Goal: Task Accomplishment & Management: Manage account settings

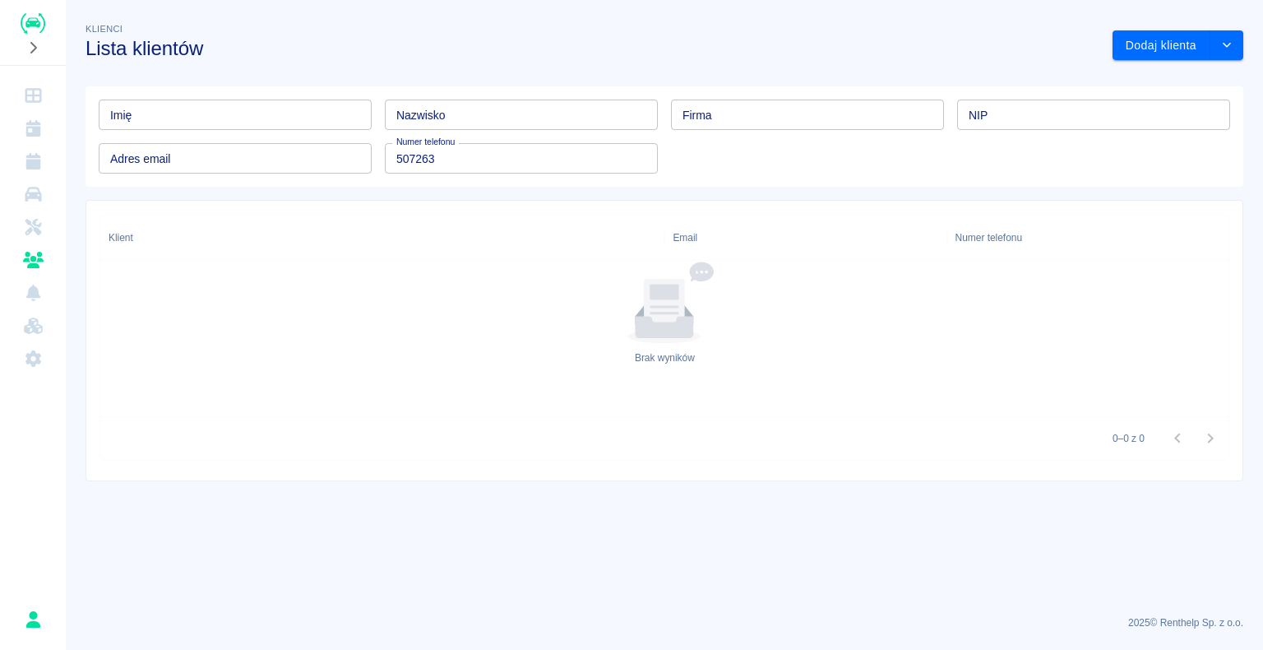
click at [920, 66] on div "Klienci Lista klientów Dodaj klienta Imię Imię Nazwisko Nazwisko Firma Firma NI…" at bounding box center [664, 244] width 1197 height 475
click at [40, 24] on img "Renthelp" at bounding box center [33, 23] width 25 height 21
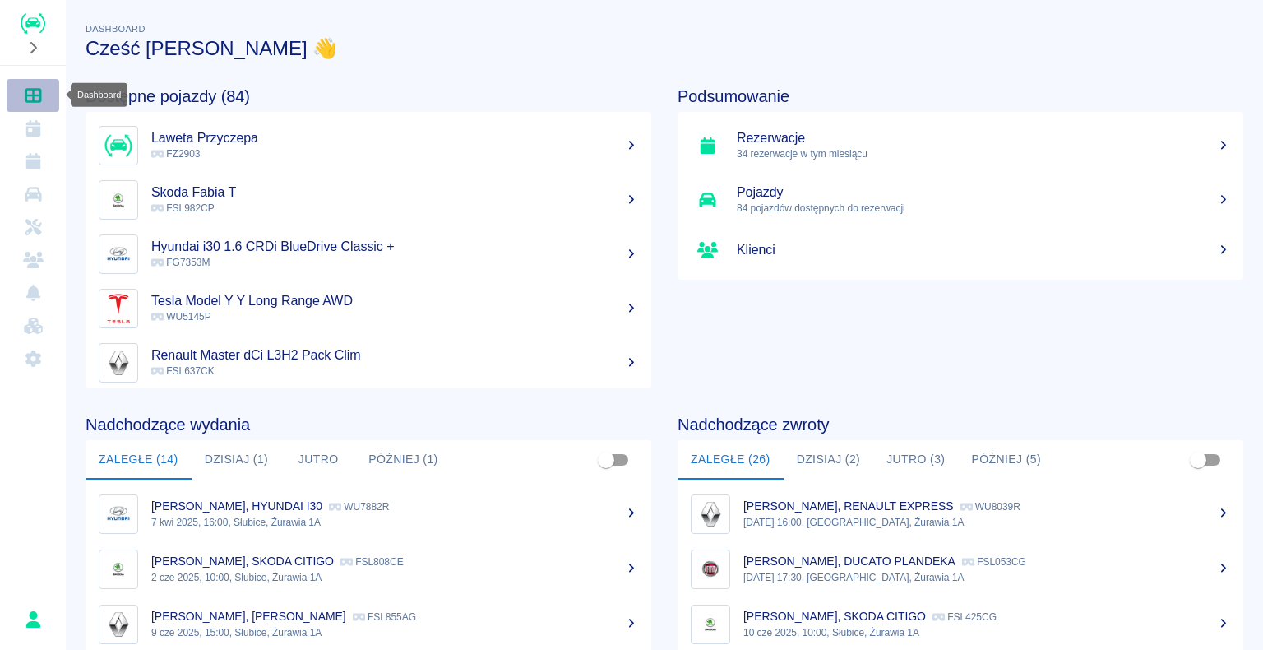
click at [34, 97] on icon "Dashboard" at bounding box center [33, 95] width 21 height 16
click at [7, 79] on link "Dashboard" at bounding box center [33, 95] width 53 height 33
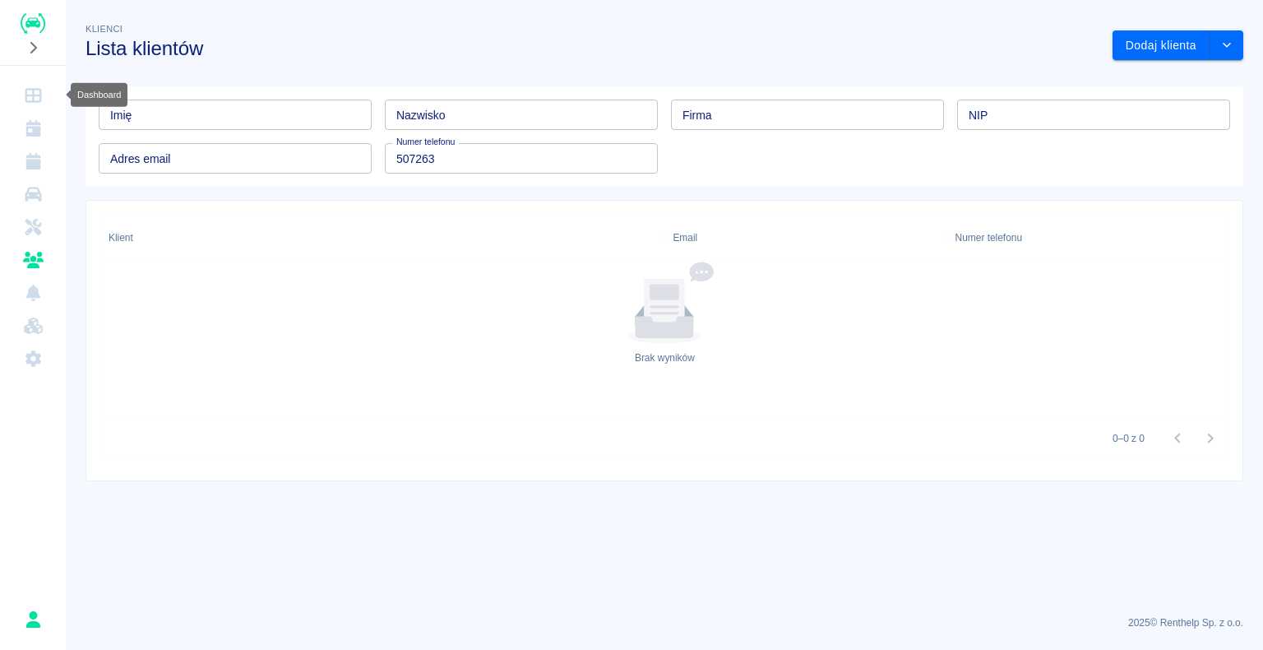
click at [37, 94] on icon "Dashboard" at bounding box center [33, 95] width 16 height 15
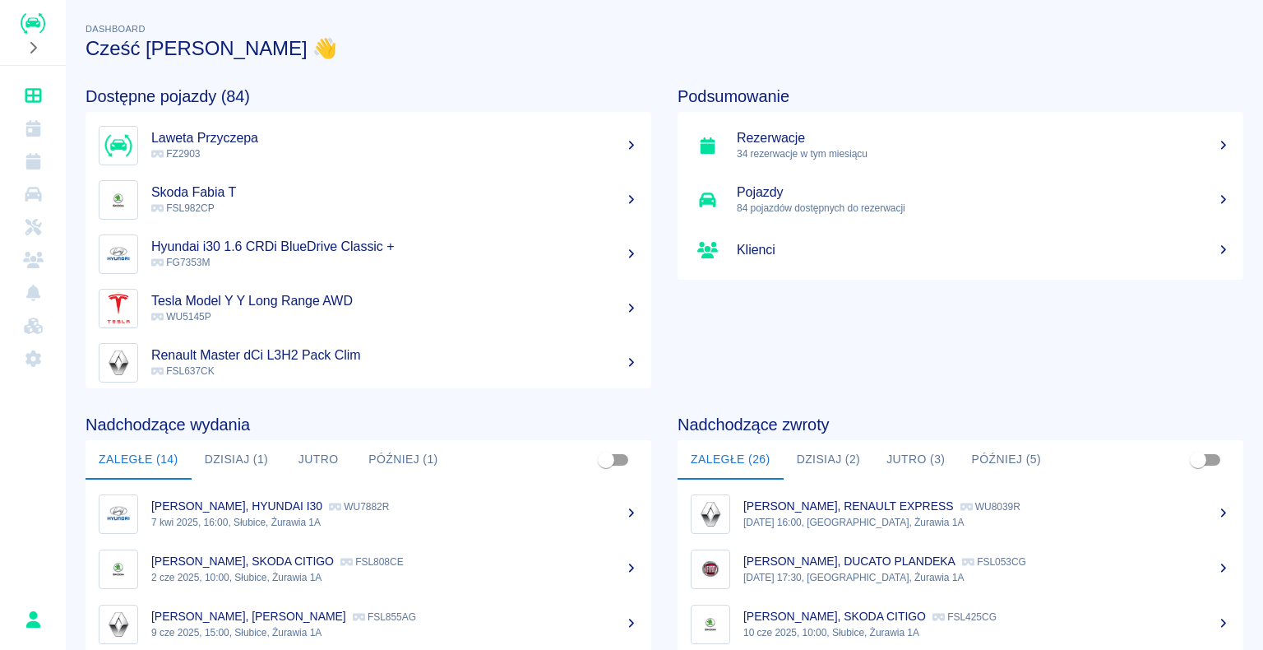
click at [27, 21] on img "Renthelp" at bounding box center [33, 23] width 25 height 21
click at [38, 97] on icon "Dashboard" at bounding box center [33, 95] width 21 height 16
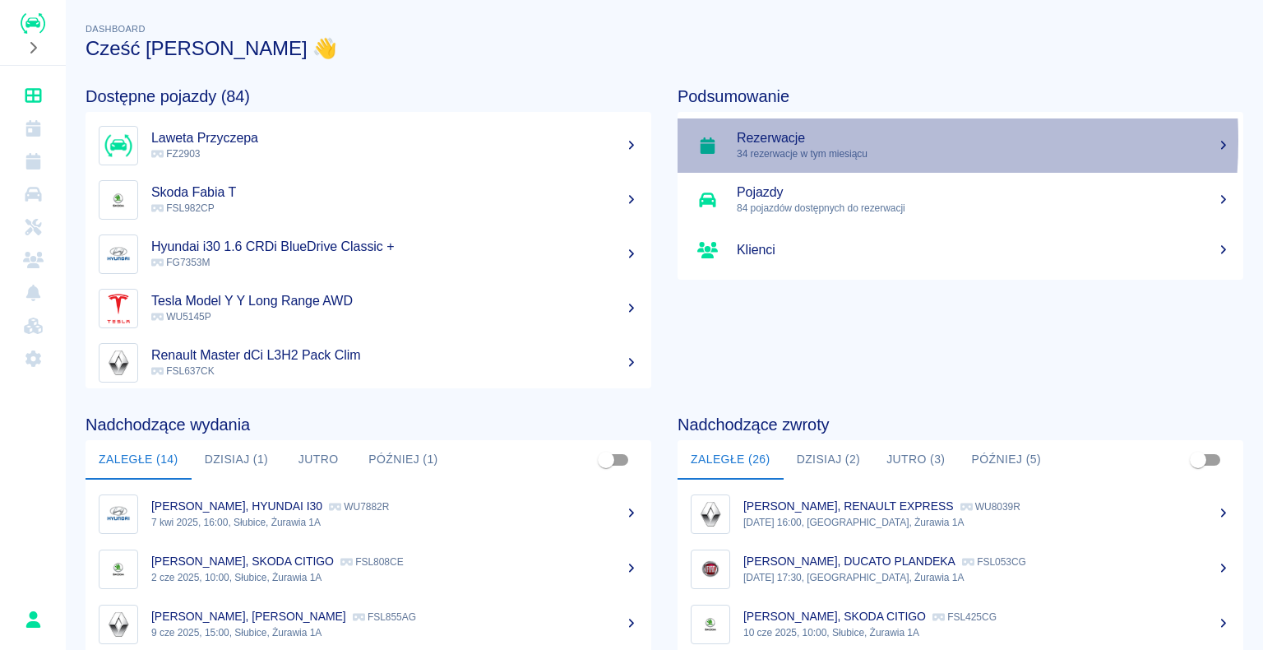
click at [763, 141] on h5 "Rezerwacje" at bounding box center [983, 138] width 493 height 16
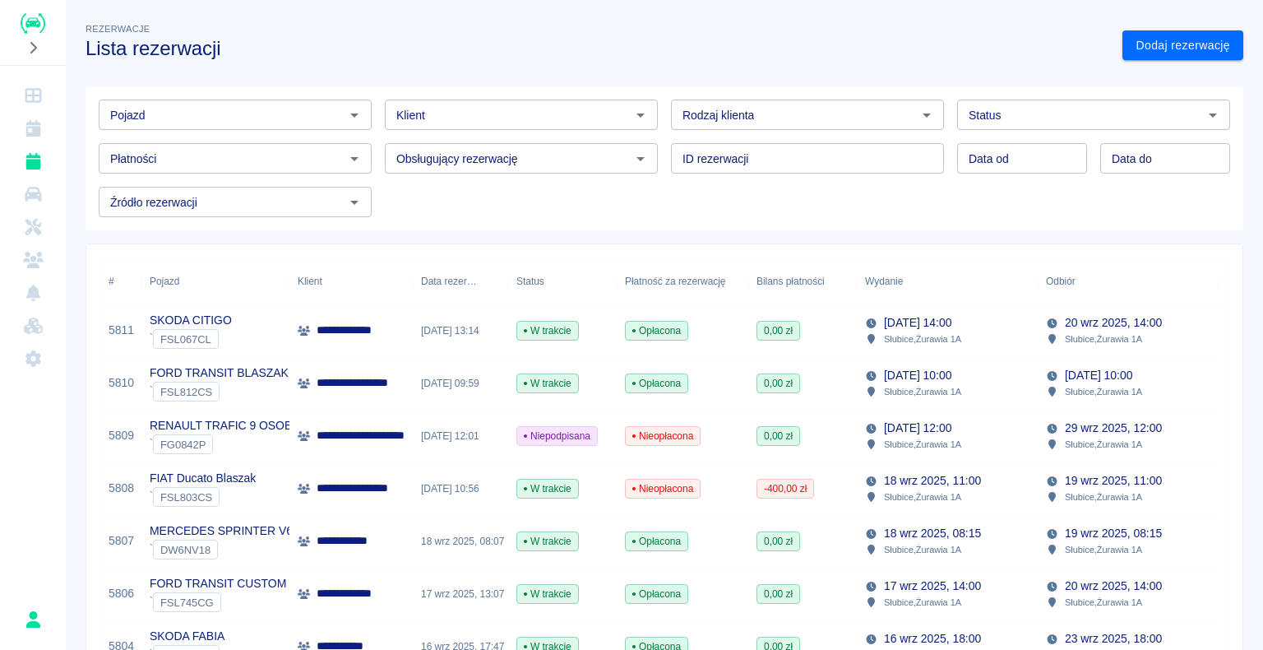
click at [33, 19] on img "Renthelp" at bounding box center [33, 23] width 25 height 21
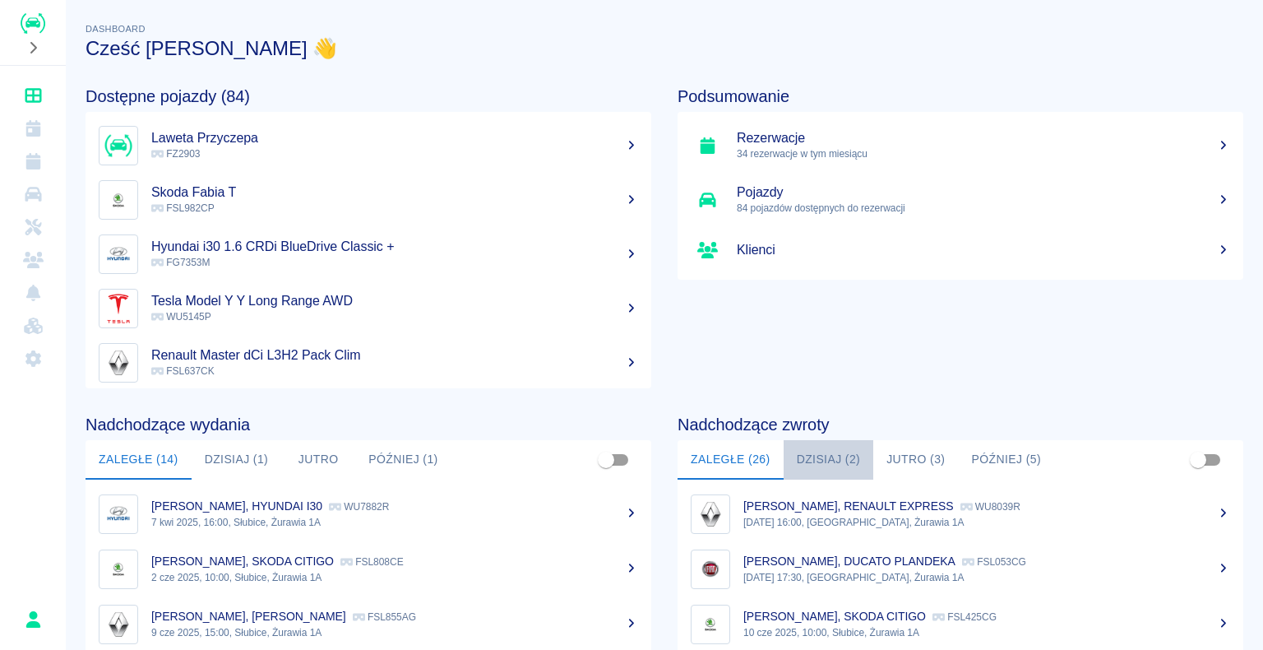
click at [822, 445] on button "Dzisiaj (2)" at bounding box center [829, 459] width 90 height 39
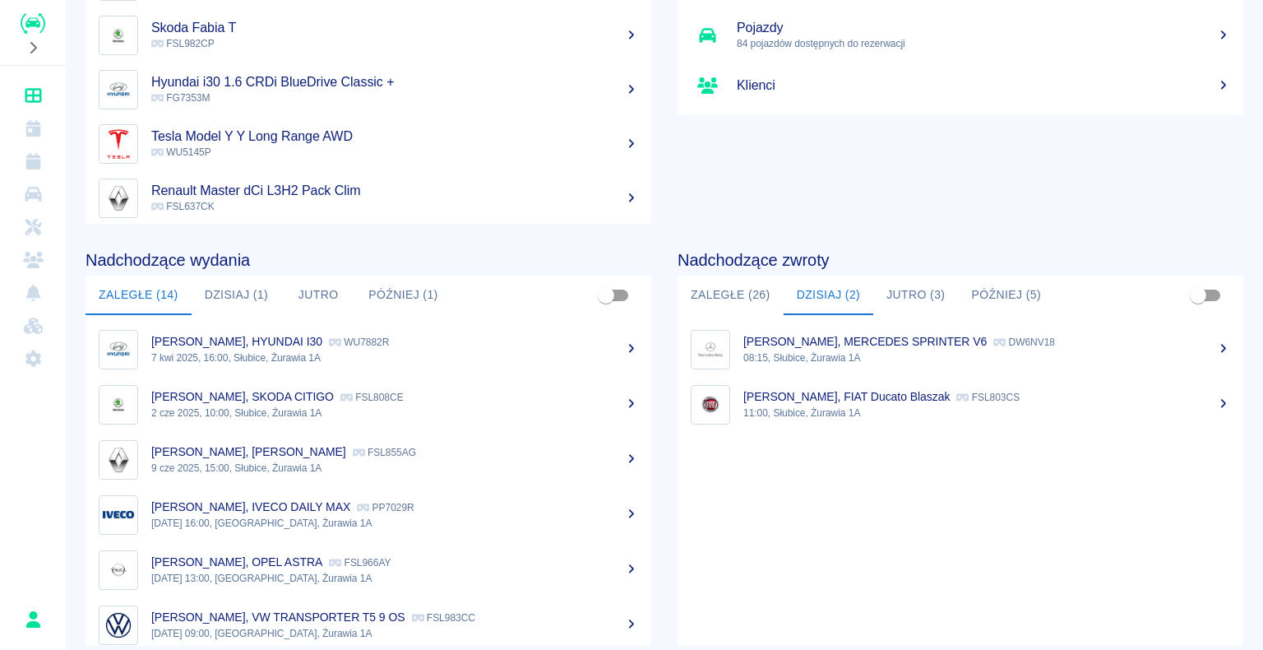
scroll to position [207, 0]
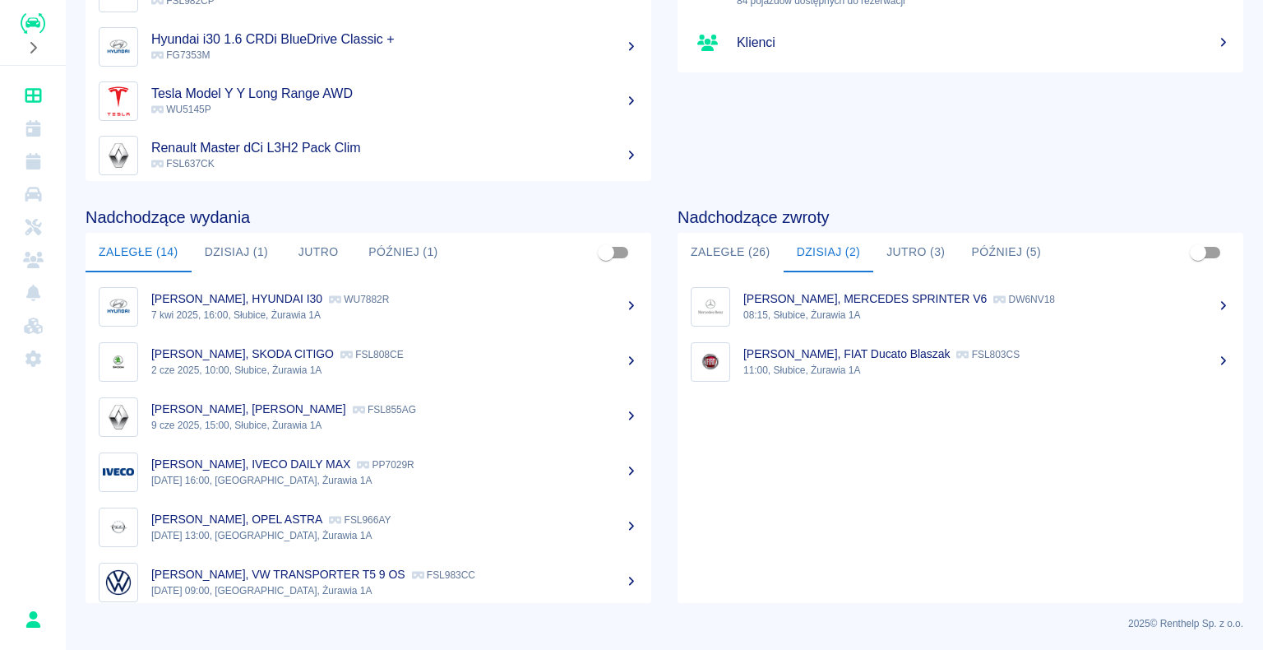
click at [824, 300] on p "[PERSON_NAME], MERCEDES SPRINTER V6" at bounding box center [864, 298] width 243 height 13
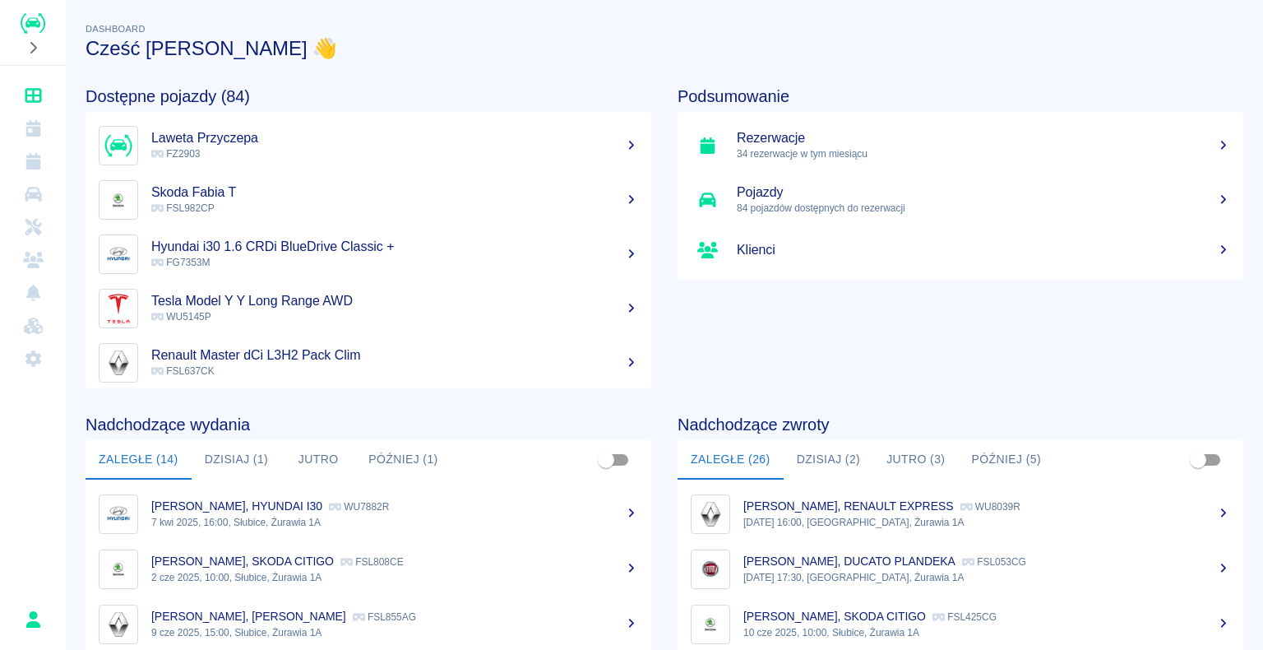
click at [840, 459] on button "Dzisiaj (2)" at bounding box center [829, 459] width 90 height 39
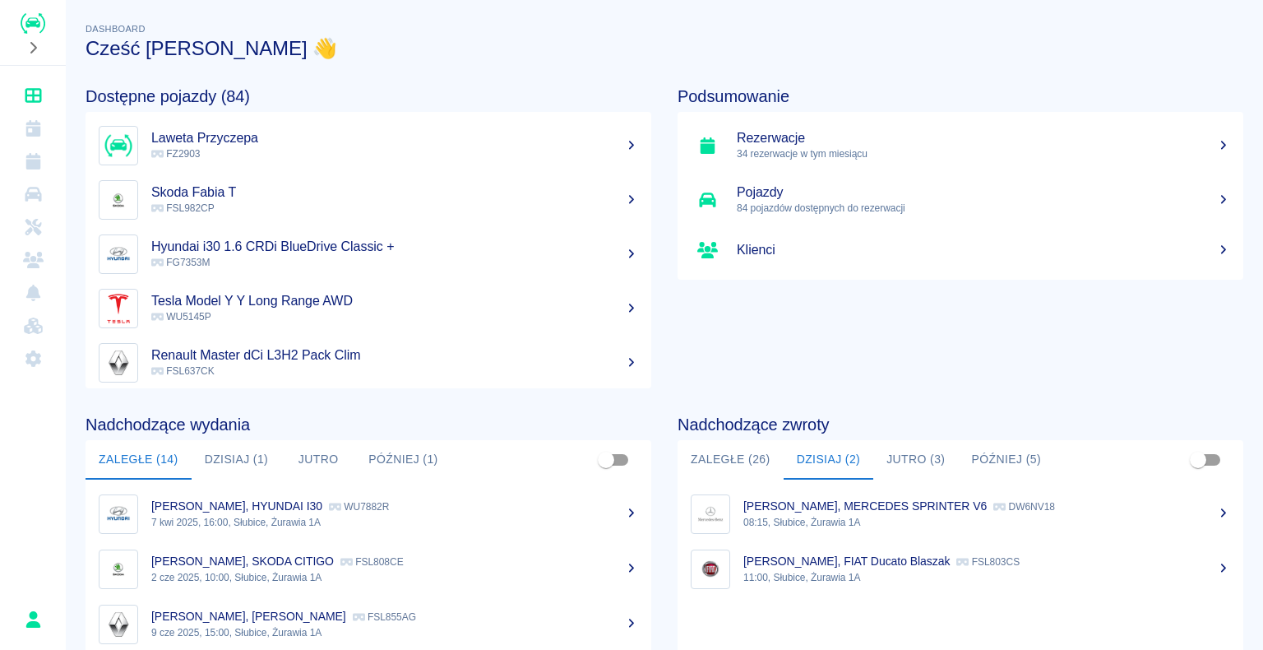
click at [836, 567] on div "Henryk Zieniewicz, FIAT Ducato Blaszak FSL803CS" at bounding box center [986, 561] width 487 height 17
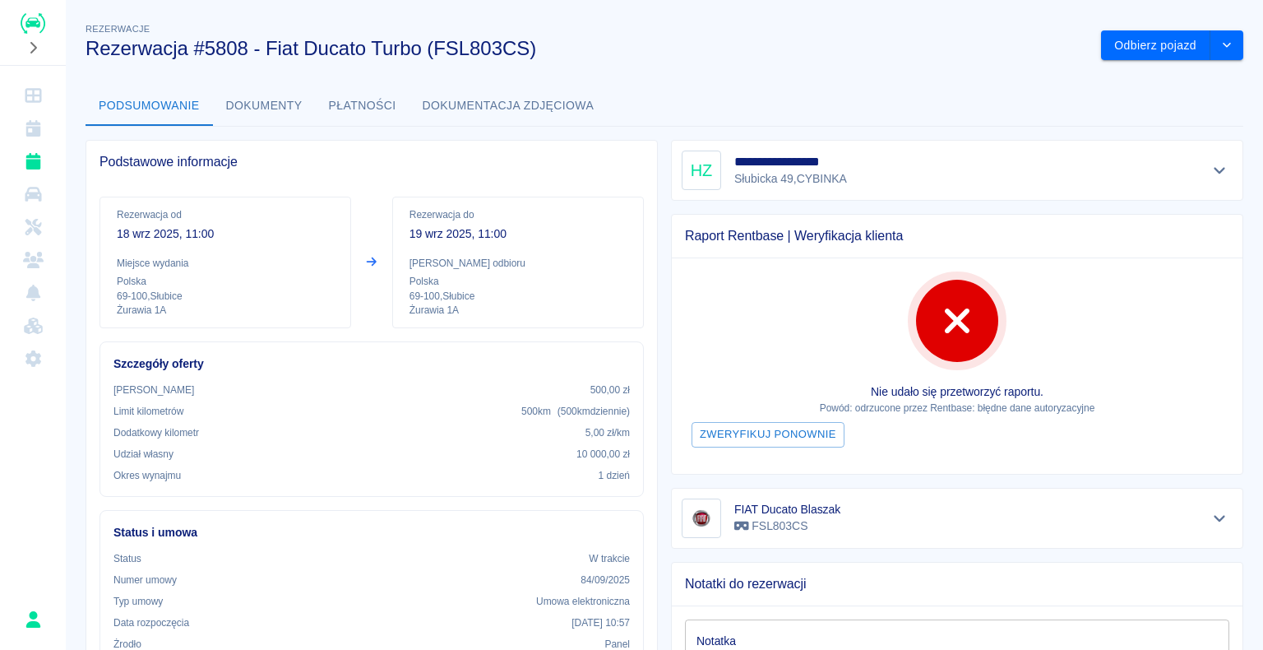
scroll to position [82, 0]
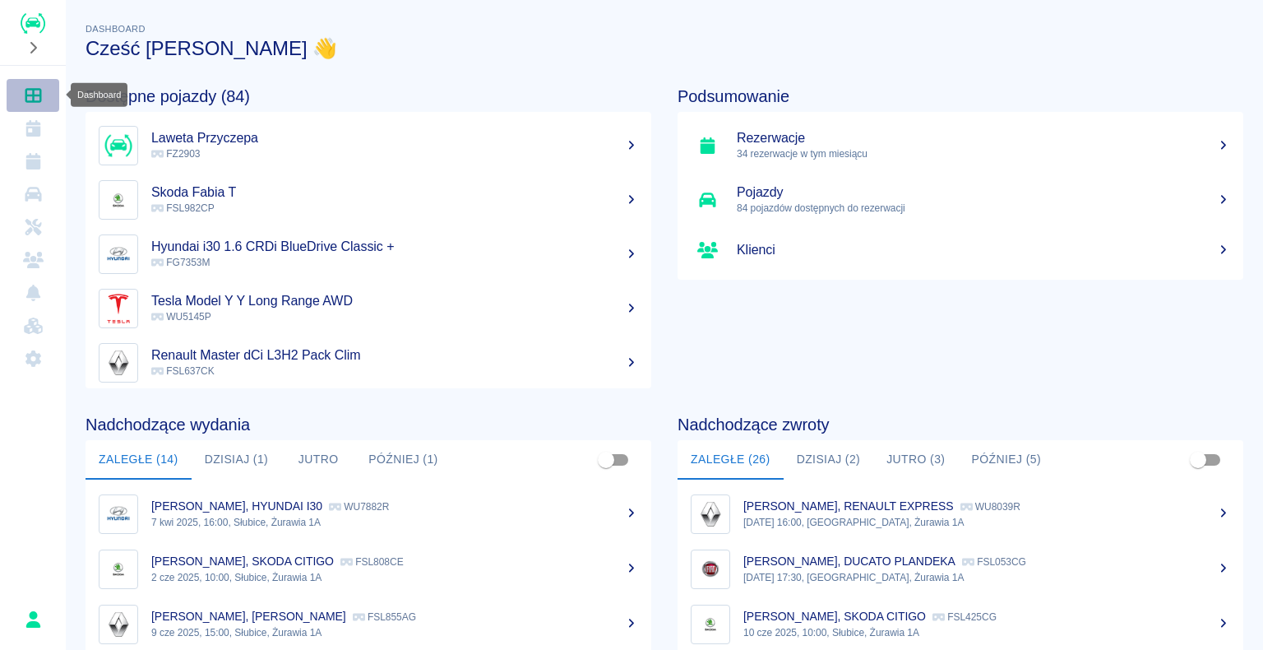
click at [32, 93] on icon "Dashboard" at bounding box center [33, 95] width 16 height 15
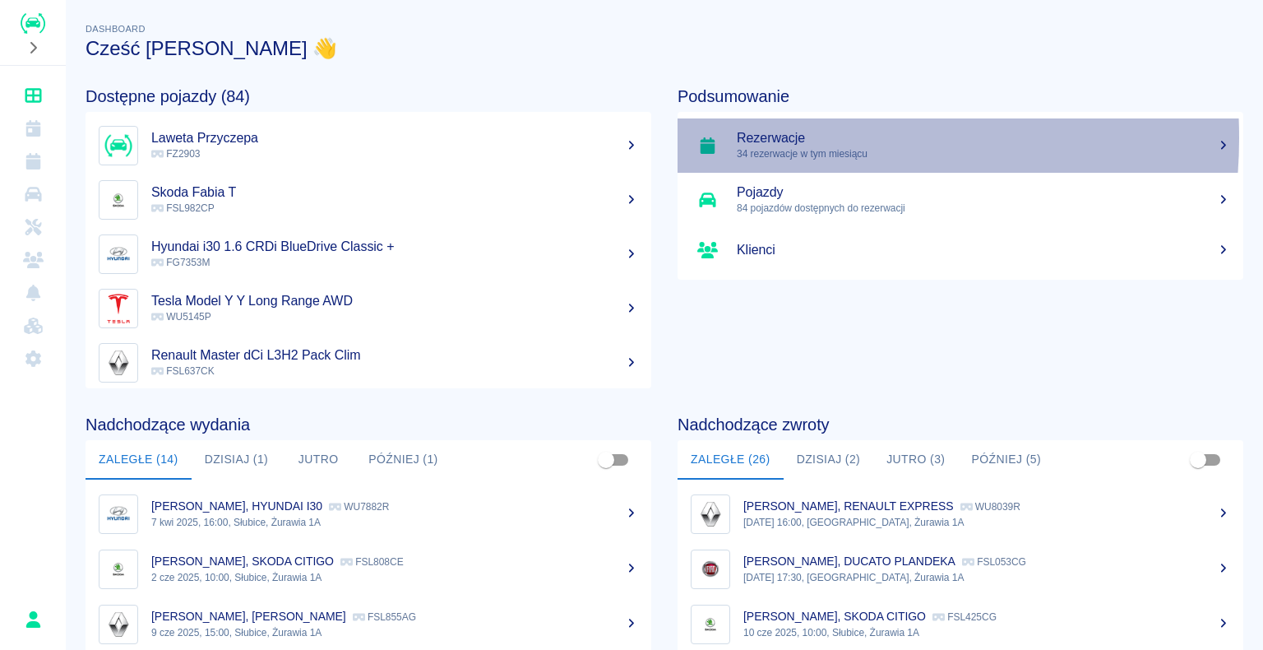
click at [771, 137] on h5 "Rezerwacje" at bounding box center [983, 138] width 493 height 16
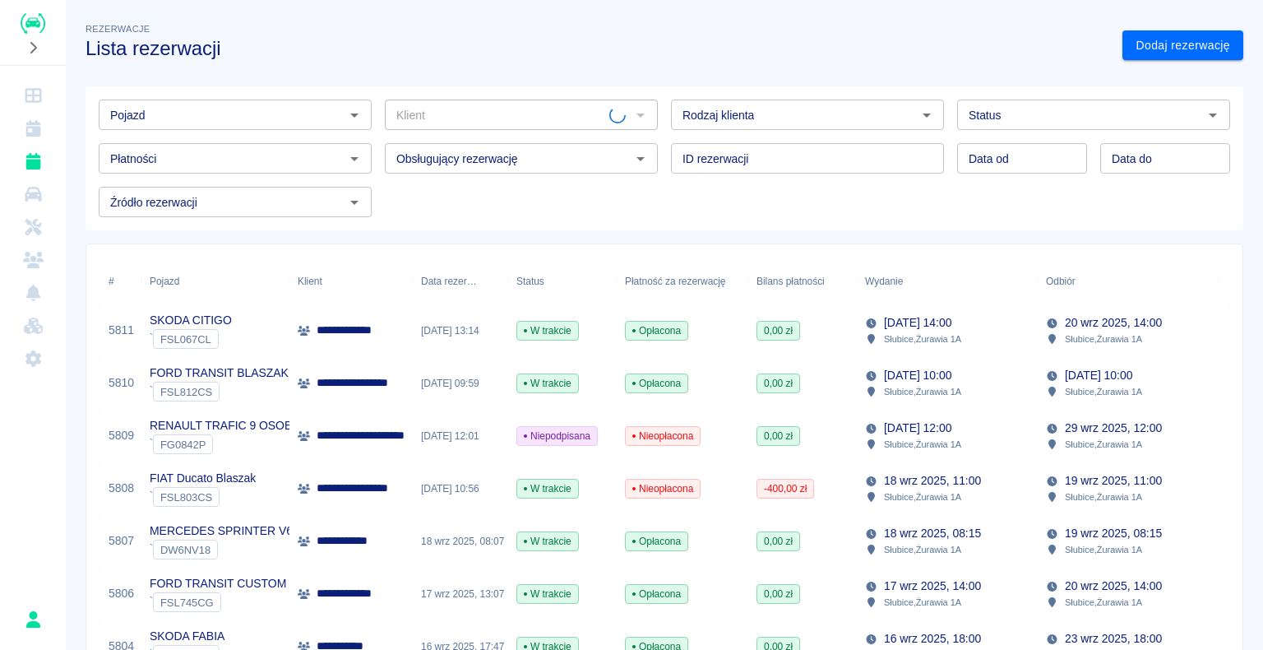
click at [917, 116] on icon "Otwórz" at bounding box center [927, 115] width 20 height 20
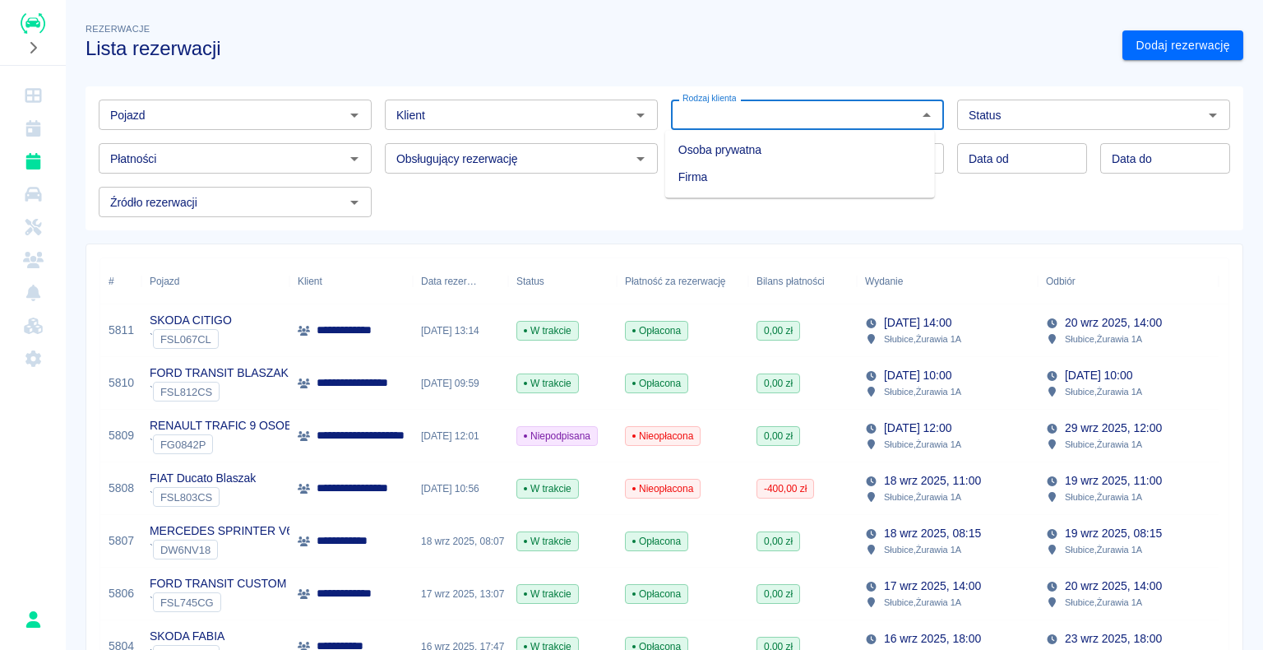
click at [859, 150] on li "Osoba prywatna" at bounding box center [800, 150] width 270 height 27
type input "Osoba prywatna"
click at [1139, 44] on link "Dodaj rezerwację" at bounding box center [1183, 45] width 121 height 30
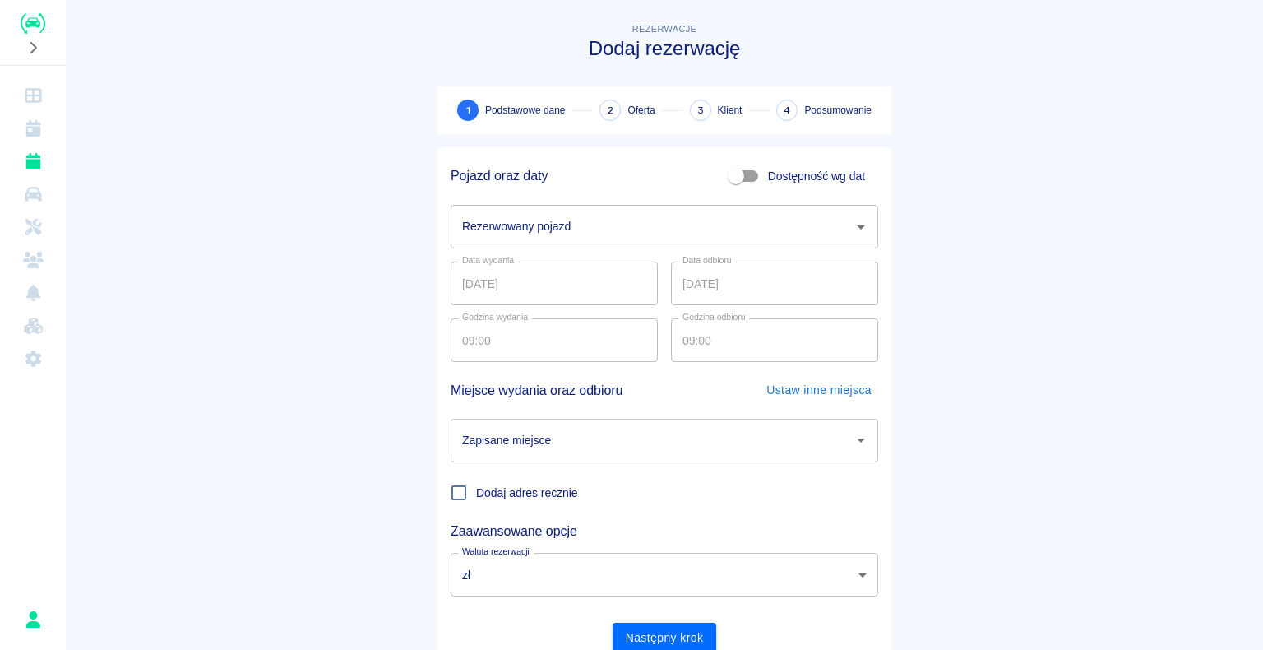
click at [857, 222] on icon "Otwórz" at bounding box center [861, 227] width 20 height 20
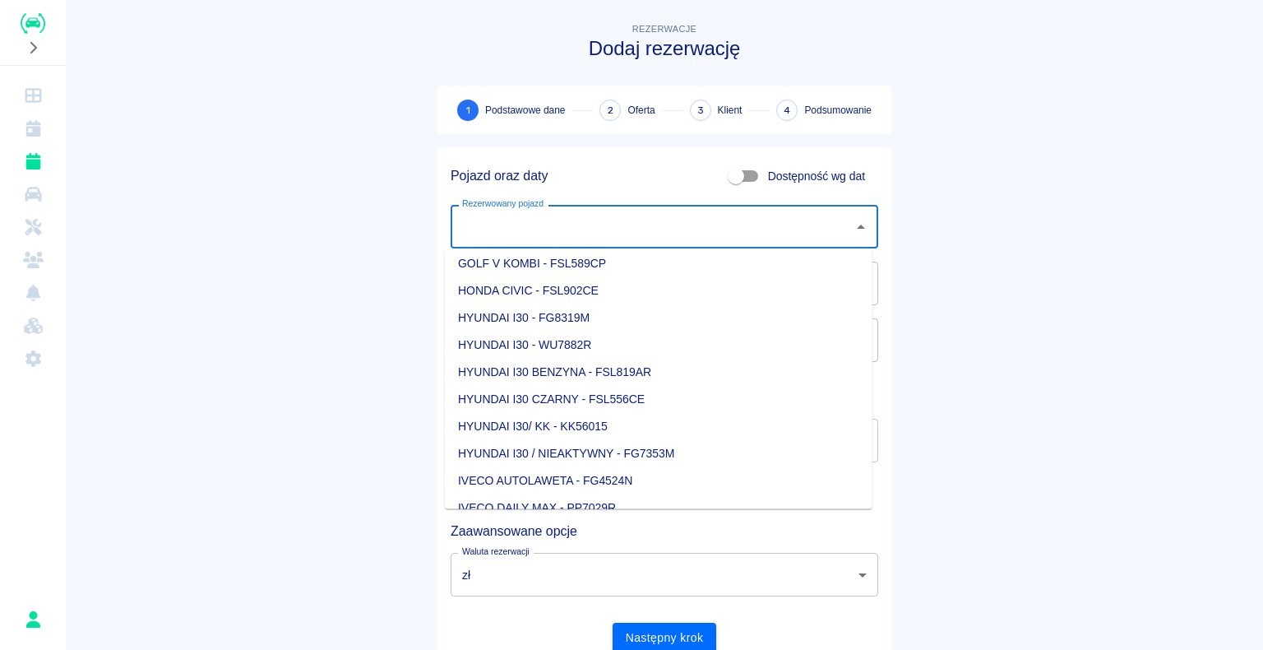
scroll to position [329, 0]
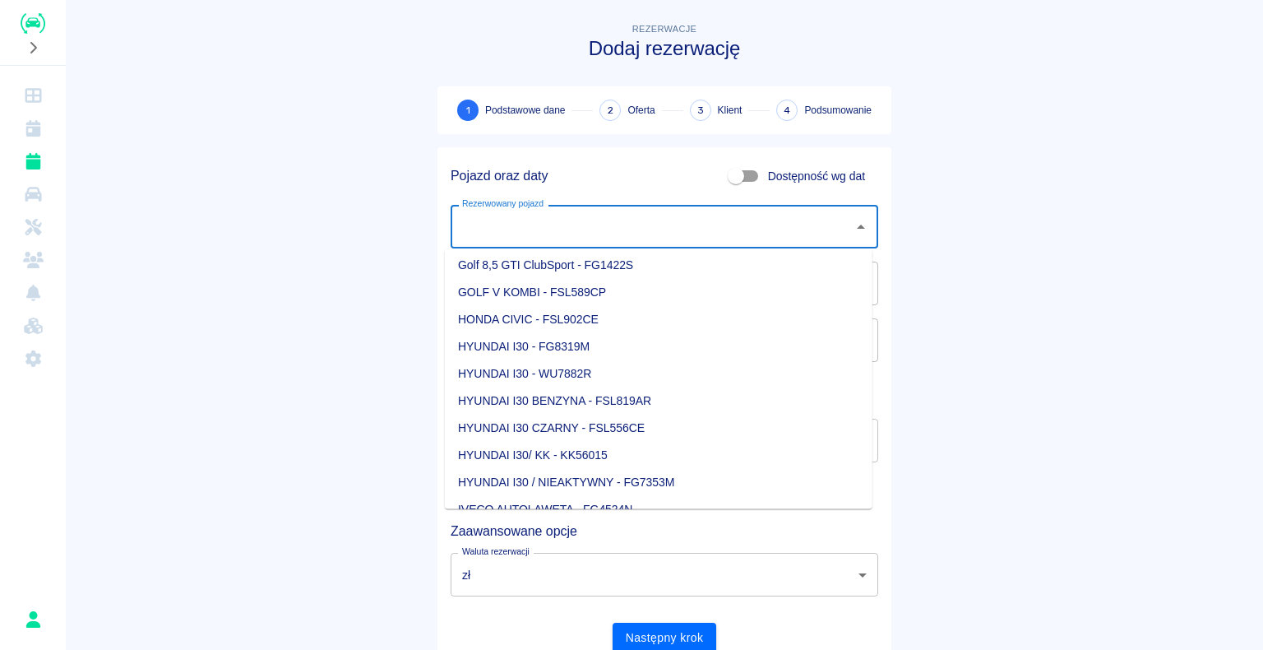
click at [671, 396] on li "HYUNDAI I30 BENZYNA - FSL819AR" at bounding box center [659, 400] width 428 height 27
type input "HYUNDAI I30 BENZYNA - FSL819AR"
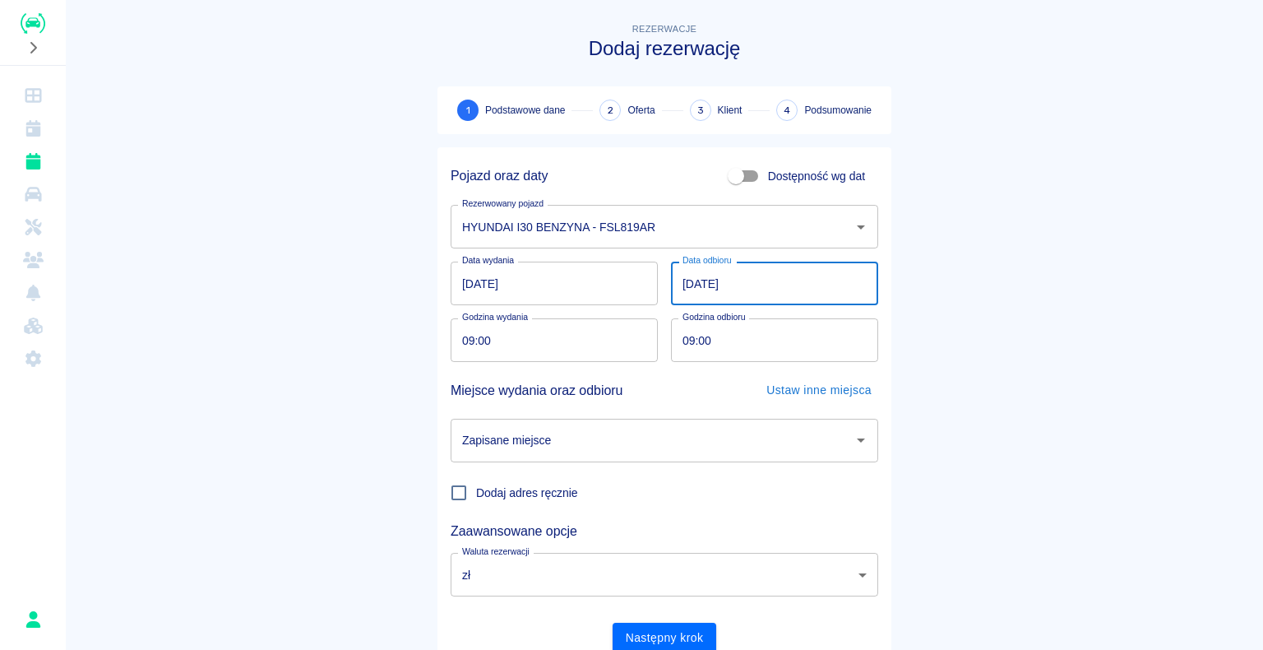
click at [689, 287] on input "[DATE]" at bounding box center [774, 284] width 207 height 44
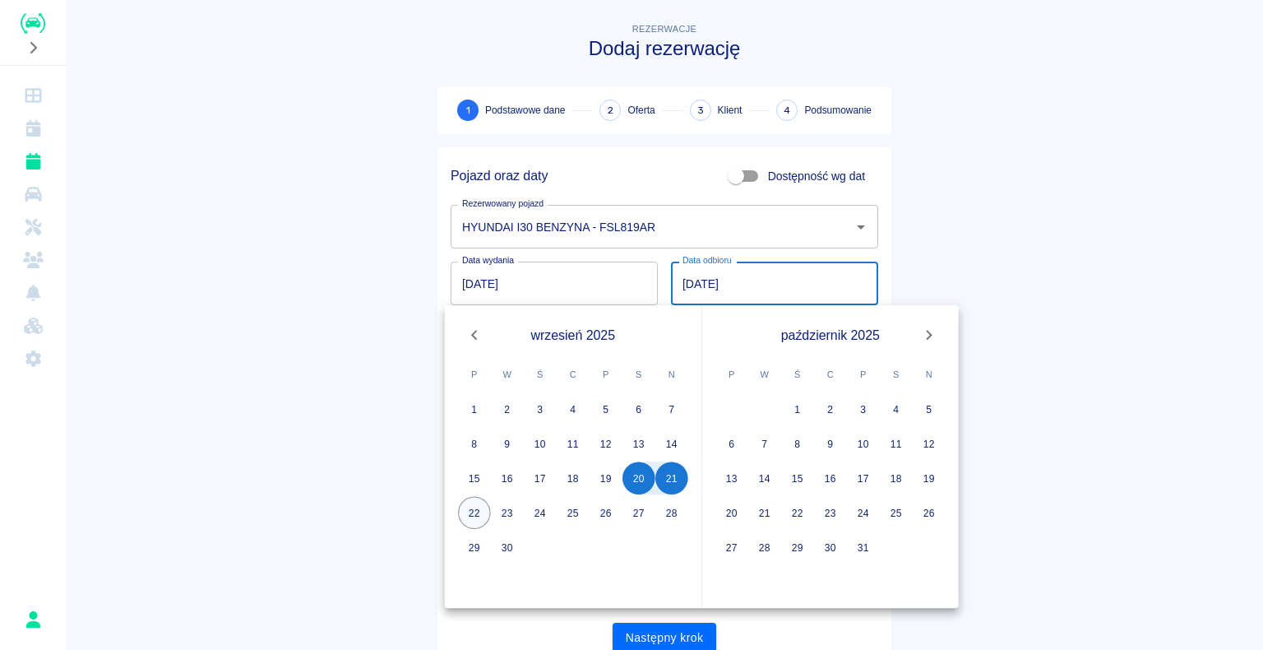
click at [480, 505] on button "22" at bounding box center [474, 512] width 33 height 33
type input "22.09.2025"
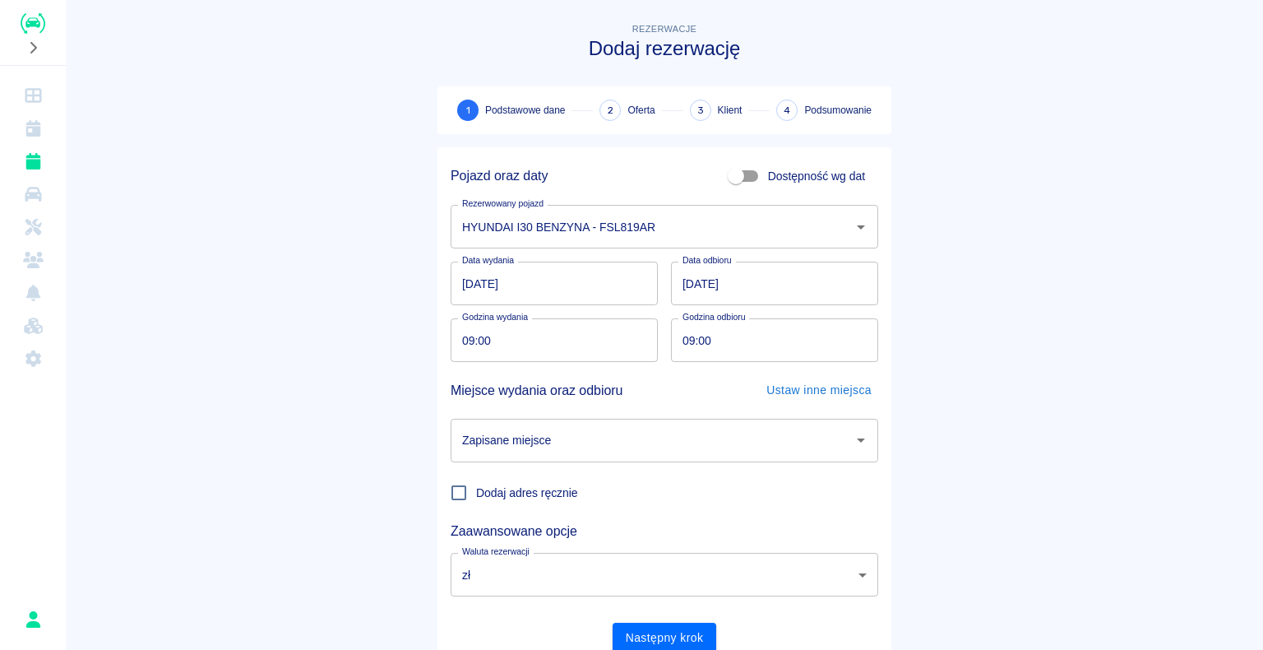
click at [856, 434] on icon "Otwórz" at bounding box center [861, 440] width 20 height 20
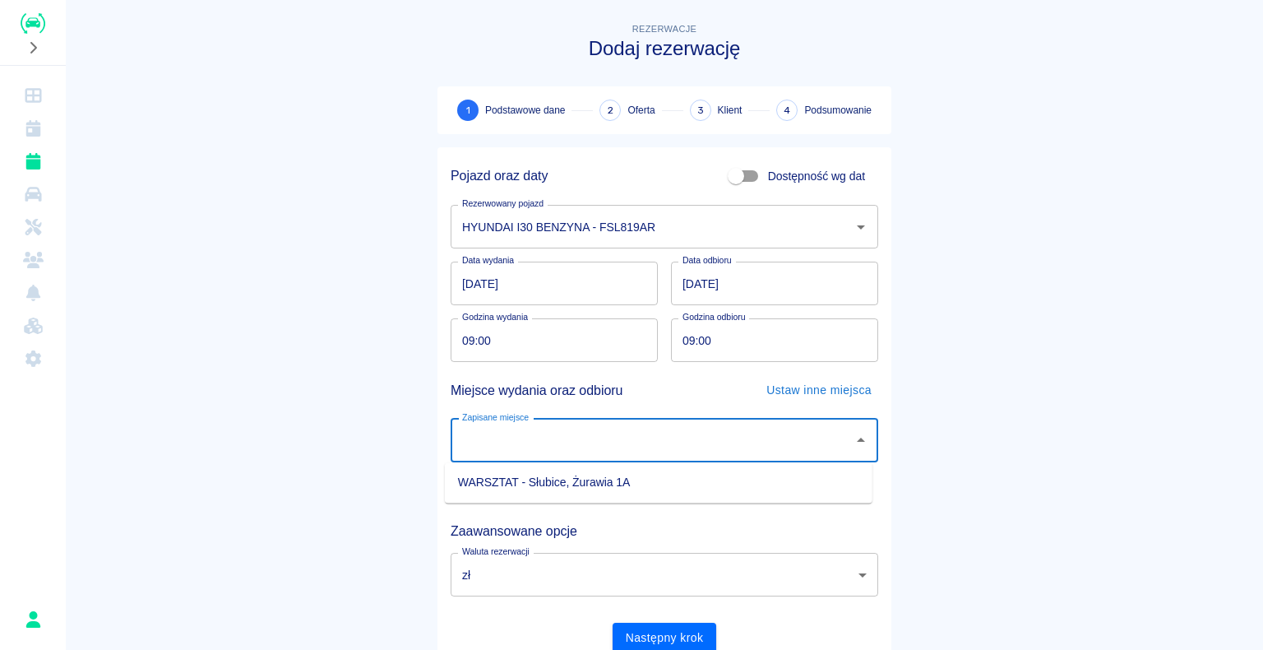
click at [736, 485] on li "WARSZTAT - Słubice, Żurawia 1A" at bounding box center [659, 482] width 428 height 27
type input "WARSZTAT - Słubice, Żurawia 1A"
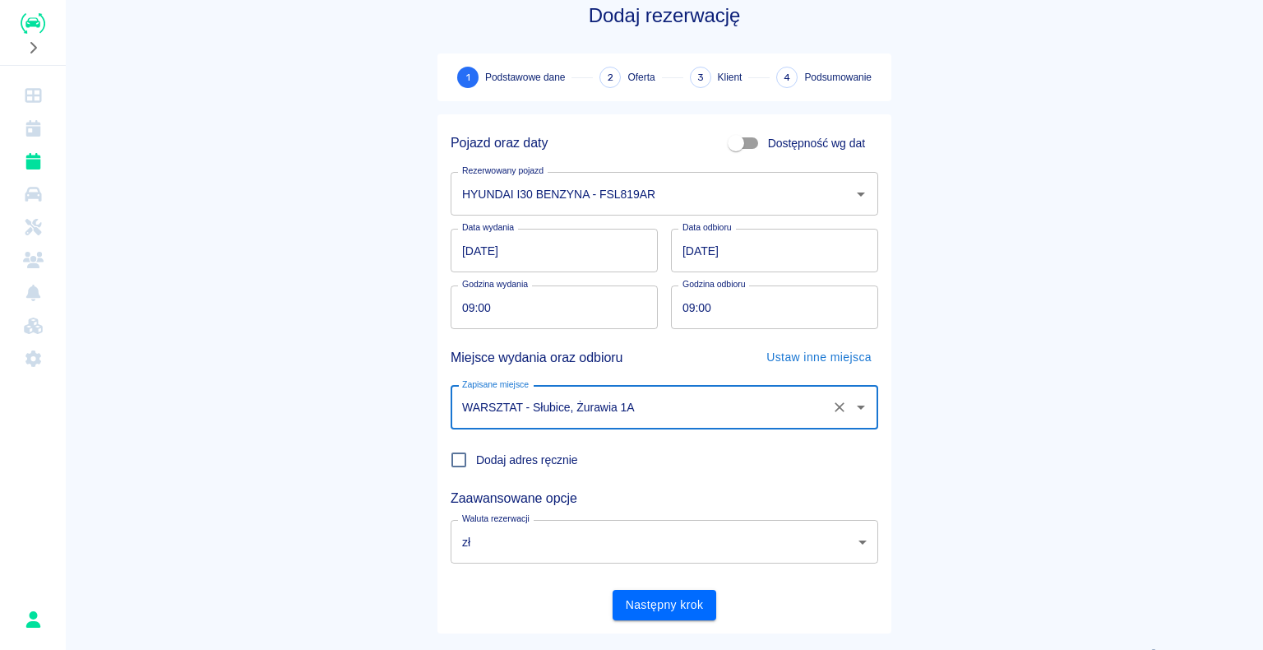
scroll to position [63, 0]
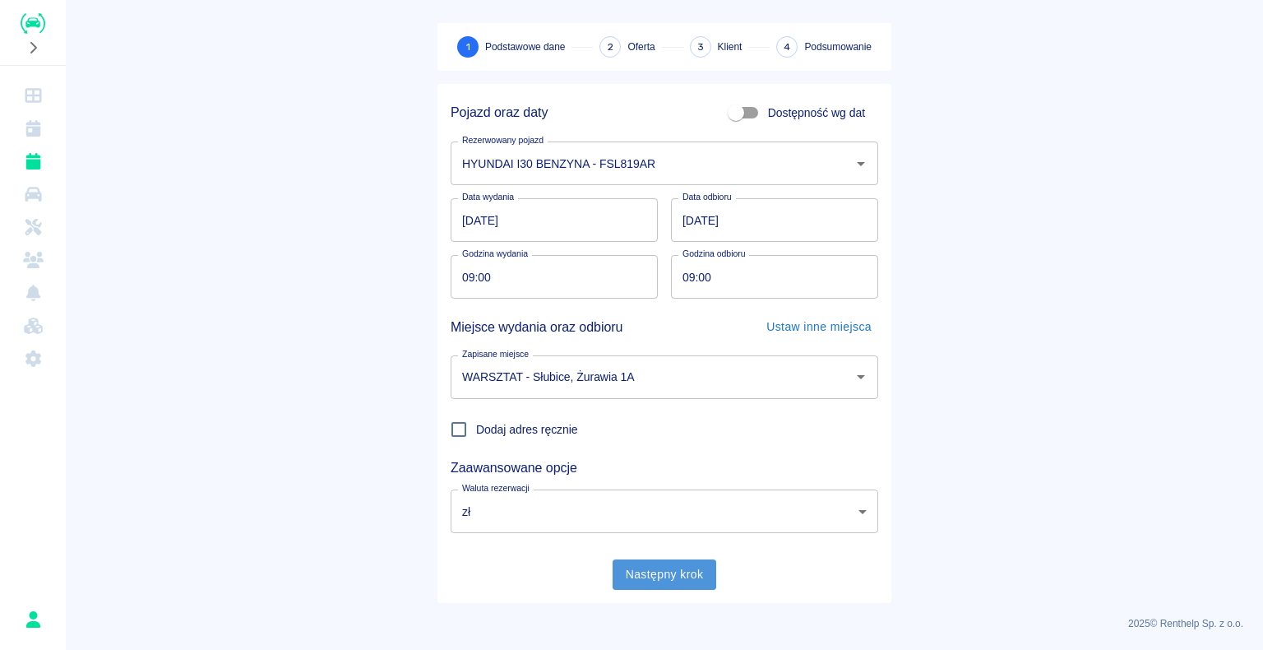
click at [655, 573] on button "Następny krok" at bounding box center [665, 574] width 104 height 30
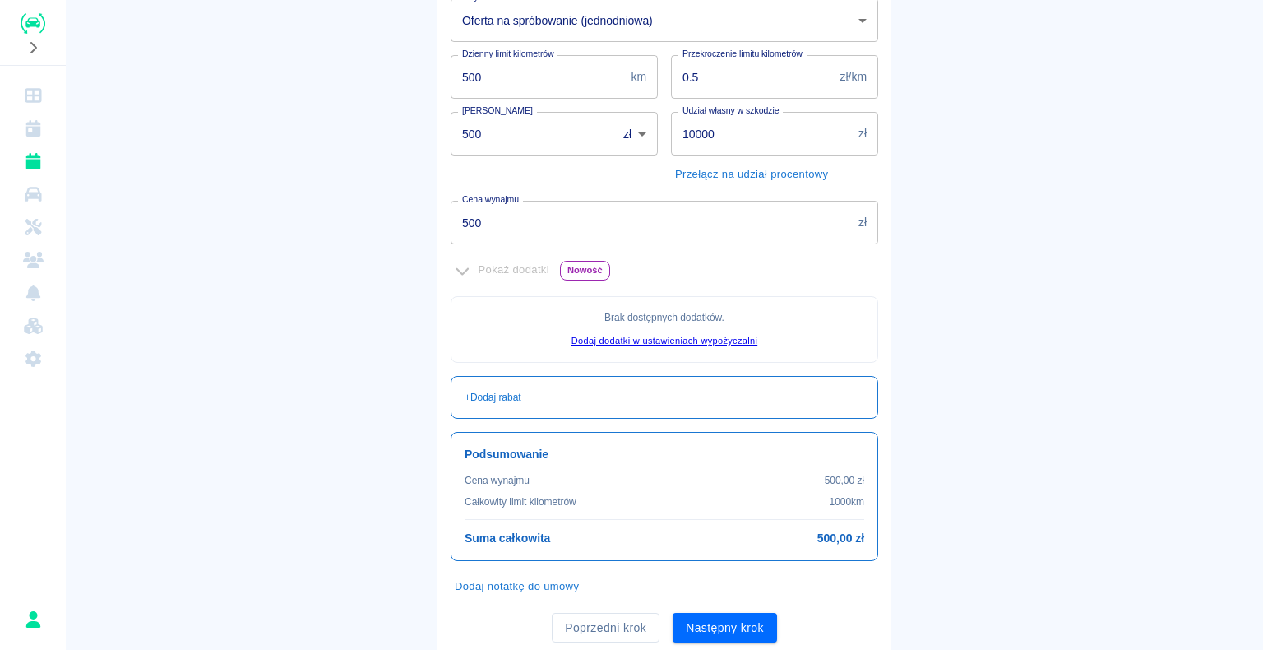
scroll to position [299, 0]
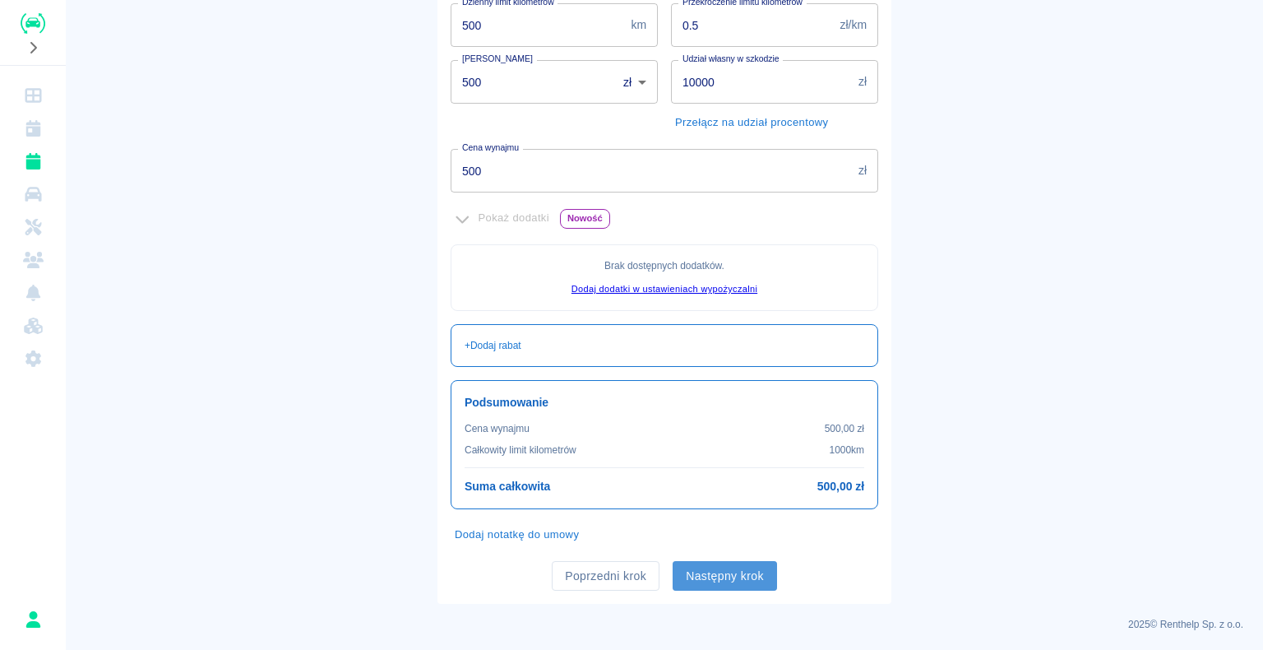
click at [714, 573] on button "Następny krok" at bounding box center [725, 576] width 104 height 30
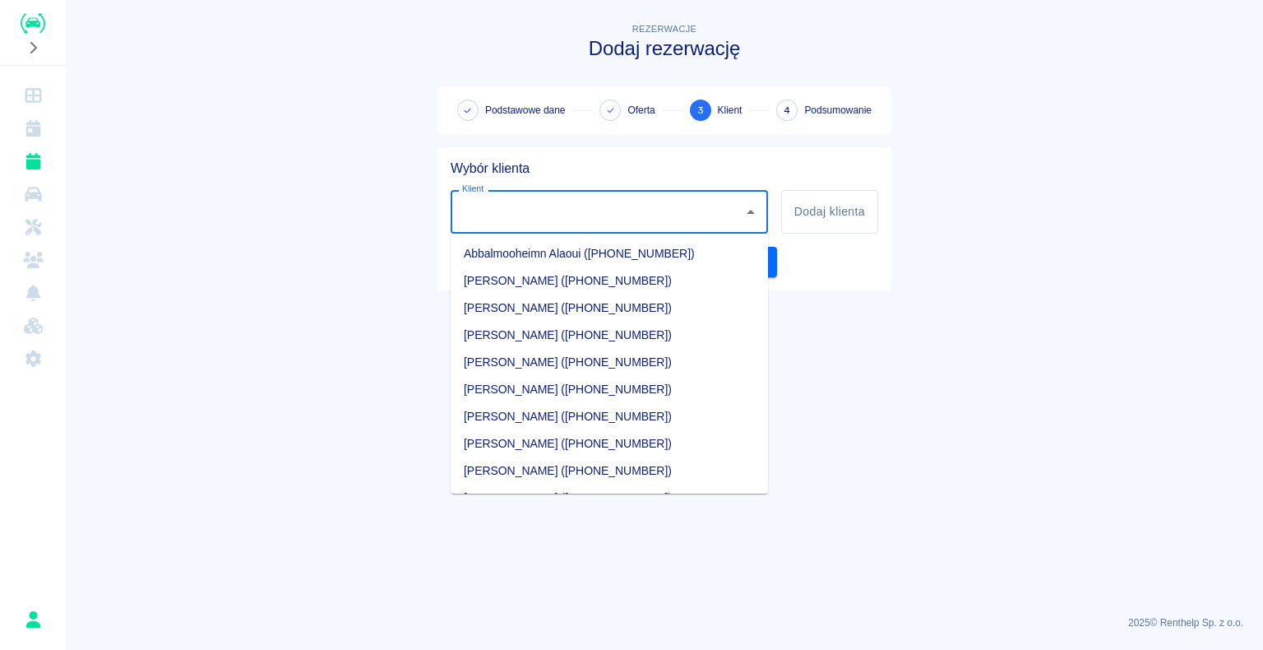
click at [502, 212] on input "Klient" at bounding box center [597, 211] width 278 height 29
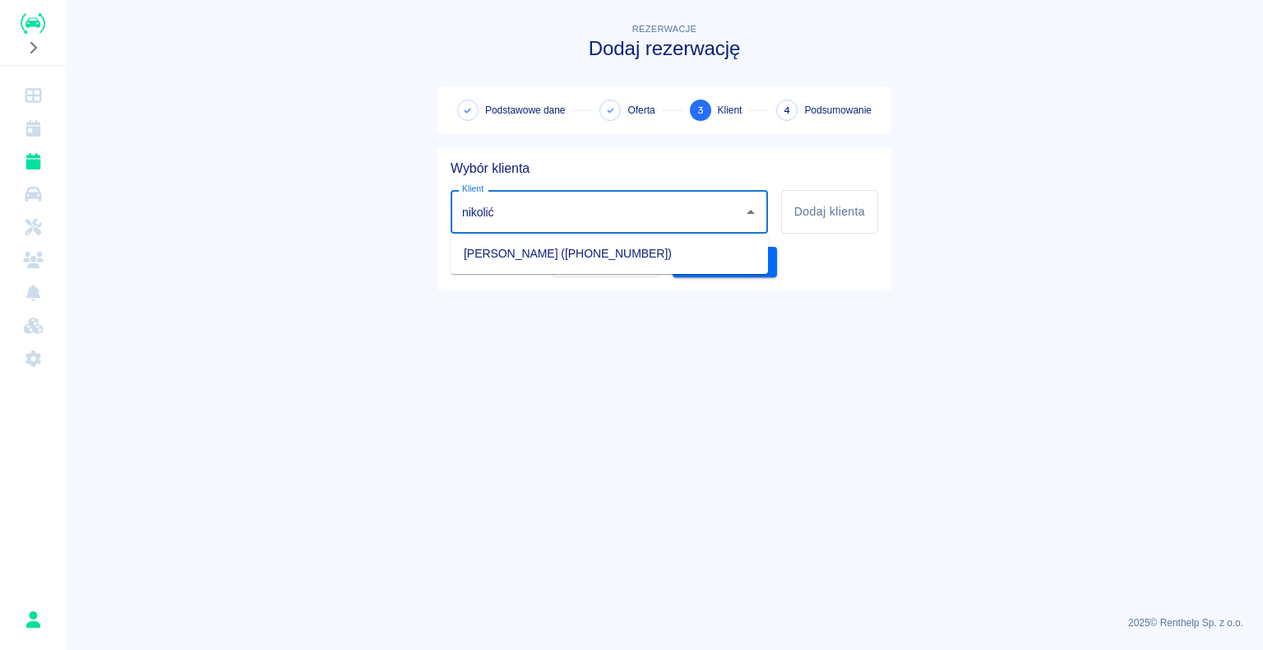
click at [549, 249] on li "[PERSON_NAME] ([PHONE_NUMBER])" at bounding box center [609, 253] width 317 height 27
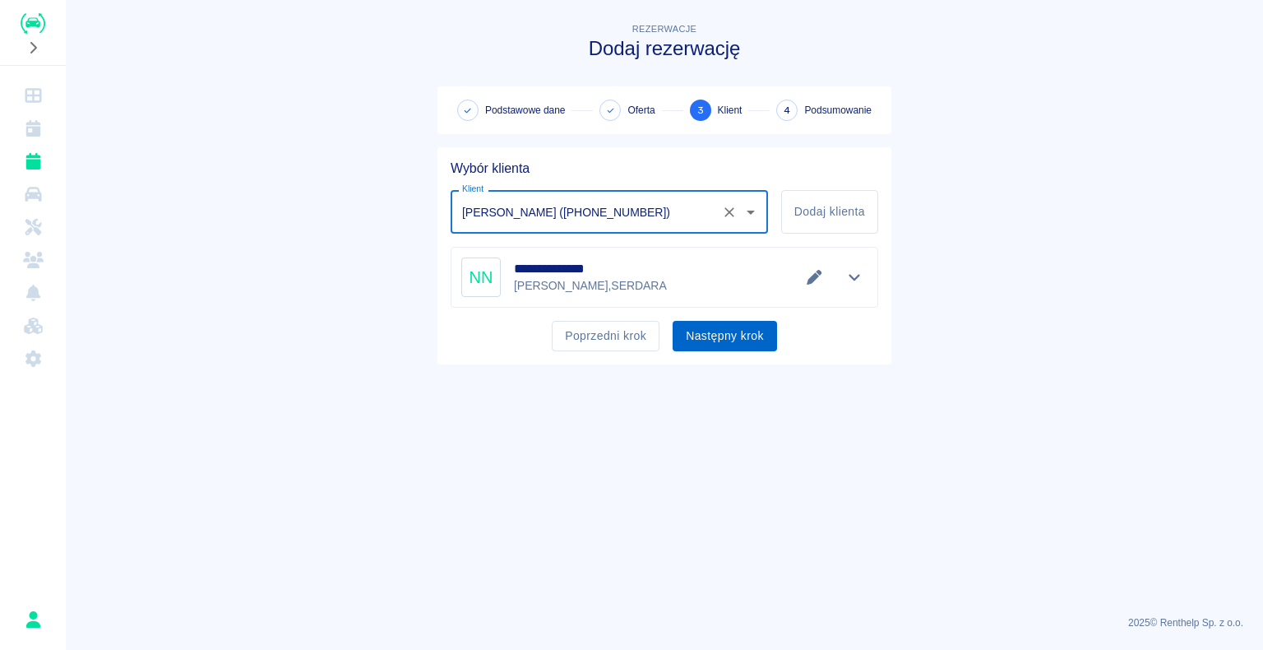
type input "[PERSON_NAME] ([PHONE_NUMBER])"
click at [710, 333] on button "Następny krok" at bounding box center [725, 336] width 104 height 30
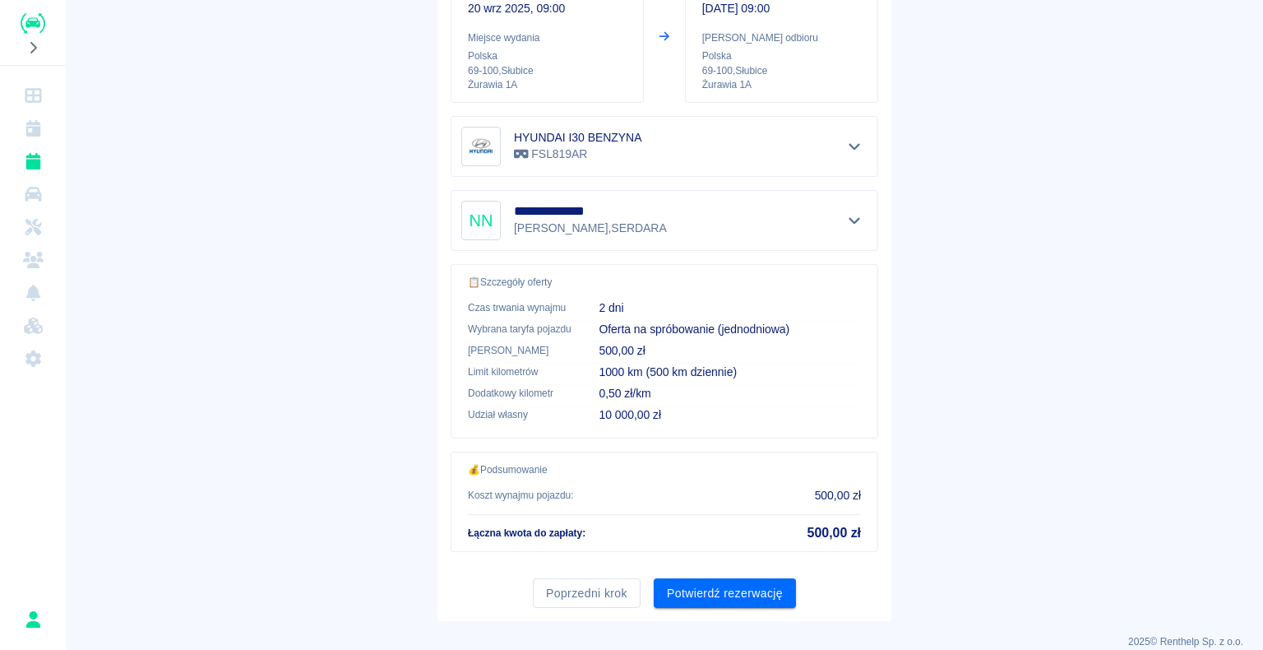
scroll to position [234, 0]
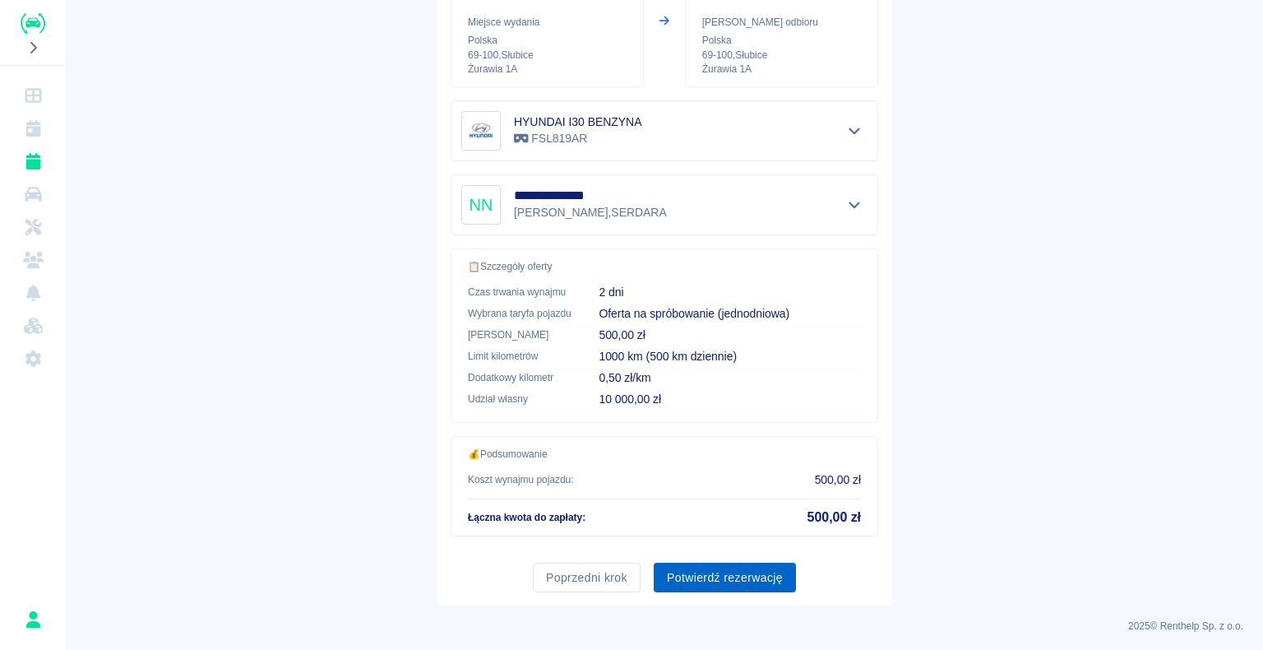
click at [723, 574] on button "Potwierdź rezerwację" at bounding box center [725, 578] width 142 height 30
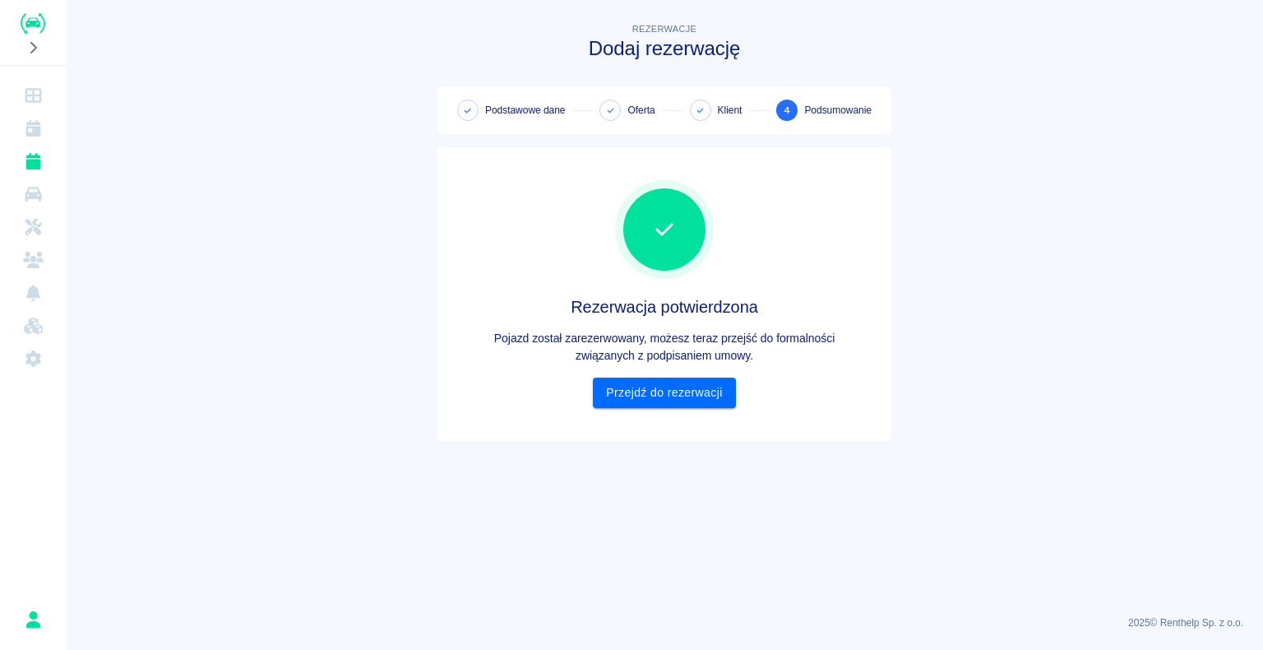
scroll to position [0, 0]
click at [665, 393] on link "Przejdź do rezerwacji" at bounding box center [664, 392] width 142 height 30
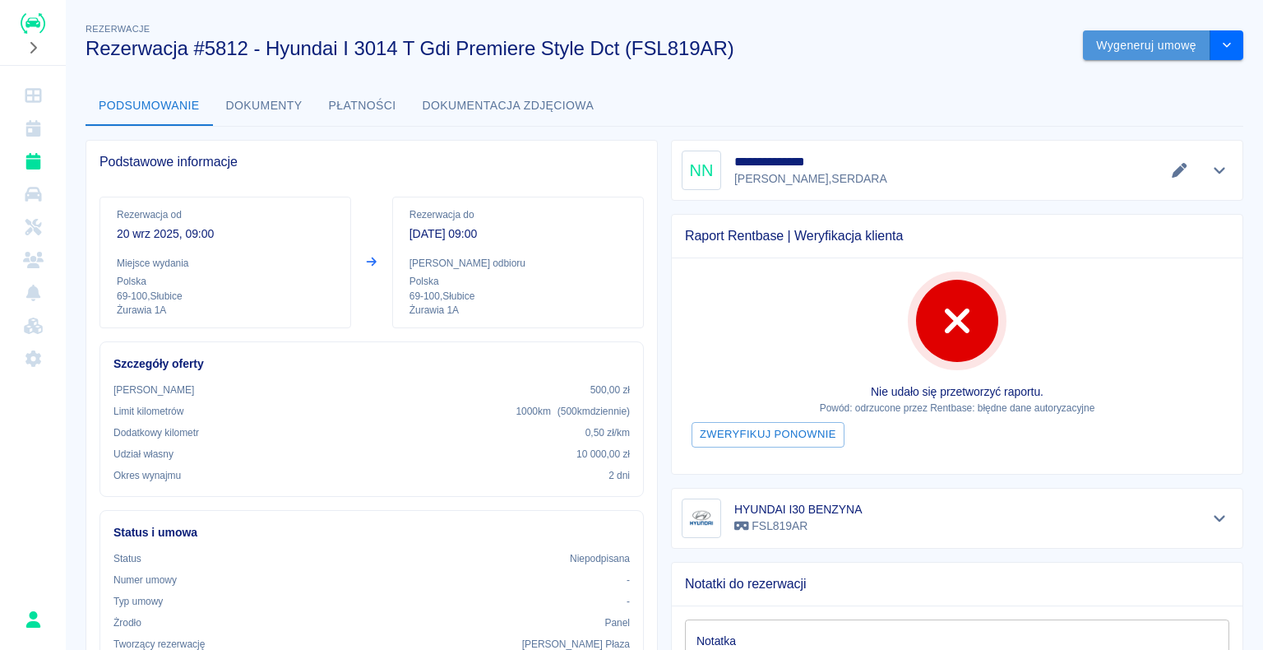
click at [1112, 48] on button "Wygeneruj umowę" at bounding box center [1146, 45] width 127 height 30
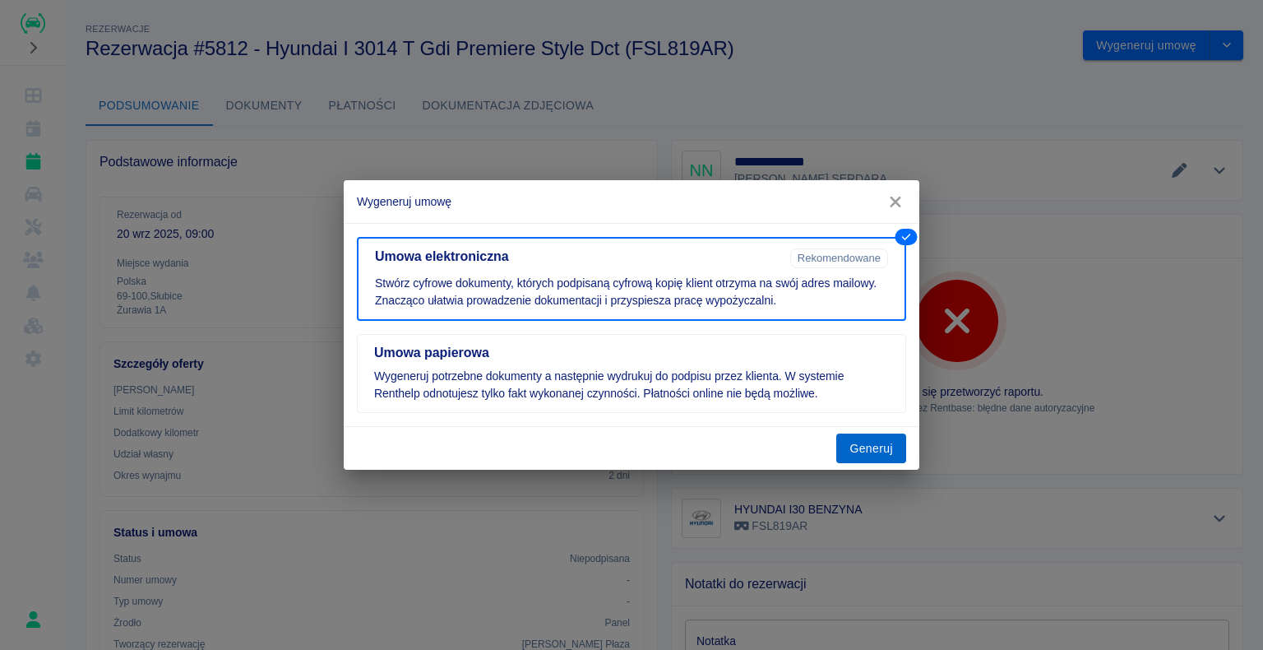
click at [870, 446] on button "Generuj" at bounding box center [871, 448] width 70 height 30
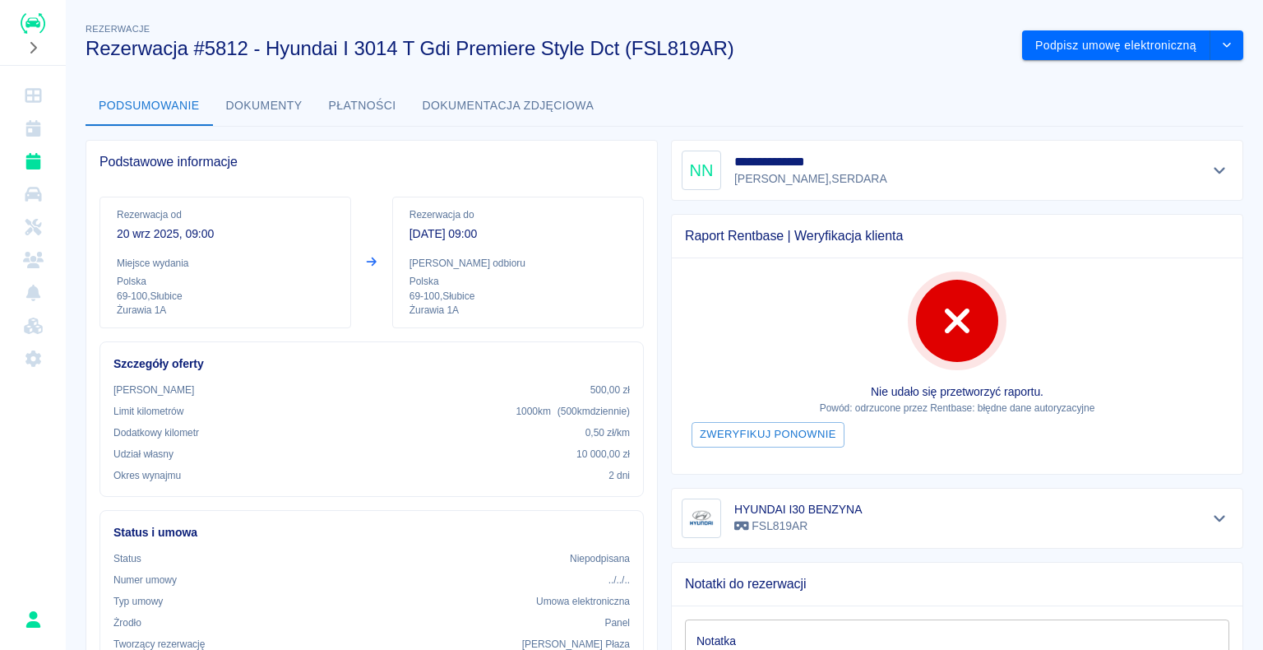
click at [868, 506] on div "**********" at bounding box center [951, 478] width 586 height 702
click at [667, 118] on div "Podsumowanie Dokumenty Płatności Dokumentacja zdjęciowa" at bounding box center [665, 105] width 1158 height 39
click at [35, 24] on img "Renthelp" at bounding box center [33, 23] width 25 height 21
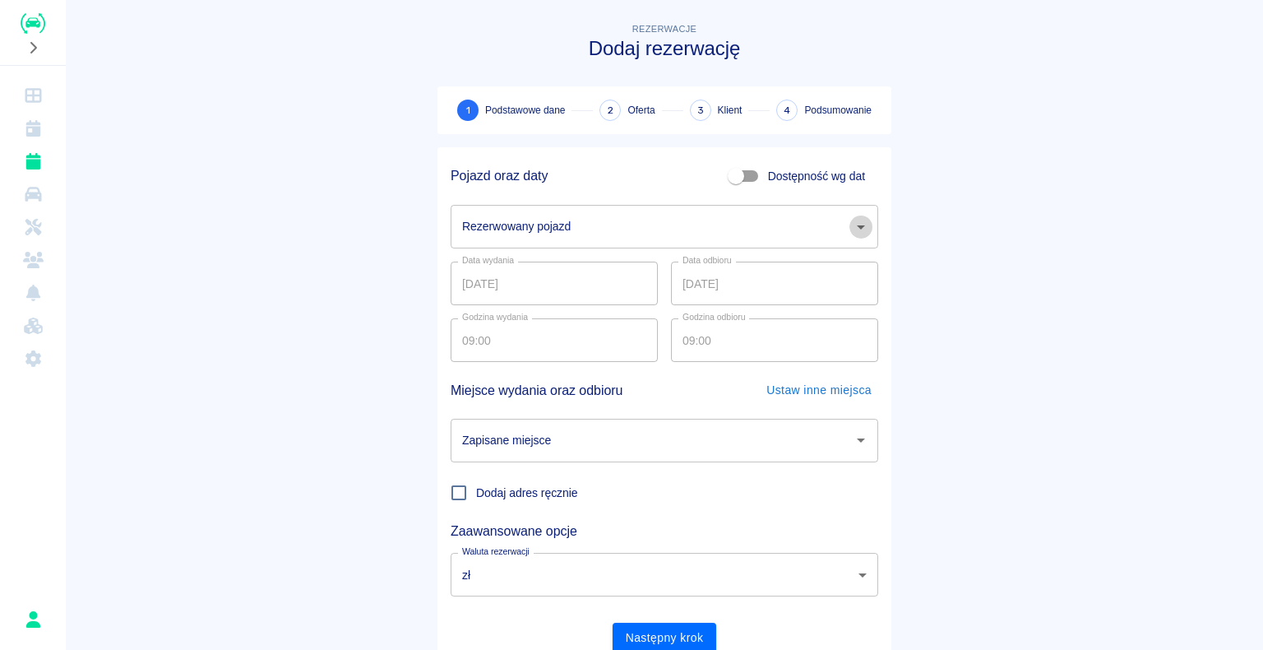
click at [864, 225] on icon "Otwórz" at bounding box center [861, 227] width 20 height 20
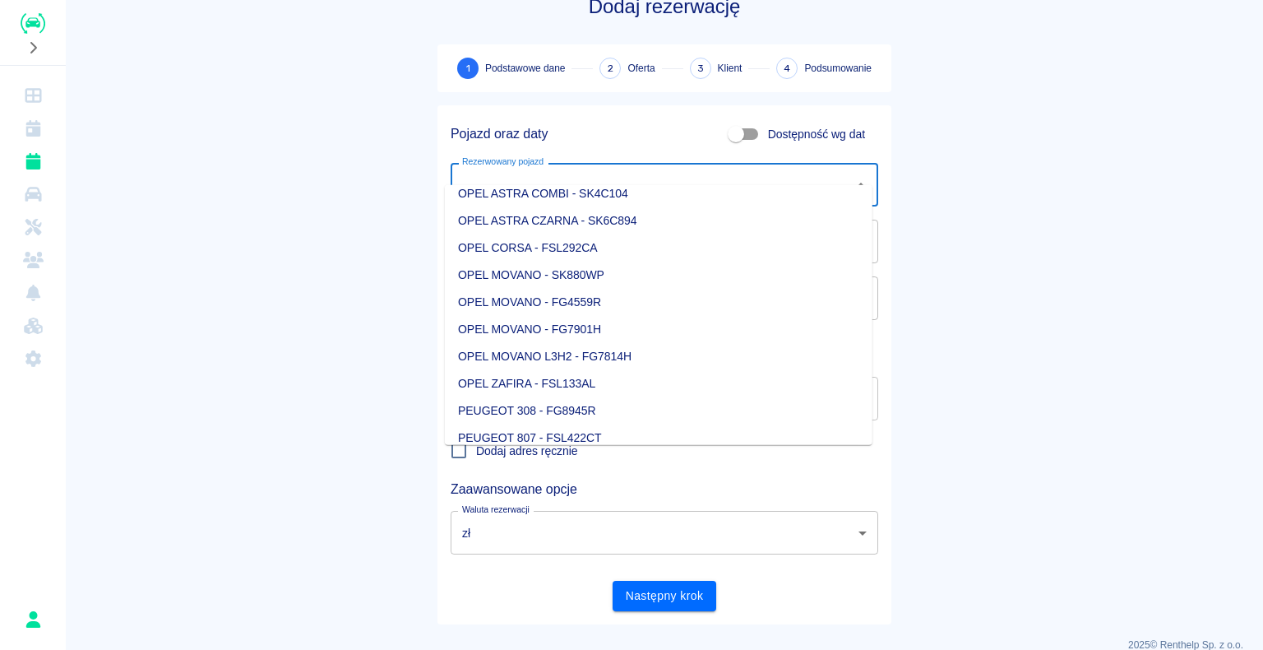
scroll to position [63, 0]
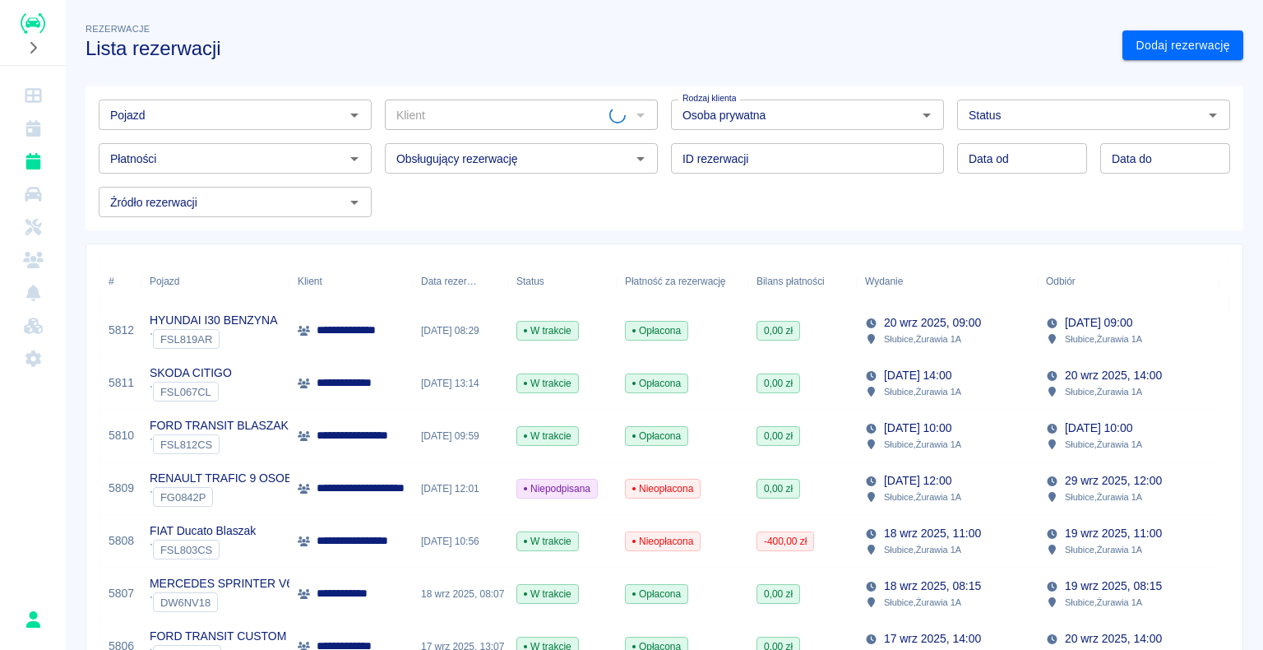
click at [490, 322] on div "20 wrz 2025, 08:29" at bounding box center [460, 330] width 95 height 53
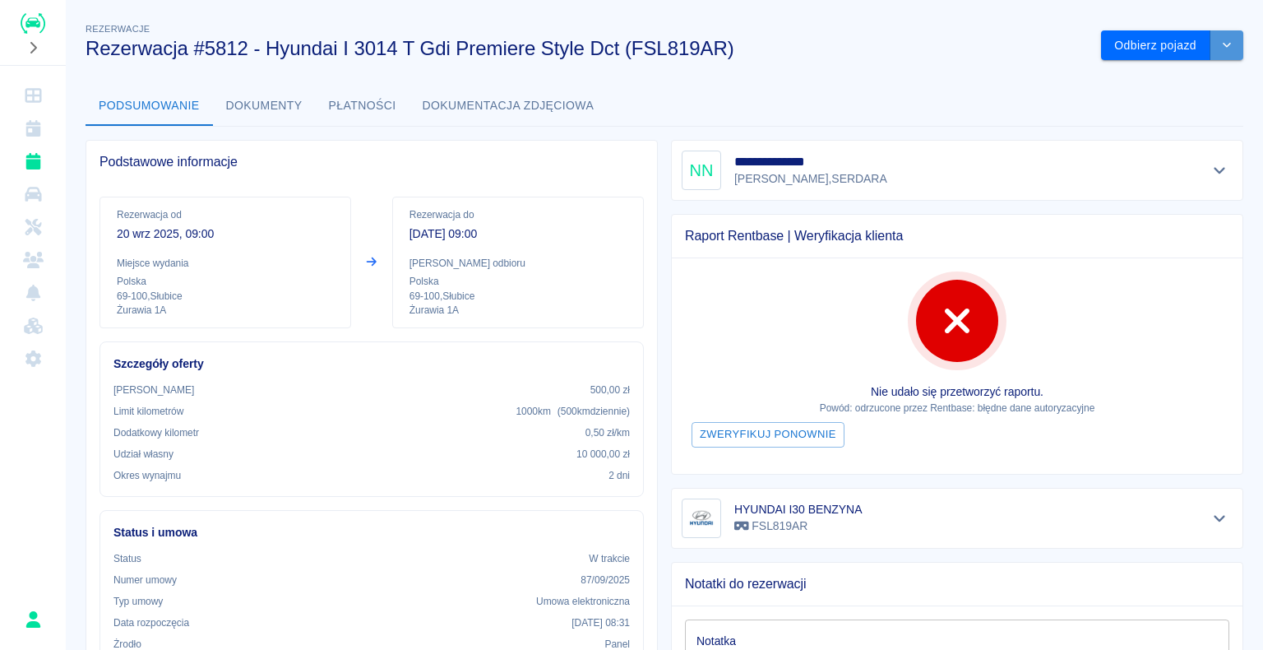
click at [1220, 47] on icon "drop-down" at bounding box center [1226, 44] width 13 height 11
click at [1154, 106] on li "Anuluj rezerwację" at bounding box center [1159, 107] width 129 height 27
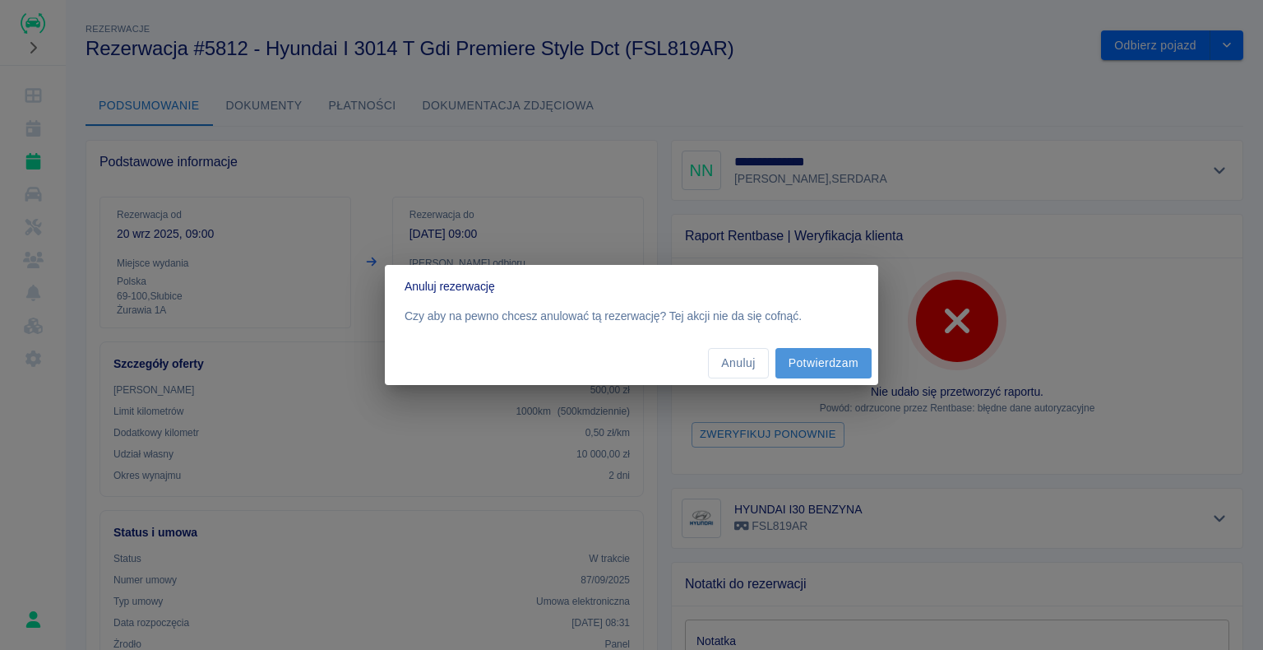
click at [817, 360] on button "Potwierdzam" at bounding box center [824, 363] width 96 height 30
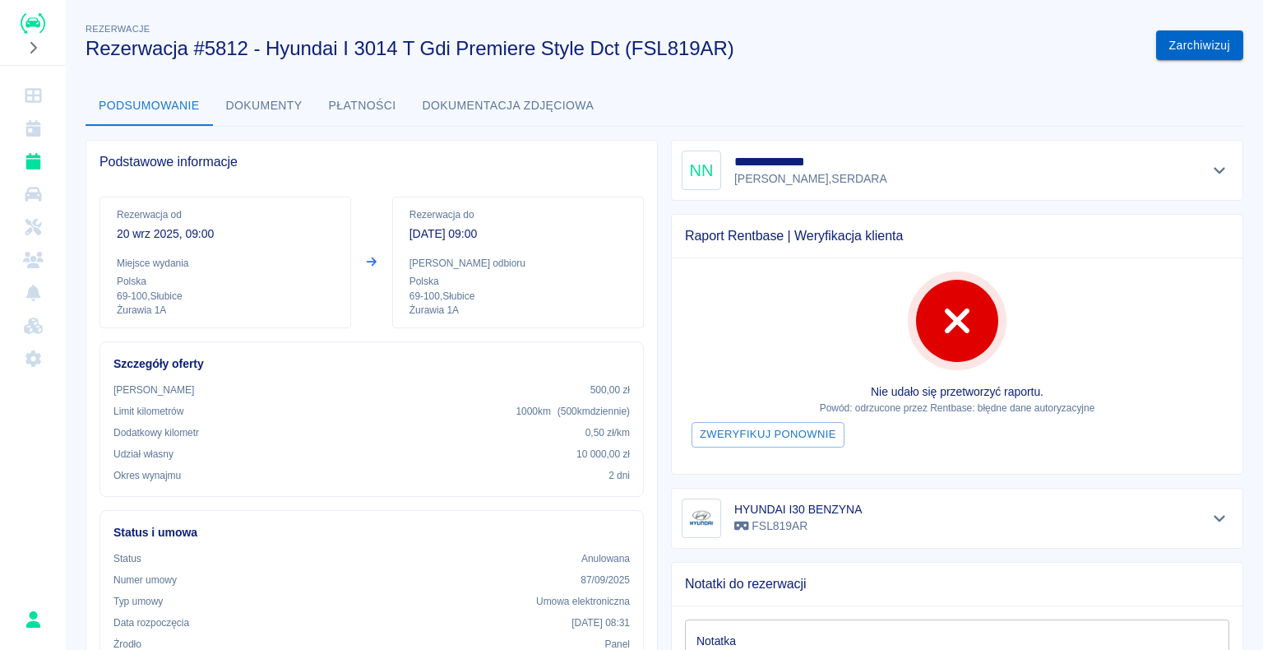
click at [1196, 40] on button "Zarchiwizuj" at bounding box center [1199, 45] width 87 height 30
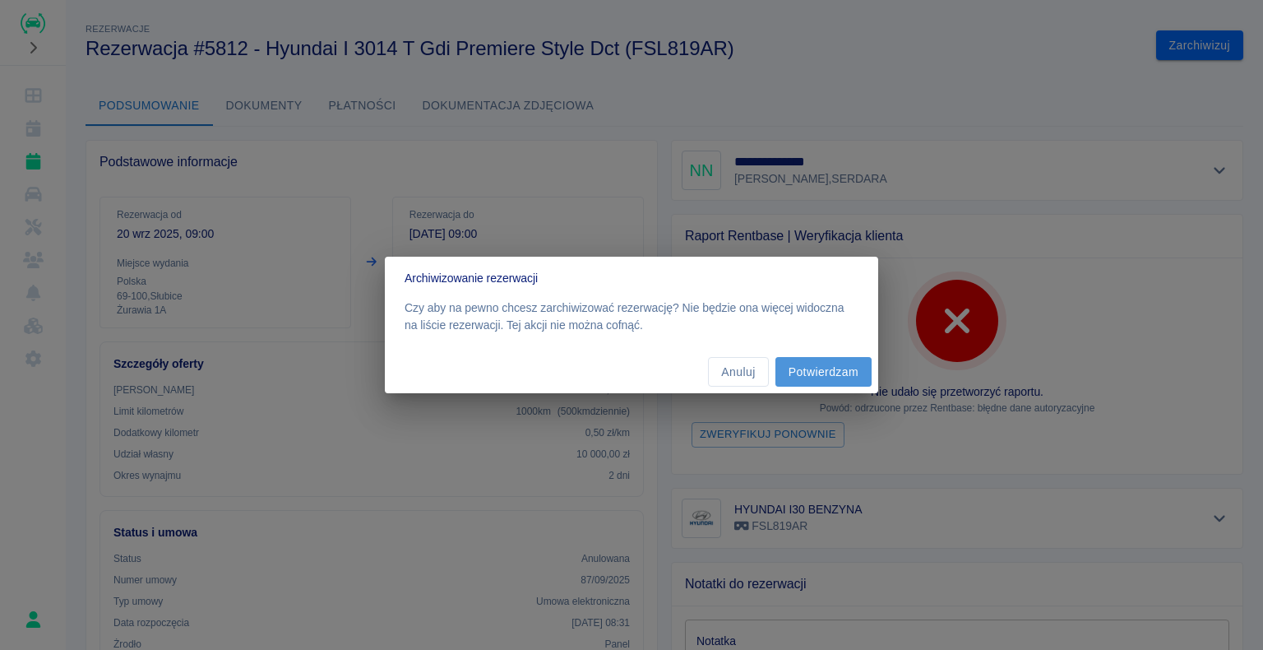
click at [831, 366] on button "Potwierdzam" at bounding box center [824, 372] width 96 height 30
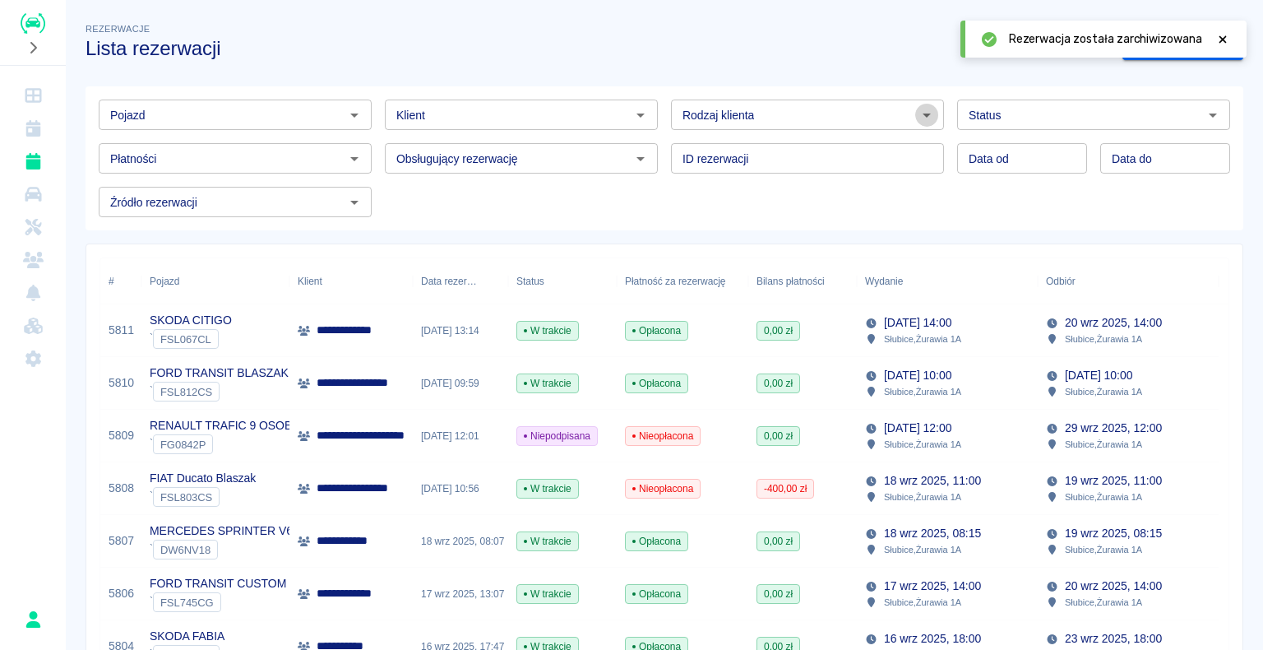
click at [917, 113] on icon "Otwórz" at bounding box center [927, 115] width 20 height 20
click at [872, 155] on li "Osoba prywatna" at bounding box center [800, 150] width 270 height 27
type input "Osoba prywatna"
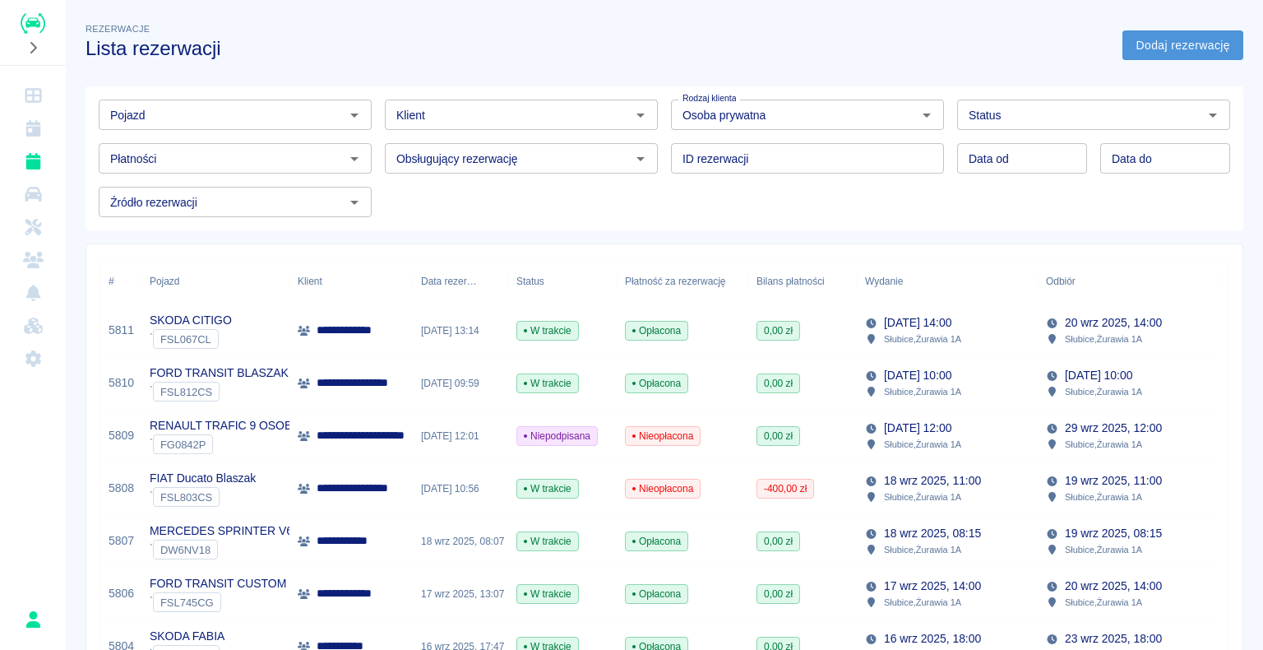
click at [1149, 38] on link "Dodaj rezerwację" at bounding box center [1183, 45] width 121 height 30
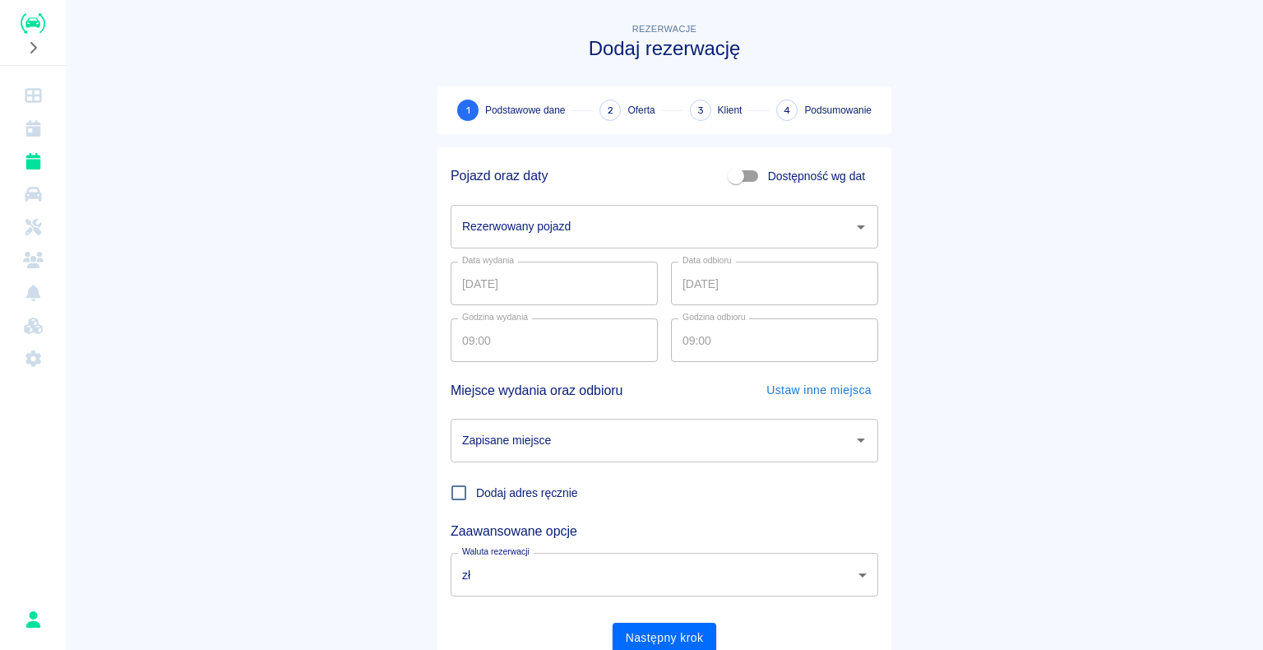
click at [851, 226] on icon "Otwórz" at bounding box center [861, 227] width 20 height 20
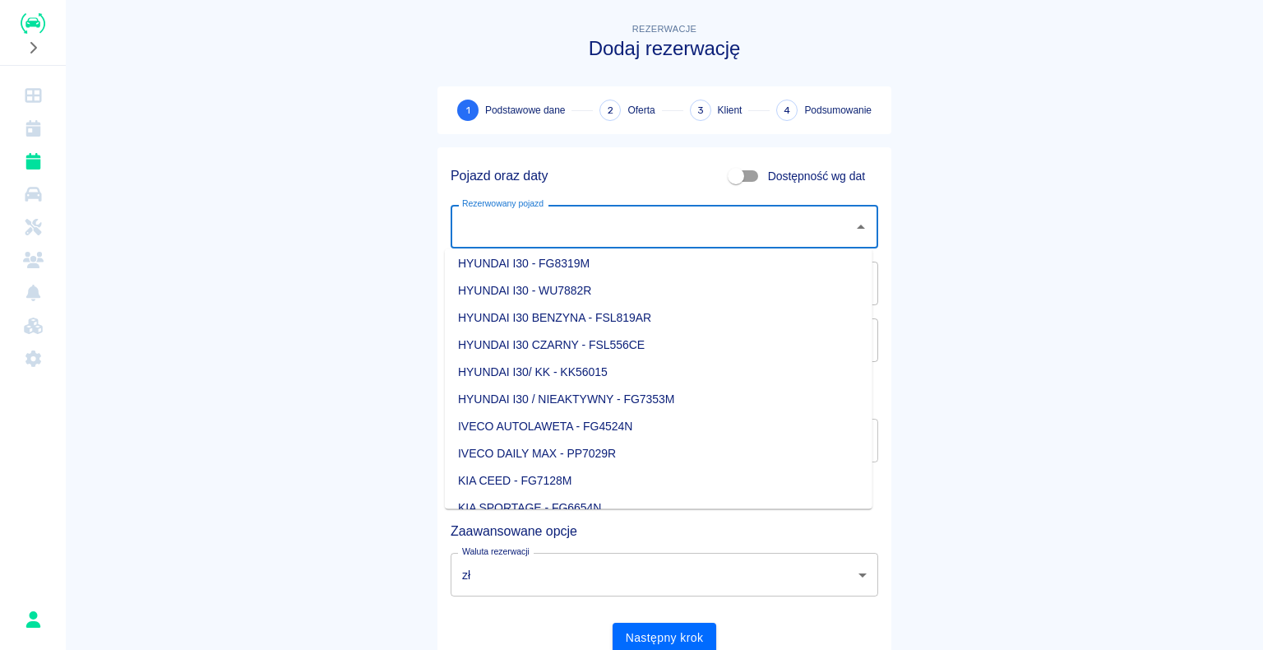
scroll to position [411, 0]
click at [644, 320] on li "HYUNDAI I30 BENZYNA - FSL819AR" at bounding box center [659, 318] width 428 height 27
type input "HYUNDAI I30 BENZYNA - FSL819AR"
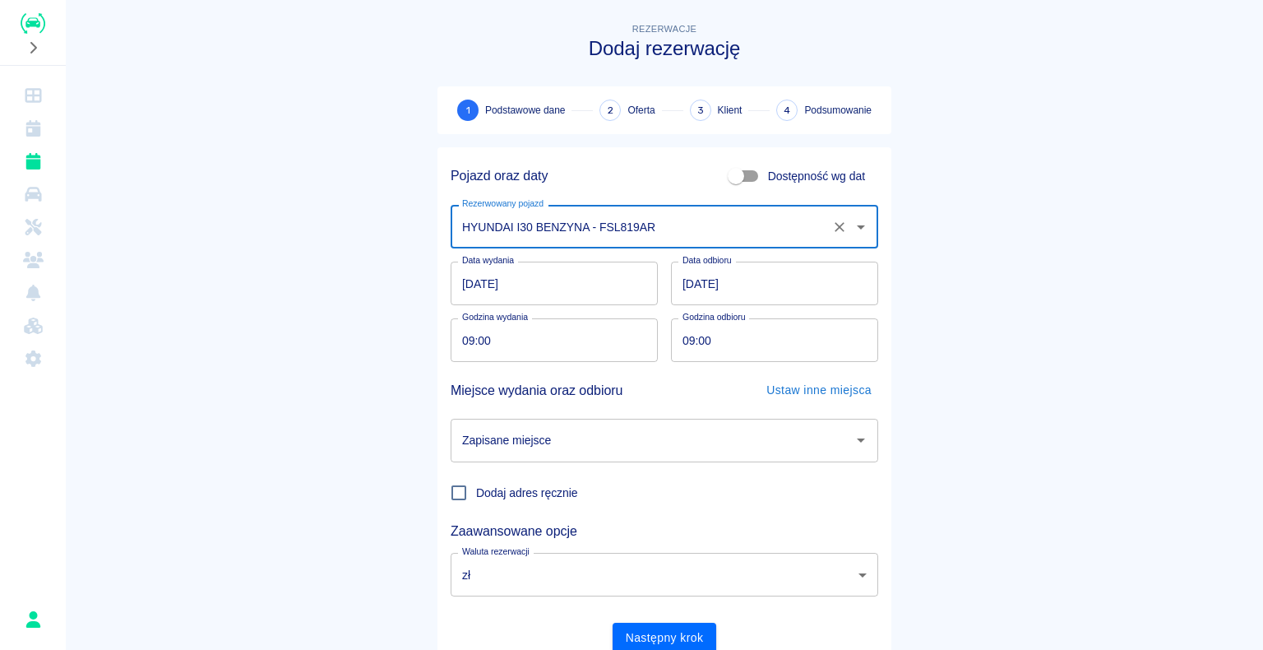
click at [855, 426] on div "Zapisane miejsce" at bounding box center [665, 441] width 428 height 44
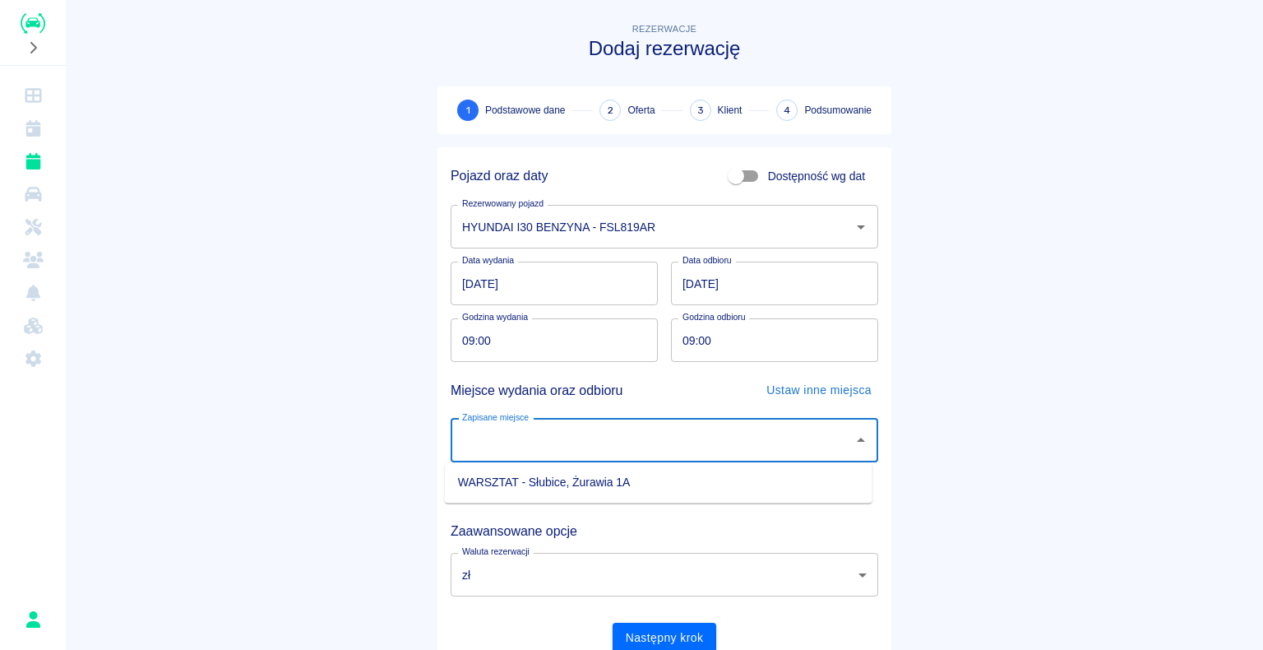
click at [855, 427] on div "Zapisane miejsce" at bounding box center [665, 441] width 428 height 44
click at [821, 441] on input "Zapisane miejsce" at bounding box center [652, 440] width 388 height 29
click at [757, 479] on li "WARSZTAT - Słubice, Żurawia 1A" at bounding box center [659, 482] width 428 height 27
type input "WARSZTAT - Słubice, Żurawia 1A"
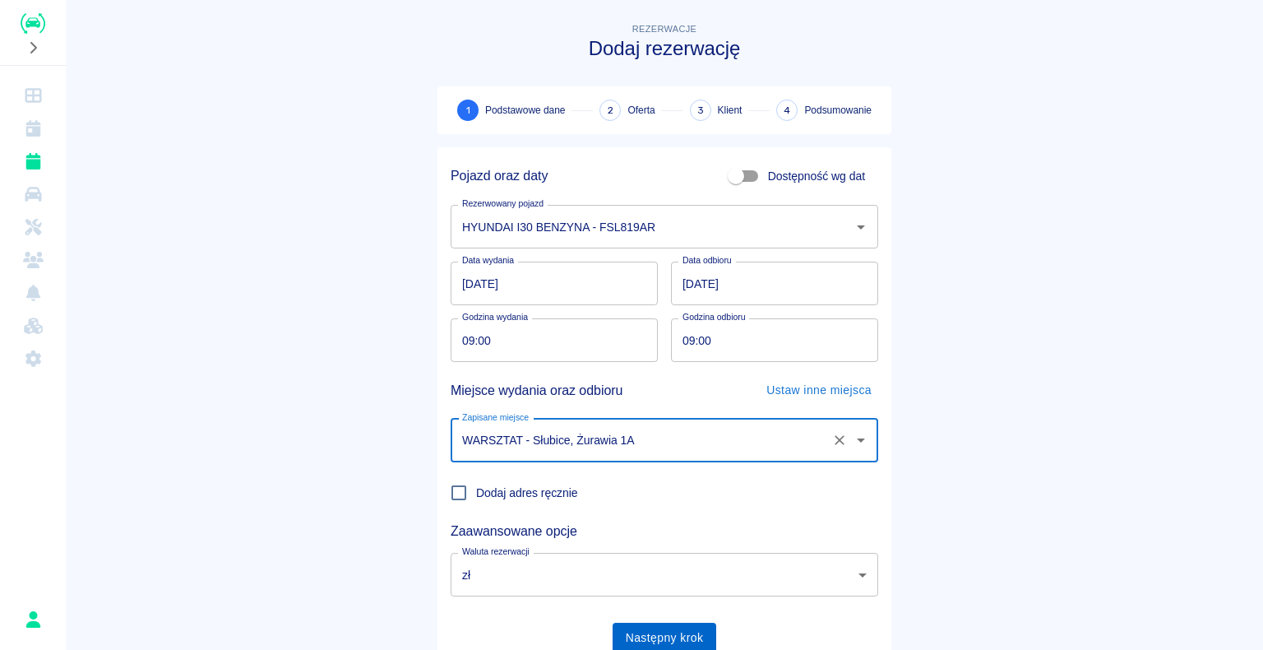
click at [658, 633] on button "Następny krok" at bounding box center [665, 638] width 104 height 30
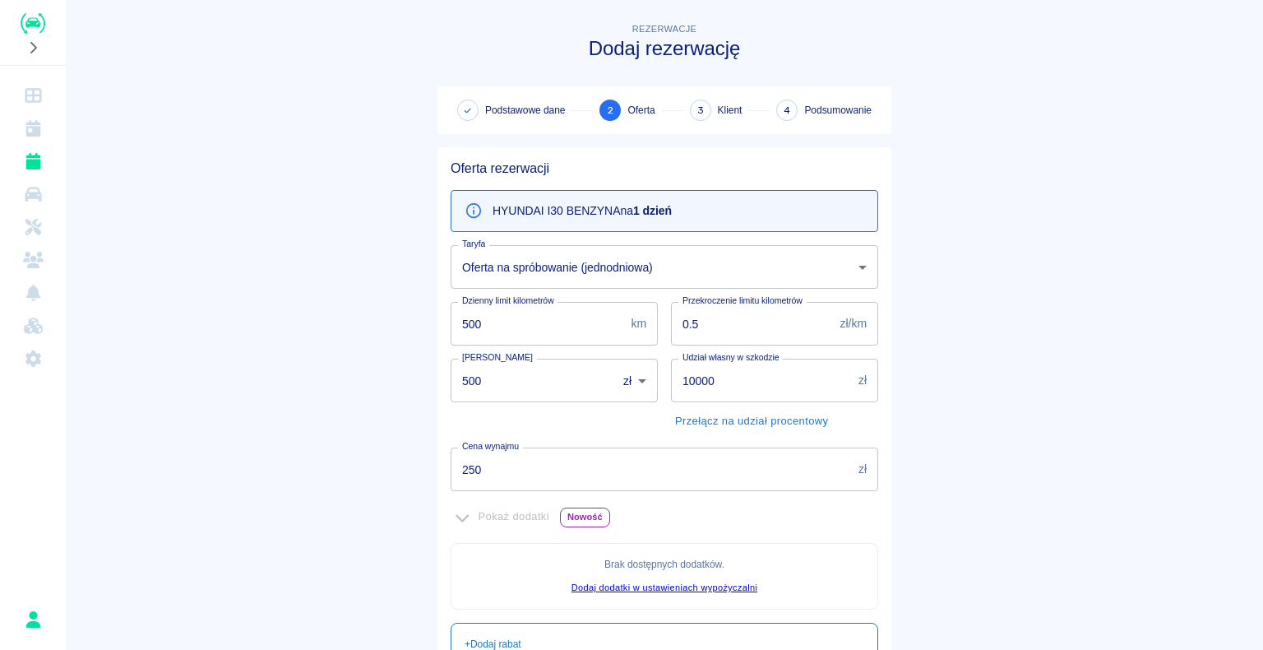
scroll to position [82, 0]
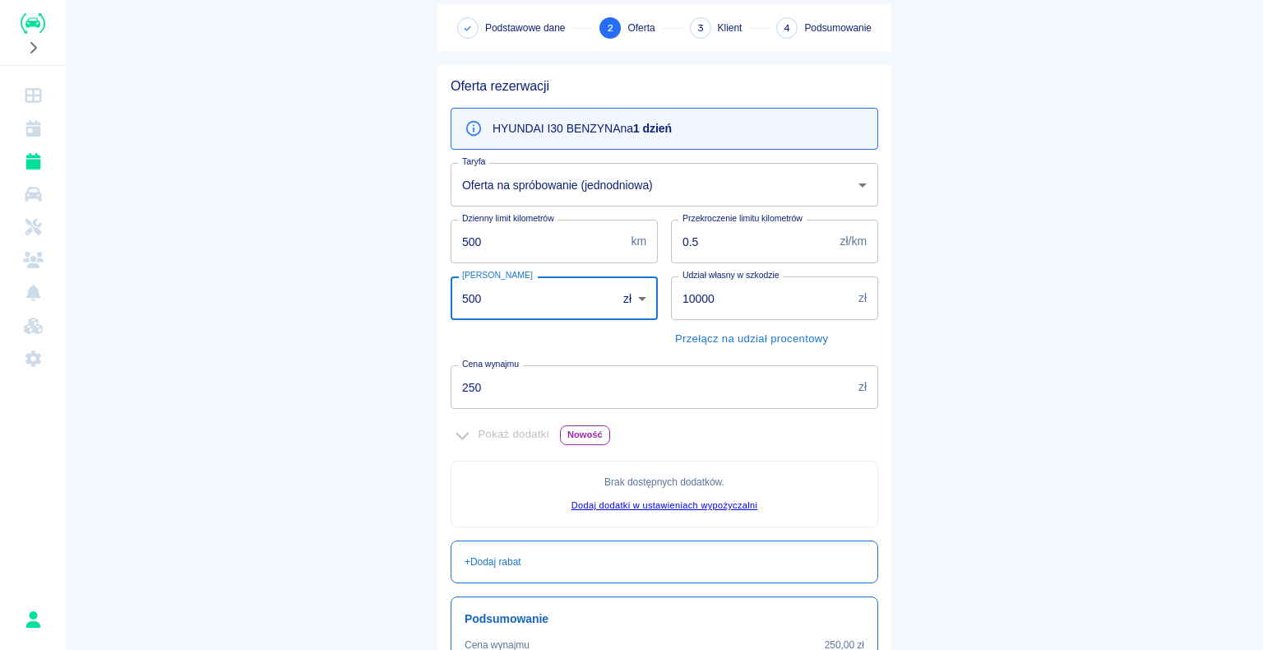
click at [477, 298] on input "500" at bounding box center [528, 298] width 155 height 44
type input "5"
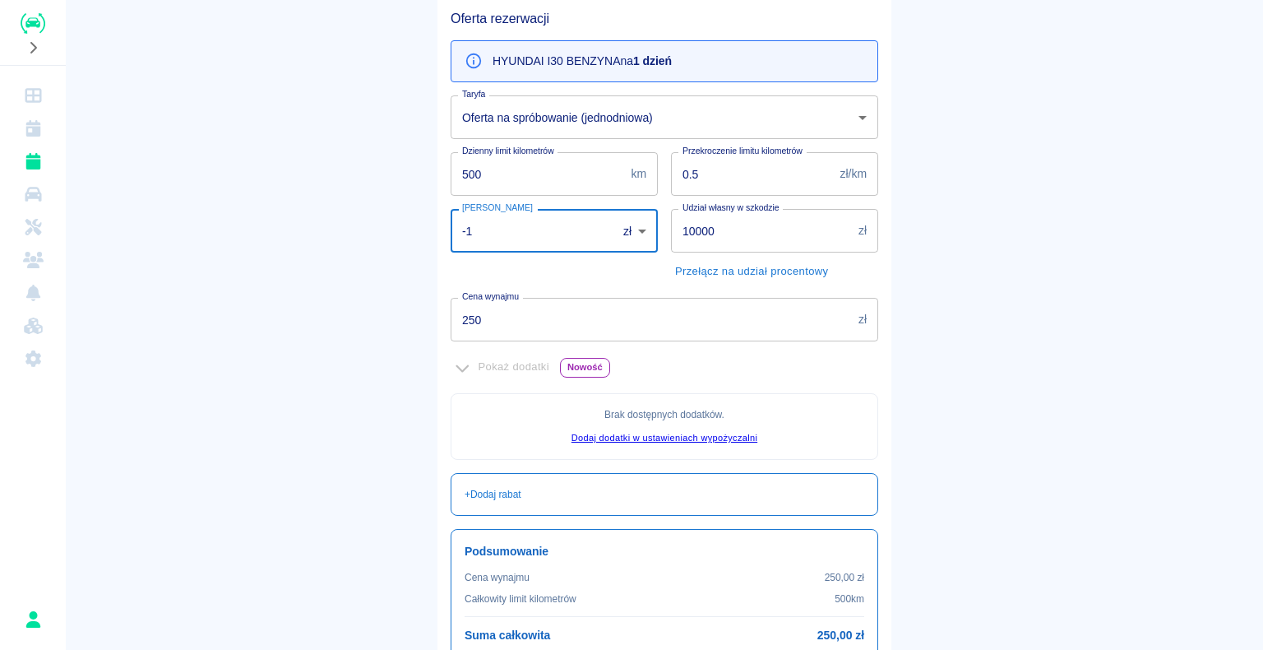
scroll to position [164, 0]
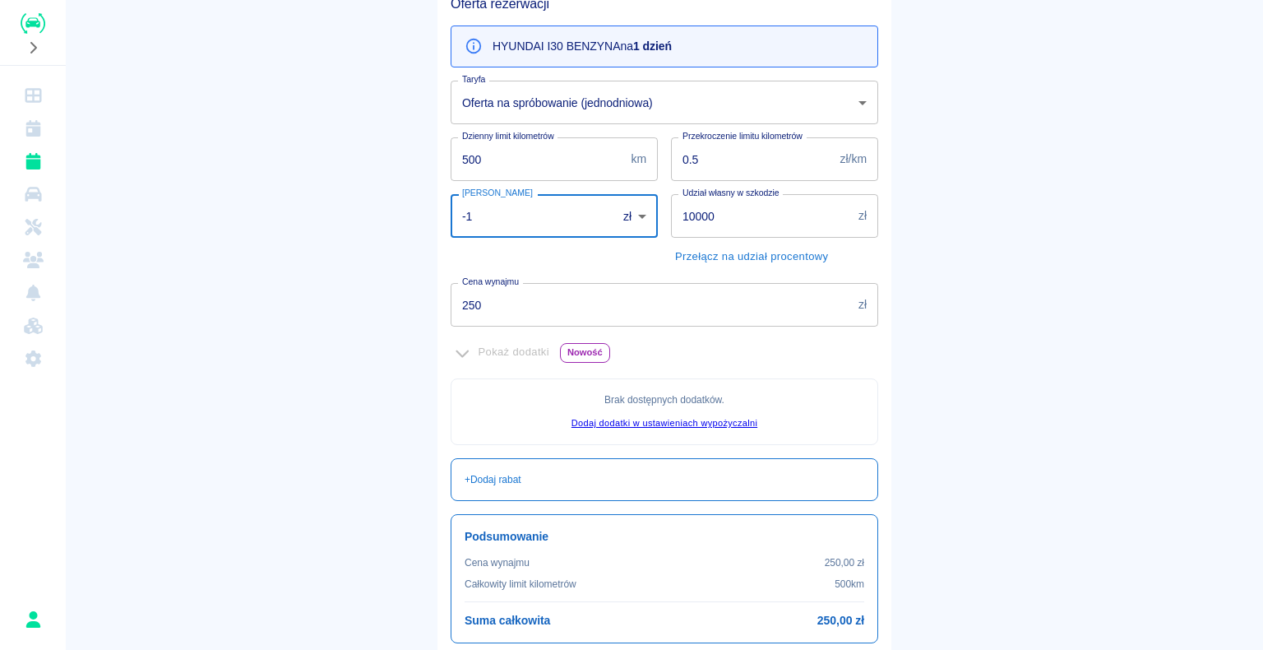
type input "-1"
click at [342, 354] on main "Rezerwacje Dodaj rezerwację Podstawowe dane 2 Oferta 3 Klient 4 Podsumowanie Of…" at bounding box center [664, 296] width 1197 height 882
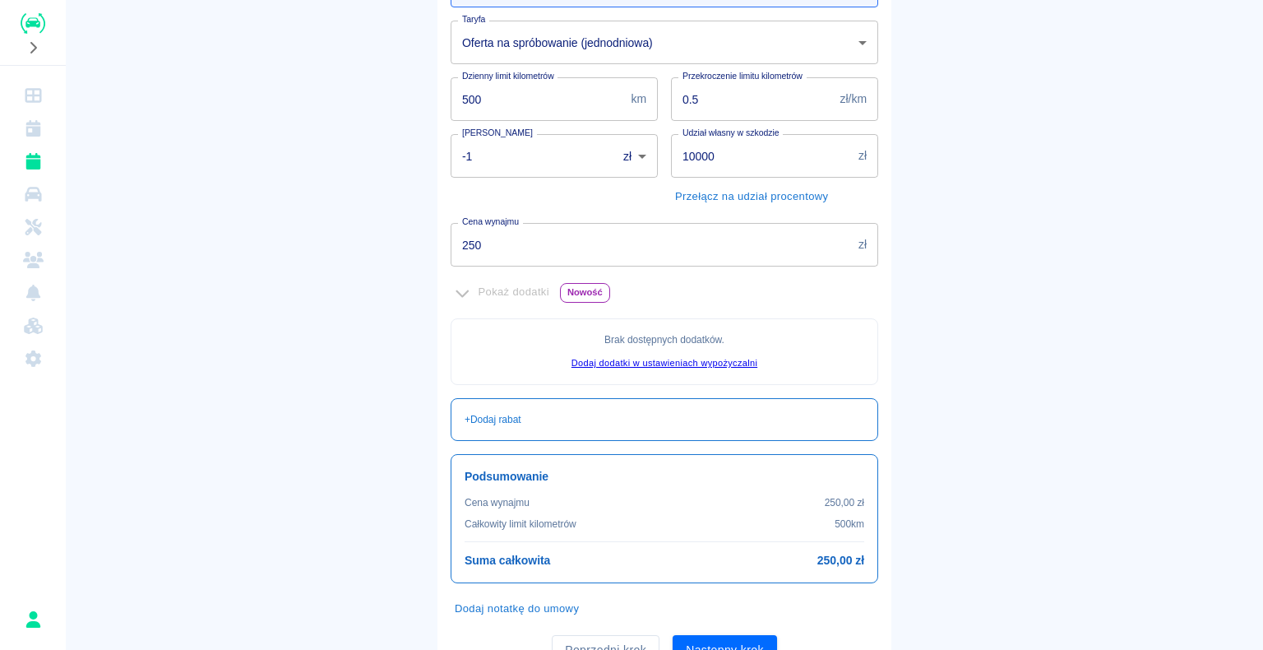
scroll to position [299, 0]
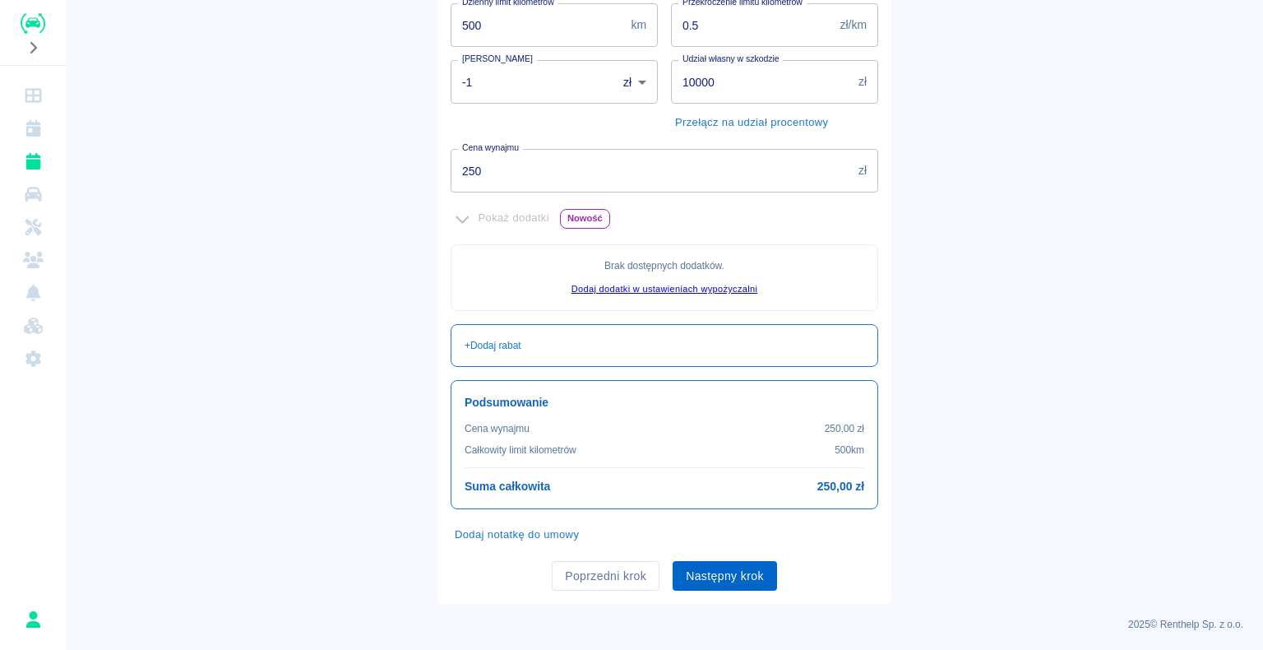
click at [718, 574] on button "Następny krok" at bounding box center [725, 576] width 104 height 30
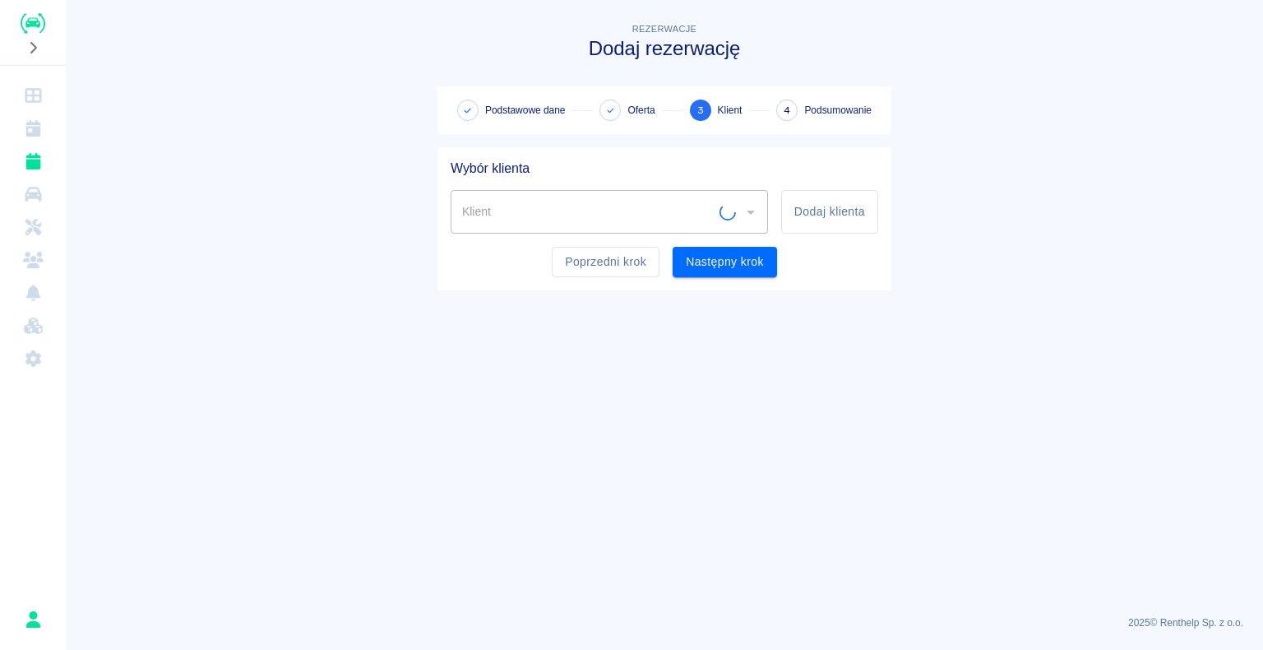
scroll to position [0, 0]
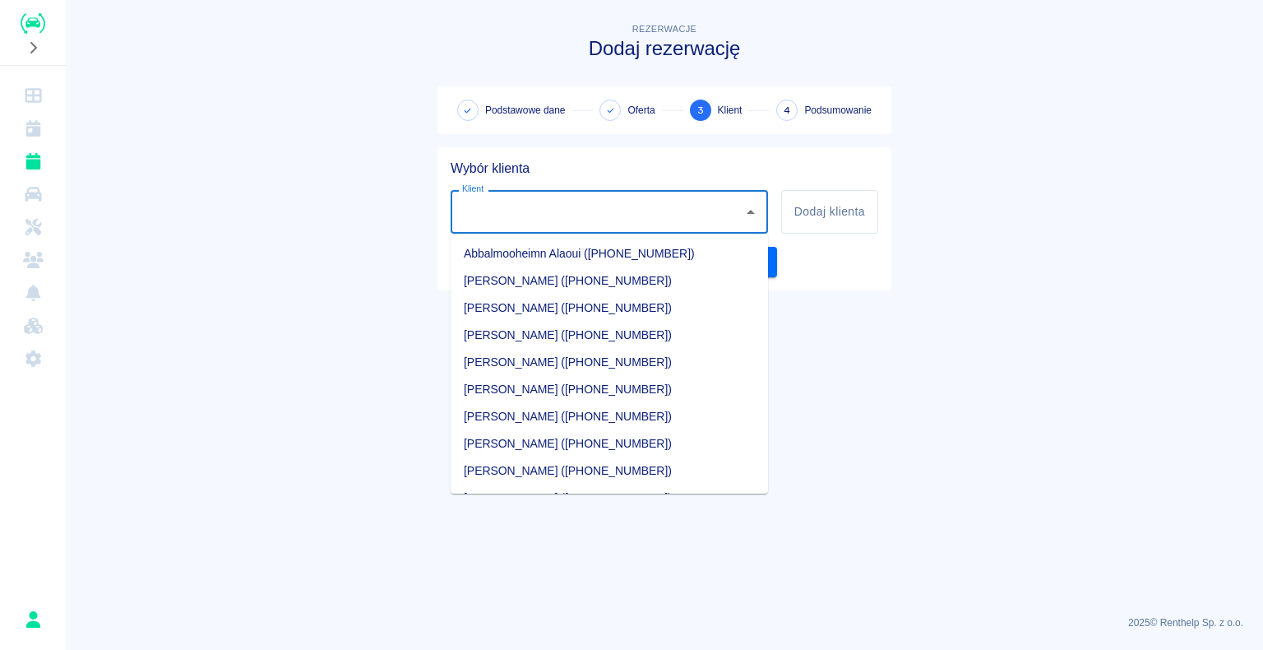
click at [503, 212] on input "Klient" at bounding box center [597, 211] width 278 height 29
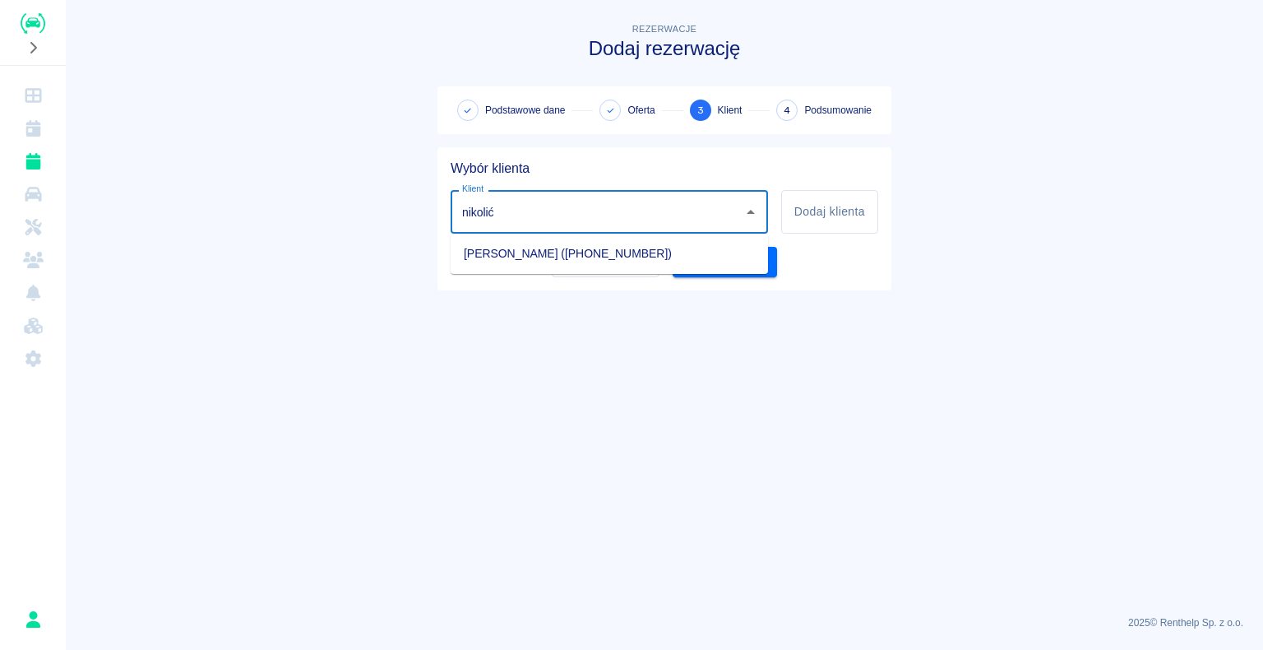
click at [594, 254] on li "[PERSON_NAME] ([PHONE_NUMBER])" at bounding box center [609, 253] width 317 height 27
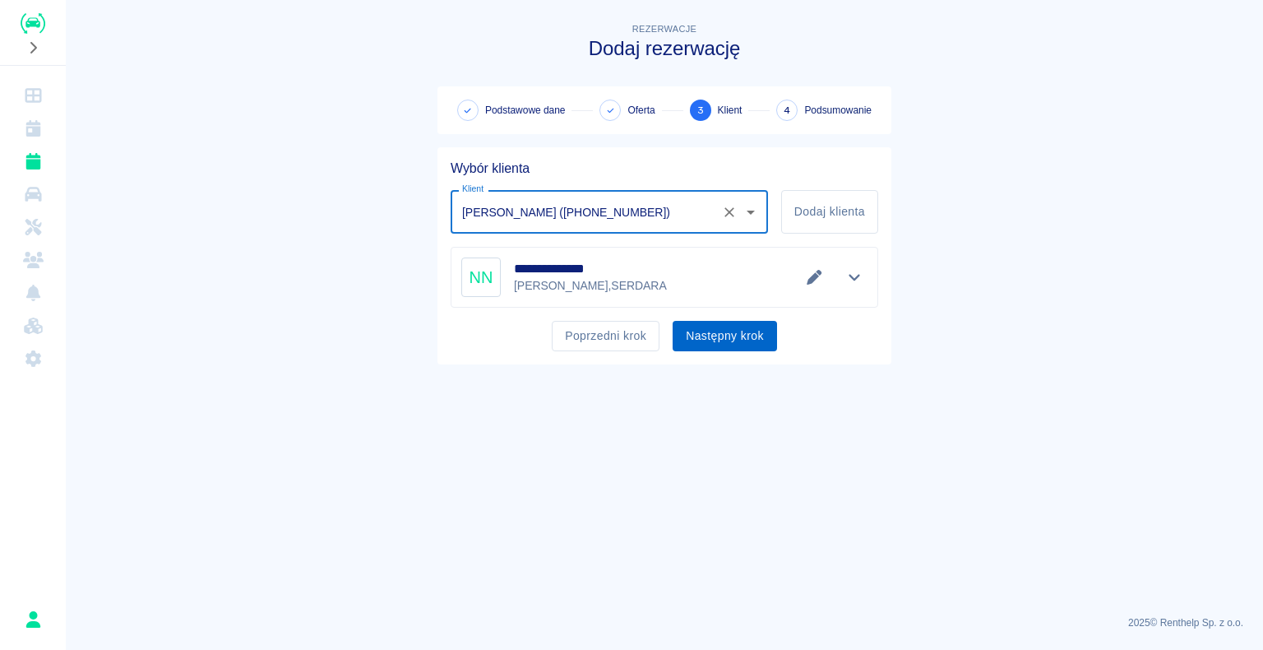
type input "[PERSON_NAME] ([PHONE_NUMBER])"
click at [712, 339] on button "Następny krok" at bounding box center [725, 336] width 104 height 30
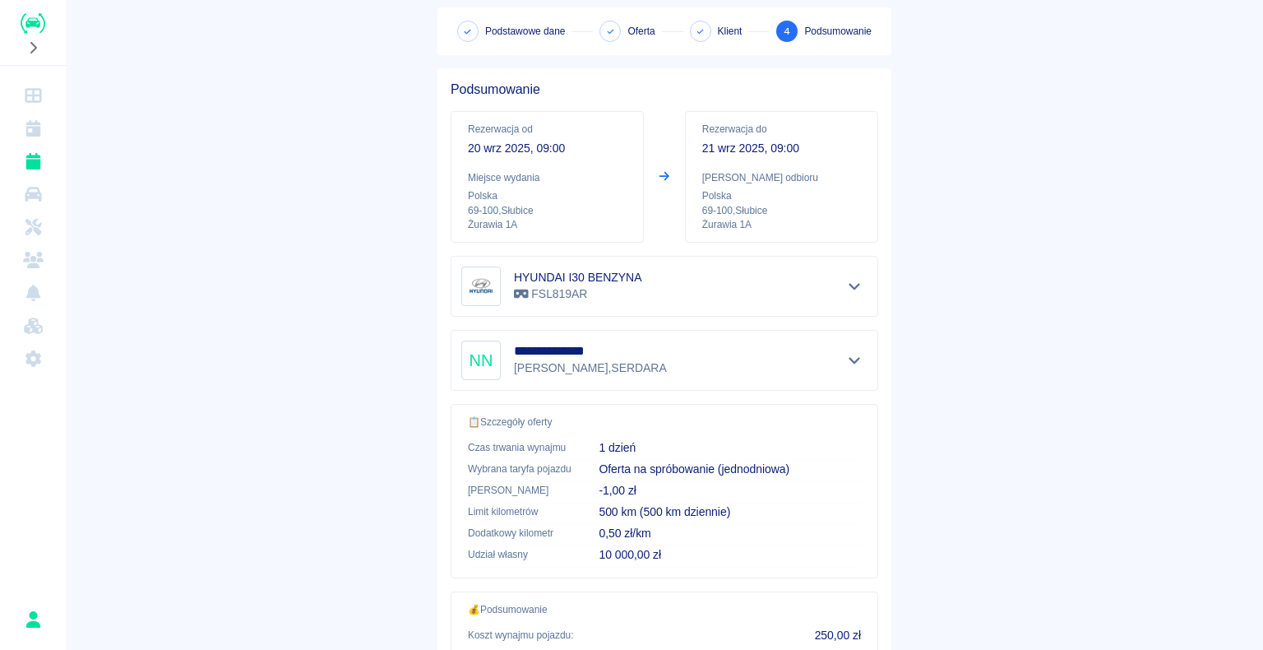
scroll to position [234, 0]
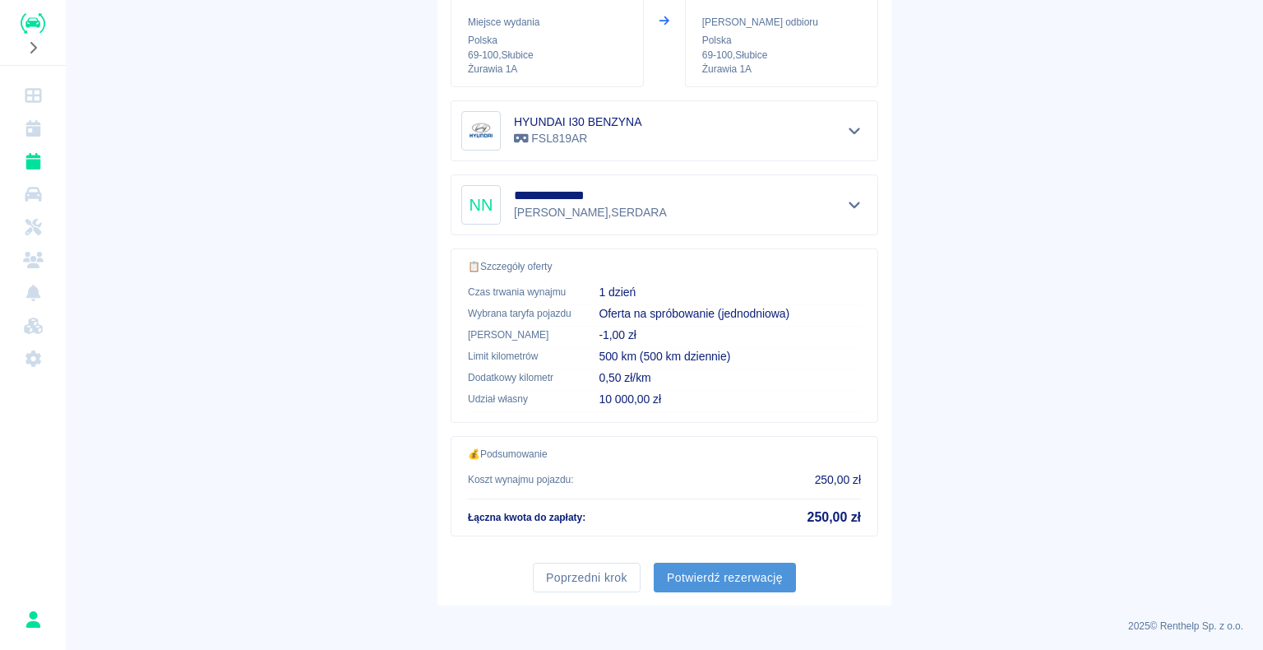
click at [724, 571] on button "Potwierdź rezerwację" at bounding box center [725, 578] width 142 height 30
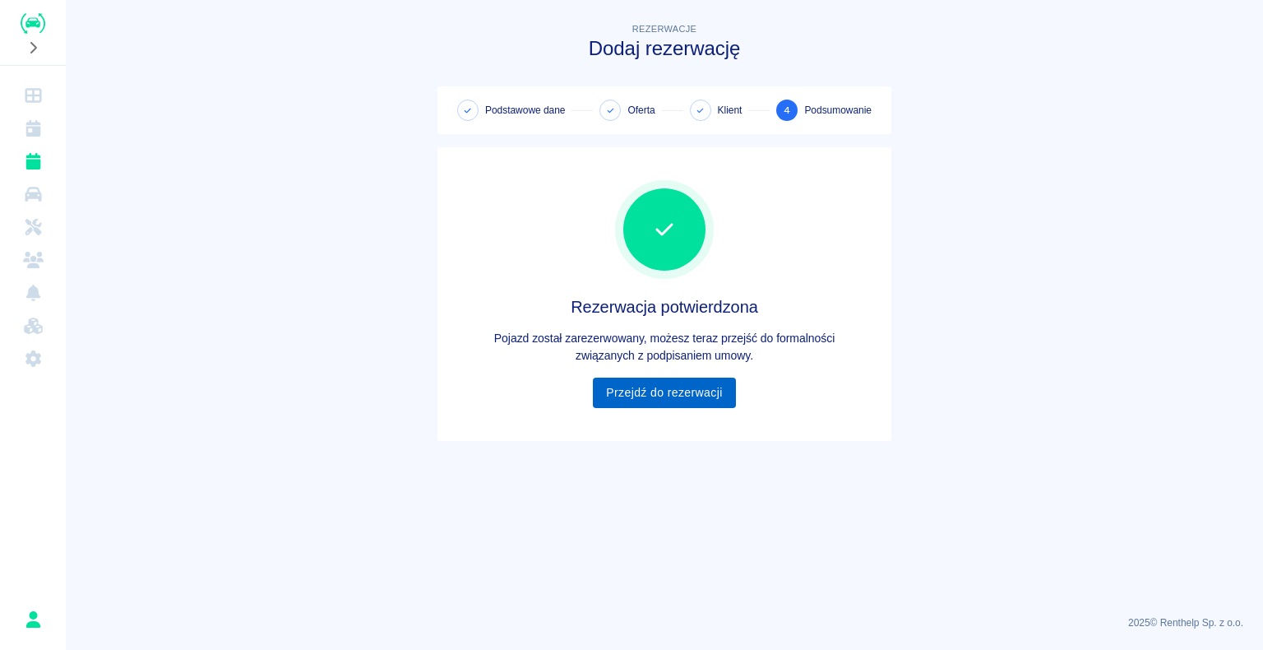
click at [660, 392] on link "Przejdź do rezerwacji" at bounding box center [664, 392] width 142 height 30
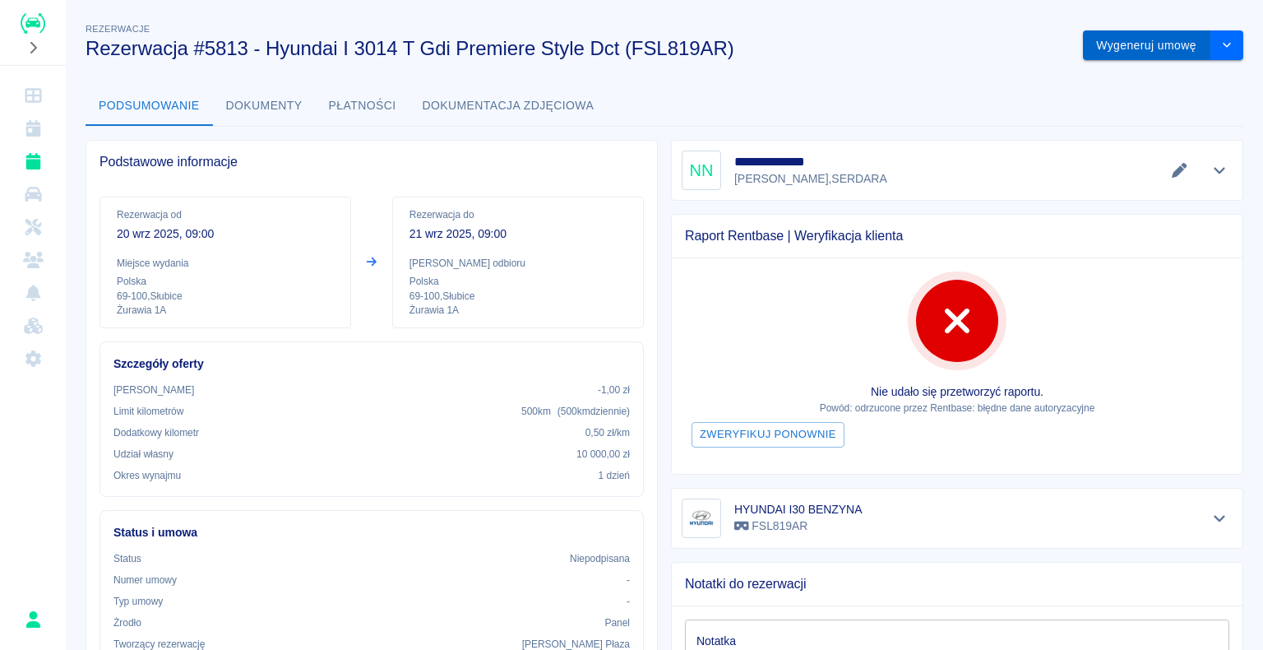
click at [1132, 49] on button "Wygeneruj umowę" at bounding box center [1146, 45] width 127 height 30
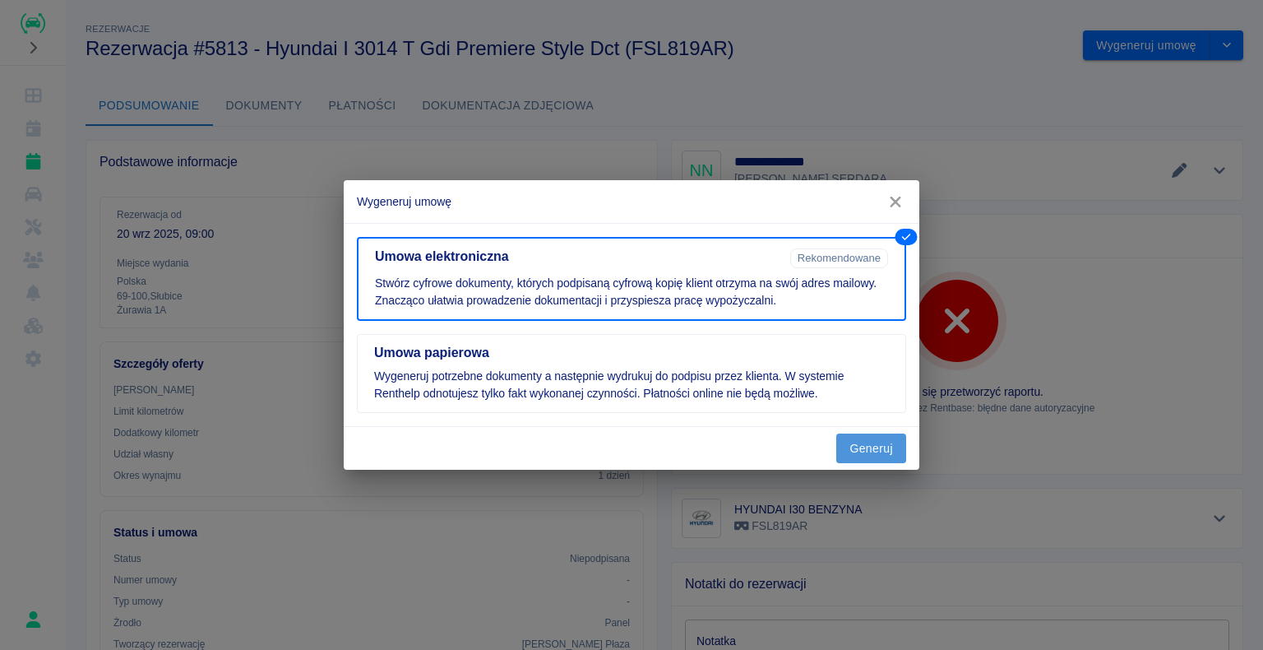
click at [868, 442] on button "Generuj" at bounding box center [871, 448] width 70 height 30
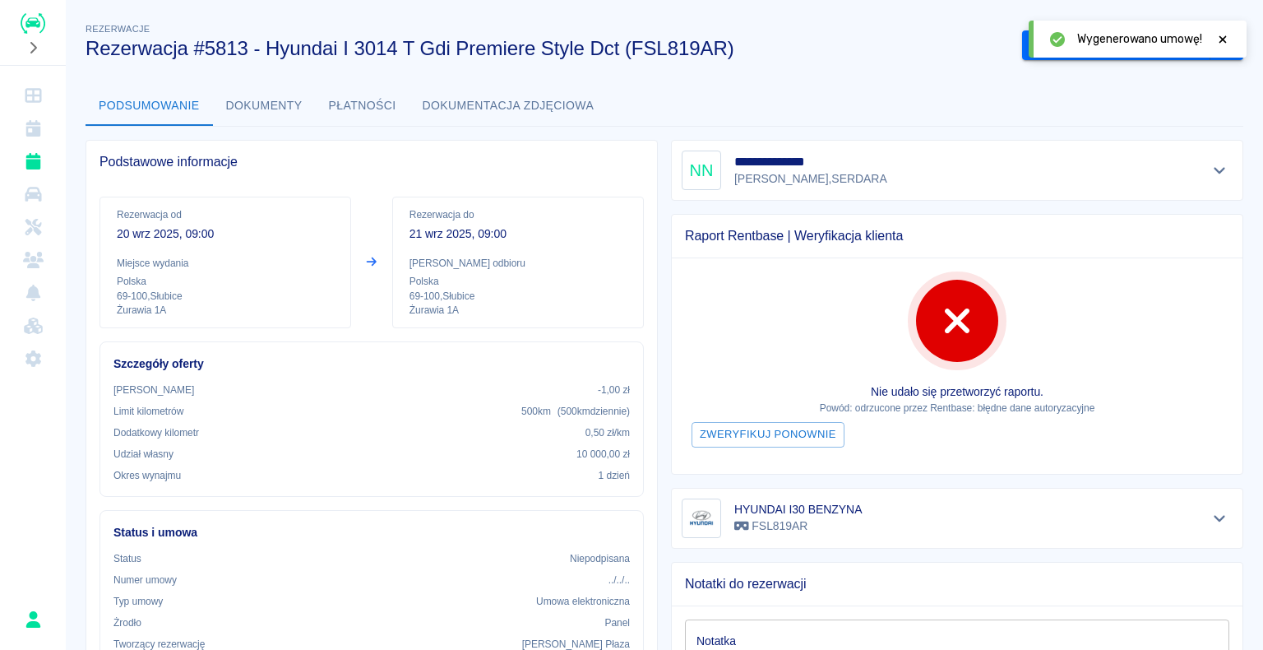
click at [1220, 41] on icon at bounding box center [1223, 38] width 7 height 7
click at [1082, 48] on button "Podpisz umowę elektroniczną" at bounding box center [1116, 45] width 188 height 30
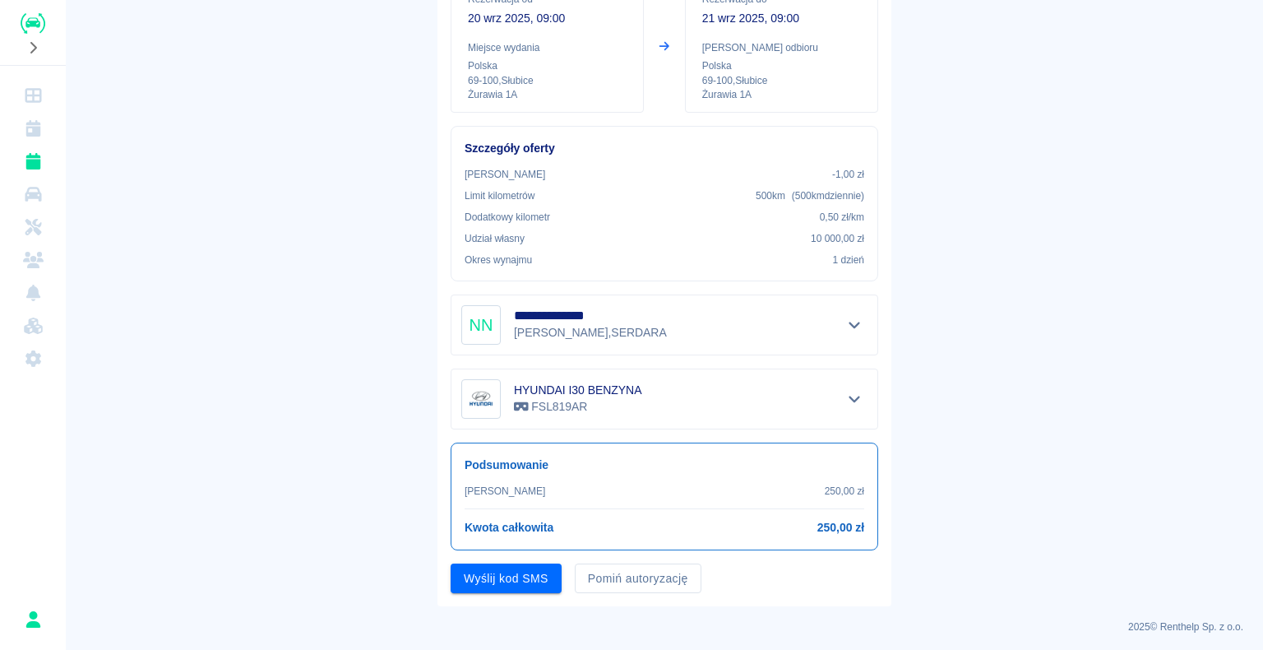
scroll to position [192, 0]
click at [610, 577] on button "Pomiń autoryzację" at bounding box center [638, 577] width 127 height 30
click at [500, 568] on button "Podpisz umowę" at bounding box center [507, 577] width 112 height 30
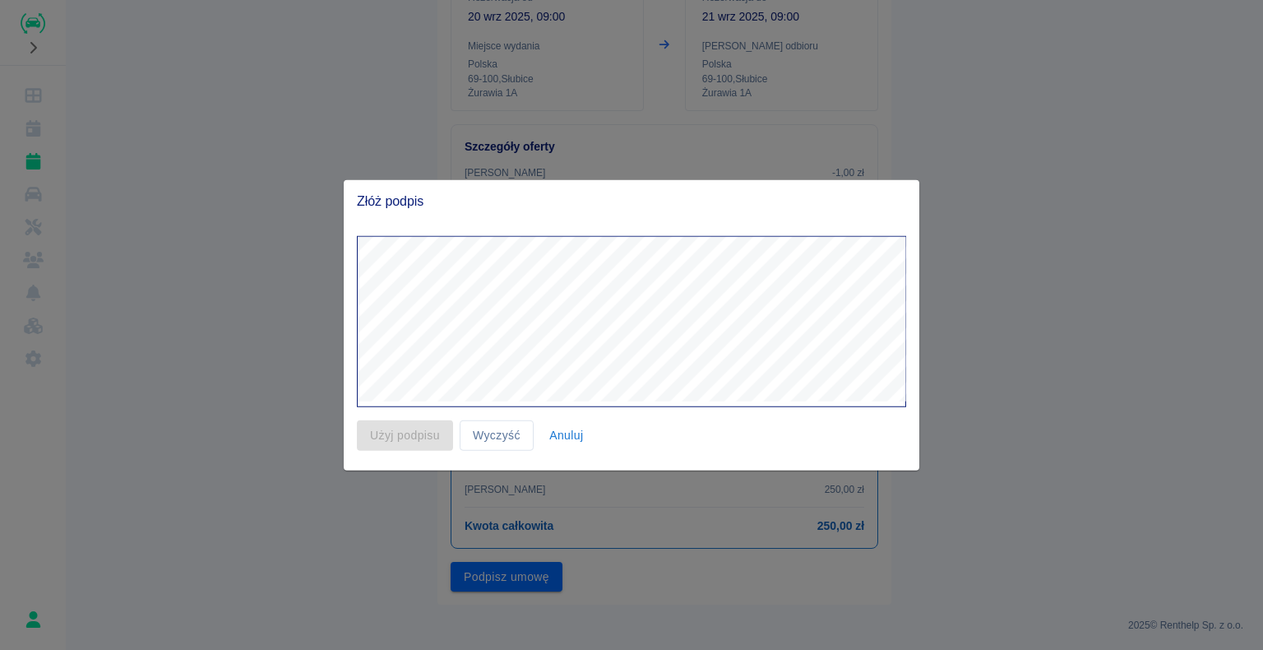
click at [937, 51] on div at bounding box center [631, 325] width 1263 height 650
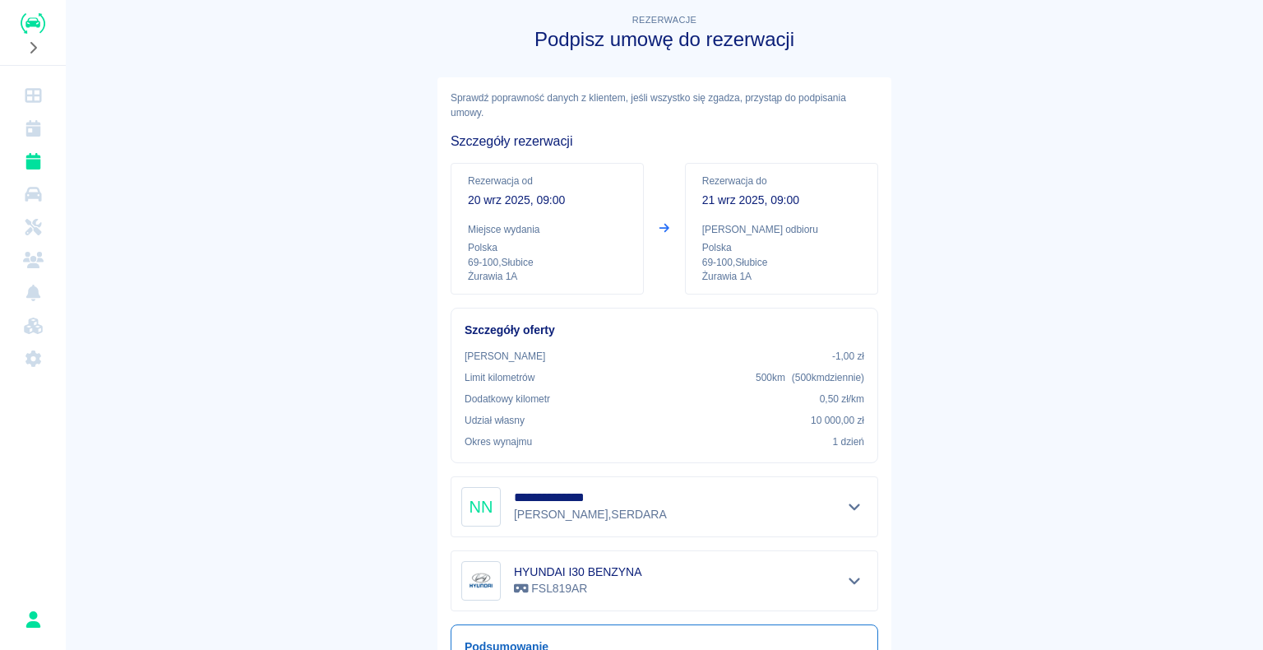
scroll to position [0, 0]
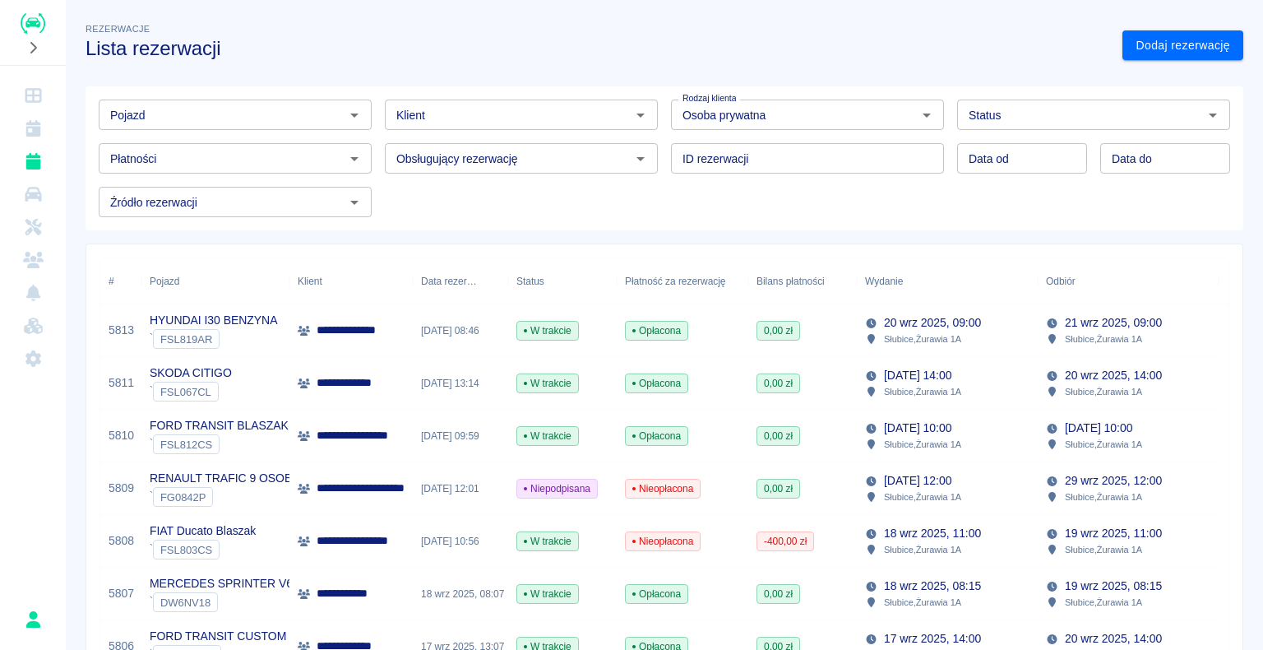
click at [35, 23] on img "Renthelp" at bounding box center [33, 23] width 25 height 21
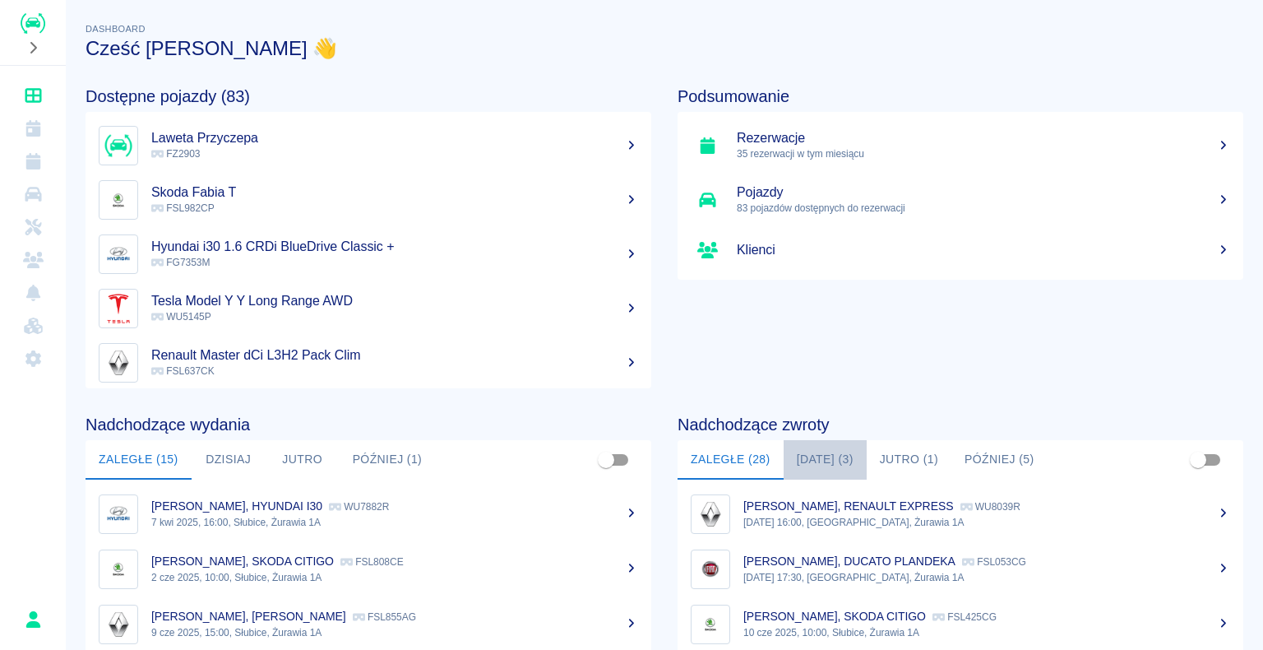
click at [812, 456] on button "[DATE] (3)" at bounding box center [825, 459] width 83 height 39
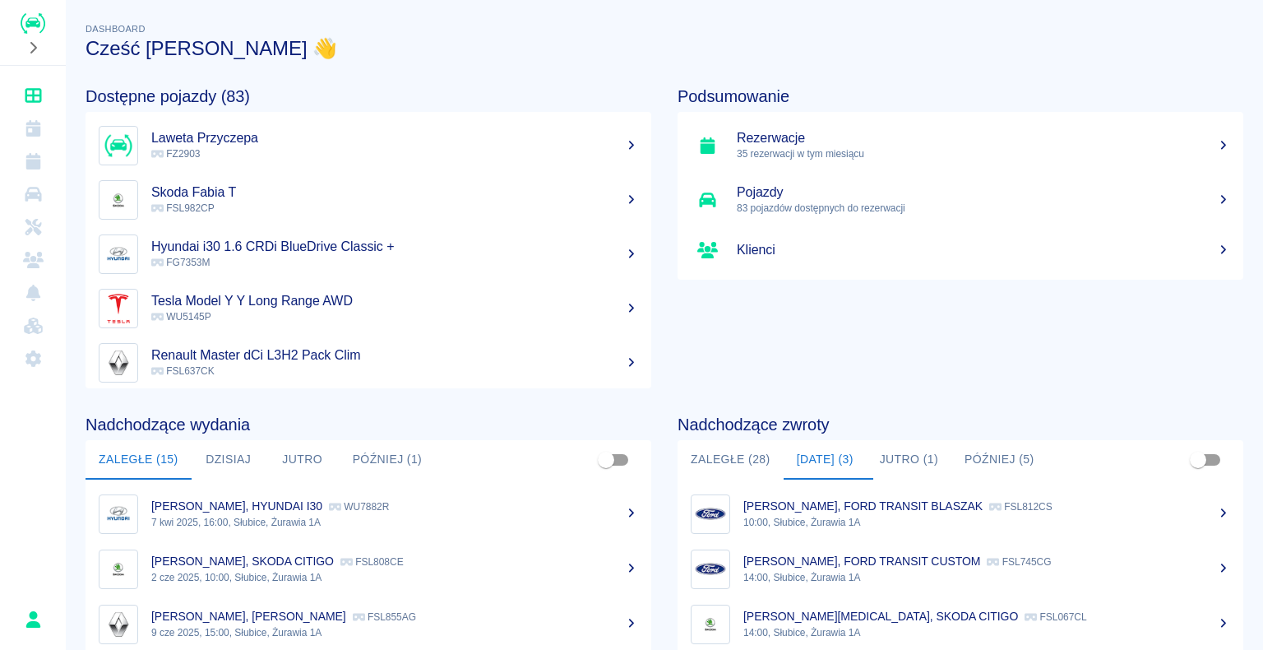
scroll to position [82, 0]
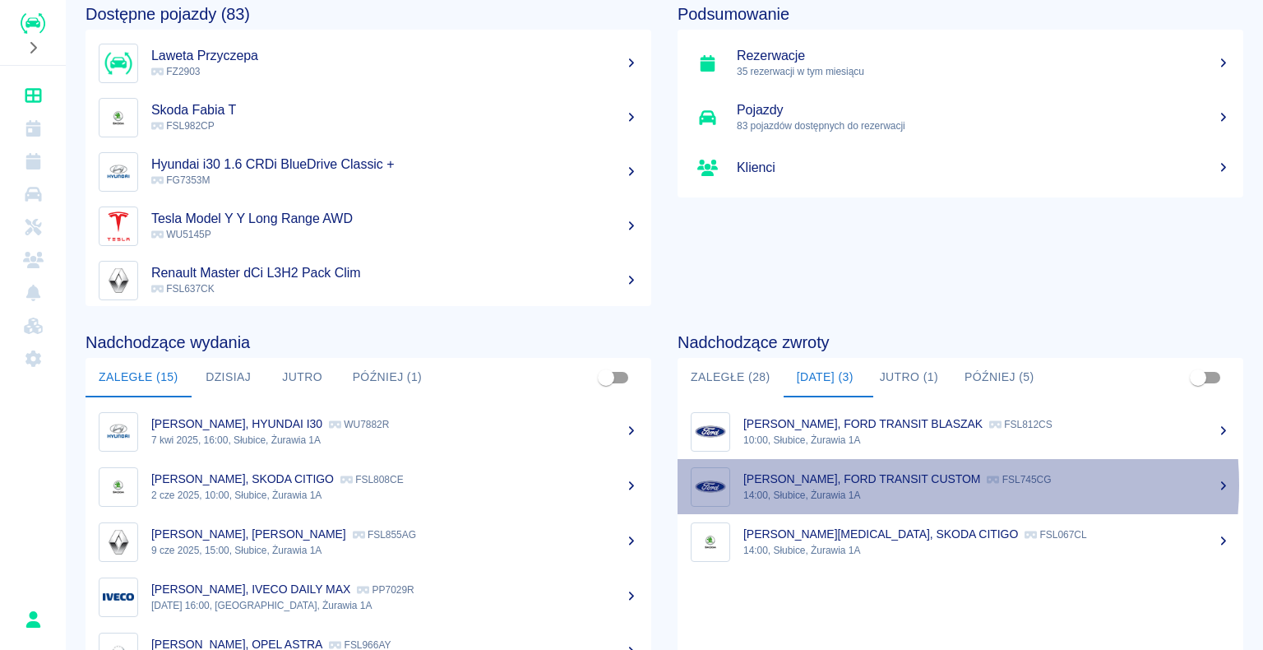
click at [907, 485] on div "[PERSON_NAME], FORD TRANSIT CUSTOM FSL745CG" at bounding box center [986, 478] width 487 height 17
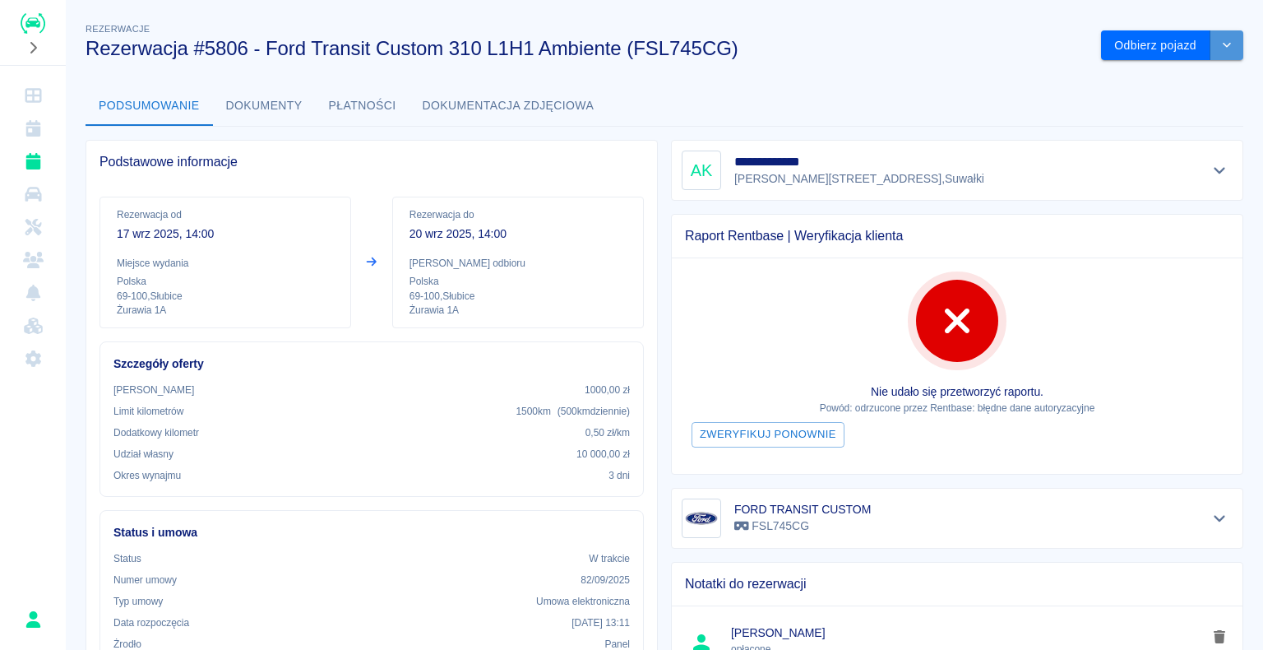
click at [1220, 44] on icon "drop-down" at bounding box center [1226, 44] width 13 height 11
click at [887, 62] on div "**********" at bounding box center [664, 595] width 1197 height 1177
click at [1132, 43] on button "Odbierz pojazd" at bounding box center [1155, 45] width 109 height 30
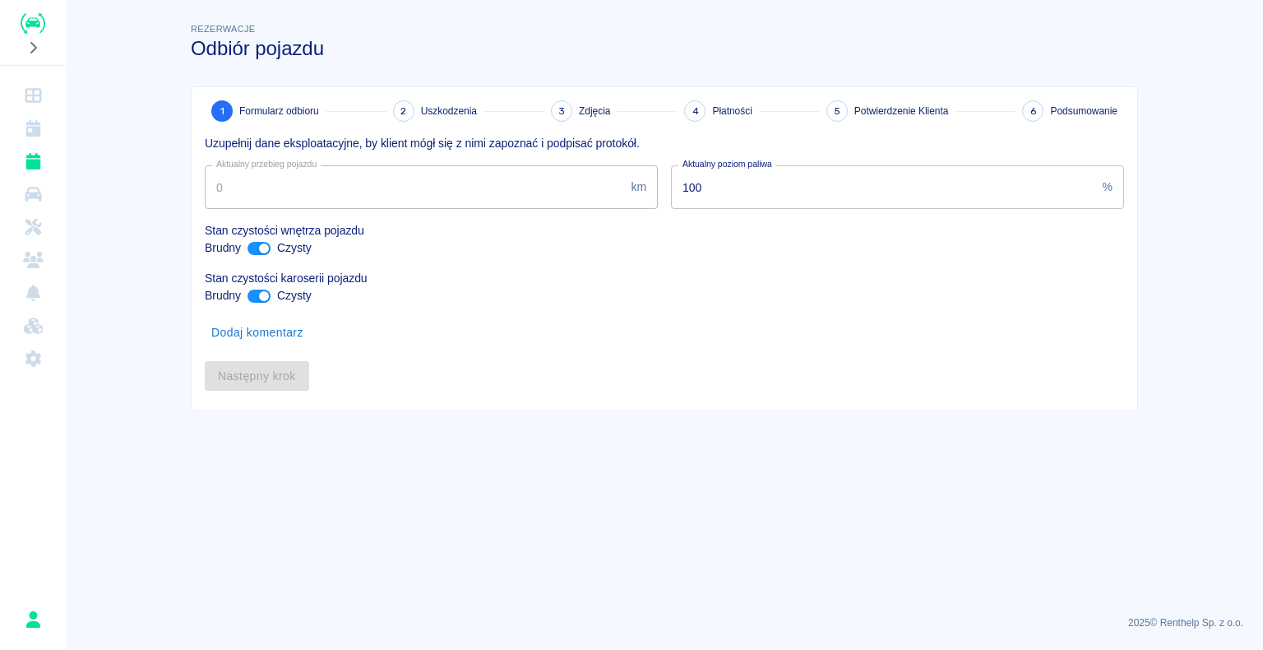
type input "228093"
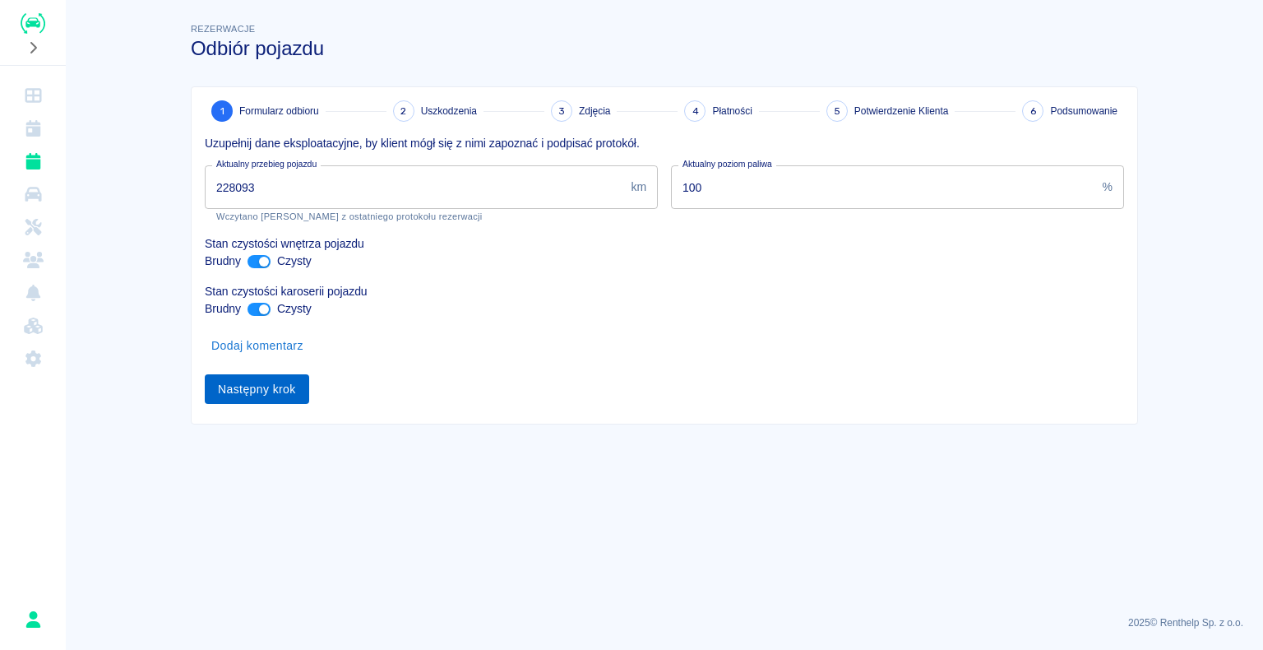
click at [263, 390] on button "Następny krok" at bounding box center [257, 389] width 104 height 30
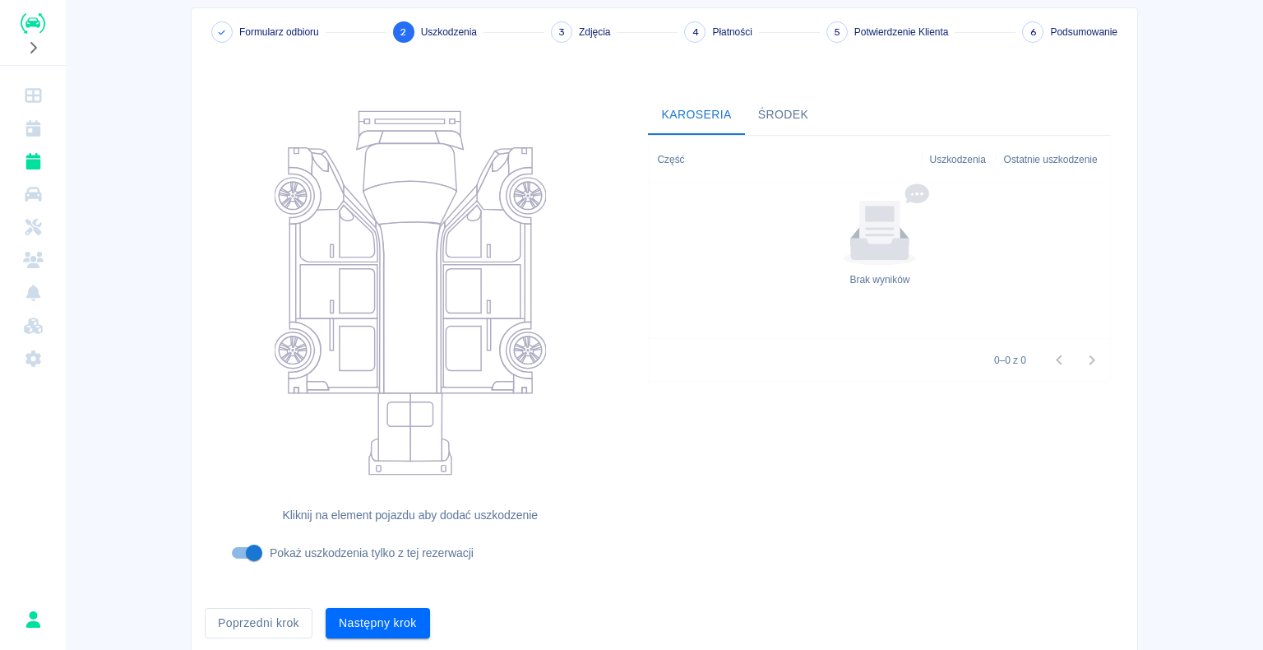
scroll to position [135, 0]
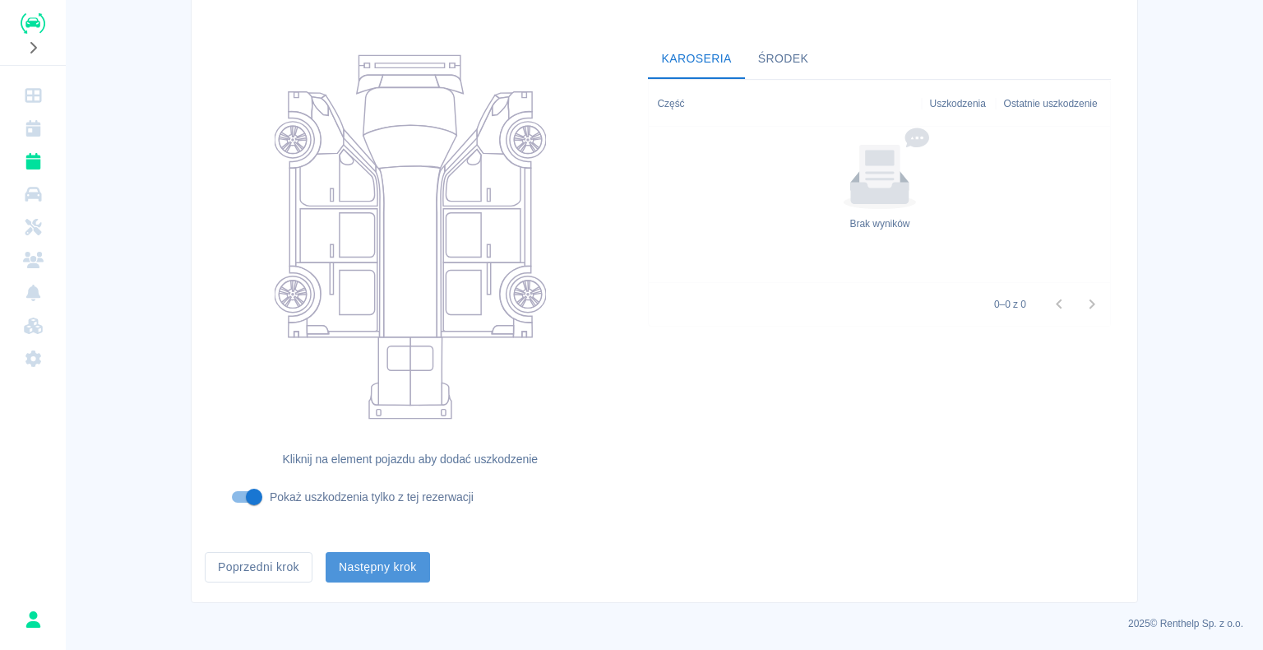
click at [365, 556] on button "Następny krok" at bounding box center [378, 567] width 104 height 30
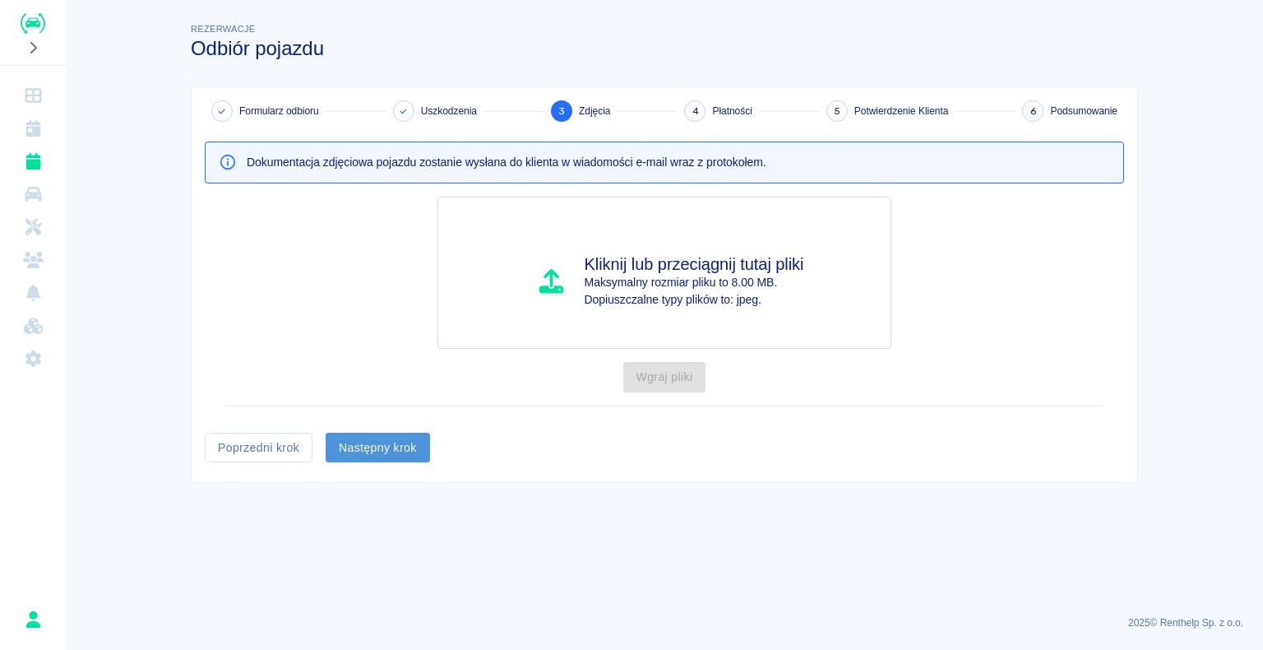
click at [379, 433] on button "Następny krok" at bounding box center [378, 448] width 104 height 30
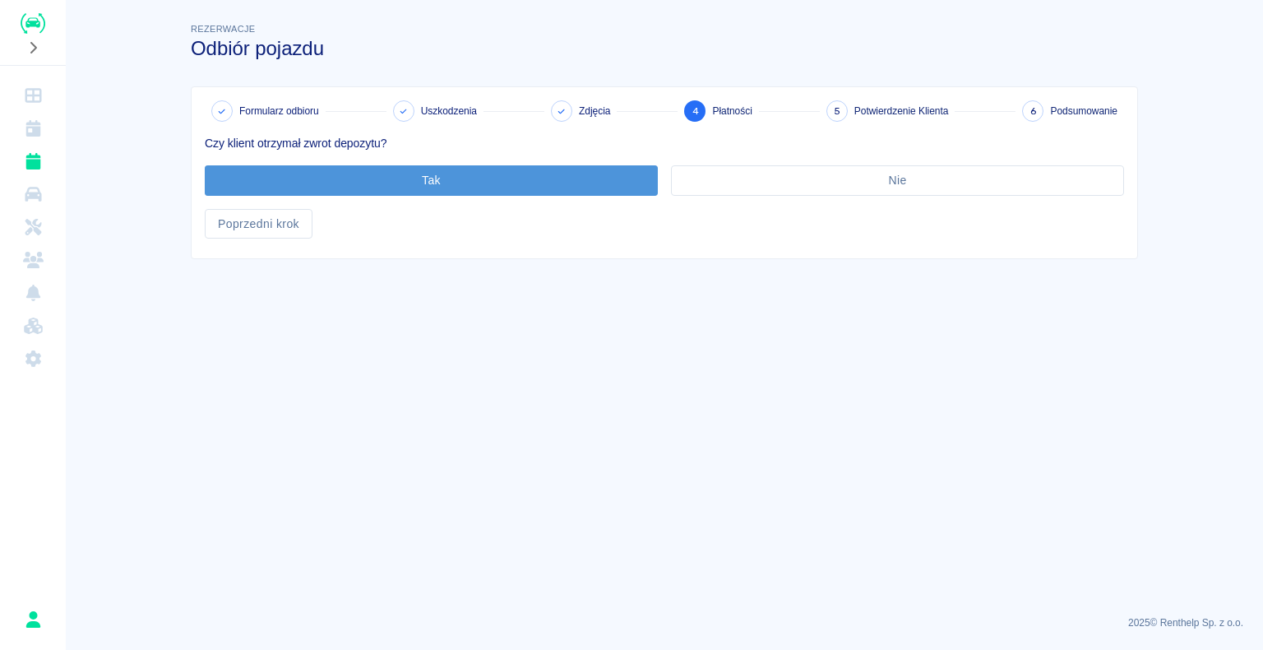
click at [421, 173] on button "Tak" at bounding box center [431, 180] width 453 height 30
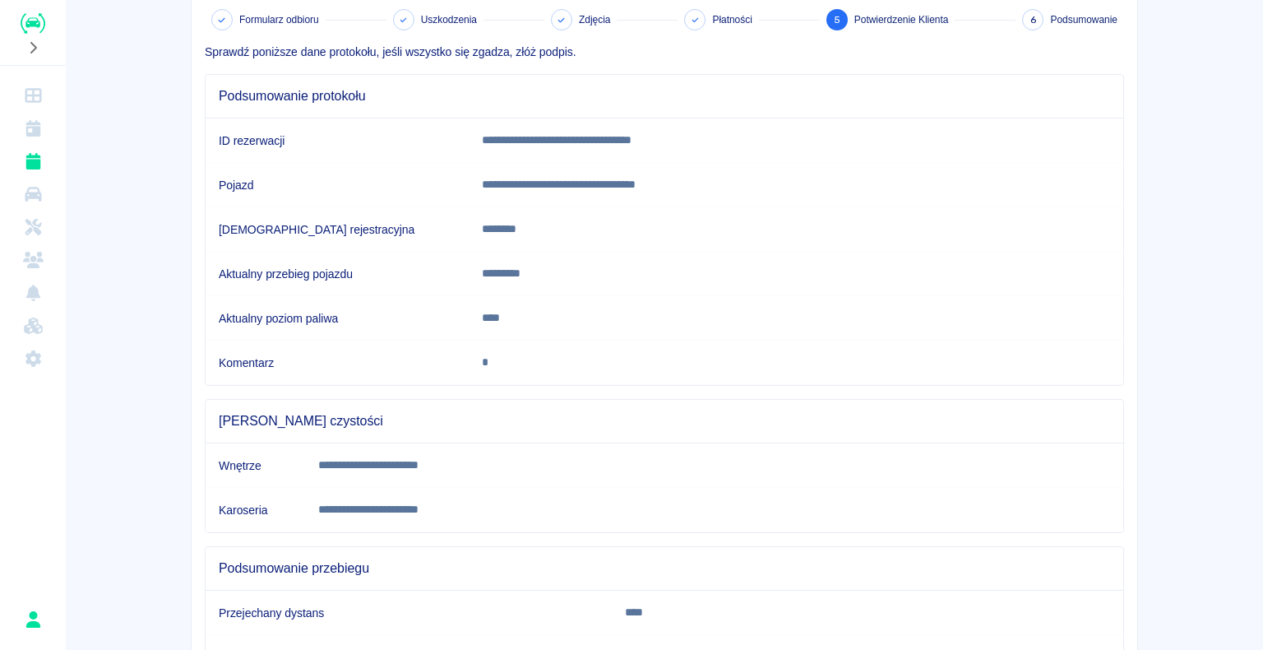
scroll to position [229, 0]
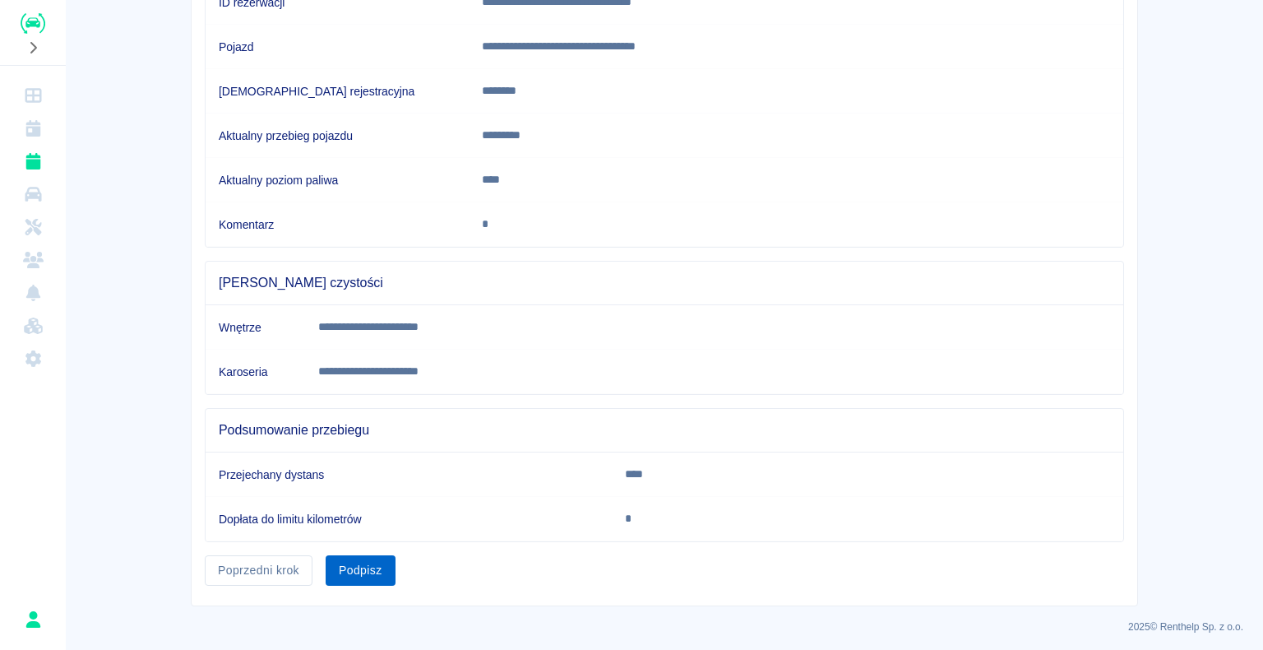
click at [345, 567] on button "Podpisz" at bounding box center [361, 570] width 70 height 30
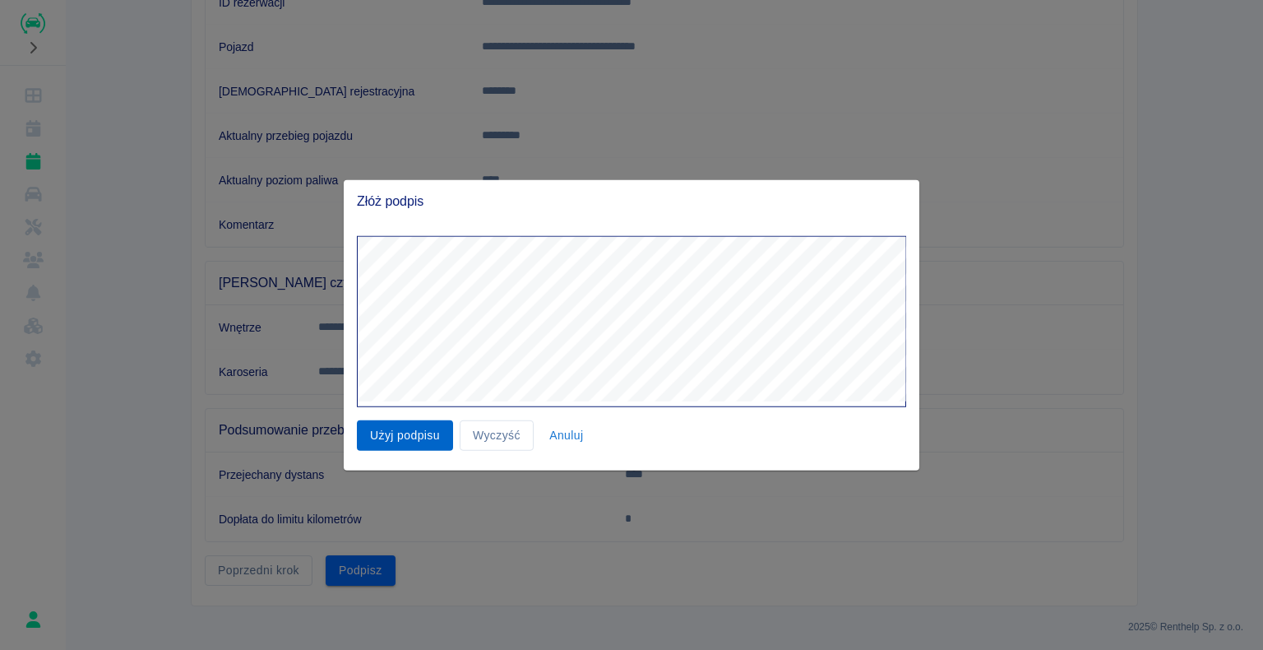
click at [419, 434] on button "Użyj podpisu" at bounding box center [405, 435] width 96 height 30
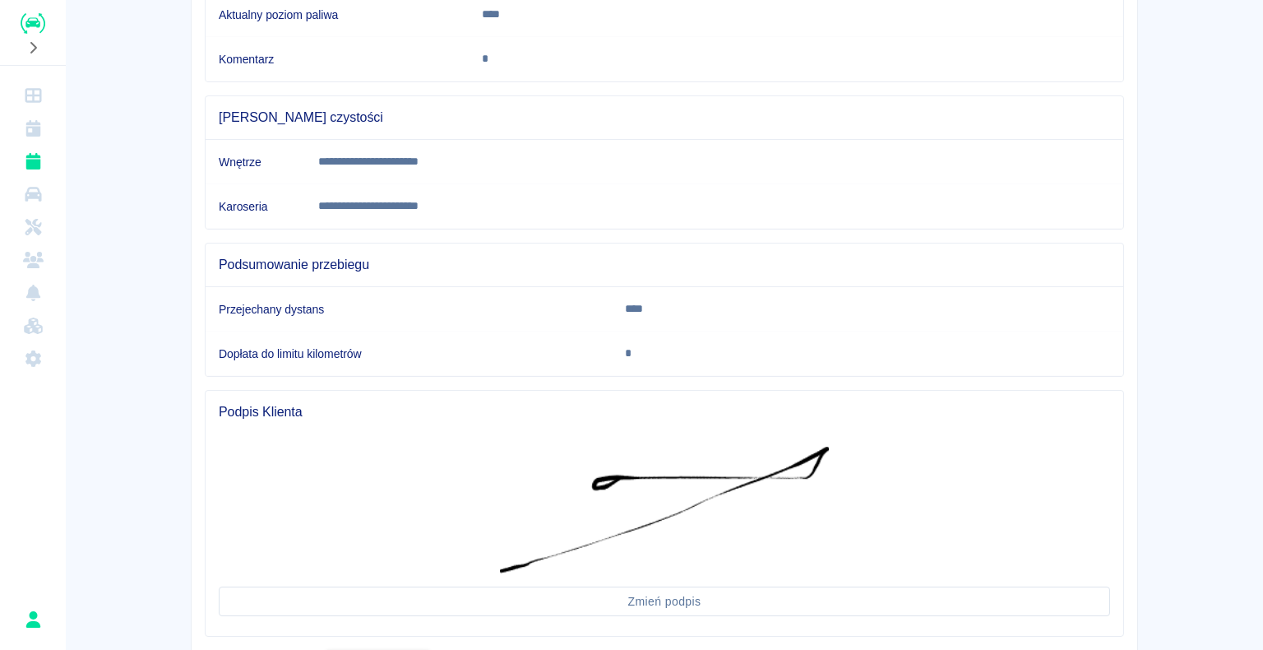
scroll to position [489, 0]
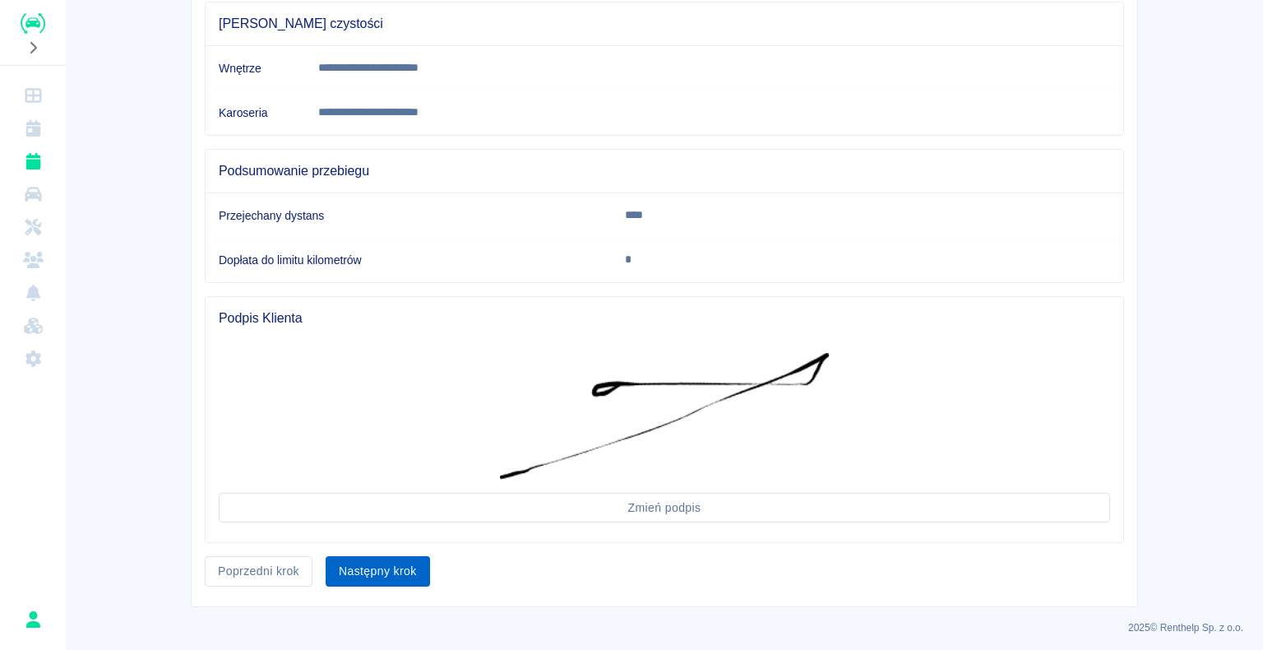
click at [383, 569] on button "Następny krok" at bounding box center [378, 571] width 104 height 30
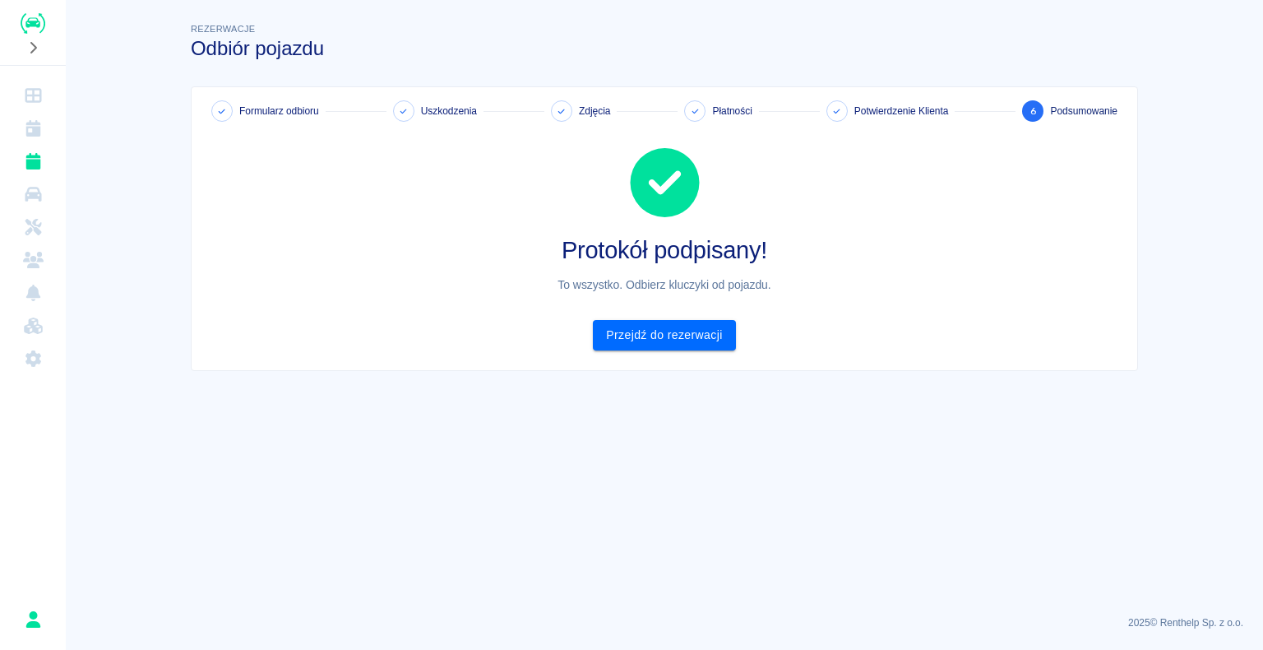
scroll to position [0, 0]
click at [664, 328] on link "Przejdź do rezerwacji" at bounding box center [664, 335] width 142 height 30
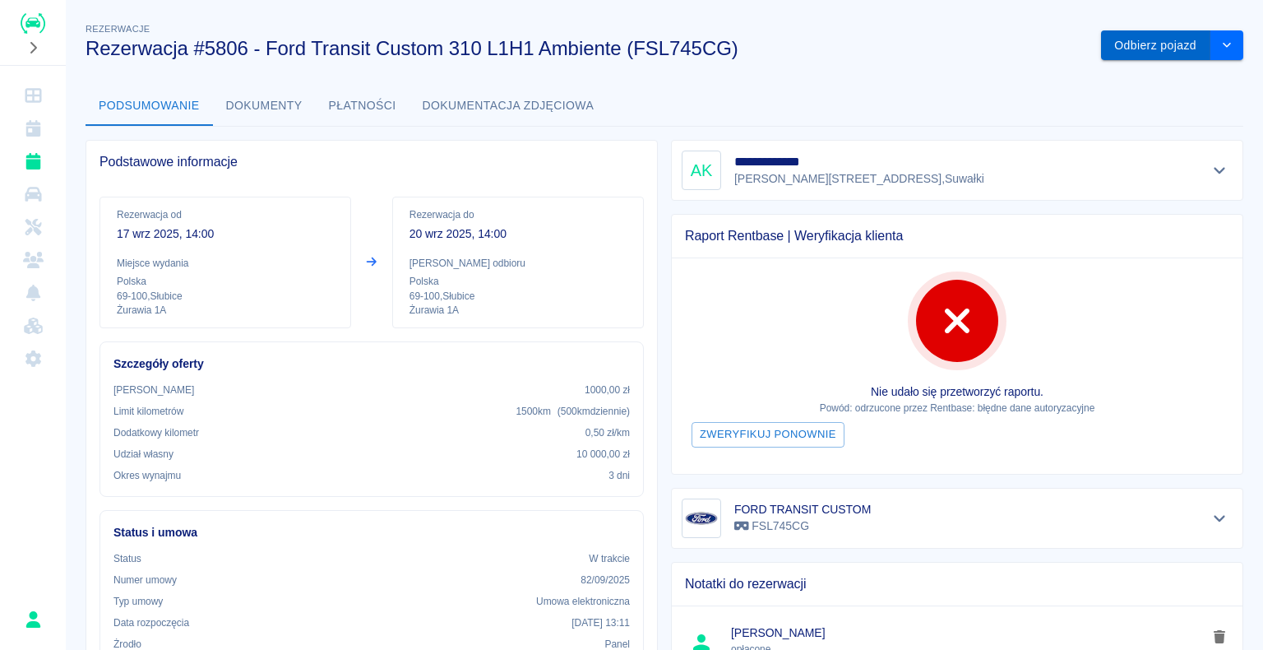
click at [1146, 44] on button "Odbierz pojazd" at bounding box center [1155, 45] width 109 height 30
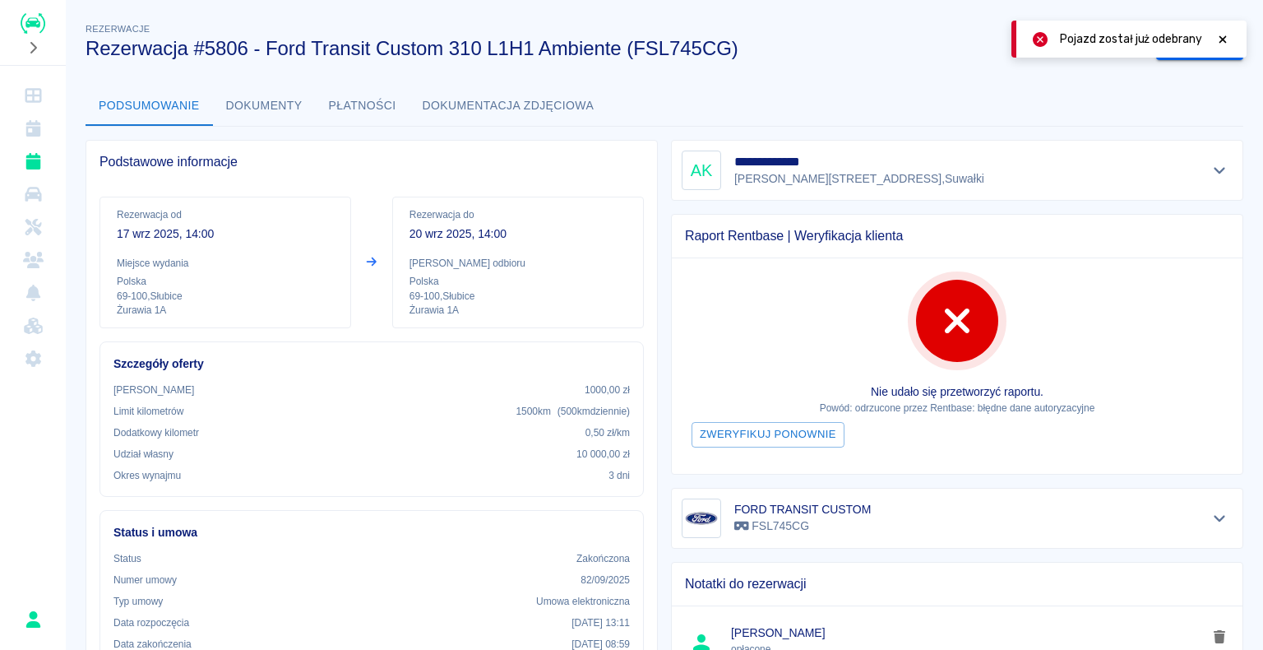
click at [1217, 38] on icon at bounding box center [1223, 40] width 15 height 12
click at [1170, 44] on button "Zarchiwizuj" at bounding box center [1199, 45] width 87 height 30
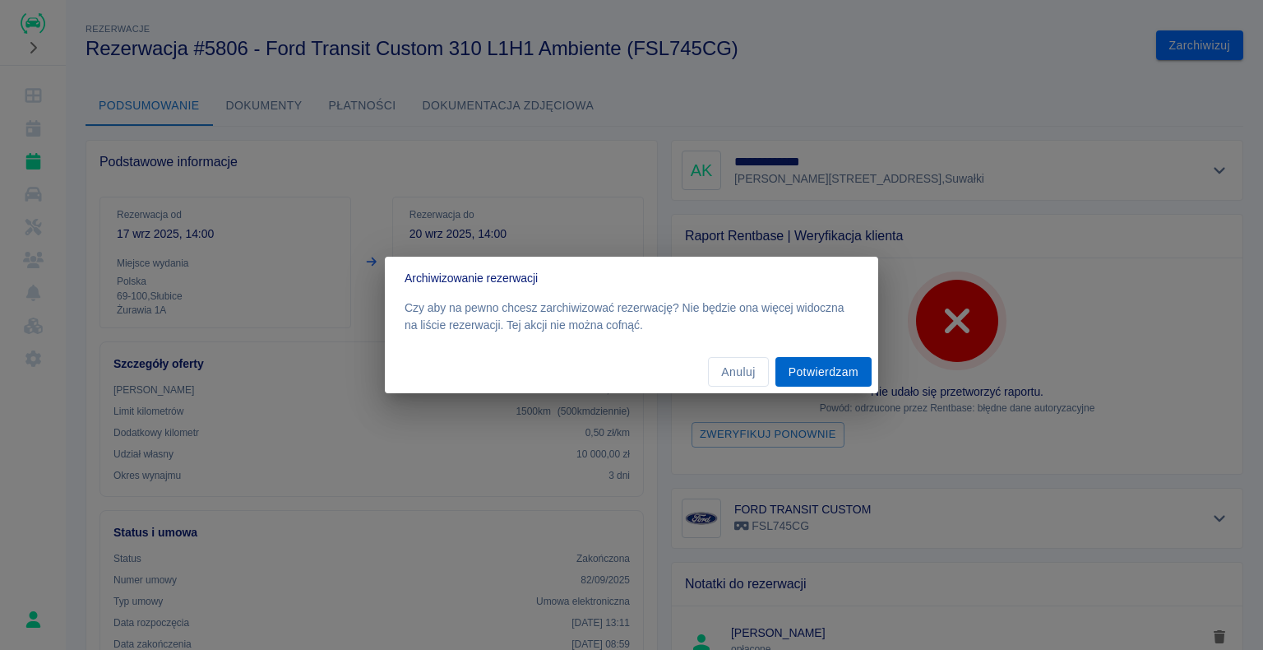
click at [821, 377] on button "Potwierdzam" at bounding box center [824, 372] width 96 height 30
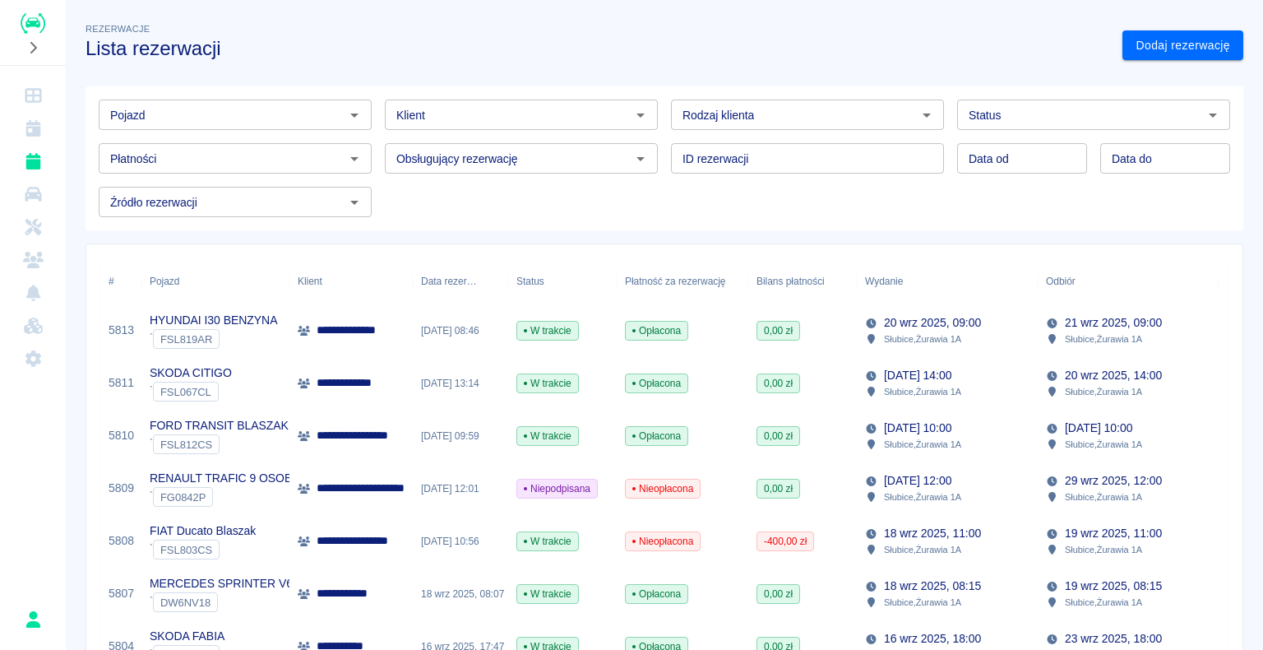
click at [34, 19] on img "Renthelp" at bounding box center [33, 23] width 25 height 21
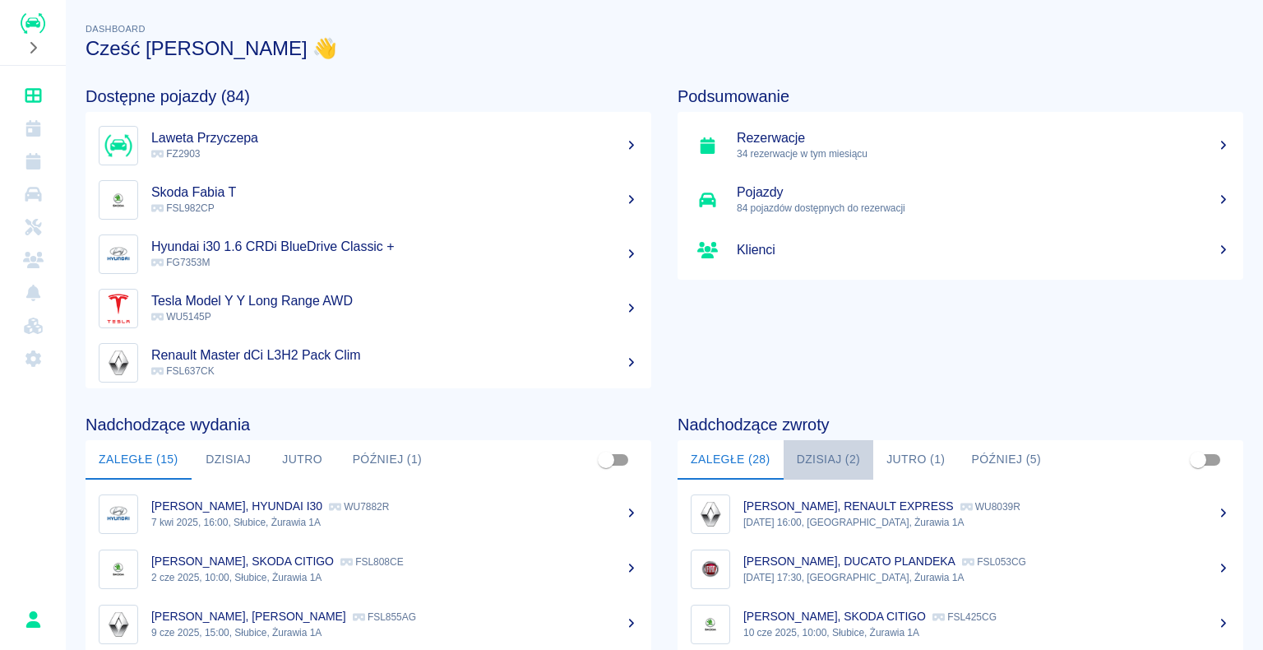
click at [817, 454] on button "Dzisiaj (2)" at bounding box center [829, 459] width 90 height 39
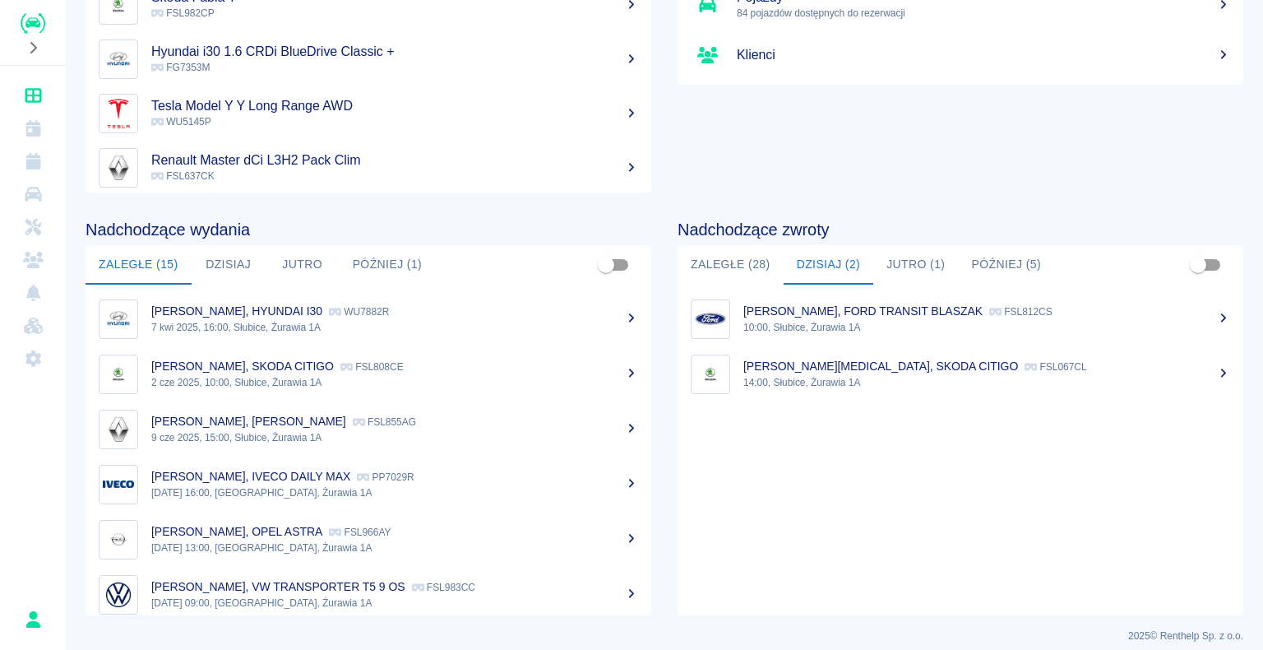
scroll to position [207, 0]
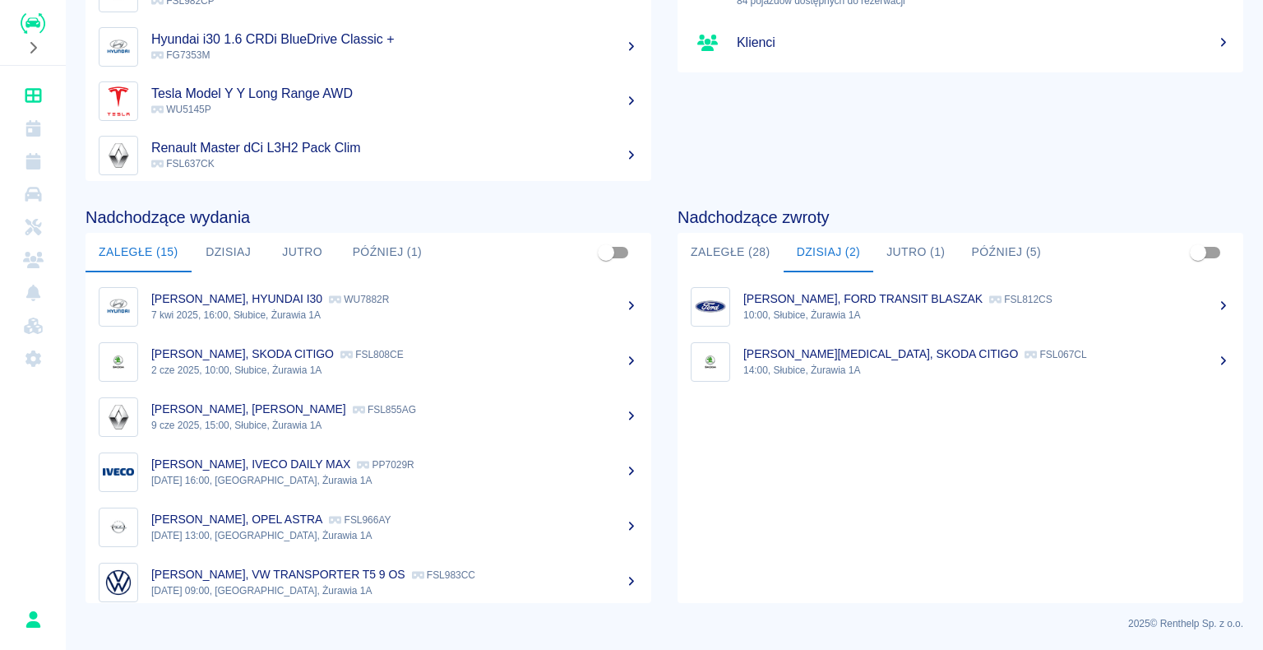
click at [938, 305] on div "[PERSON_NAME], FORD TRANSIT BLASZAK FSL812CS" at bounding box center [986, 298] width 487 height 17
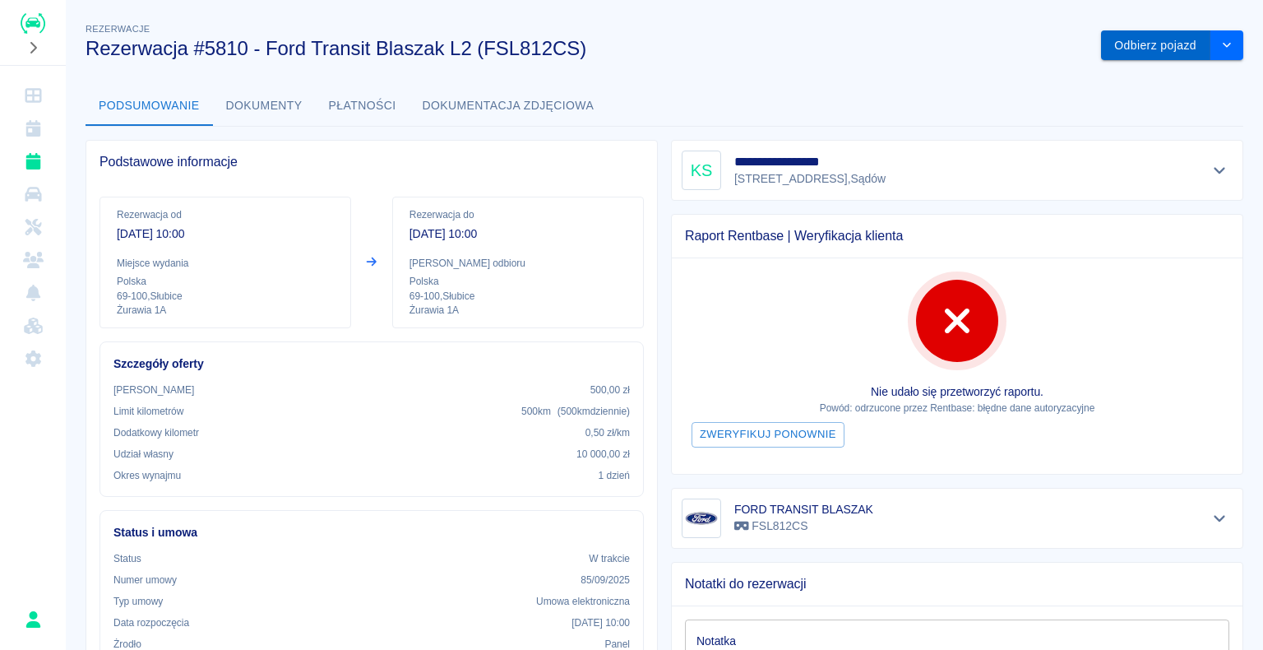
click at [1124, 44] on button "Odbierz pojazd" at bounding box center [1155, 45] width 109 height 30
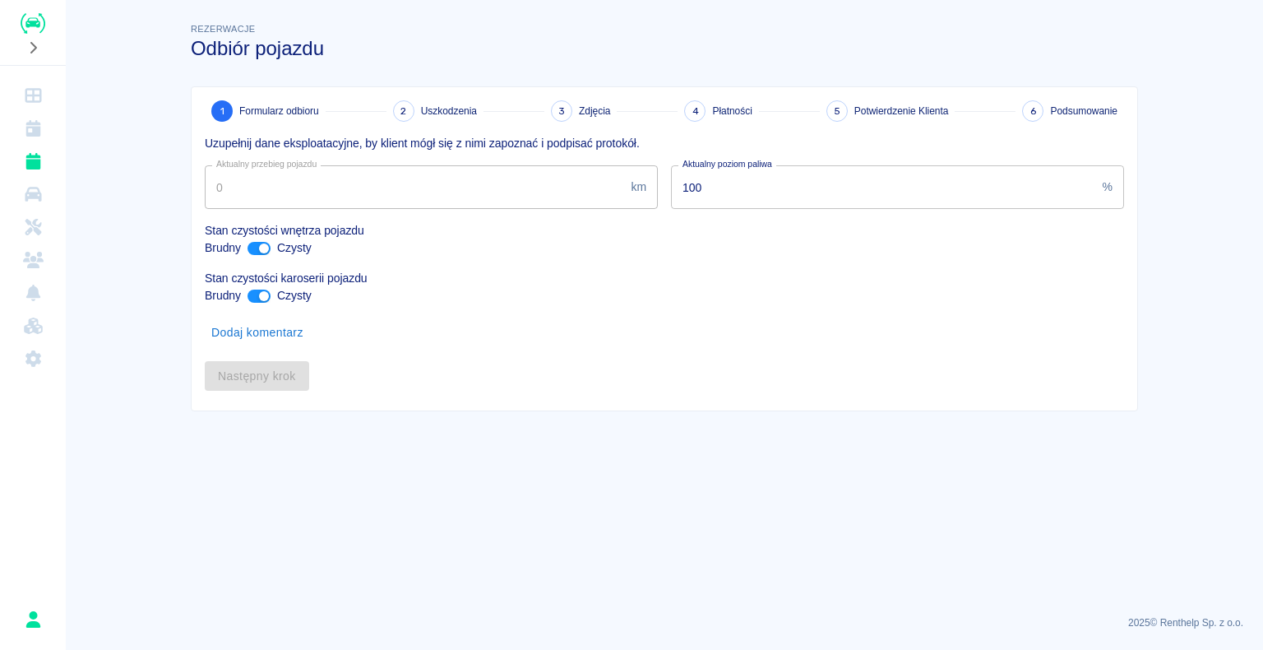
type input "315451"
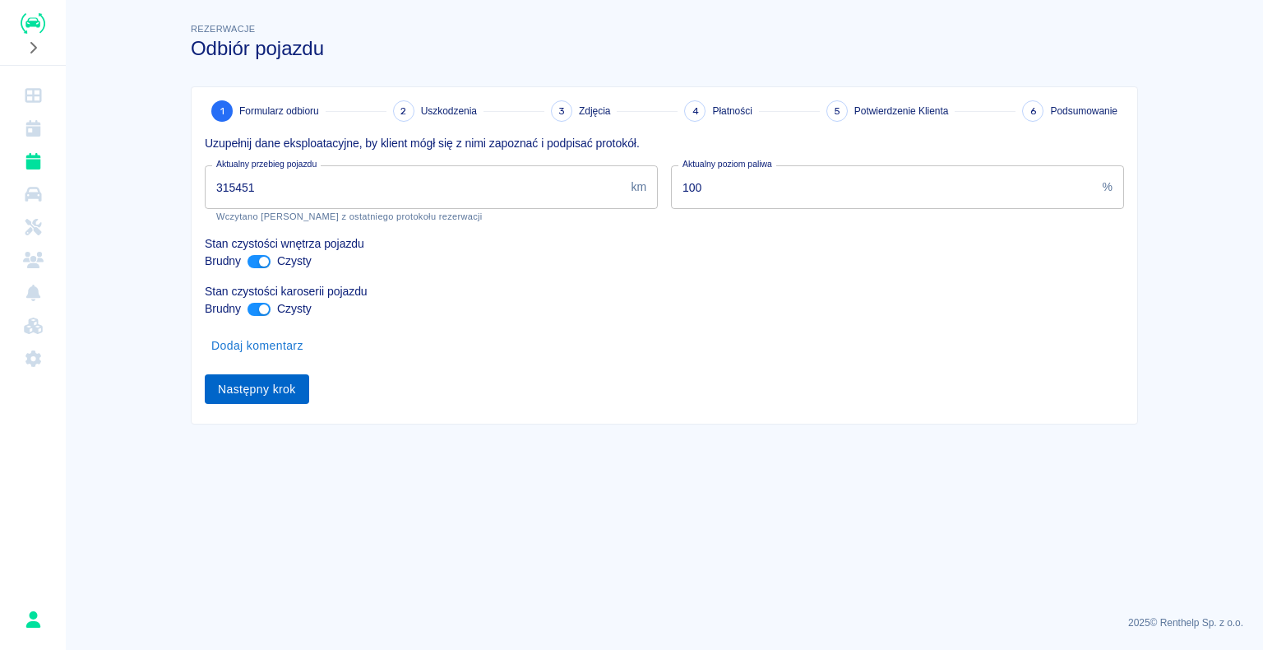
click at [237, 391] on button "Następny krok" at bounding box center [257, 389] width 104 height 30
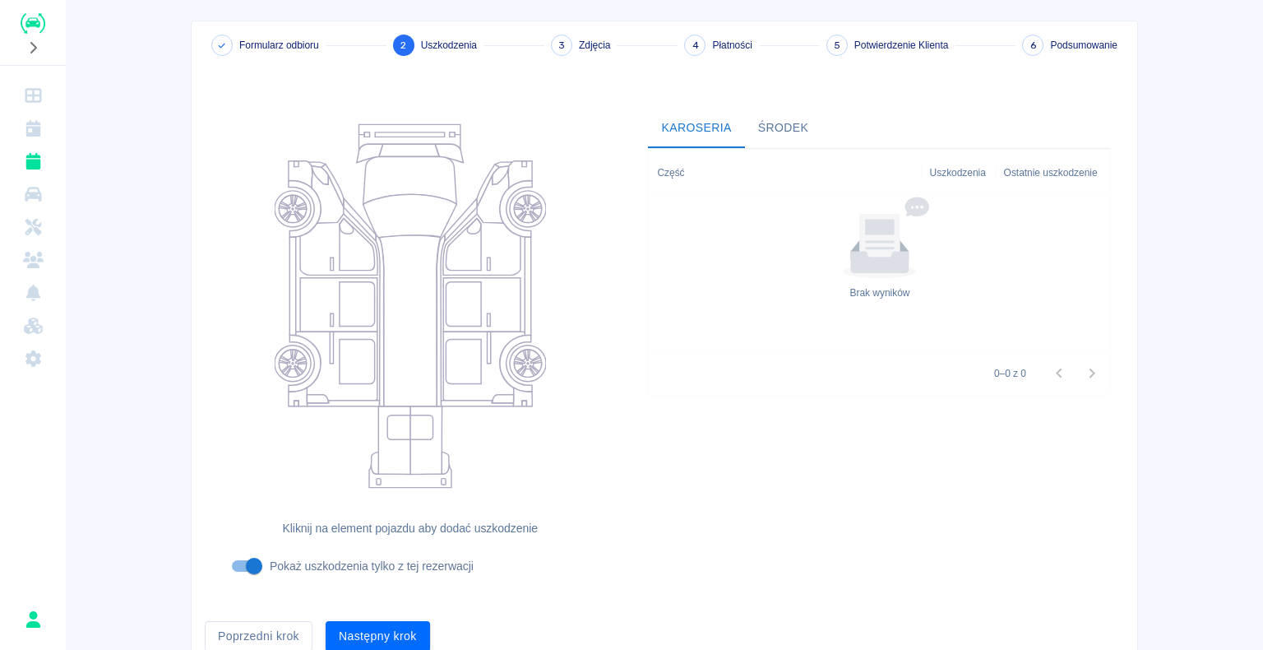
scroll to position [135, 0]
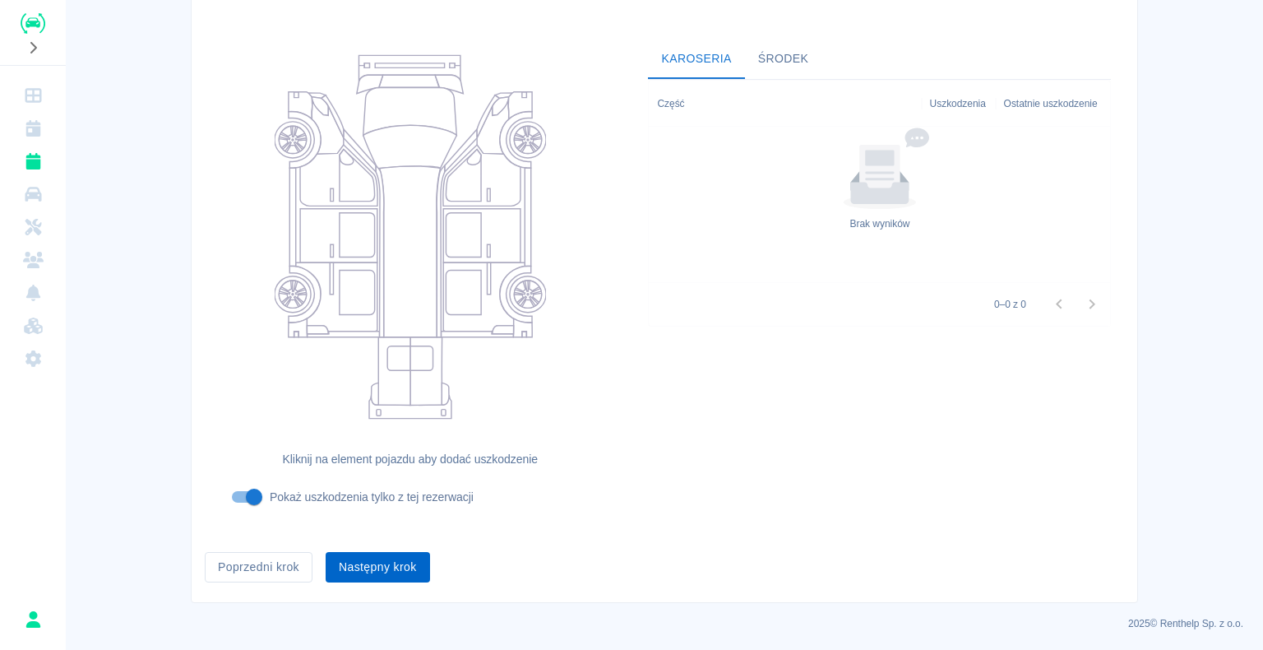
click at [374, 563] on button "Następny krok" at bounding box center [378, 567] width 104 height 30
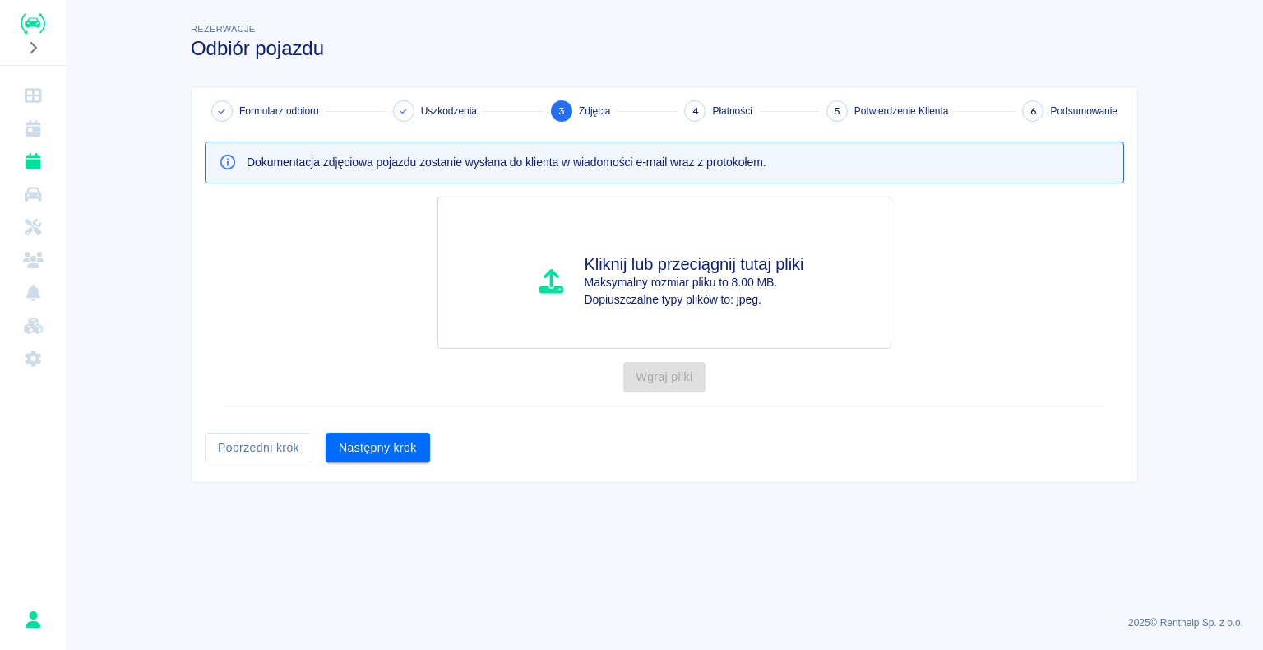
scroll to position [0, 0]
click at [382, 443] on button "Następny krok" at bounding box center [378, 448] width 104 height 30
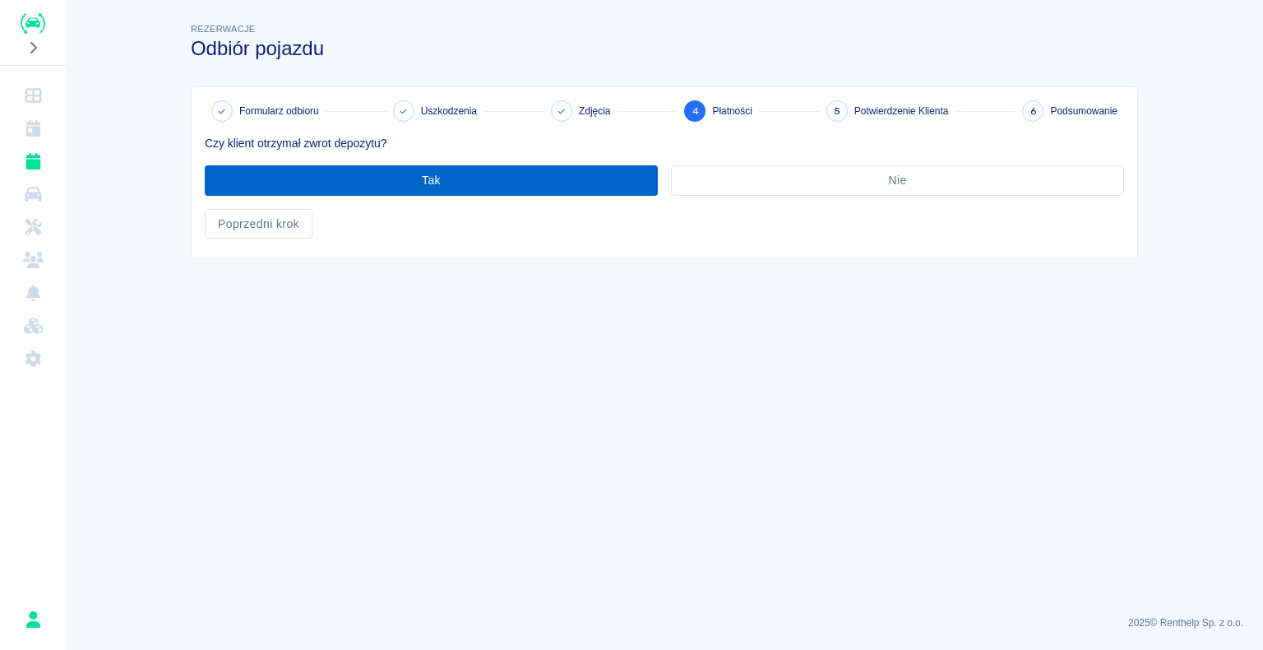
click at [420, 178] on button "Tak" at bounding box center [431, 180] width 453 height 30
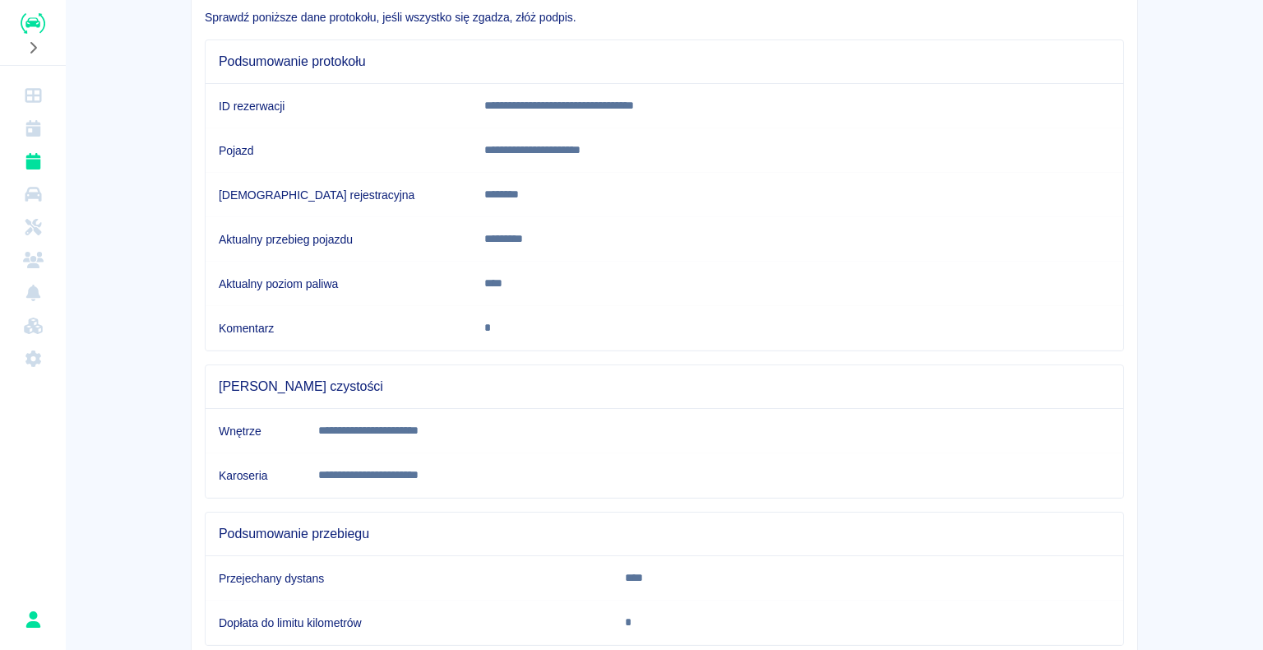
scroll to position [229, 0]
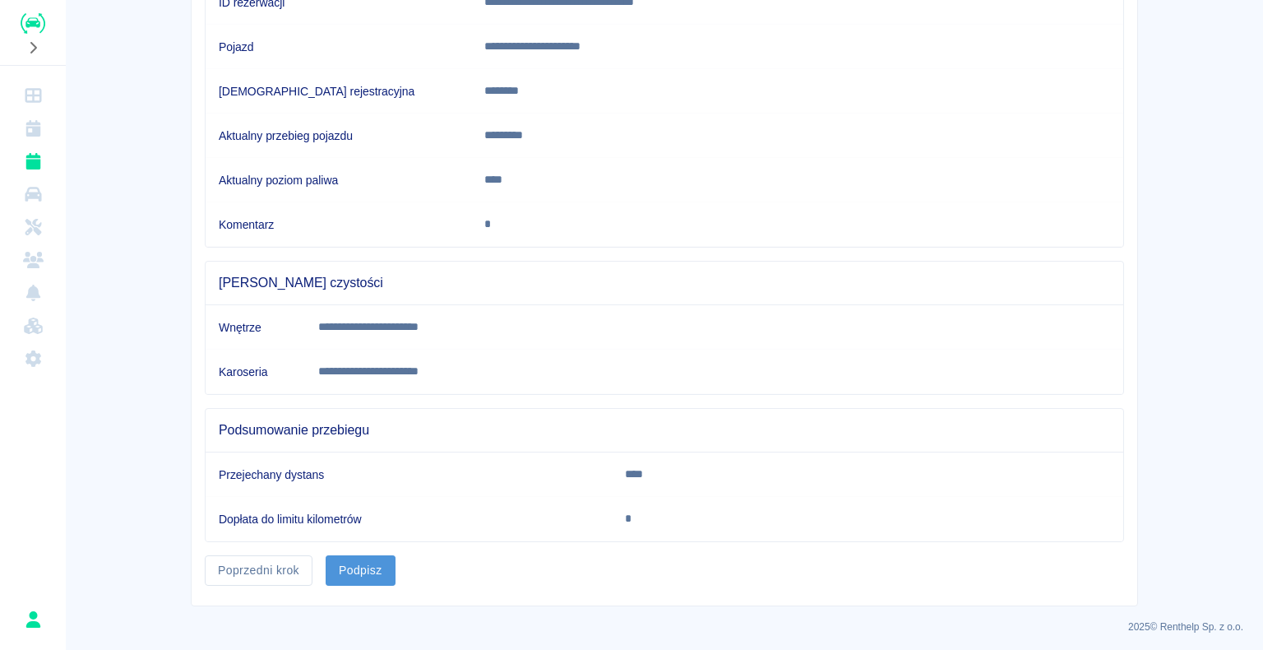
click at [358, 571] on button "Podpisz" at bounding box center [361, 570] width 70 height 30
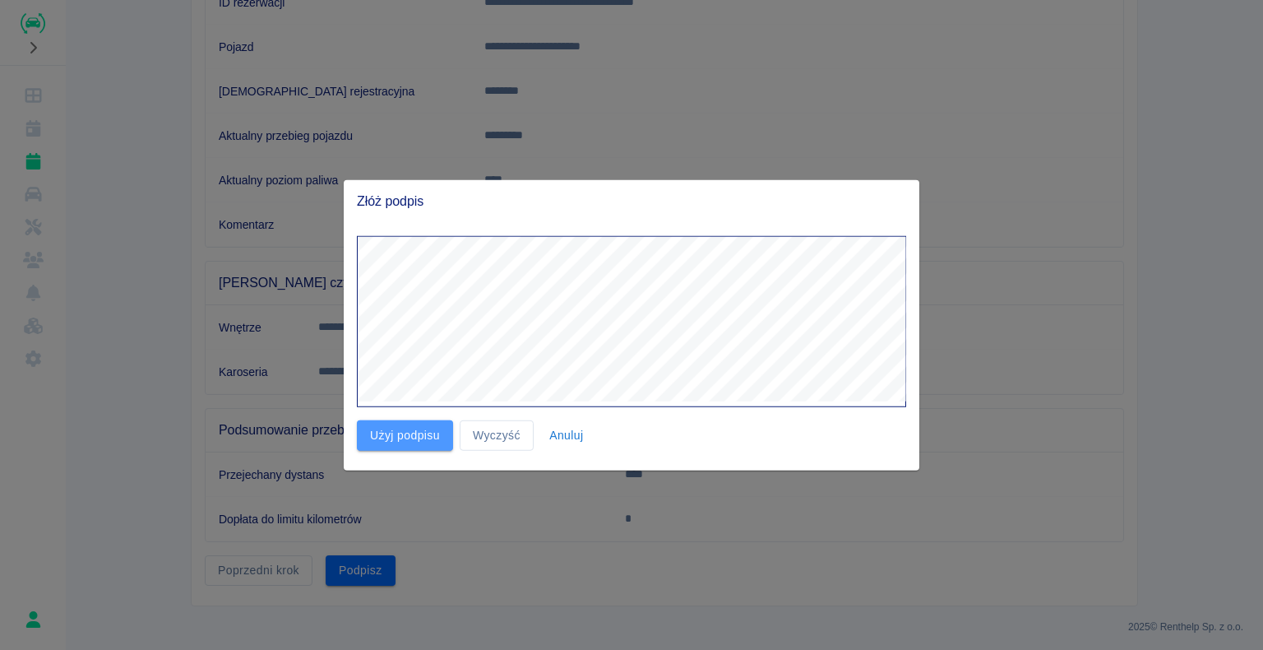
click at [391, 432] on button "Użyj podpisu" at bounding box center [405, 435] width 96 height 30
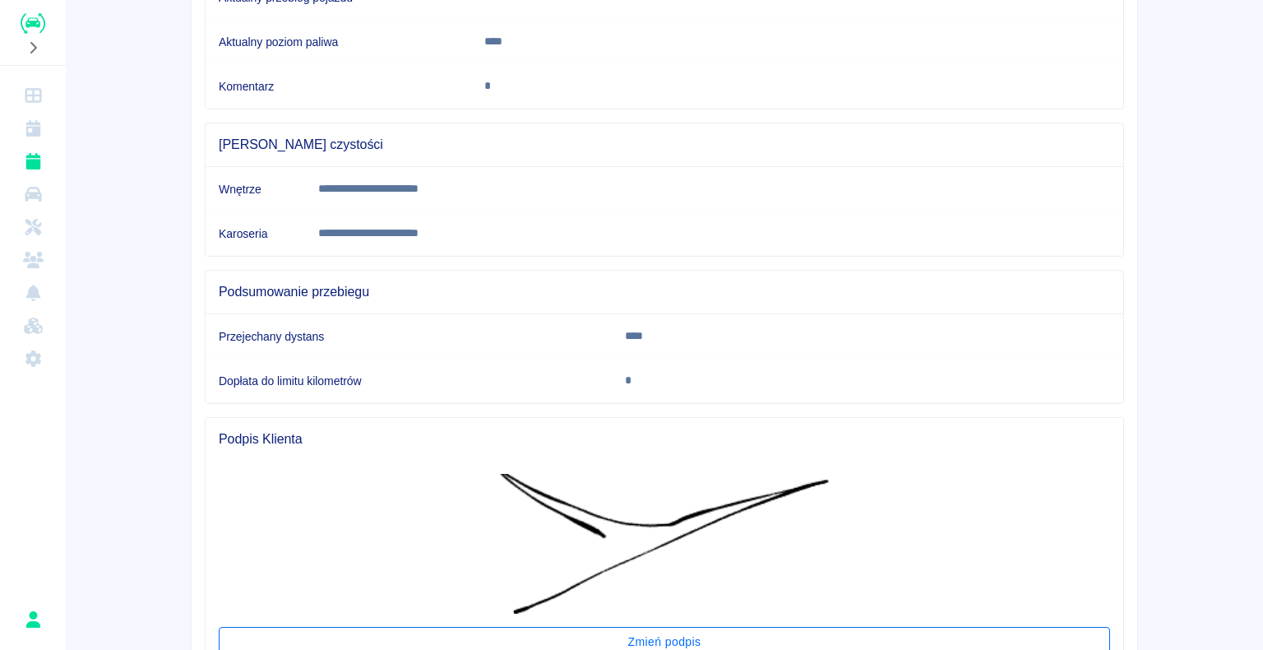
scroll to position [502, 0]
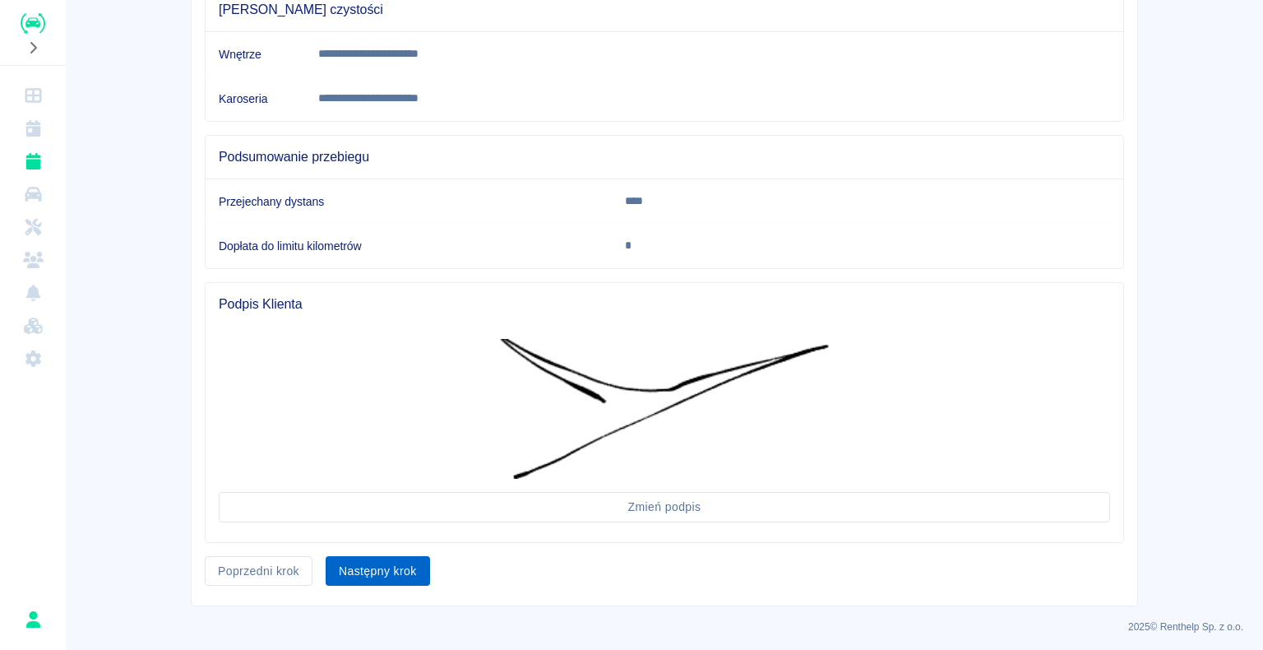
click at [365, 561] on button "Następny krok" at bounding box center [378, 571] width 104 height 30
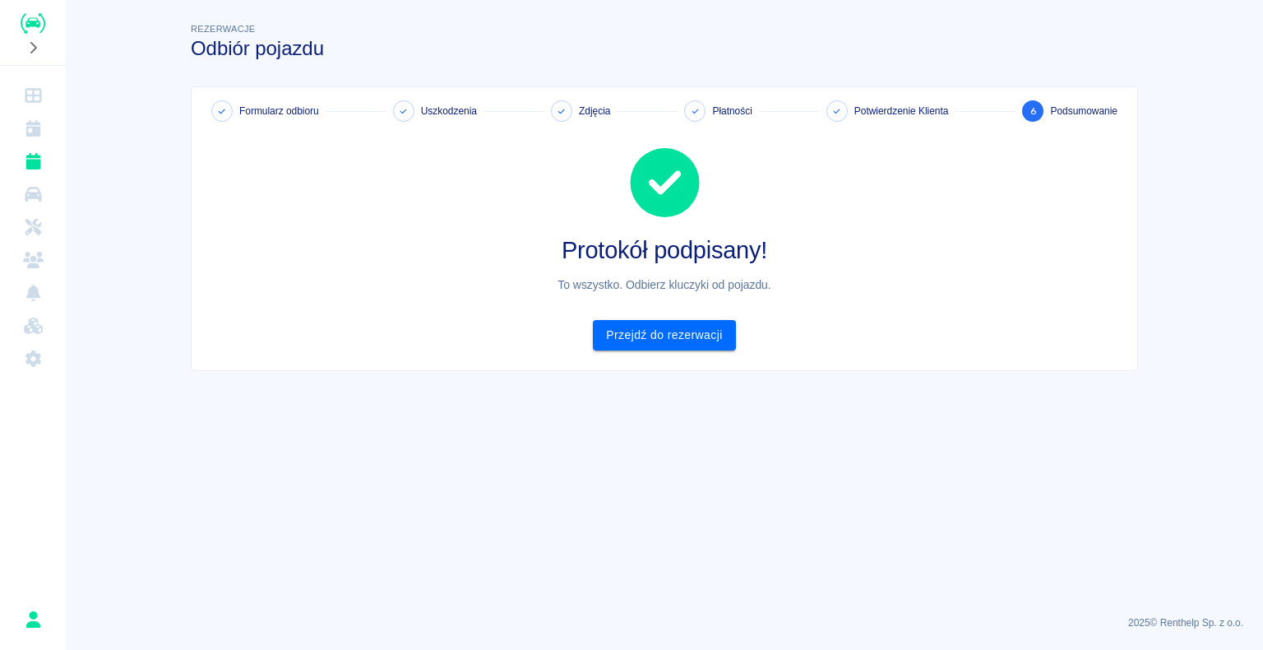
scroll to position [0, 0]
click at [641, 333] on link "Przejdź do rezerwacji" at bounding box center [664, 335] width 142 height 30
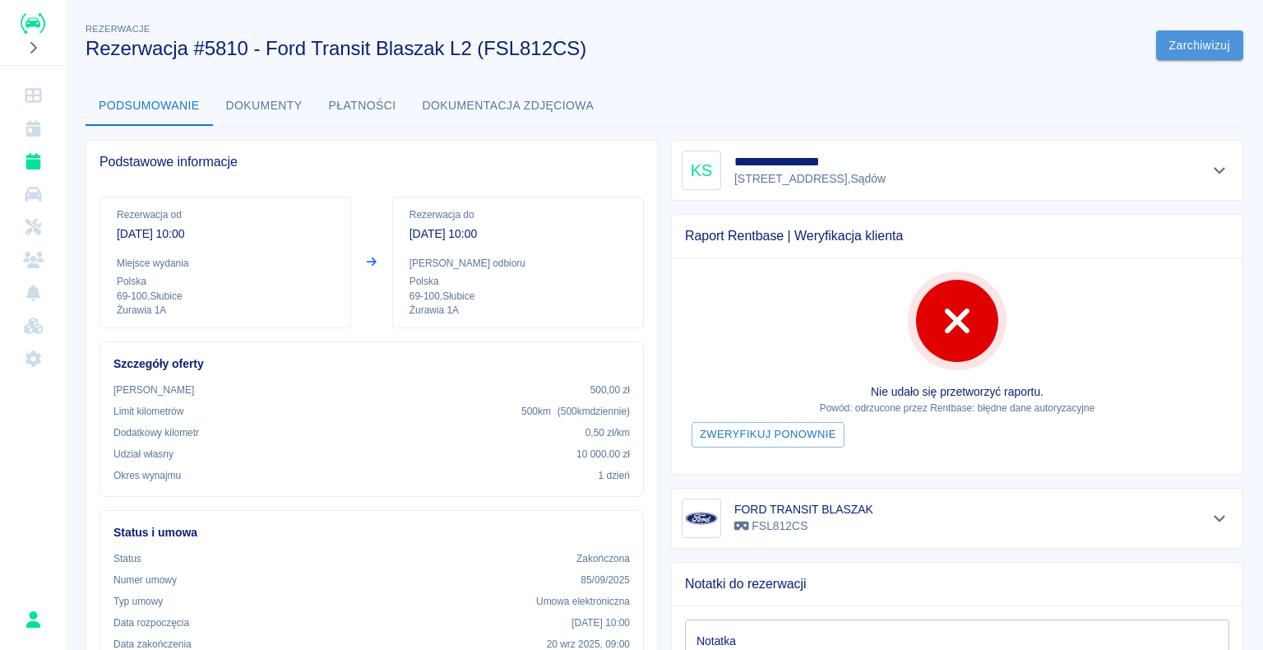
click at [1172, 42] on button "Zarchiwizuj" at bounding box center [1199, 45] width 87 height 30
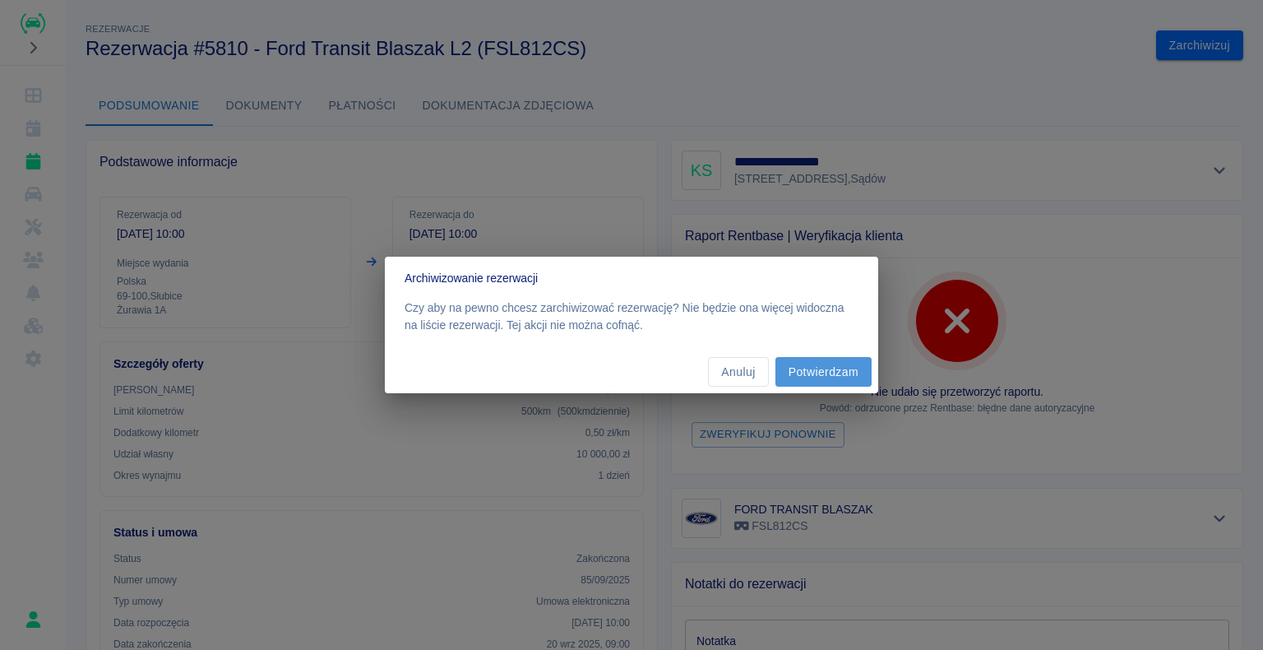
click at [817, 371] on button "Potwierdzam" at bounding box center [824, 372] width 96 height 30
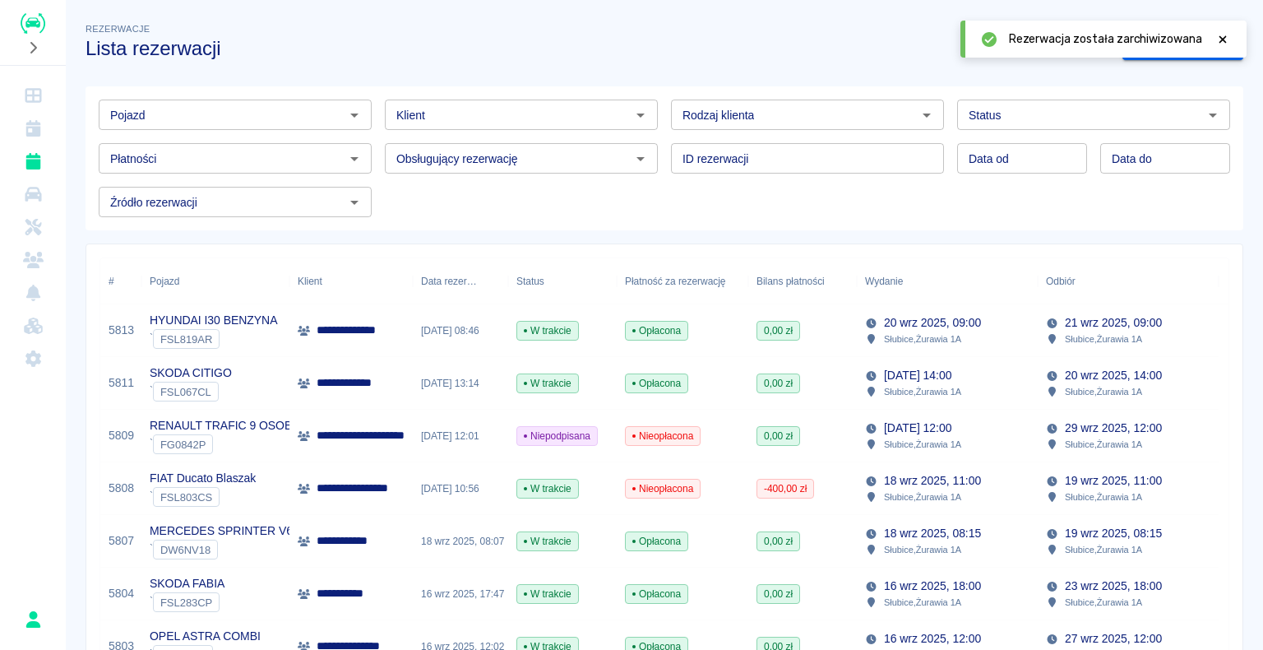
click at [31, 21] on img "Renthelp" at bounding box center [33, 23] width 25 height 21
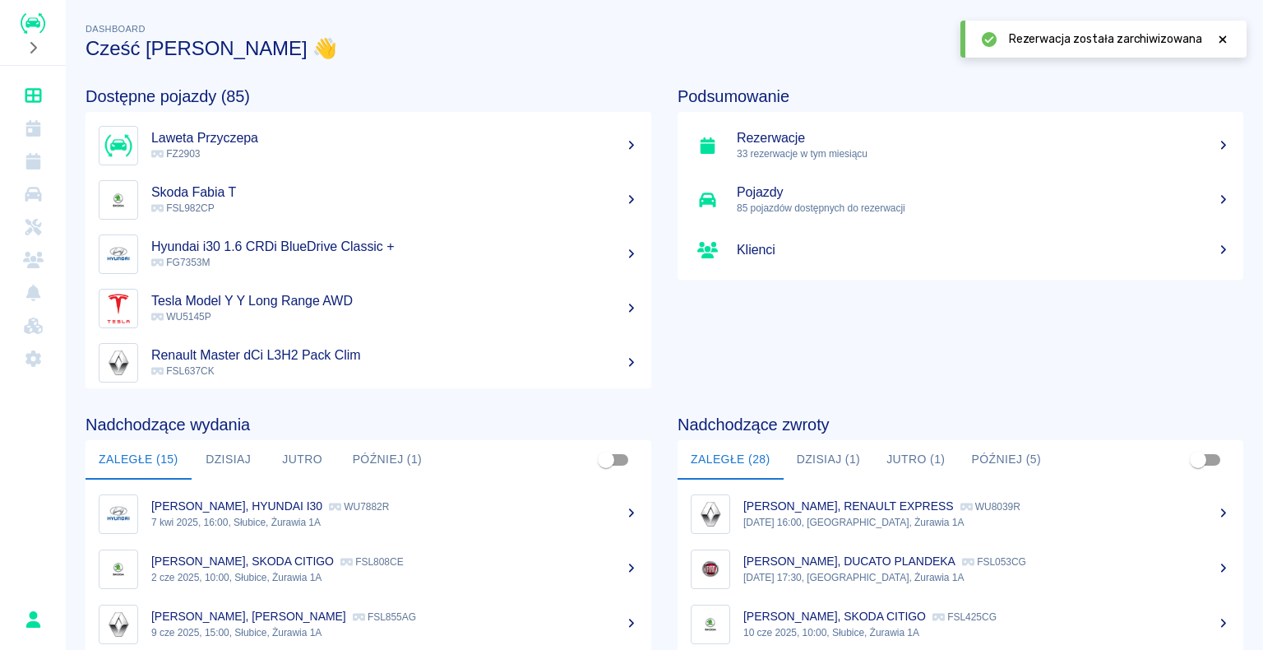
click at [813, 452] on button "Dzisiaj (1)" at bounding box center [829, 459] width 90 height 39
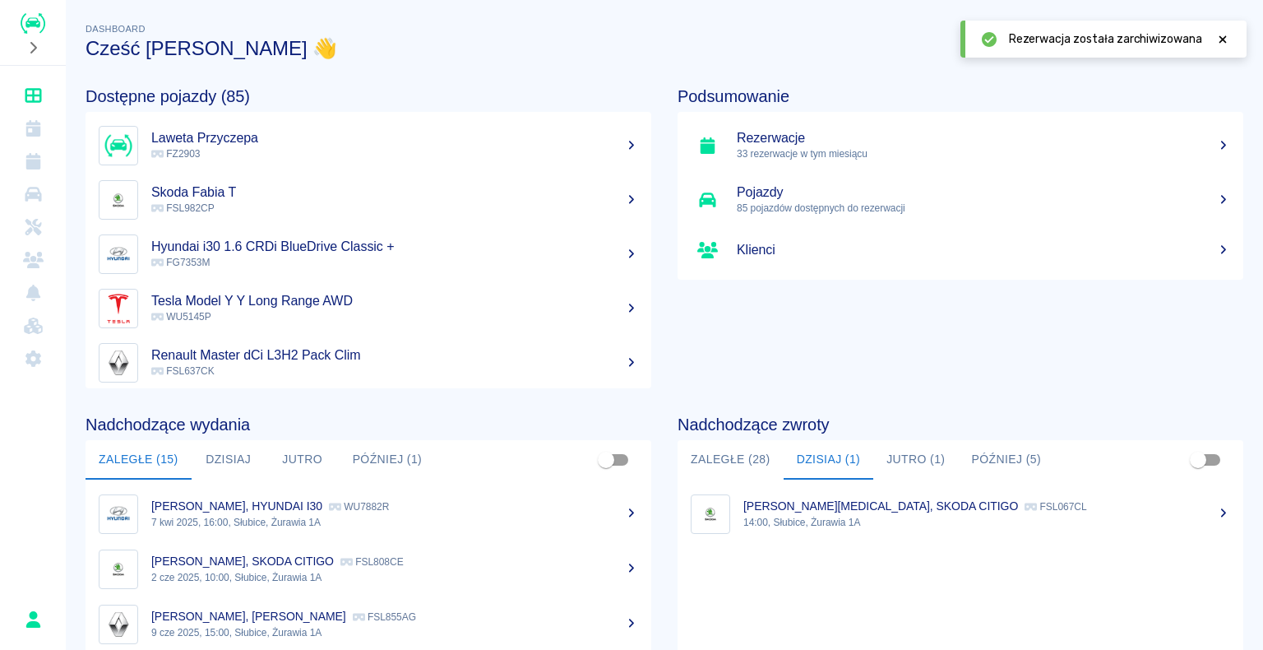
scroll to position [207, 0]
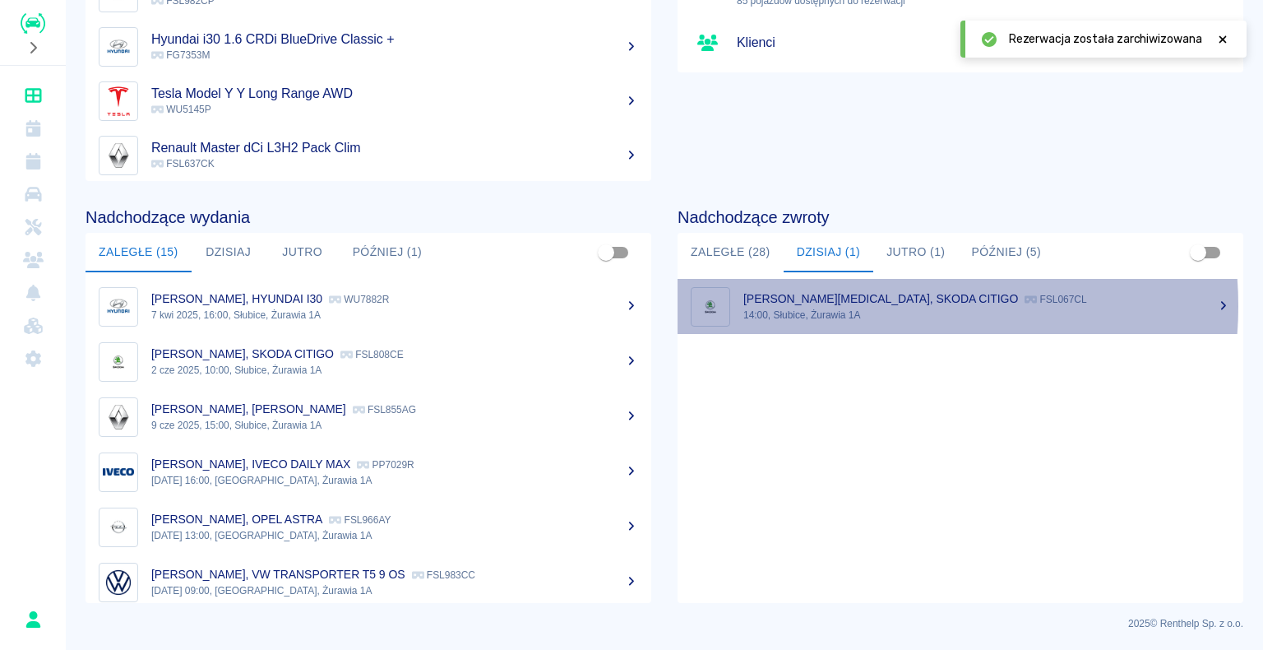
click at [859, 305] on div "[PERSON_NAME][MEDICAL_DATA], SKODA CITIGO FSL067CL" at bounding box center [986, 298] width 487 height 17
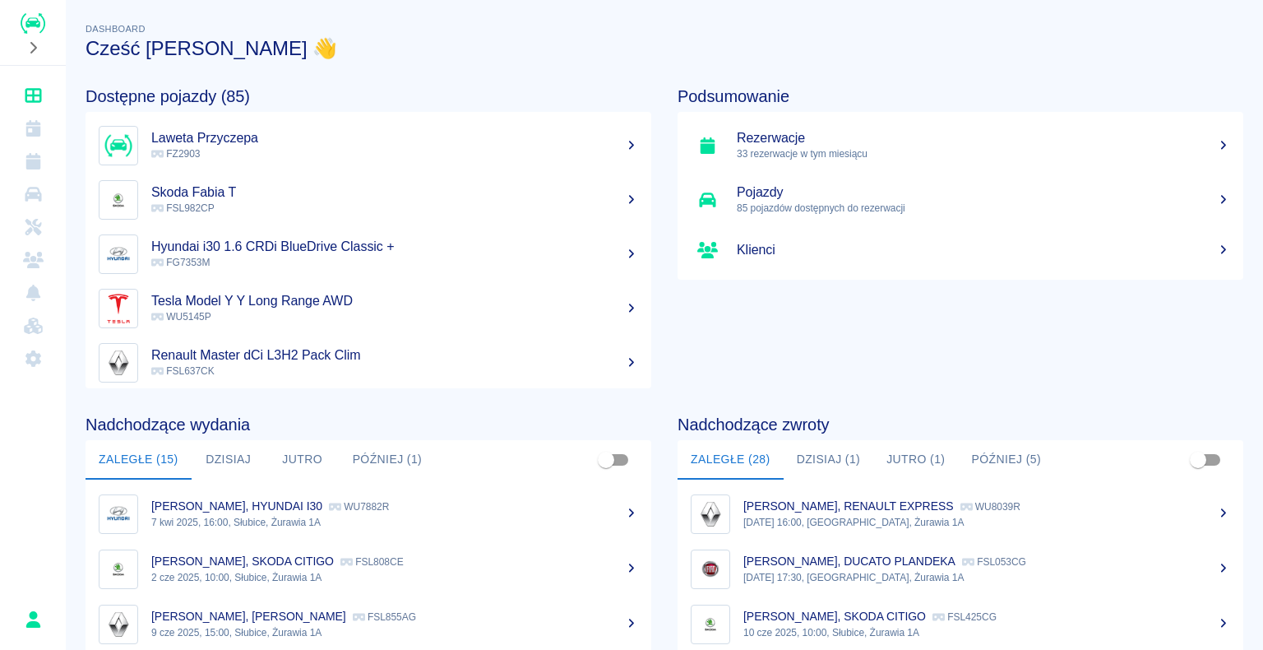
click at [781, 146] on p "33 rezerwacje w tym miesiącu" at bounding box center [983, 153] width 493 height 15
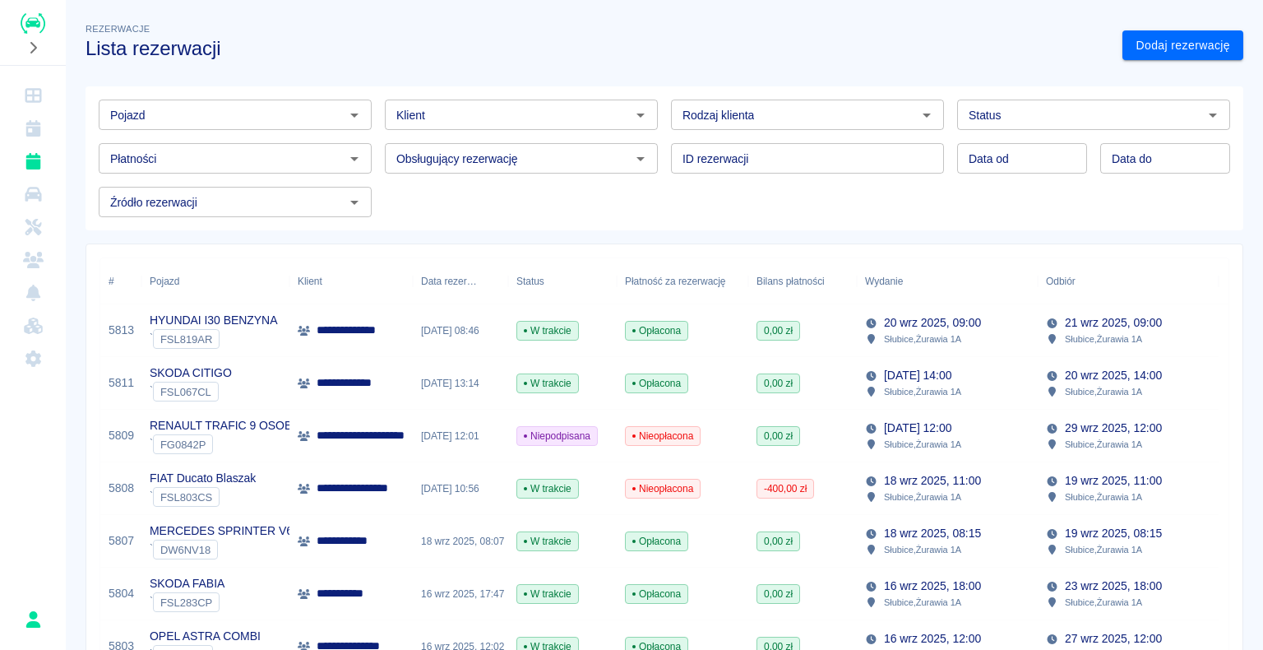
click at [35, 12] on div at bounding box center [33, 32] width 66 height 65
click at [33, 28] on img "Renthelp" at bounding box center [33, 23] width 25 height 21
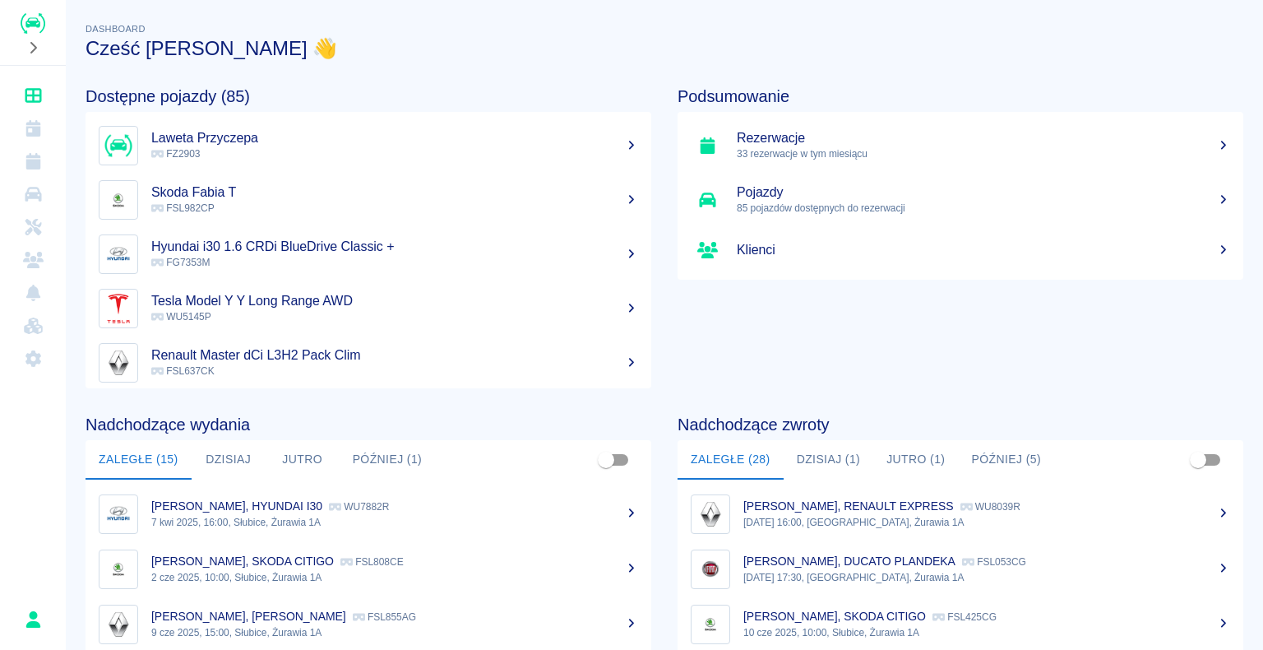
click at [824, 459] on button "Dzisiaj (1)" at bounding box center [829, 459] width 90 height 39
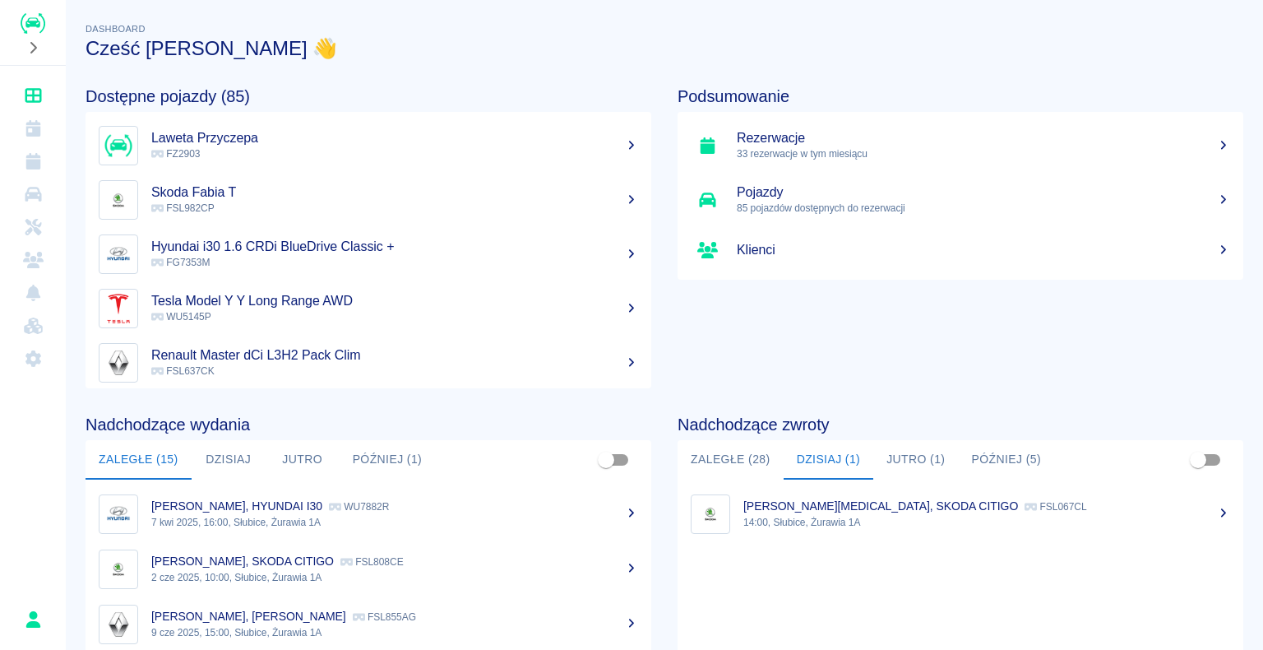
click at [829, 512] on p "[PERSON_NAME][MEDICAL_DATA], SKODA CITIGO" at bounding box center [880, 505] width 275 height 13
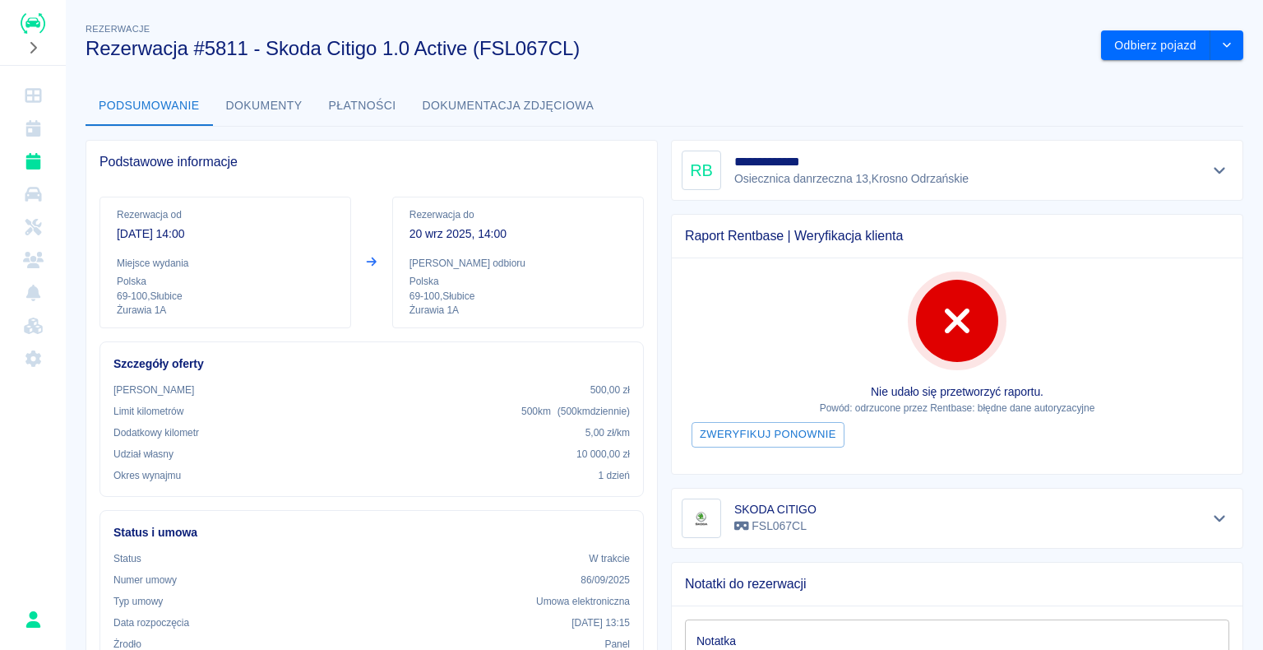
scroll to position [82, 0]
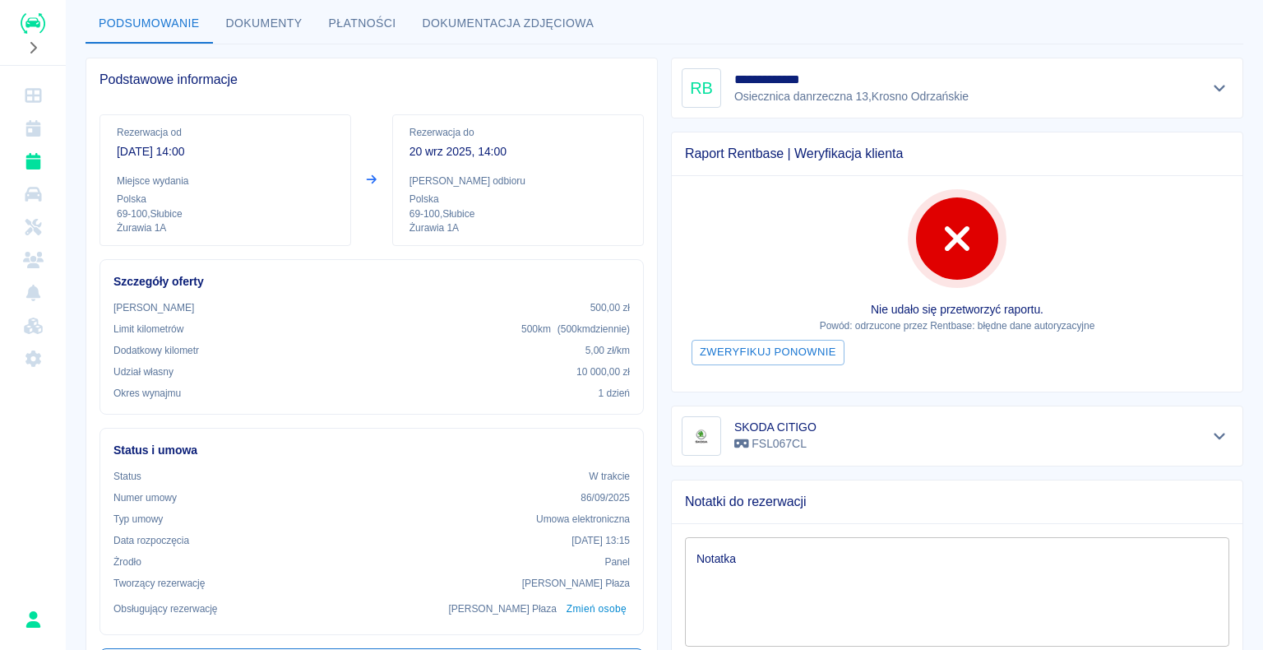
click at [36, 30] on img "Renthelp" at bounding box center [33, 23] width 25 height 21
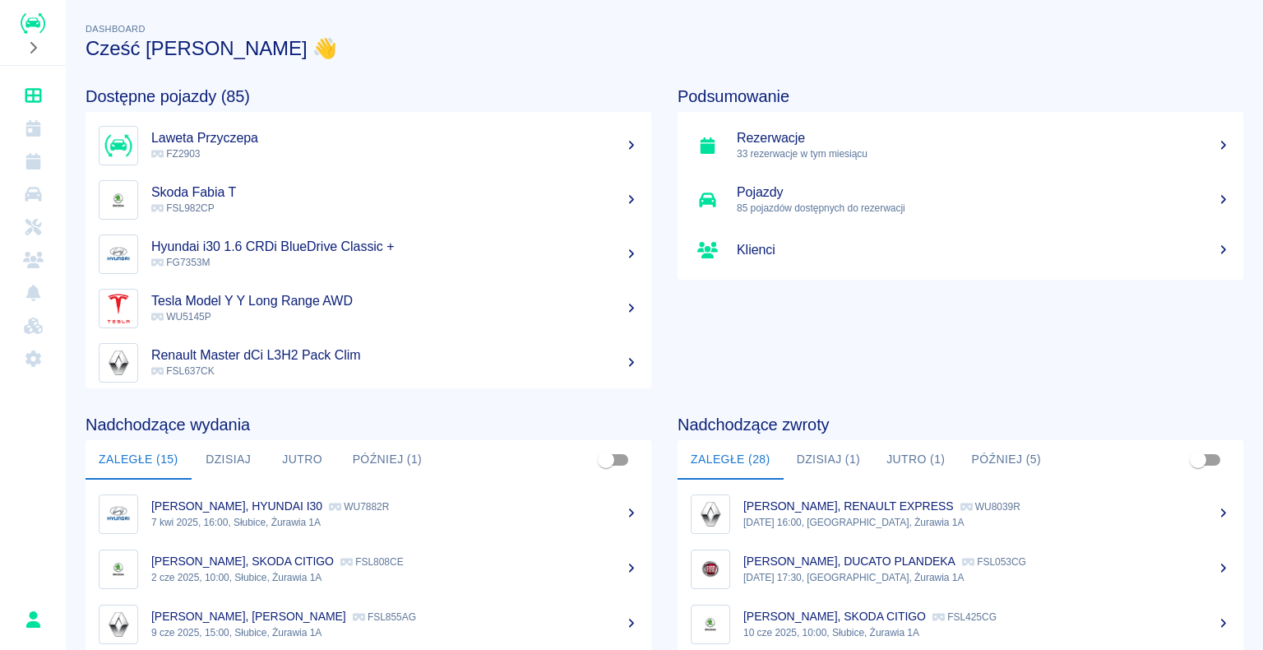
click at [759, 137] on h5 "Rezerwacje" at bounding box center [983, 138] width 493 height 16
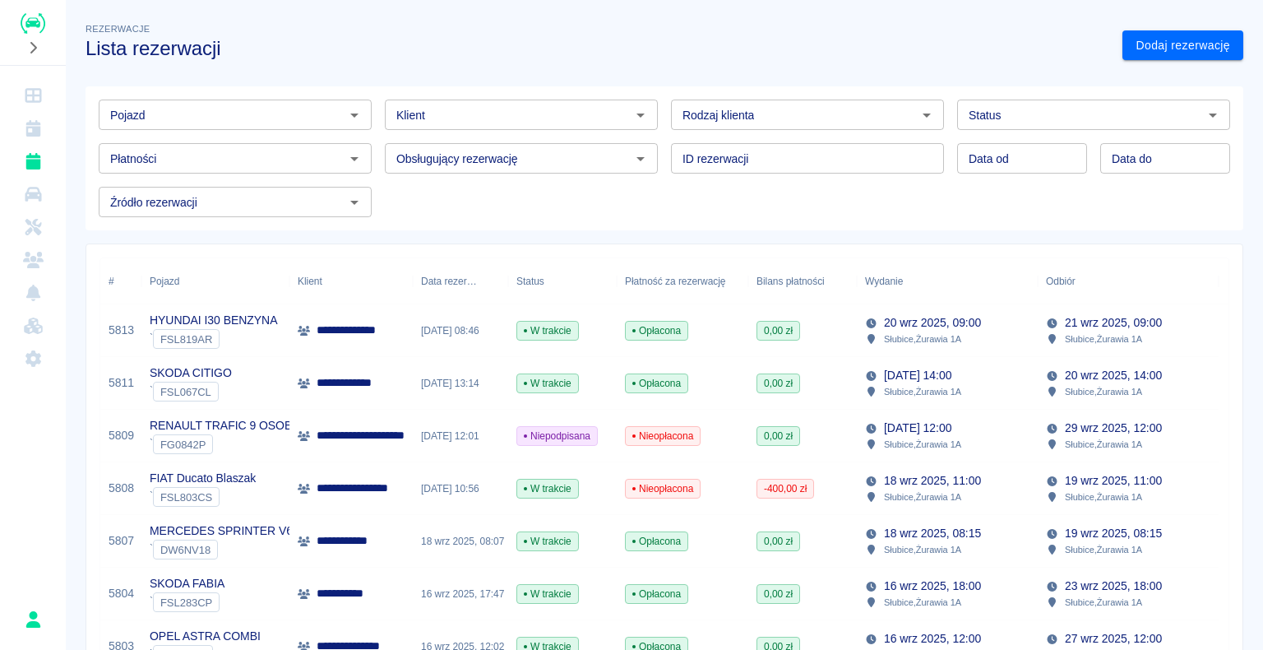
click at [918, 113] on icon "Otwórz" at bounding box center [927, 115] width 20 height 20
click at [868, 139] on li "Osoba prywatna" at bounding box center [800, 150] width 270 height 27
type input "Osoba prywatna"
click at [1137, 42] on link "Dodaj rezerwację" at bounding box center [1183, 45] width 121 height 30
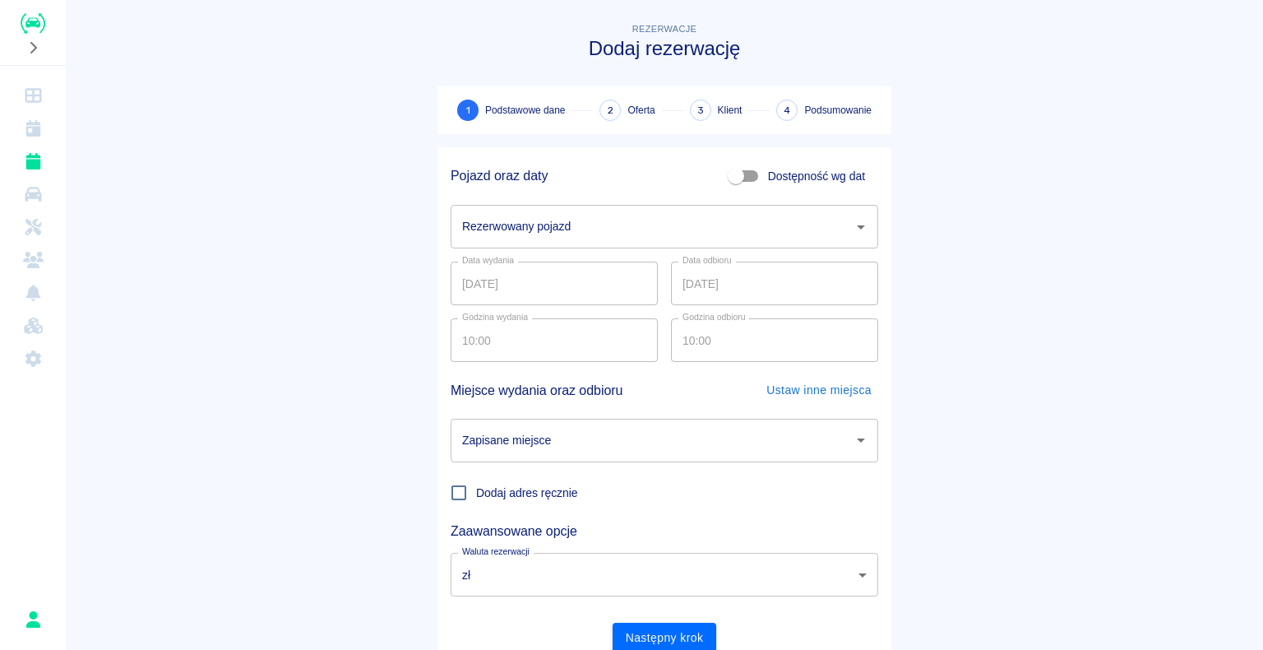
click at [857, 229] on icon "Otwórz" at bounding box center [861, 227] width 20 height 20
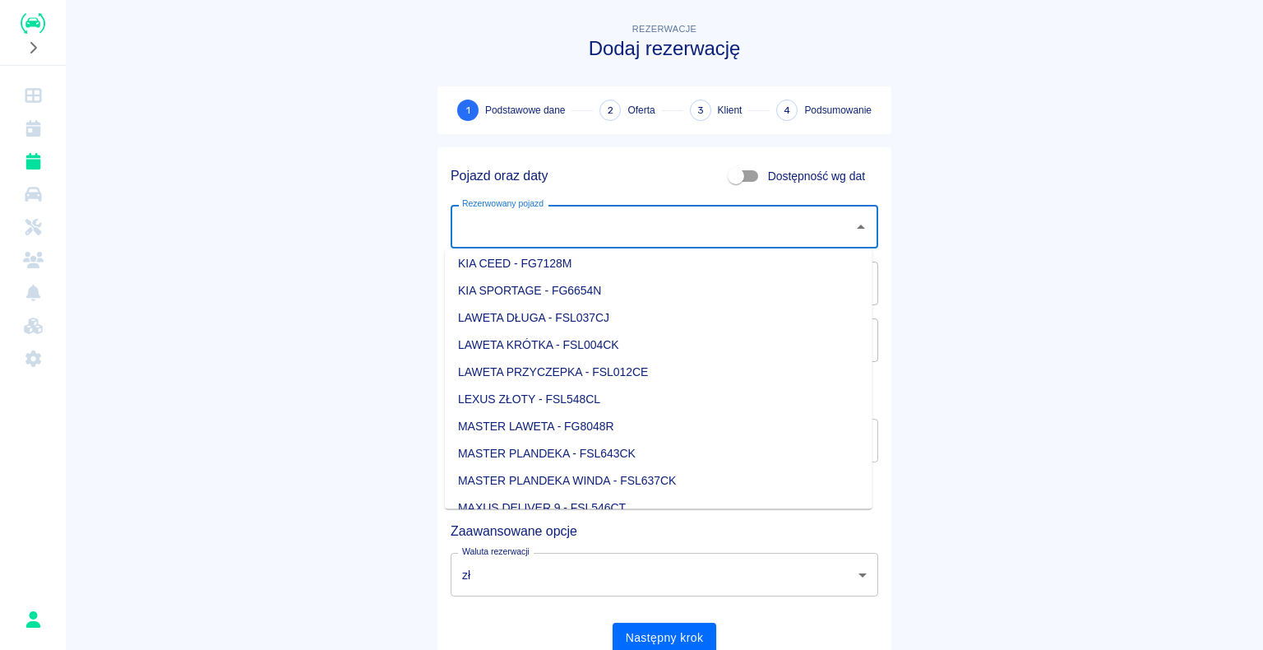
scroll to position [658, 0]
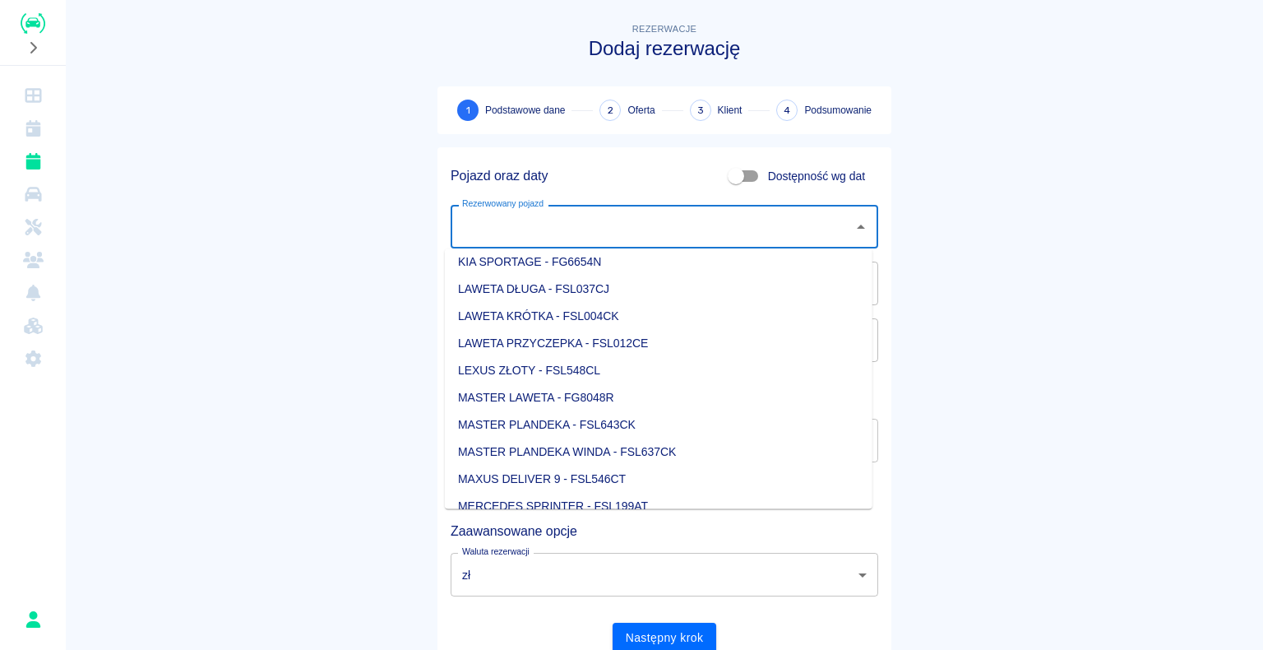
click at [546, 262] on li "KIA SPORTAGE - FG6654N" at bounding box center [659, 261] width 428 height 27
type input "KIA SPORTAGE - FG6654N"
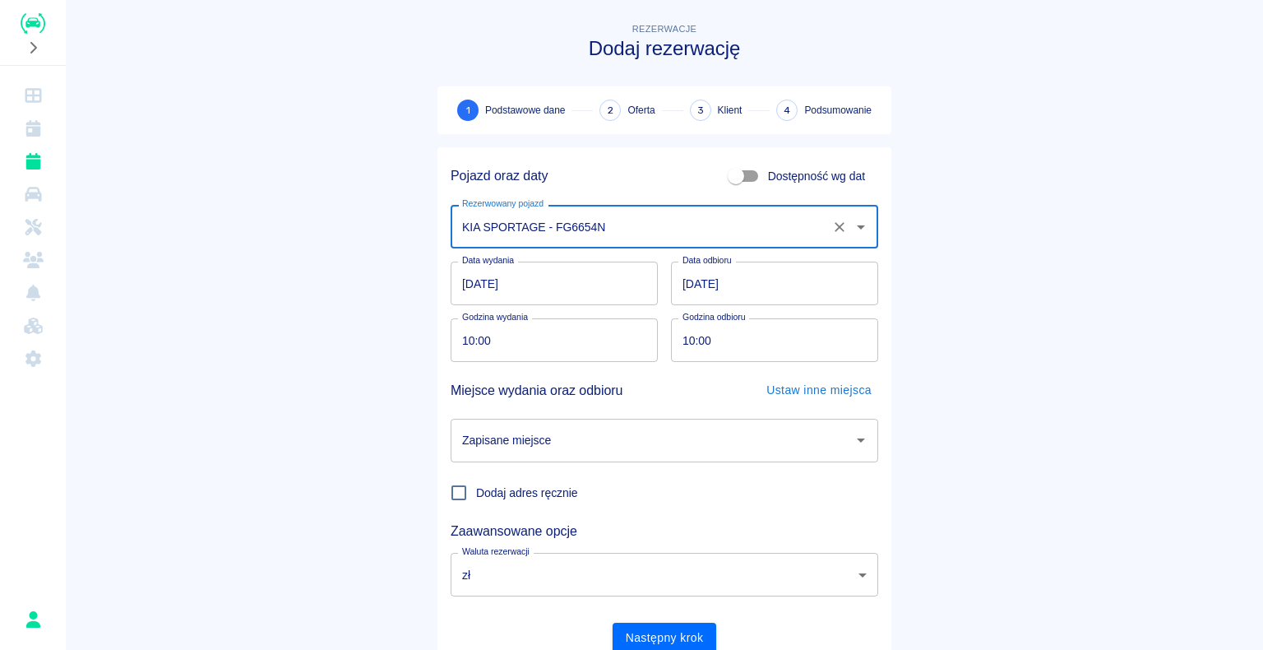
click at [852, 445] on icon "Otwórz" at bounding box center [861, 440] width 20 height 20
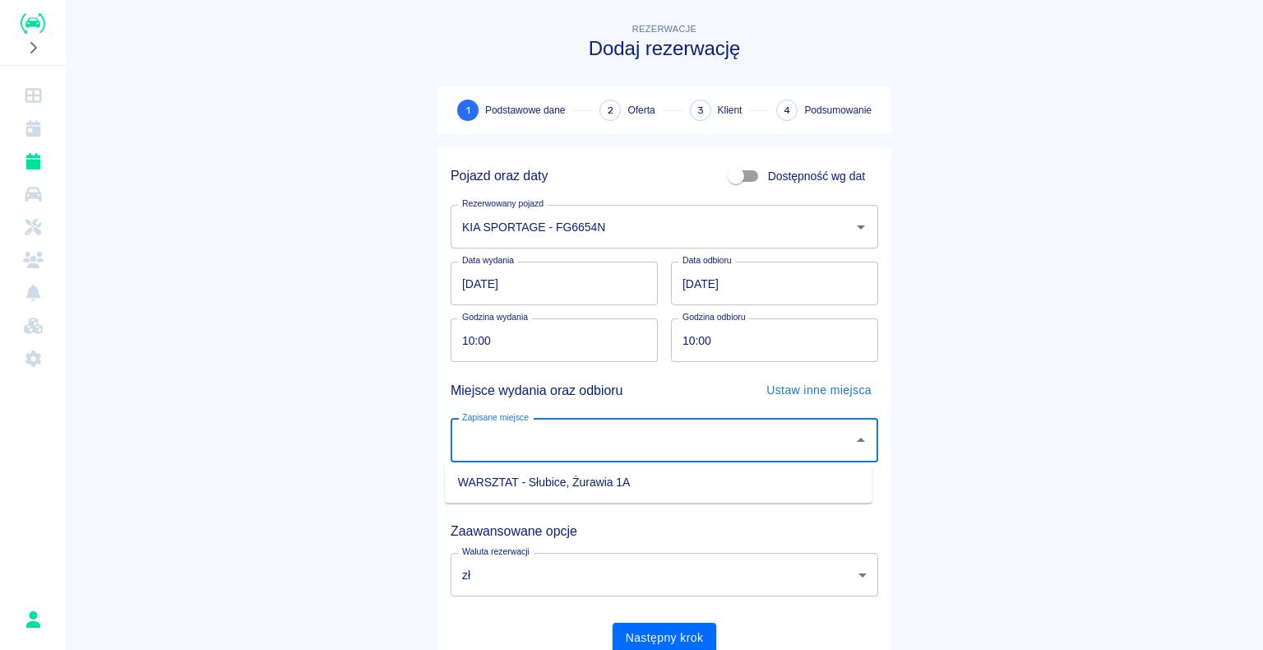
click at [731, 483] on li "WARSZTAT - Słubice, Żurawia 1A" at bounding box center [659, 482] width 428 height 27
type input "WARSZTAT - Słubice, Żurawia 1A"
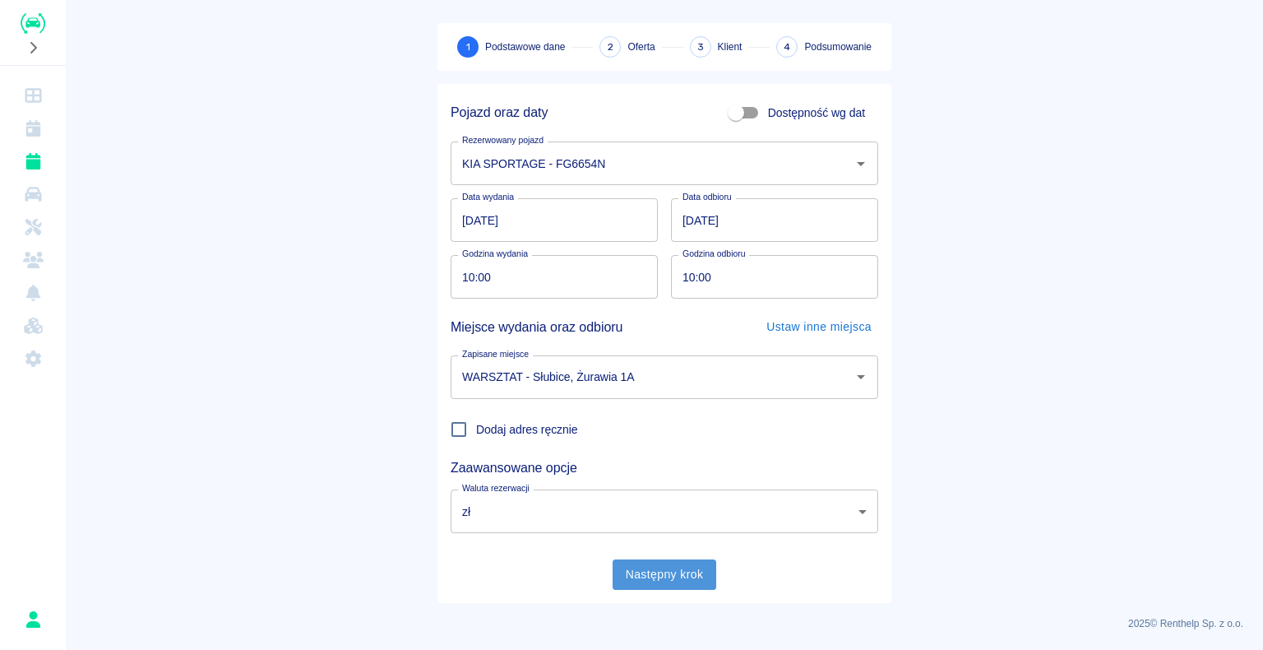
click at [641, 577] on button "Następny krok" at bounding box center [665, 574] width 104 height 30
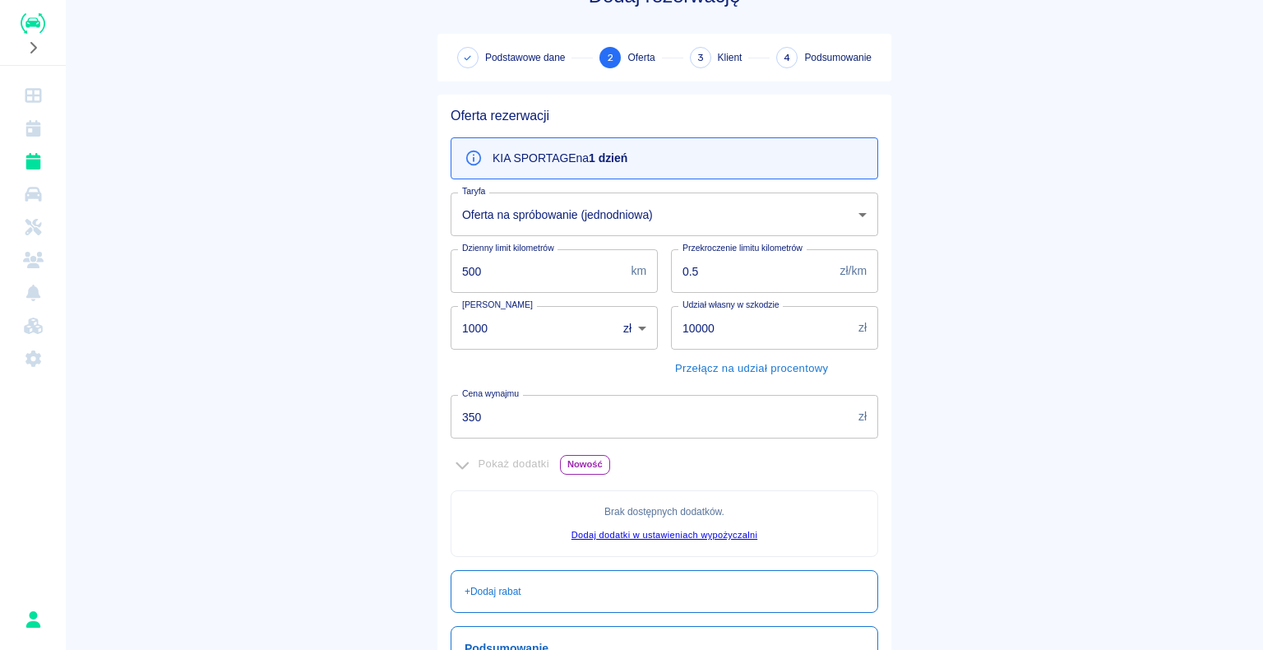
scroll to position [82, 0]
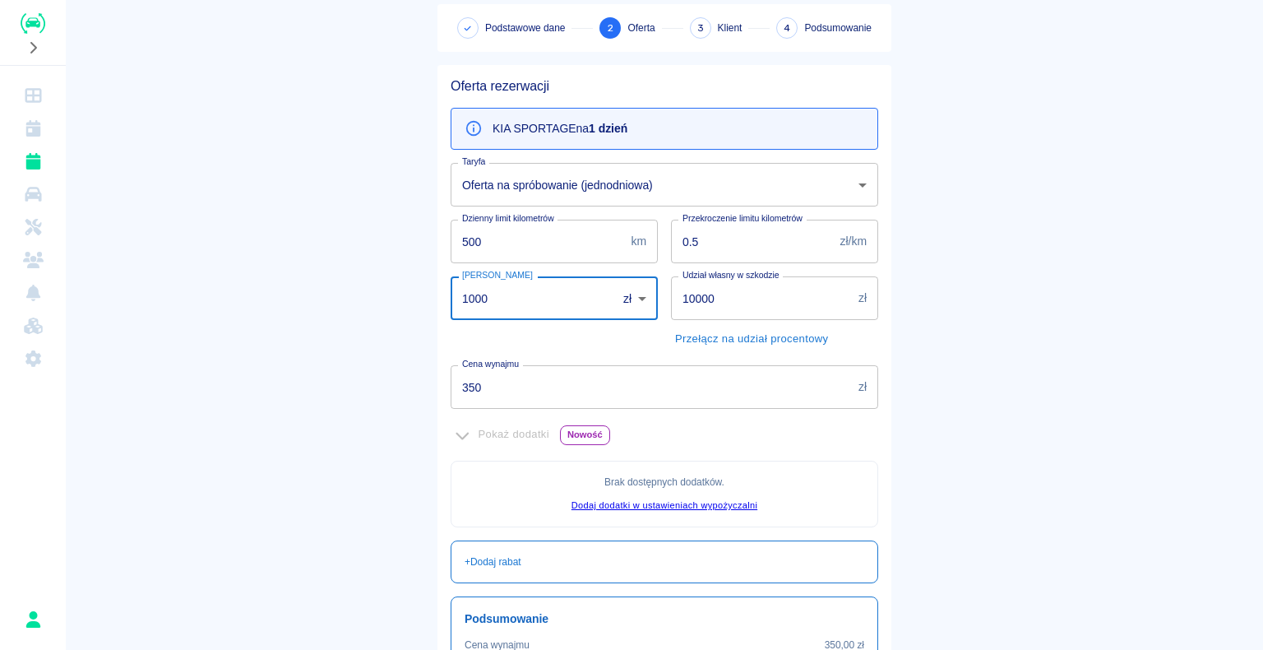
click at [484, 298] on input "1000" at bounding box center [528, 298] width 155 height 44
type input "1"
type input "500"
click at [395, 353] on main "Rezerwacje Dodaj rezerwację Podstawowe dane 2 Oferta 3 Klient 4 Podsumowanie Of…" at bounding box center [664, 378] width 1197 height 882
click at [462, 385] on input "350" at bounding box center [651, 387] width 401 height 44
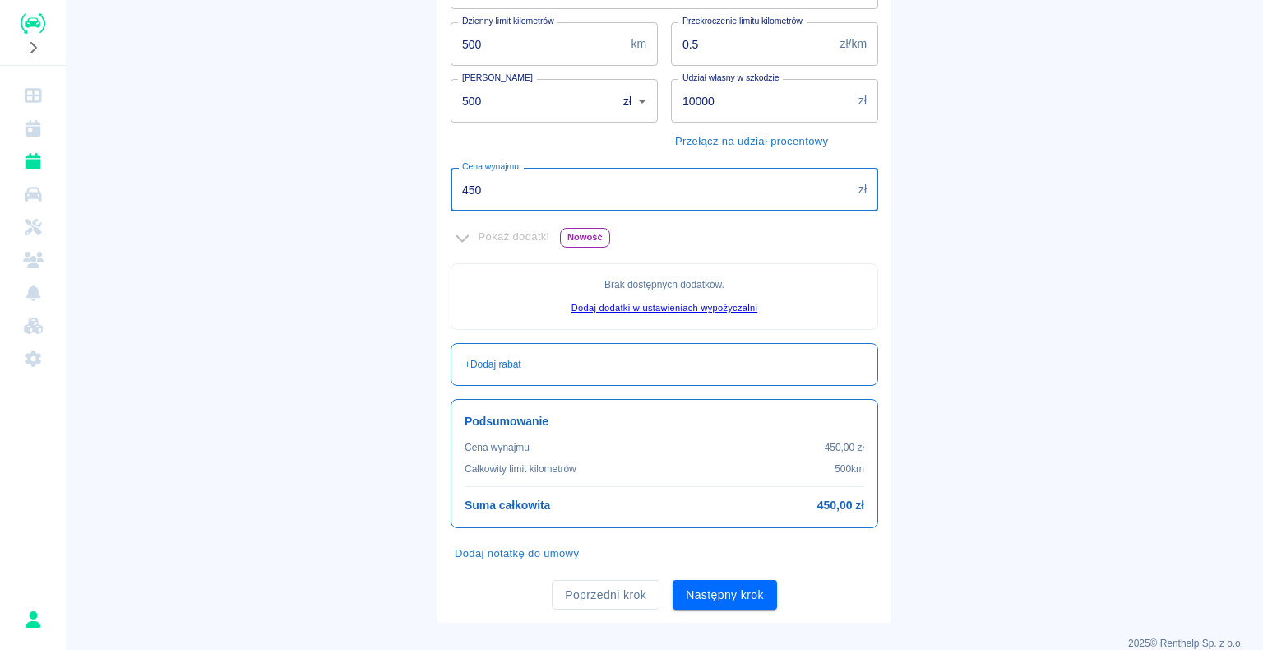
scroll to position [299, 0]
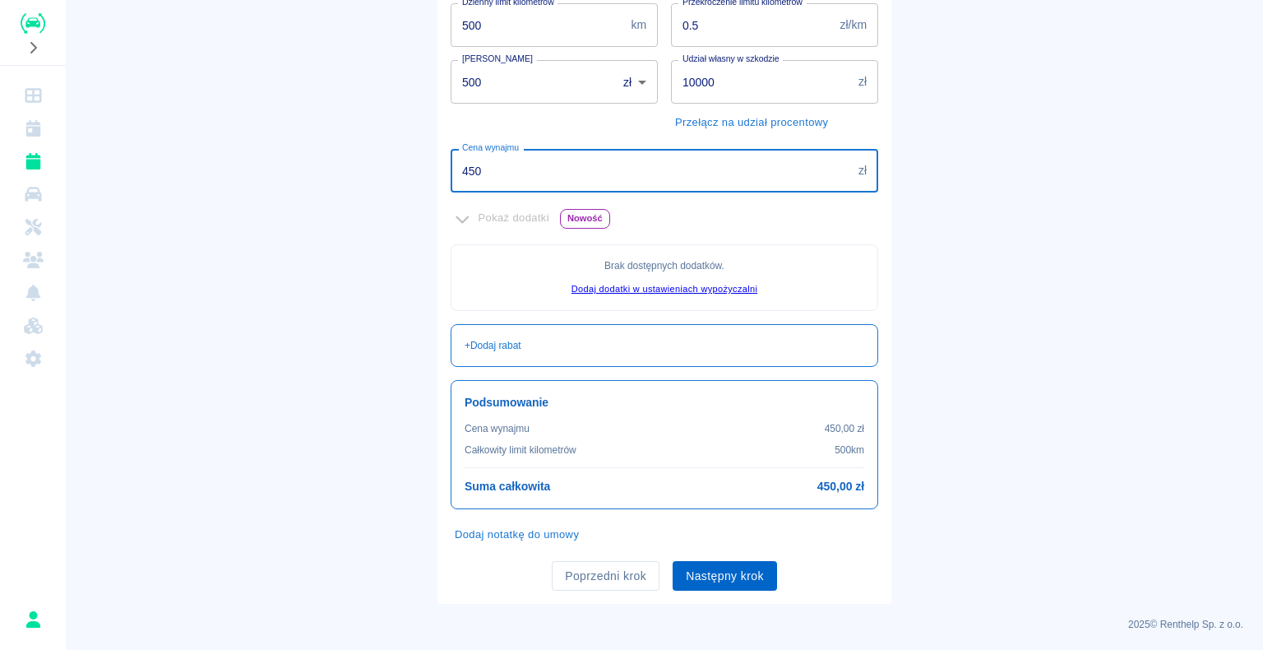
type input "450"
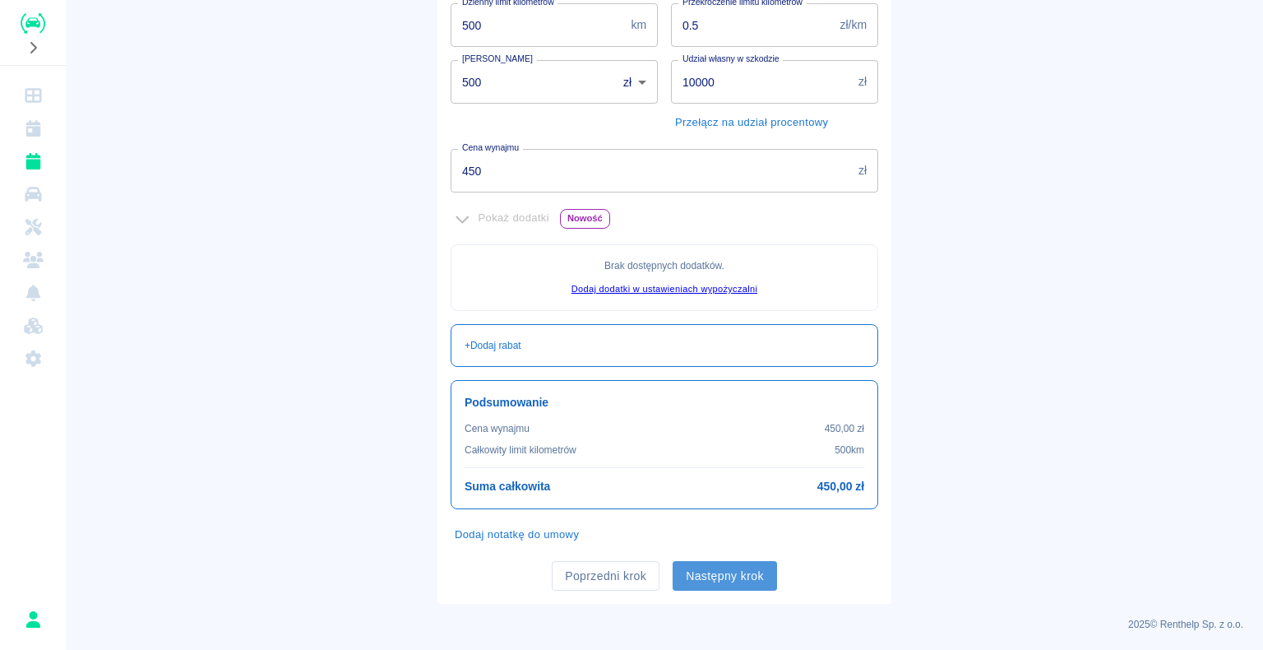
click at [715, 571] on button "Następny krok" at bounding box center [725, 576] width 104 height 30
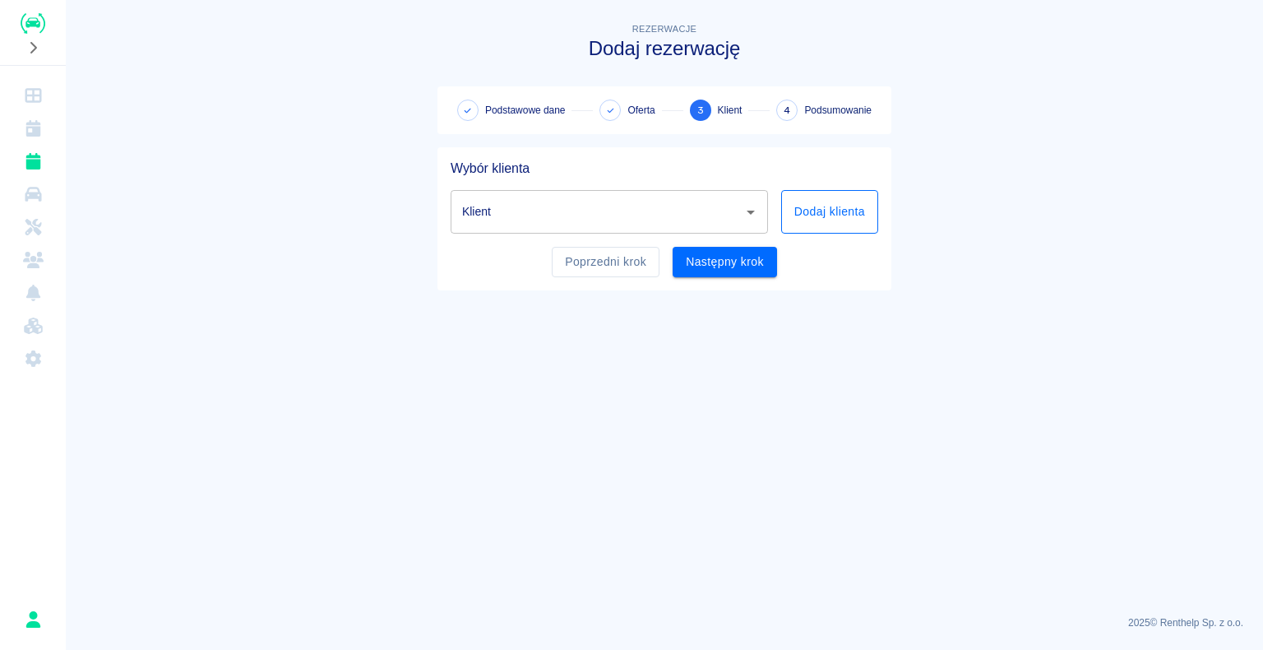
click at [806, 211] on button "Dodaj klienta" at bounding box center [829, 212] width 97 height 44
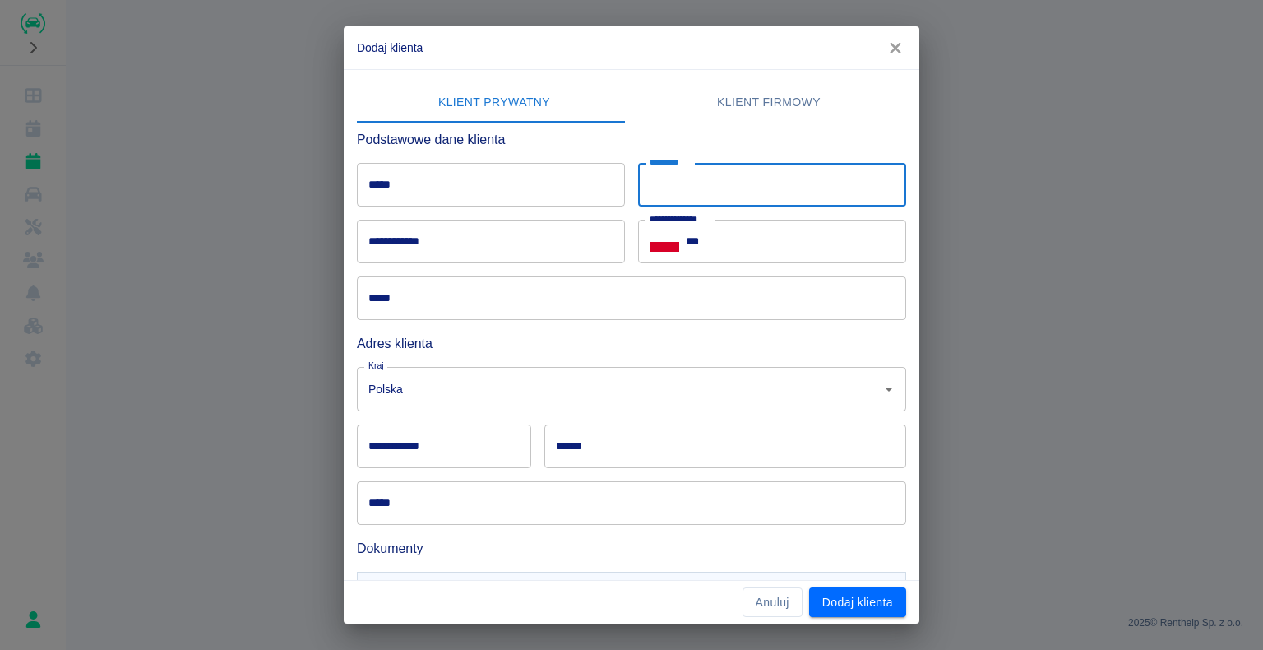
click at [701, 175] on input "*********" at bounding box center [772, 185] width 268 height 44
type input "********"
click at [386, 173] on input "*****" at bounding box center [491, 185] width 268 height 44
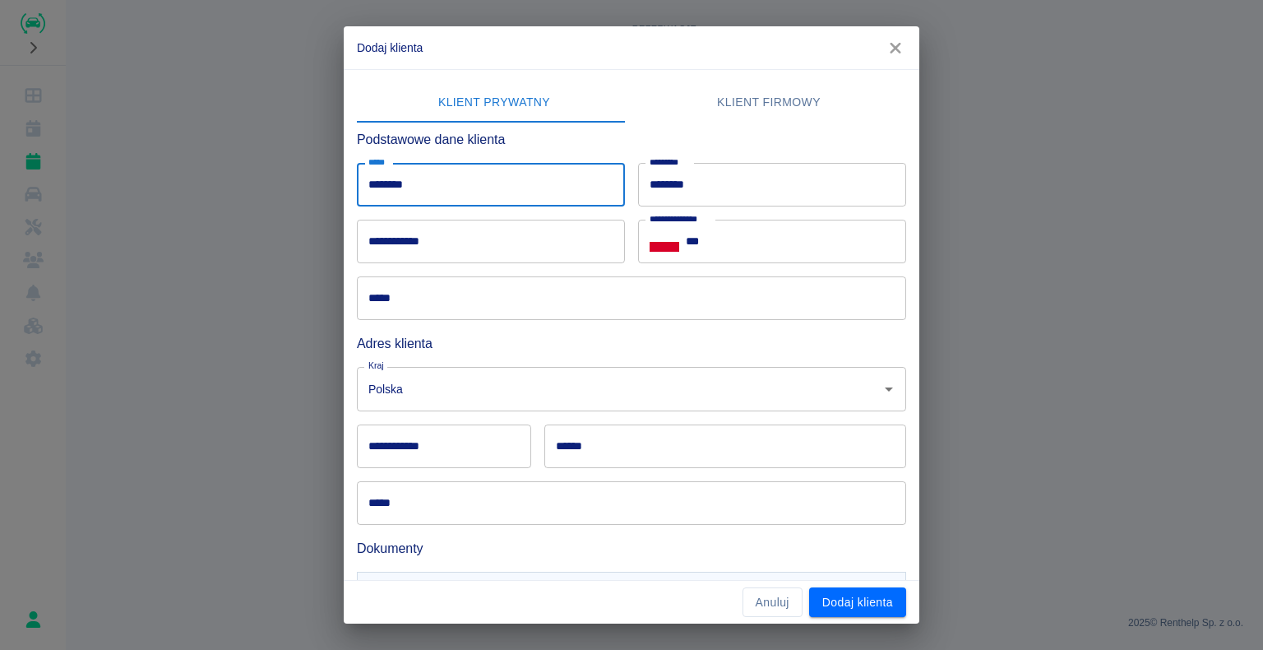
type input "********"
click at [701, 242] on input "***" at bounding box center [796, 242] width 220 height 44
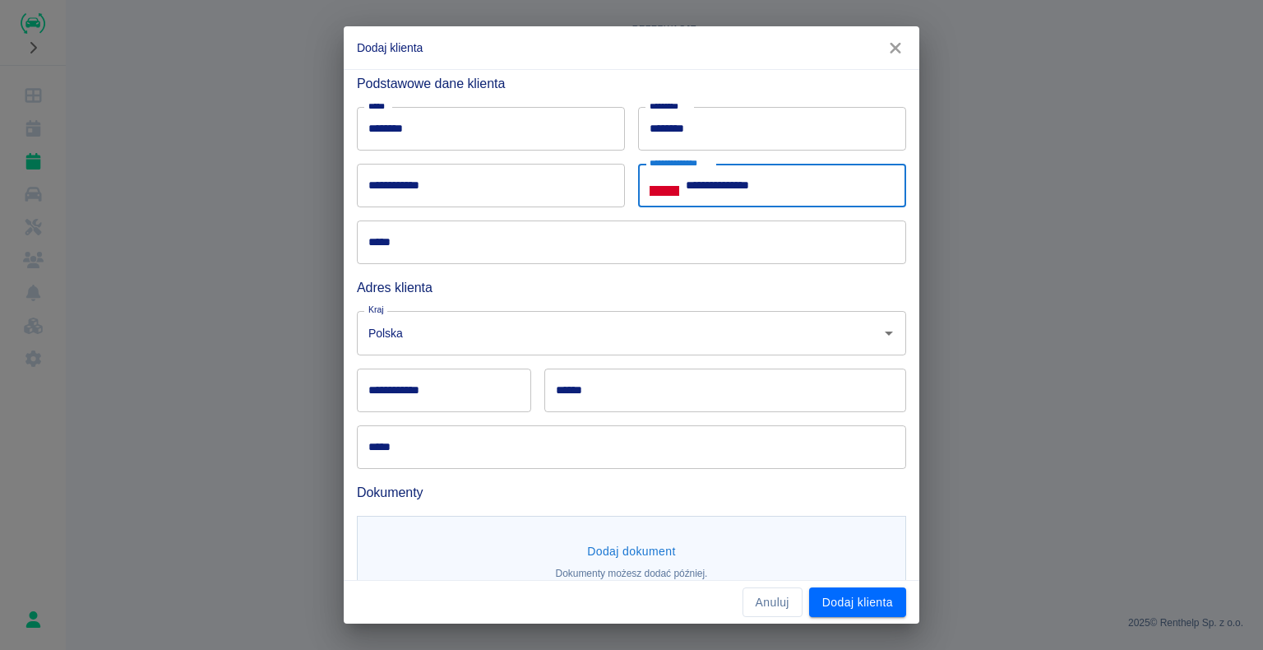
scroll to position [82, 0]
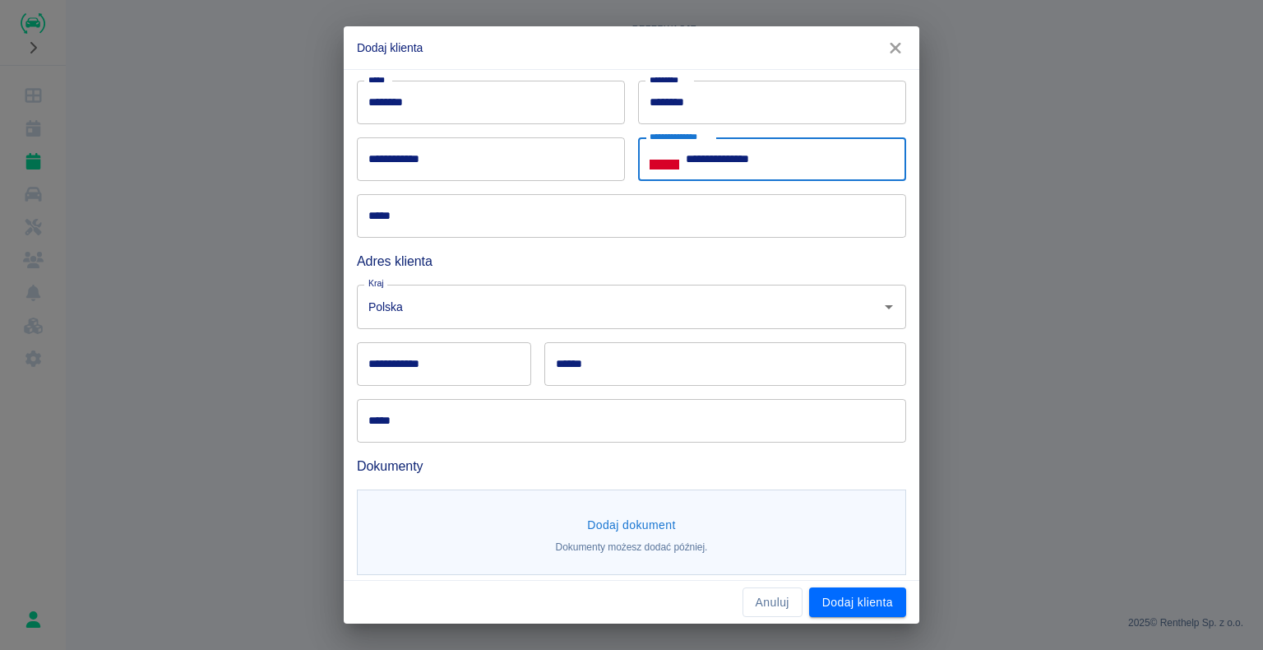
type input "**********"
click at [427, 156] on input "**********" at bounding box center [491, 159] width 268 height 44
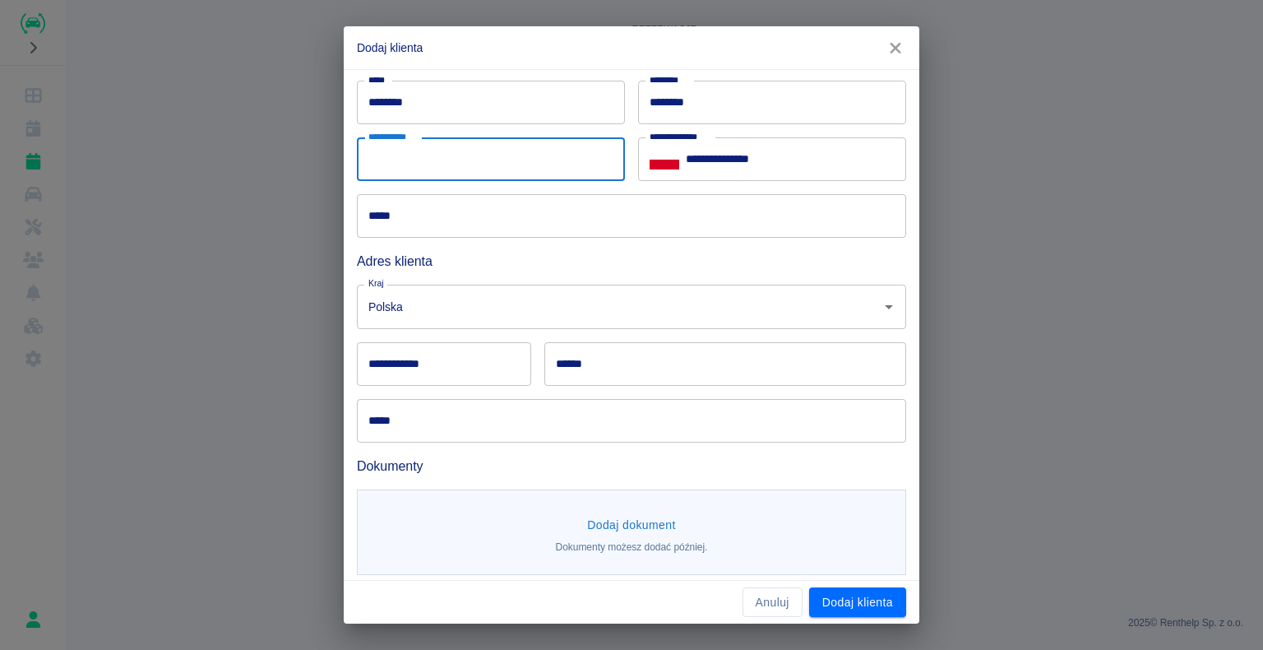
type input "**********"
type input "******"
type input "********"
type input "**********"
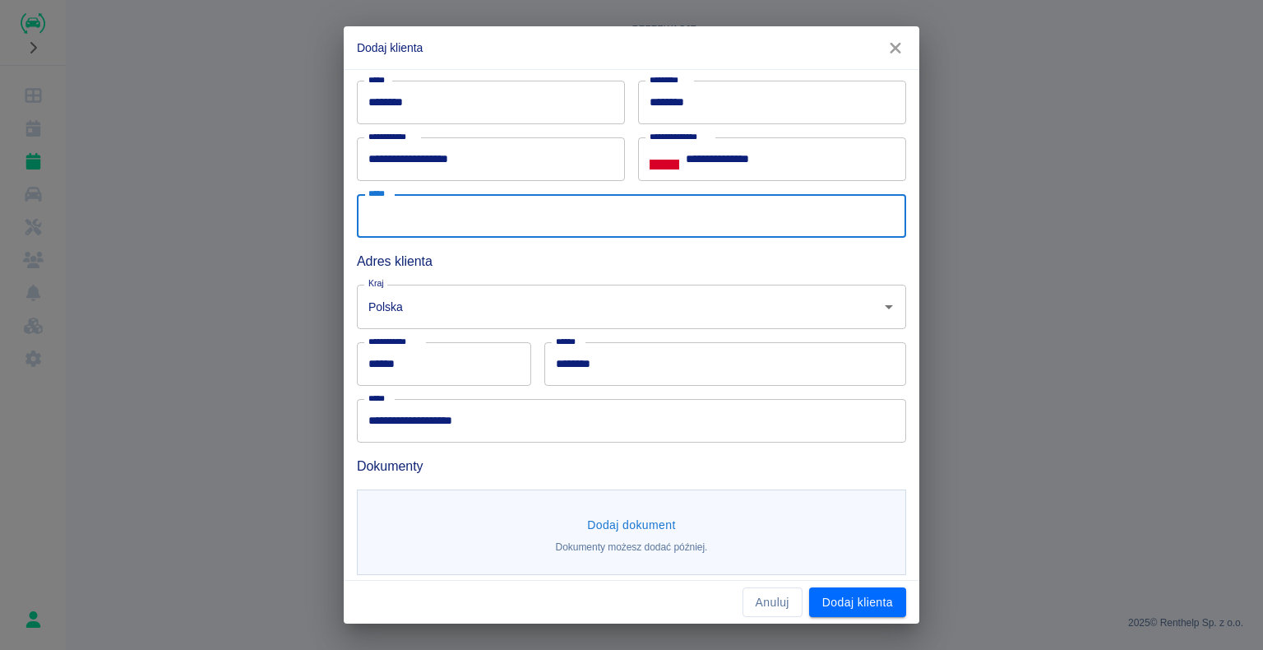
click at [447, 222] on input "*****" at bounding box center [631, 216] width 549 height 44
type input "**********"
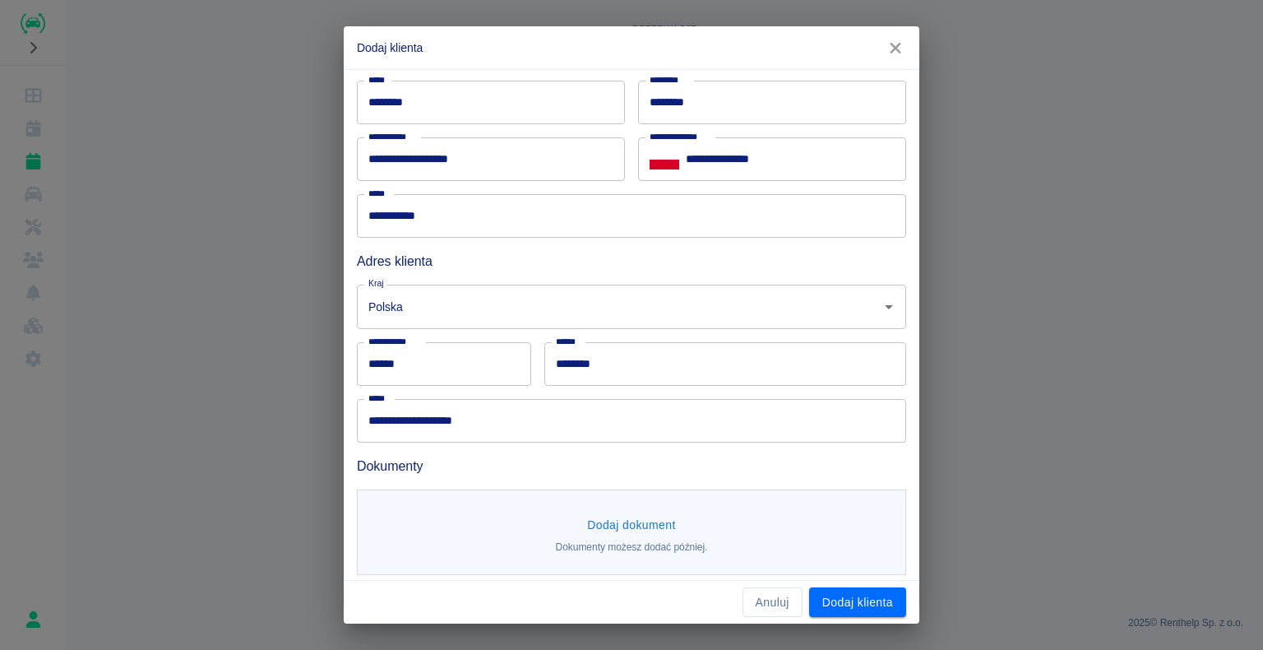
click at [265, 290] on div "**********" at bounding box center [631, 325] width 1263 height 650
click at [474, 421] on input "**********" at bounding box center [631, 421] width 549 height 44
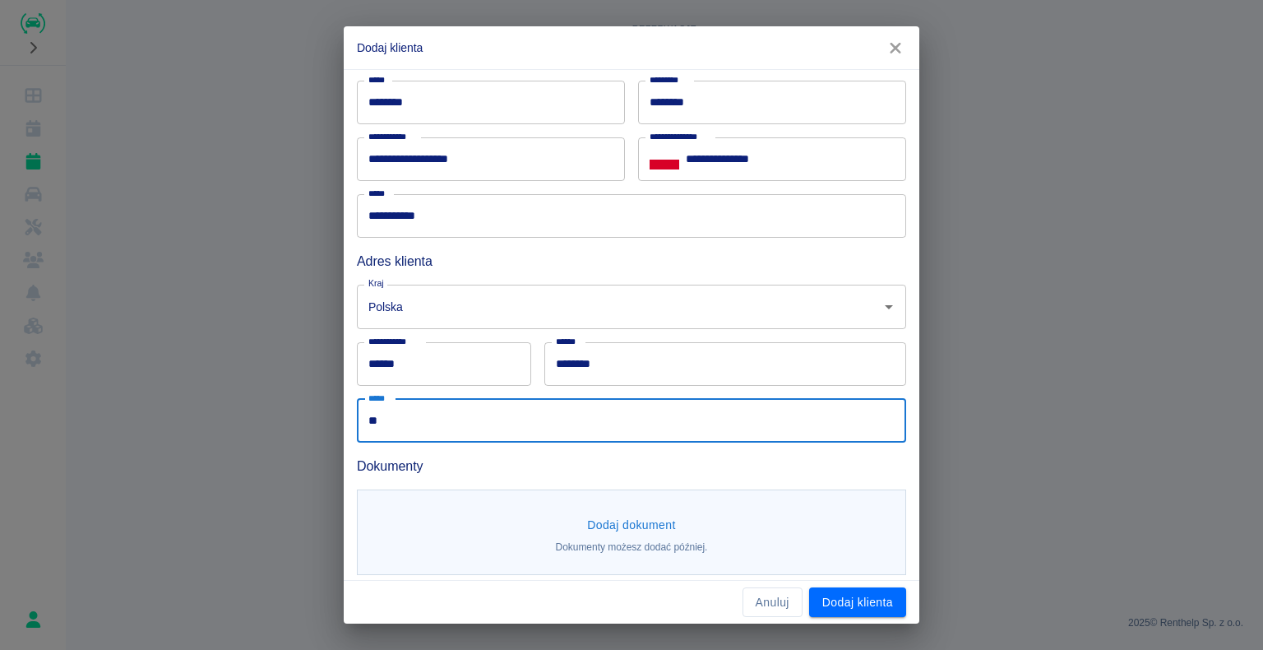
type input "*"
type input "*******"
click at [598, 359] on input "********" at bounding box center [725, 364] width 362 height 44
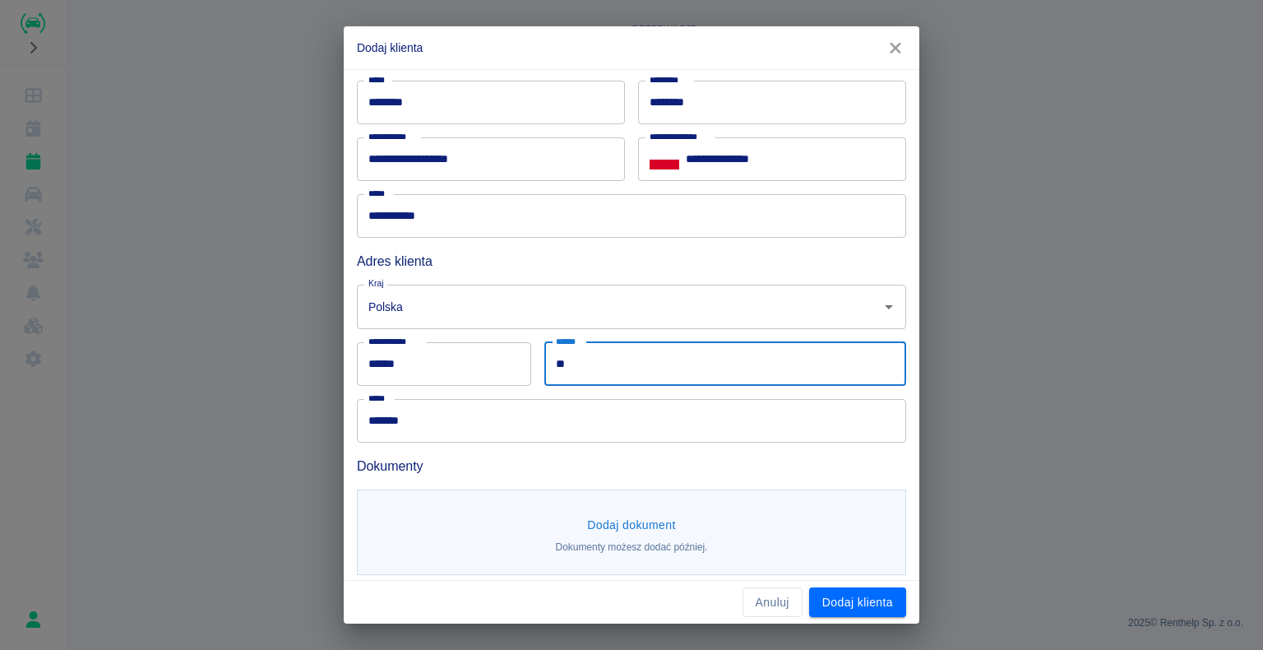
type input "*"
type input "*******"
click at [405, 361] on input "******" at bounding box center [444, 364] width 174 height 44
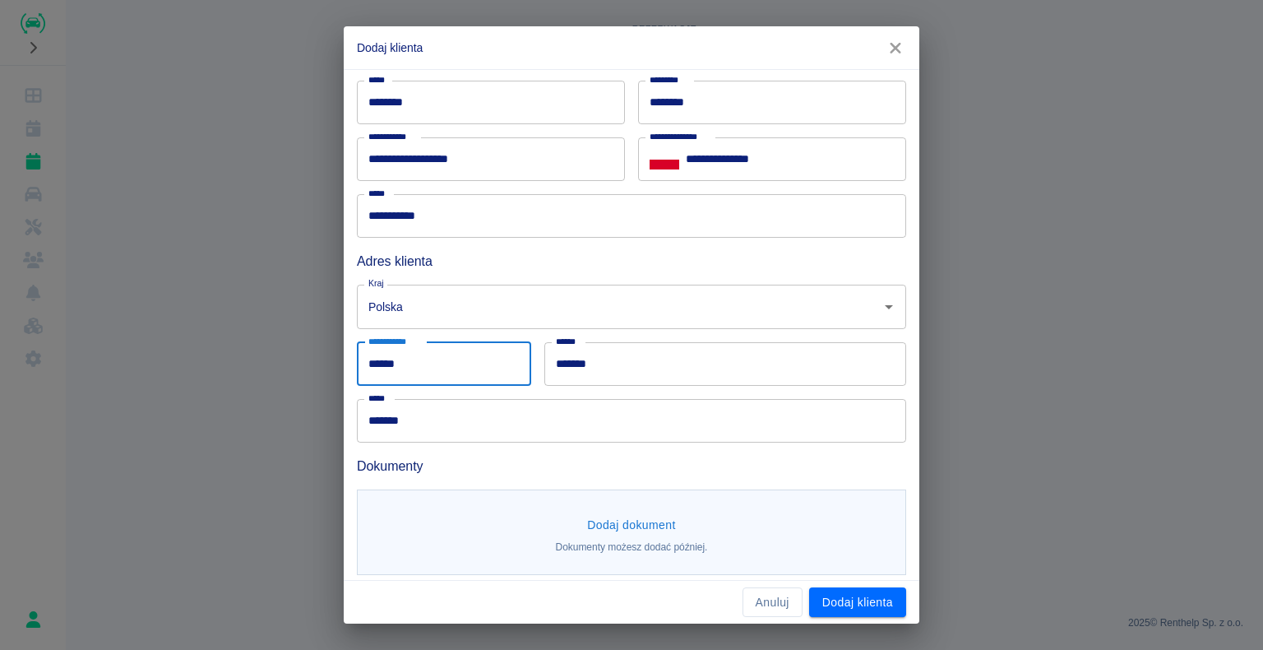
type input "******"
click at [192, 350] on div "**********" at bounding box center [631, 325] width 1263 height 650
click at [630, 524] on button "Dodaj dokument" at bounding box center [632, 525] width 102 height 30
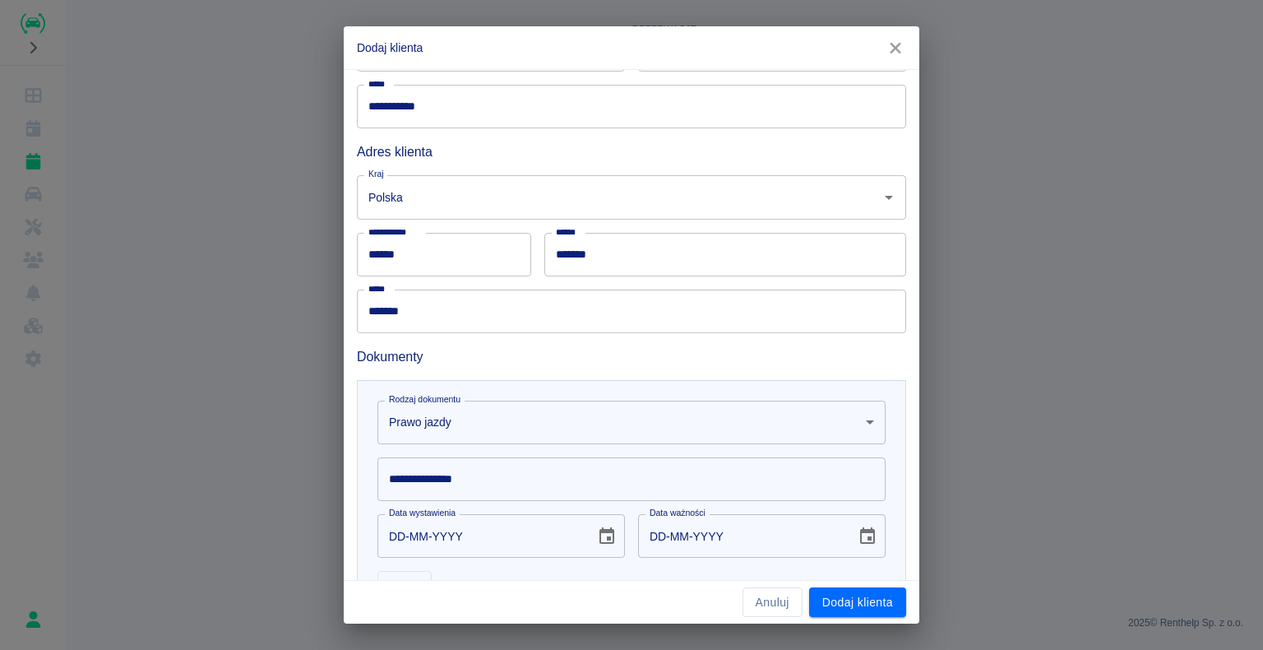
scroll to position [329, 0]
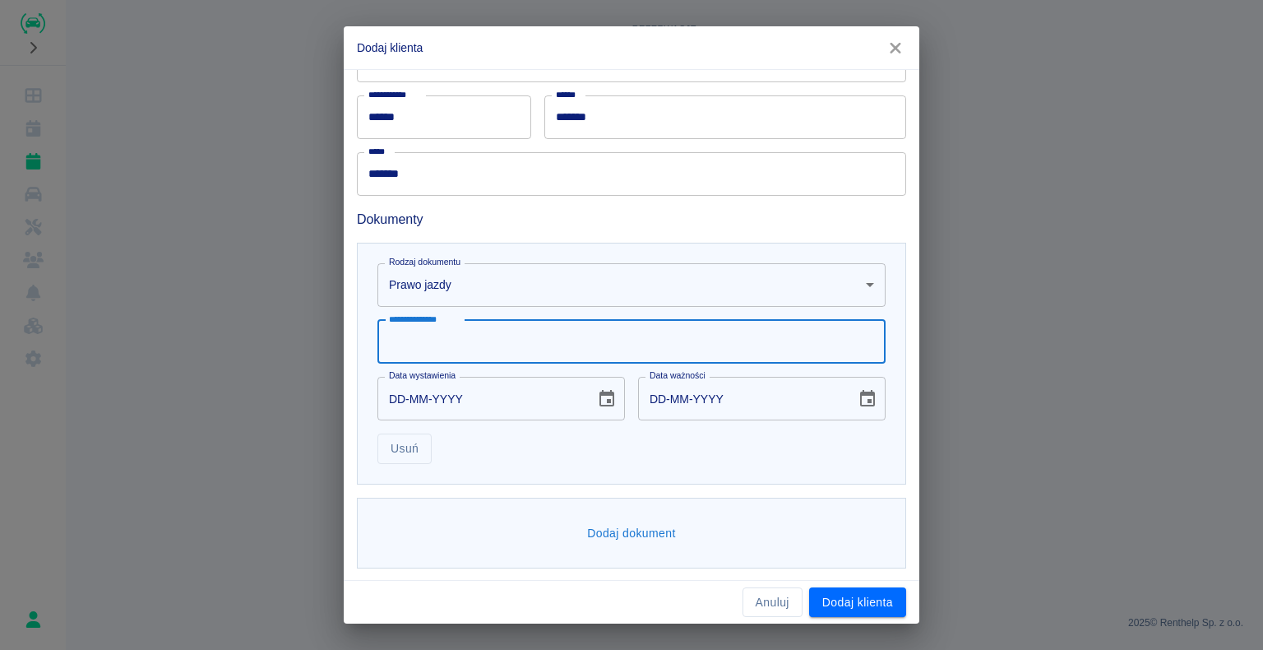
click at [572, 348] on input "**********" at bounding box center [631, 342] width 508 height 44
type input "**********"
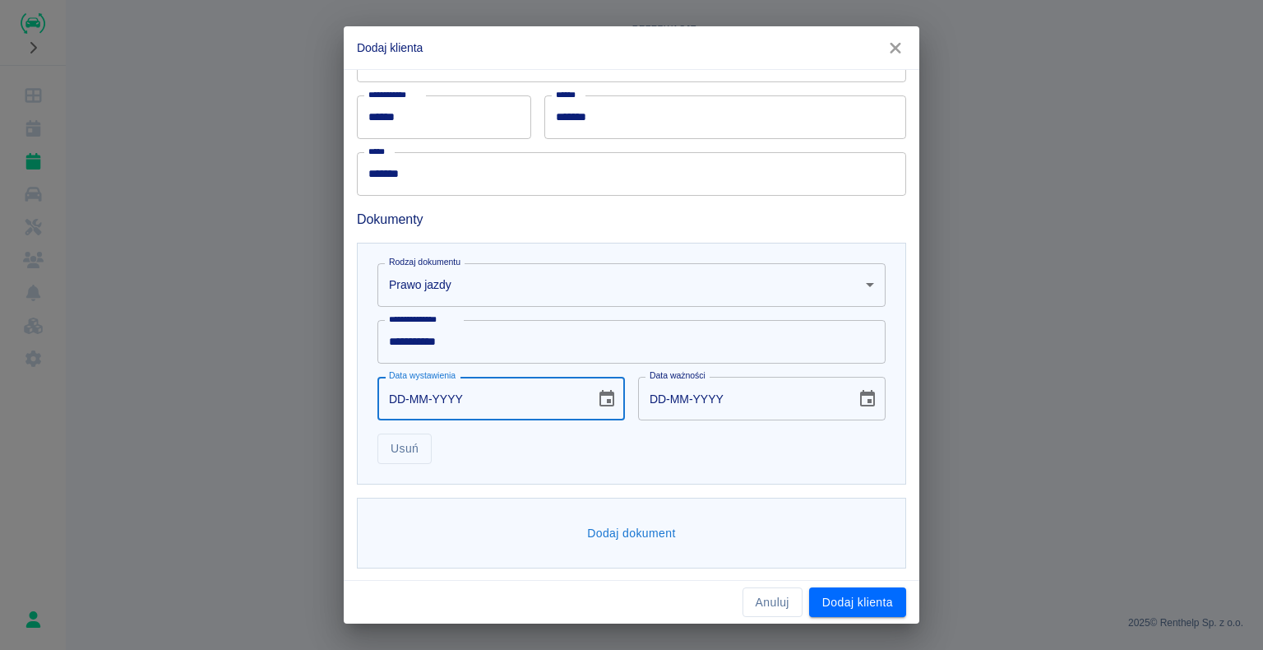
click at [403, 396] on input "DD-MM-YYYY" at bounding box center [480, 399] width 206 height 44
type input "02-12-0002"
type input "02-12-0012"
type input "02-12-0020"
type input "02-12-0030"
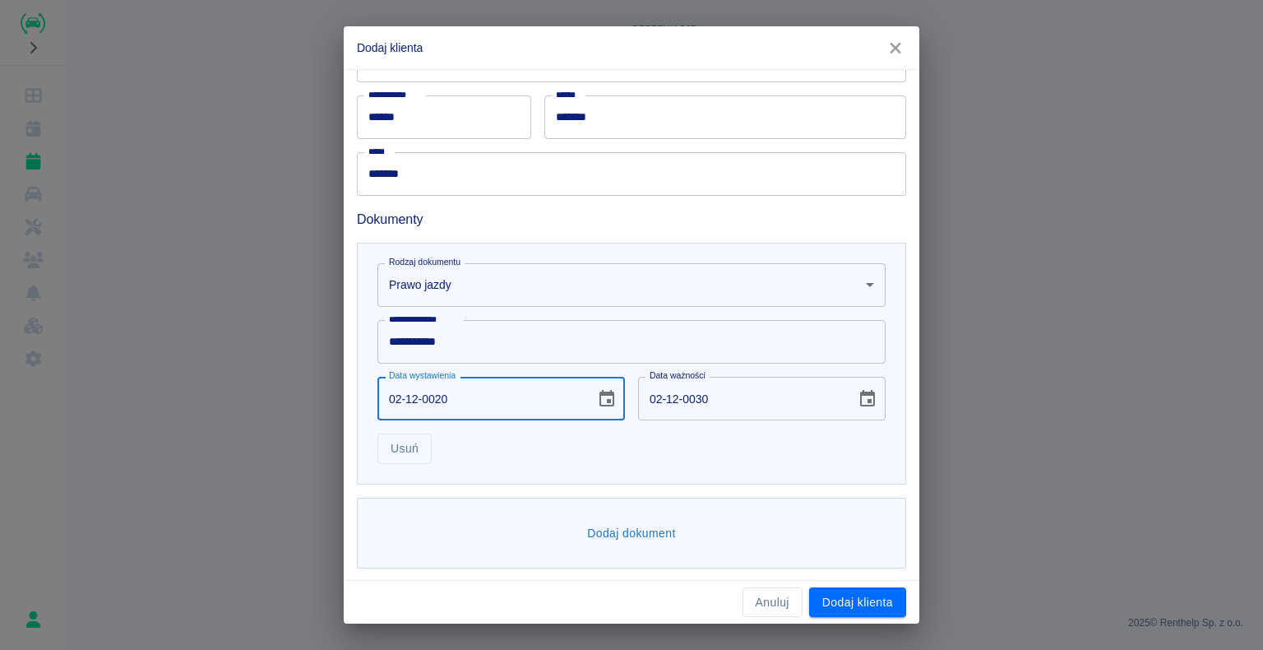
type input "02-12-0200"
type input "02-12-0210"
type input "[DATE]"
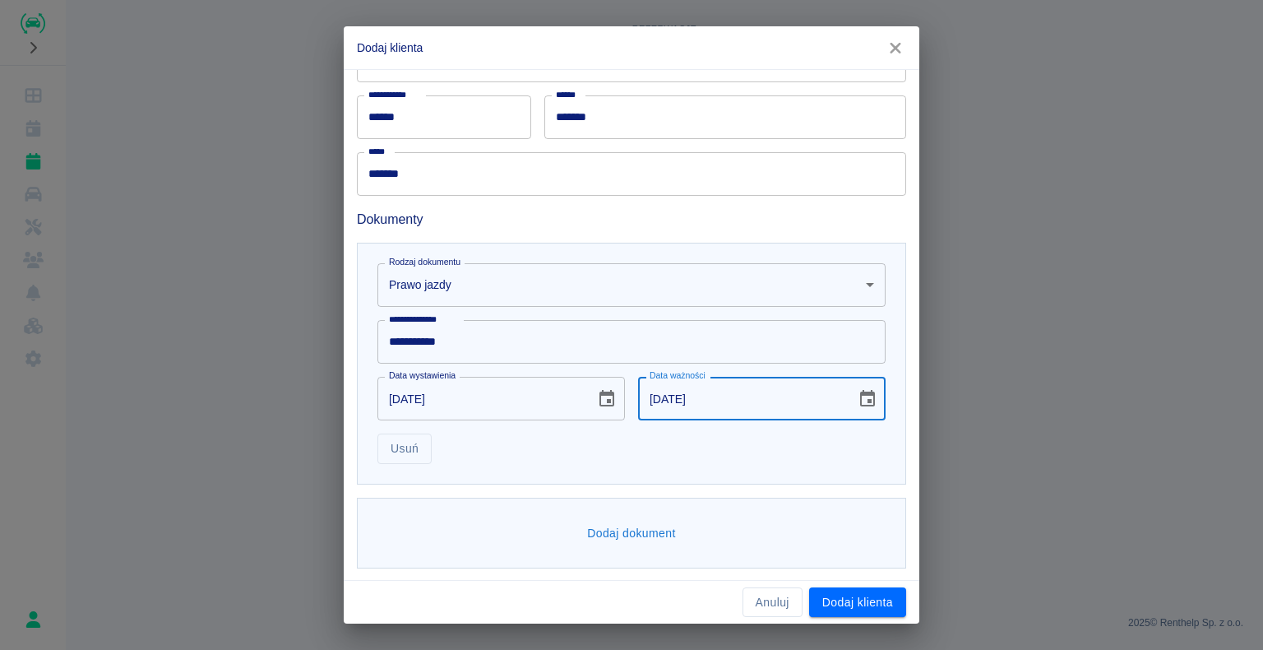
click at [701, 396] on input "[DATE]" at bounding box center [741, 399] width 206 height 44
type input "[DATE]"
click at [203, 380] on div "**********" at bounding box center [631, 325] width 1263 height 650
click at [619, 528] on button "Dodaj dokument" at bounding box center [632, 533] width 102 height 30
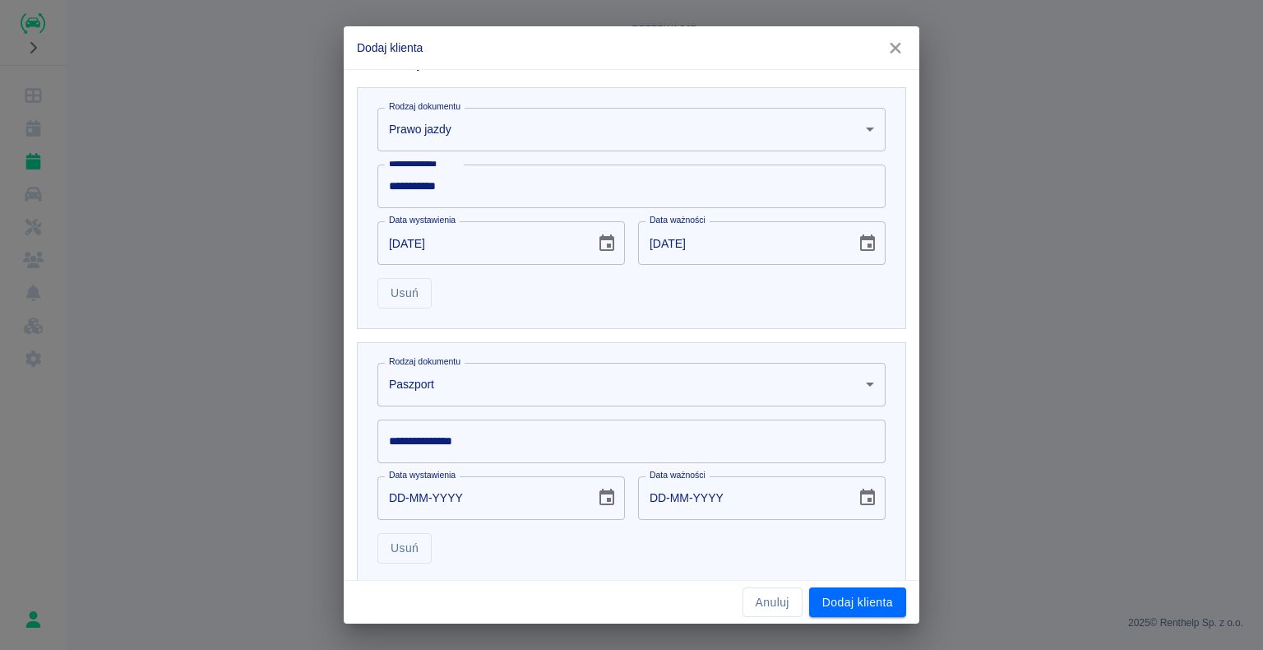
scroll to position [576, 0]
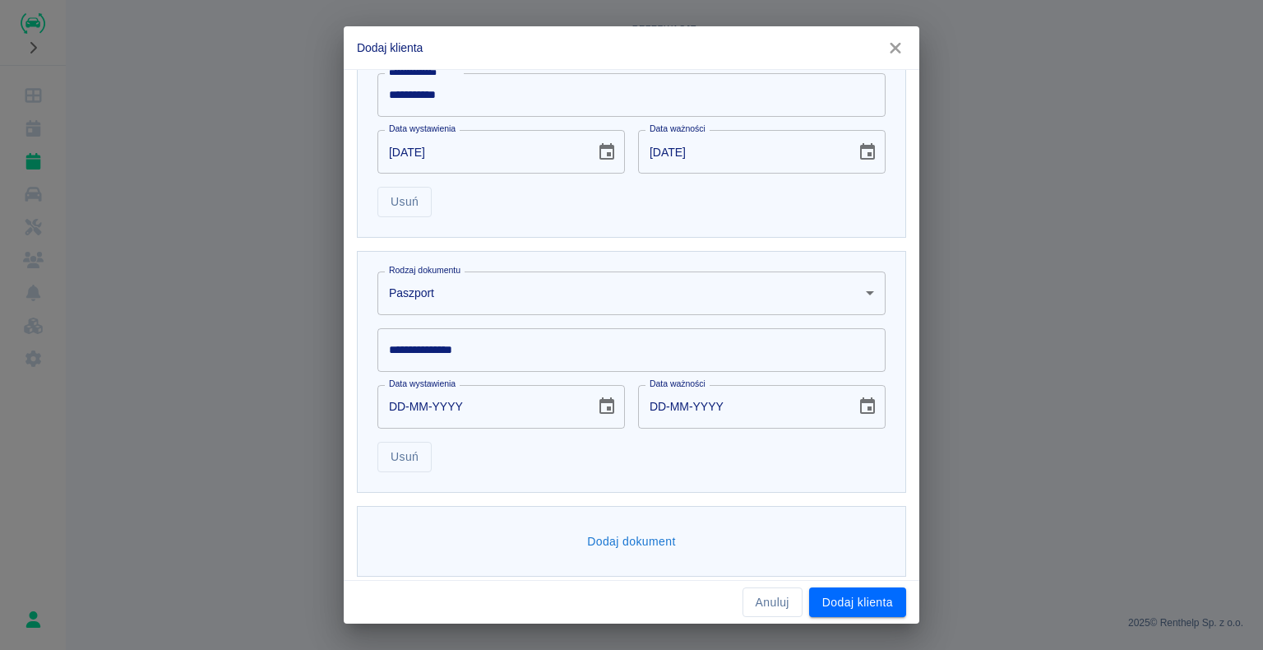
click at [854, 294] on body "**********" at bounding box center [631, 325] width 1263 height 650
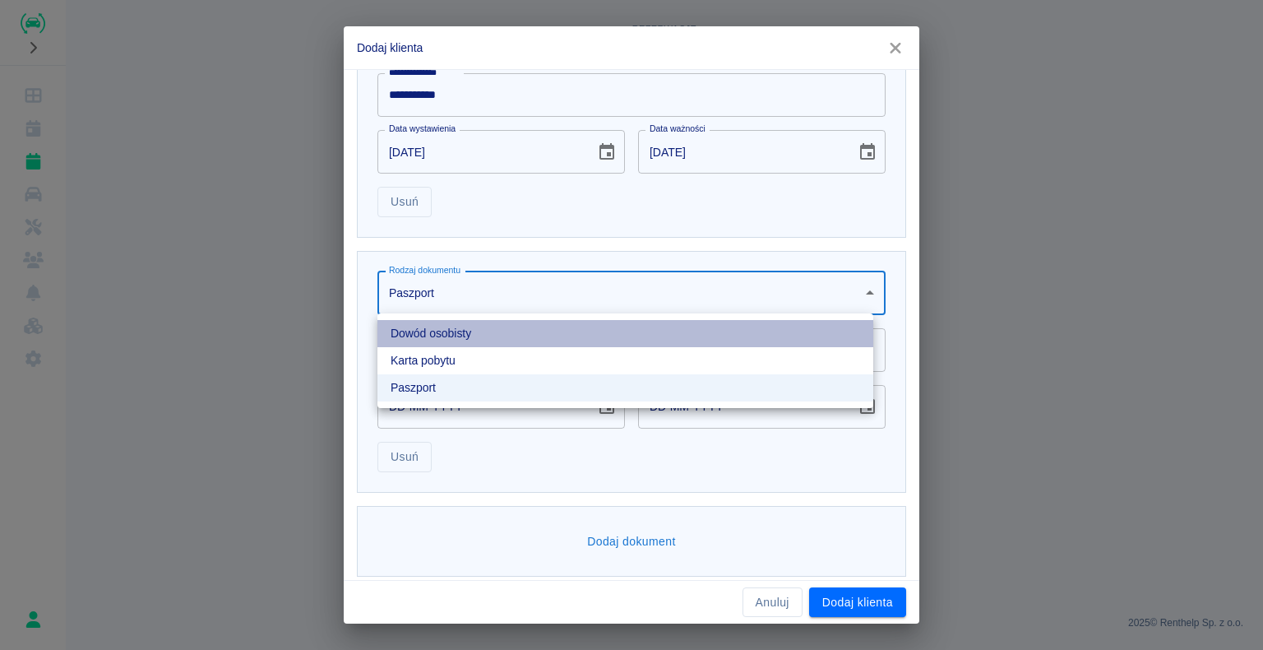
click at [674, 337] on li "Dowód osobisty" at bounding box center [625, 333] width 496 height 27
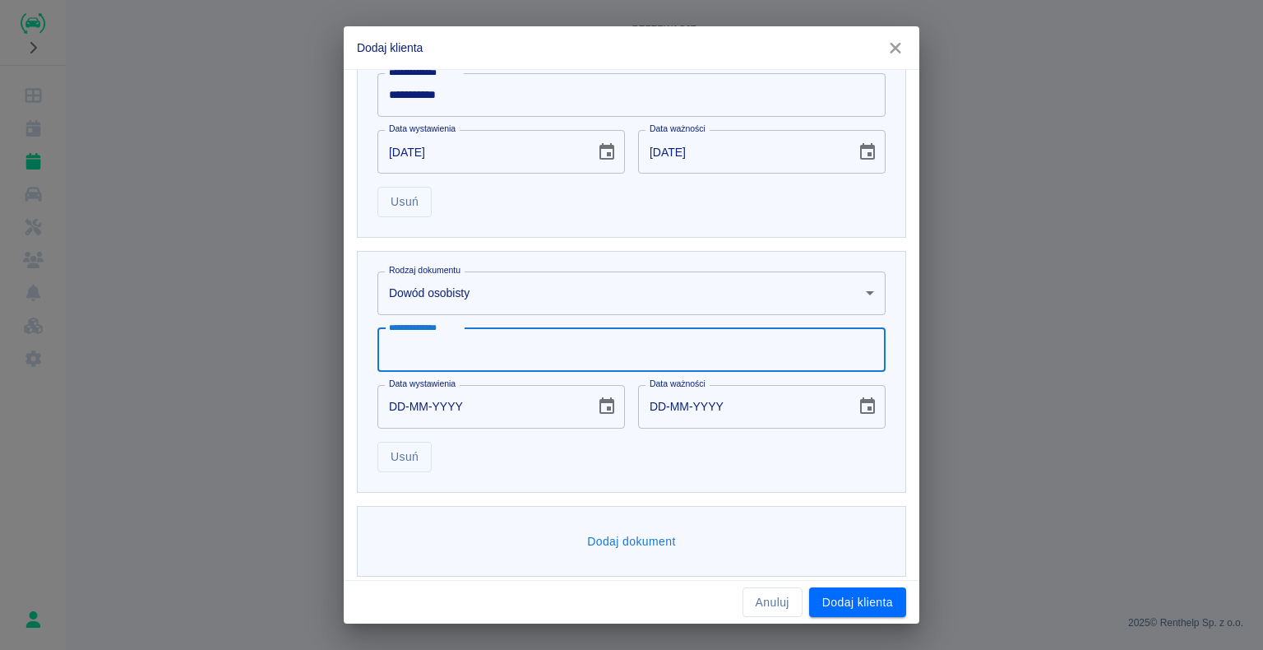
click at [426, 345] on input "**********" at bounding box center [631, 350] width 508 height 44
type input "**********"
click at [403, 403] on input "DD-MM-YYYY" at bounding box center [480, 407] width 206 height 44
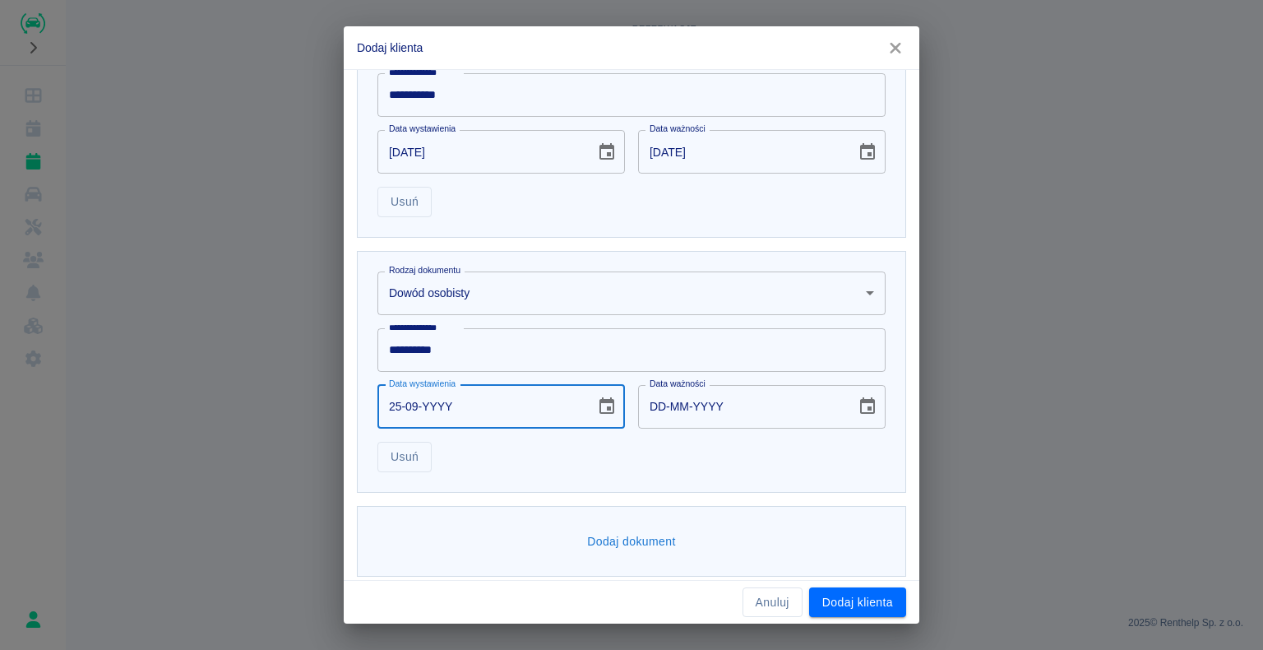
type input "25-09-0002"
type input "25-09-0012"
type input "25-09-0020"
type input "25-09-0030"
type input "25-09-0202"
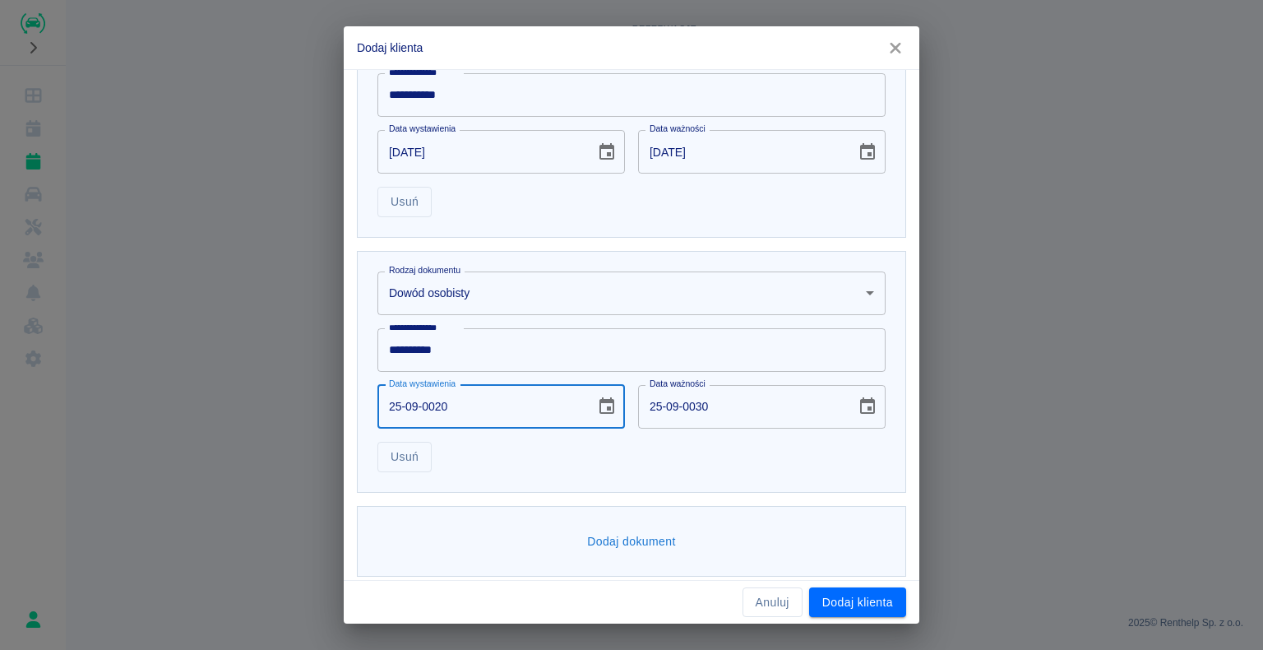
type input "25-09-0212"
type input "[DATE]"
click at [230, 355] on div "**********" at bounding box center [631, 325] width 1263 height 650
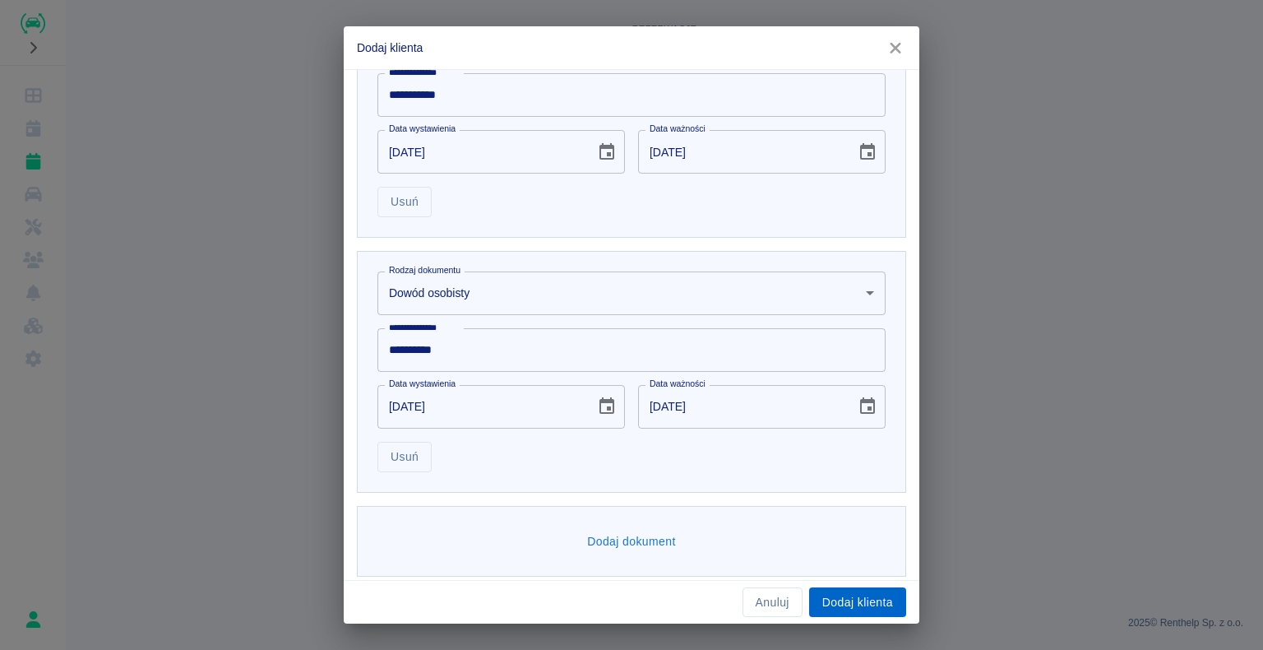
click at [839, 600] on button "Dodaj klienta" at bounding box center [857, 602] width 97 height 30
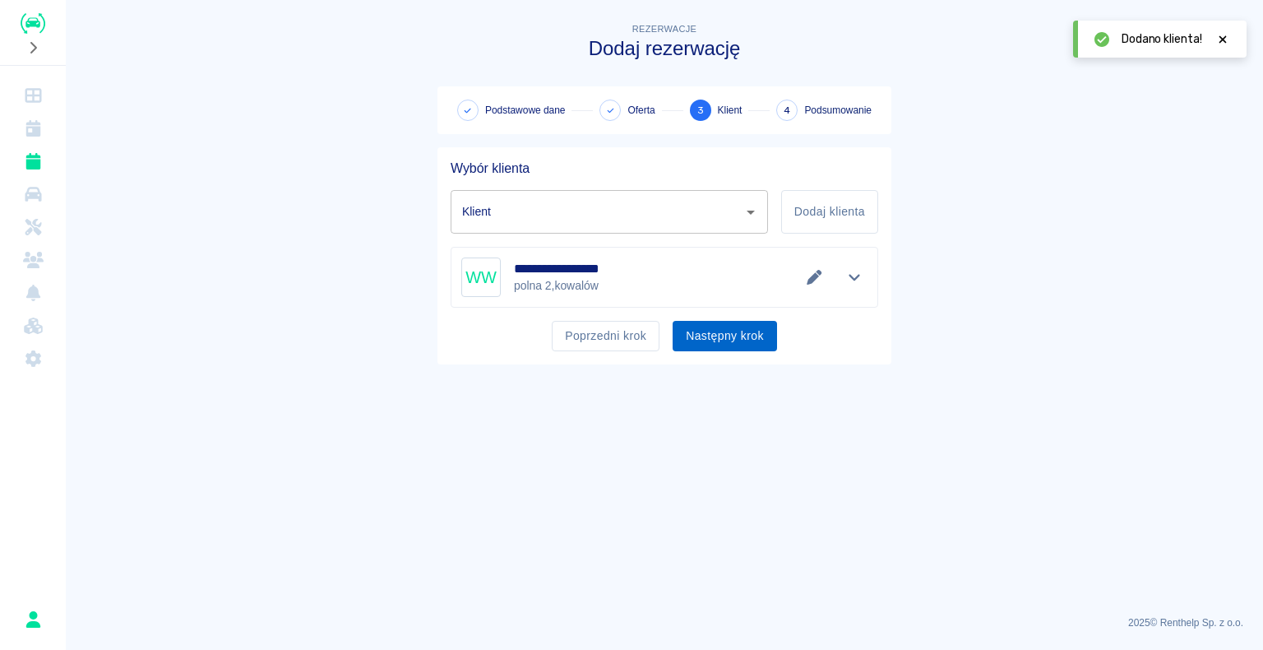
type input "[PERSON_NAME] ([PHONE_NUMBER])"
click at [708, 331] on button "Następny krok" at bounding box center [725, 336] width 104 height 30
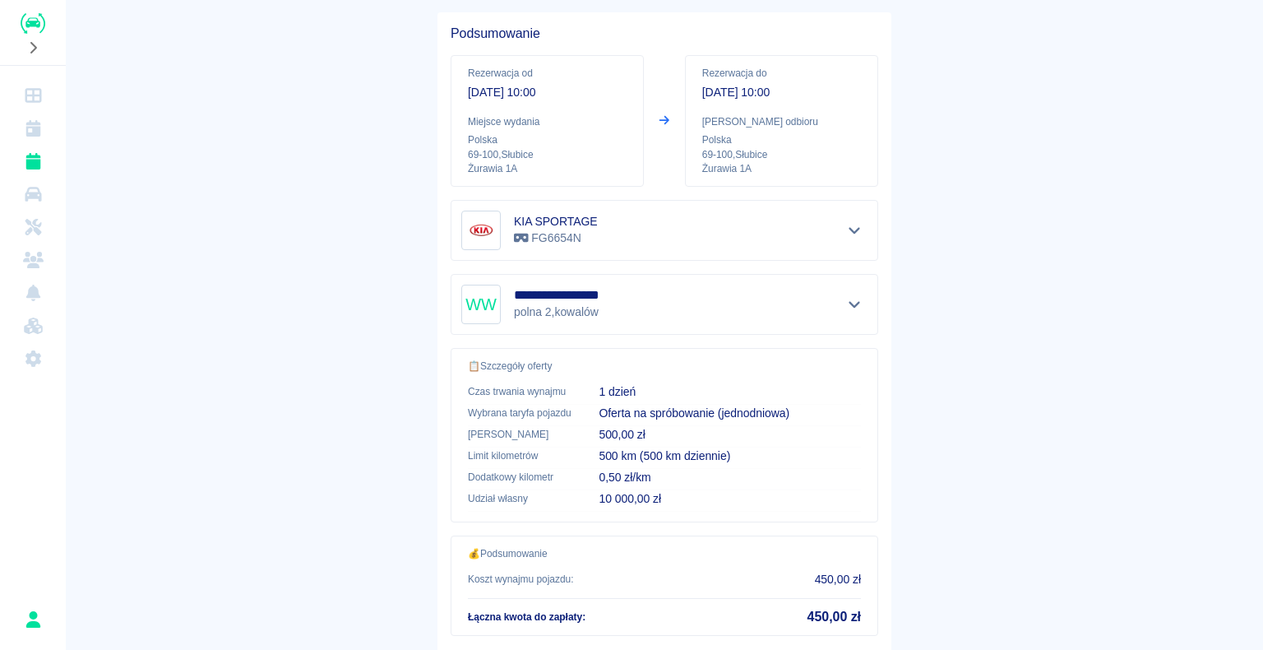
scroll to position [234, 0]
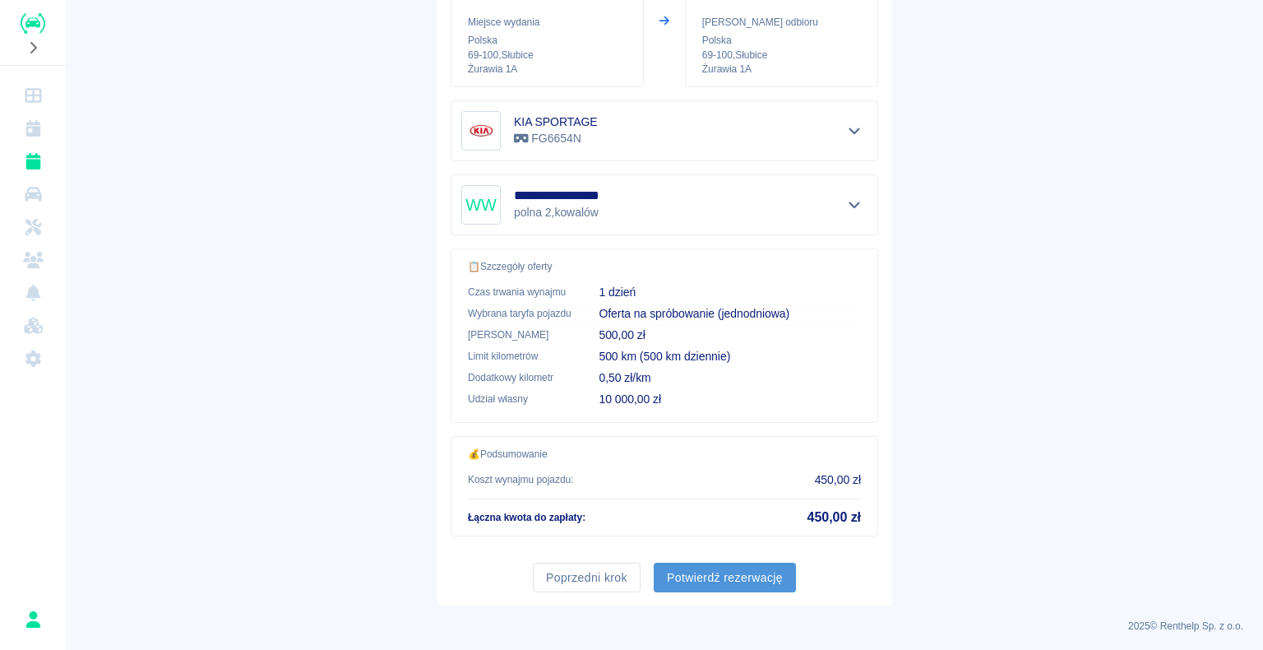
click at [714, 566] on button "Potwierdź rezerwację" at bounding box center [725, 578] width 142 height 30
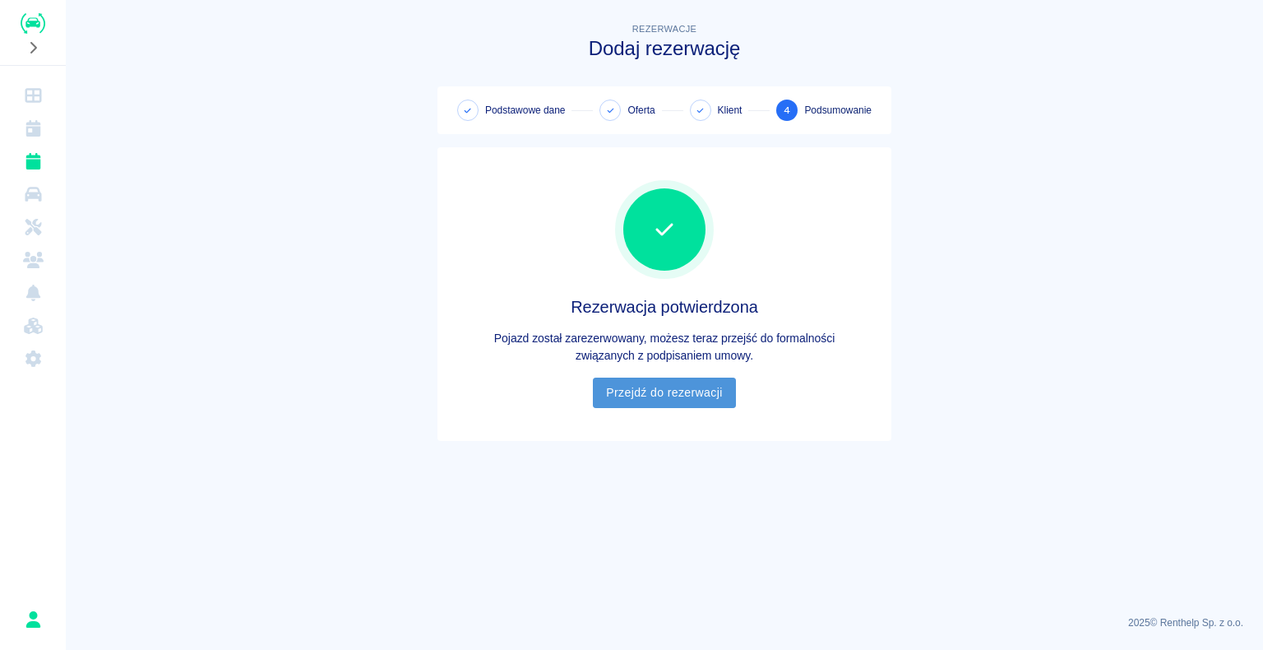
click at [647, 387] on link "Przejdź do rezerwacji" at bounding box center [664, 392] width 142 height 30
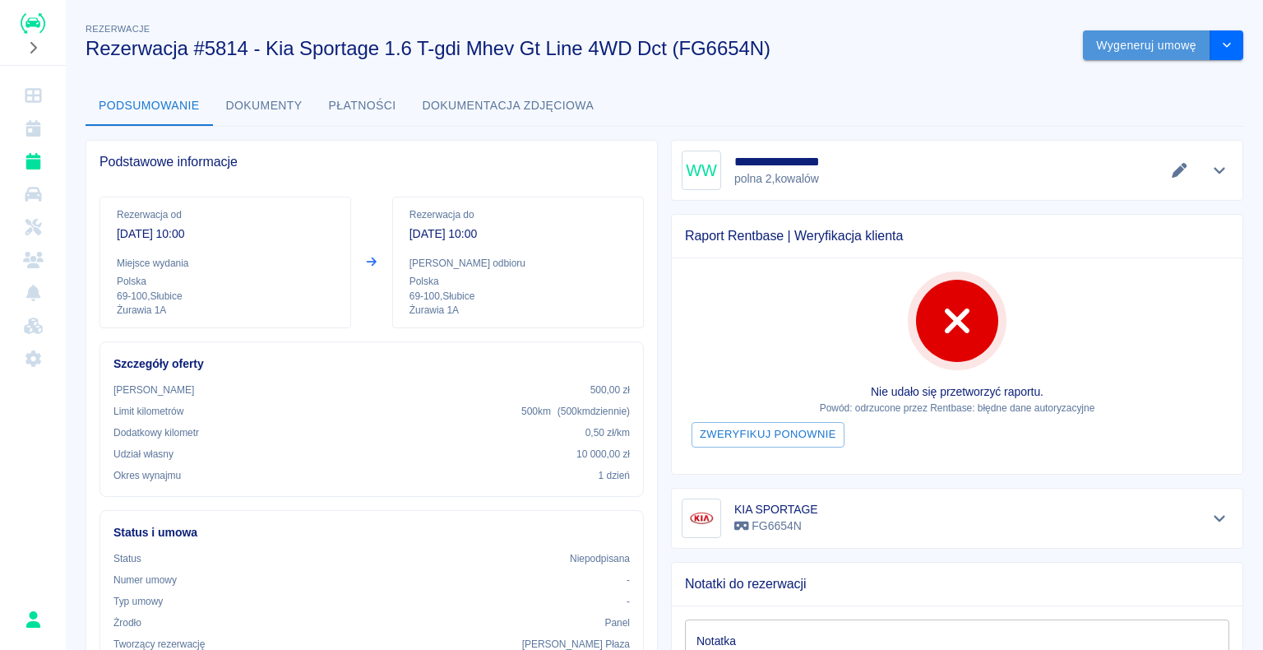
click at [1129, 37] on button "Wygeneruj umowę" at bounding box center [1146, 45] width 127 height 30
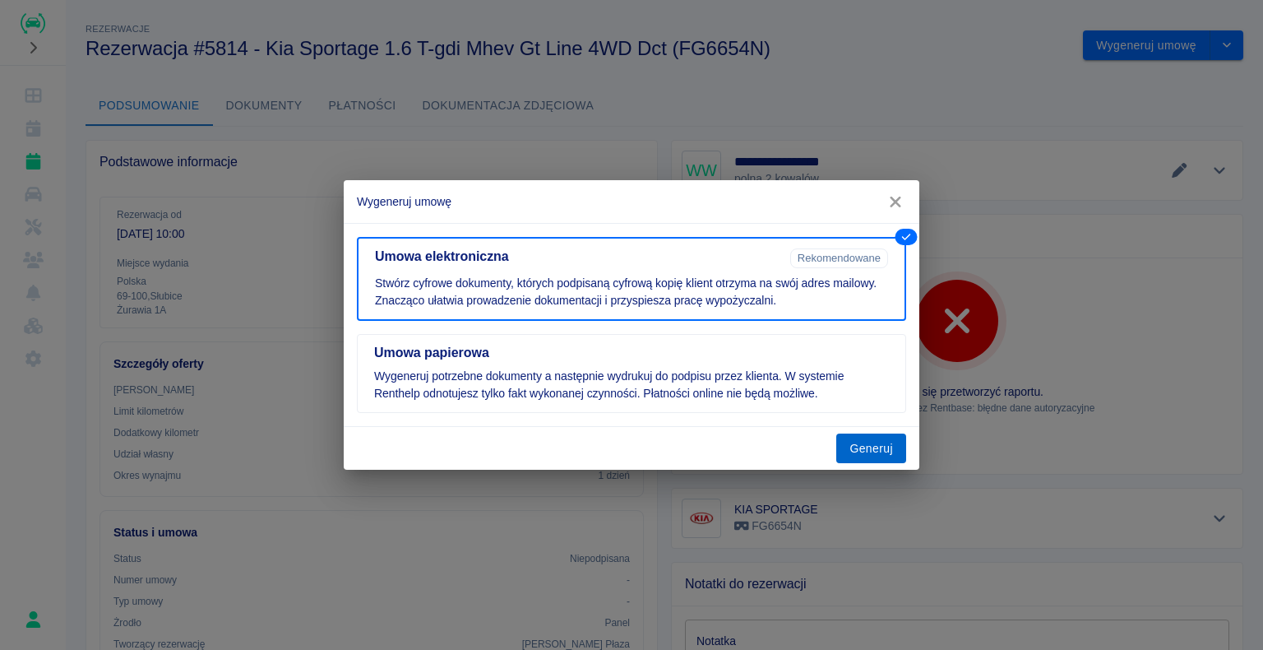
click at [868, 446] on button "Generuj" at bounding box center [871, 448] width 70 height 30
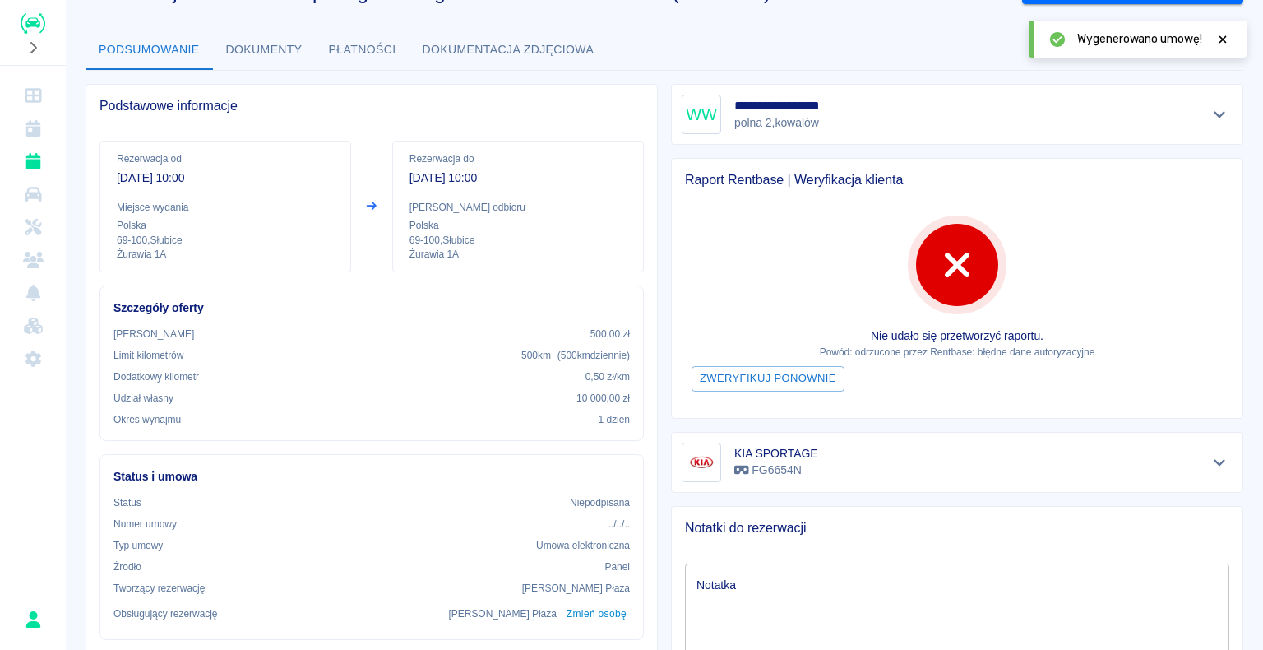
scroll to position [82, 0]
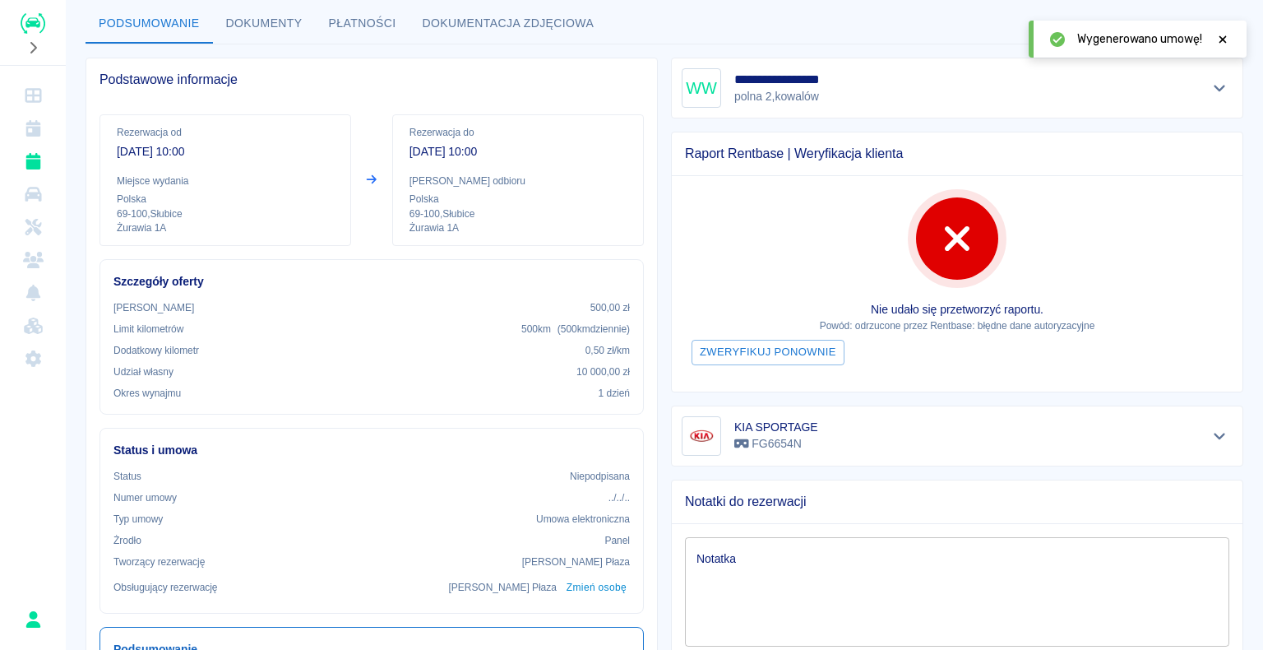
click at [1223, 42] on icon at bounding box center [1223, 40] width 15 height 12
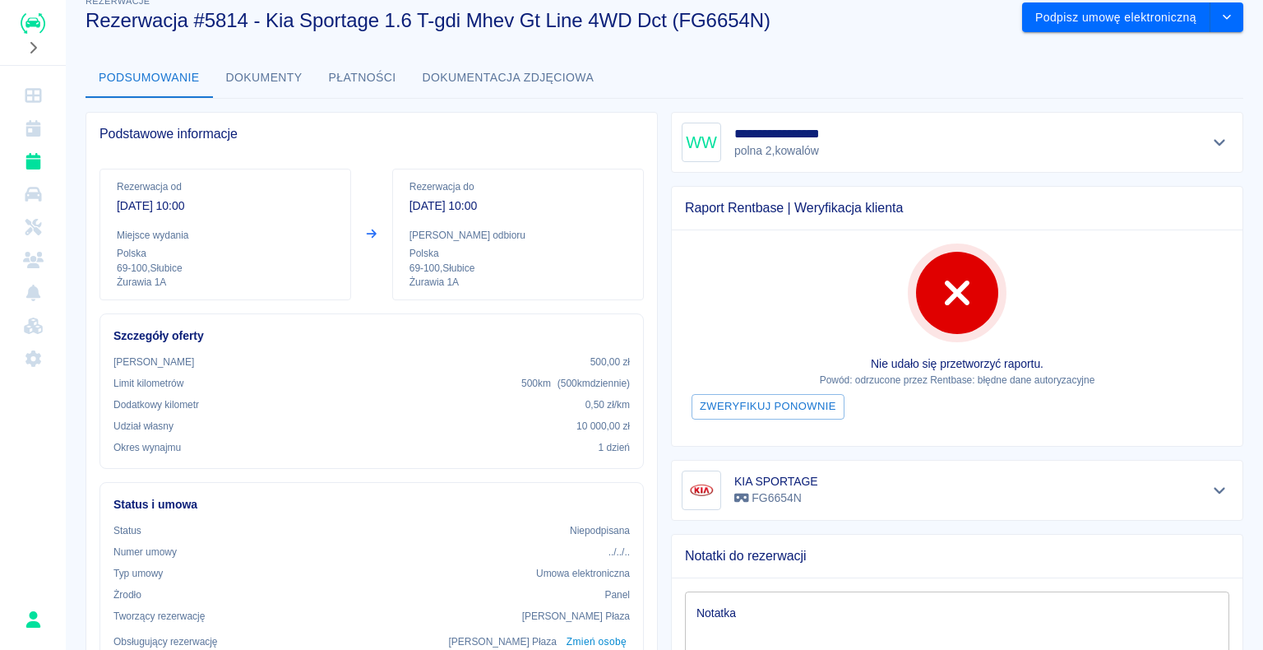
scroll to position [0, 0]
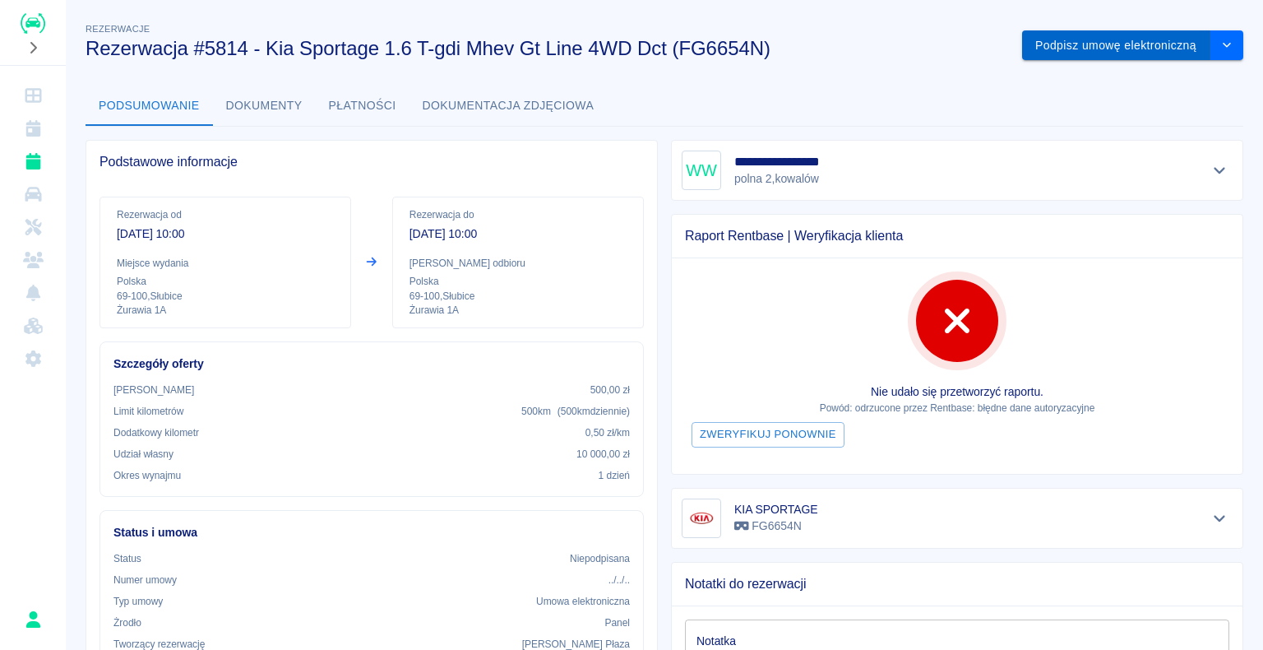
click at [1113, 39] on button "Podpisz umowę elektroniczną" at bounding box center [1116, 45] width 188 height 30
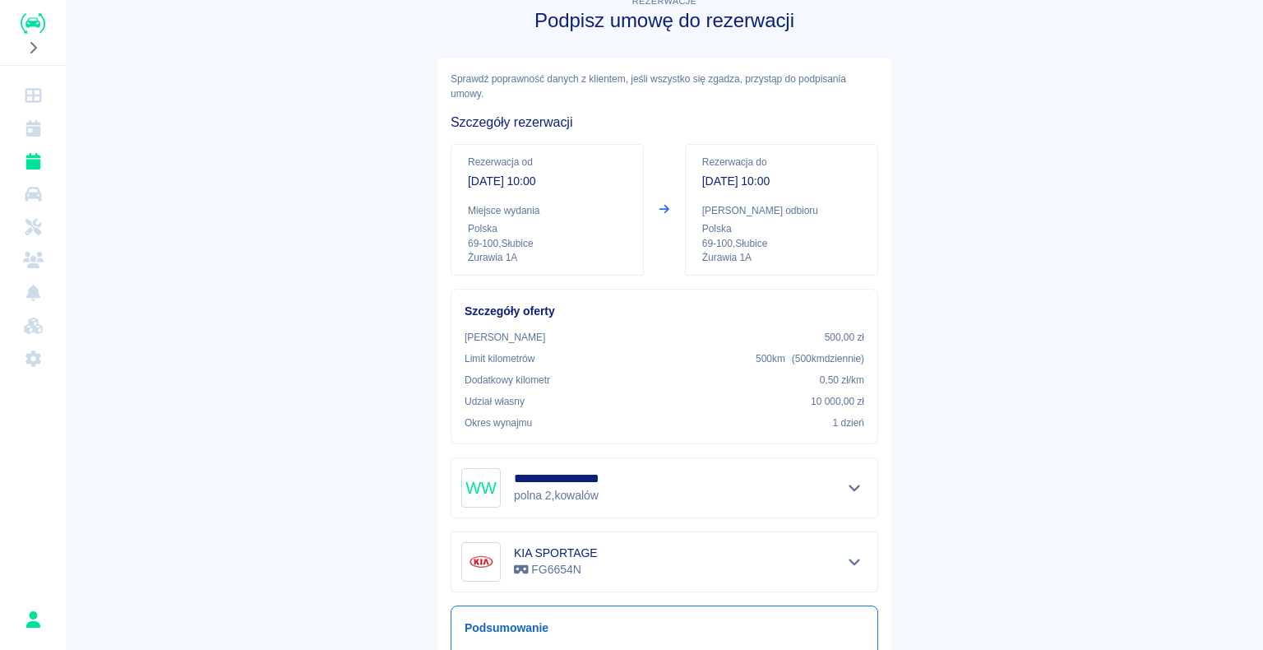
scroll to position [192, 0]
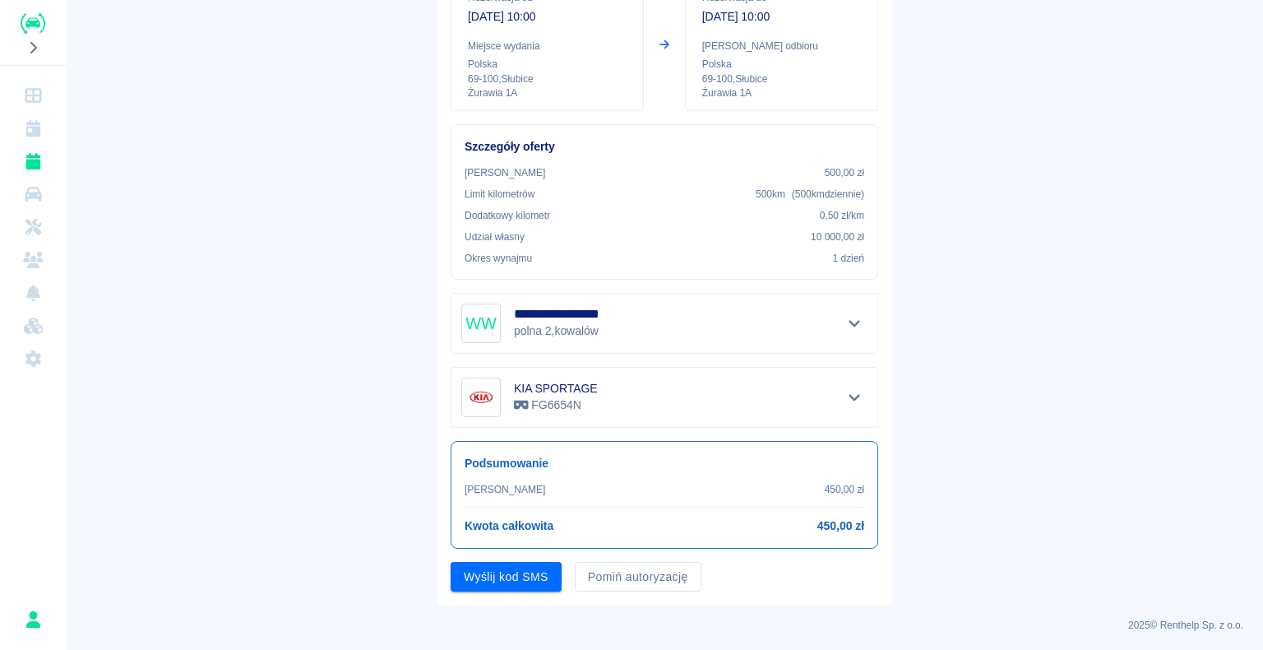
click at [39, 17] on img "Renthelp" at bounding box center [33, 23] width 25 height 21
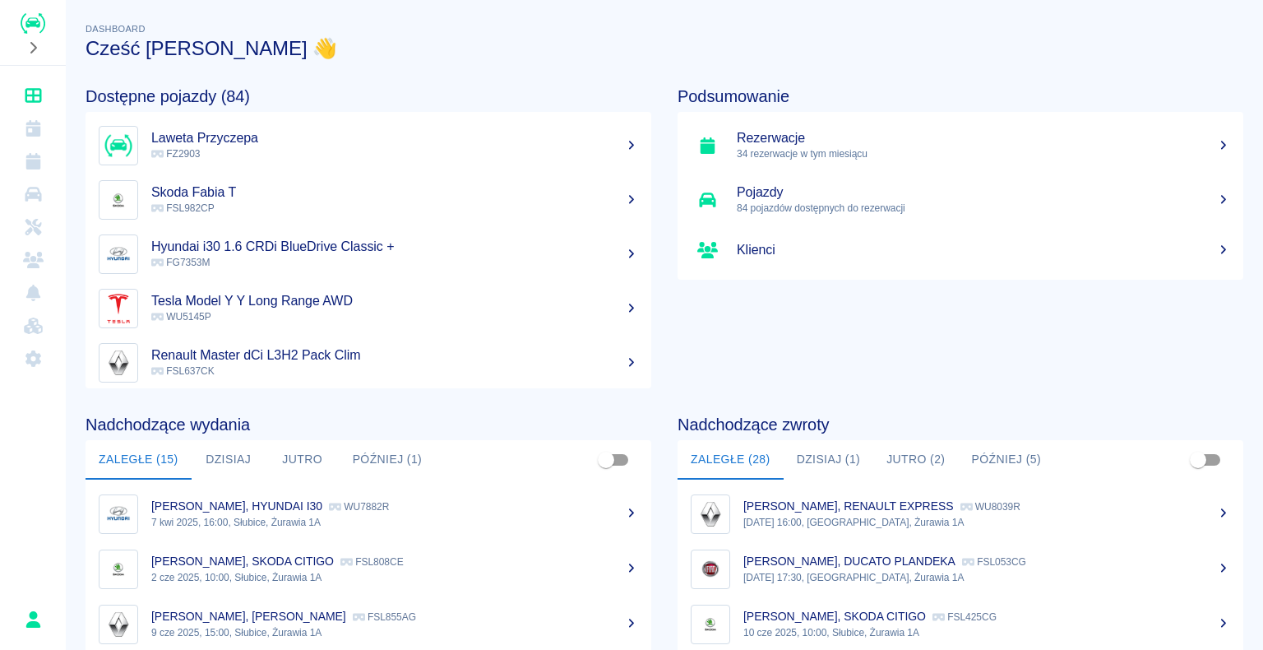
click at [790, 143] on h5 "Rezerwacje" at bounding box center [983, 138] width 493 height 16
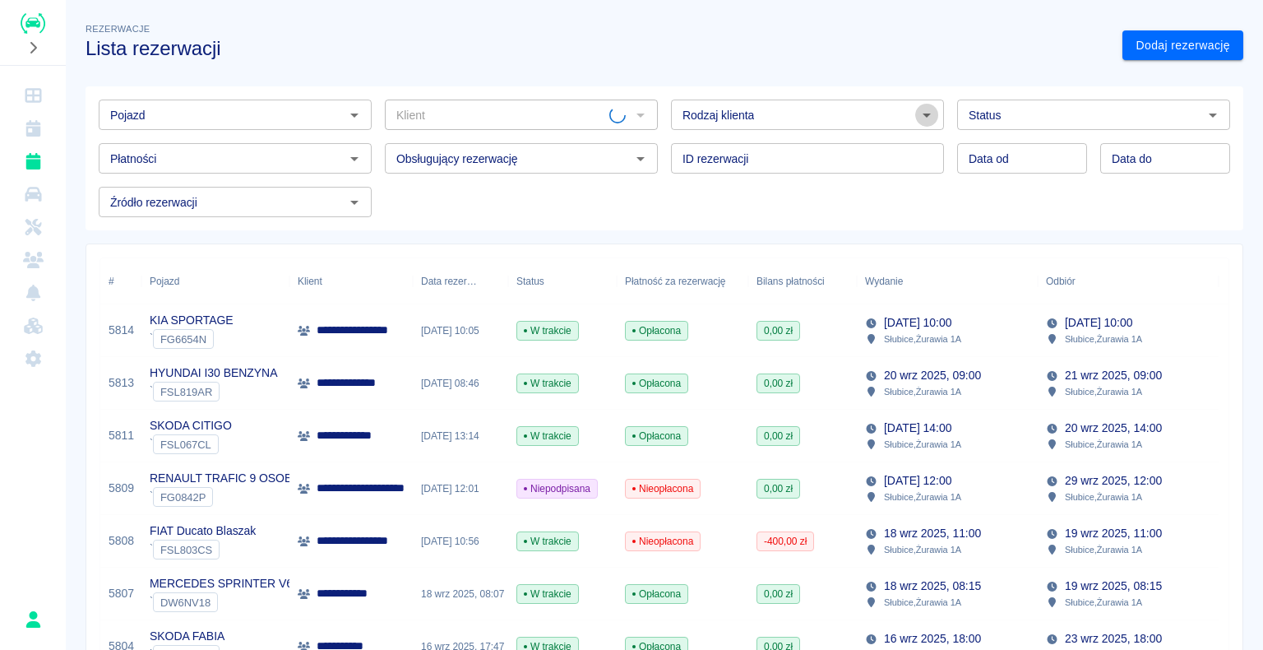
click at [917, 110] on icon "Otwórz" at bounding box center [927, 115] width 20 height 20
click at [878, 151] on li "Osoba prywatna" at bounding box center [800, 150] width 270 height 27
type input "Osoba prywatna"
click at [1141, 45] on link "Dodaj rezerwację" at bounding box center [1183, 45] width 121 height 30
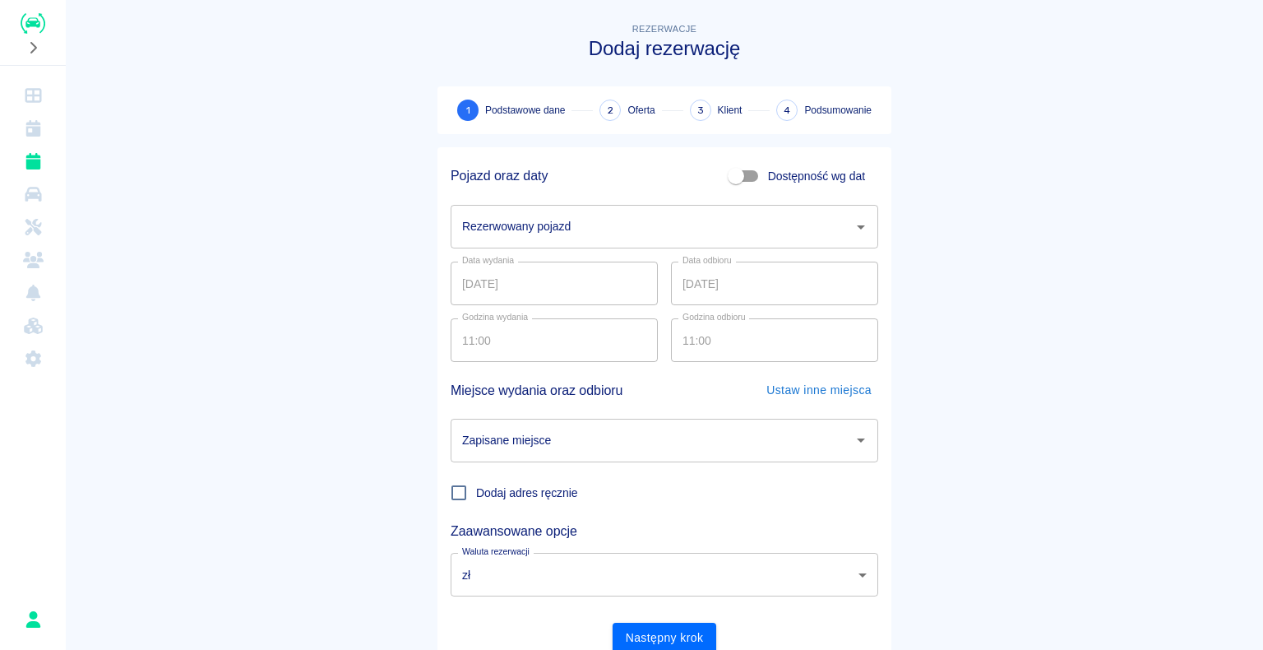
click at [854, 224] on icon "Otwórz" at bounding box center [861, 227] width 20 height 20
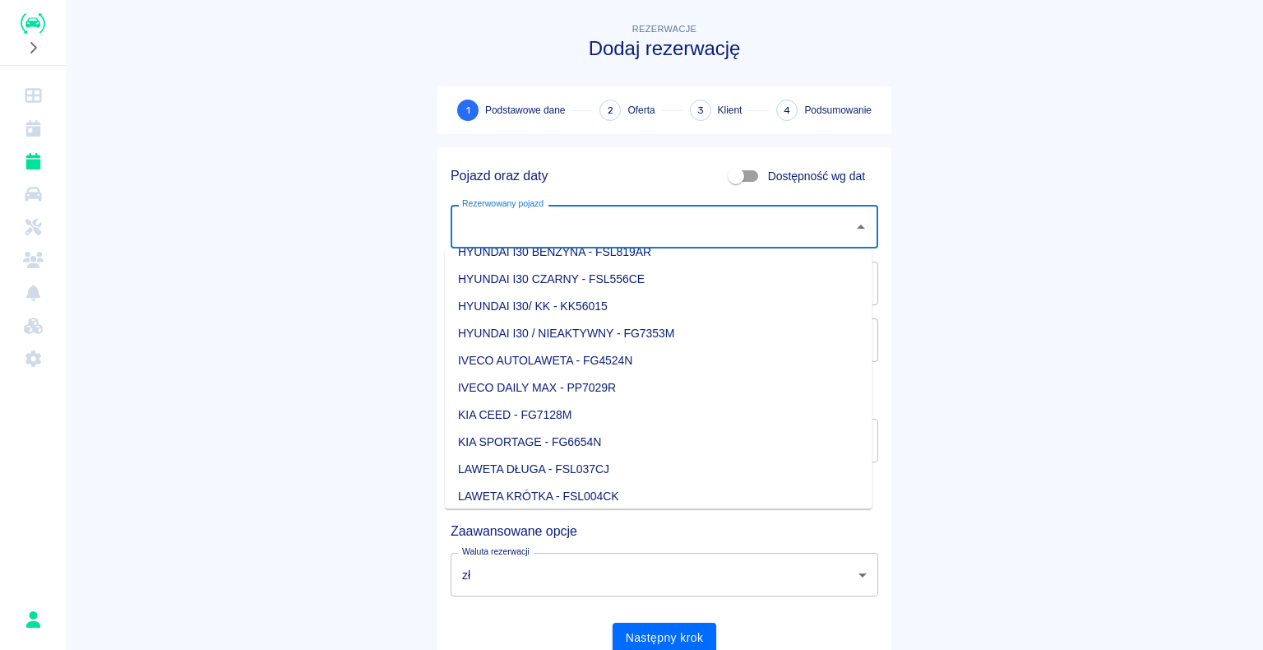
scroll to position [493, 0]
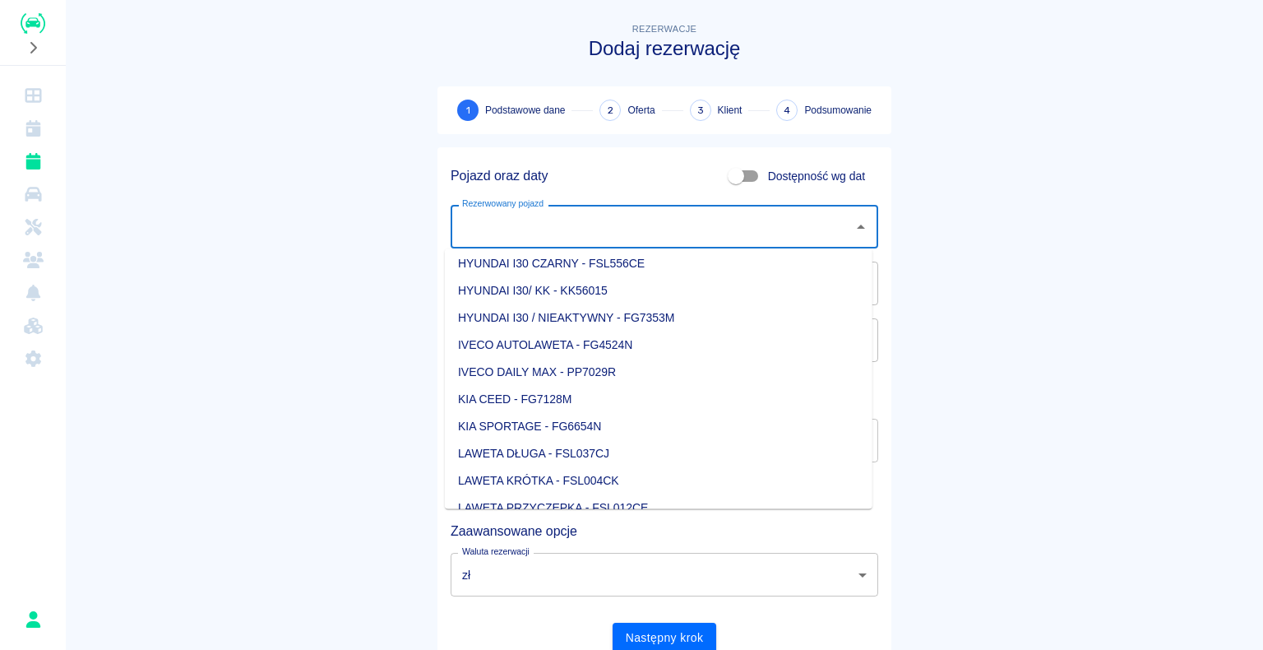
click at [589, 396] on li "KIA CEED - FG7128M" at bounding box center [659, 399] width 428 height 27
type input "KIA CEED - FG7128M"
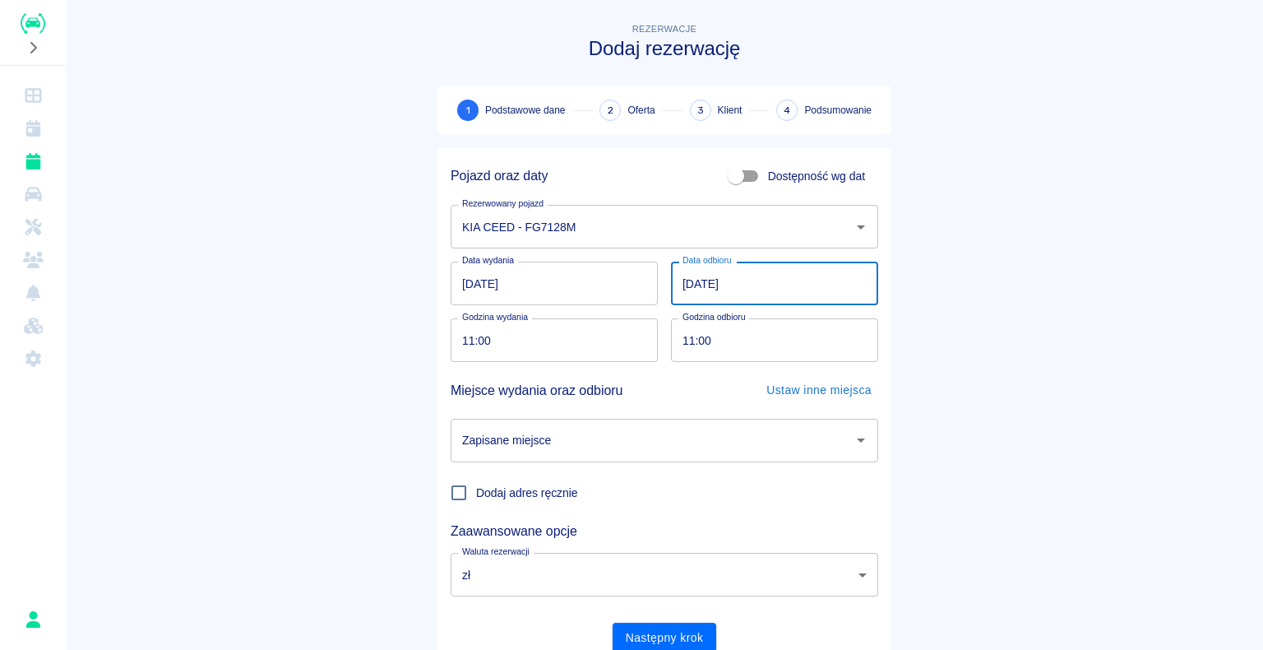
click at [688, 281] on input "[DATE]" at bounding box center [774, 284] width 207 height 44
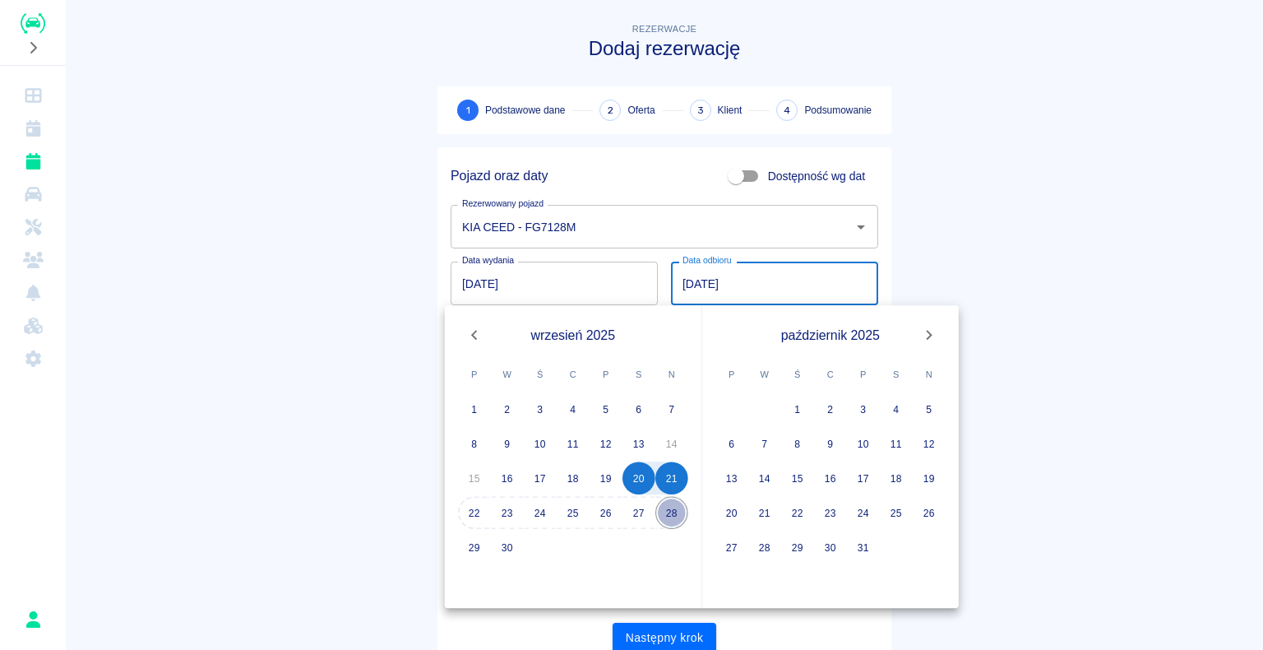
click at [668, 513] on button "28" at bounding box center [671, 512] width 33 height 33
type input "[DATE]"
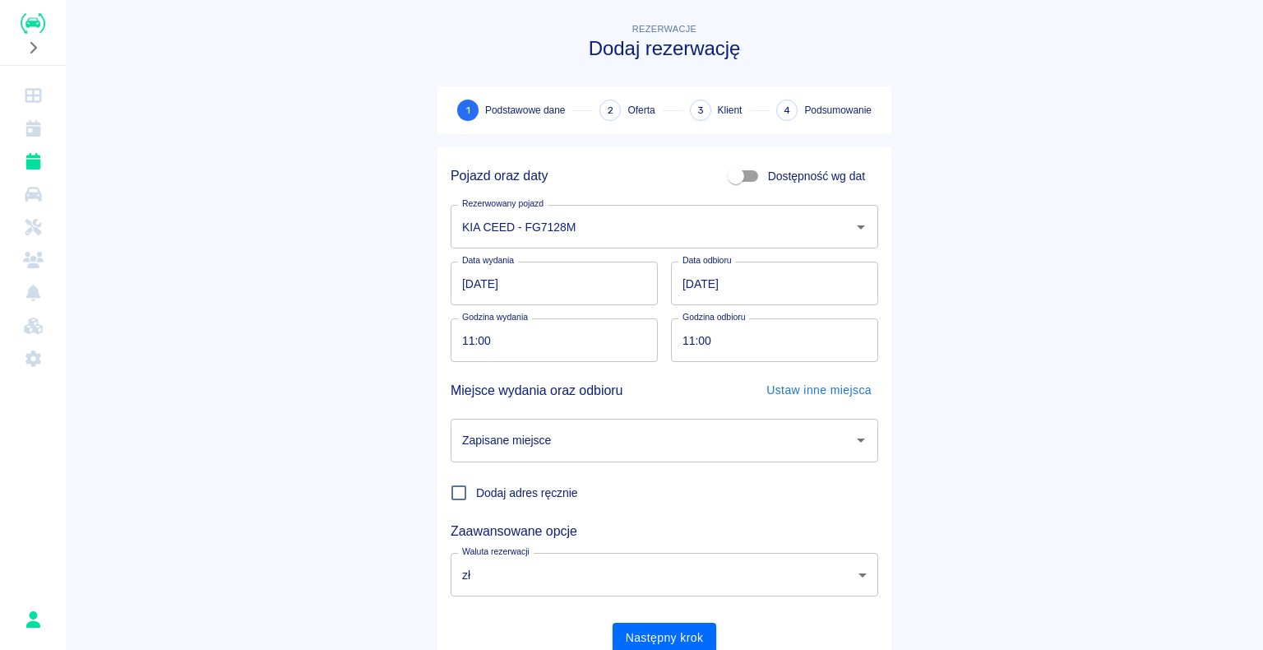
click at [857, 441] on icon "Otwórz" at bounding box center [861, 440] width 8 height 4
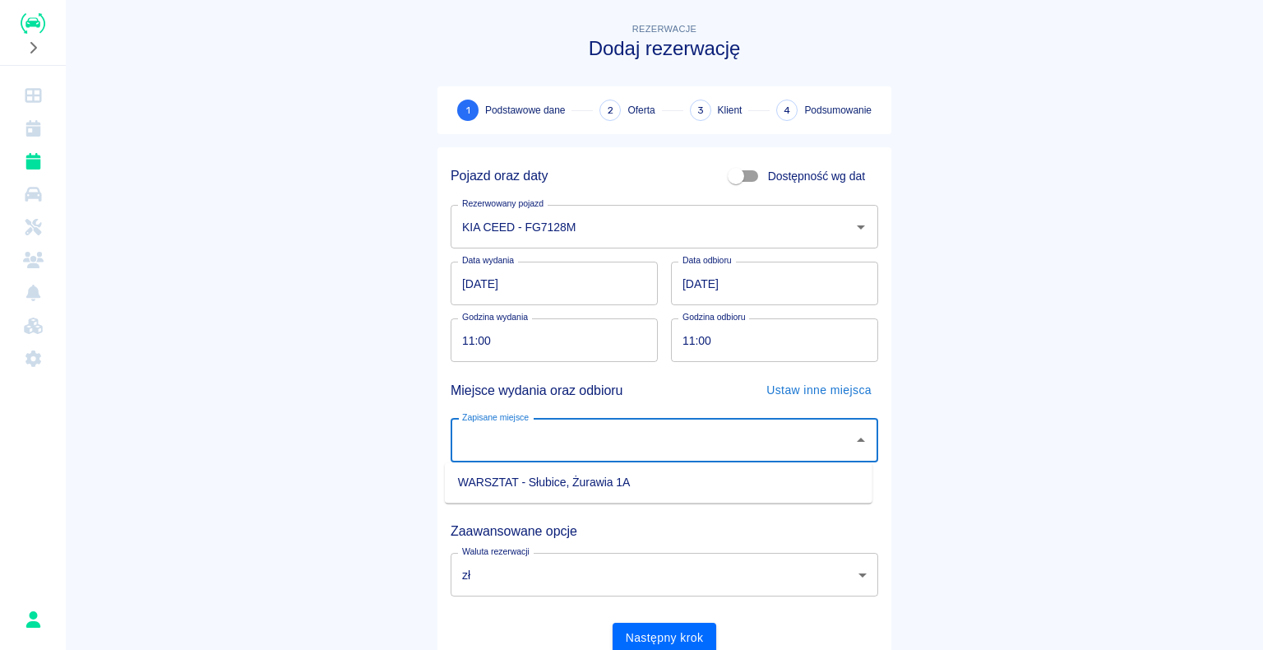
click at [727, 482] on li "WARSZTAT - Słubice, Żurawia 1A" at bounding box center [659, 482] width 428 height 27
type input "WARSZTAT - Słubice, Żurawia 1A"
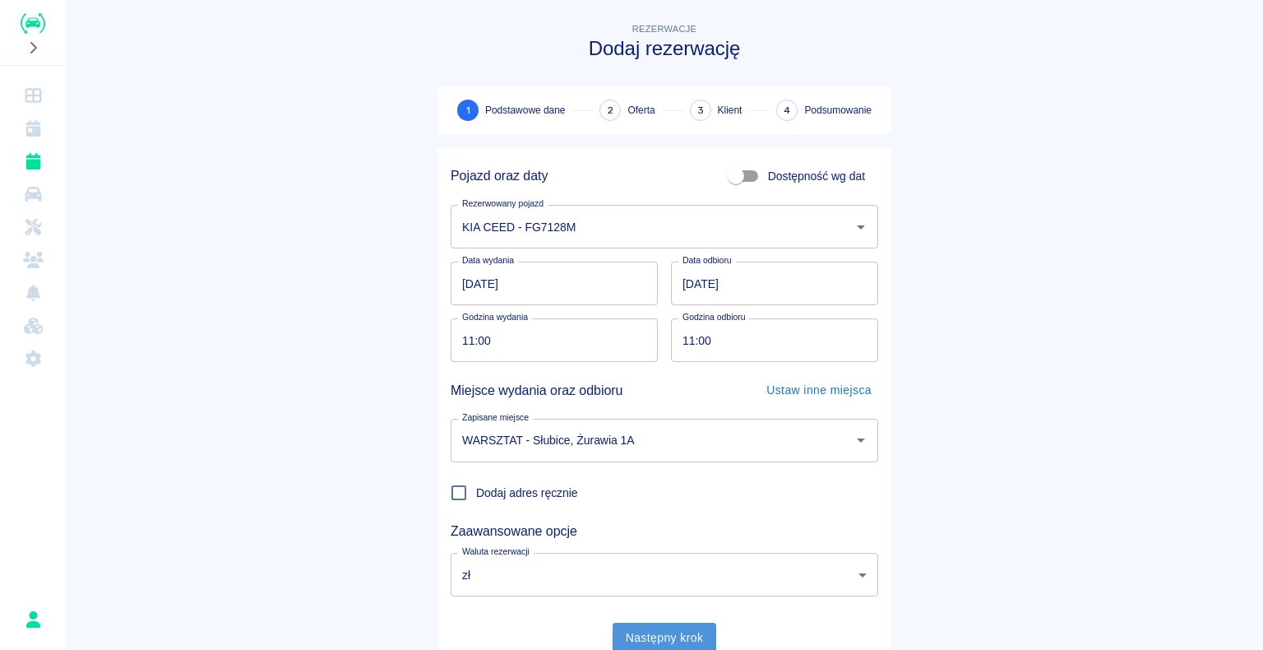
click at [652, 637] on button "Następny krok" at bounding box center [665, 638] width 104 height 30
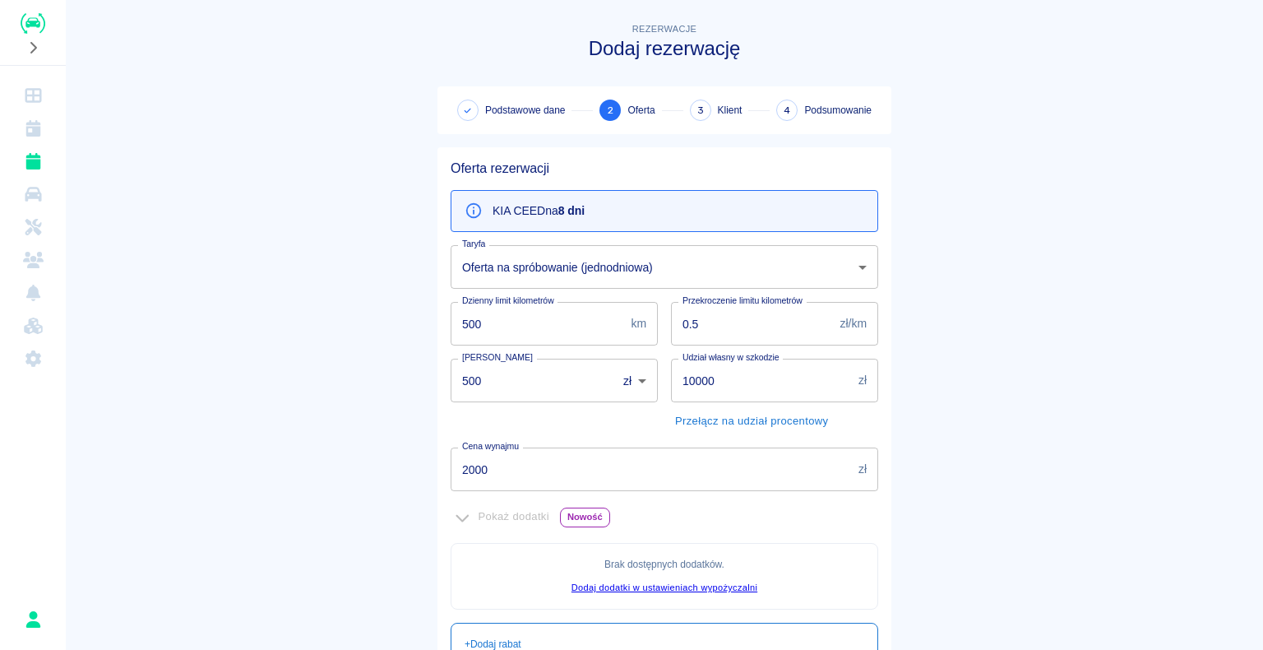
click at [477, 380] on input "500" at bounding box center [528, 381] width 155 height 44
type input "5"
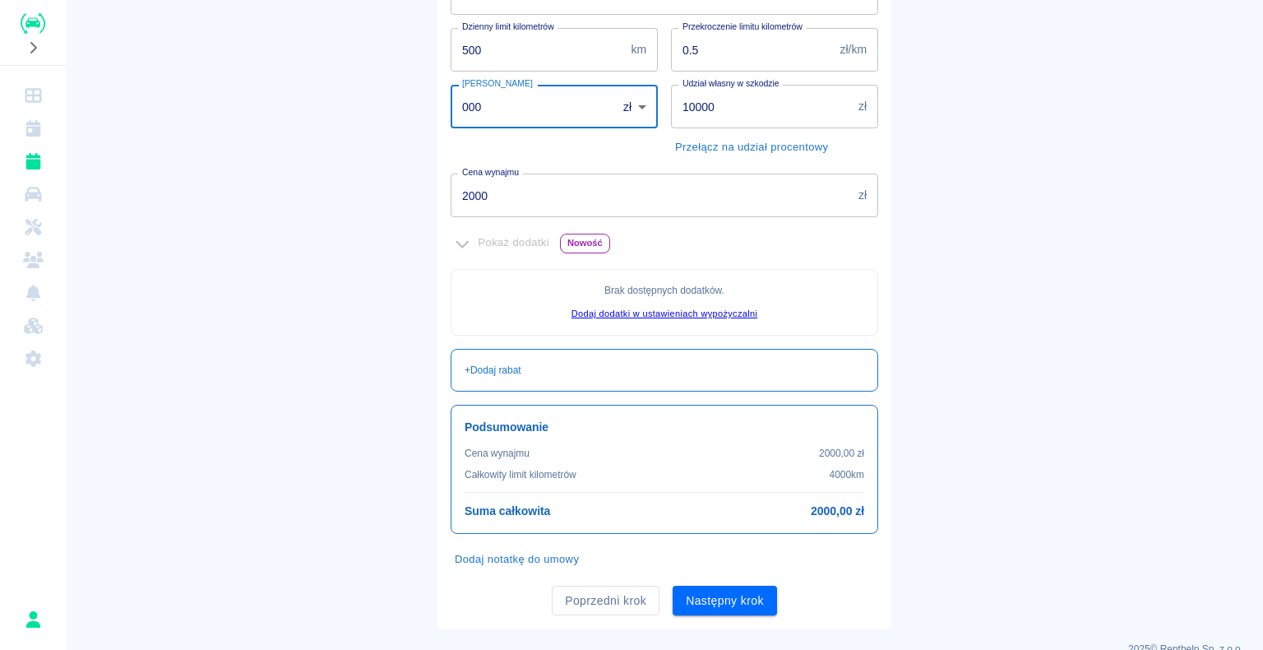
scroll to position [299, 0]
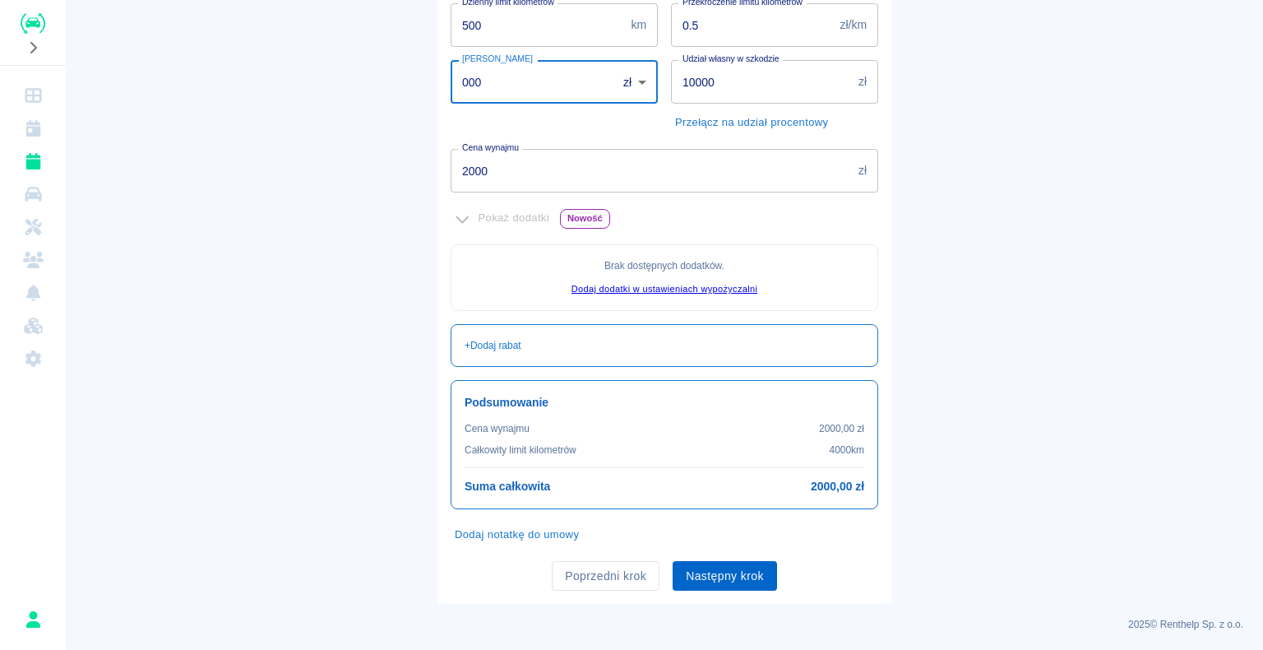
type input "000"
click at [717, 576] on button "Następny krok" at bounding box center [725, 576] width 104 height 30
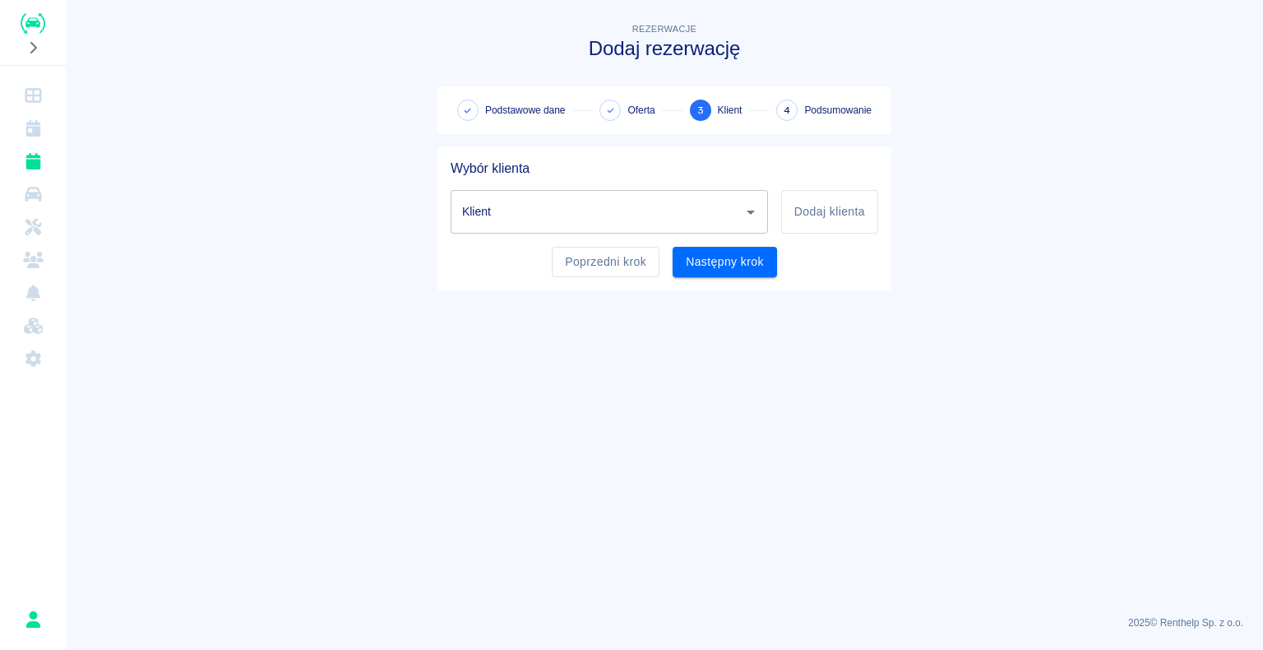
click at [502, 207] on input "Klient" at bounding box center [597, 211] width 278 height 29
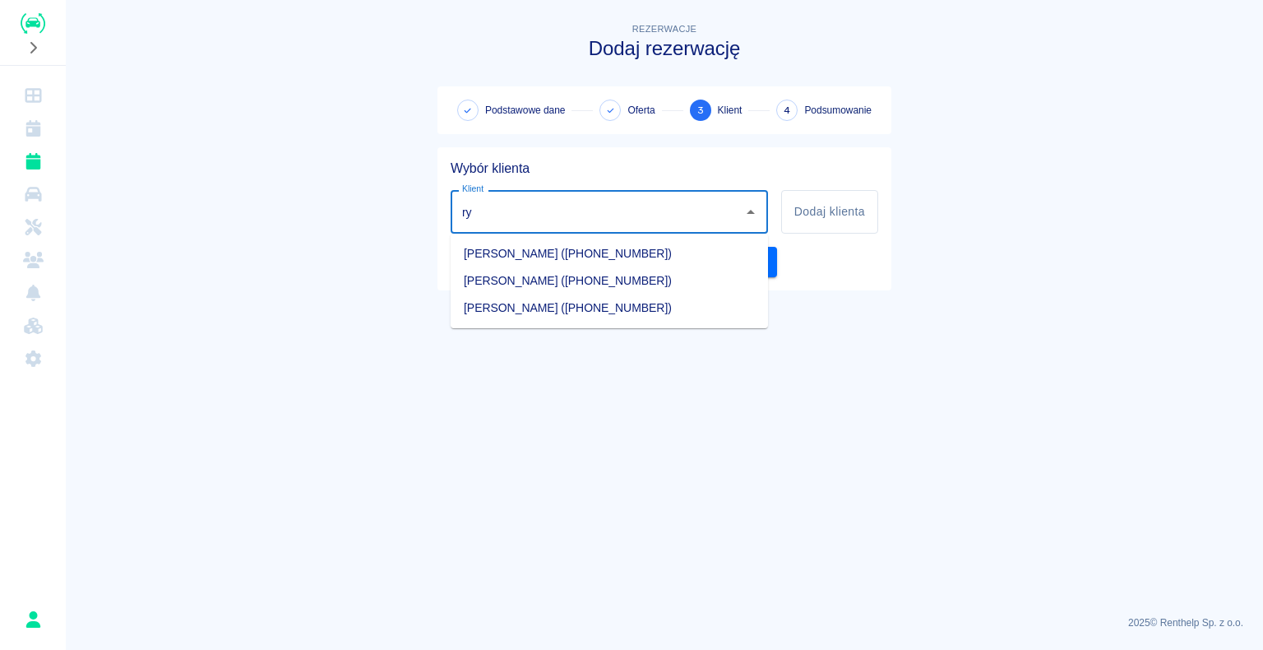
type input "r"
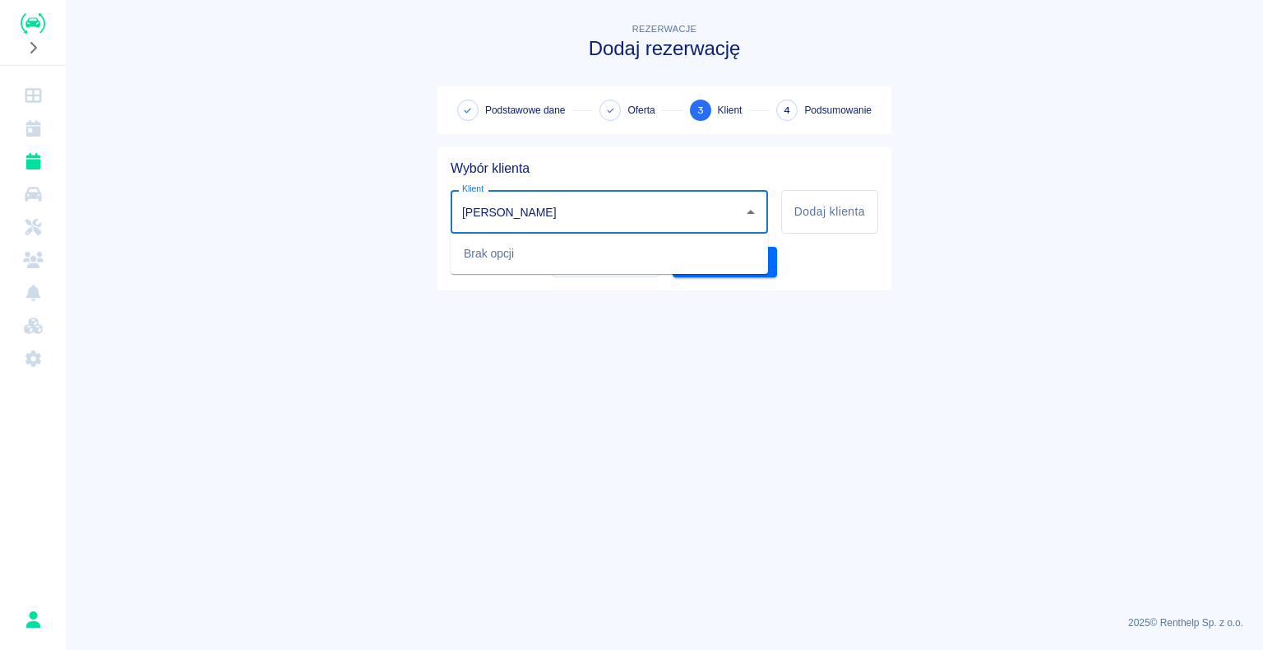
click at [489, 211] on input "[PERSON_NAME]" at bounding box center [597, 211] width 278 height 29
click at [466, 207] on input "[PERSON_NAME]" at bounding box center [597, 211] width 278 height 29
click at [465, 209] on input "[PERSON_NAME]" at bounding box center [597, 211] width 278 height 29
click at [526, 209] on input "[PERSON_NAME]" at bounding box center [597, 211] width 278 height 29
type input "[PERSON_NAME]"
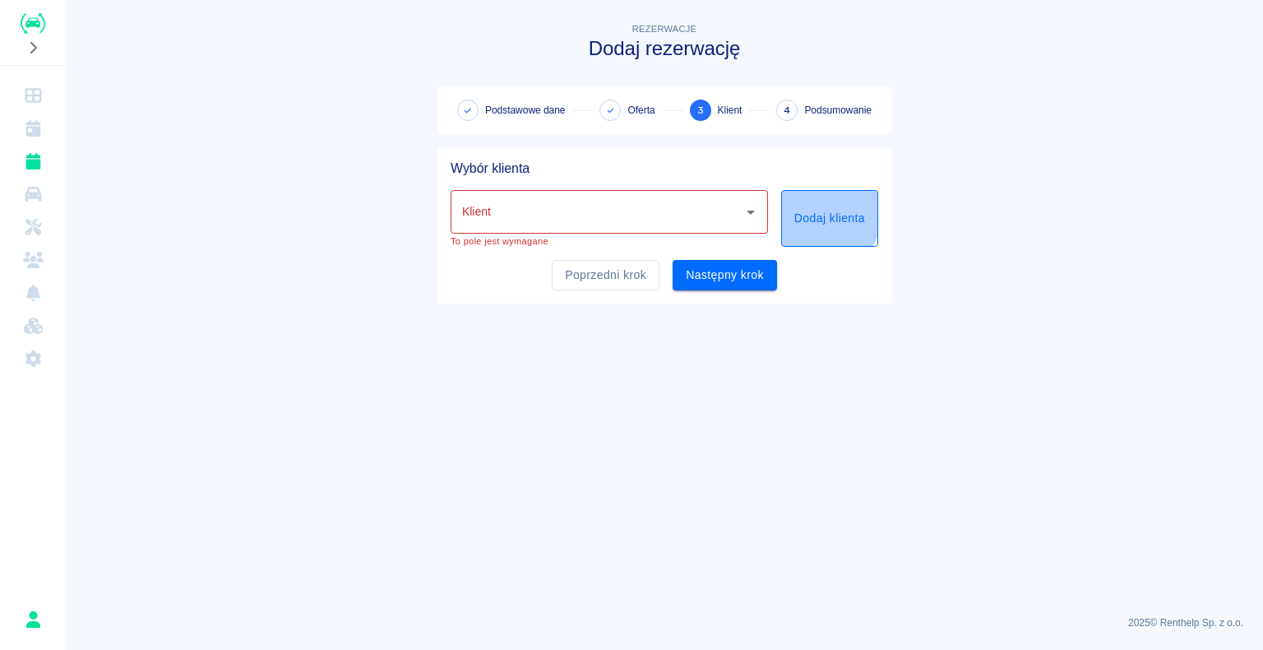
click at [813, 209] on button "Dodaj klienta" at bounding box center [829, 218] width 97 height 57
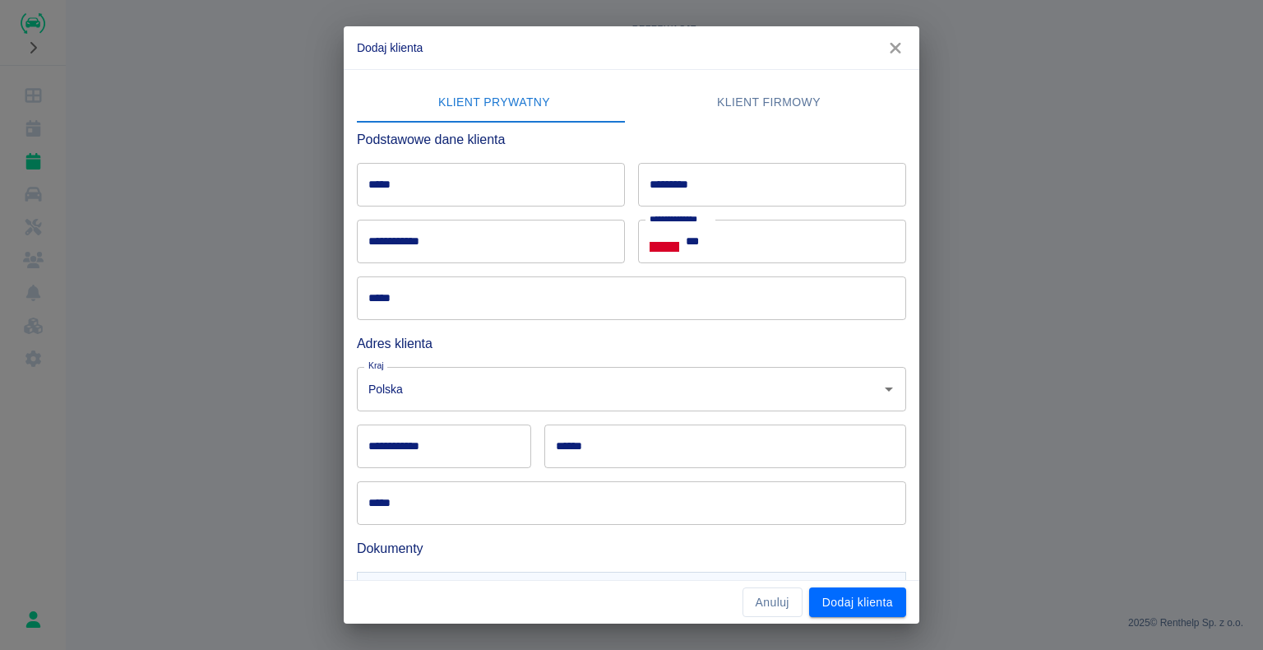
click at [700, 183] on input "*********" at bounding box center [772, 185] width 268 height 44
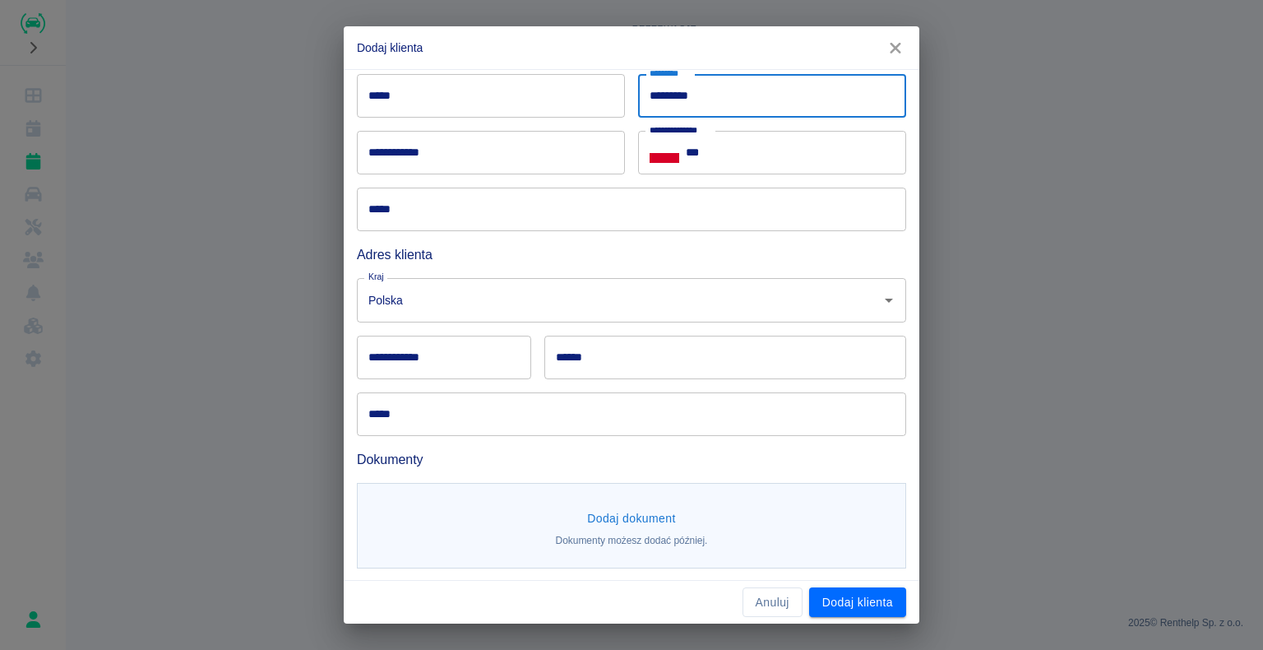
scroll to position [90, 0]
type input "*********"
click at [399, 96] on input "*****" at bounding box center [491, 95] width 268 height 44
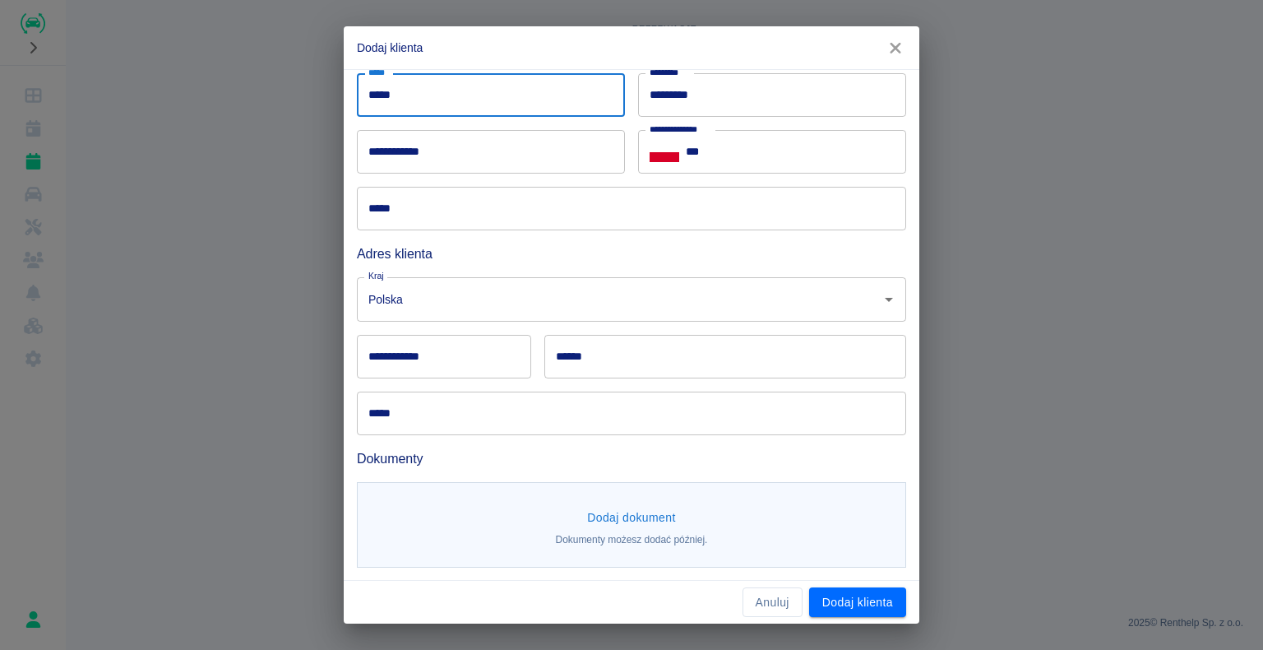
type input "*****"
click at [707, 155] on input "***" at bounding box center [796, 152] width 220 height 44
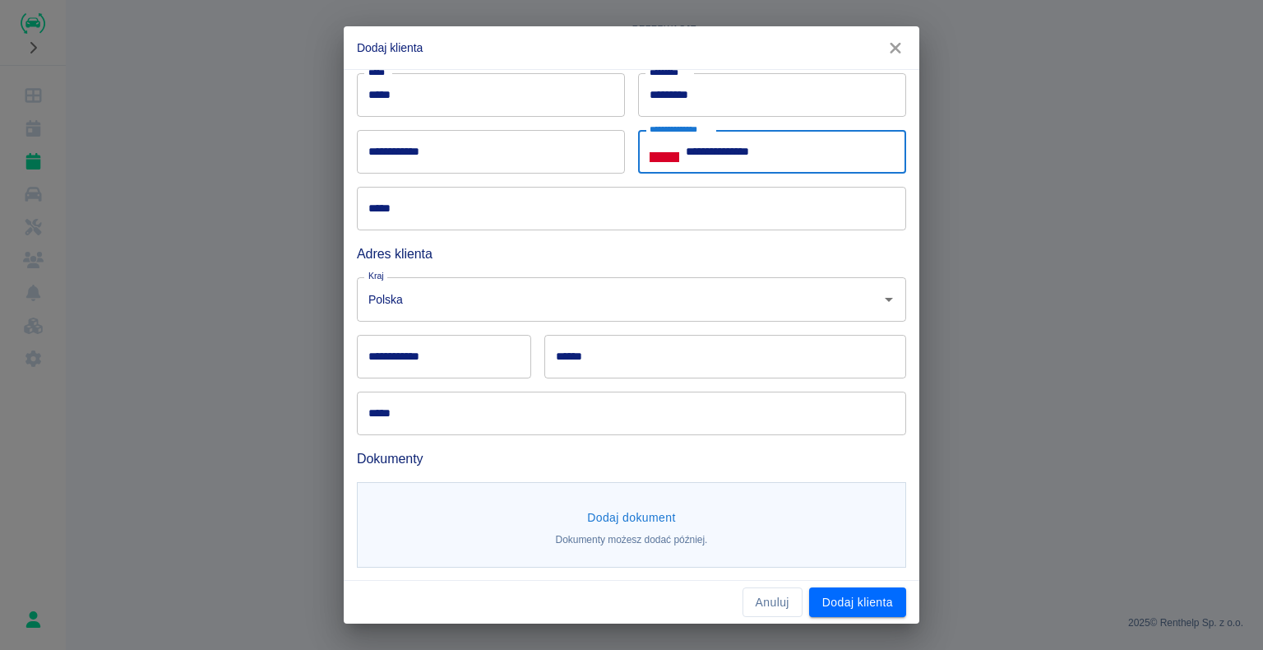
type input "**********"
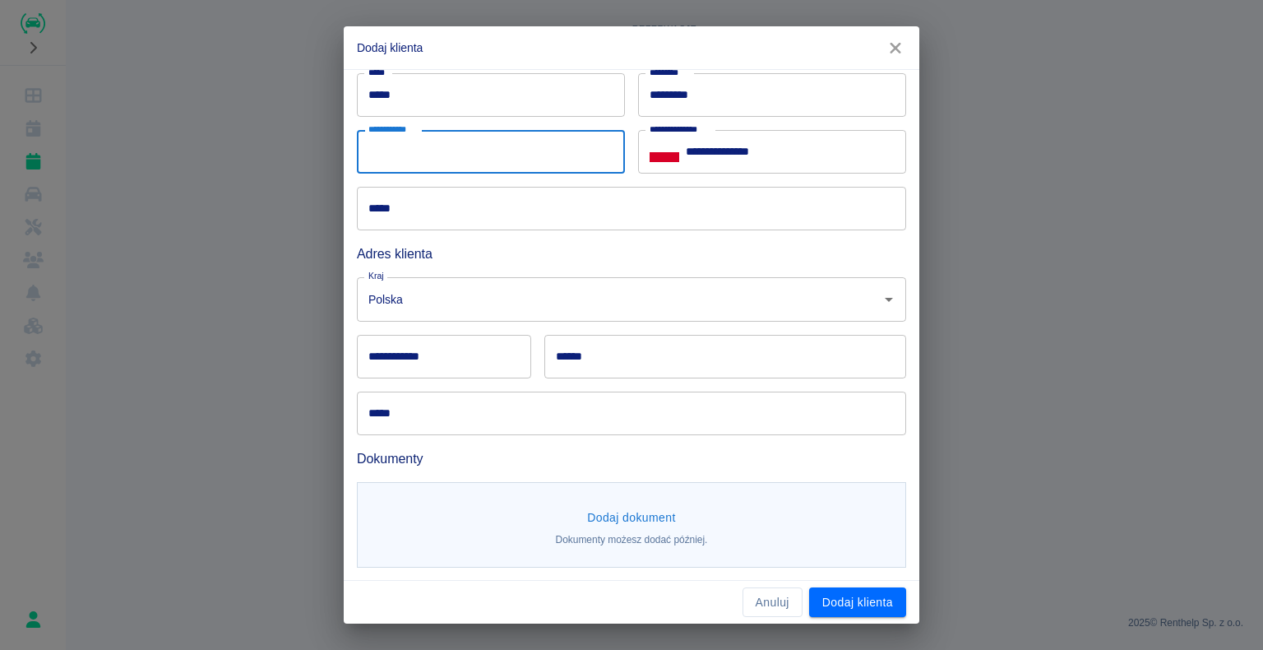
click at [438, 157] on input "**********" at bounding box center [491, 152] width 268 height 44
type input "**********"
click at [234, 211] on div "**********" at bounding box center [631, 325] width 1263 height 650
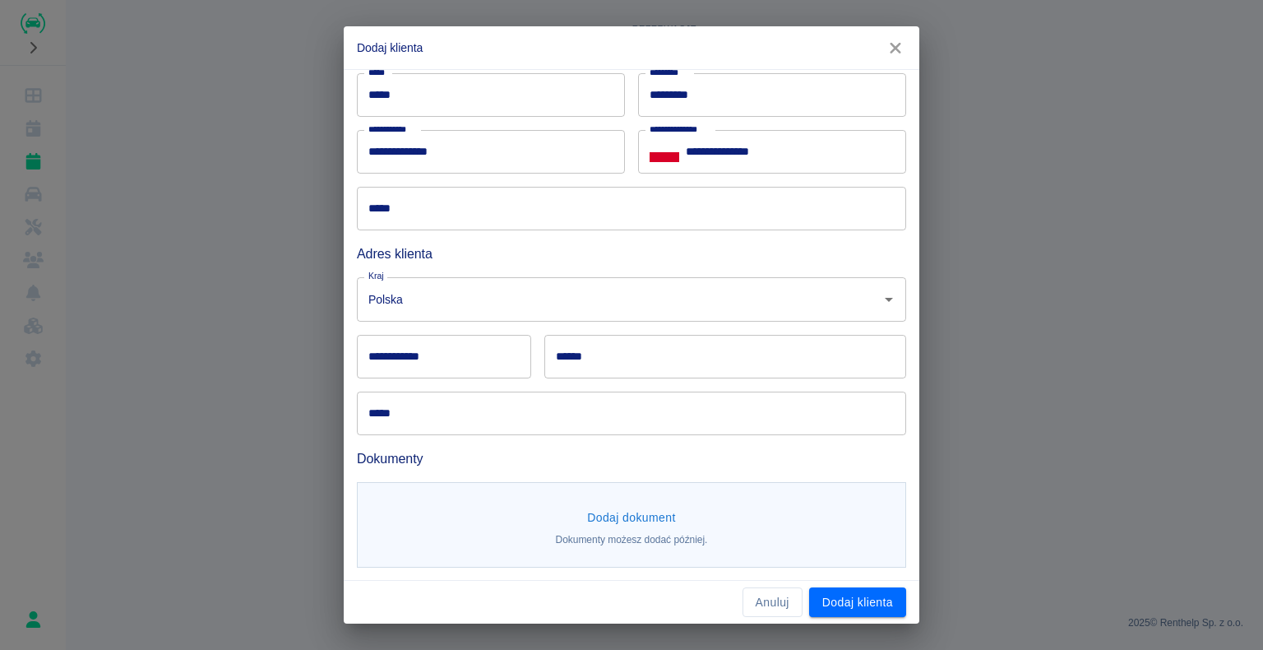
click at [398, 215] on input "*****" at bounding box center [631, 209] width 549 height 44
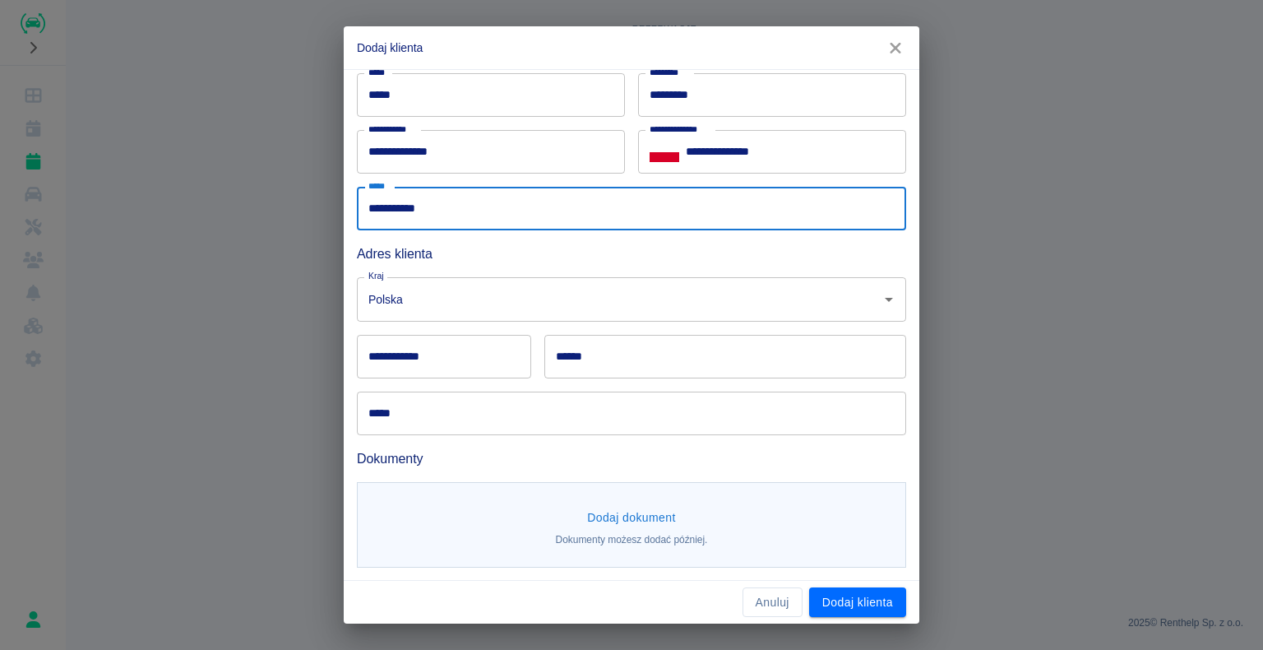
type input "**********"
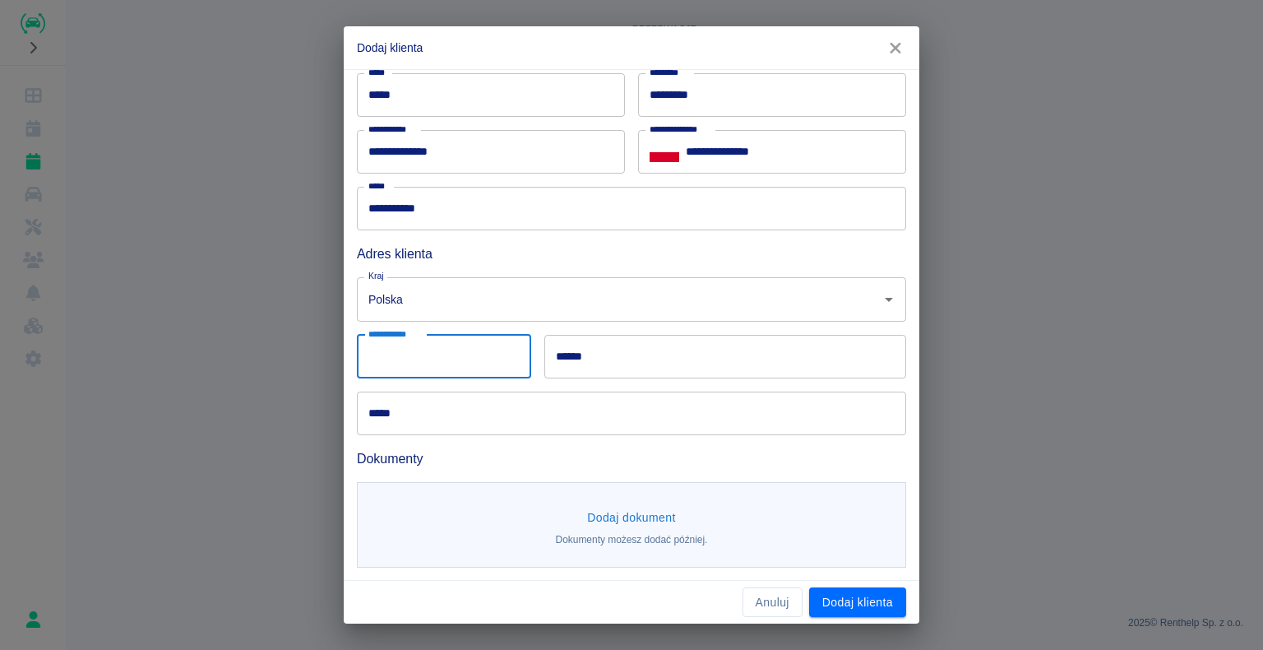
click at [420, 357] on input "**********" at bounding box center [444, 357] width 174 height 44
type input "******"
type input "********"
click at [473, 410] on input "**********" at bounding box center [631, 413] width 549 height 44
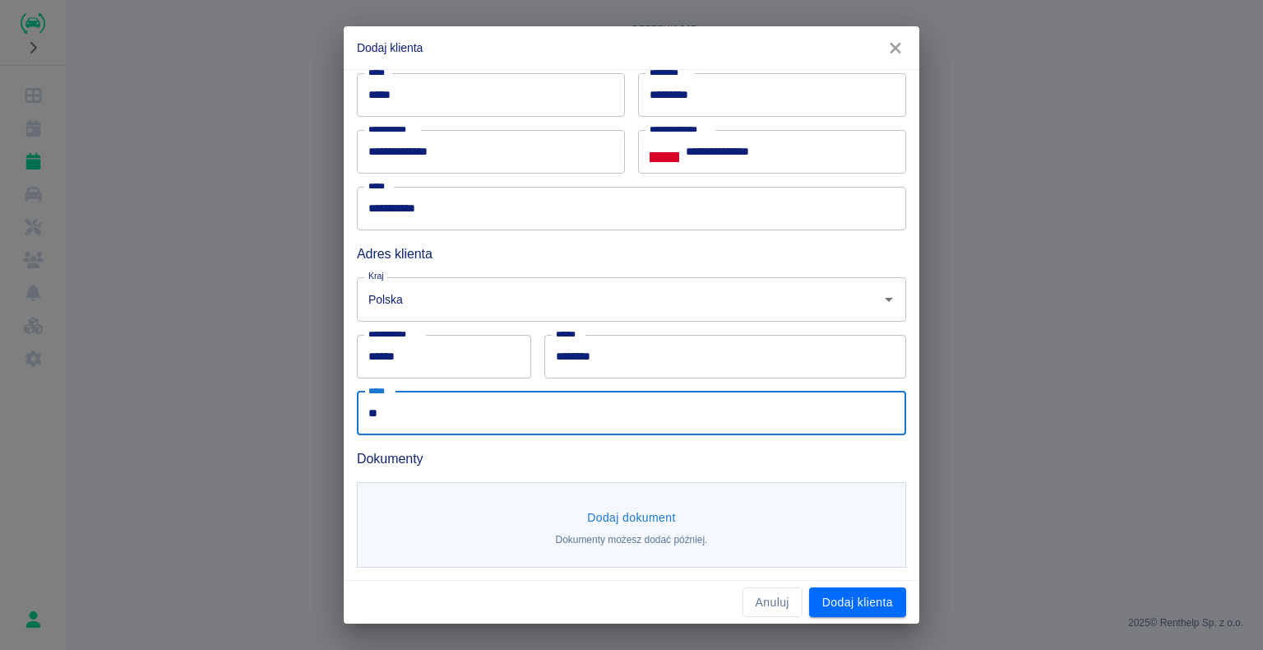
type input "*"
type input "**********"
click at [330, 377] on div "**********" at bounding box center [631, 325] width 1263 height 650
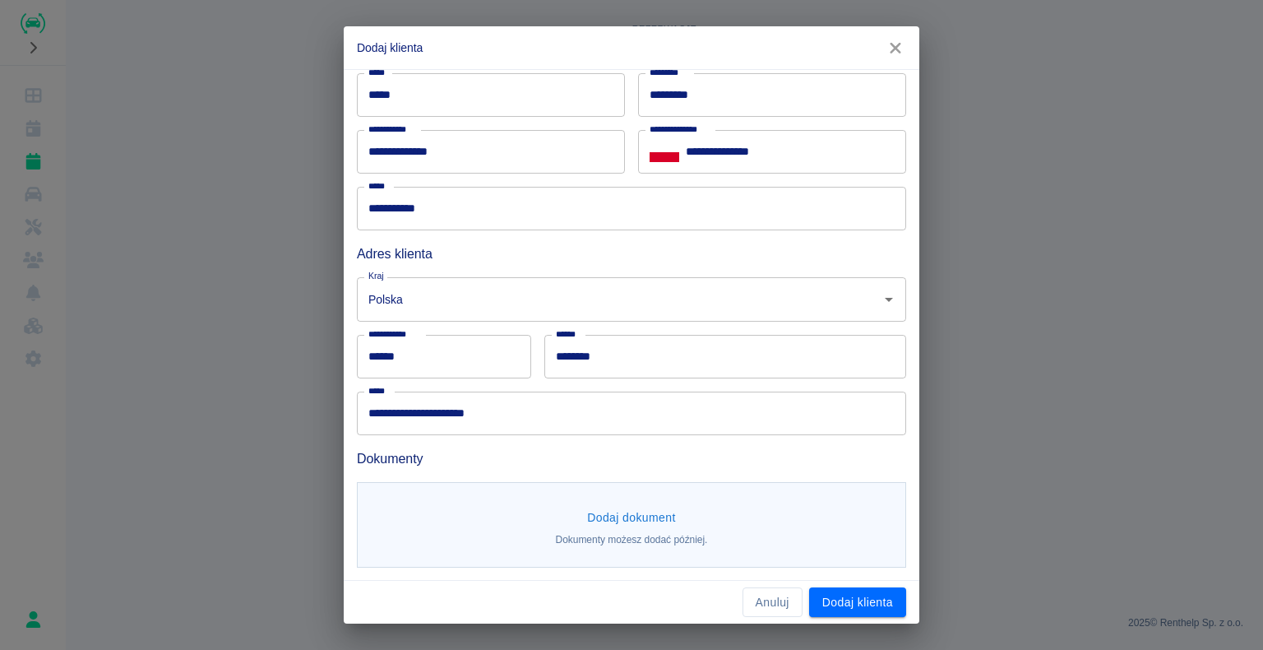
click at [626, 517] on button "Dodaj dokument" at bounding box center [632, 517] width 102 height 30
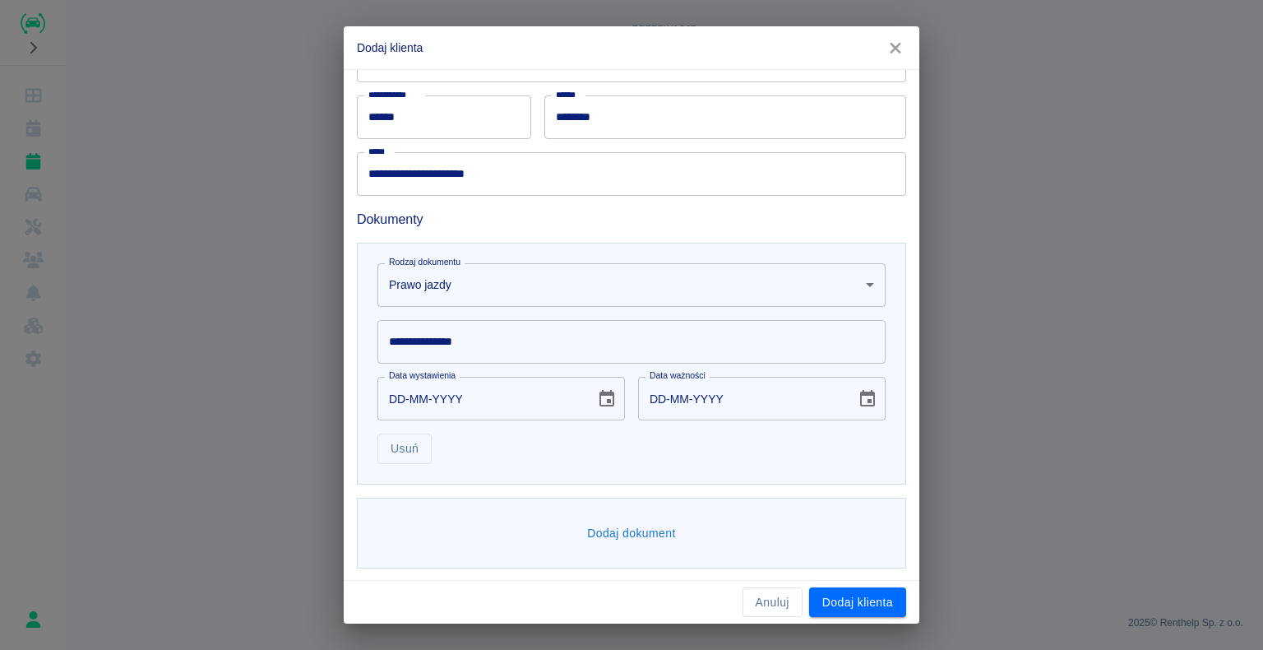
click at [437, 340] on input "**********" at bounding box center [631, 342] width 508 height 44
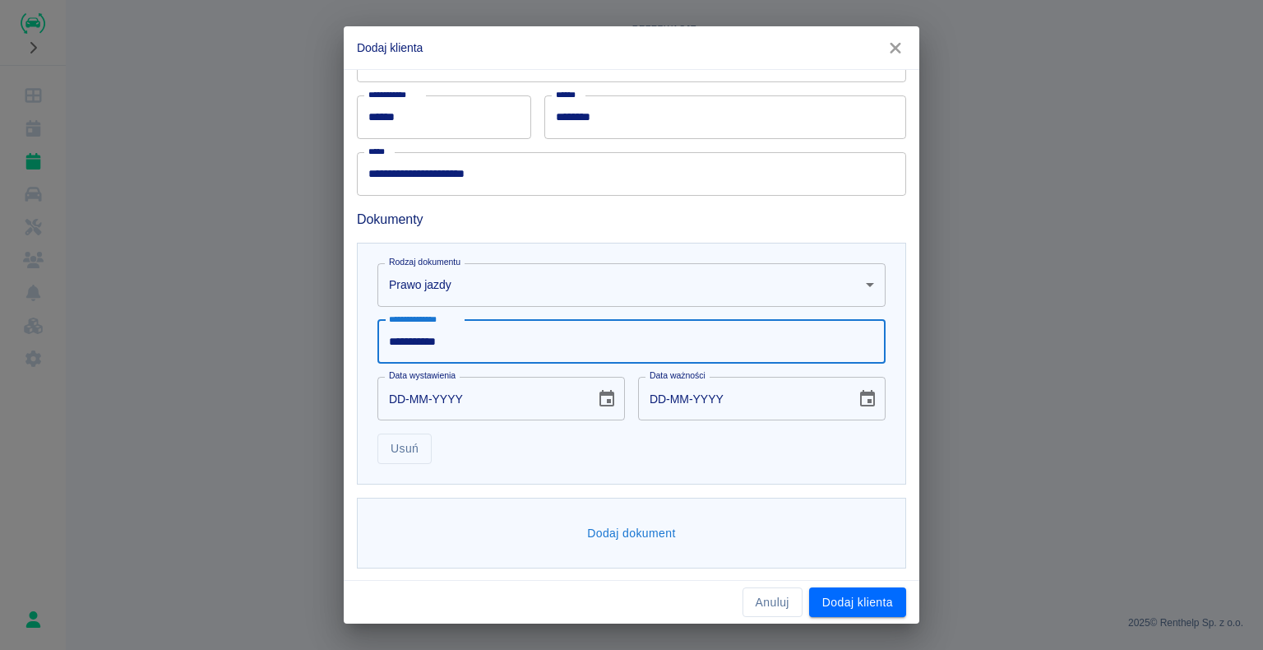
type input "**********"
click at [405, 396] on input "DD-MM-YYYY" at bounding box center [480, 399] width 206 height 44
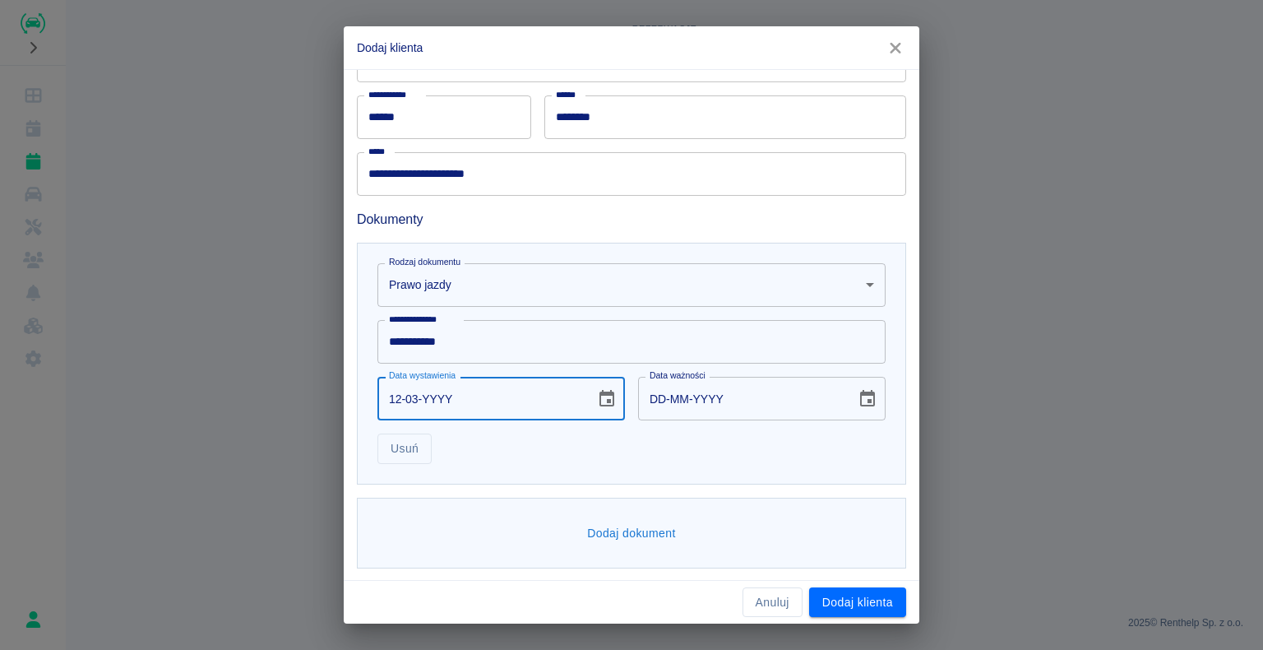
type input "12-03-0002"
type input "12-03-0012"
type input "12-03-0020"
type input "12-03-0030"
type input "12-03-0202"
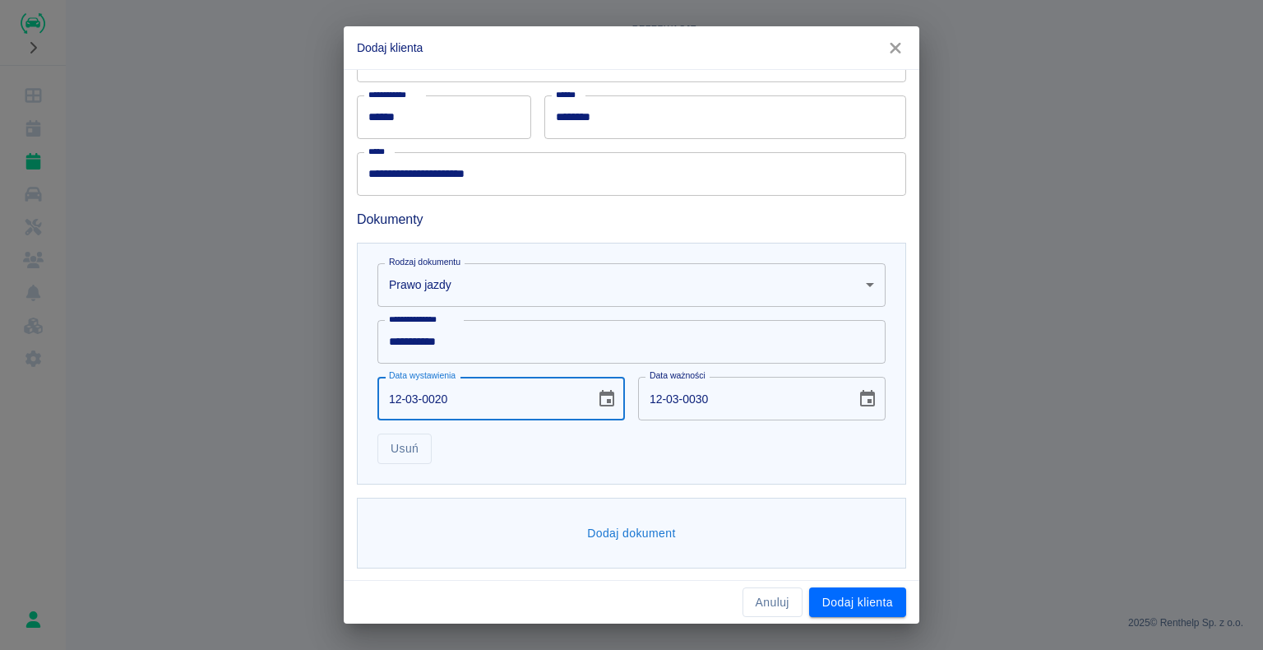
type input "12-03-0212"
type input "[DATE]"
click at [244, 380] on div "**********" at bounding box center [631, 325] width 1263 height 650
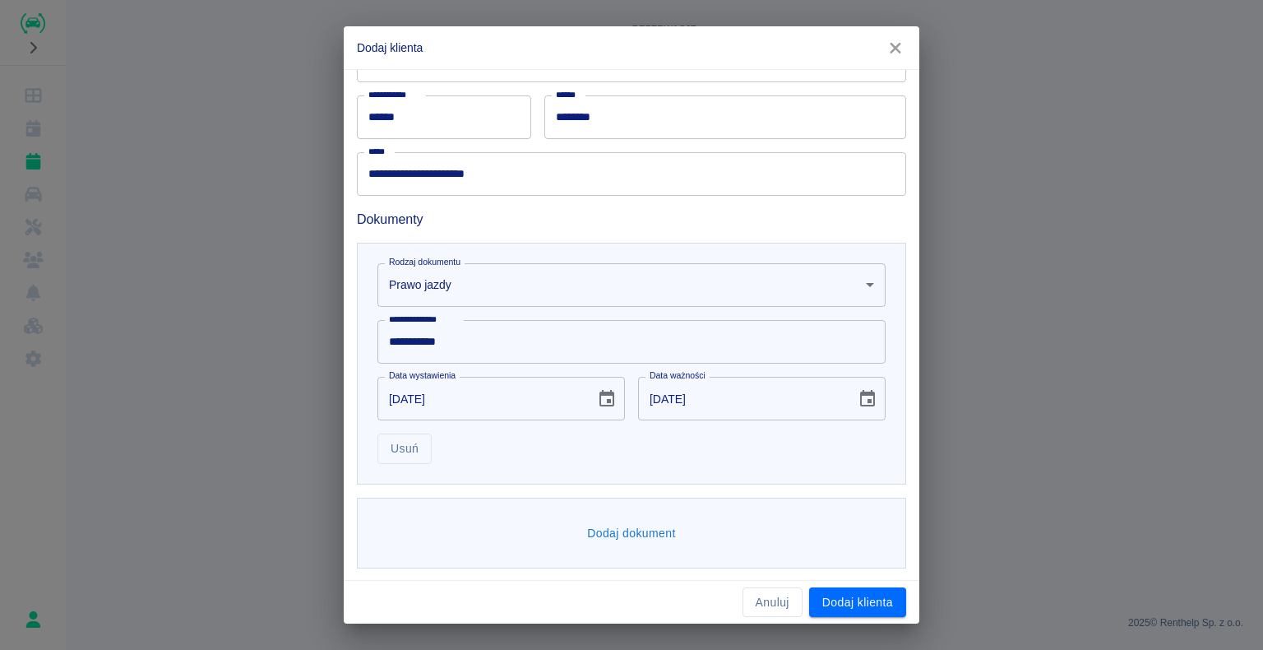
click at [632, 530] on button "Dodaj dokument" at bounding box center [632, 533] width 102 height 30
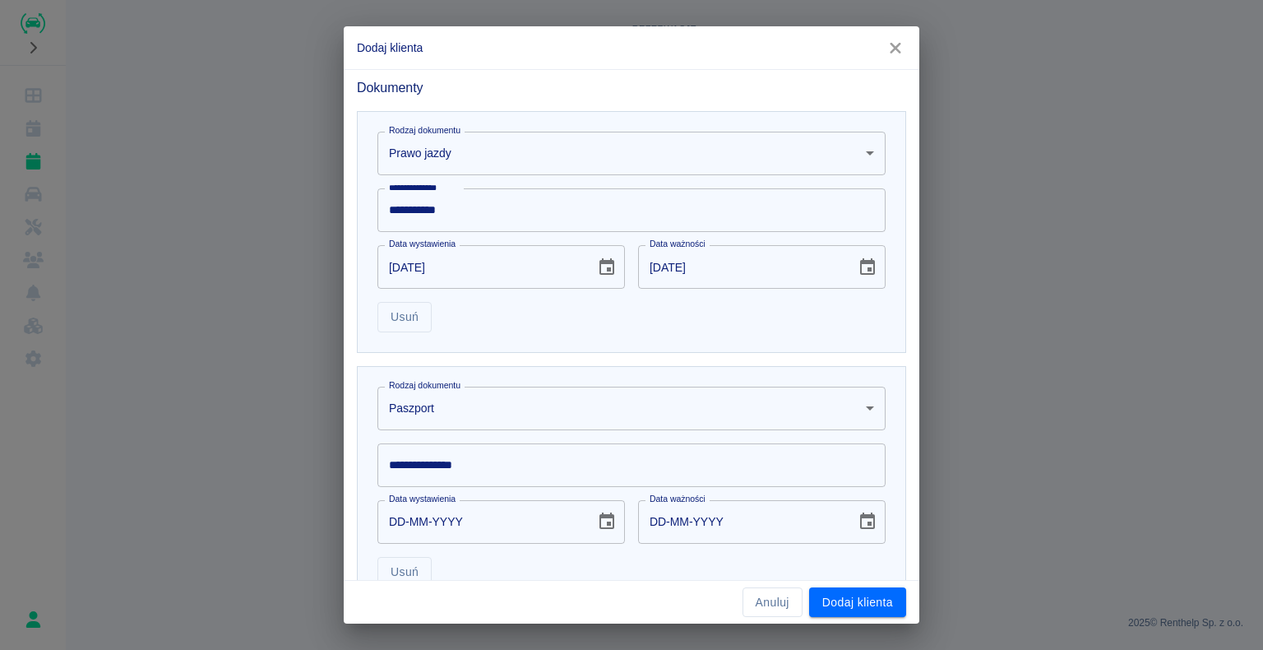
scroll to position [584, 0]
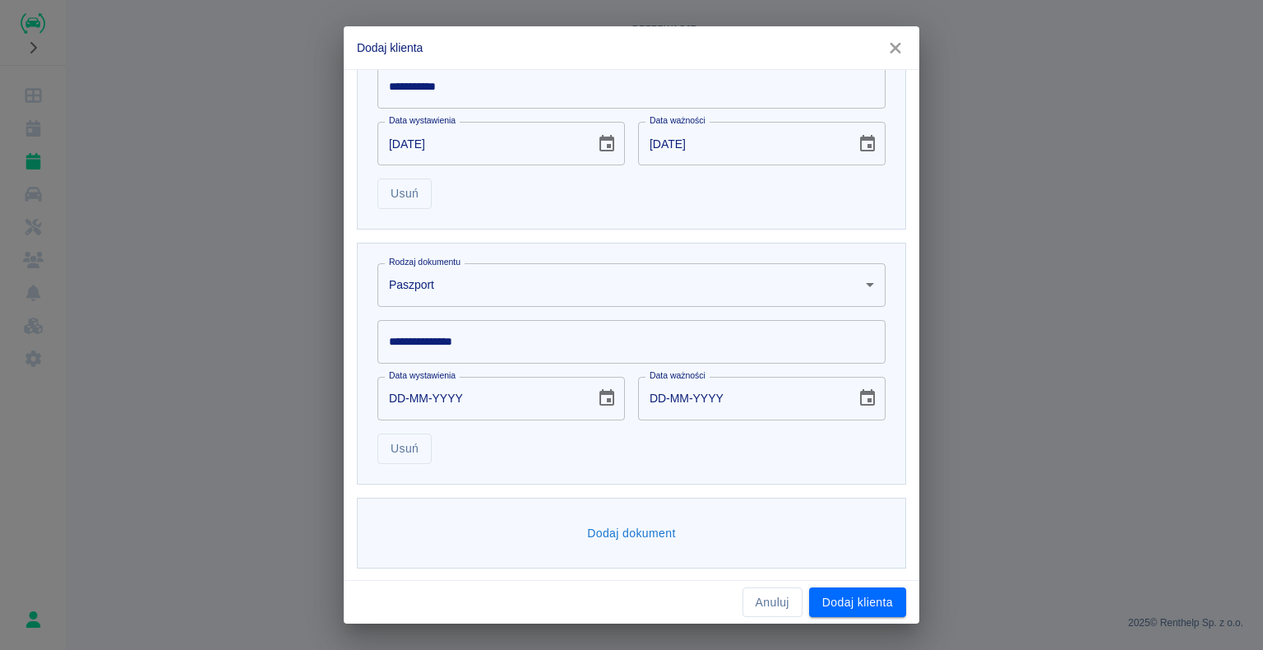
click at [862, 276] on body "**********" at bounding box center [631, 325] width 1263 height 650
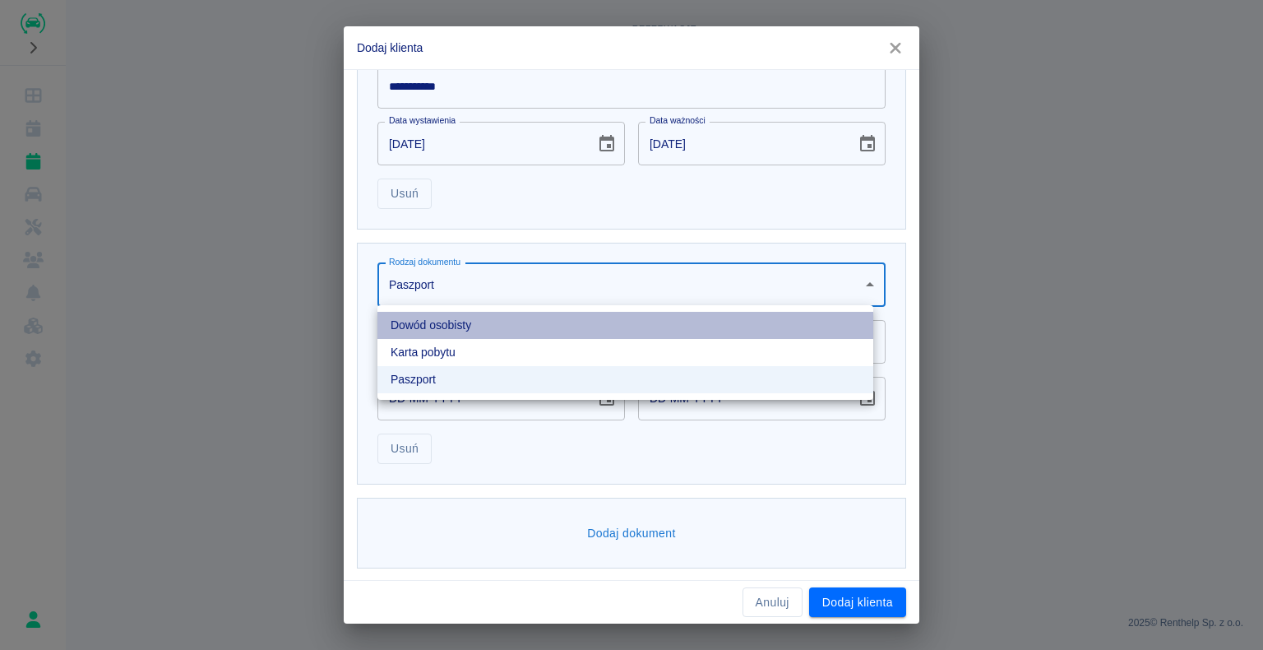
click at [731, 328] on li "Dowód osobisty" at bounding box center [625, 325] width 496 height 27
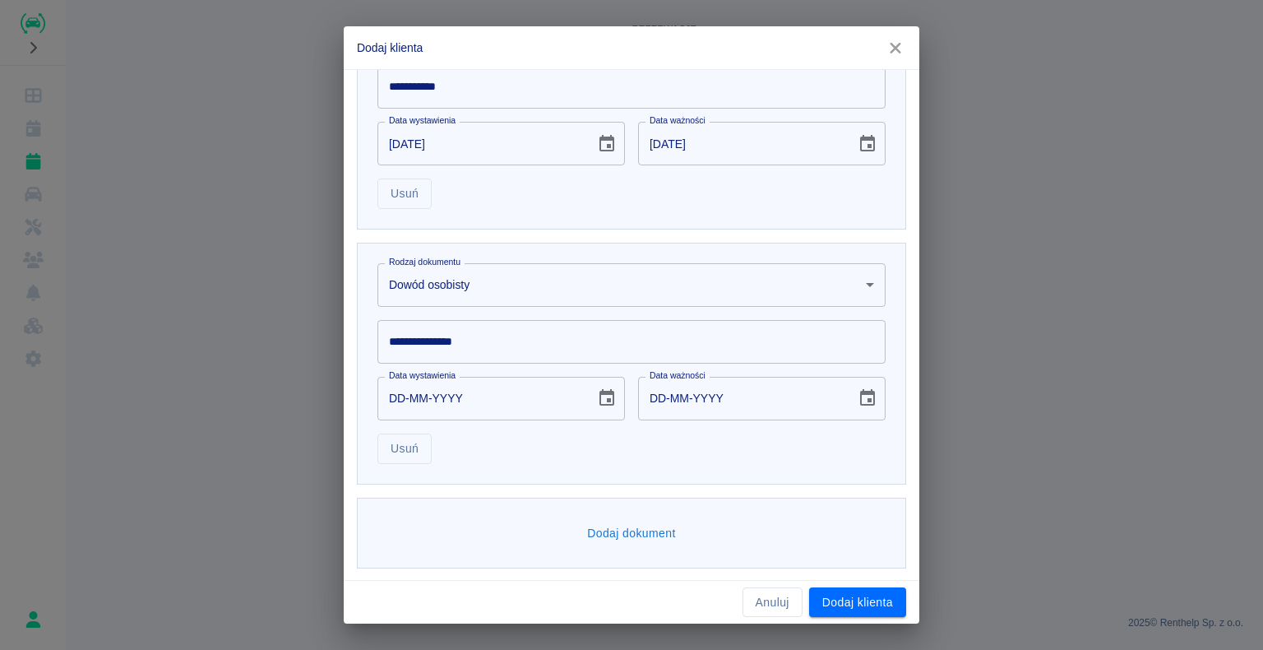
click at [401, 336] on input "**********" at bounding box center [631, 342] width 508 height 44
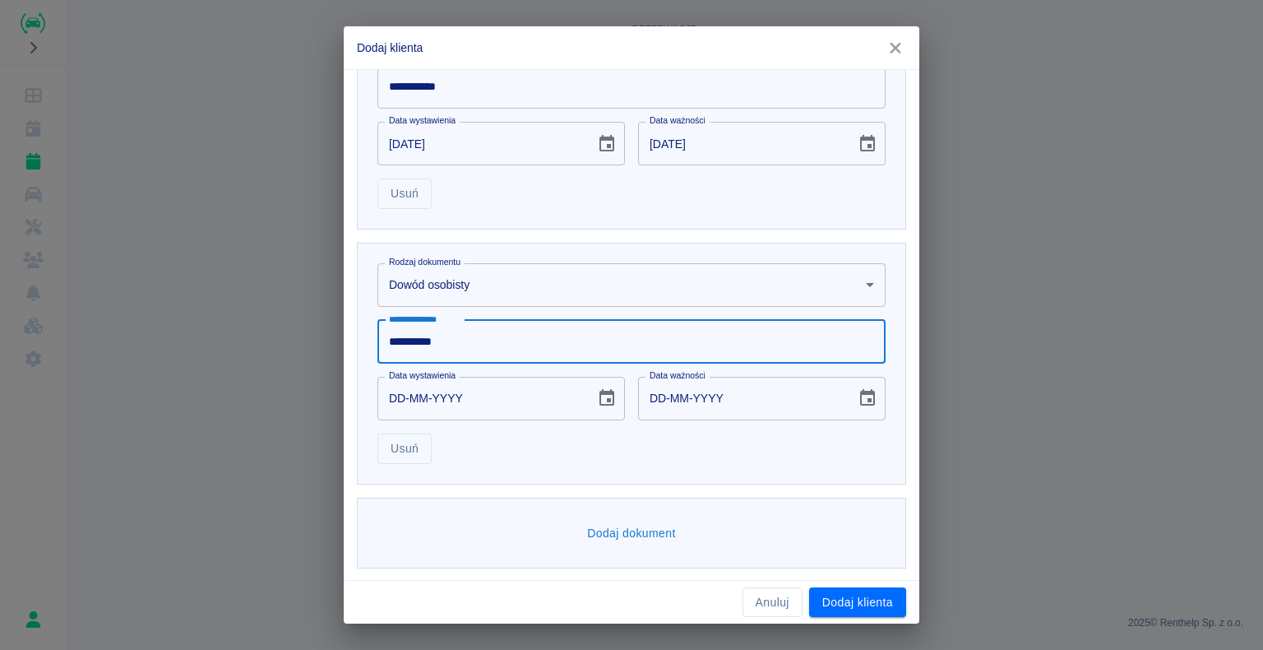
type input "**********"
click at [405, 393] on input "DD-MM-YYYY" at bounding box center [480, 399] width 206 height 44
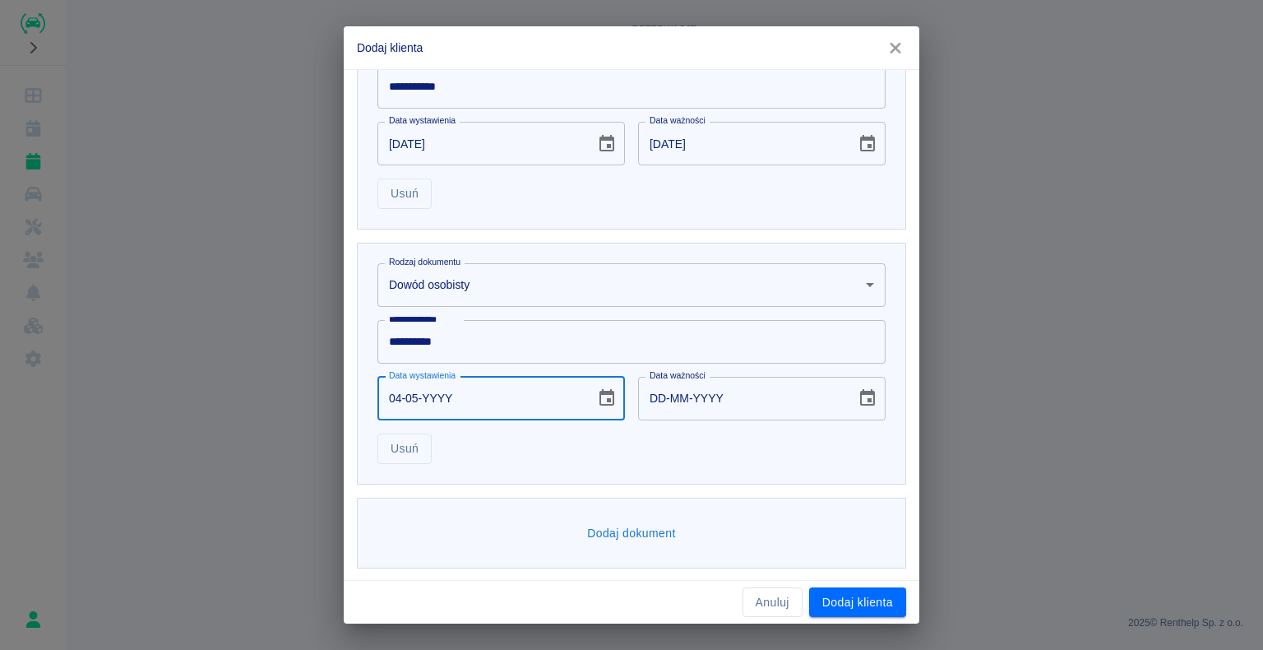
type input "04-05-0002"
type input "04-05-0012"
type input "04-05-0020"
type input "04-05-0030"
type input "04-05-0202"
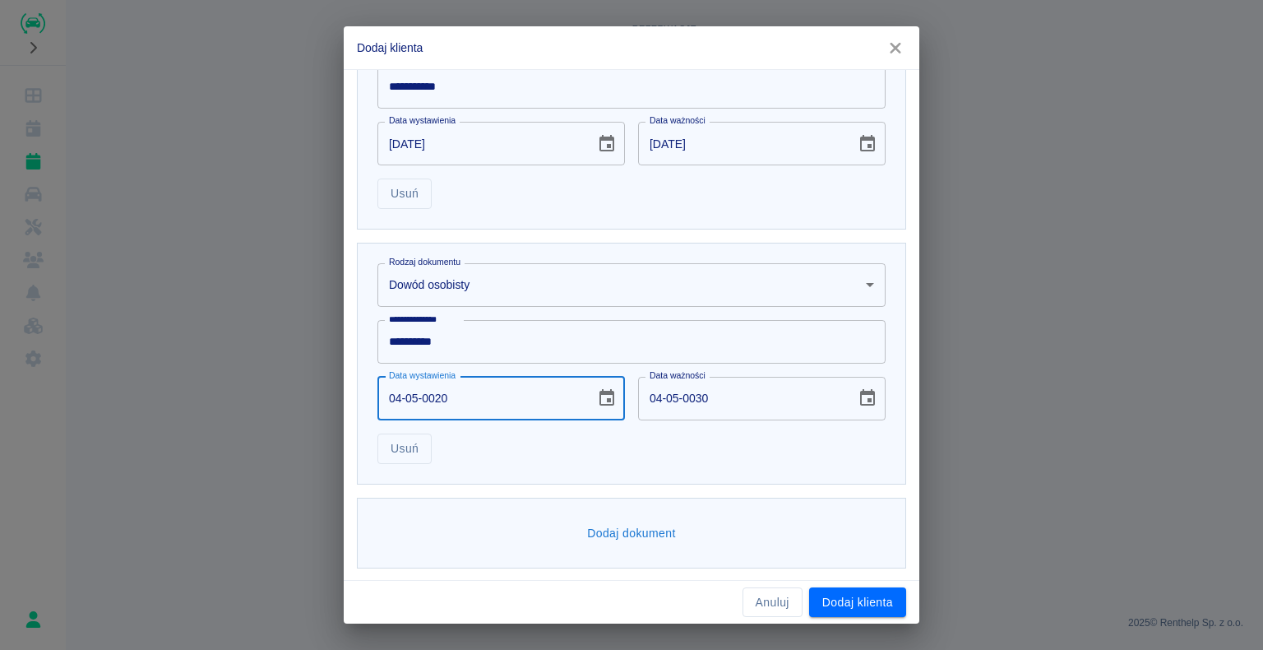
type input "04-05-0212"
type input "[DATE]"
click at [837, 604] on button "Dodaj klienta" at bounding box center [857, 602] width 97 height 30
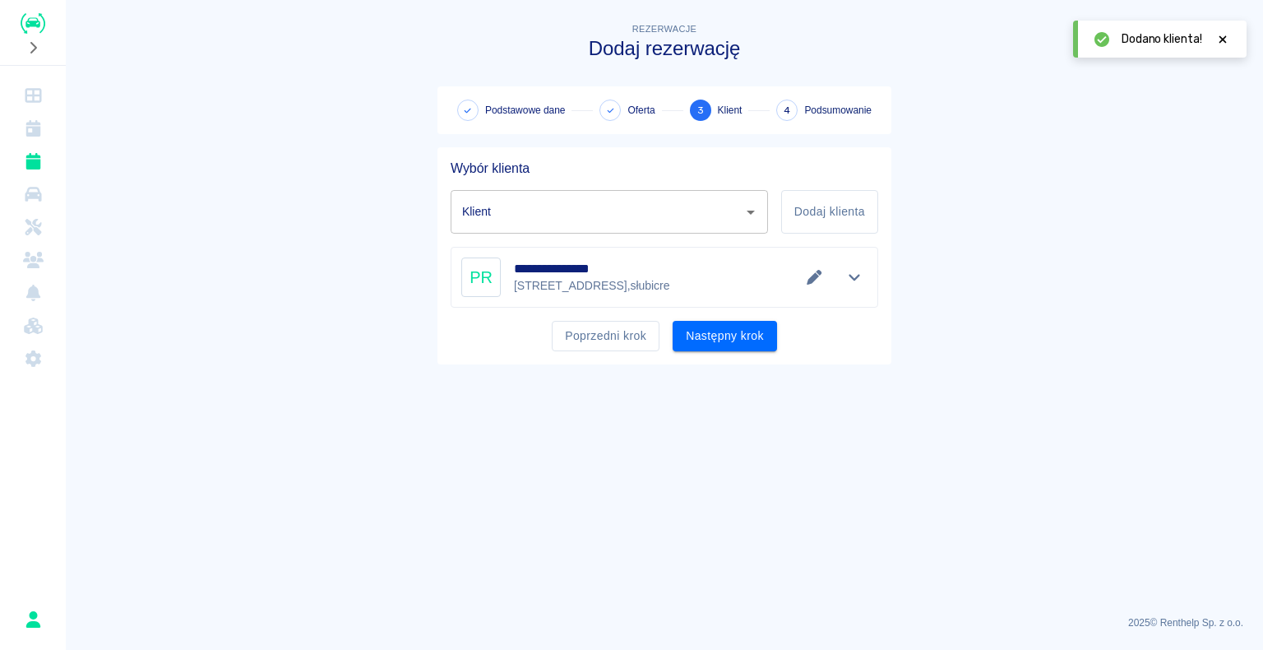
type input "[PERSON_NAME] ([PHONE_NUMBER])"
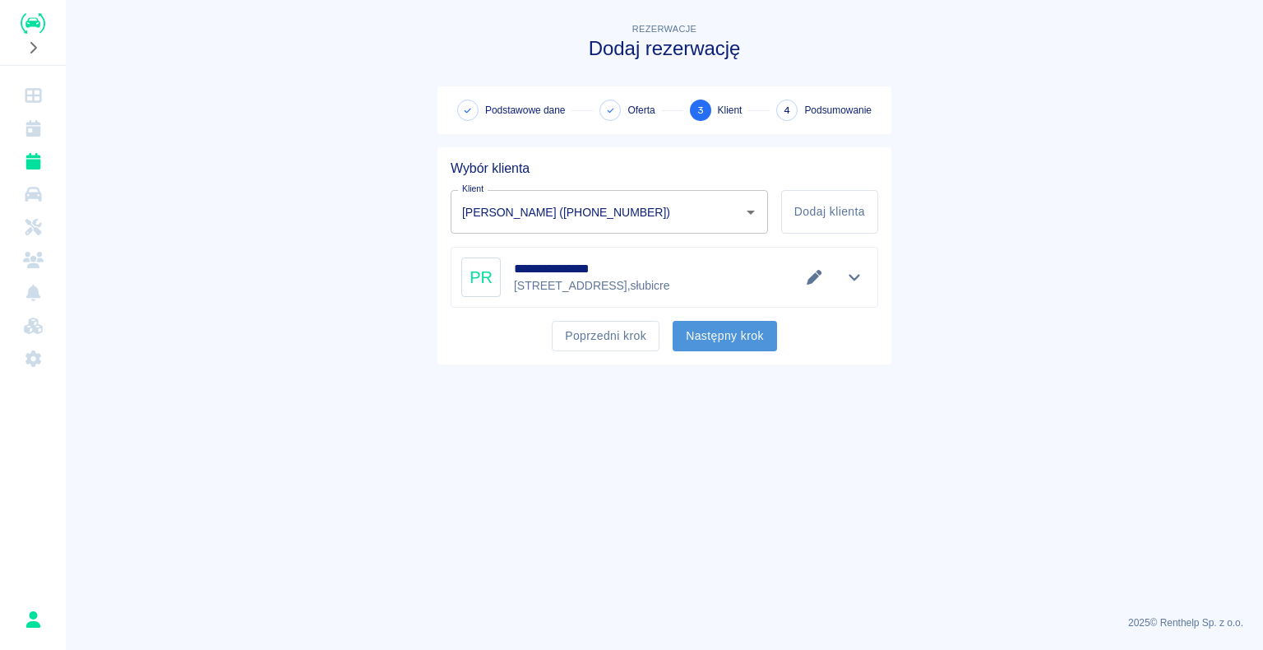
click at [713, 340] on button "Następny krok" at bounding box center [725, 336] width 104 height 30
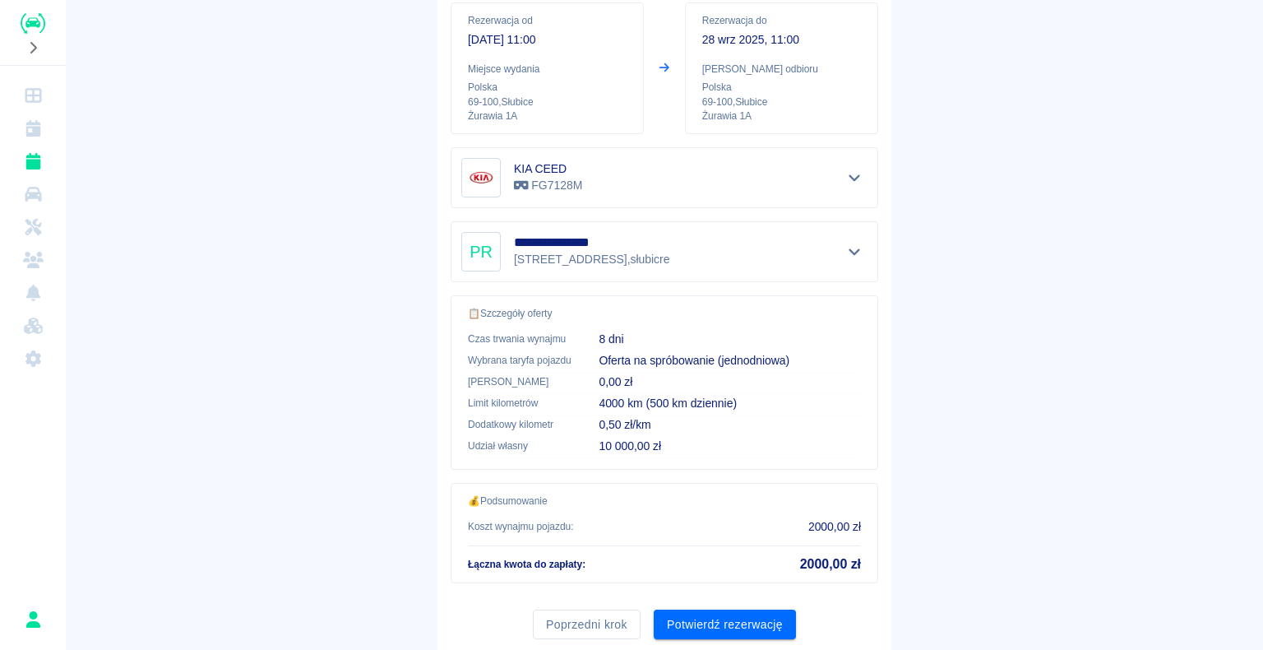
scroll to position [234, 0]
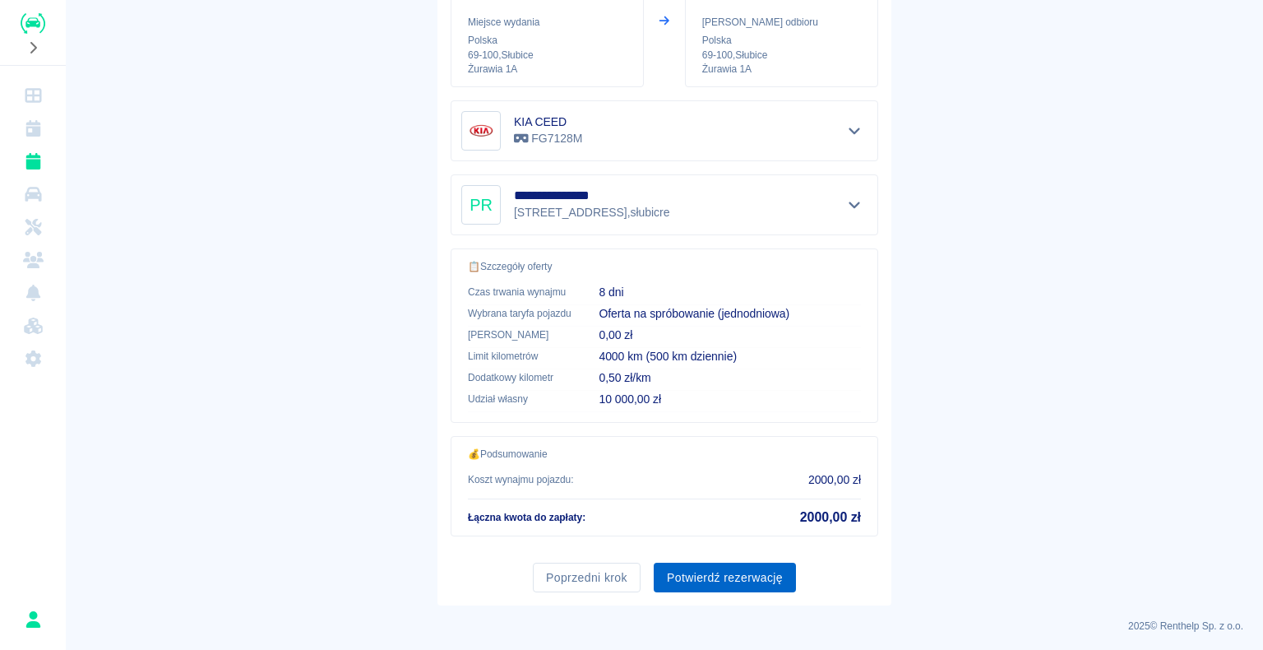
click at [710, 570] on button "Potwierdź rezerwację" at bounding box center [725, 578] width 142 height 30
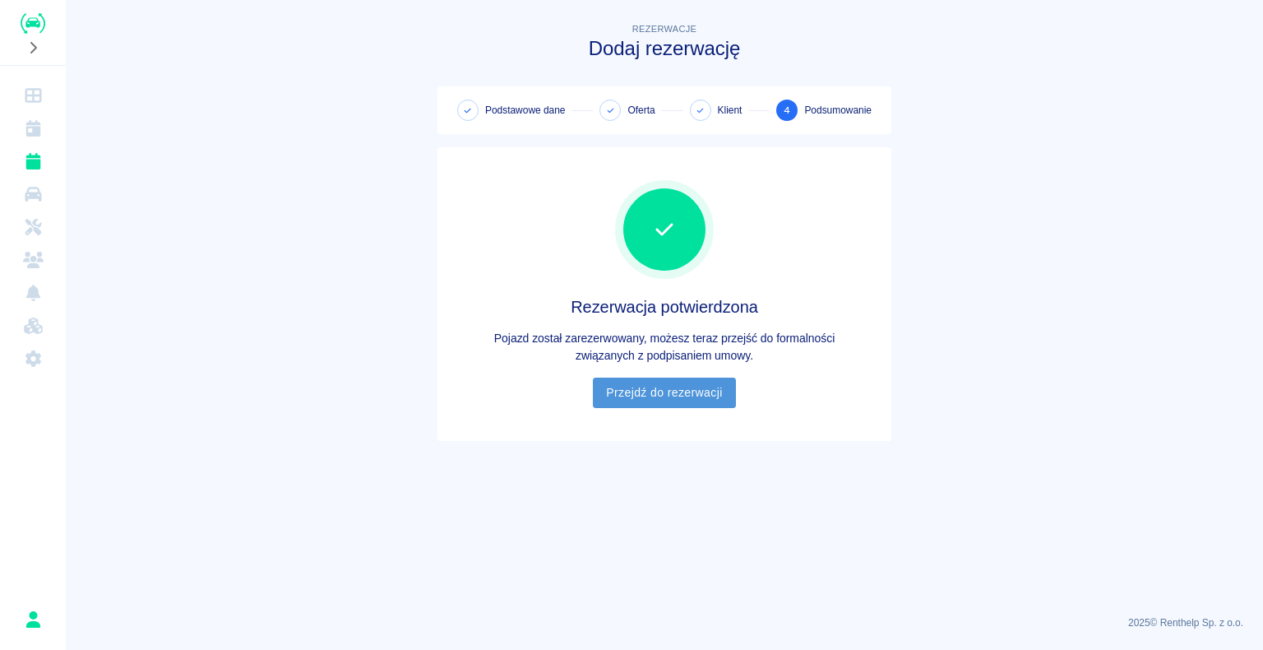
click at [653, 390] on link "Przejdź do rezerwacji" at bounding box center [664, 392] width 142 height 30
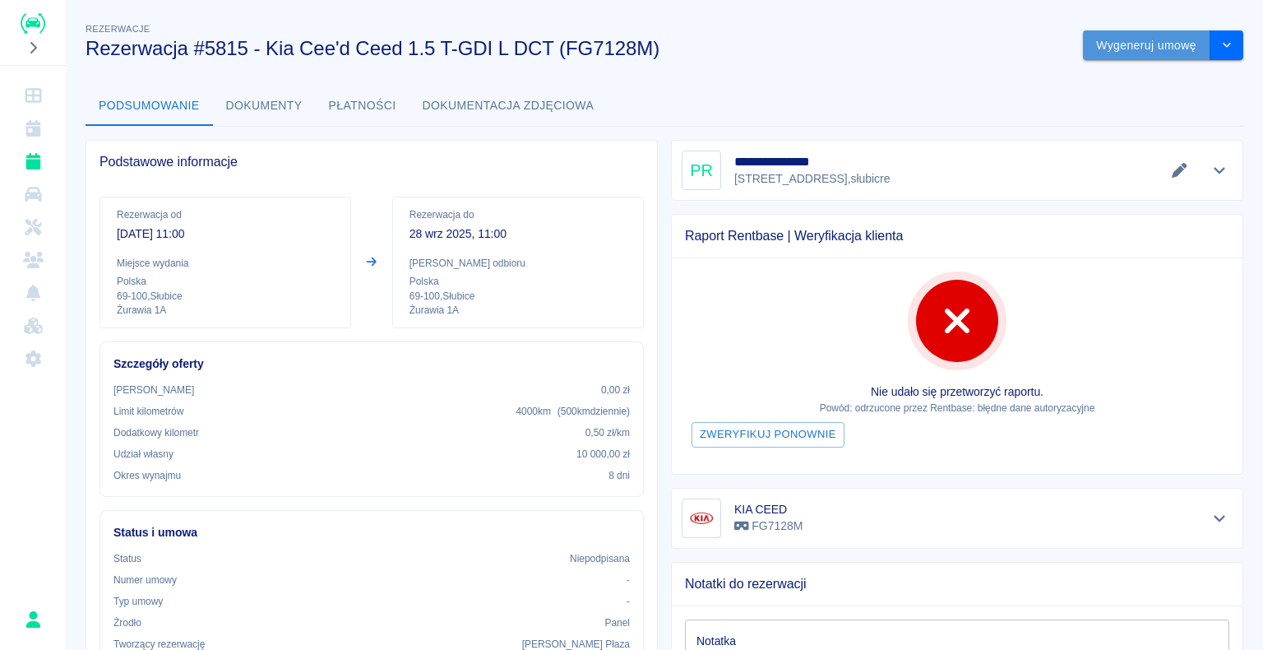
click at [1129, 44] on button "Wygeneruj umowę" at bounding box center [1146, 45] width 127 height 30
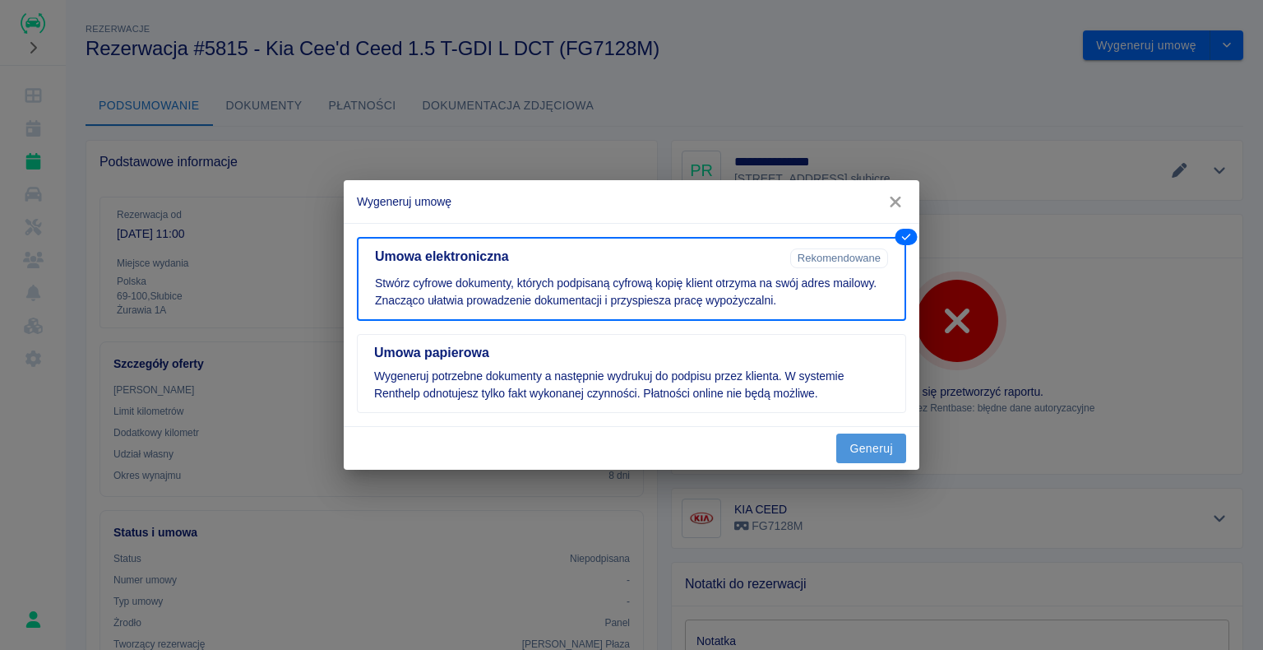
click at [885, 444] on button "Generuj" at bounding box center [871, 448] width 70 height 30
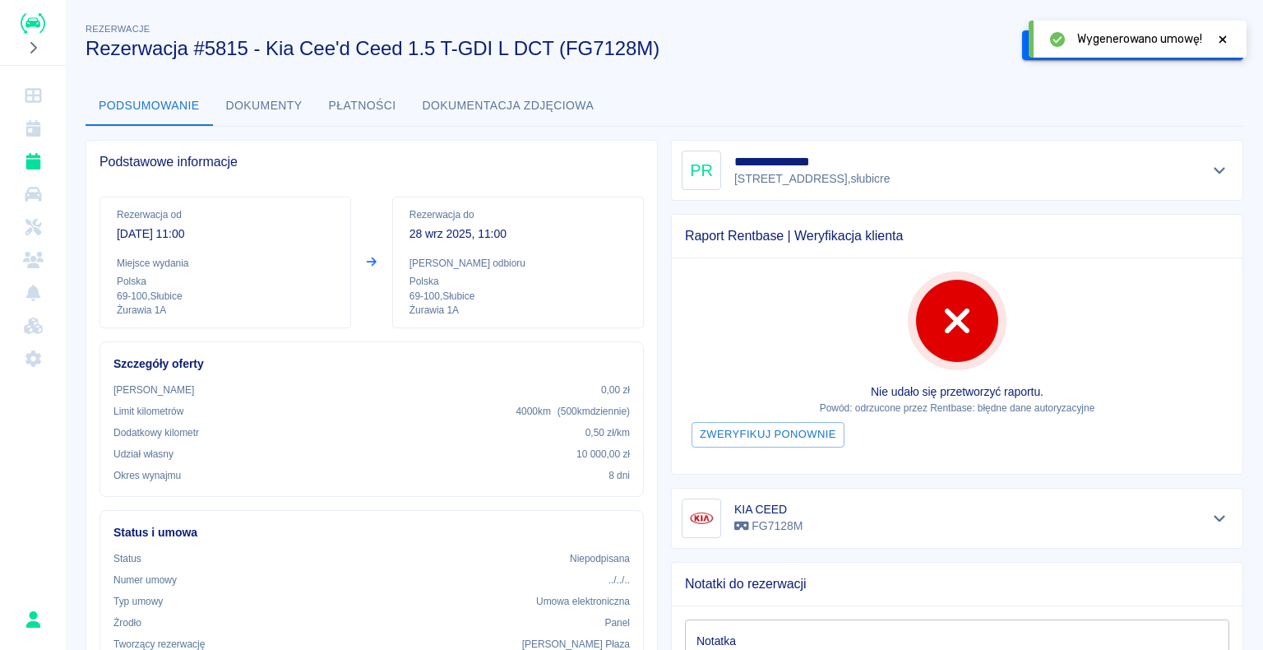
click at [1216, 37] on icon at bounding box center [1223, 40] width 15 height 12
click at [1102, 48] on button "Podpisz umowę elektroniczną" at bounding box center [1116, 45] width 188 height 30
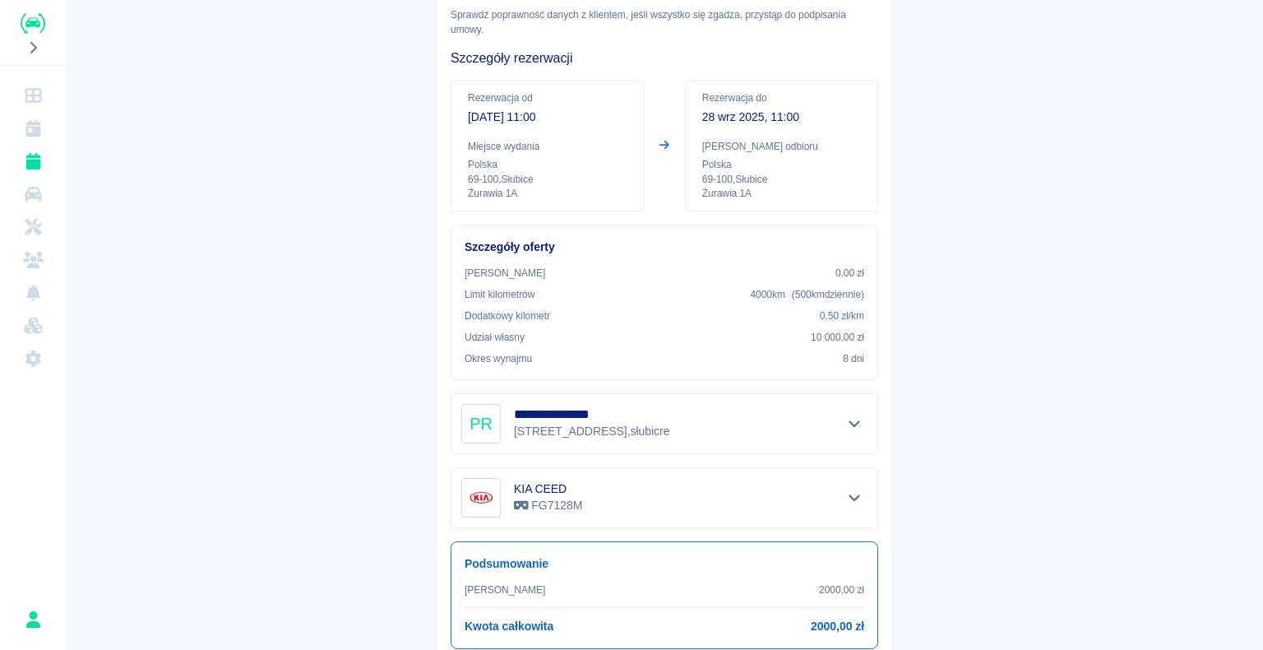
scroll to position [192, 0]
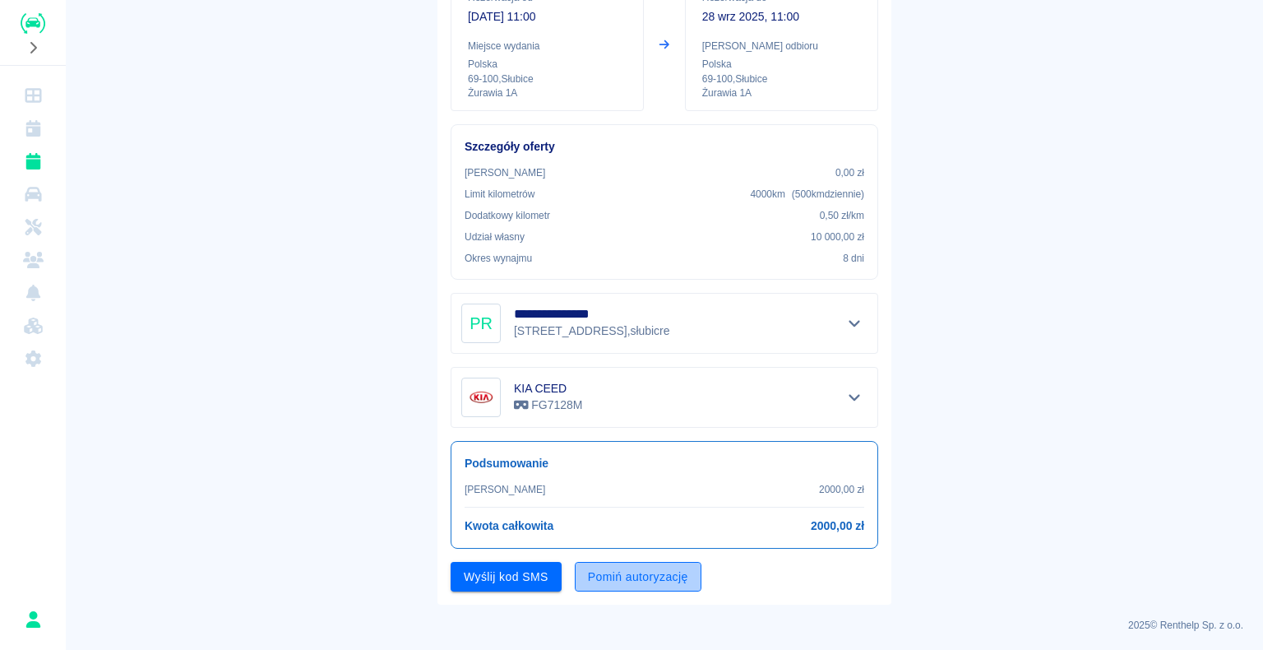
click at [611, 576] on button "Pomiń autoryzację" at bounding box center [638, 577] width 127 height 30
click at [513, 575] on button "Podpisz umowę" at bounding box center [507, 577] width 112 height 30
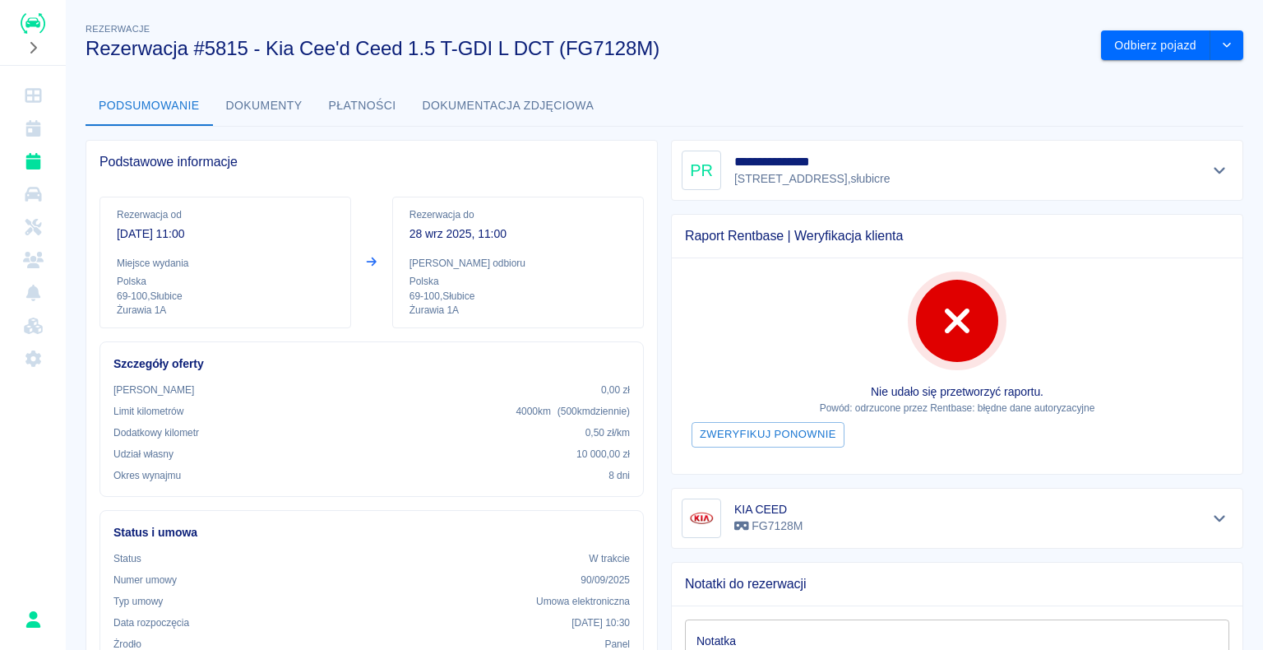
click at [33, 21] on img "Renthelp" at bounding box center [33, 23] width 25 height 21
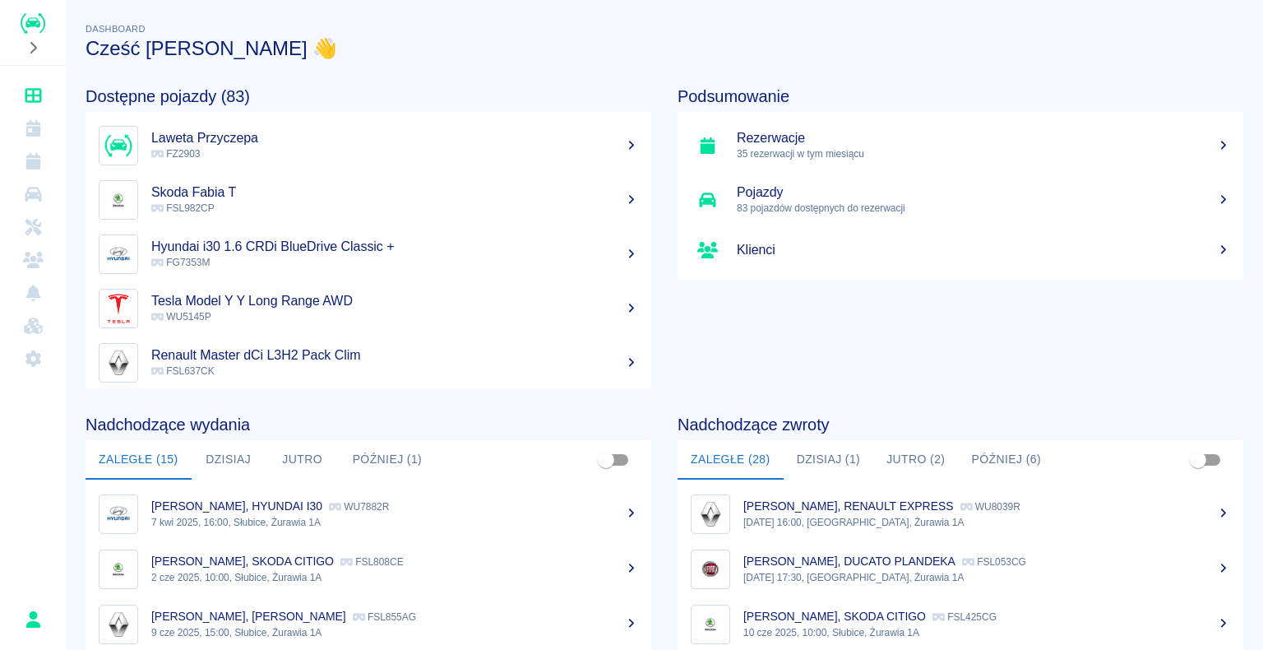
click at [833, 461] on button "Dzisiaj (1)" at bounding box center [829, 459] width 90 height 39
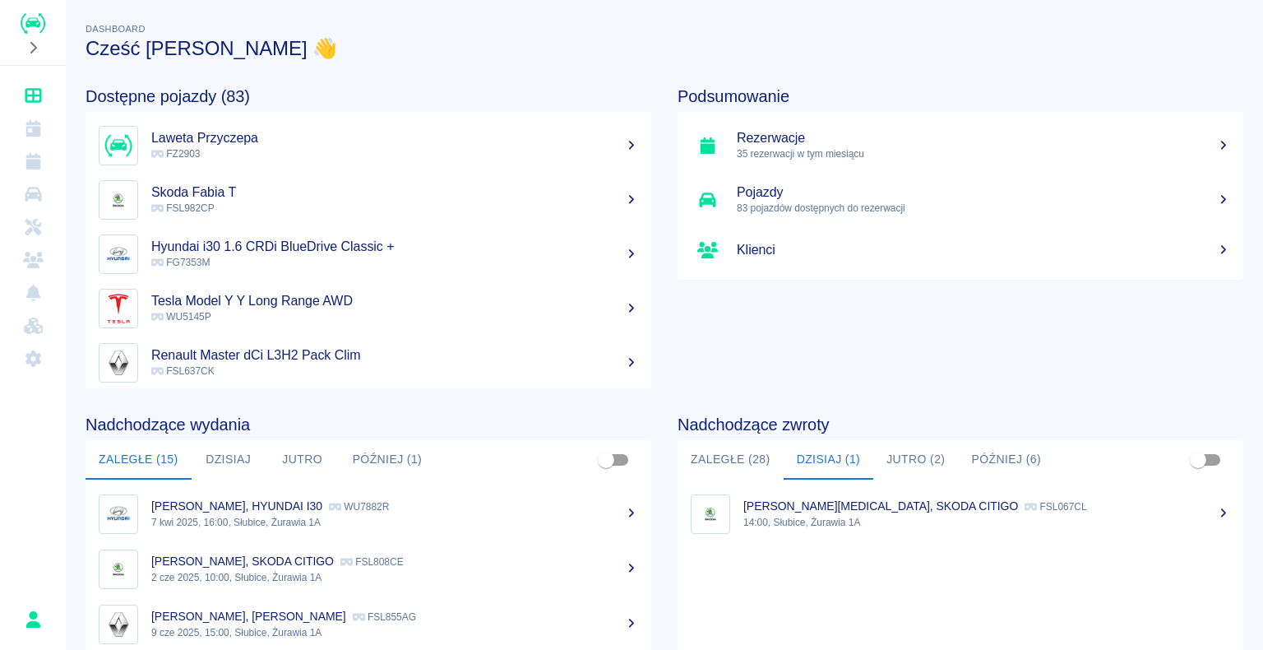
click at [831, 510] on p "[PERSON_NAME][MEDICAL_DATA], SKODA CITIGO" at bounding box center [880, 505] width 275 height 13
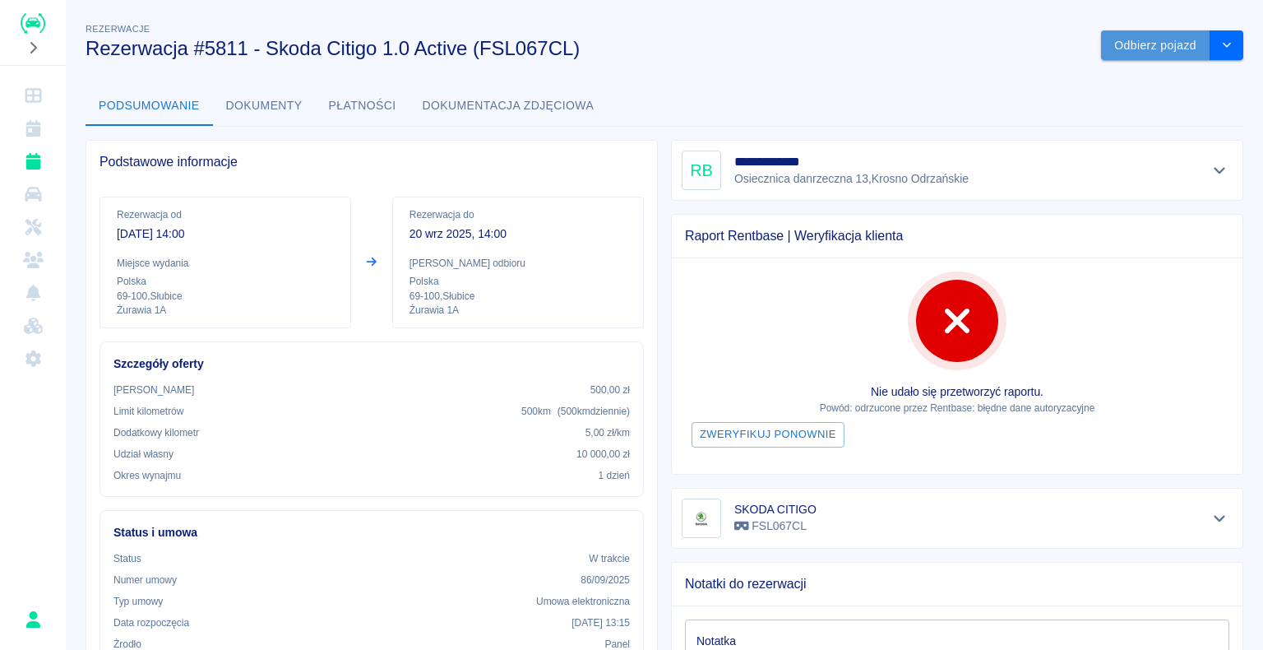
click at [1138, 43] on button "Odbierz pojazd" at bounding box center [1155, 45] width 109 height 30
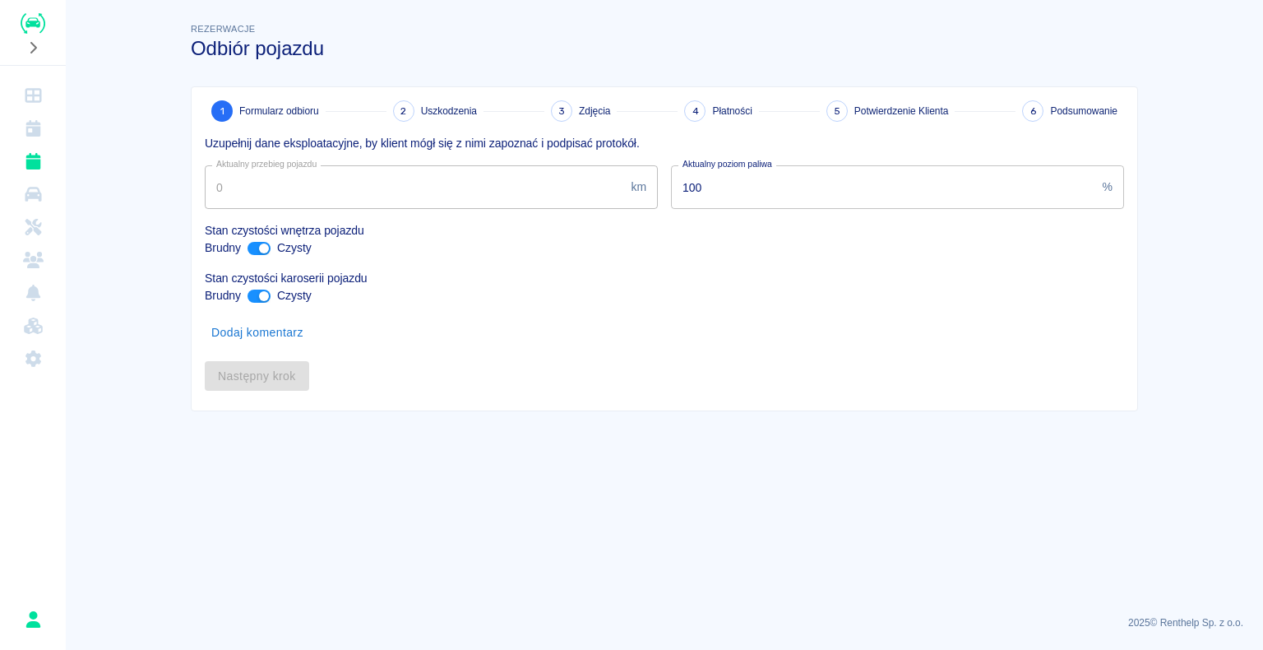
type input "236555"
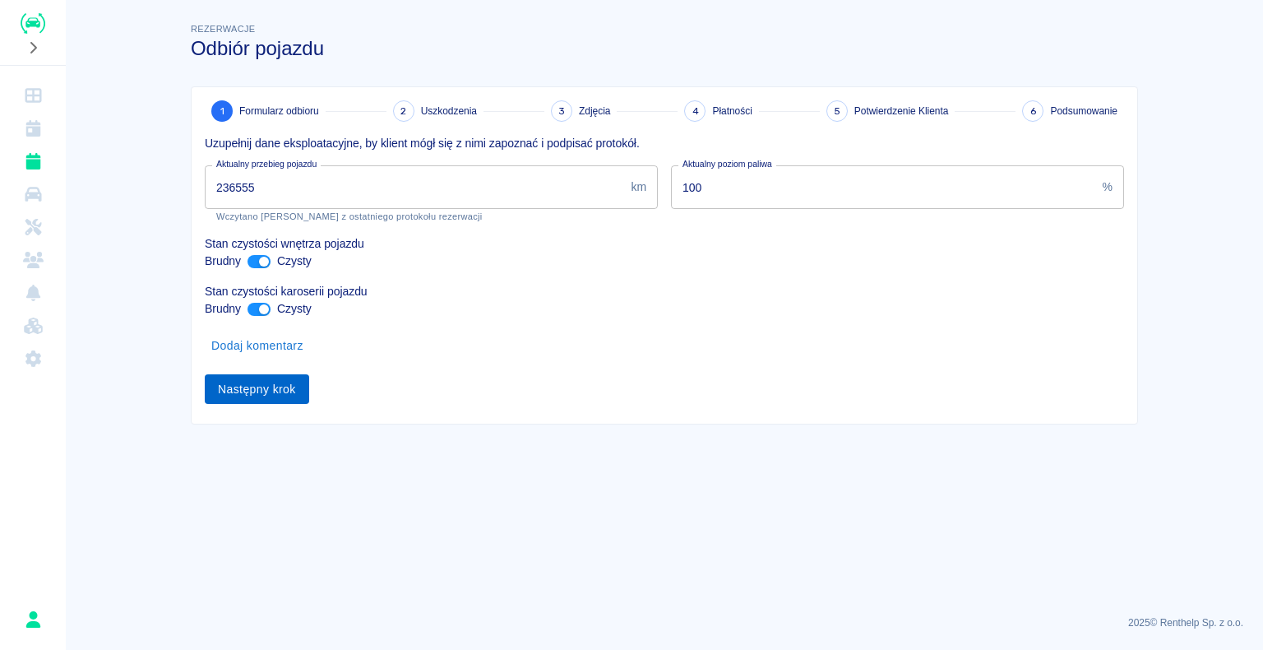
click at [252, 387] on button "Następny krok" at bounding box center [257, 389] width 104 height 30
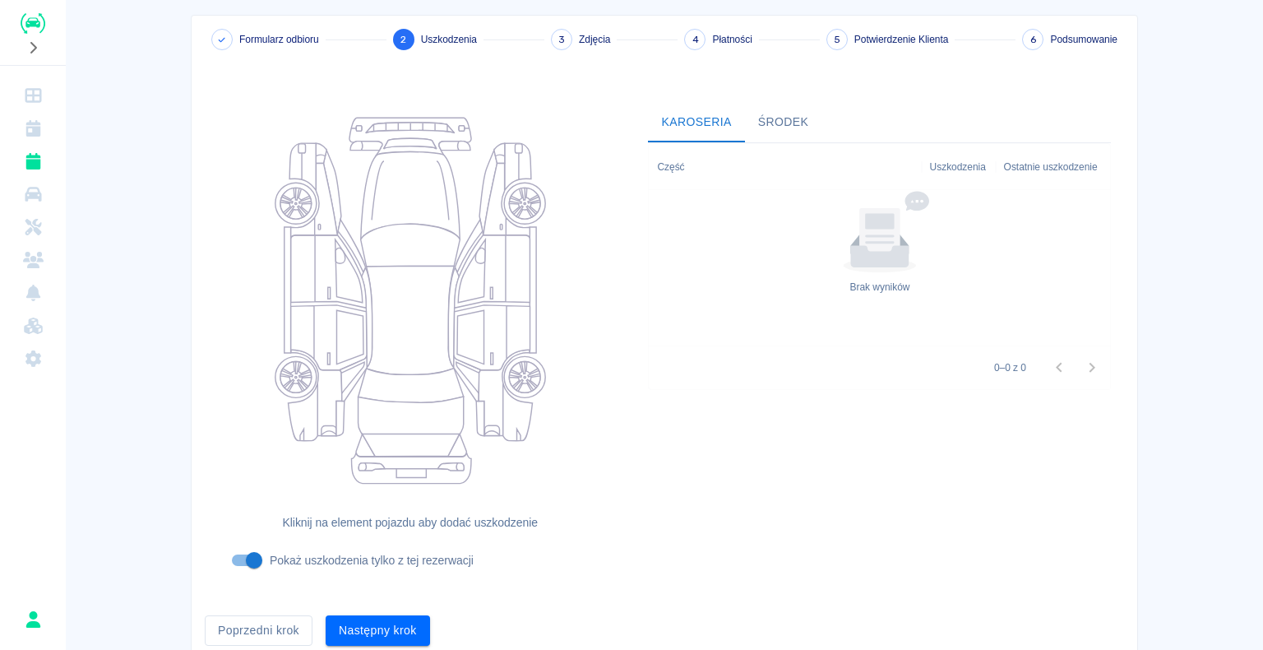
scroll to position [135, 0]
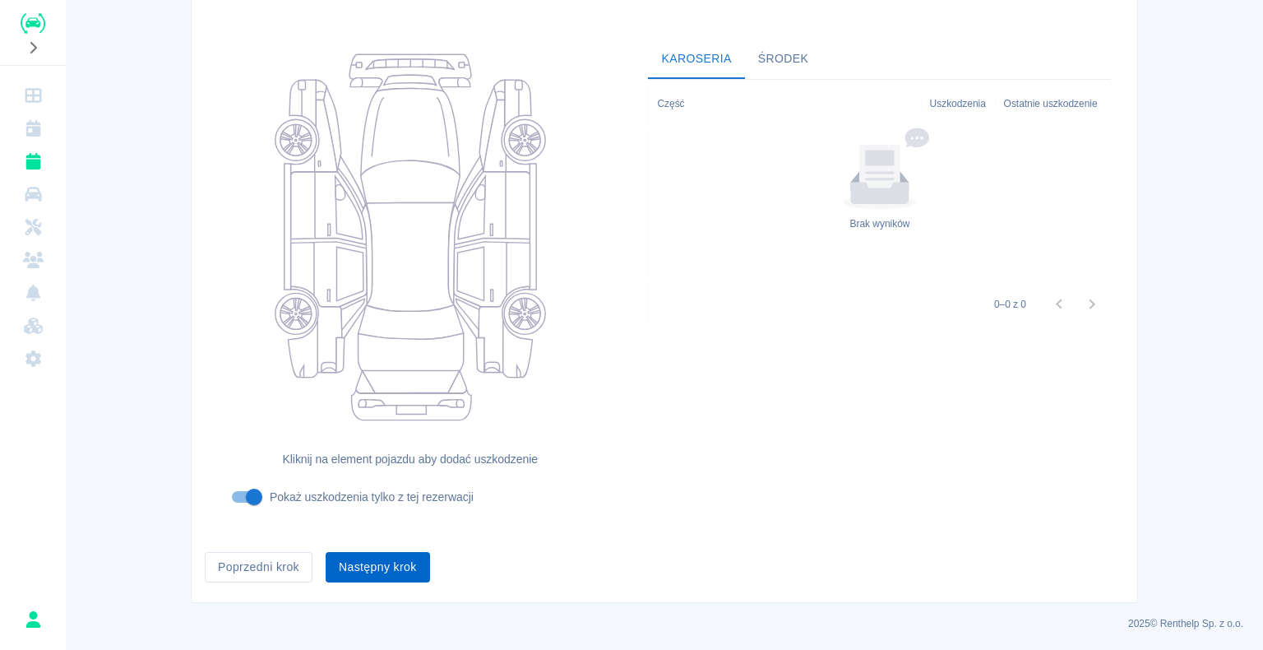
click at [359, 563] on button "Następny krok" at bounding box center [378, 567] width 104 height 30
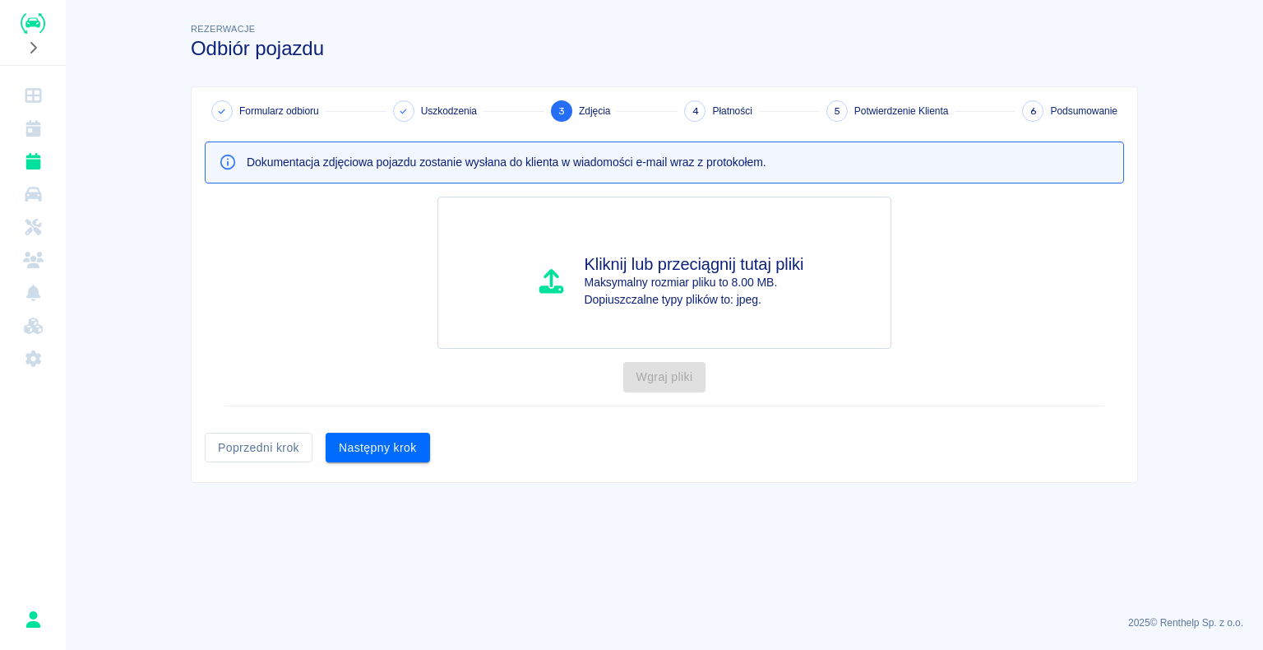
scroll to position [0, 0]
click at [391, 446] on button "Następny krok" at bounding box center [378, 448] width 104 height 30
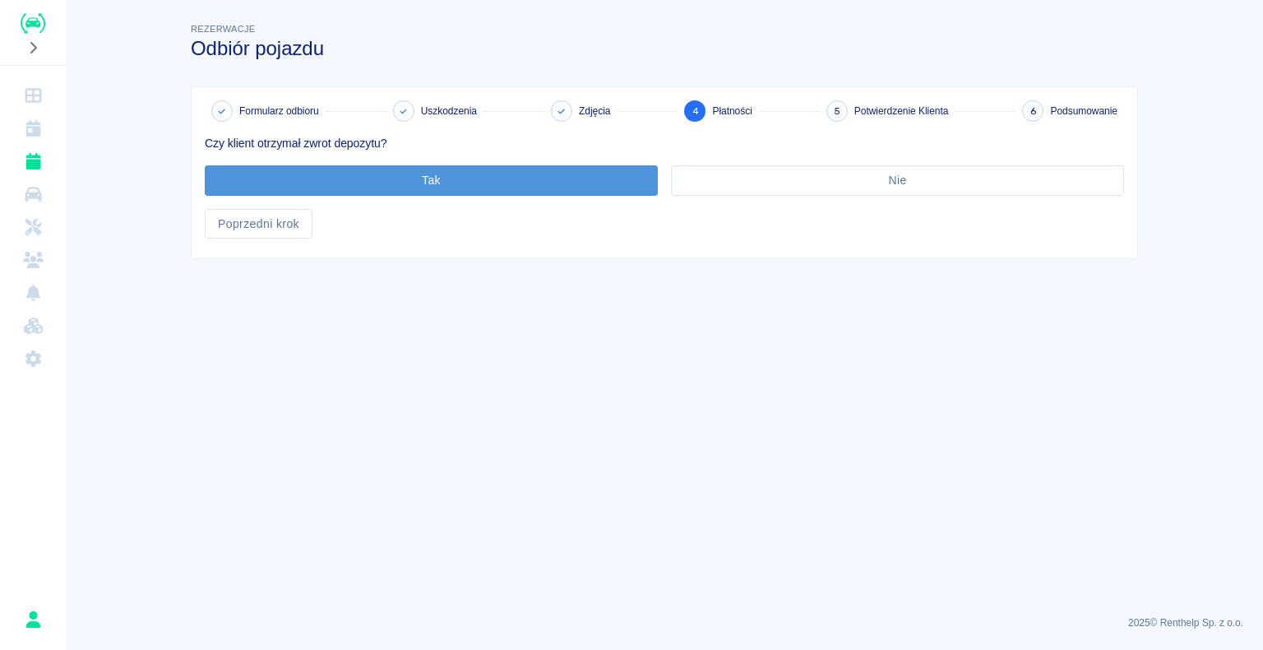
click at [420, 183] on button "Tak" at bounding box center [431, 180] width 453 height 30
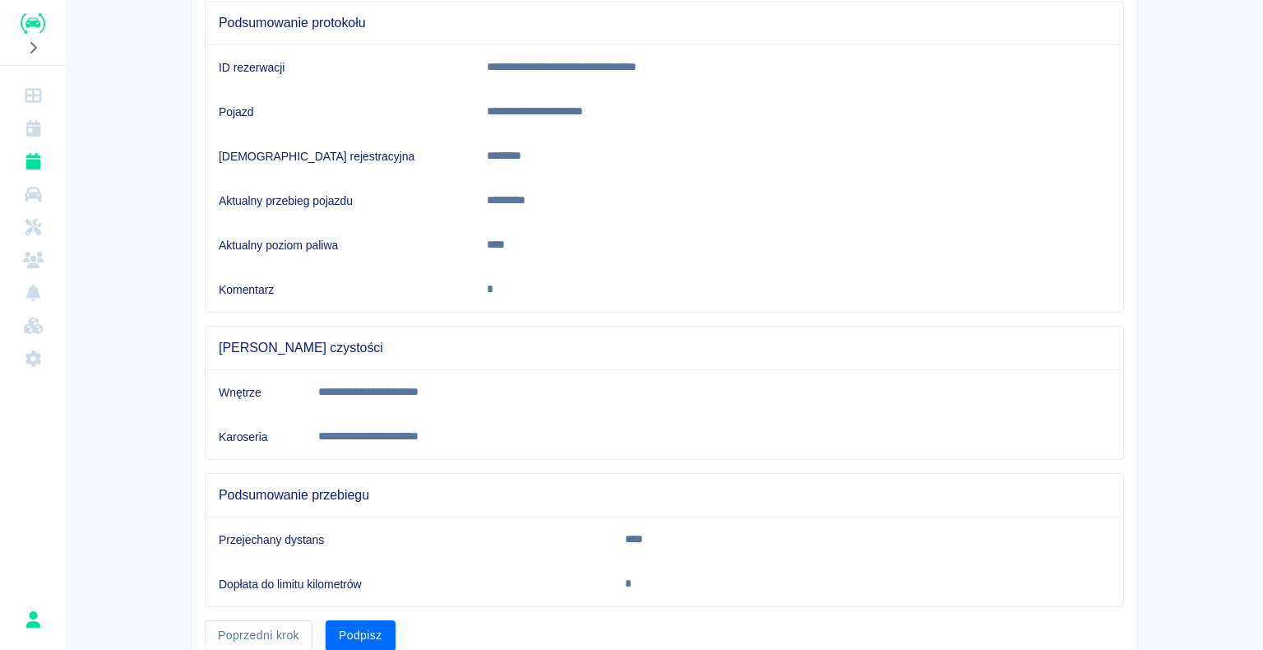
scroll to position [229, 0]
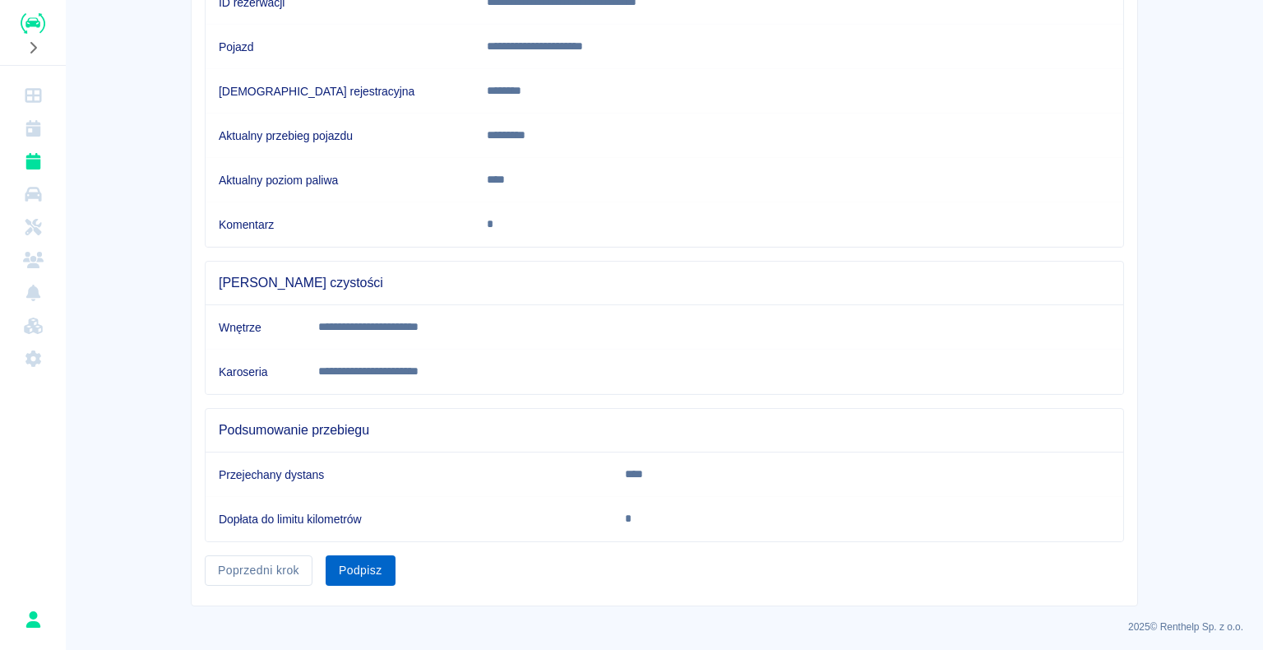
click at [346, 561] on button "Podpisz" at bounding box center [361, 570] width 70 height 30
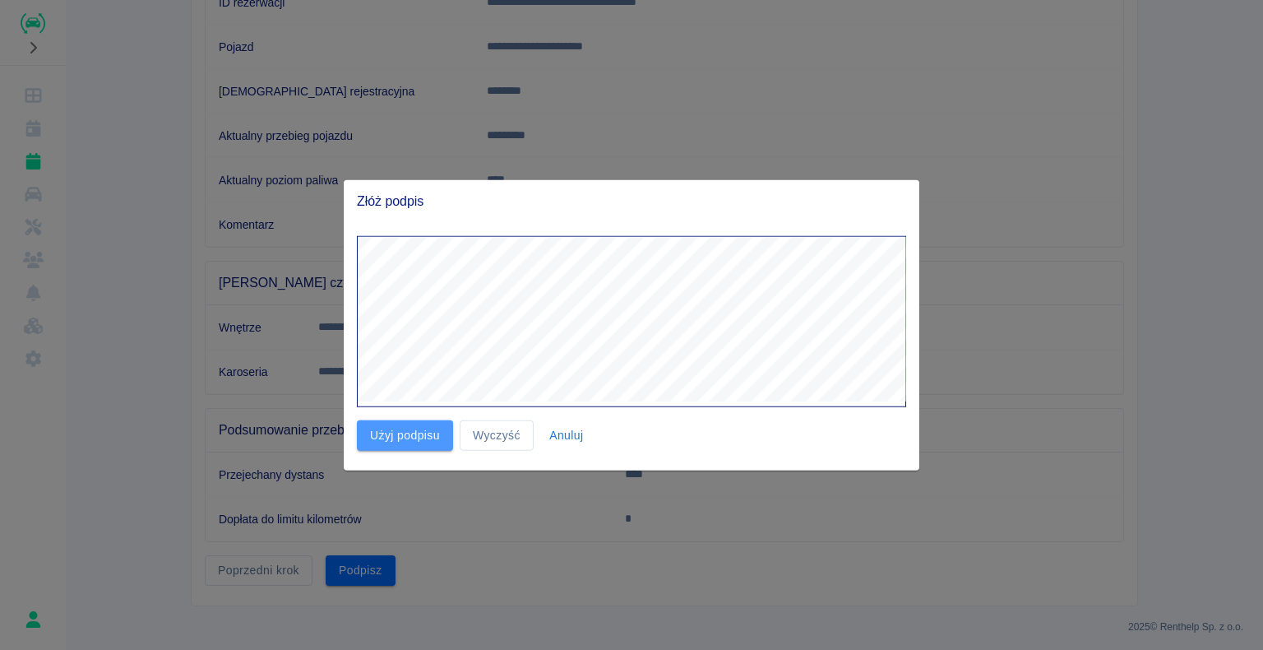
click at [407, 429] on button "Użyj podpisu" at bounding box center [405, 435] width 96 height 30
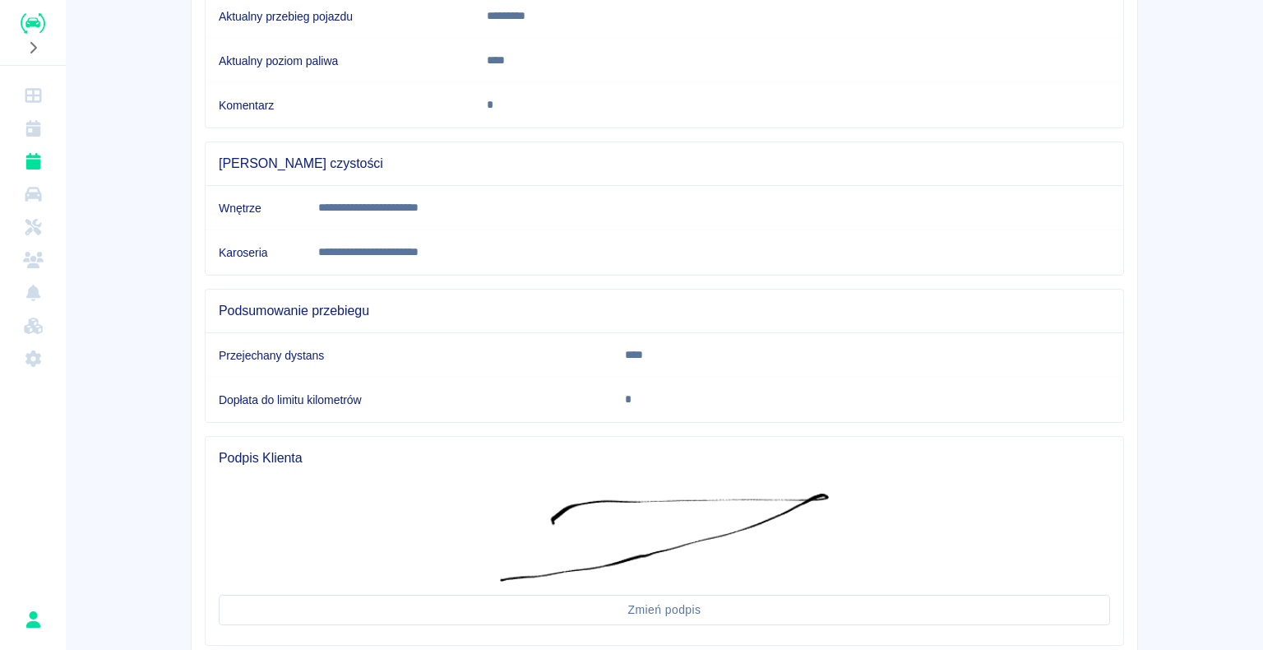
scroll to position [451, 0]
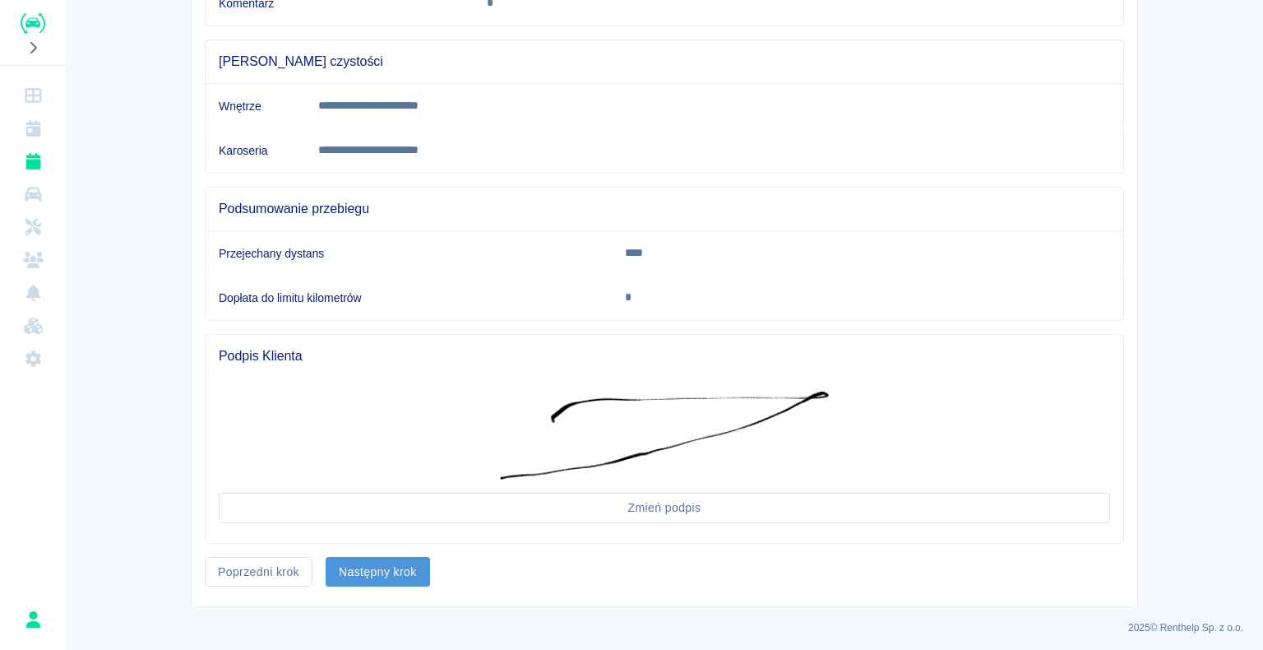
click at [363, 564] on button "Następny krok" at bounding box center [378, 572] width 104 height 30
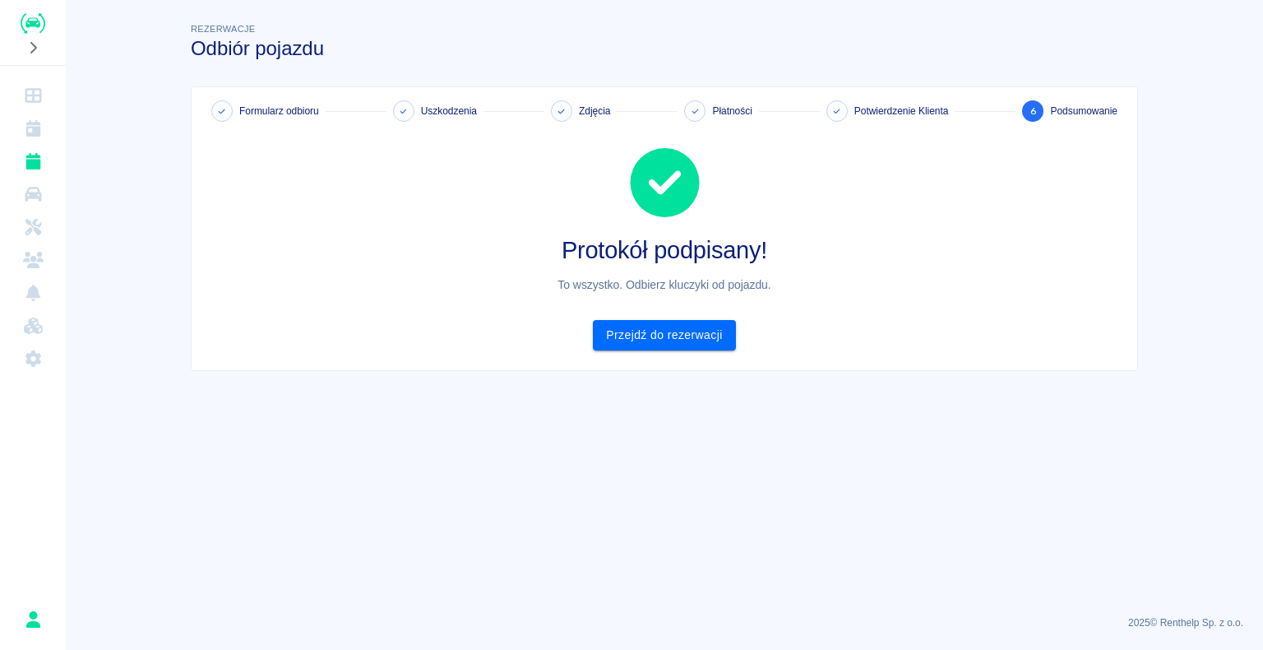
scroll to position [0, 0]
click at [666, 336] on link "Przejdź do rezerwacji" at bounding box center [664, 335] width 142 height 30
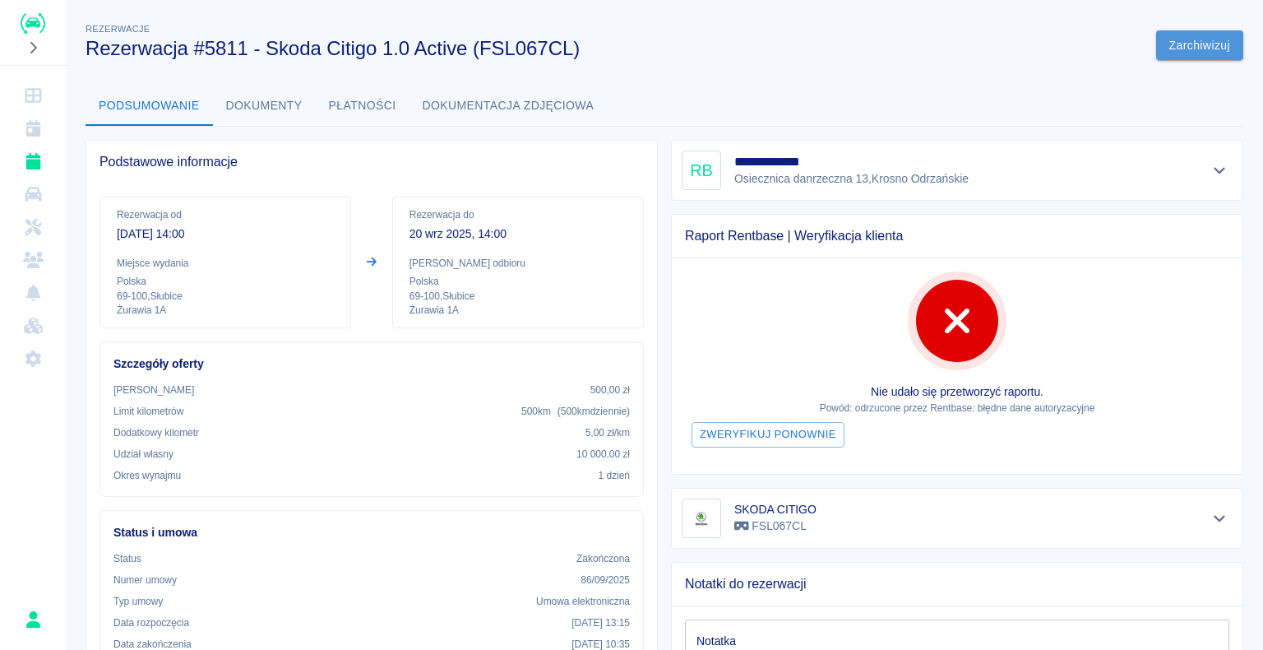
click at [1181, 45] on button "Zarchiwizuj" at bounding box center [1199, 45] width 87 height 30
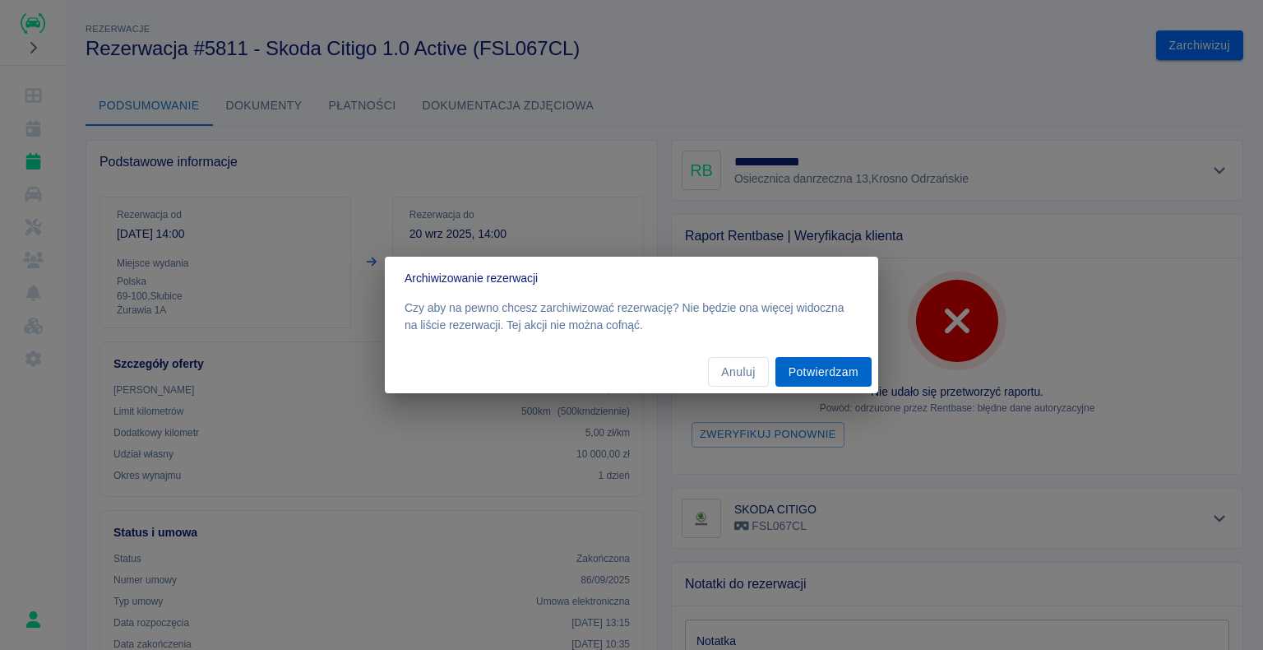
click at [827, 372] on button "Potwierdzam" at bounding box center [824, 372] width 96 height 30
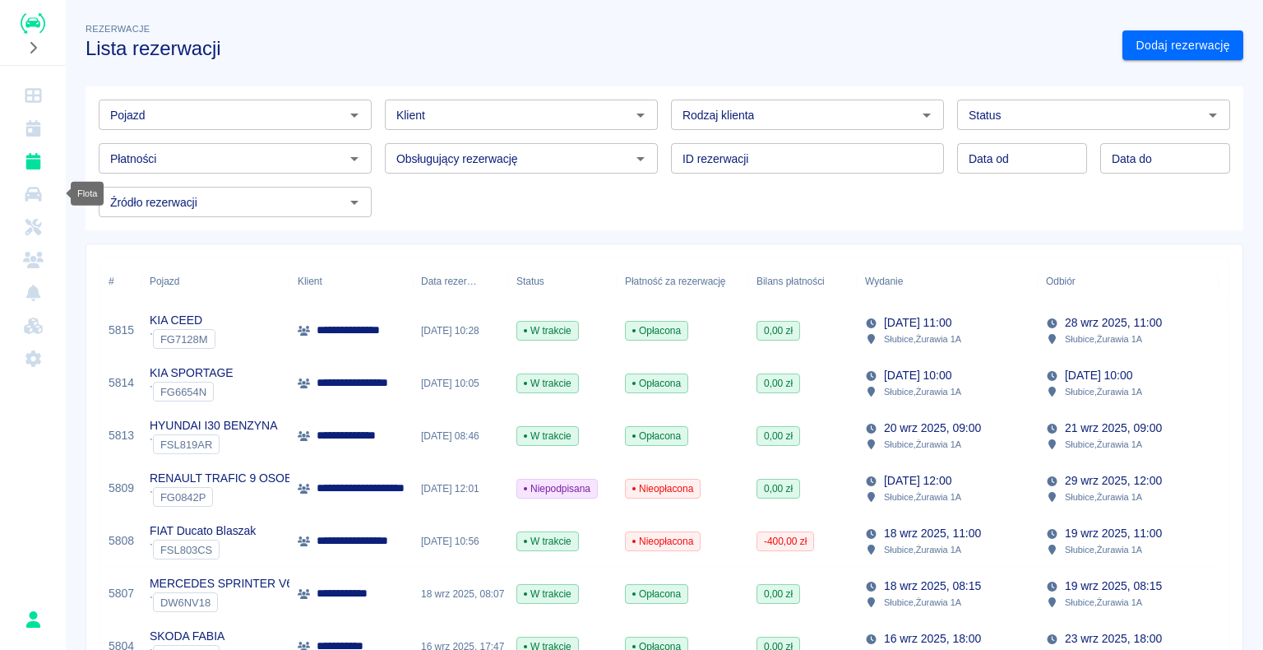
click at [33, 198] on icon "Flota" at bounding box center [33, 194] width 21 height 16
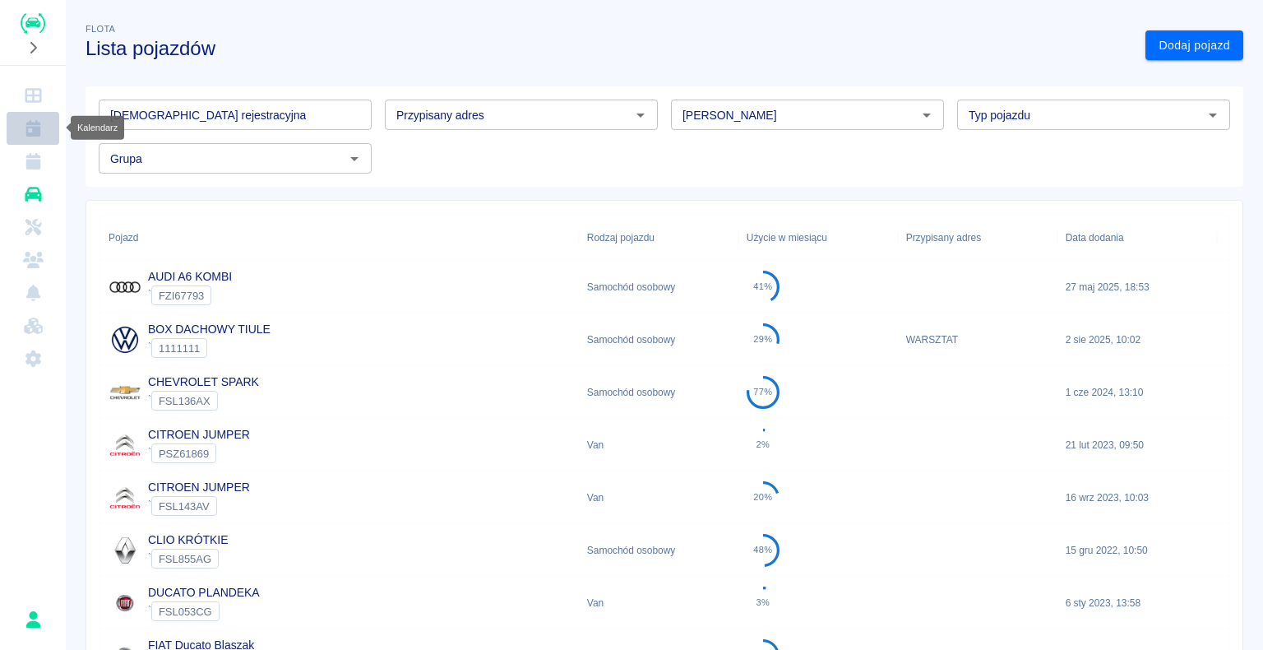
click at [28, 127] on icon "Kalendarz" at bounding box center [32, 128] width 15 height 16
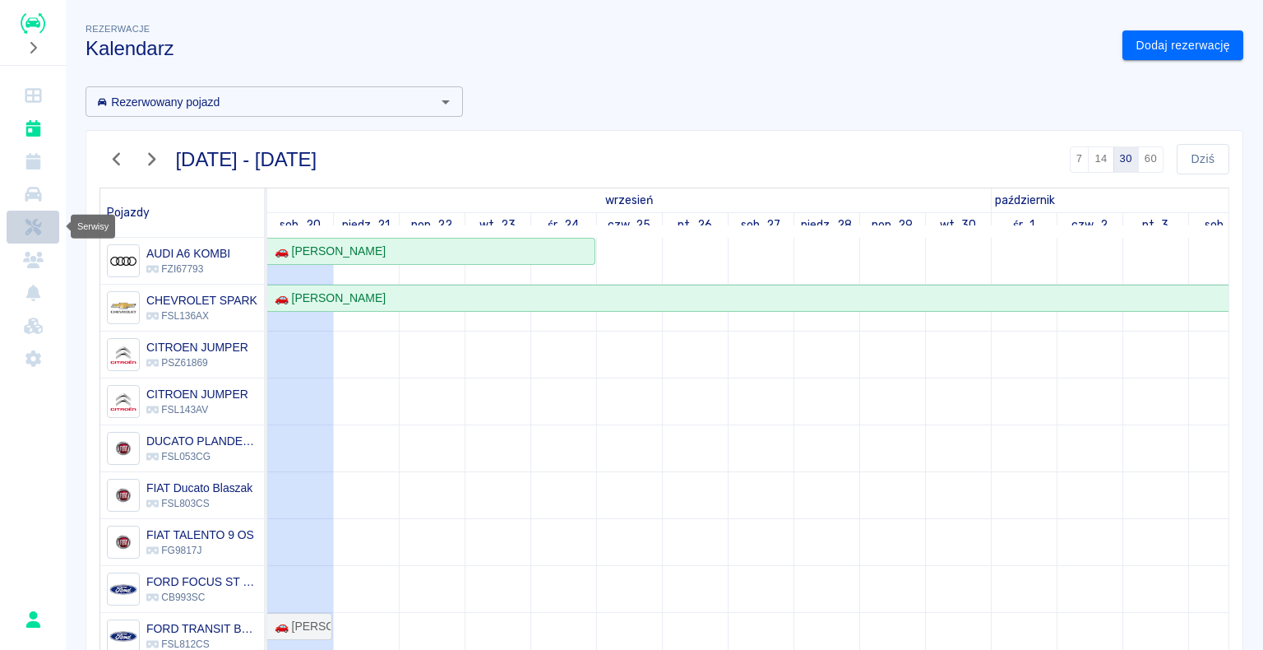
click at [38, 222] on icon "Serwisy" at bounding box center [33, 227] width 21 height 16
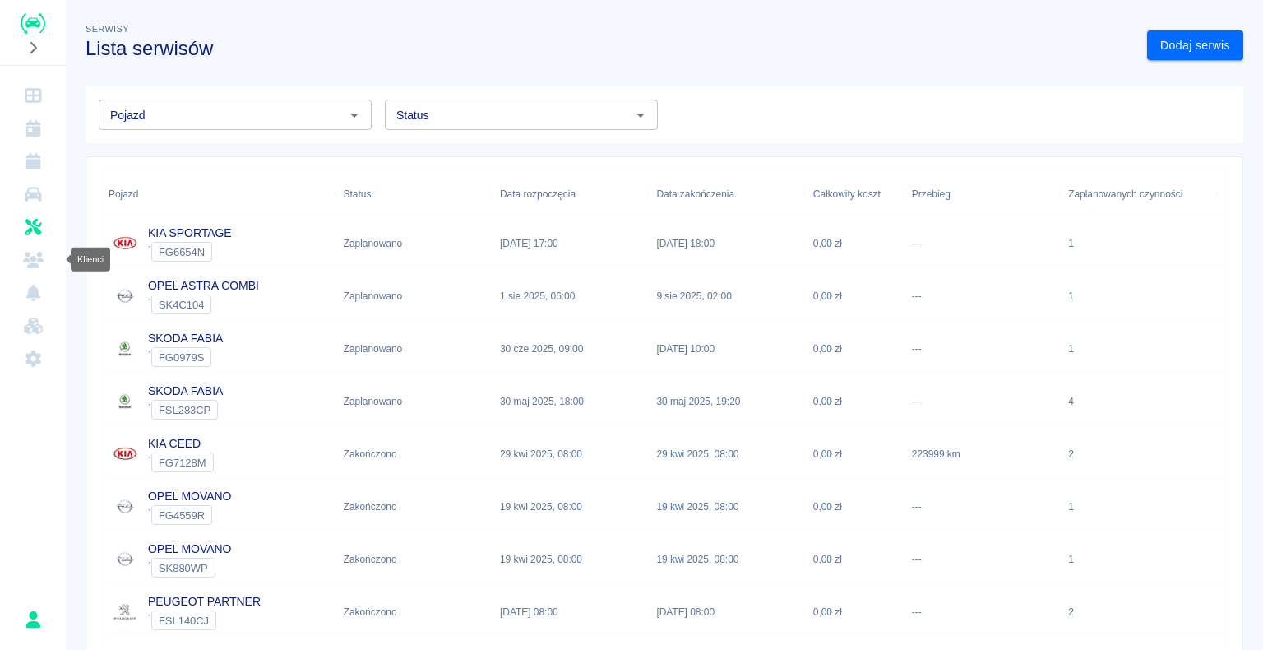
click at [39, 262] on icon "Klienci" at bounding box center [33, 260] width 21 height 16
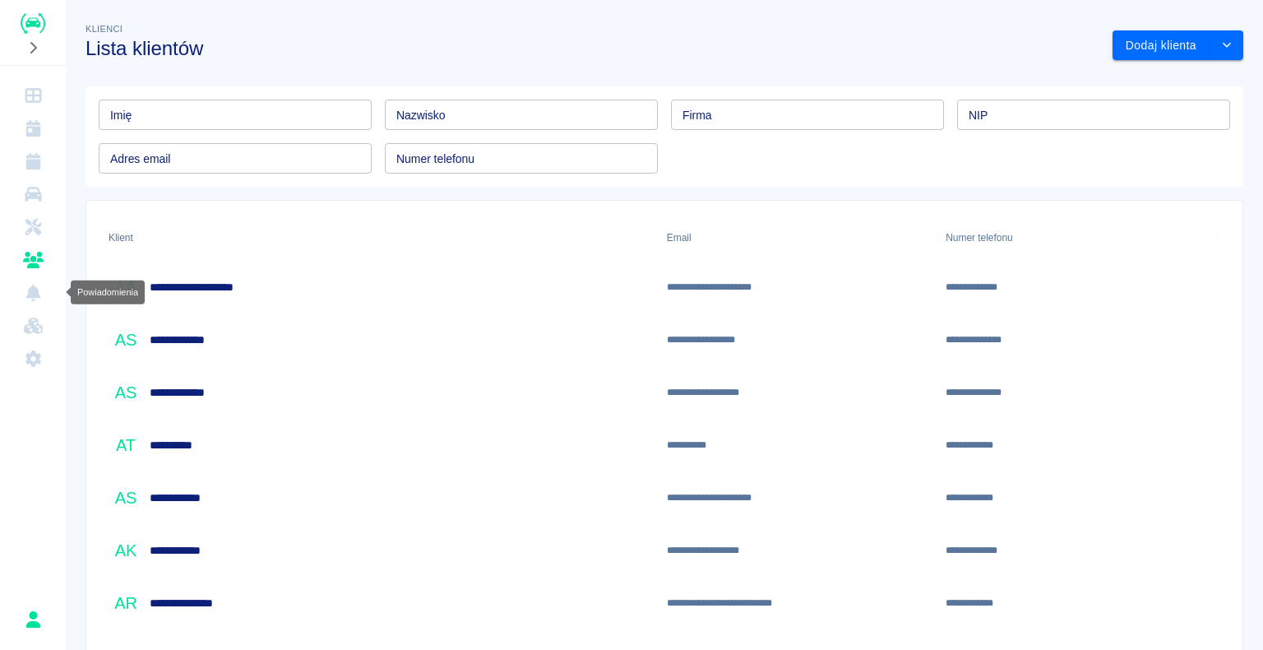
click at [30, 296] on icon "Powiadomienia" at bounding box center [32, 293] width 15 height 16
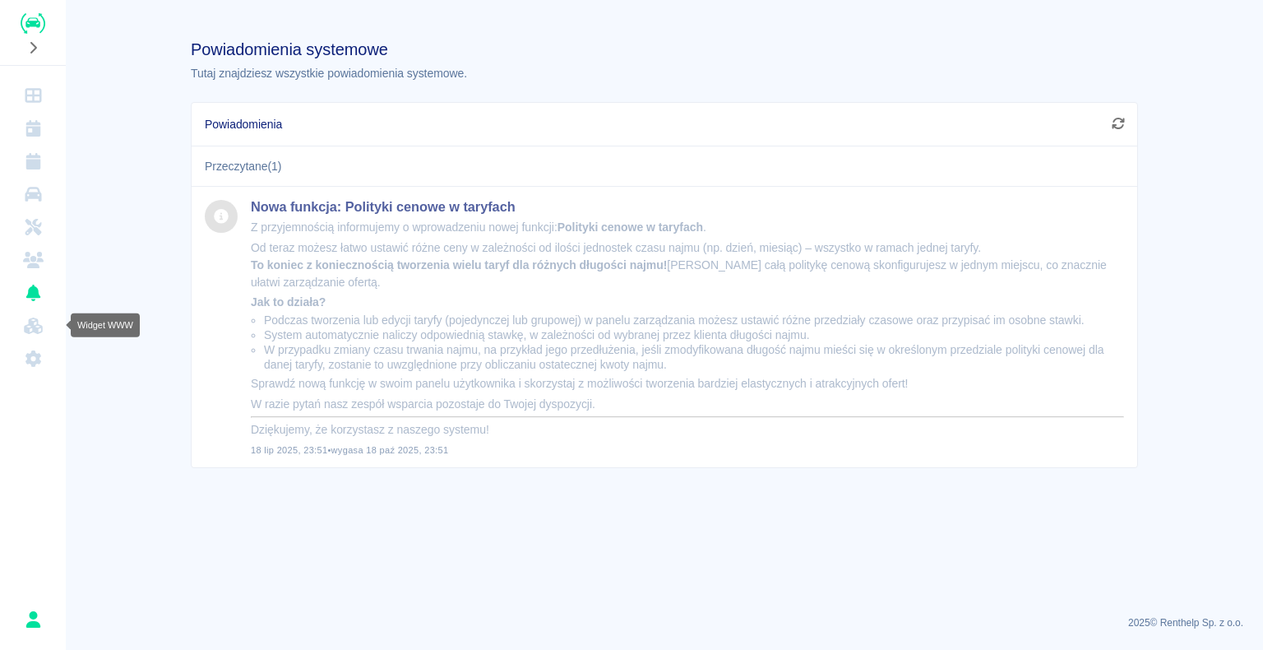
click at [30, 329] on icon "Widget WWW" at bounding box center [33, 325] width 21 height 16
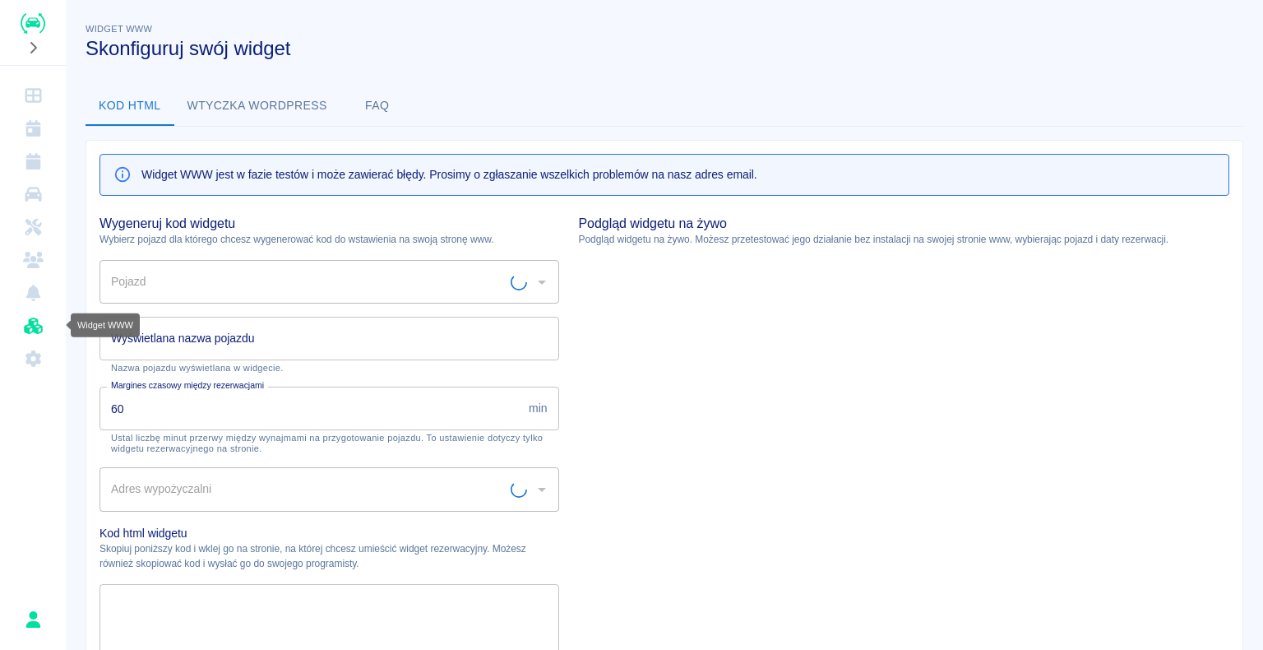
type input "WARSZTAT - Słubice, Żurawia 1A"
type input "AUDI A6 KOMBI - FZI67793"
type input "AUDI A6 KOMBI"
type textarea "<script type="module" src="[URL][DOMAIN_NAME]"></script> <link rel="stylesheet"…"
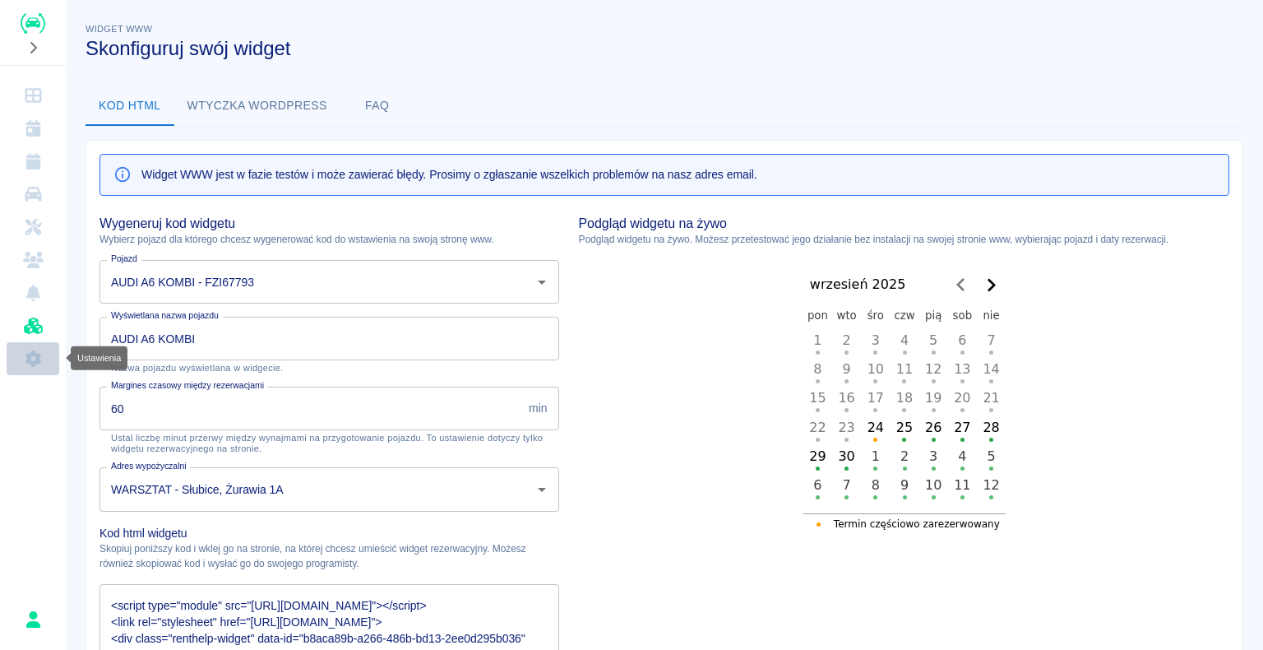
click at [30, 355] on icon "Ustawienia" at bounding box center [33, 358] width 16 height 16
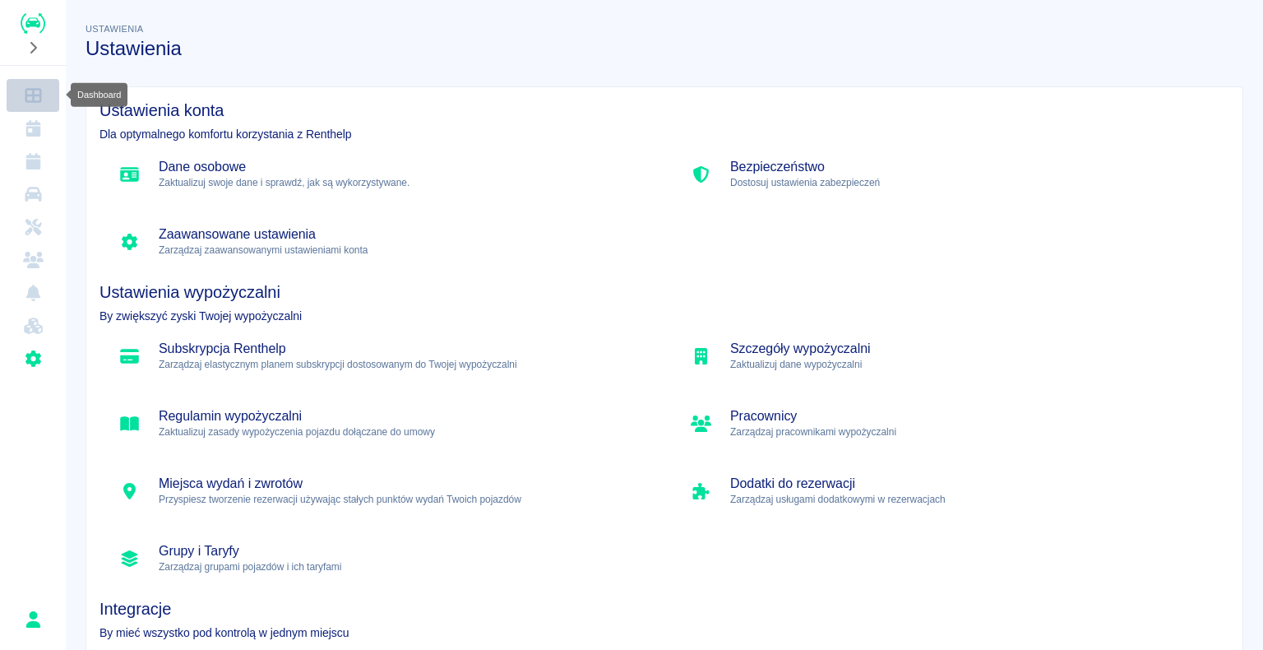
click at [33, 94] on icon "Dashboard" at bounding box center [33, 95] width 16 height 15
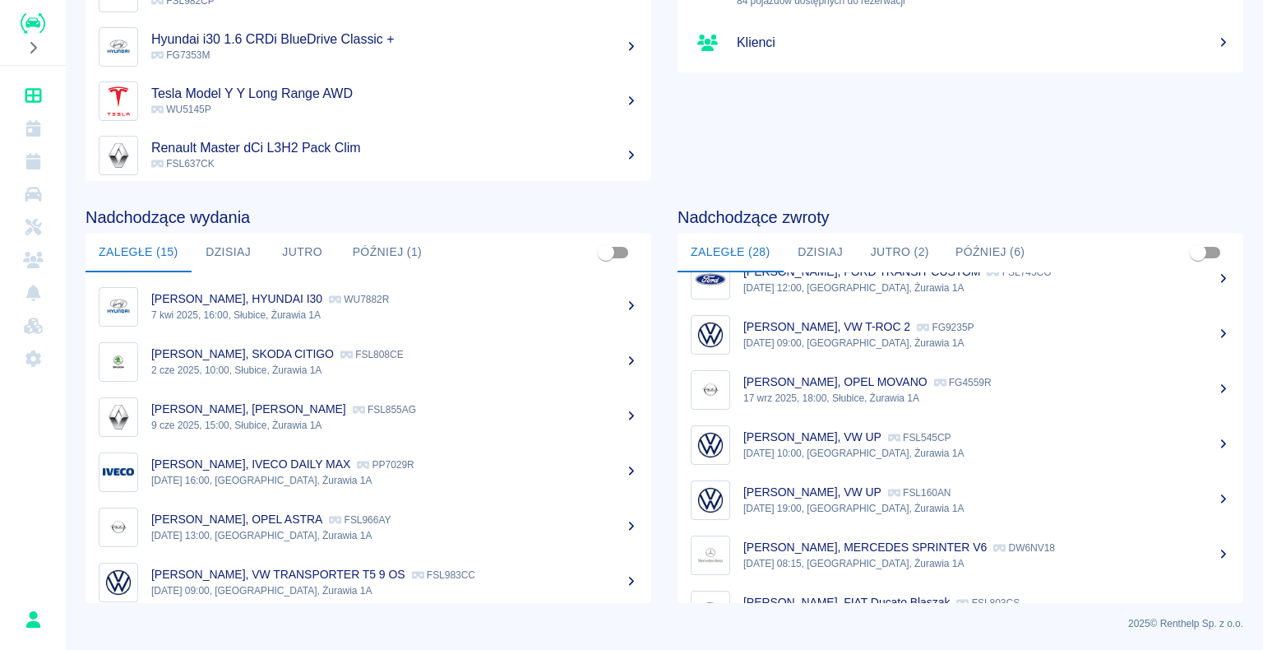
scroll to position [1225, 0]
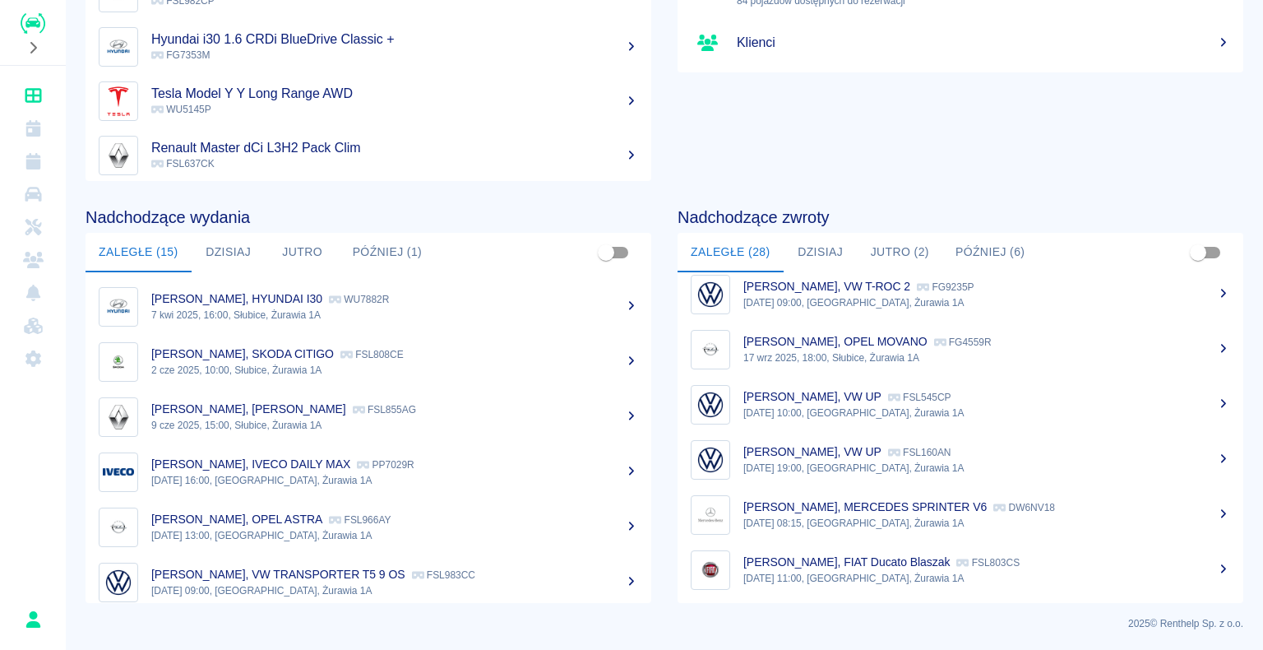
click at [938, 457] on div "[PERSON_NAME], VW UP FSL160AN" at bounding box center [986, 451] width 487 height 17
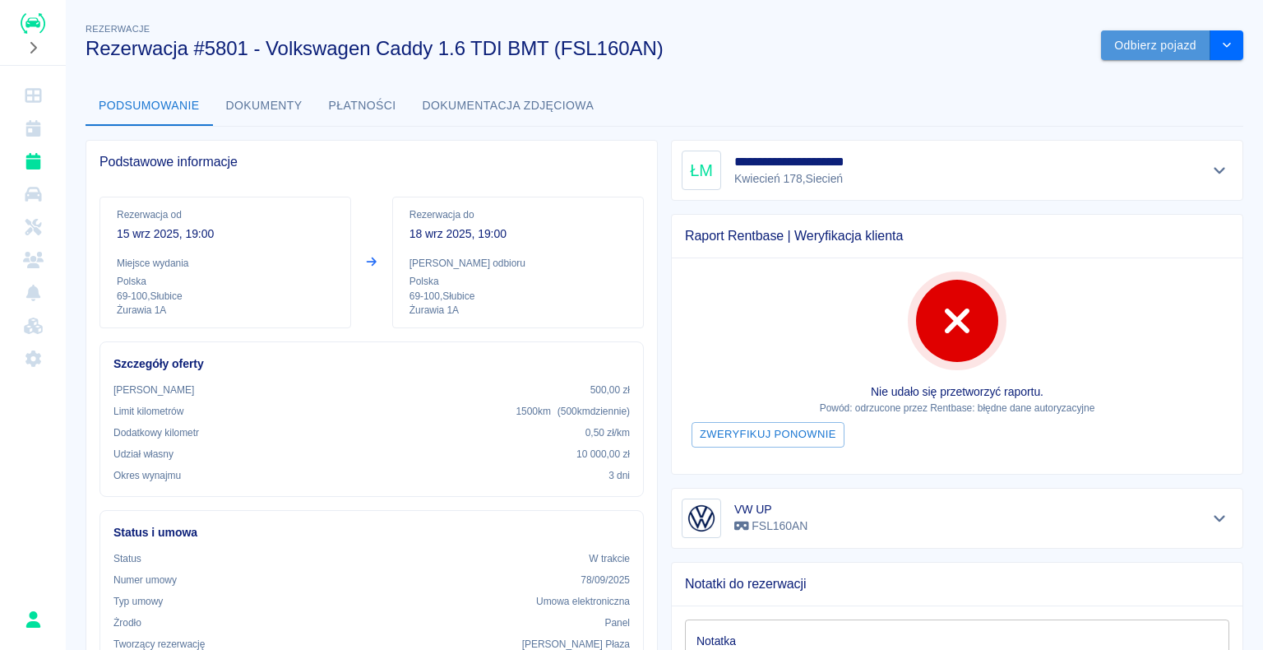
click at [1132, 44] on button "Odbierz pojazd" at bounding box center [1155, 45] width 109 height 30
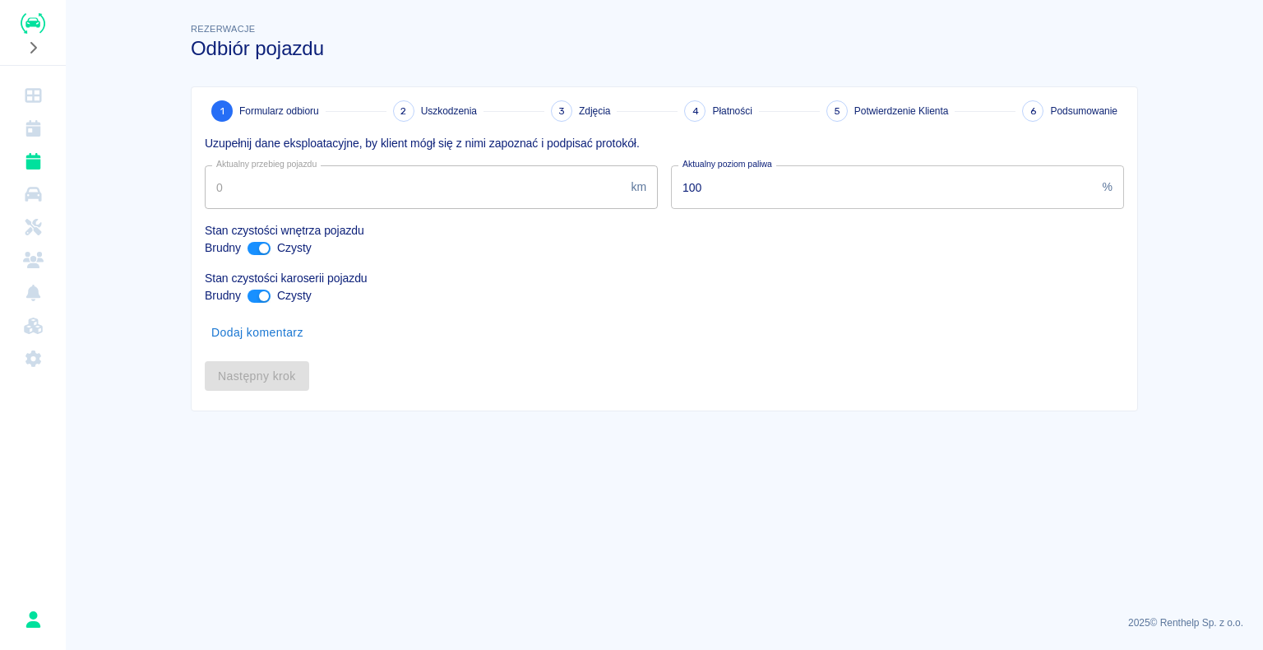
type input "296888"
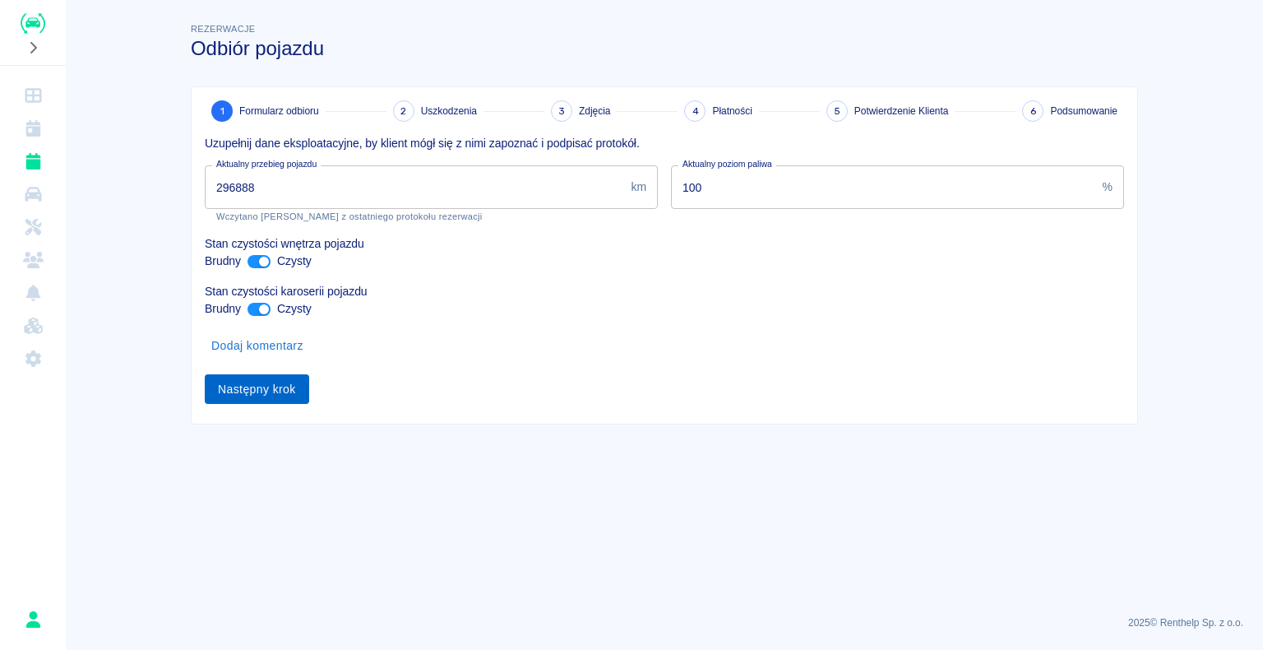
click at [253, 396] on button "Następny krok" at bounding box center [257, 389] width 104 height 30
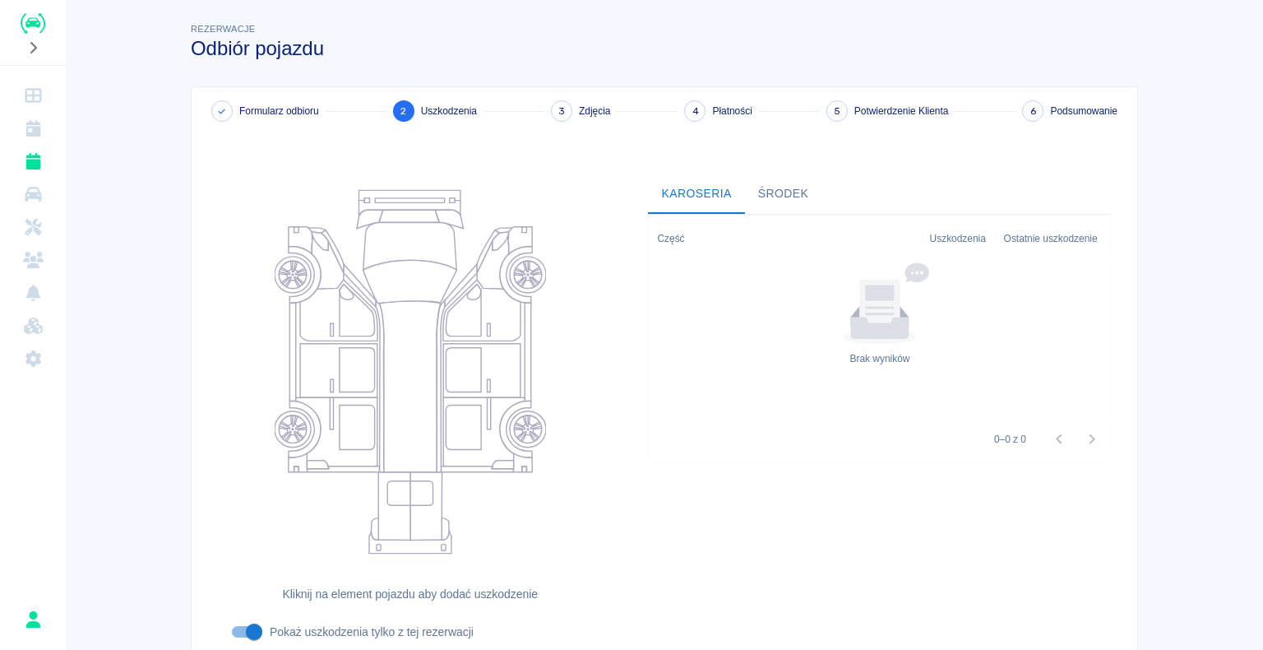
scroll to position [135, 0]
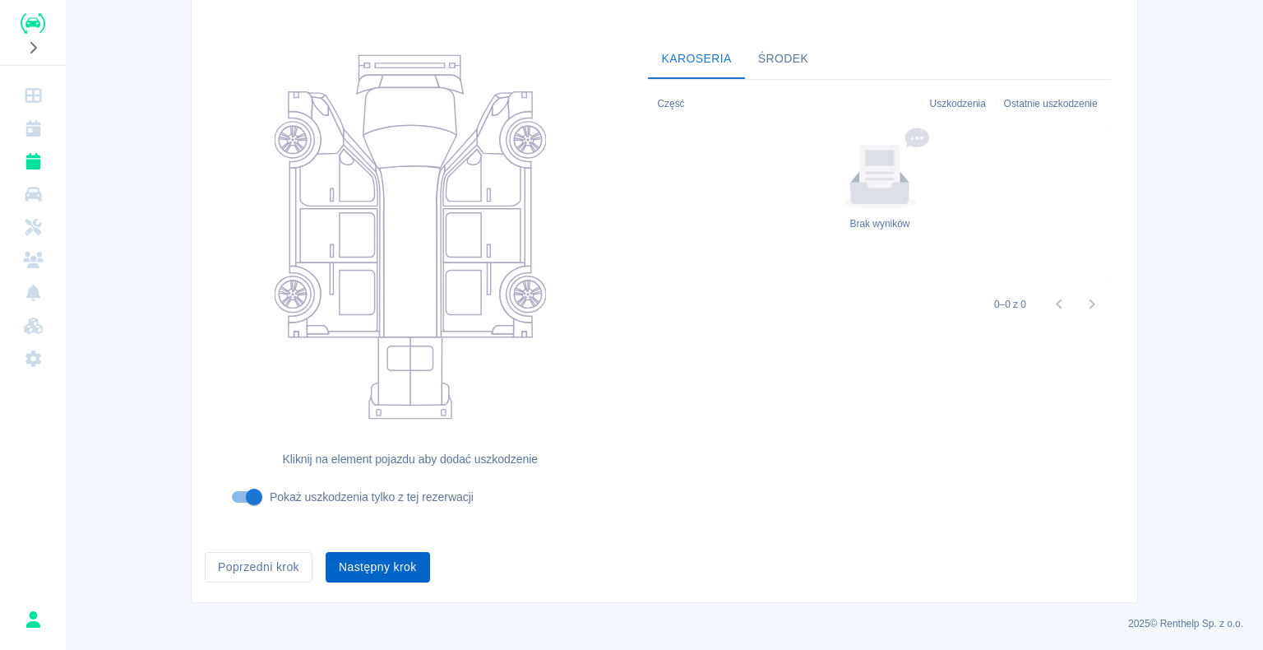
click at [378, 569] on button "Następny krok" at bounding box center [378, 567] width 104 height 30
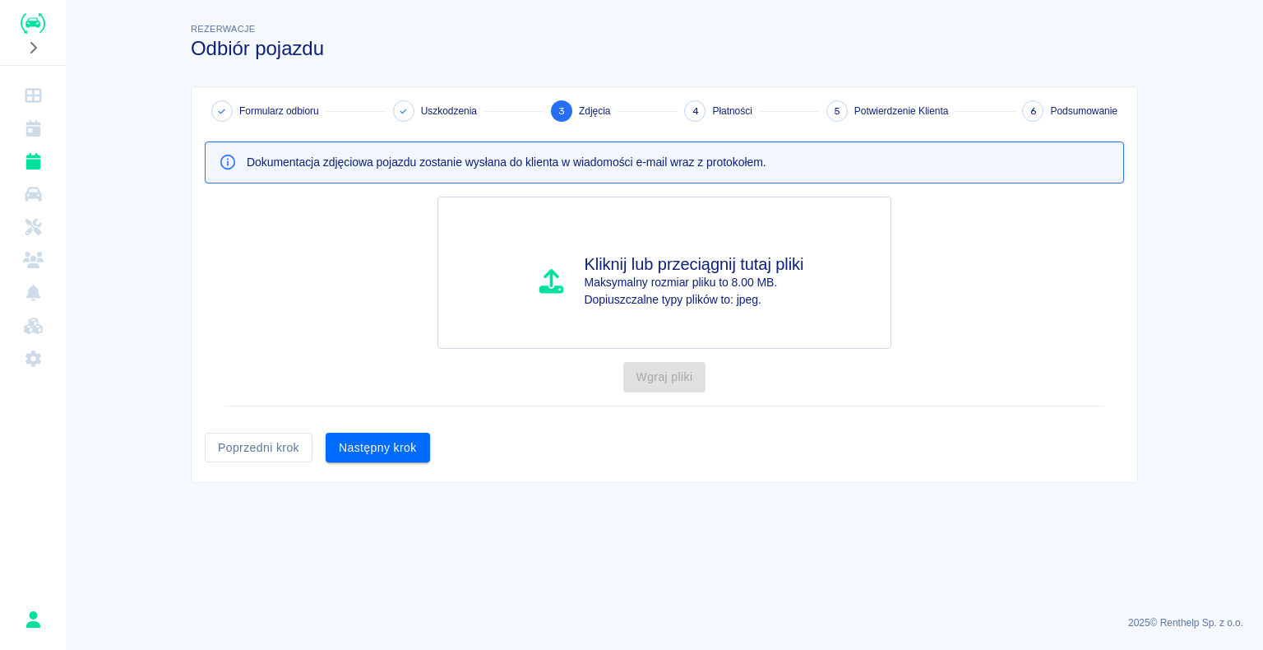
scroll to position [0, 0]
click at [378, 453] on button "Następny krok" at bounding box center [378, 448] width 104 height 30
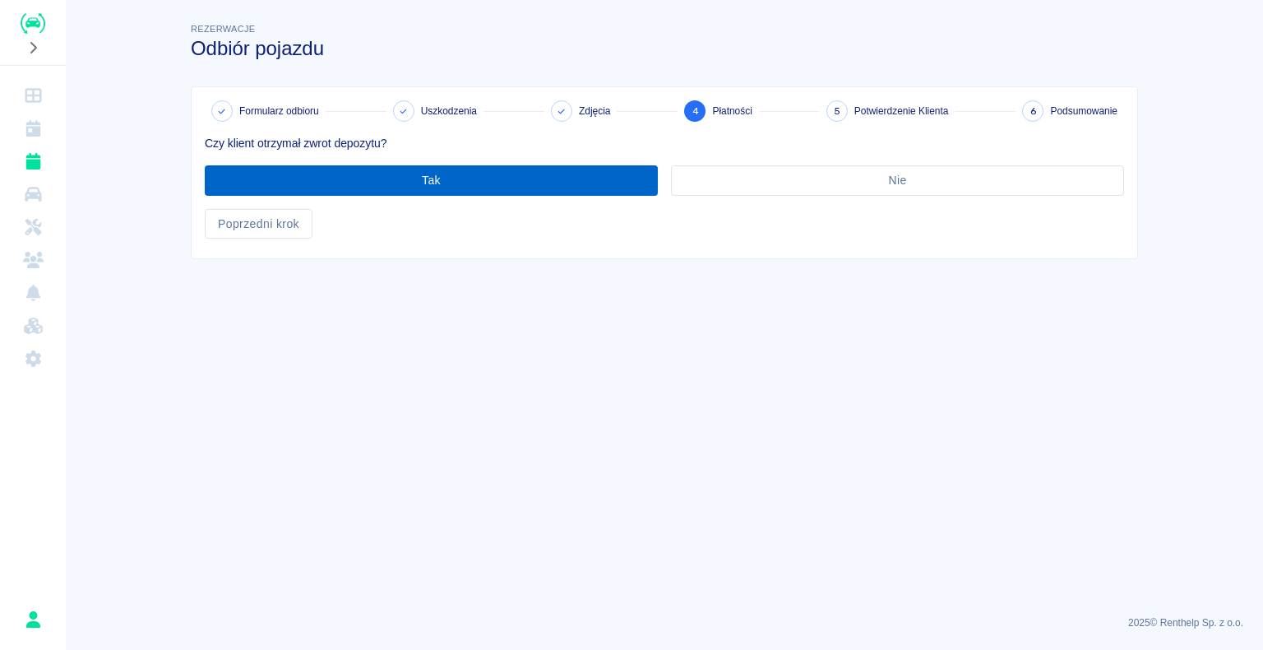
click at [429, 176] on button "Tak" at bounding box center [431, 180] width 453 height 30
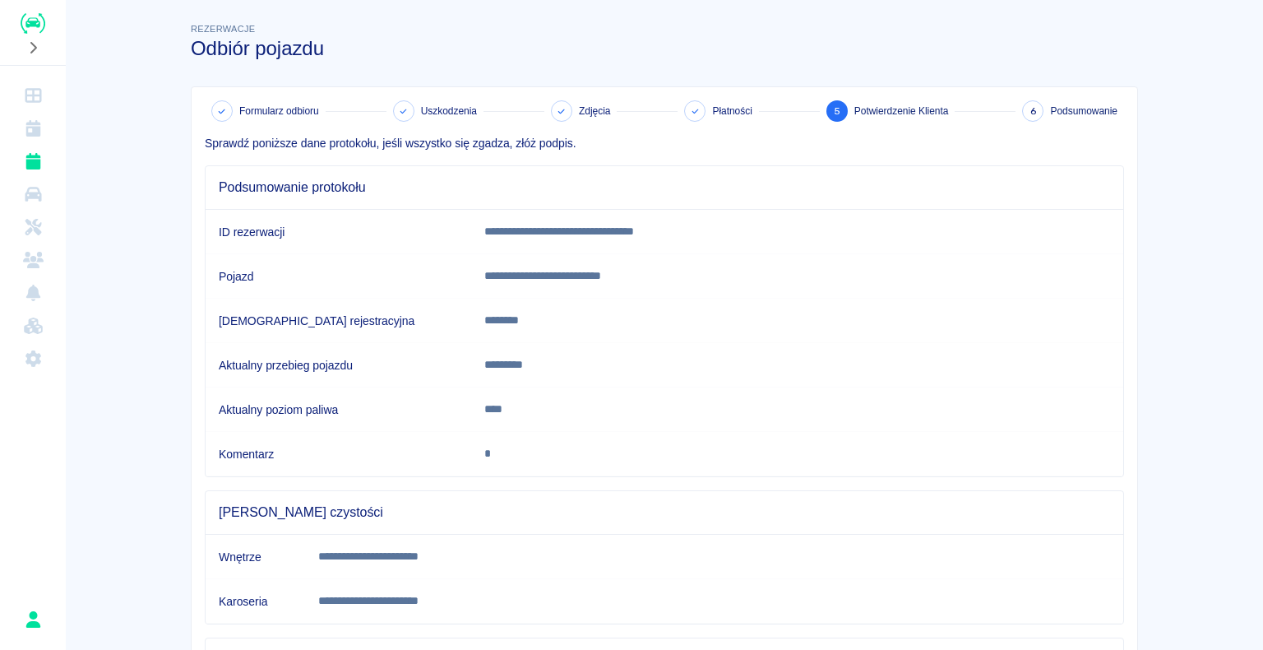
scroll to position [229, 0]
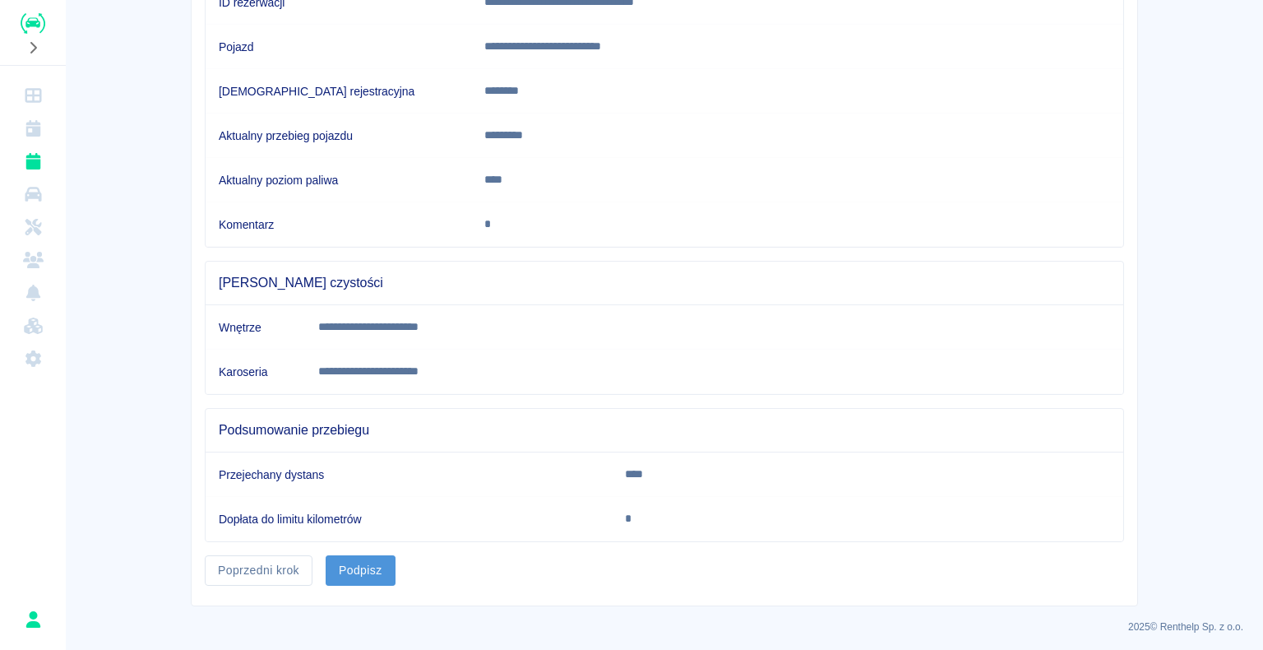
click at [363, 567] on button "Podpisz" at bounding box center [361, 570] width 70 height 30
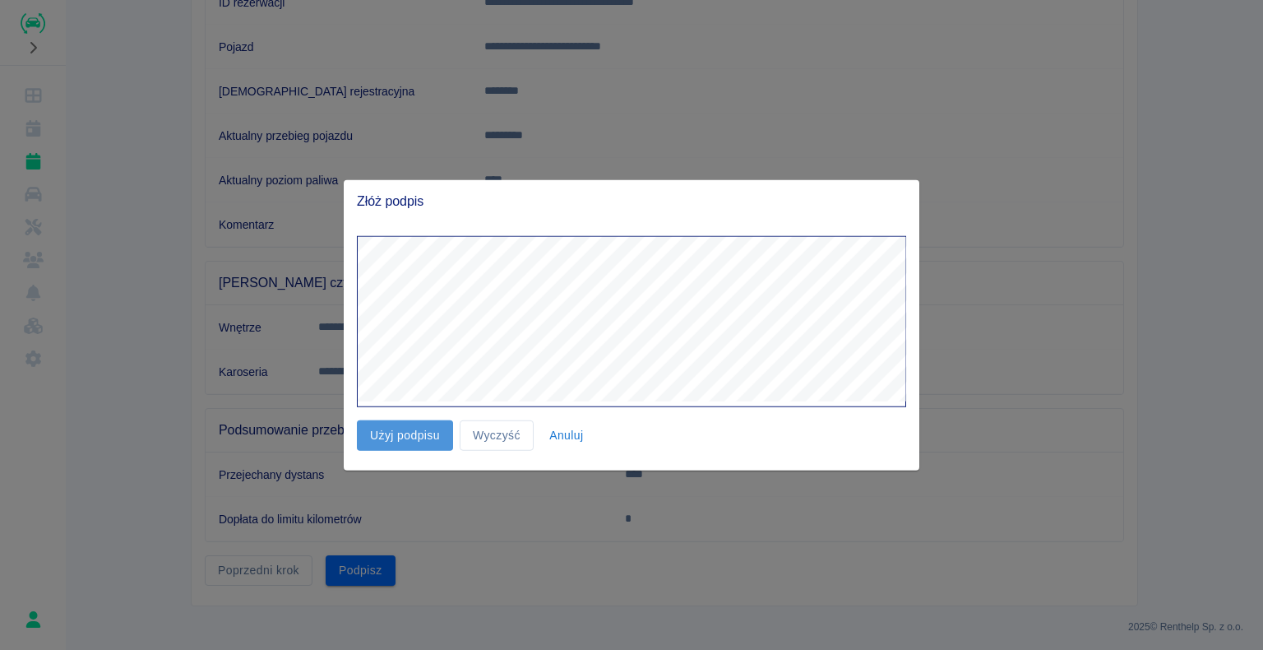
click at [412, 437] on button "Użyj podpisu" at bounding box center [405, 435] width 96 height 30
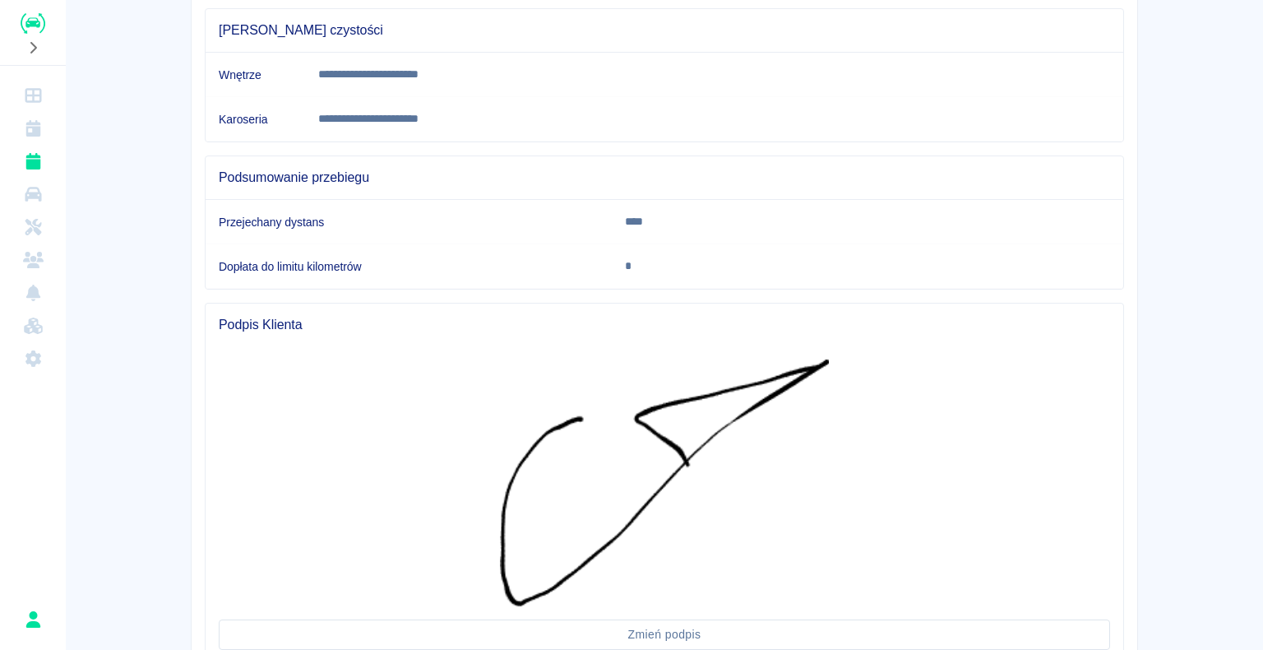
scroll to position [609, 0]
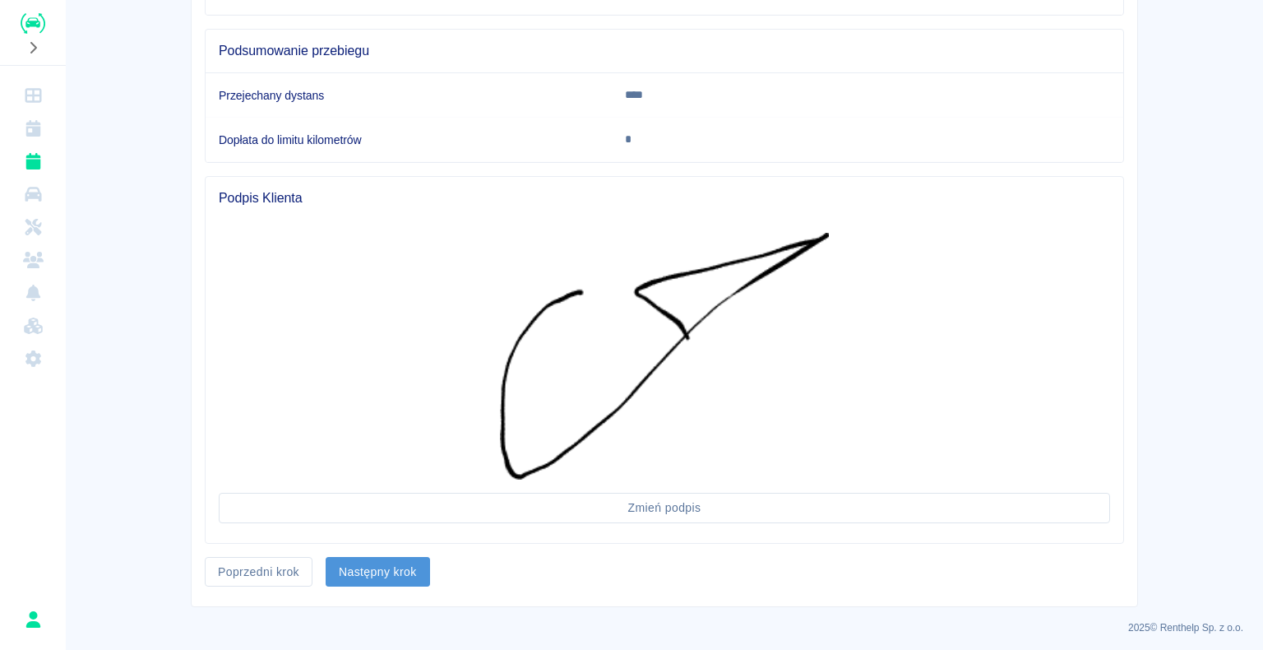
click at [398, 565] on button "Następny krok" at bounding box center [378, 572] width 104 height 30
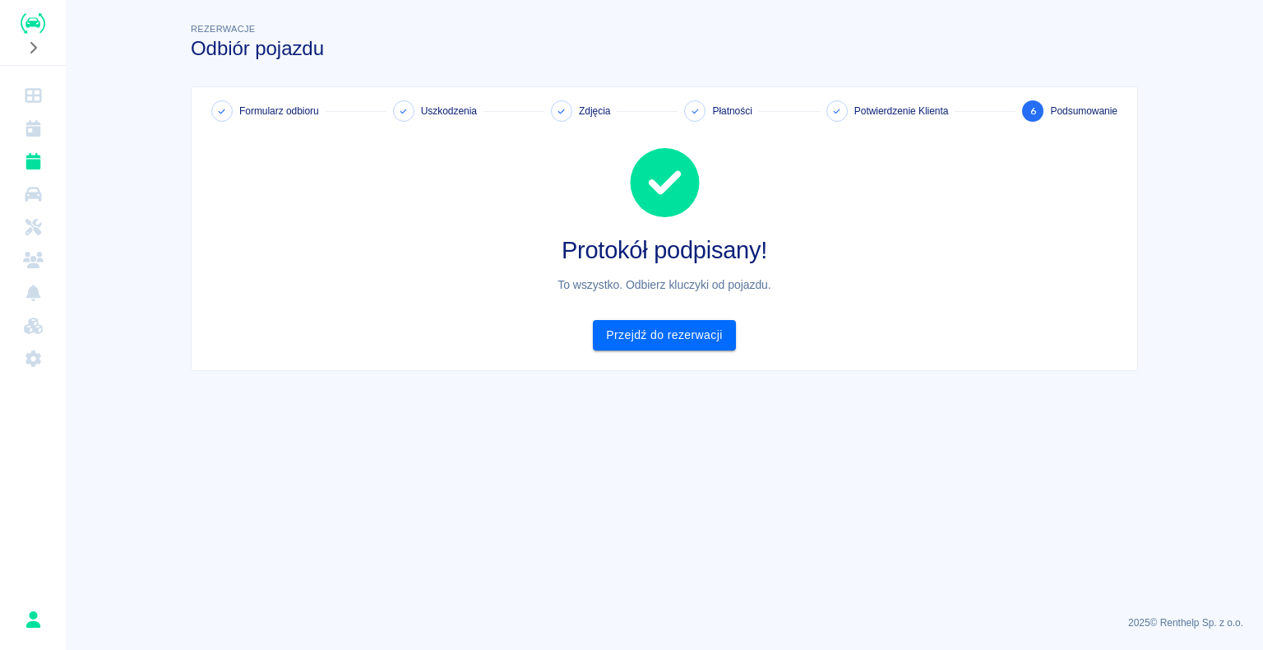
scroll to position [0, 0]
click at [637, 331] on link "Przejdź do rezerwacji" at bounding box center [664, 335] width 142 height 30
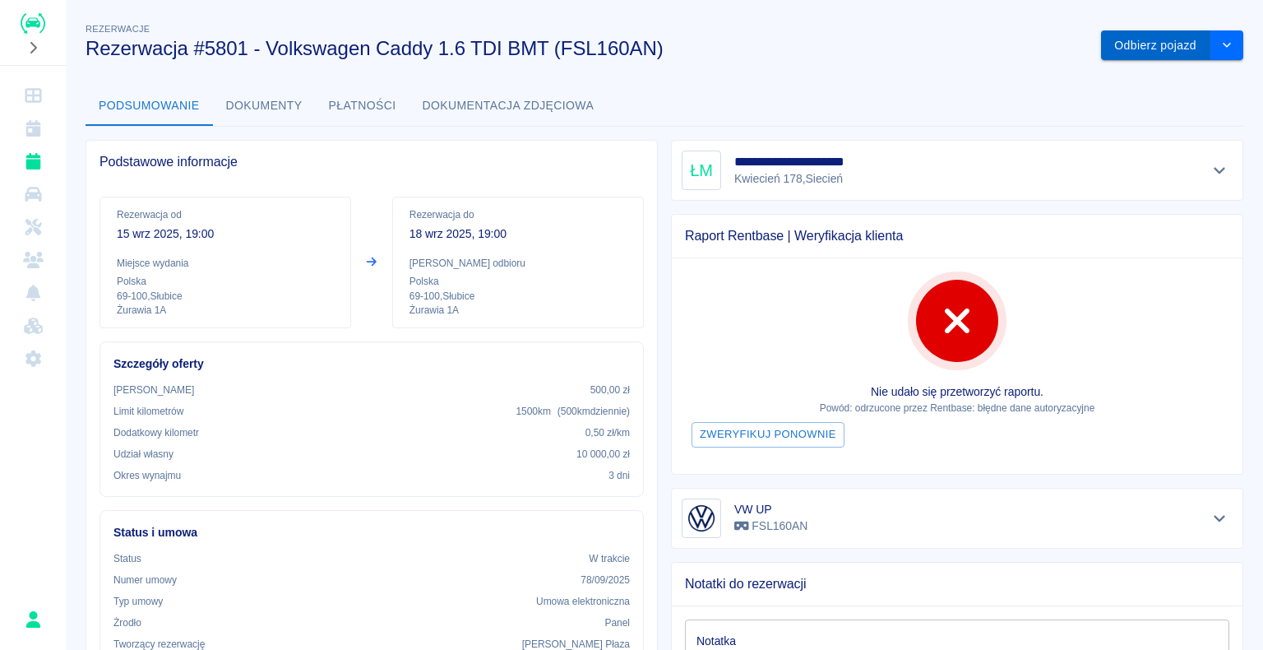
click at [1132, 44] on button "Odbierz pojazd" at bounding box center [1155, 45] width 109 height 30
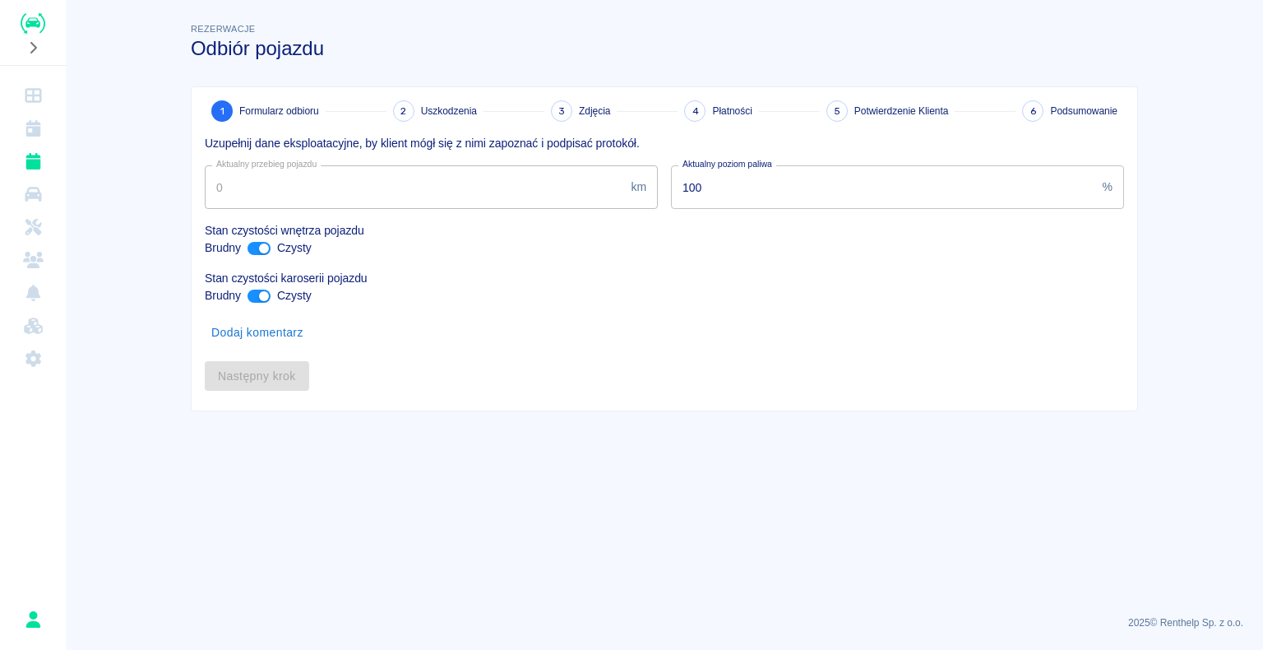
type input "296888"
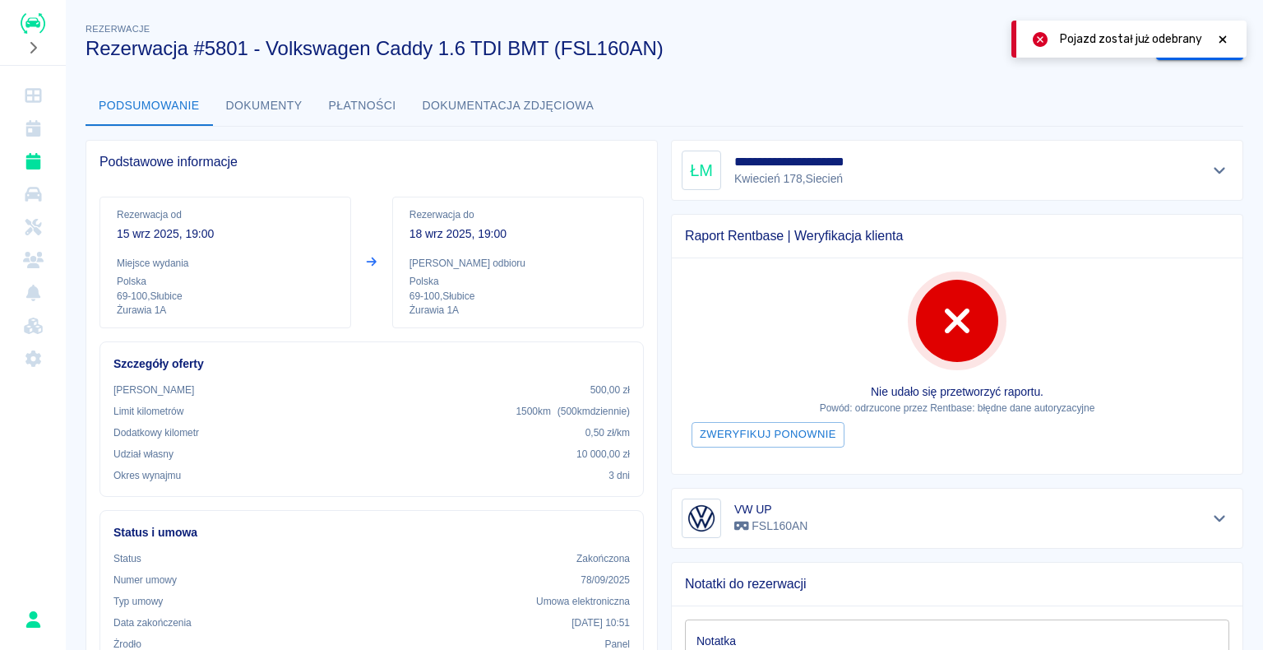
click at [1222, 38] on icon at bounding box center [1223, 38] width 7 height 7
click at [1167, 45] on button "Zarchiwizuj" at bounding box center [1199, 45] width 87 height 30
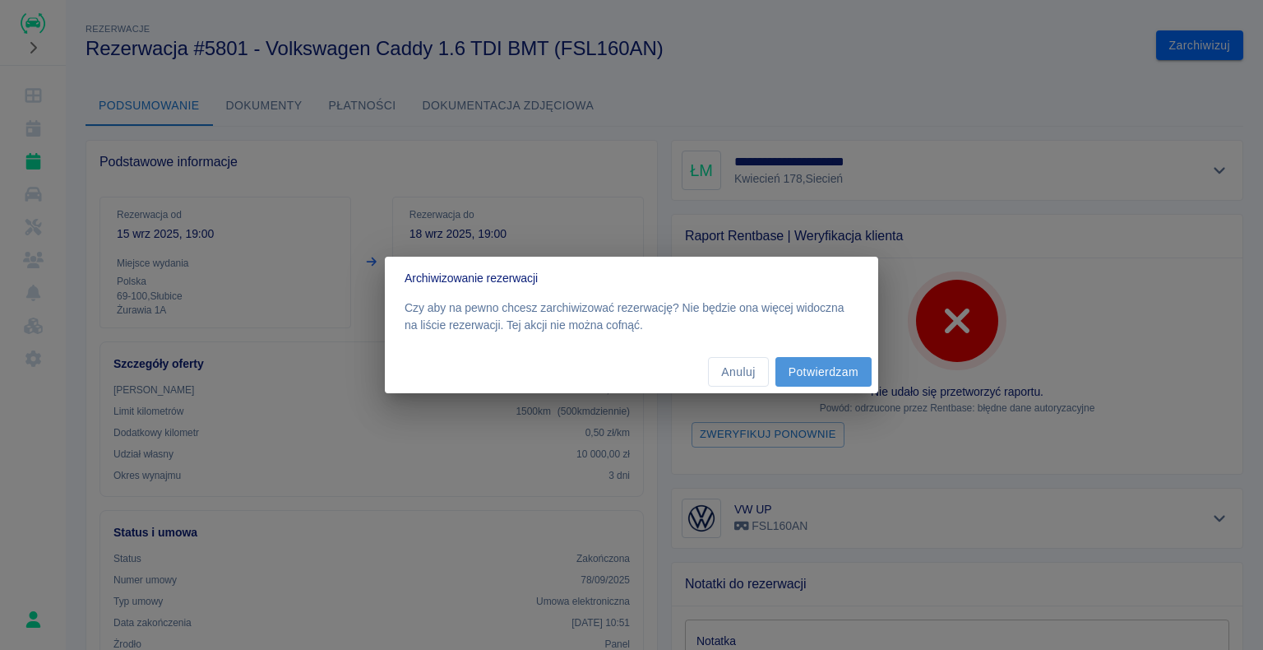
click at [834, 370] on button "Potwierdzam" at bounding box center [824, 372] width 96 height 30
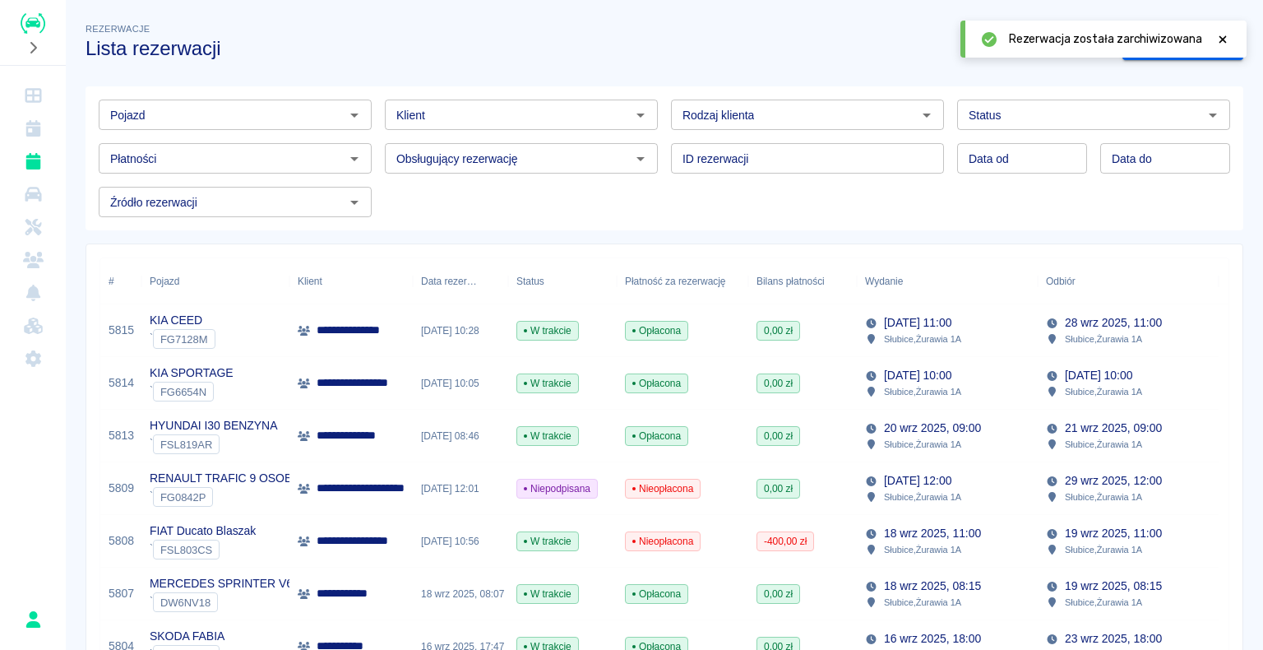
click at [33, 21] on img "Renthelp" at bounding box center [33, 23] width 25 height 21
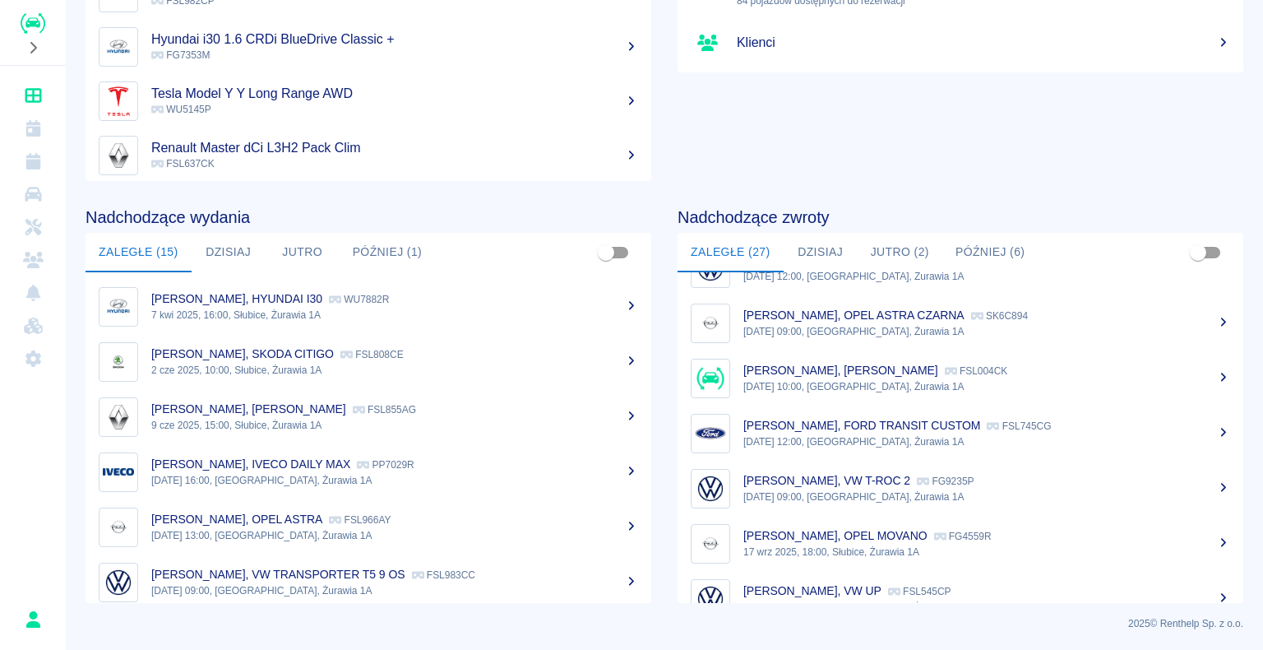
scroll to position [1005, 0]
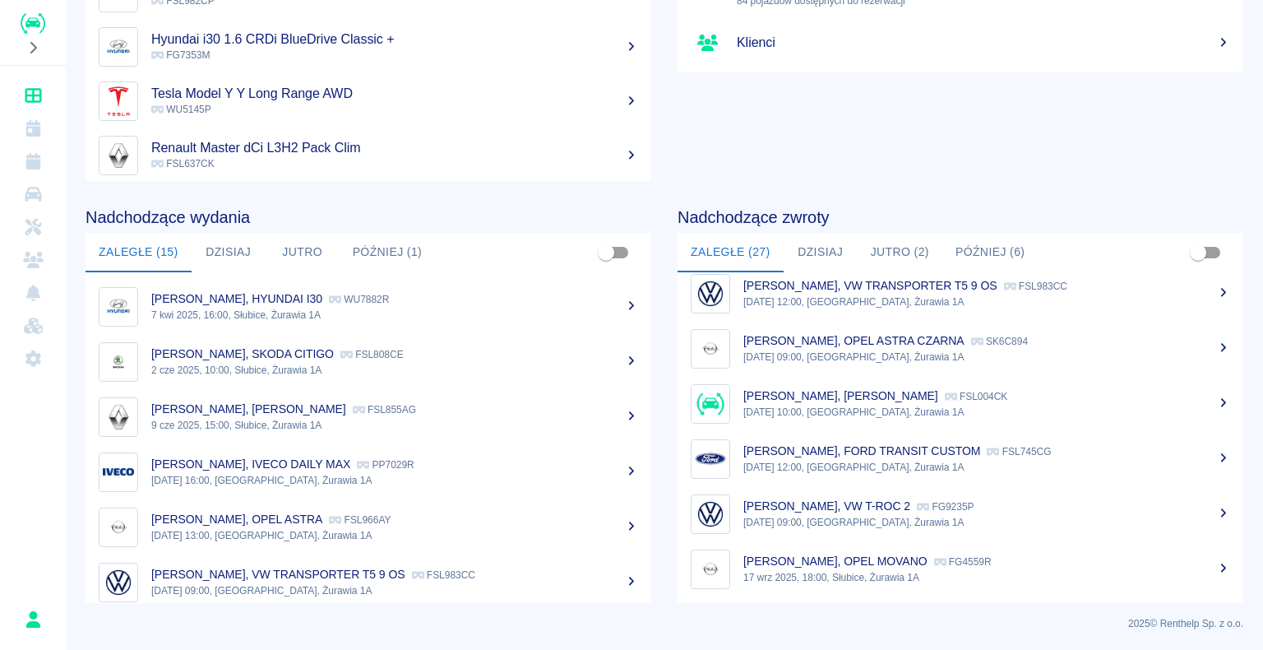
click at [928, 350] on p "[DATE] 09:00, [GEOGRAPHIC_DATA], Żurawia 1A" at bounding box center [986, 357] width 487 height 15
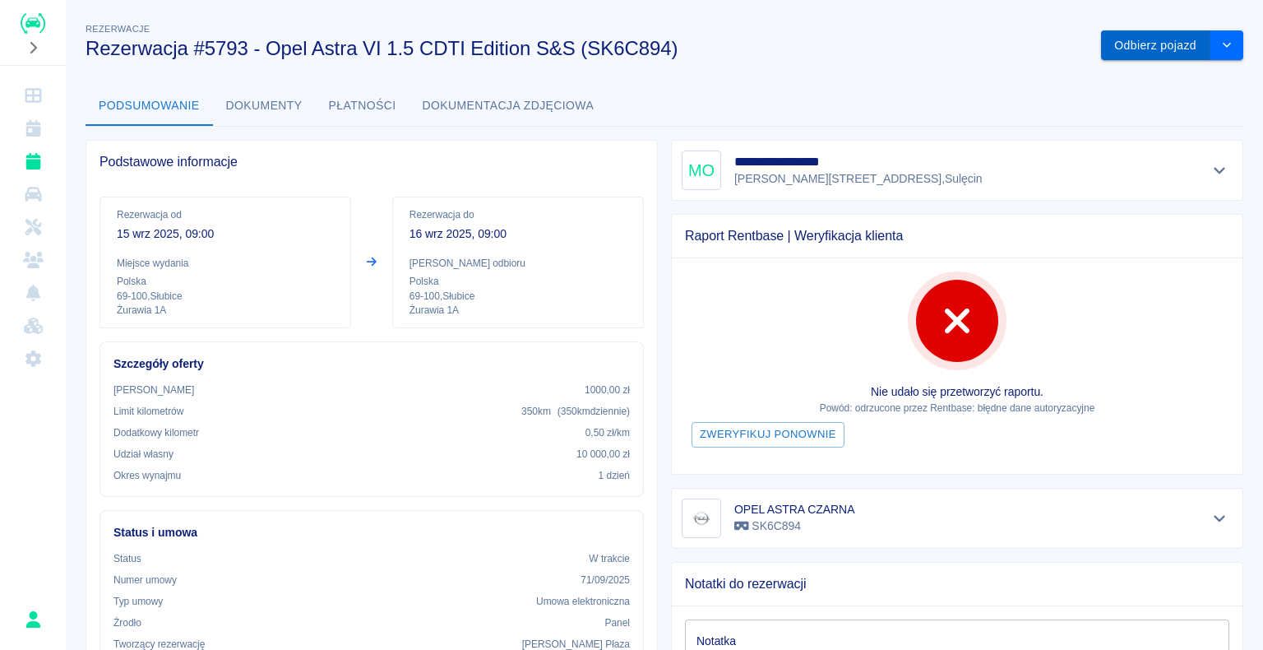
click at [1109, 48] on button "Odbierz pojazd" at bounding box center [1155, 45] width 109 height 30
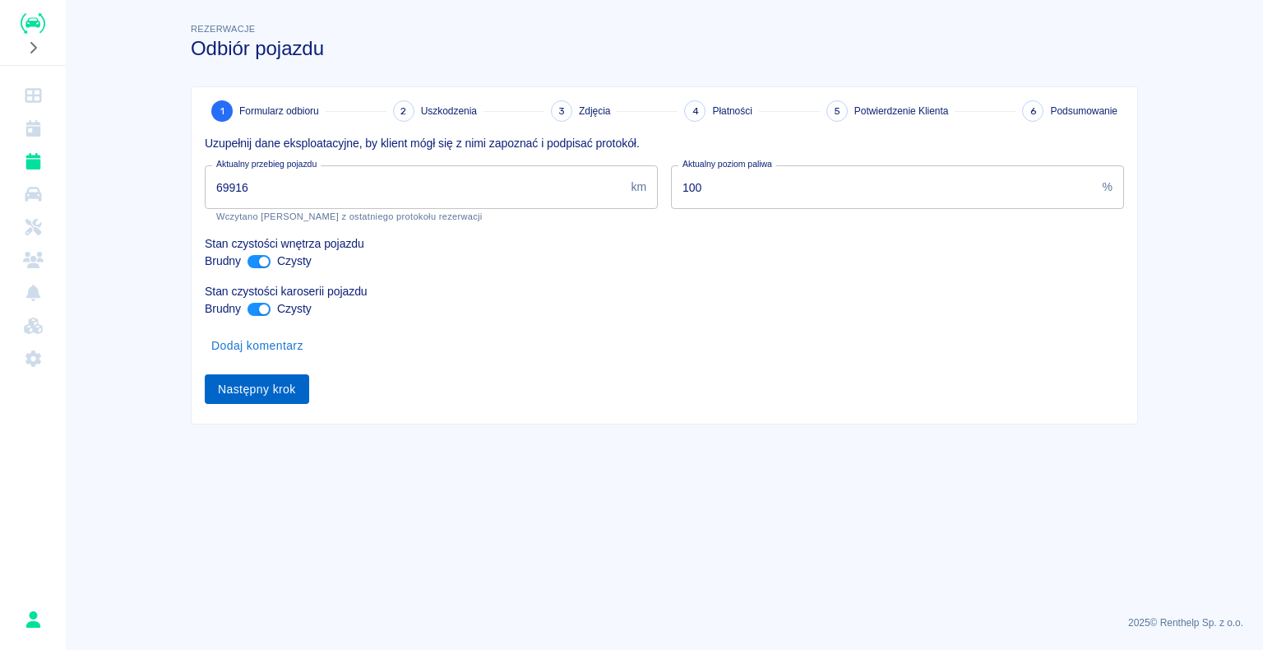
click at [234, 390] on button "Następny krok" at bounding box center [257, 389] width 104 height 30
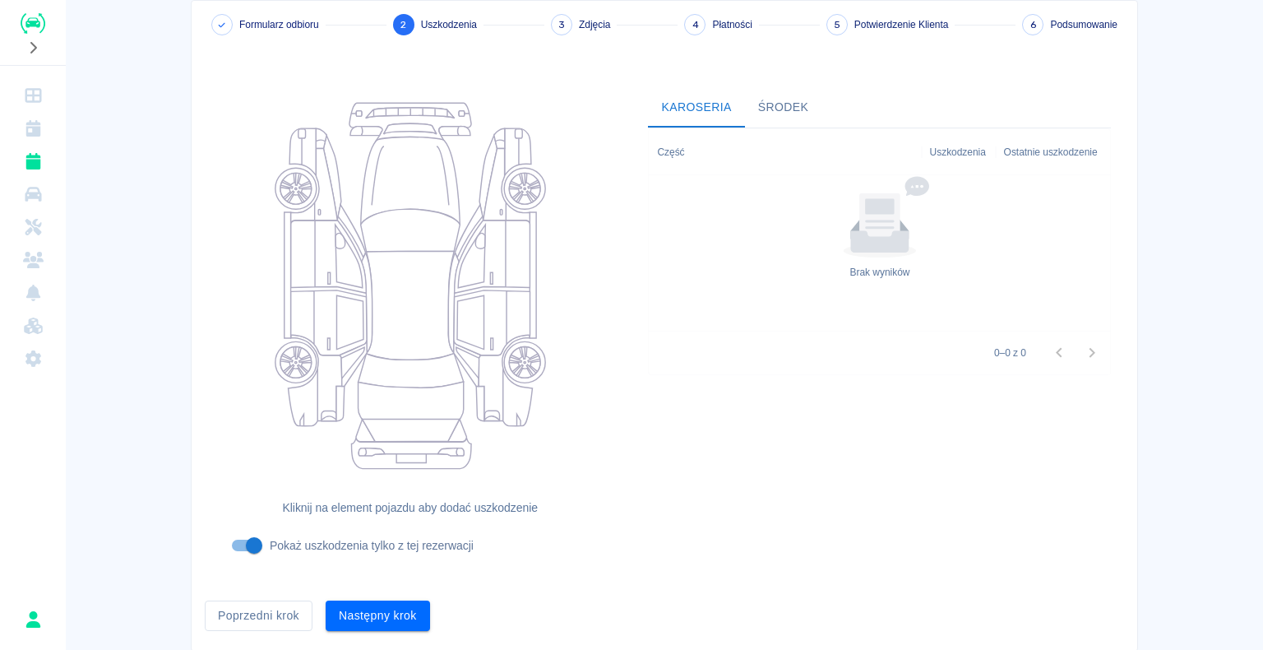
scroll to position [135, 0]
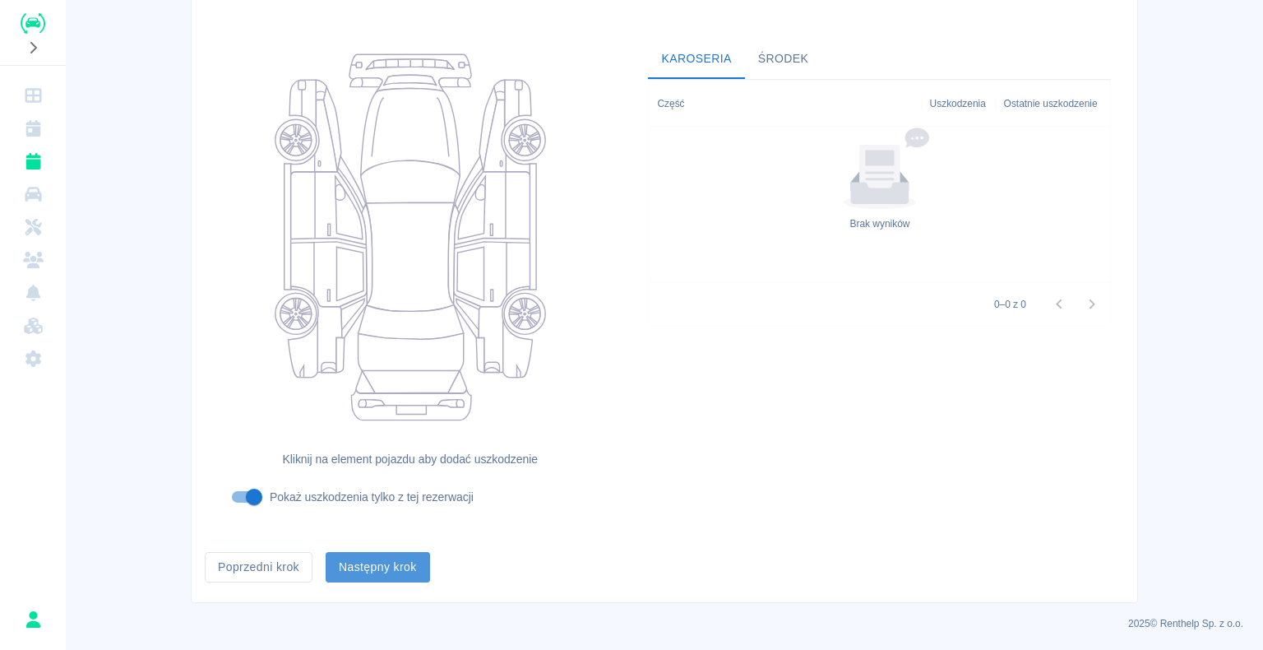
click at [351, 568] on button "Następny krok" at bounding box center [378, 567] width 104 height 30
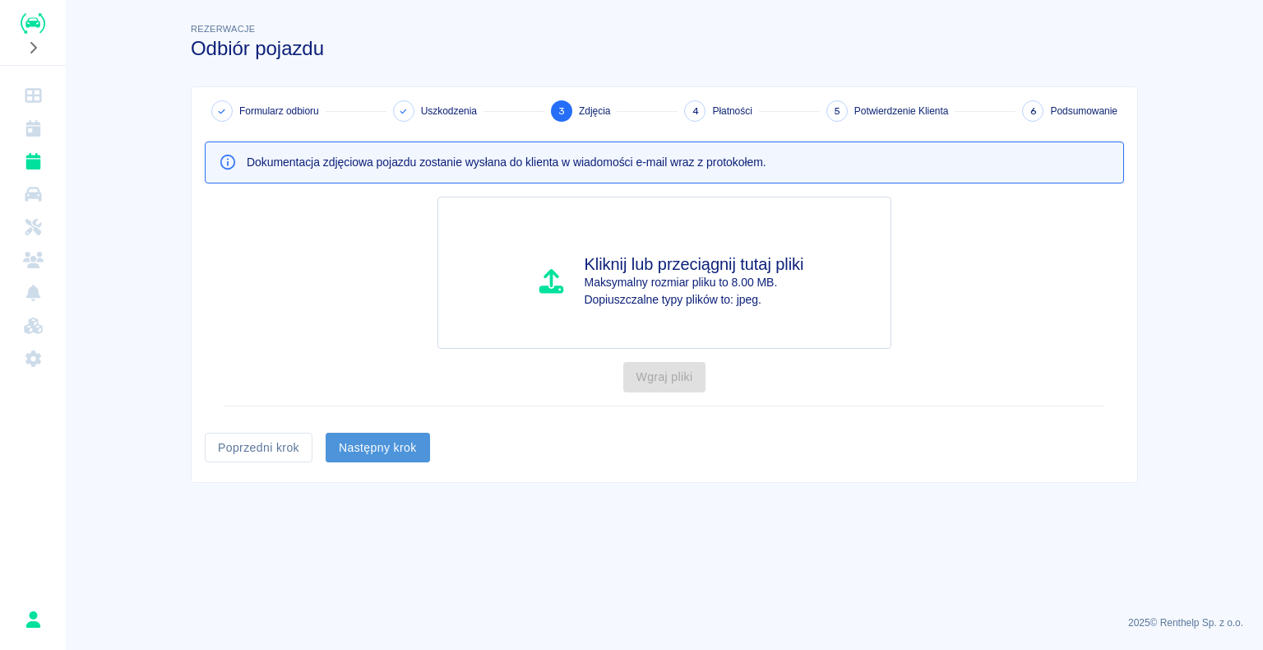
click at [385, 438] on button "Następny krok" at bounding box center [378, 448] width 104 height 30
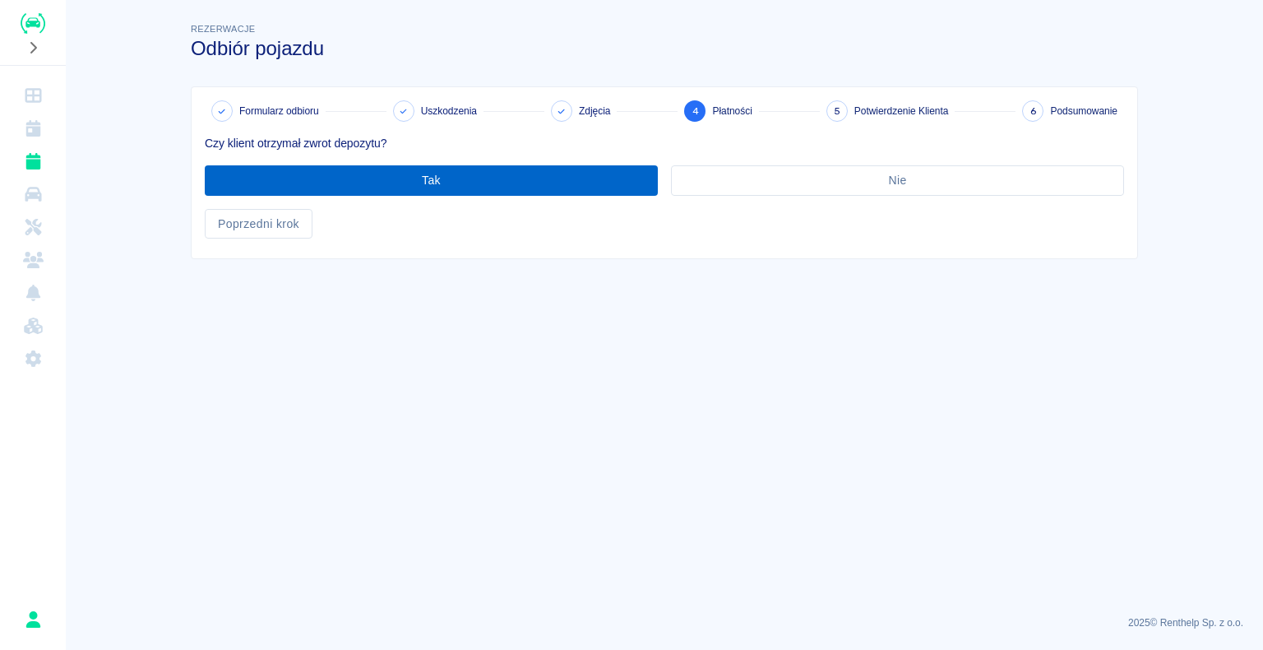
click at [441, 184] on button "Tak" at bounding box center [431, 180] width 453 height 30
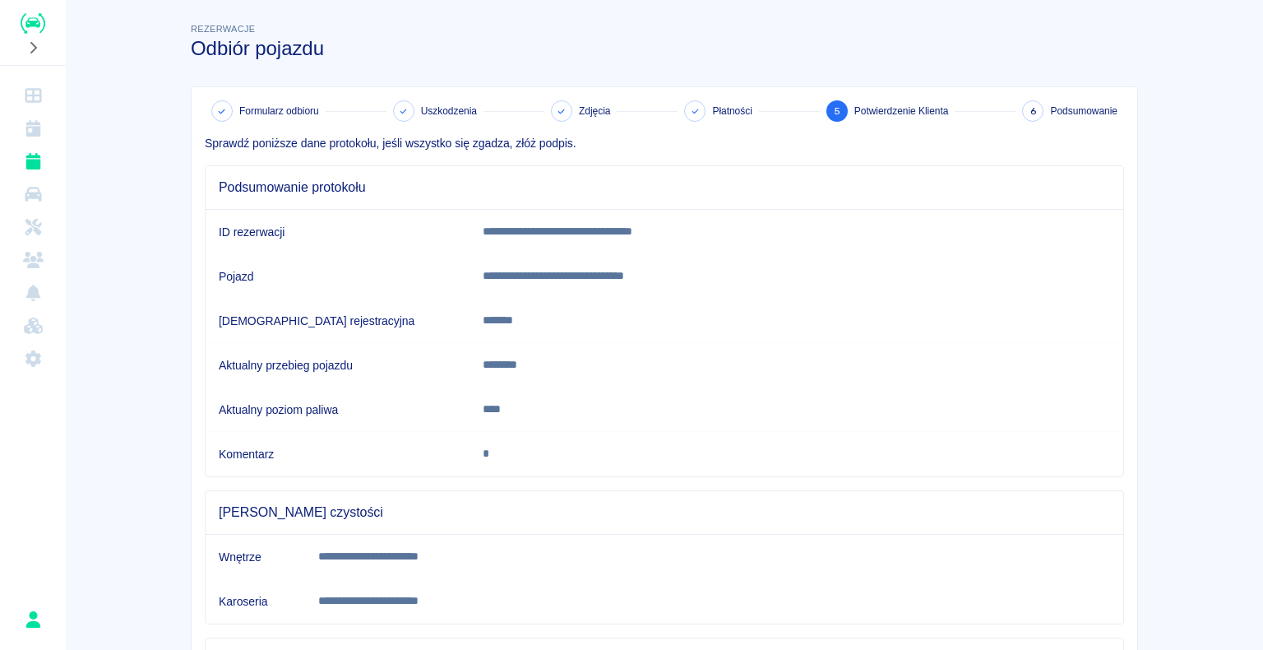
scroll to position [229, 0]
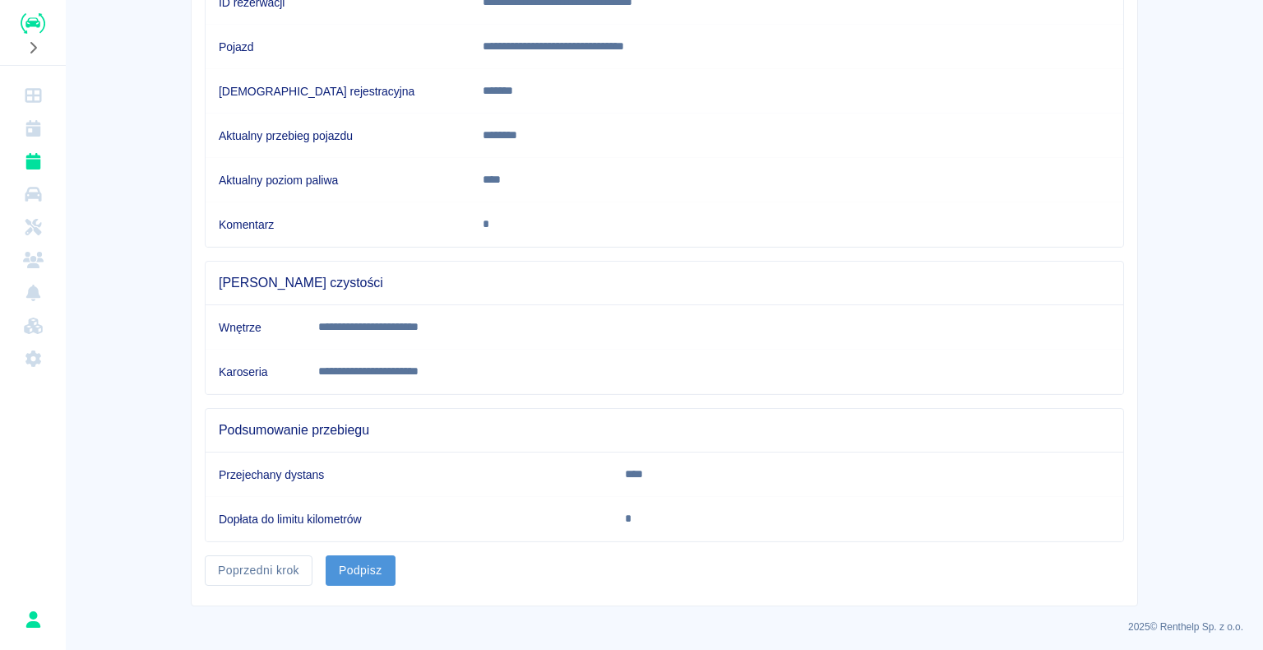
click at [358, 567] on button "Podpisz" at bounding box center [361, 570] width 70 height 30
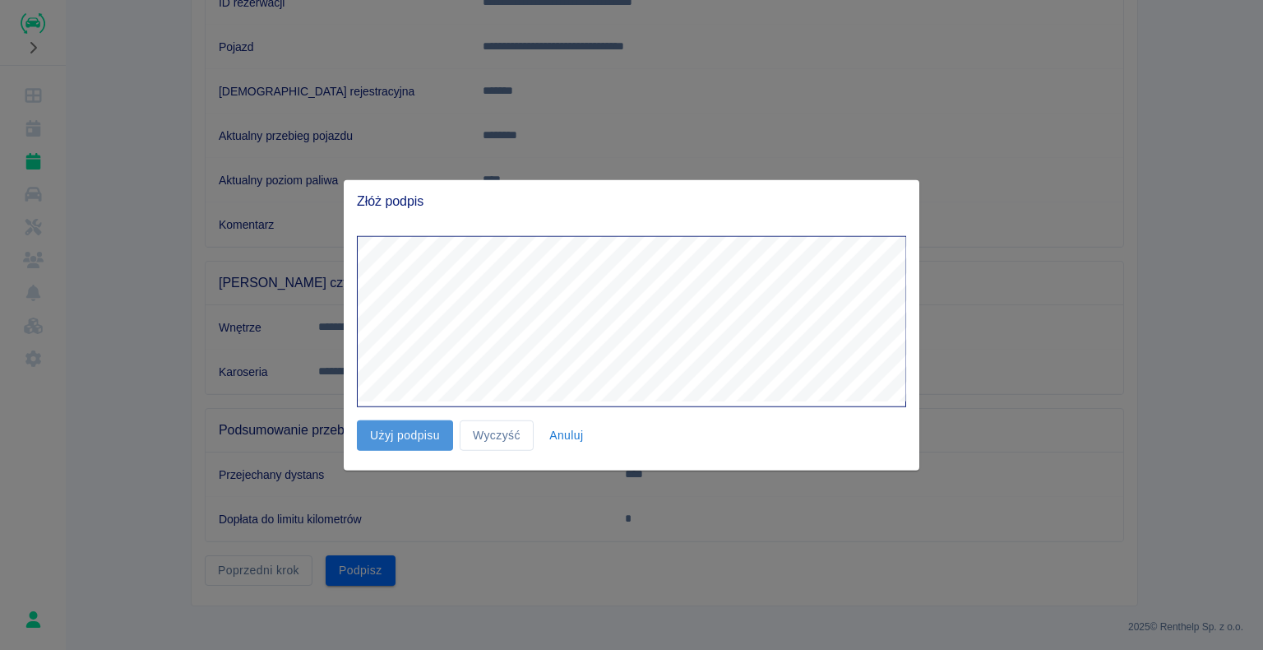
click at [398, 433] on button "Użyj podpisu" at bounding box center [405, 435] width 96 height 30
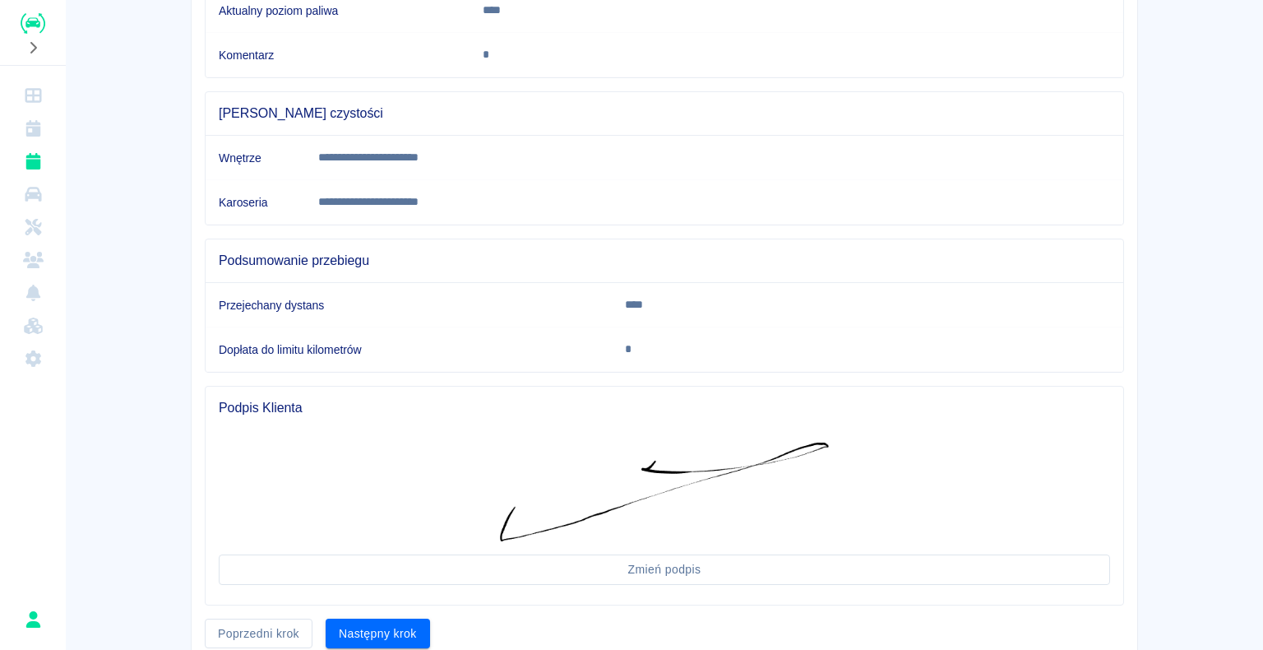
scroll to position [461, 0]
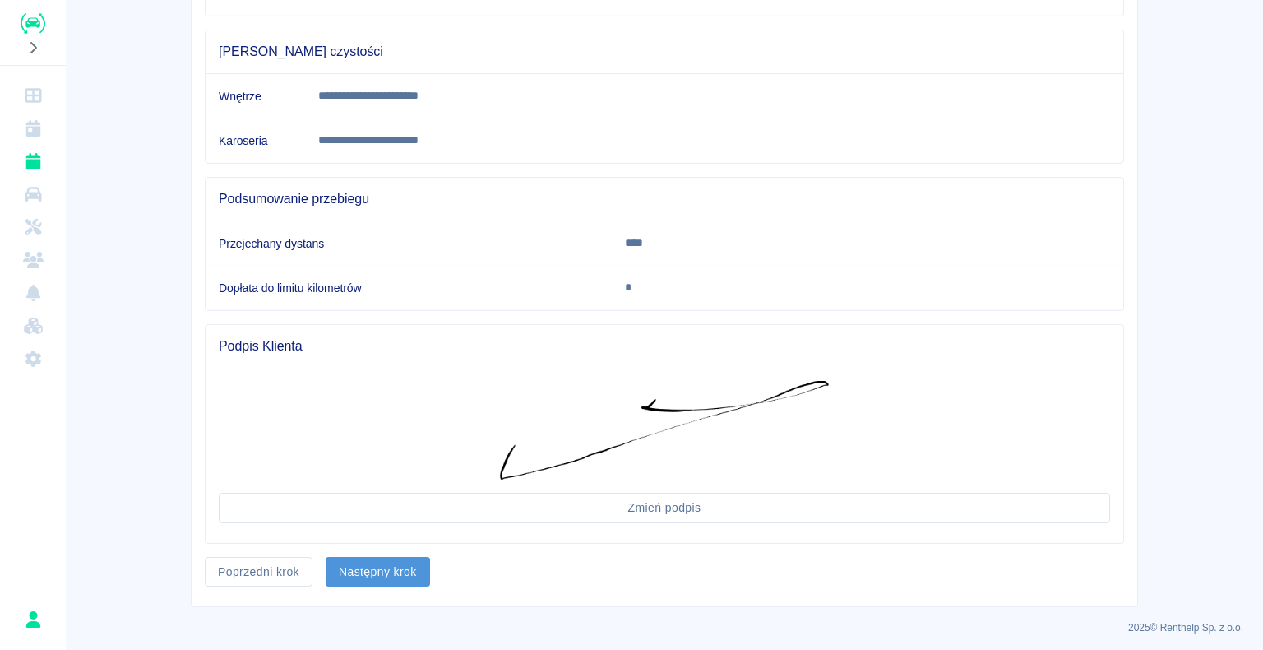
click at [372, 570] on button "Następny krok" at bounding box center [378, 572] width 104 height 30
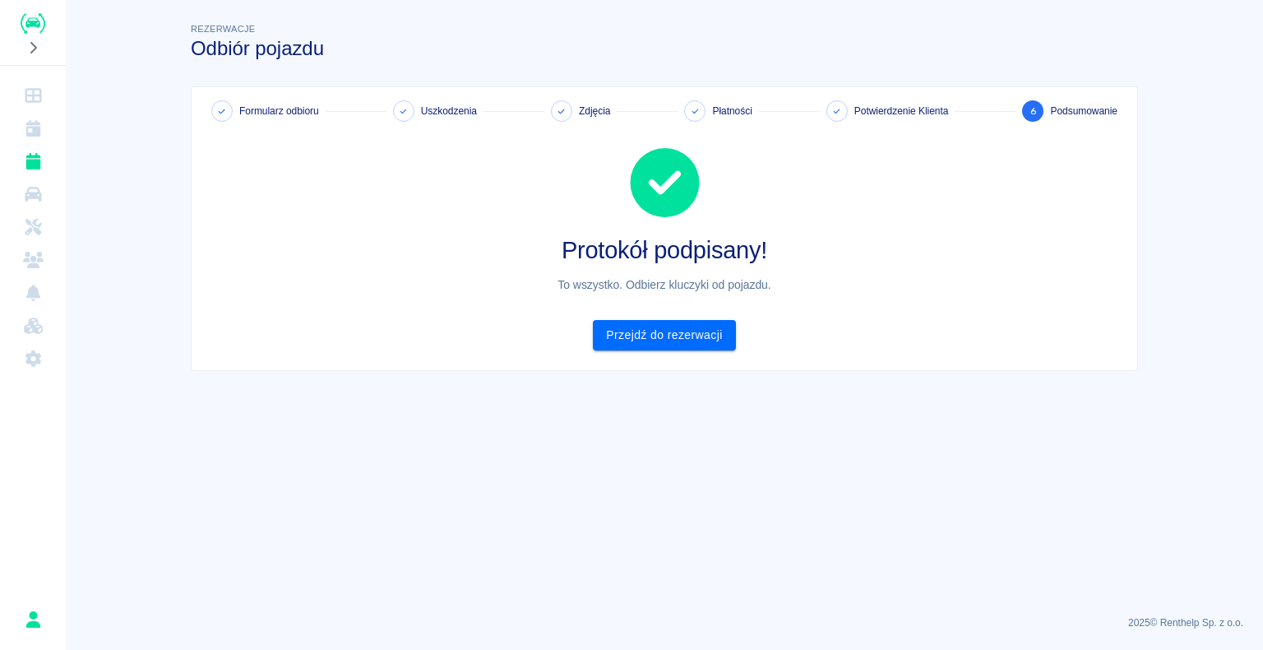
scroll to position [0, 0]
click at [661, 331] on link "Przejdź do rezerwacji" at bounding box center [664, 335] width 142 height 30
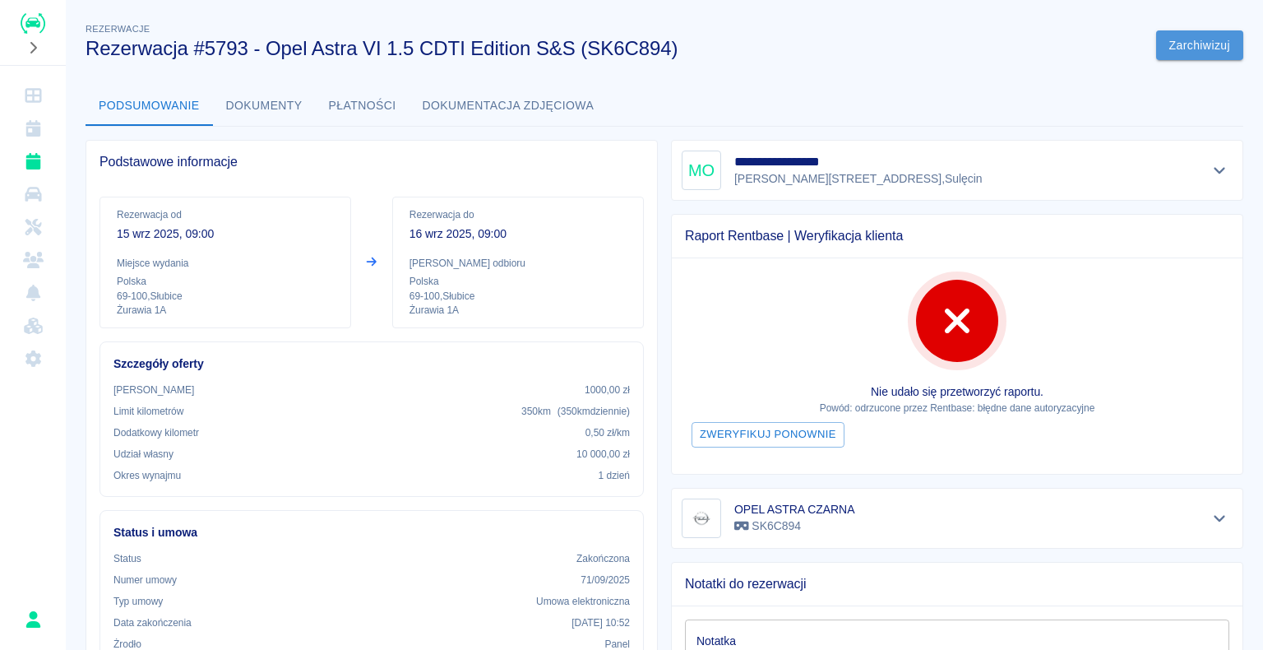
click at [1197, 31] on button "Zarchiwizuj" at bounding box center [1199, 45] width 87 height 30
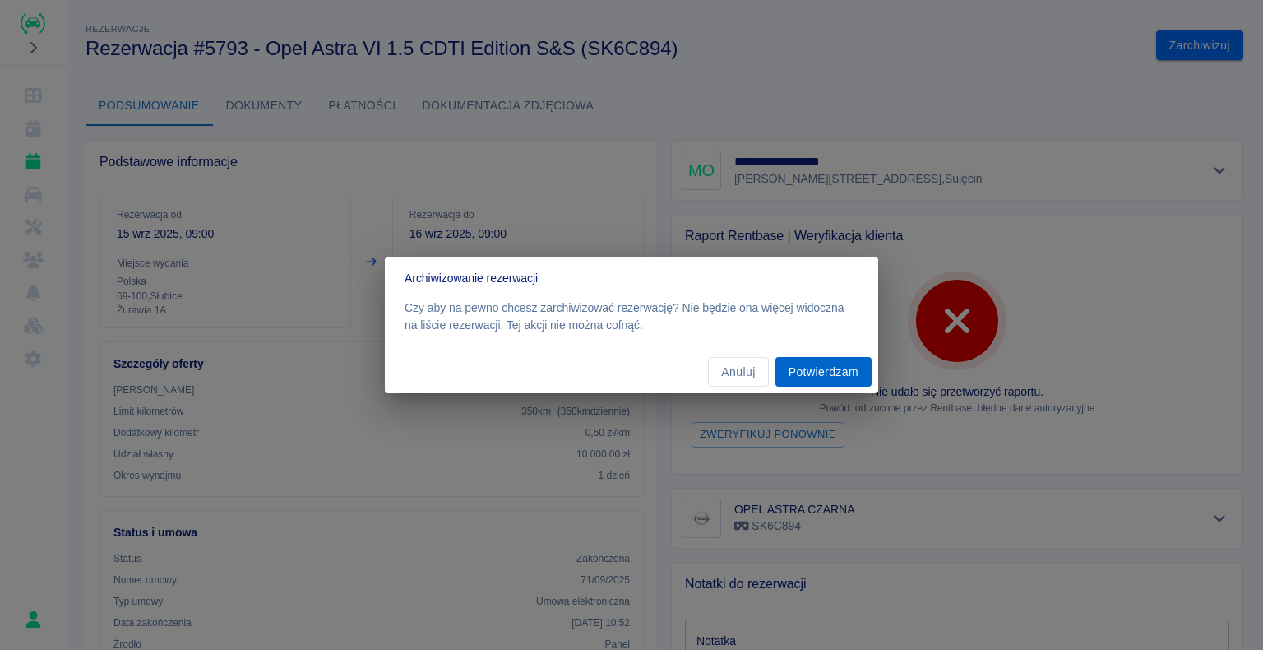
click at [840, 373] on button "Potwierdzam" at bounding box center [824, 372] width 96 height 30
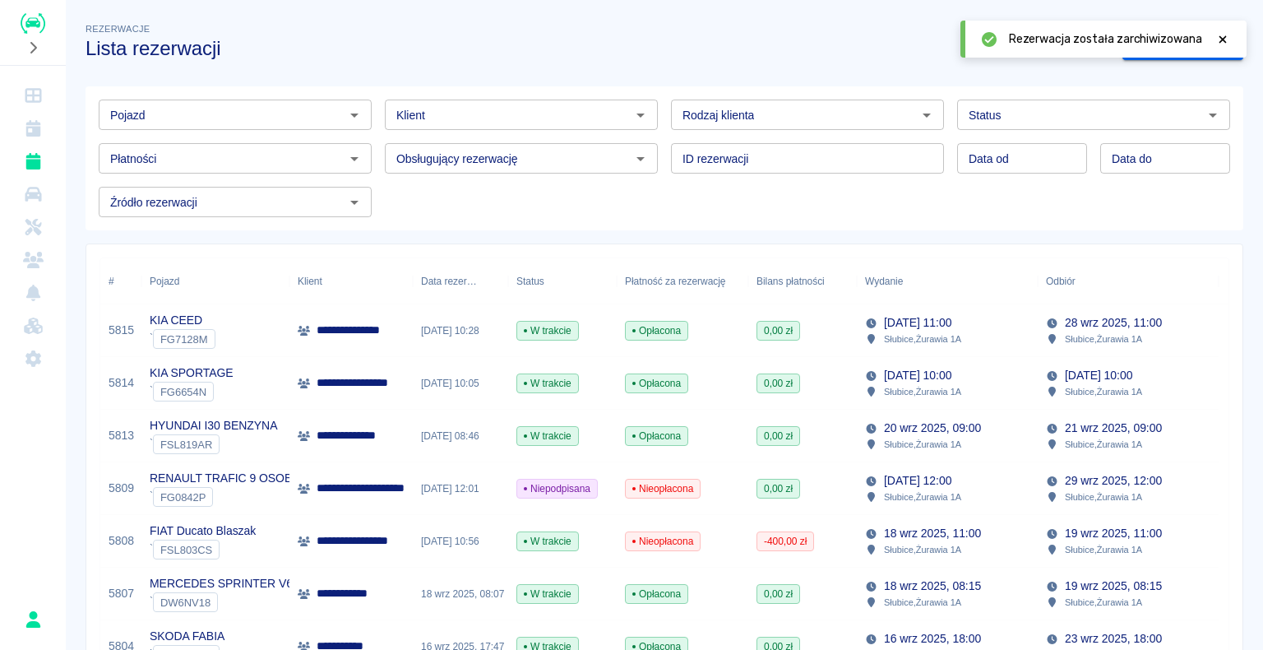
click at [29, 21] on img "Renthelp" at bounding box center [33, 23] width 25 height 21
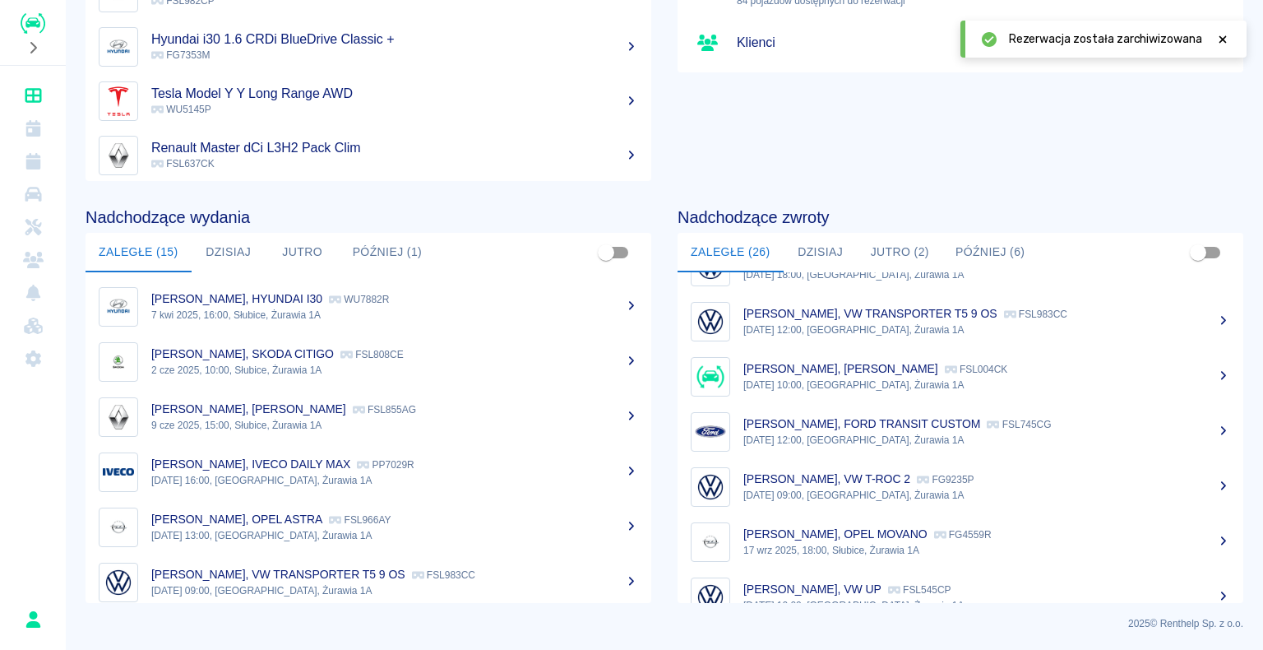
scroll to position [951, 0]
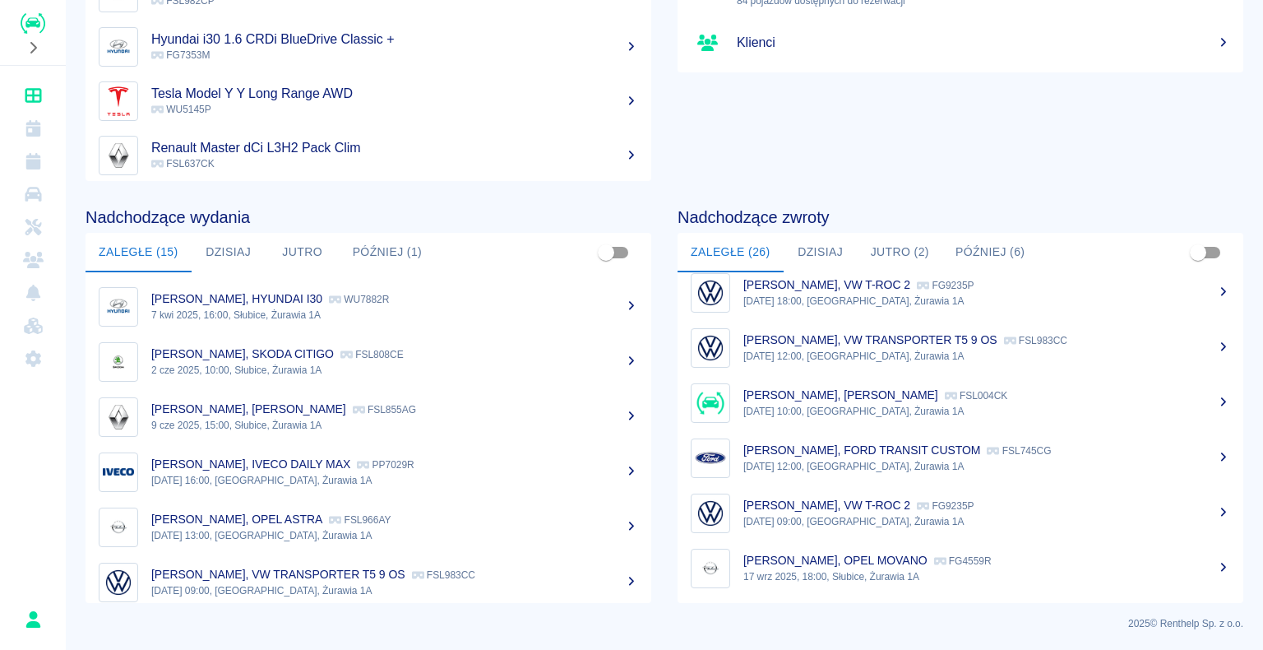
click at [955, 342] on p "[PERSON_NAME], VW TRANSPORTER T5 9 OS" at bounding box center [870, 339] width 254 height 13
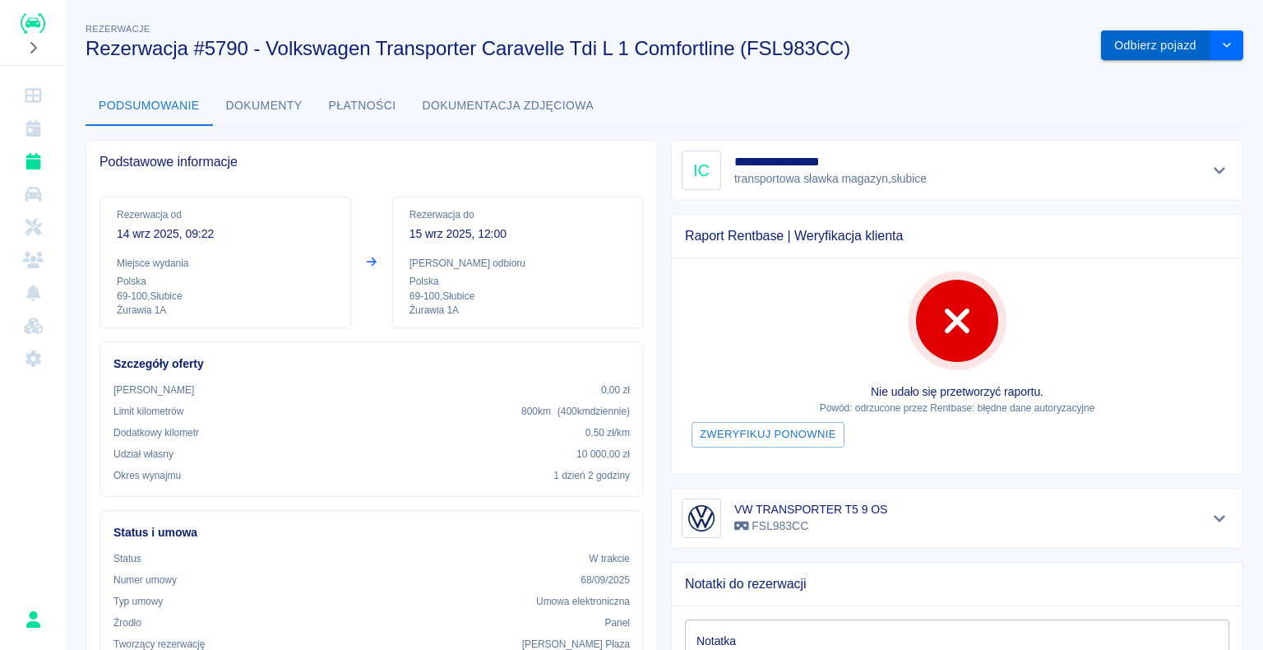
click at [1129, 35] on button "Odbierz pojazd" at bounding box center [1155, 45] width 109 height 30
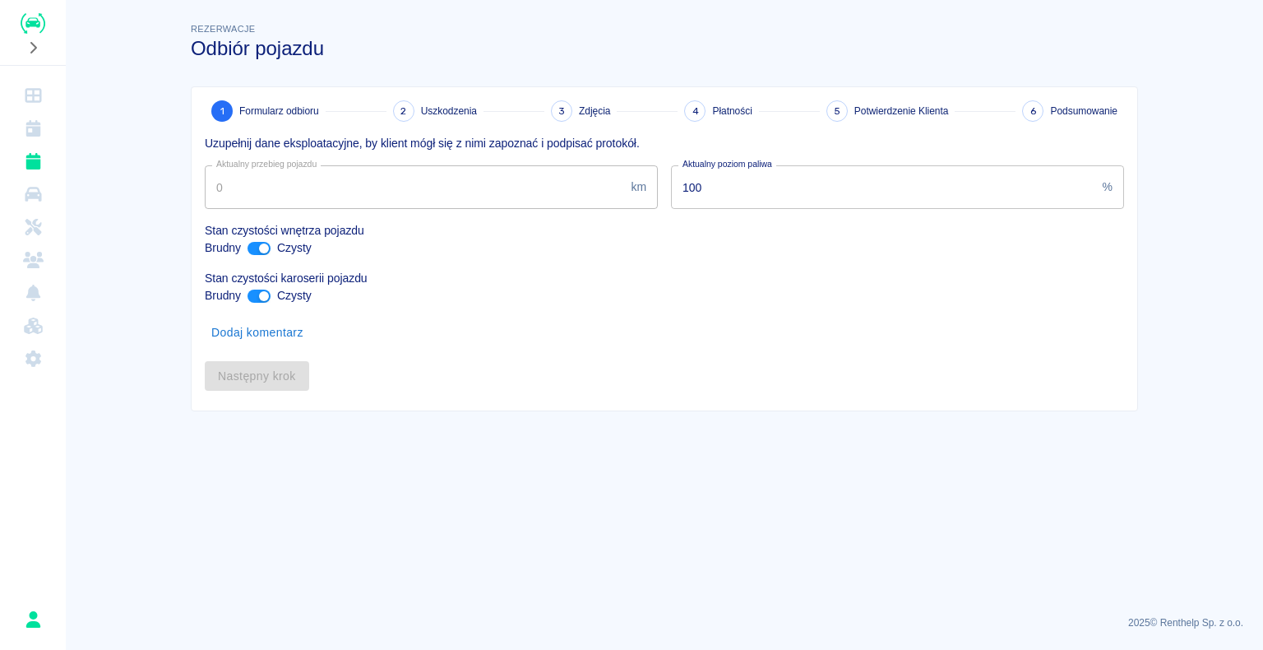
type input "362222"
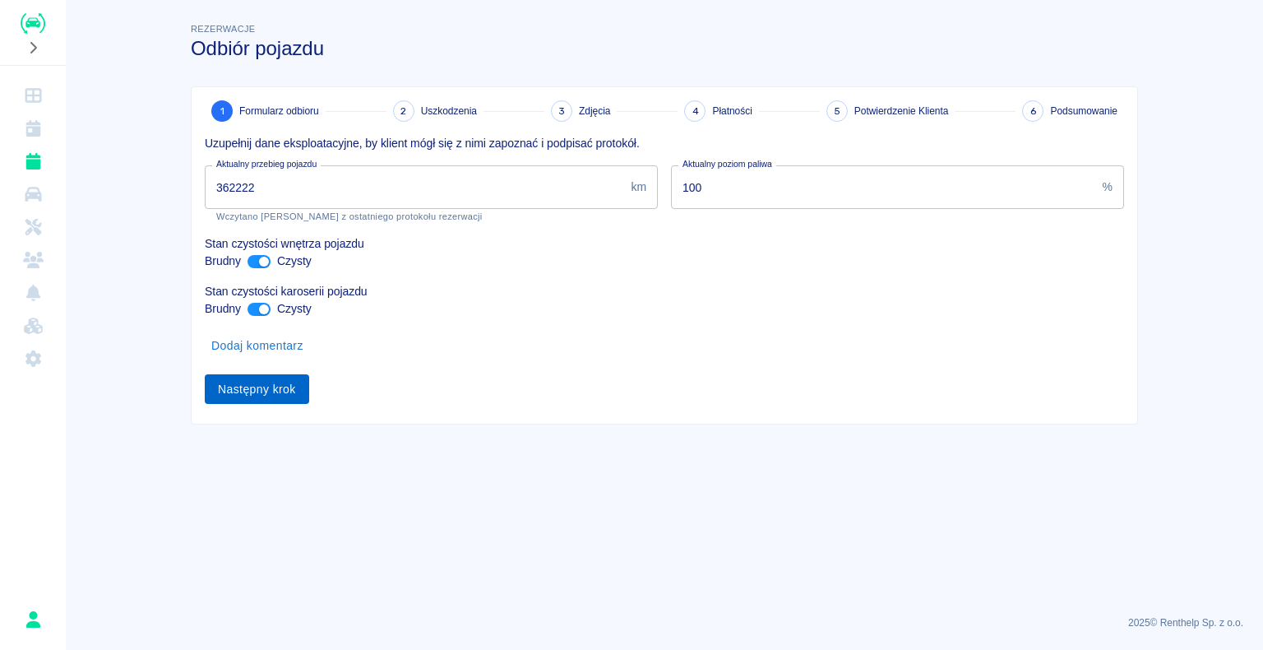
click at [262, 387] on button "Następny krok" at bounding box center [257, 389] width 104 height 30
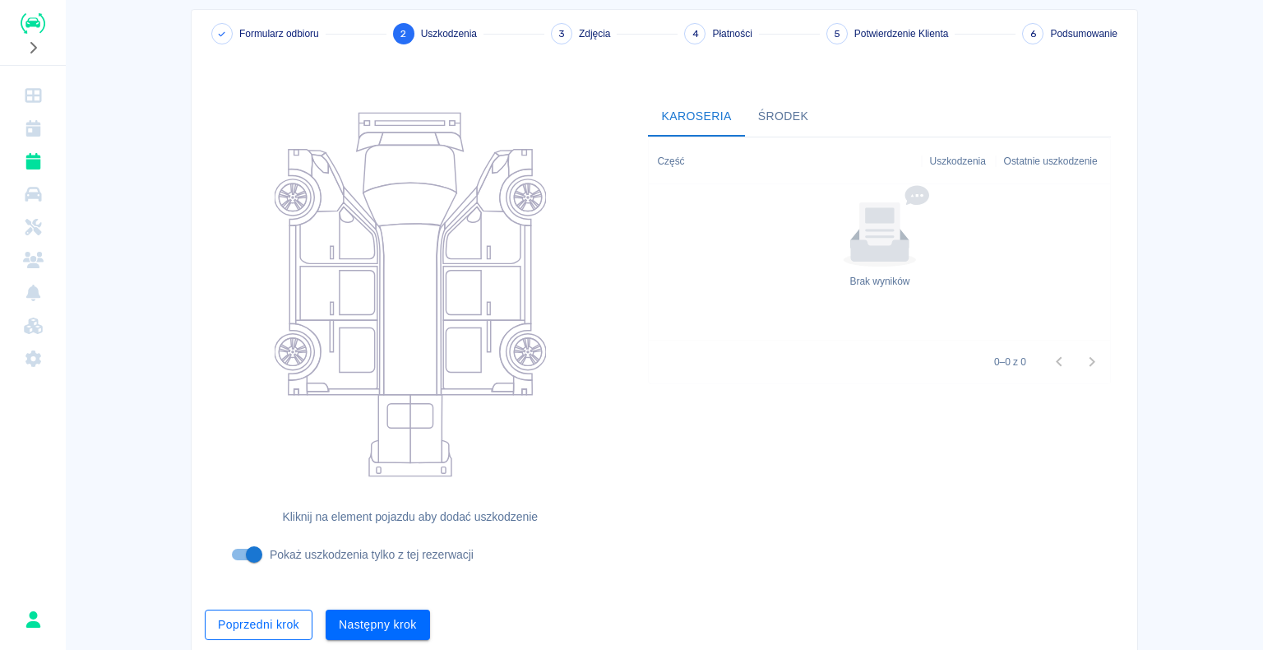
scroll to position [135, 0]
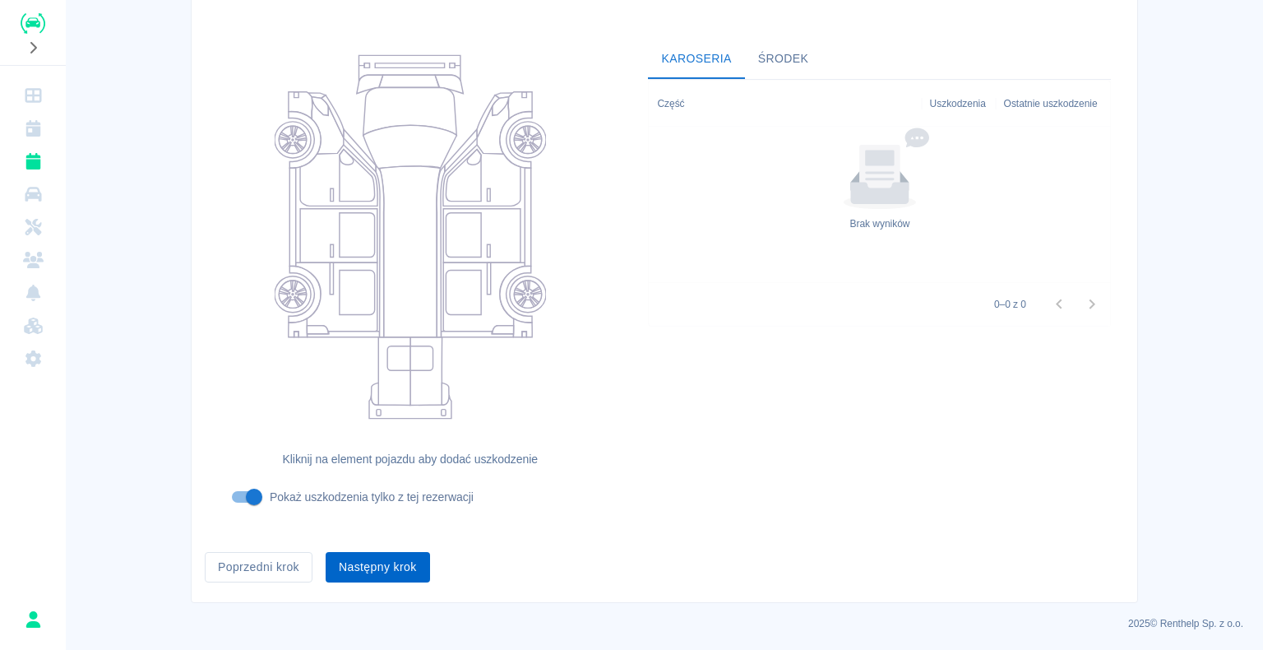
click at [373, 569] on button "Następny krok" at bounding box center [378, 567] width 104 height 30
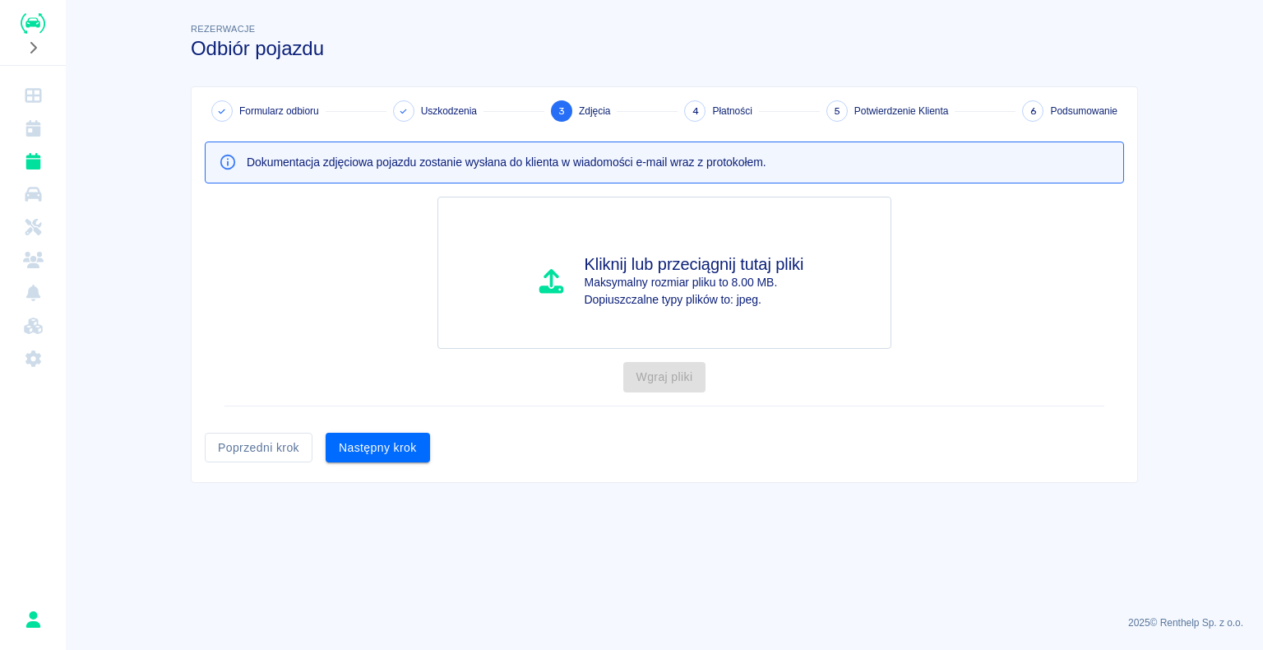
scroll to position [0, 0]
click at [388, 445] on button "Następny krok" at bounding box center [378, 448] width 104 height 30
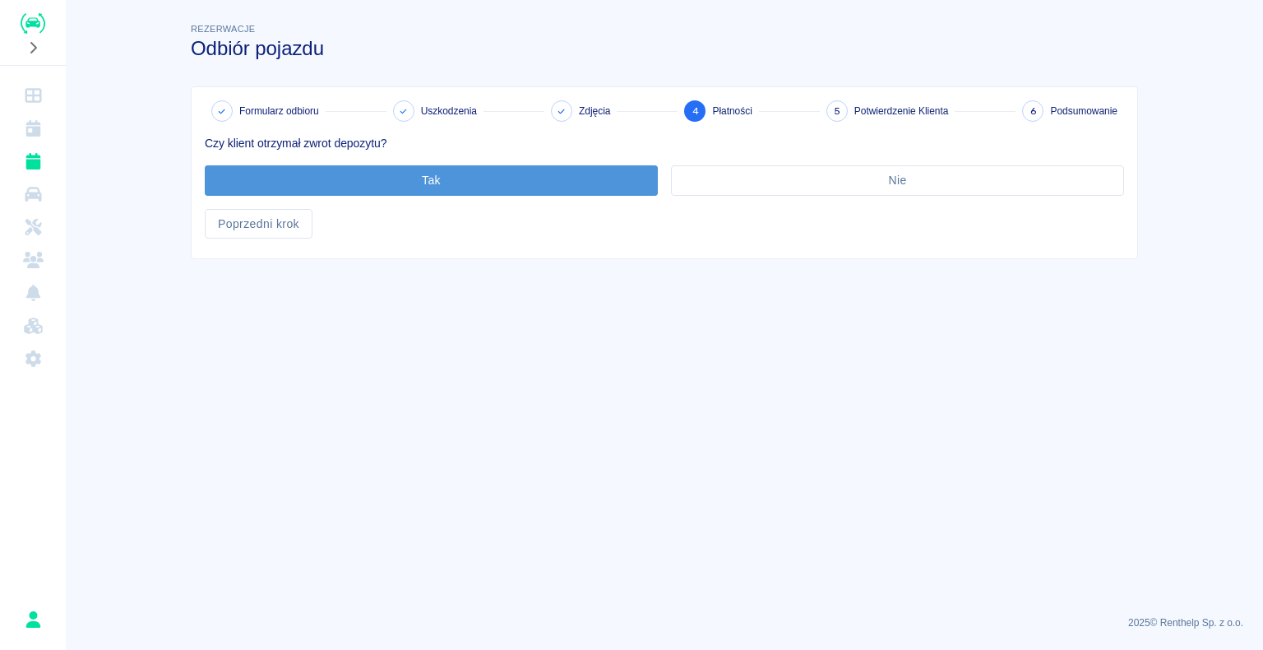
click at [427, 179] on button "Tak" at bounding box center [431, 180] width 453 height 30
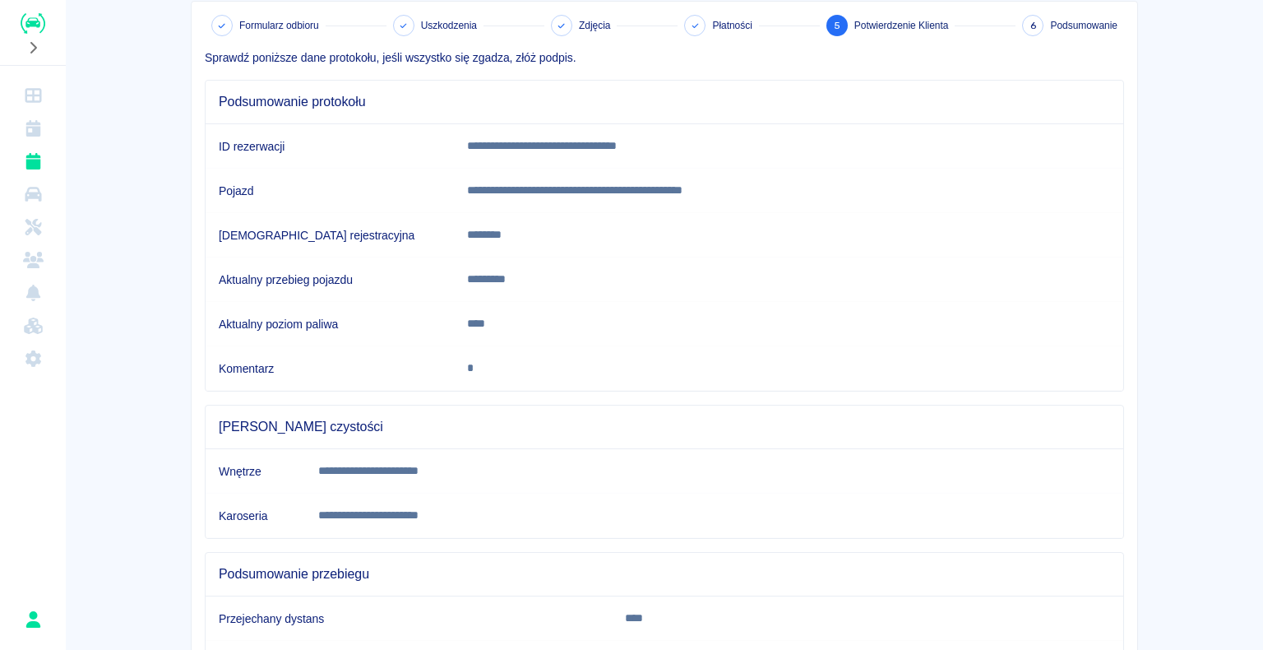
scroll to position [229, 0]
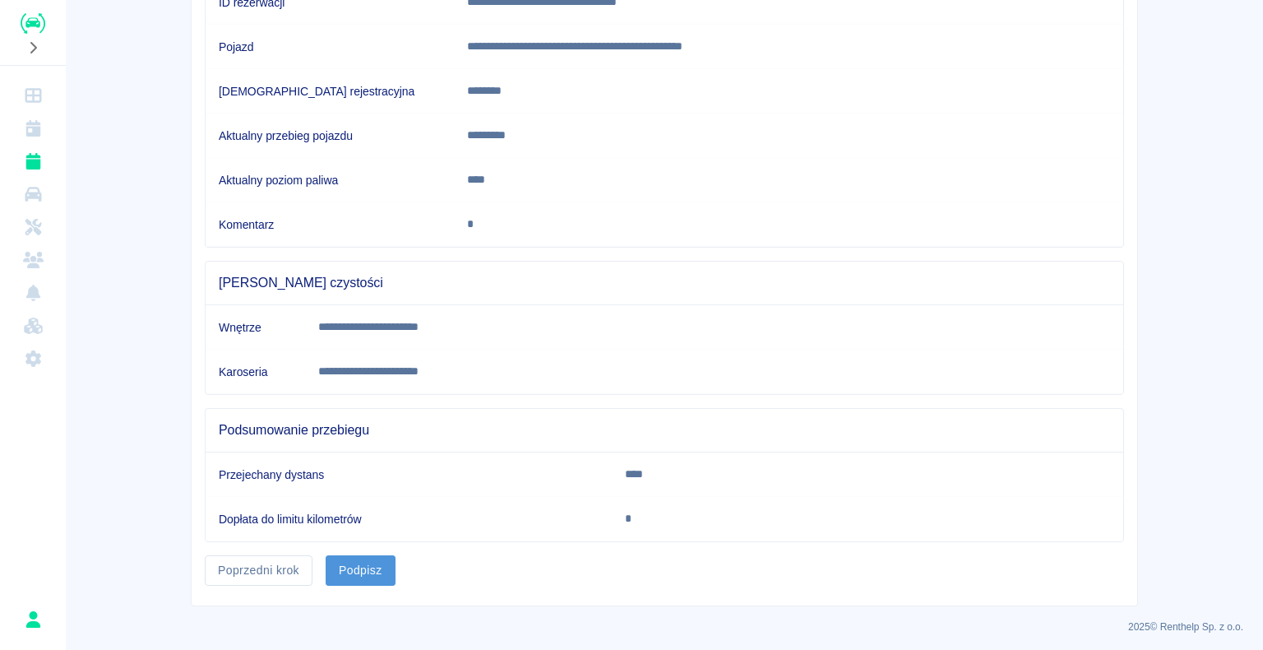
click at [356, 558] on button "Podpisz" at bounding box center [361, 570] width 70 height 30
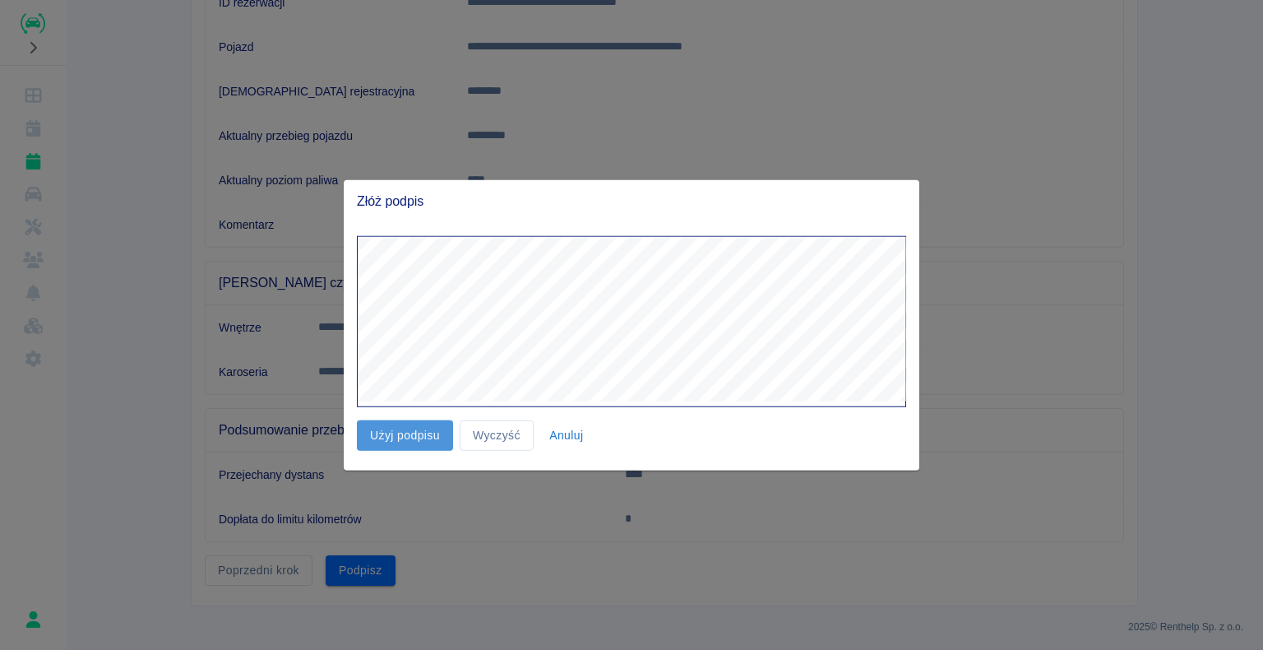
click at [414, 428] on button "Użyj podpisu" at bounding box center [405, 435] width 96 height 30
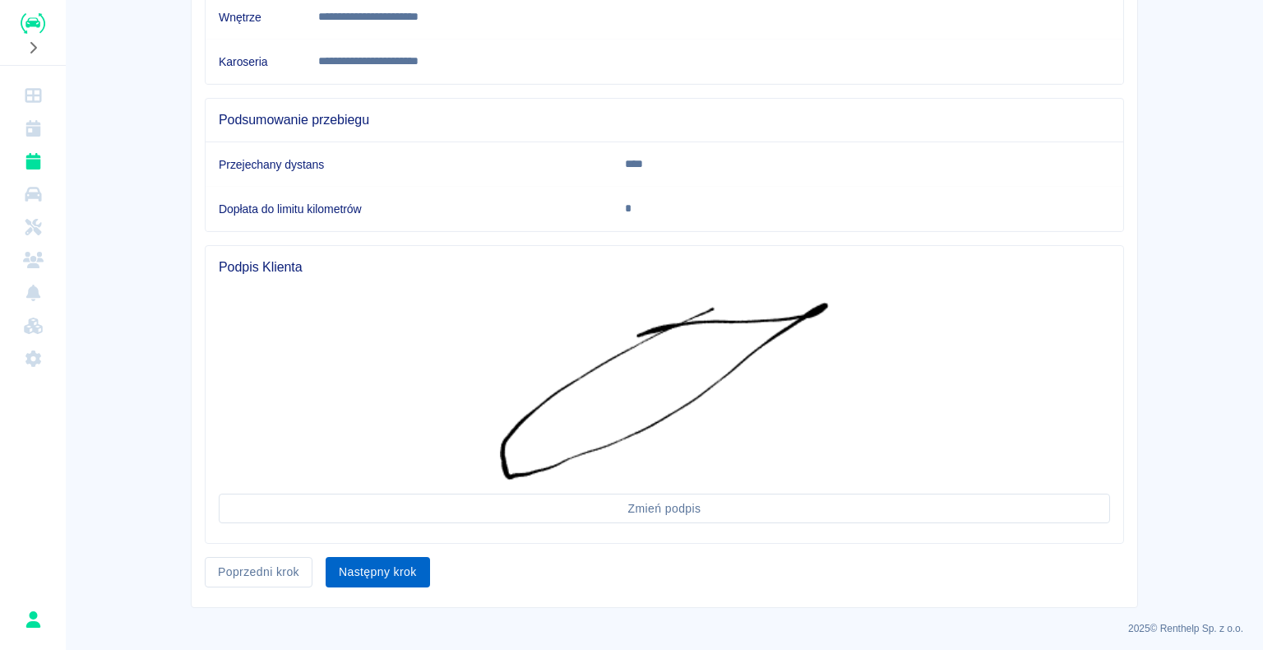
scroll to position [540, 0]
click at [388, 565] on button "Następny krok" at bounding box center [378, 571] width 104 height 30
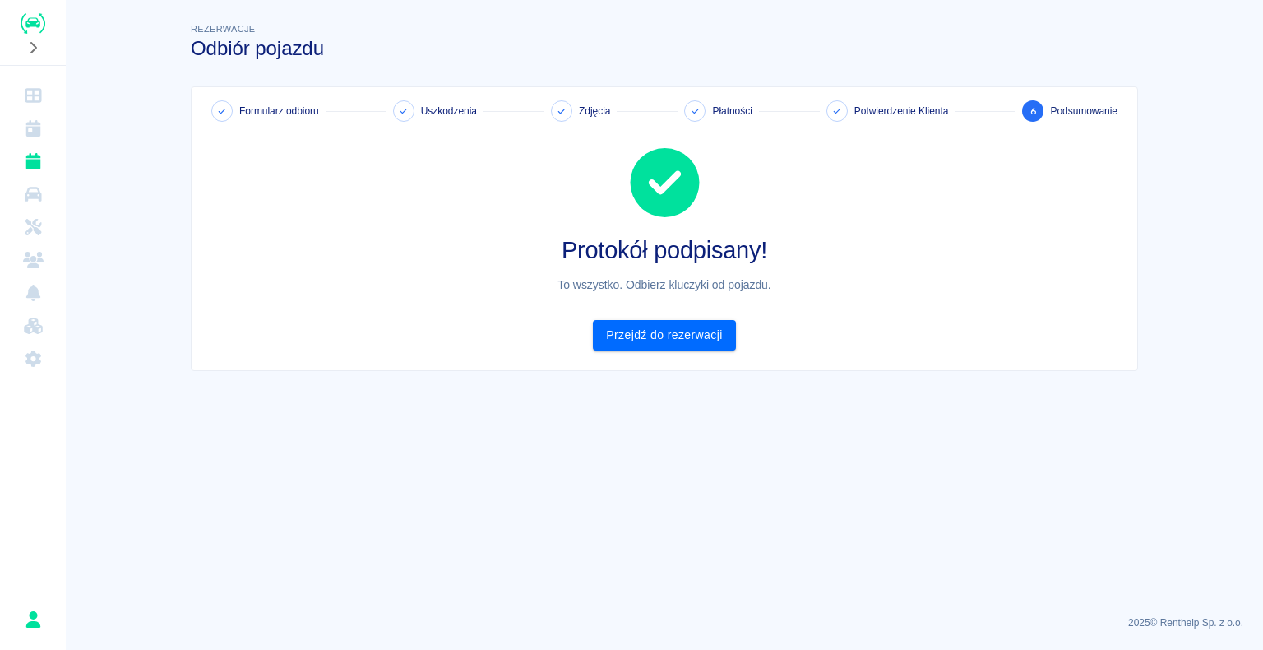
scroll to position [0, 0]
click at [664, 330] on link "Przejdź do rezerwacji" at bounding box center [664, 335] width 142 height 30
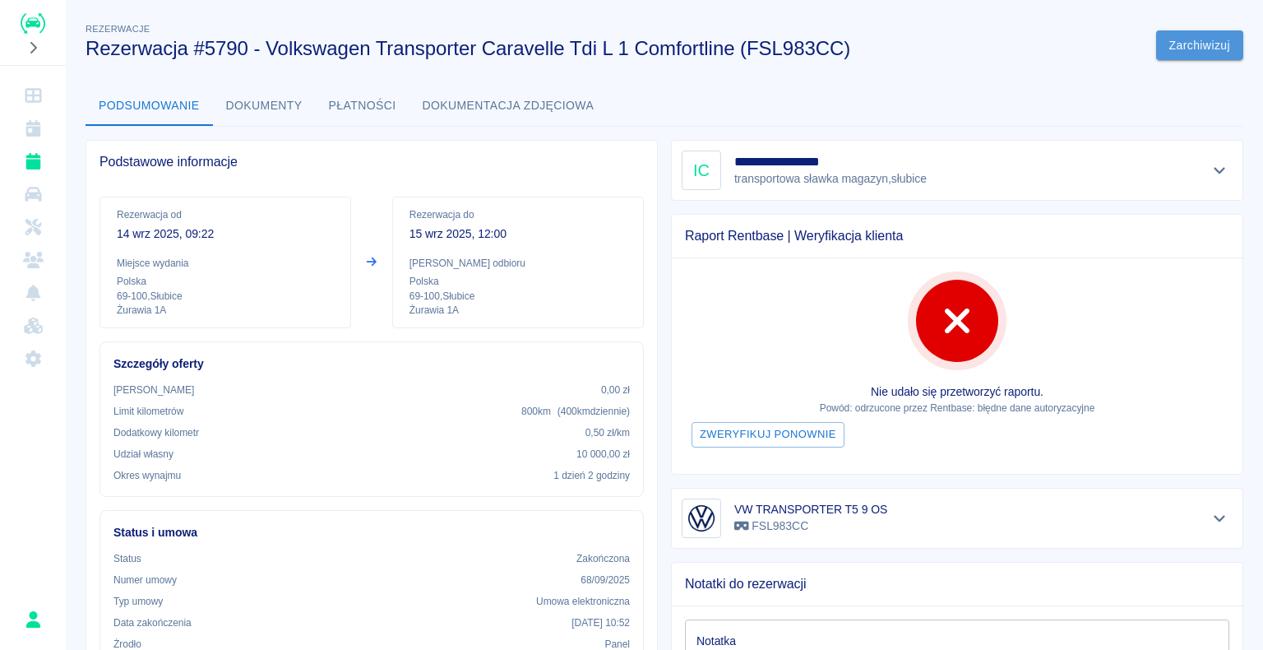
click at [1198, 39] on button "Zarchiwizuj" at bounding box center [1199, 45] width 87 height 30
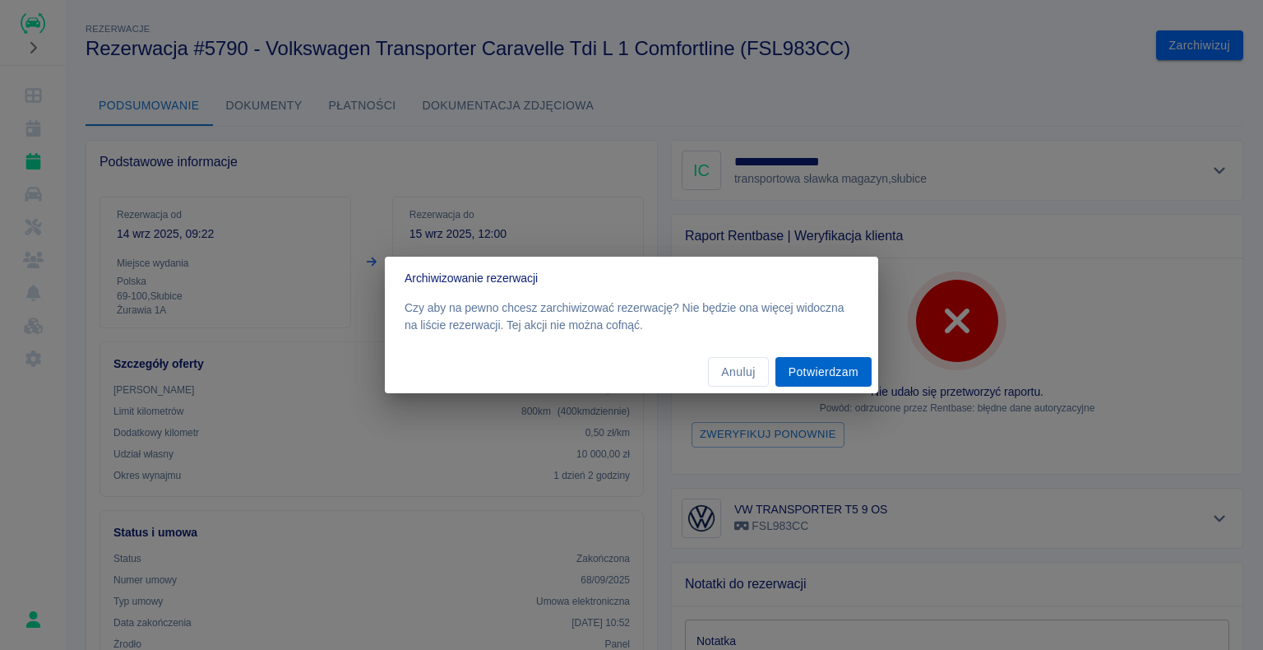
click at [819, 362] on button "Potwierdzam" at bounding box center [824, 372] width 96 height 30
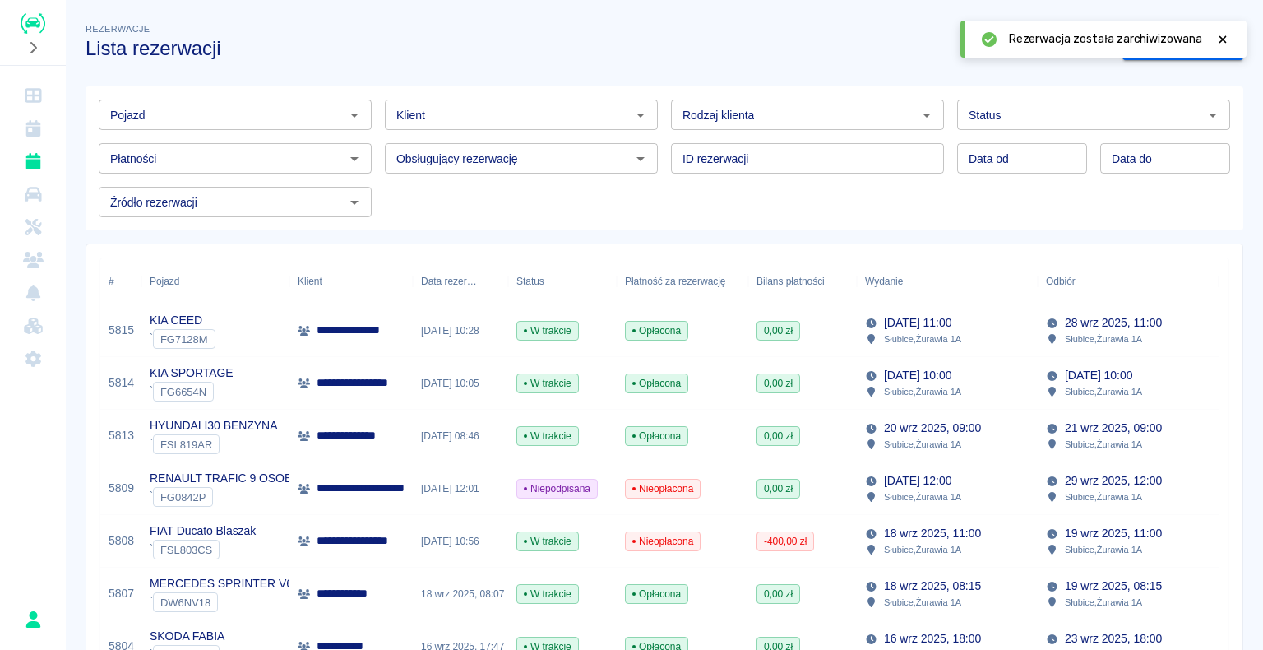
click at [33, 21] on img "Renthelp" at bounding box center [33, 23] width 25 height 21
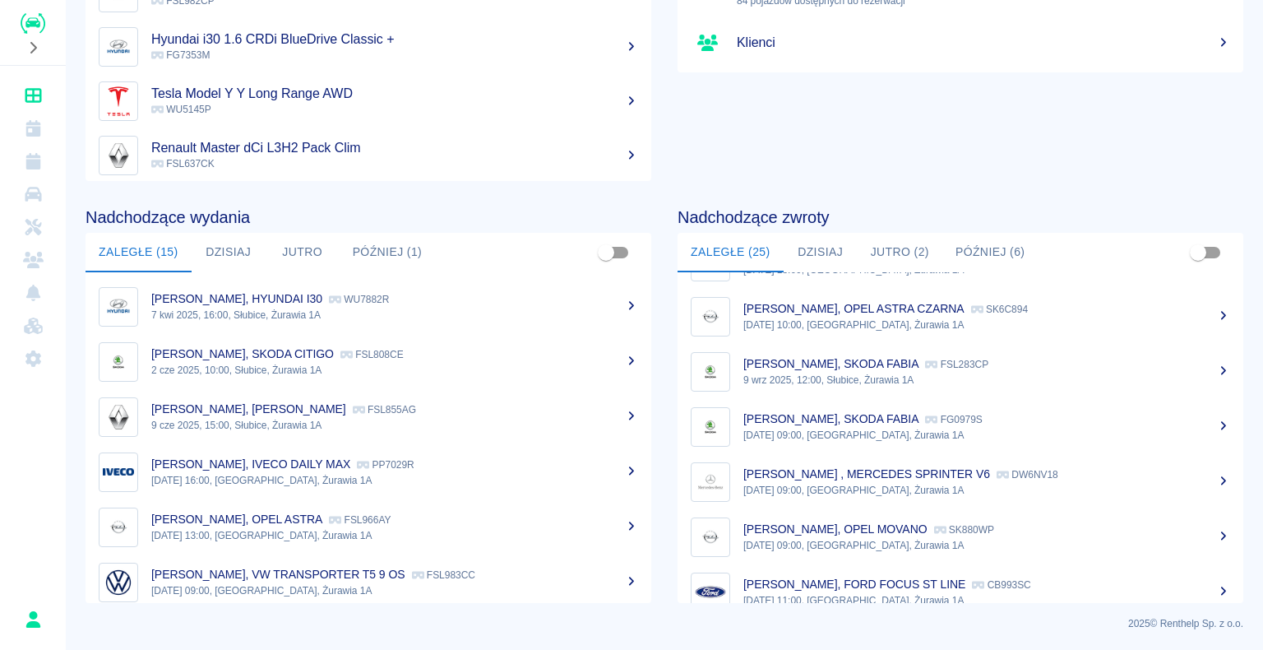
scroll to position [401, 0]
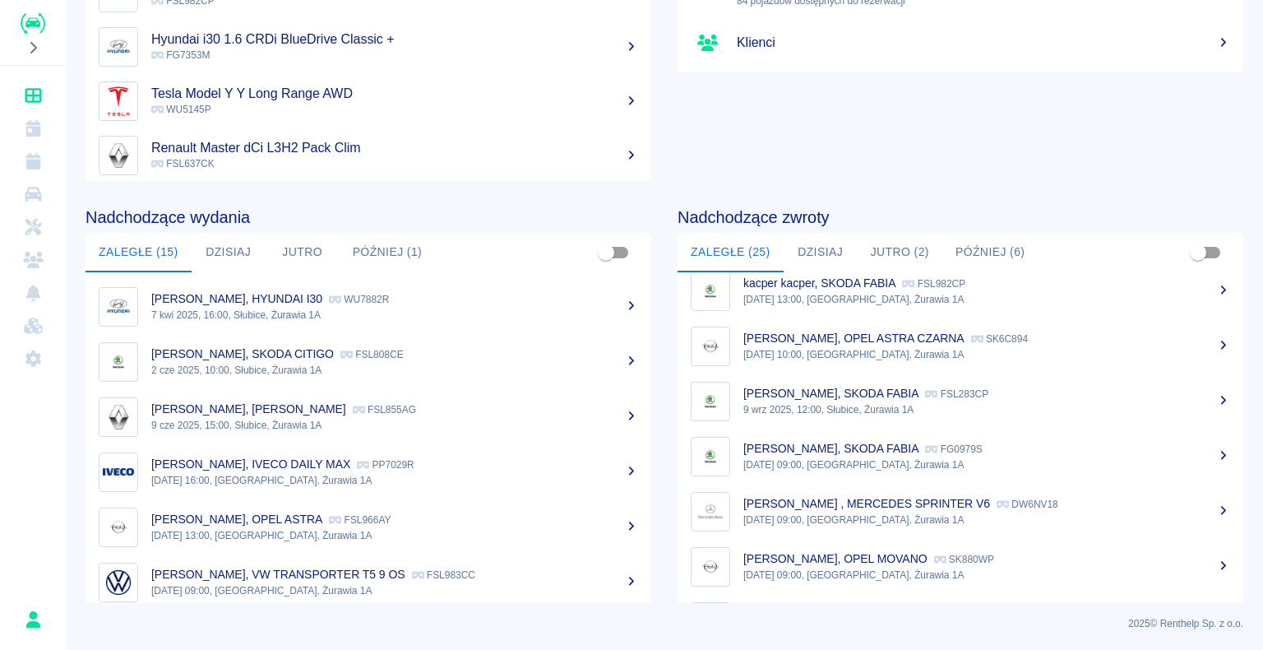
click at [1025, 344] on div "[PERSON_NAME], OPEL ASTRA CZARNA SK6C894" at bounding box center [986, 338] width 487 height 17
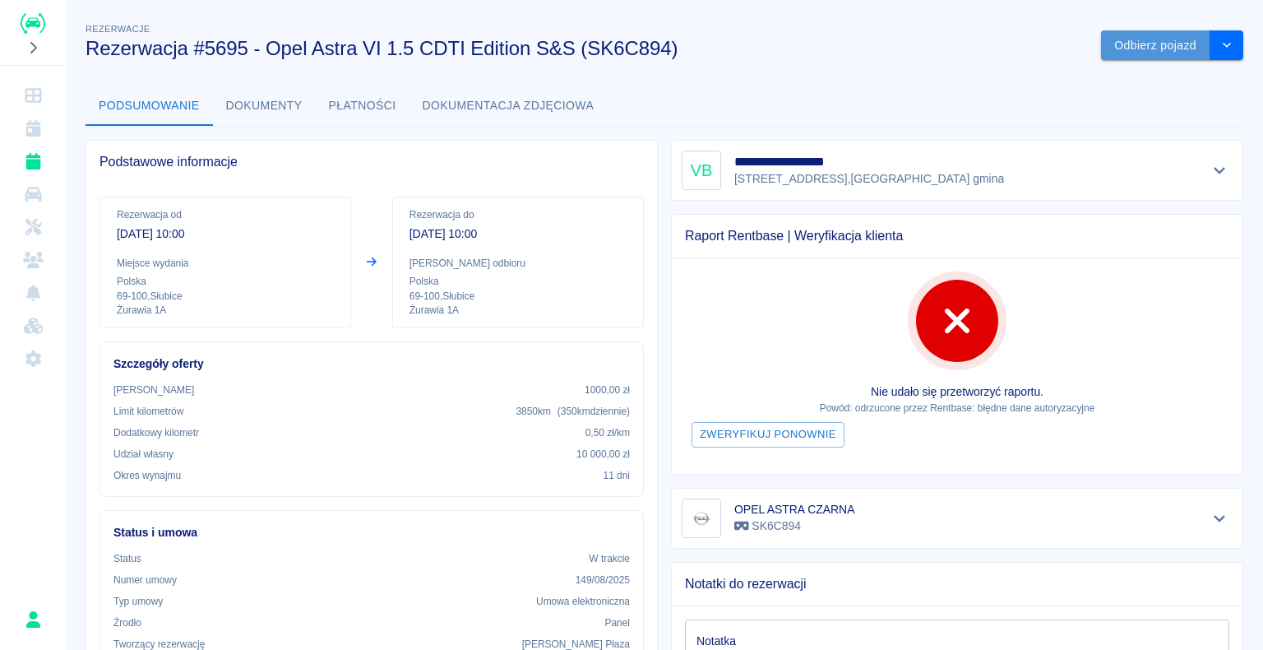
click at [1137, 44] on button "Odbierz pojazd" at bounding box center [1155, 45] width 109 height 30
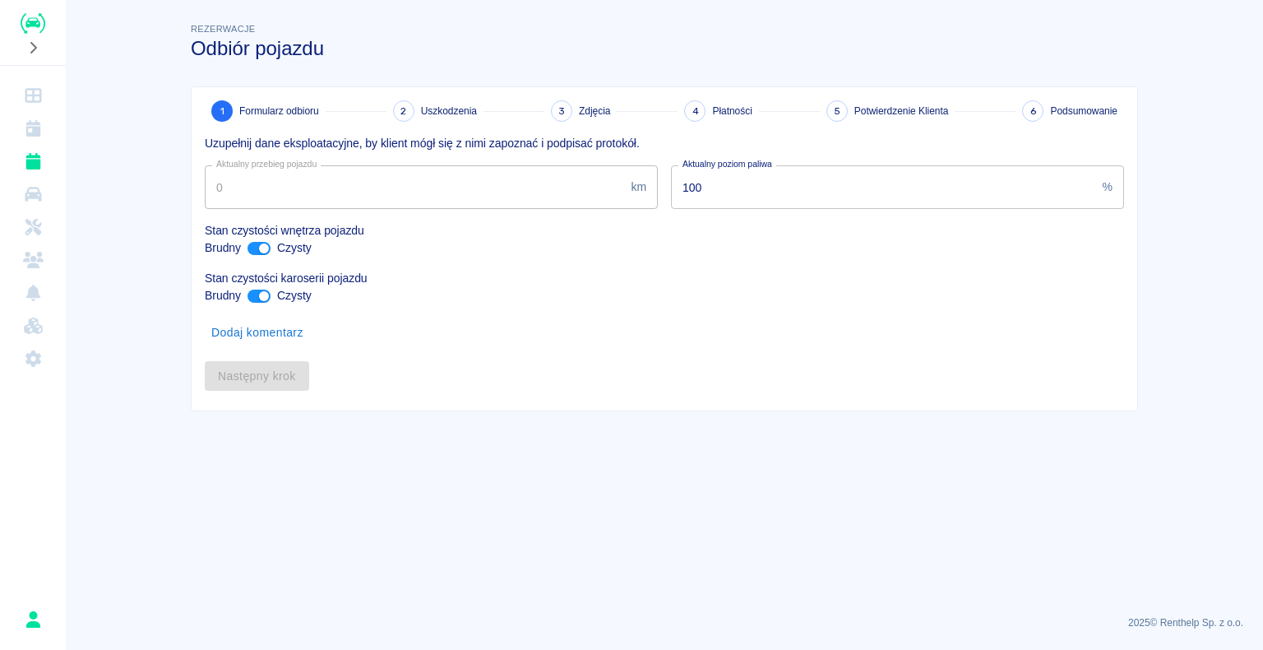
type input "69916"
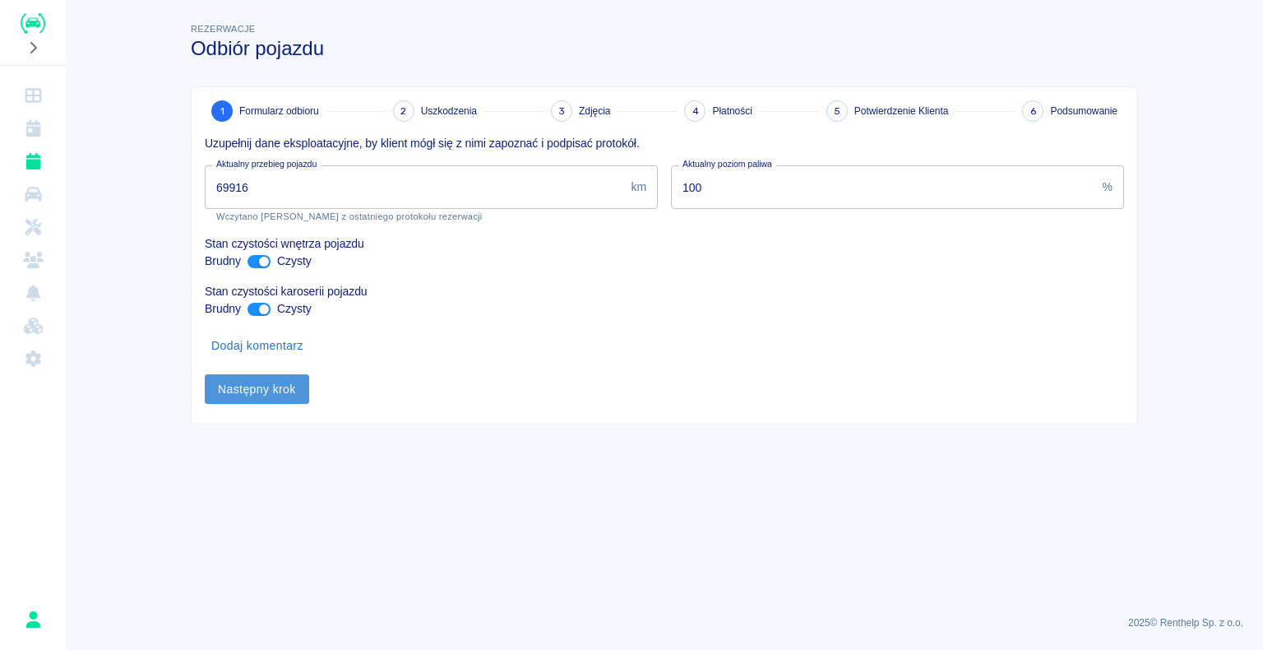
click at [243, 391] on button "Następny krok" at bounding box center [257, 389] width 104 height 30
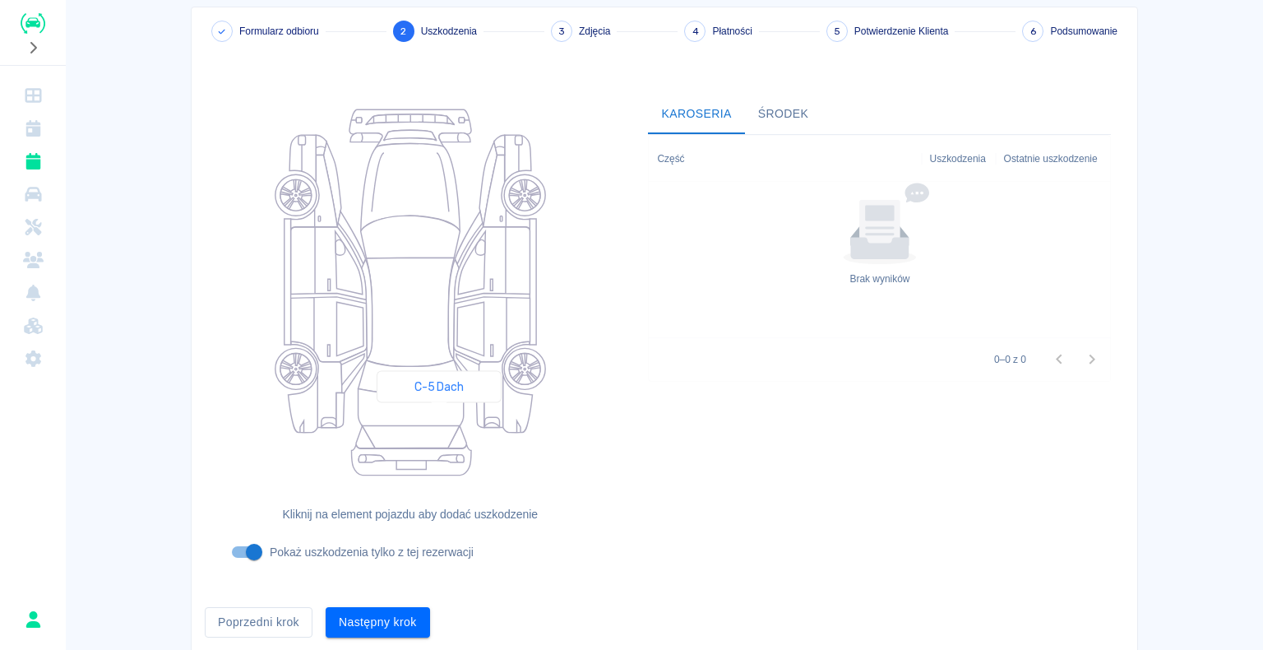
scroll to position [135, 0]
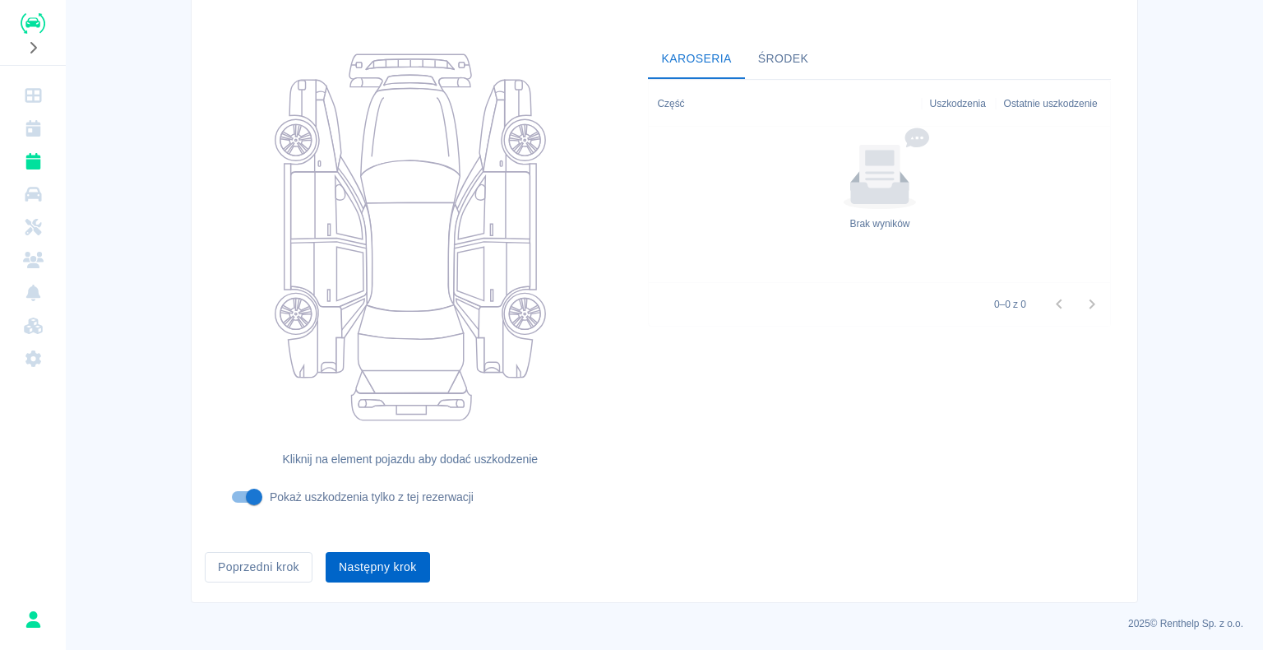
click at [369, 568] on button "Następny krok" at bounding box center [378, 567] width 104 height 30
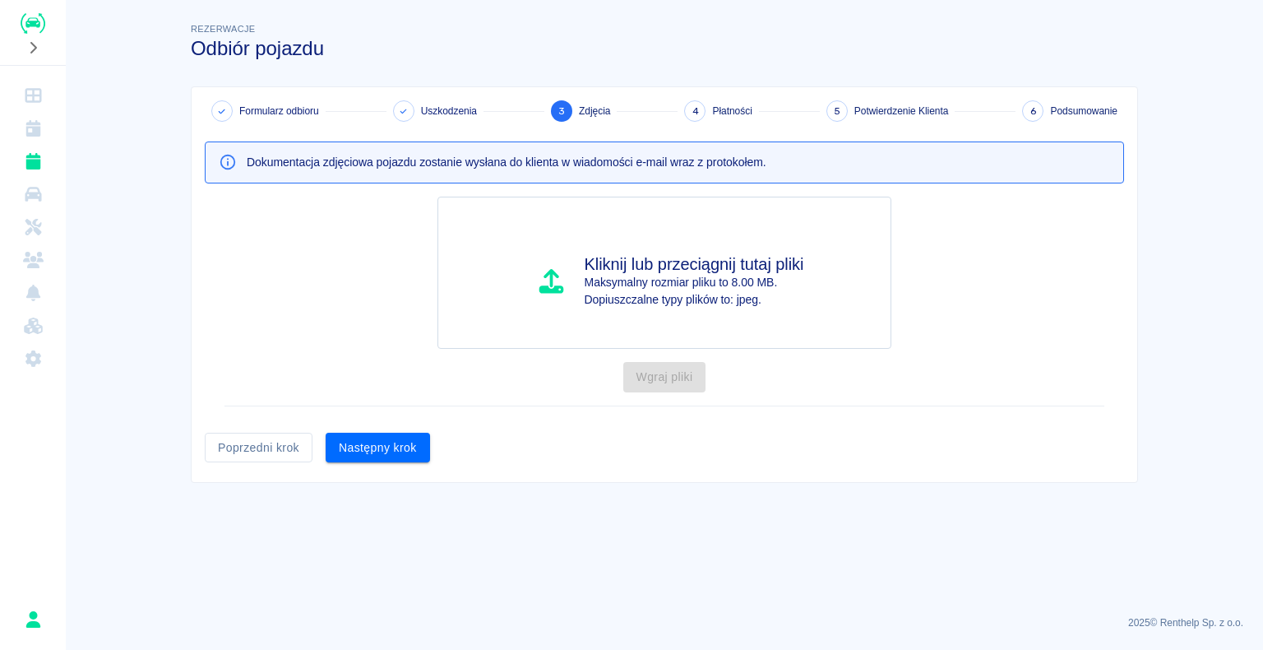
scroll to position [0, 0]
click at [371, 450] on button "Następny krok" at bounding box center [378, 448] width 104 height 30
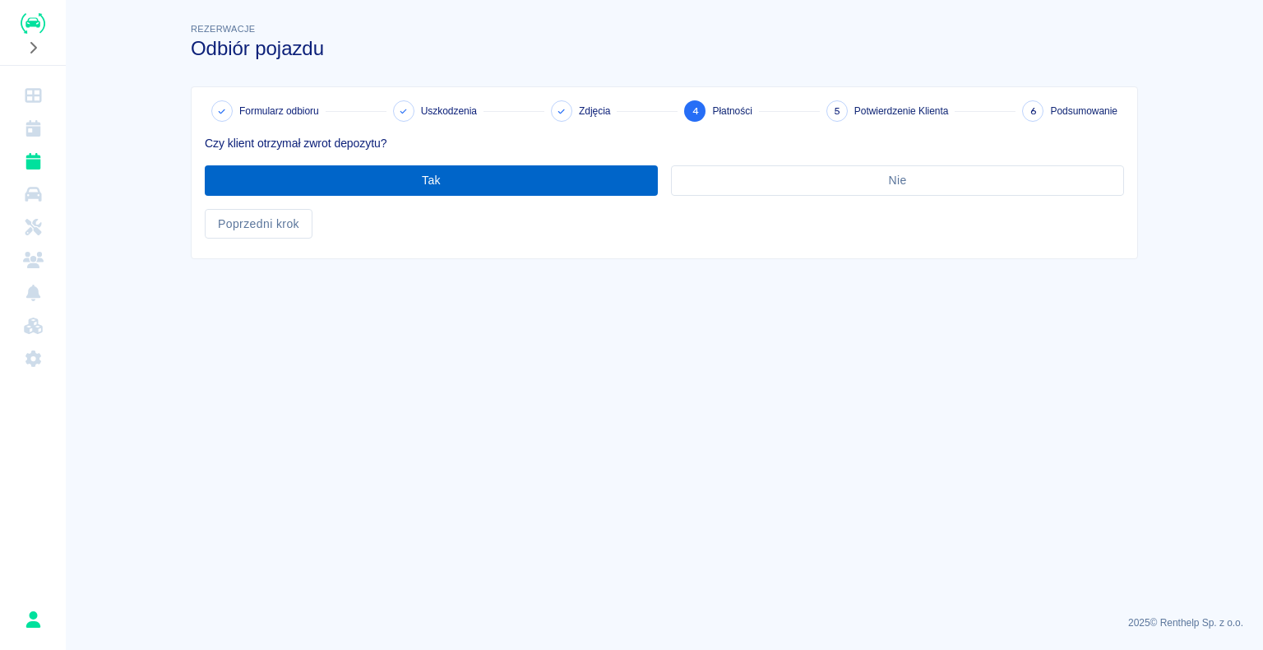
click at [414, 179] on button "Tak" at bounding box center [431, 180] width 453 height 30
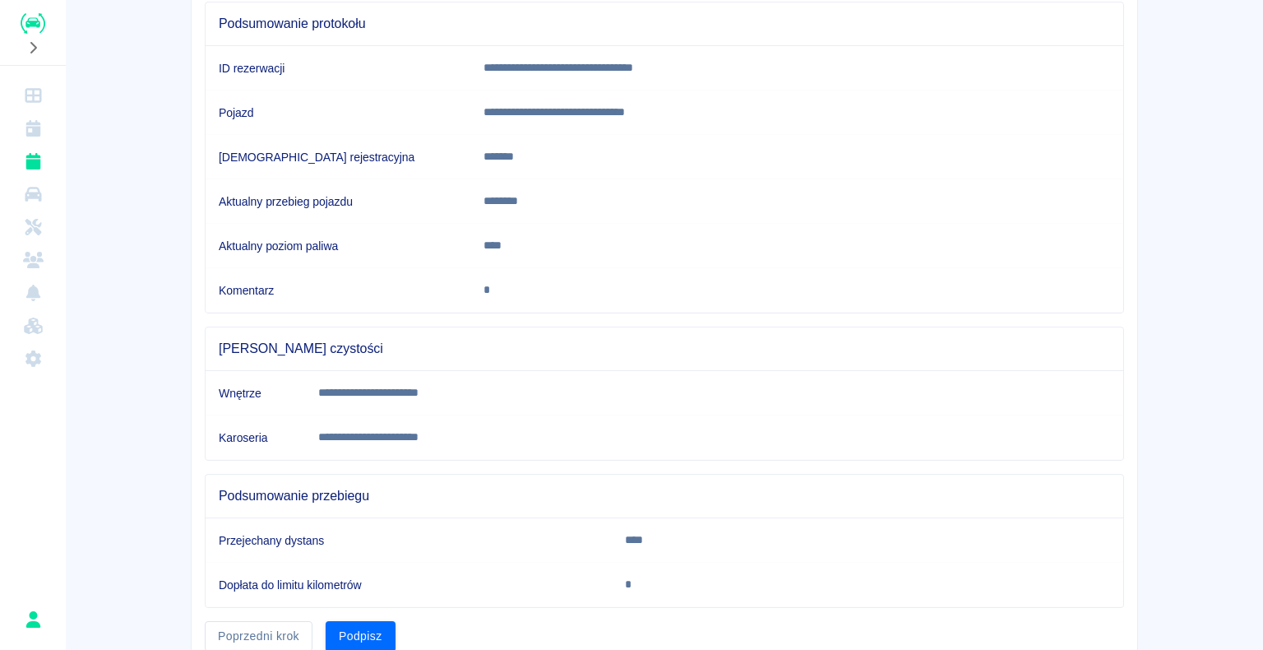
scroll to position [229, 0]
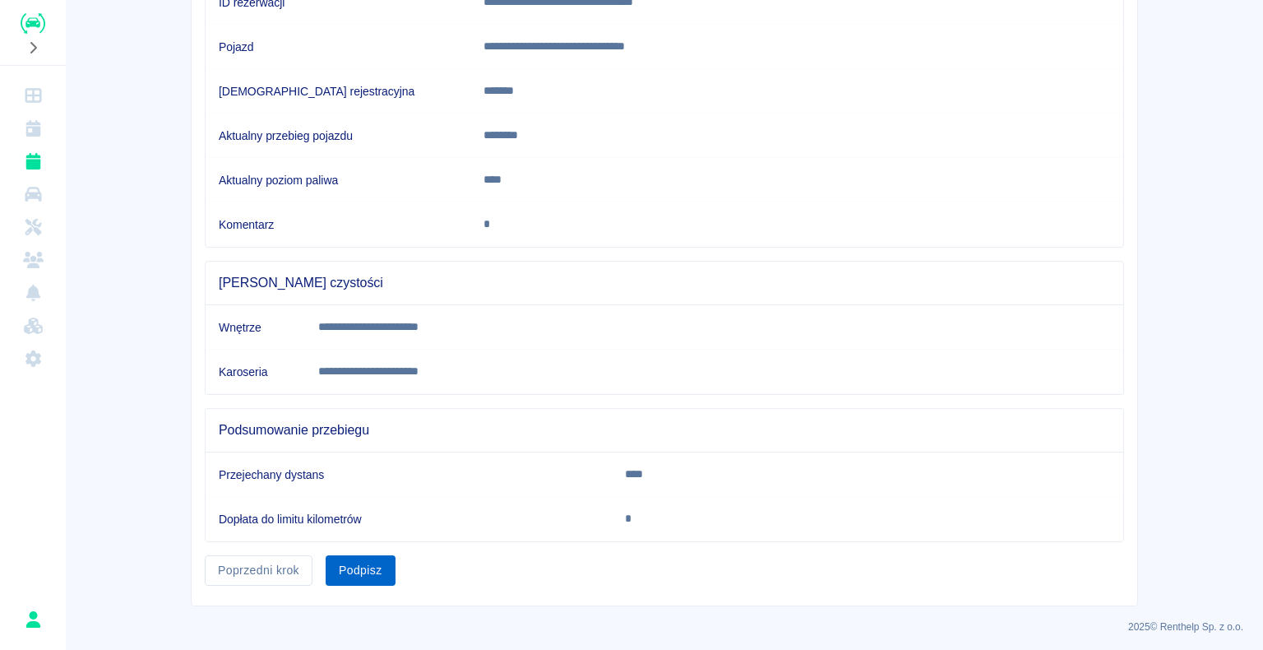
click at [348, 565] on button "Podpisz" at bounding box center [361, 570] width 70 height 30
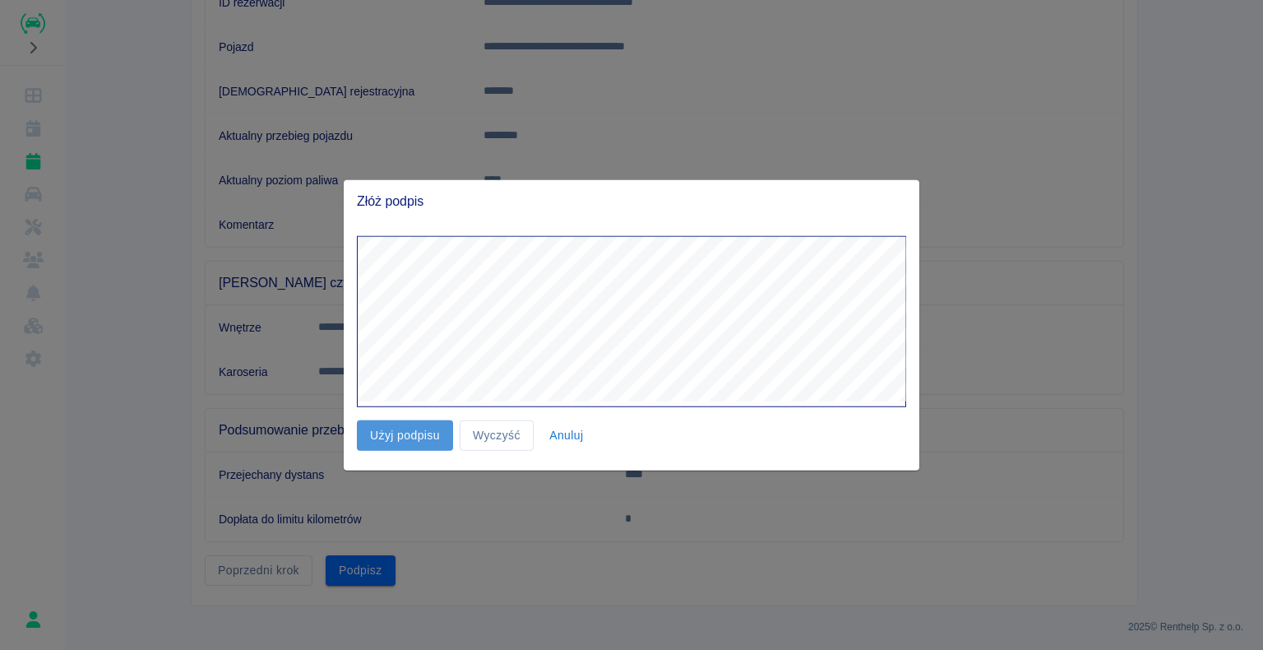
click at [416, 423] on button "Użyj podpisu" at bounding box center [405, 435] width 96 height 30
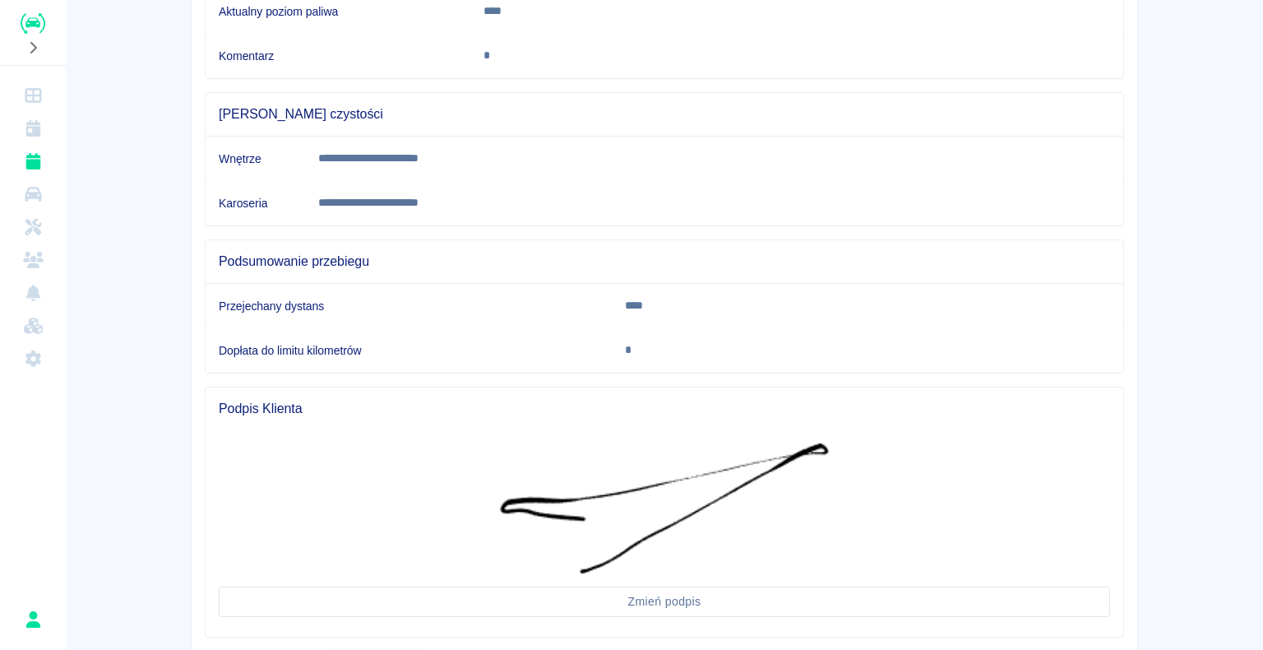
scroll to position [493, 0]
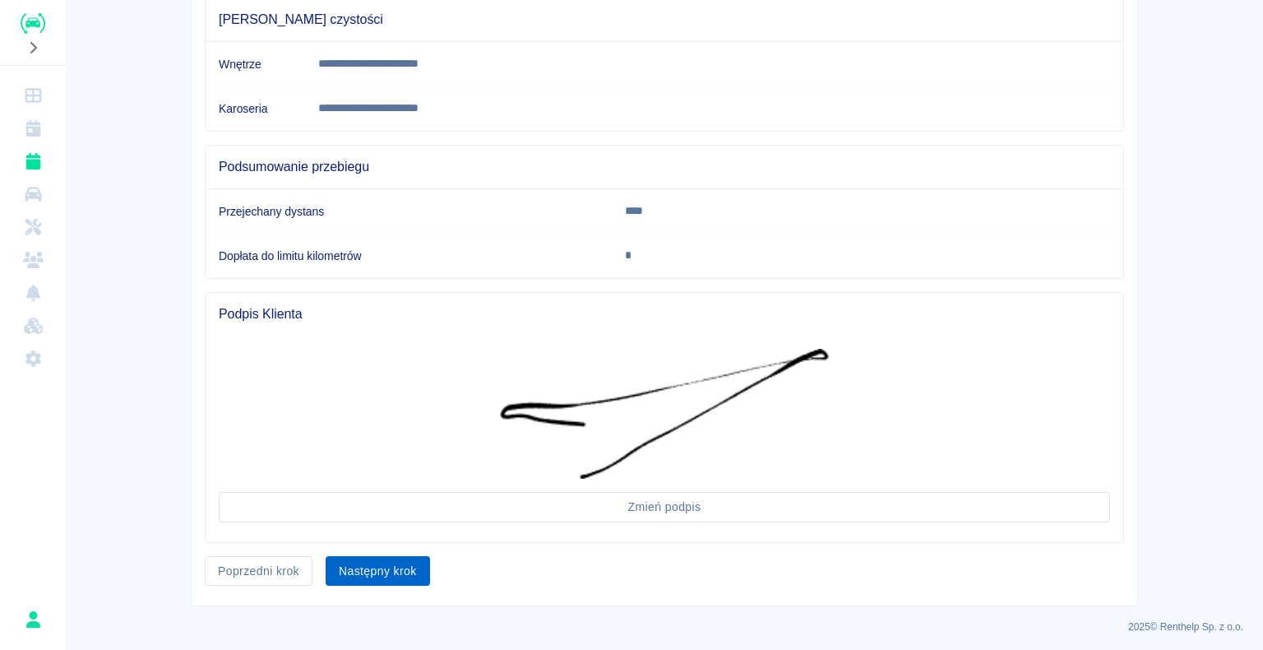
click at [367, 567] on button "Następny krok" at bounding box center [378, 571] width 104 height 30
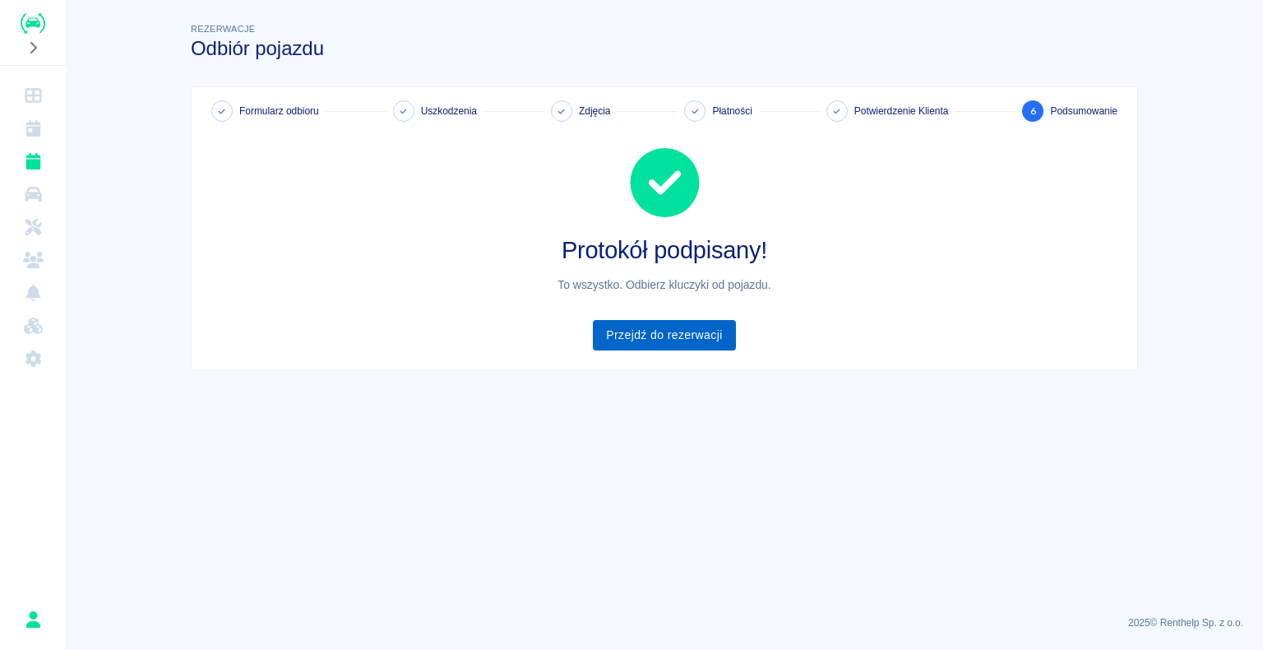
click at [651, 328] on link "Przejdź do rezerwacji" at bounding box center [664, 335] width 142 height 30
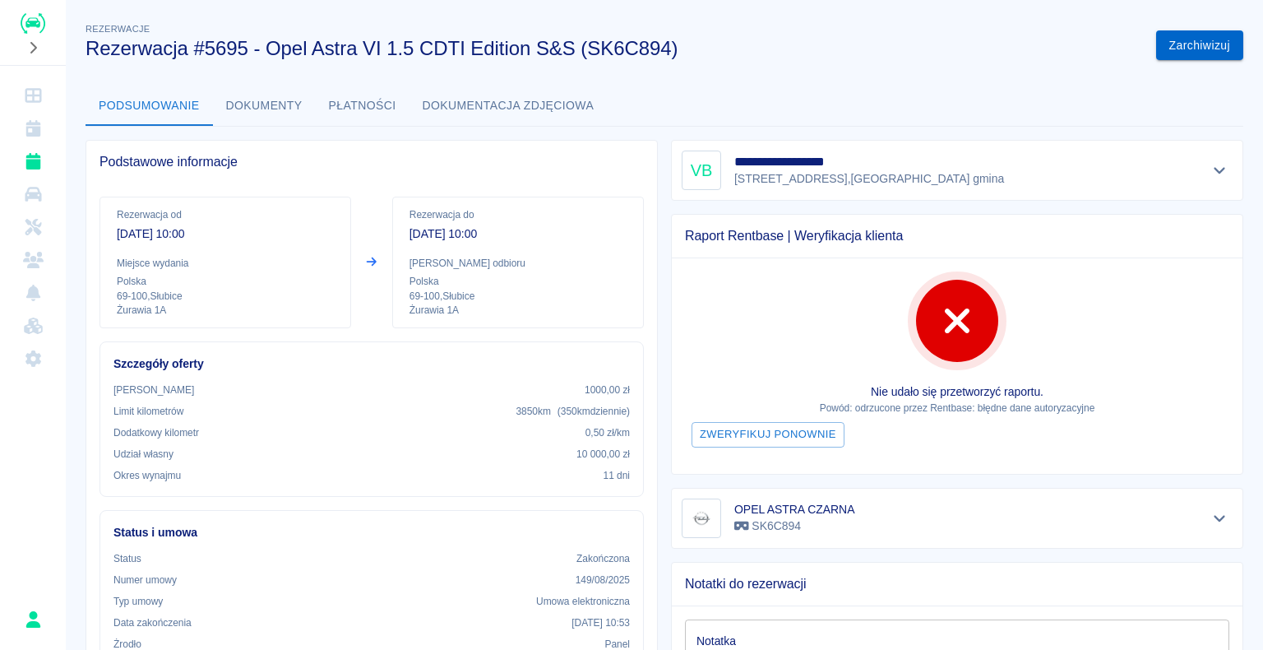
click at [1169, 45] on button "Zarchiwizuj" at bounding box center [1199, 45] width 87 height 30
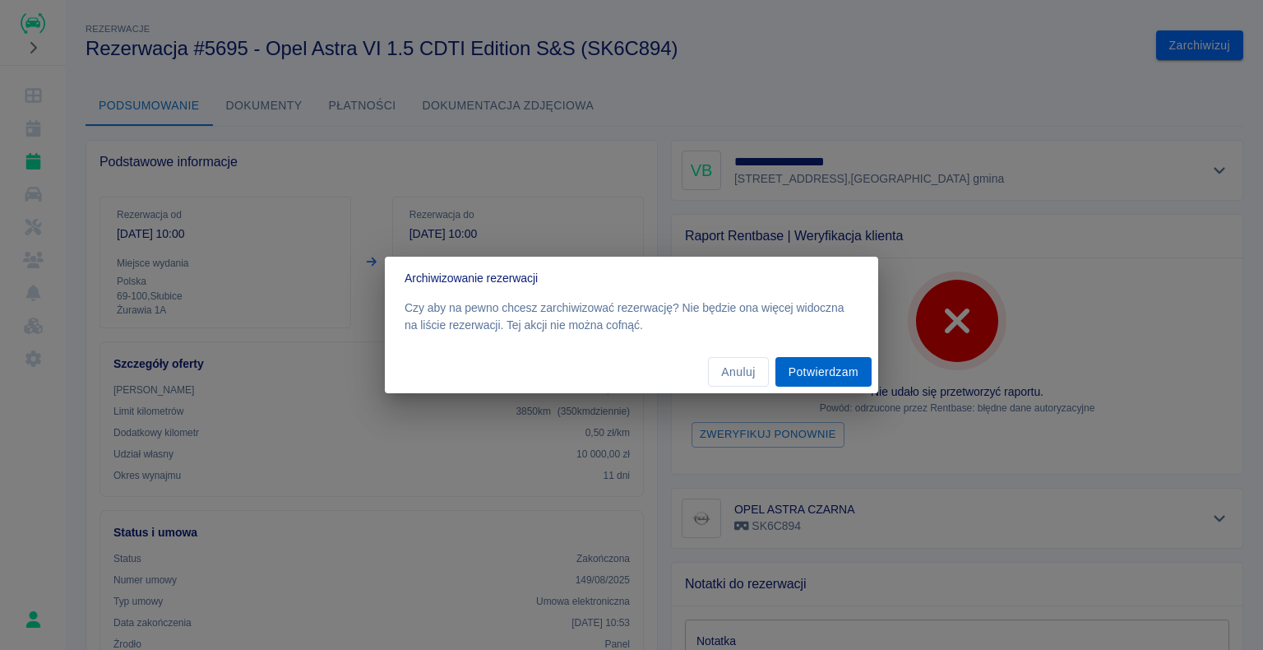
click at [819, 373] on button "Potwierdzam" at bounding box center [824, 372] width 96 height 30
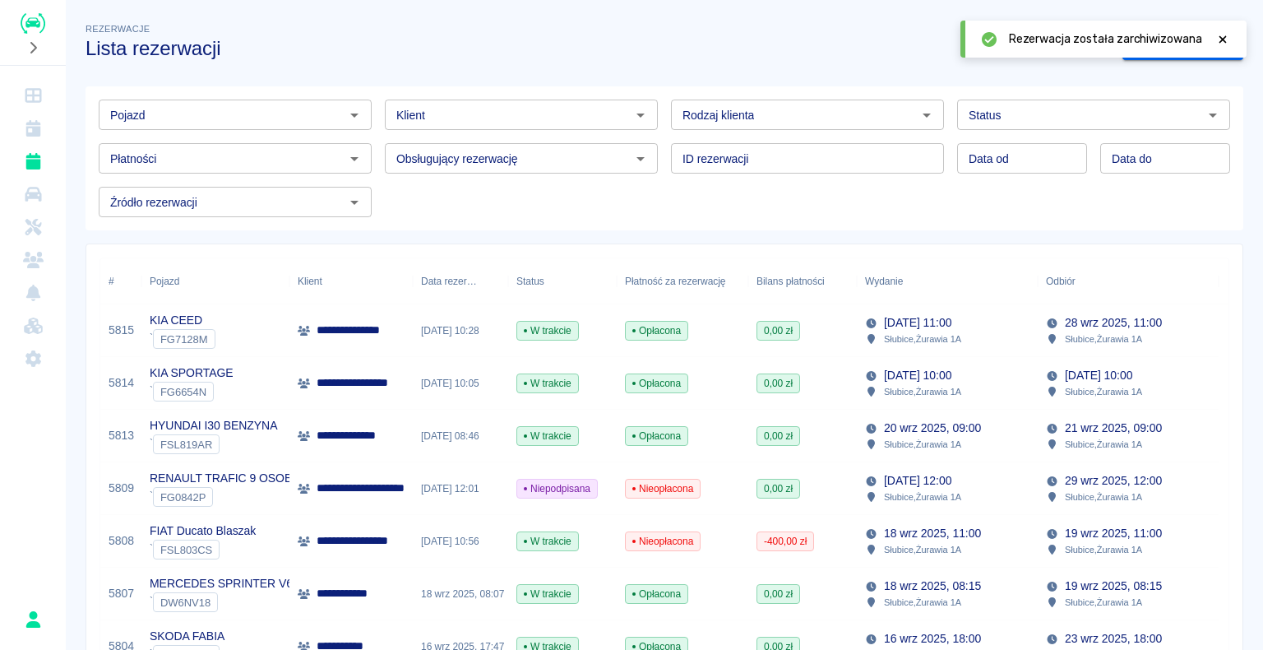
click at [28, 18] on img "Renthelp" at bounding box center [33, 23] width 25 height 21
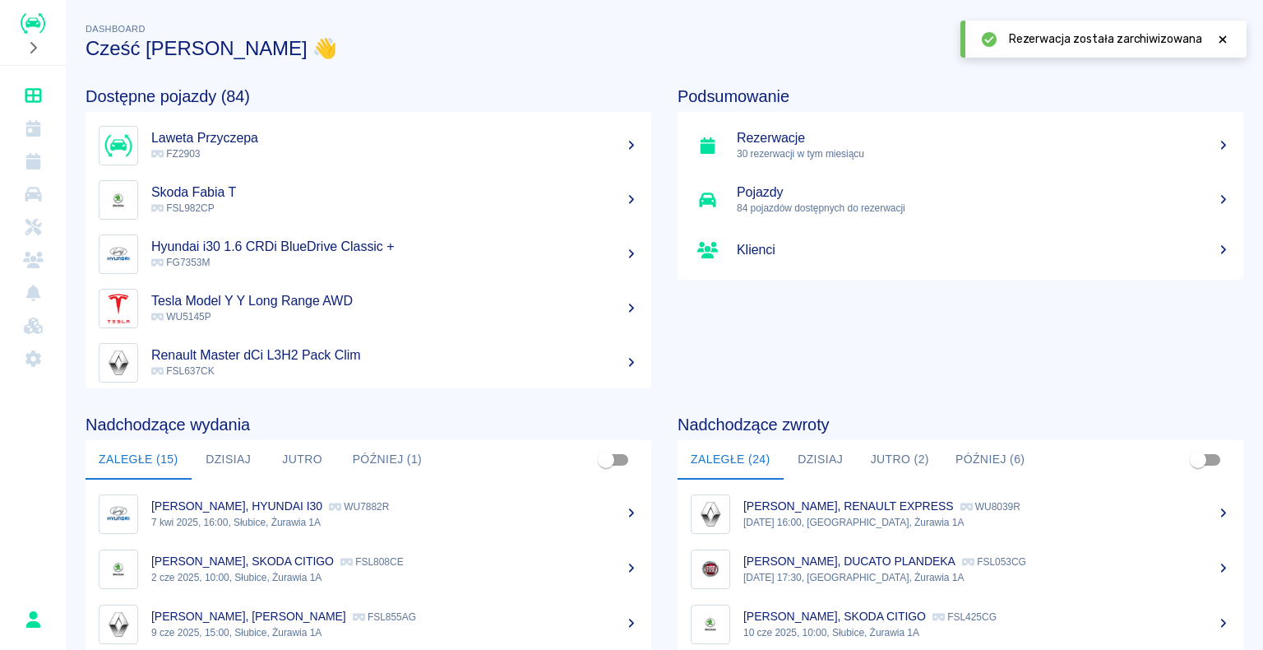
click at [1224, 38] on icon at bounding box center [1223, 38] width 7 height 7
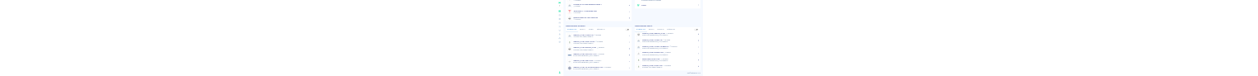
scroll to position [247, 0]
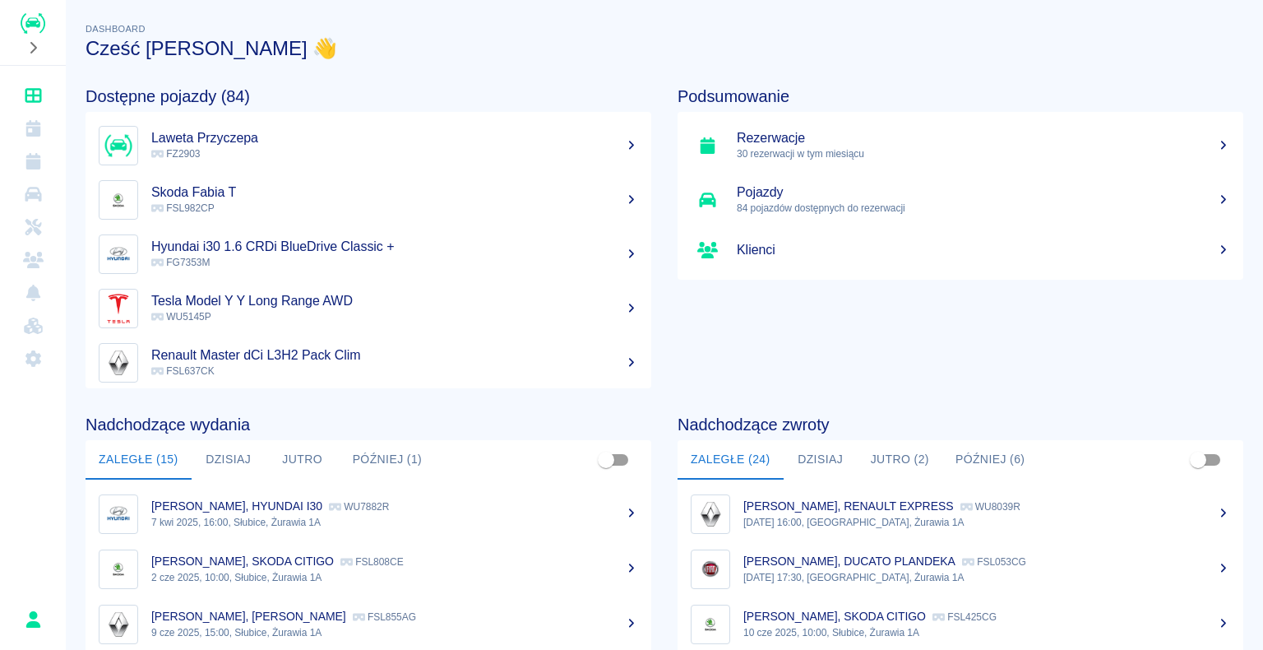
click at [780, 75] on p "30 rezerwacji w tym miesiącu" at bounding box center [983, 153] width 493 height 15
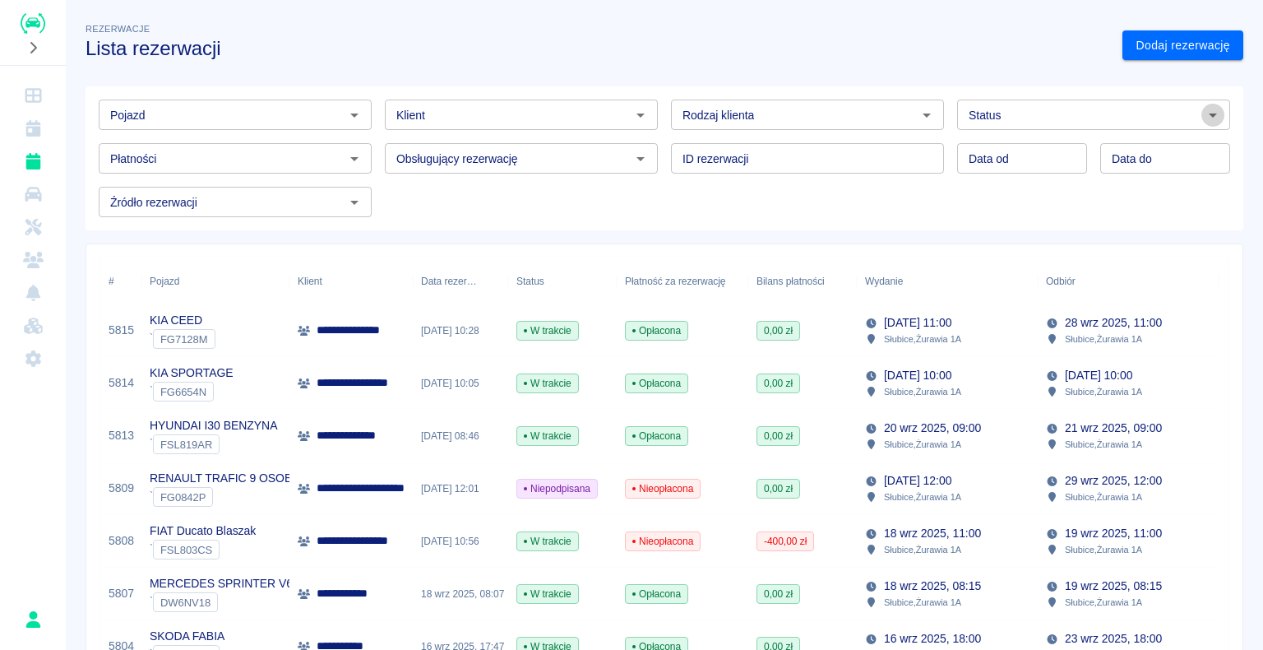
click at [1203, 75] on icon "Otwórz" at bounding box center [1213, 115] width 20 height 20
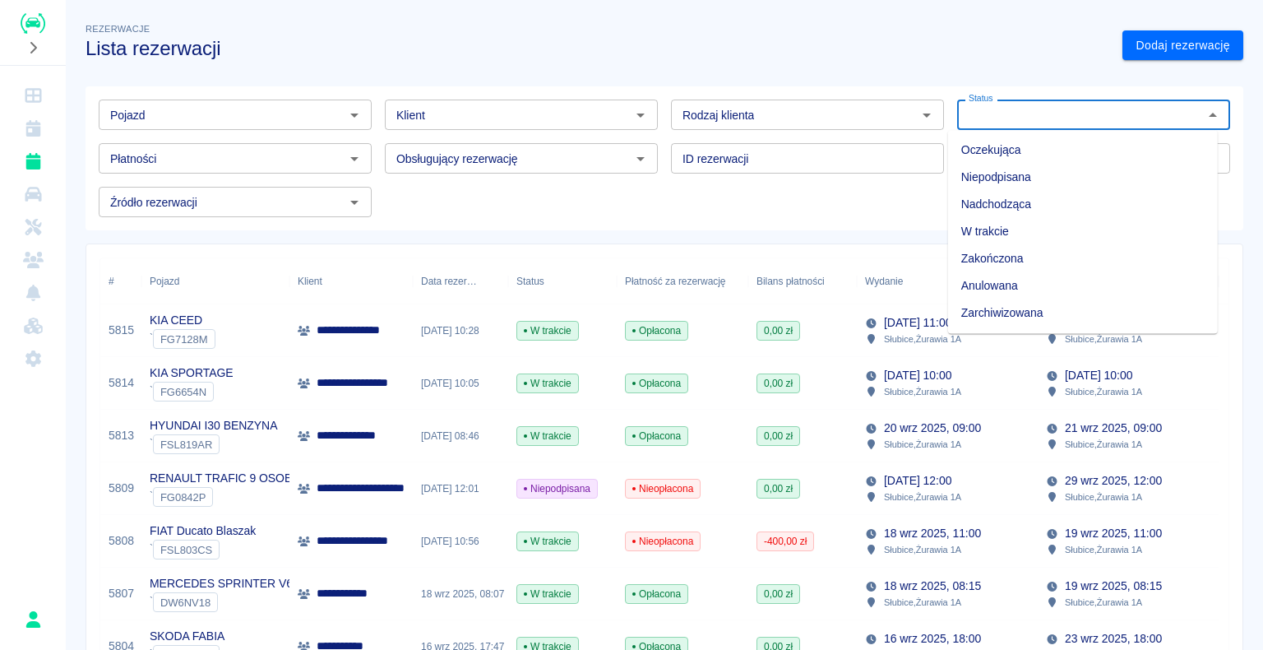
click at [1044, 75] on li "Zarchiwizowana" at bounding box center [1083, 312] width 270 height 27
type input "Zarchiwizowana"
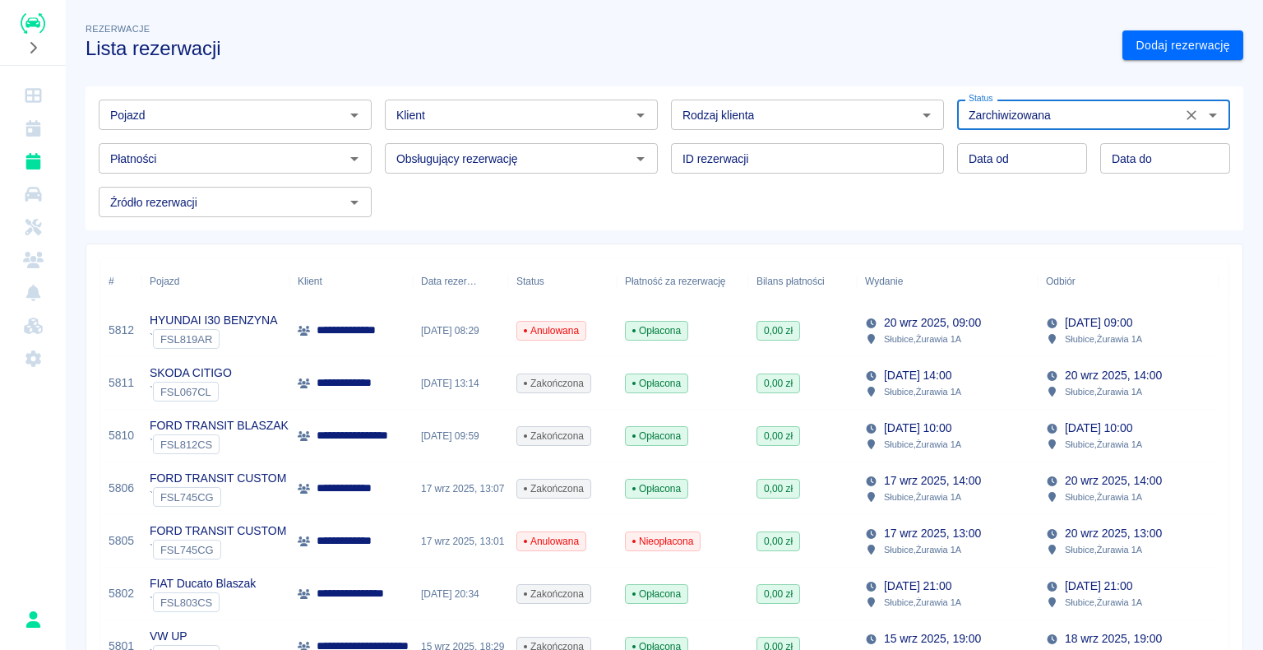
click at [358, 75] on icon "Otwórz" at bounding box center [355, 115] width 20 height 20
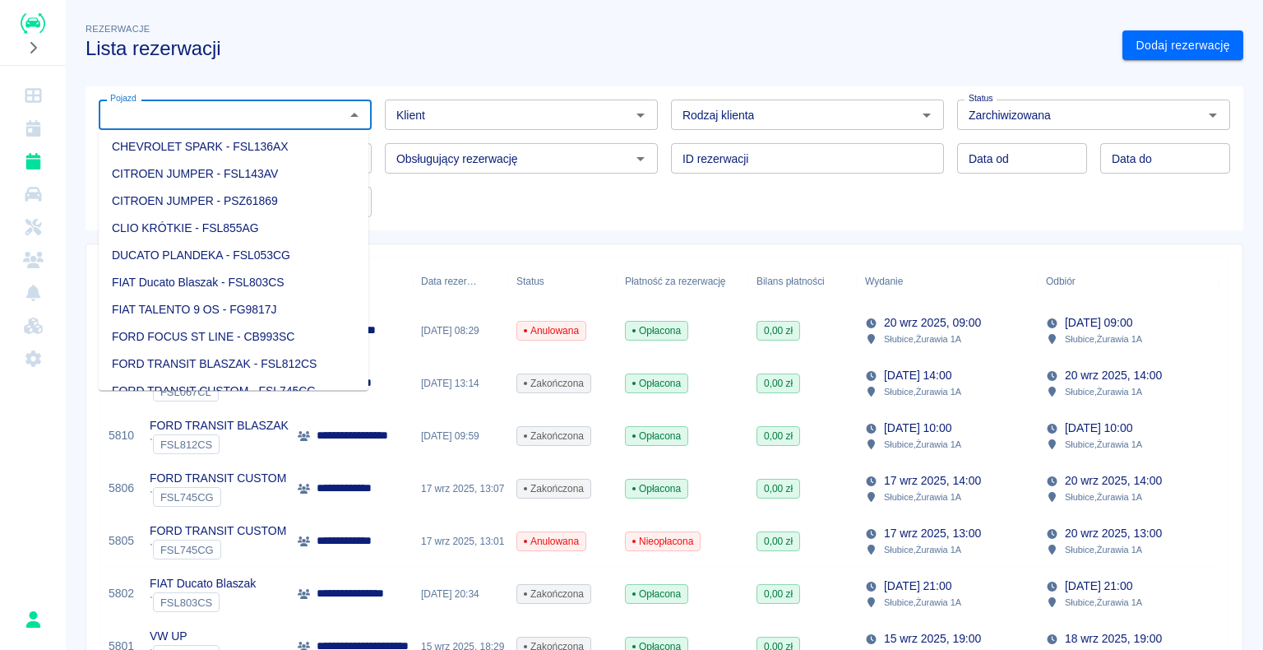
scroll to position [82, 0]
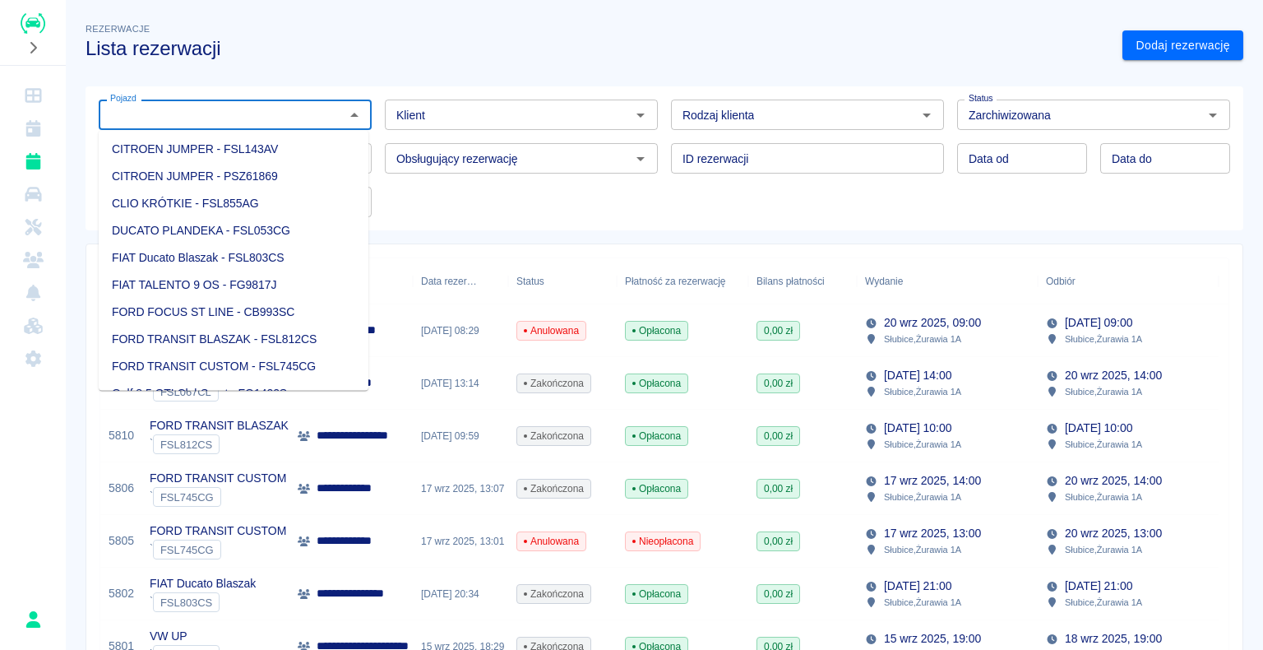
click at [260, 75] on li "FORD TRANSIT CUSTOM - FSL745CG" at bounding box center [234, 366] width 270 height 27
type input "FORD TRANSIT CUSTOM - FSL745CG"
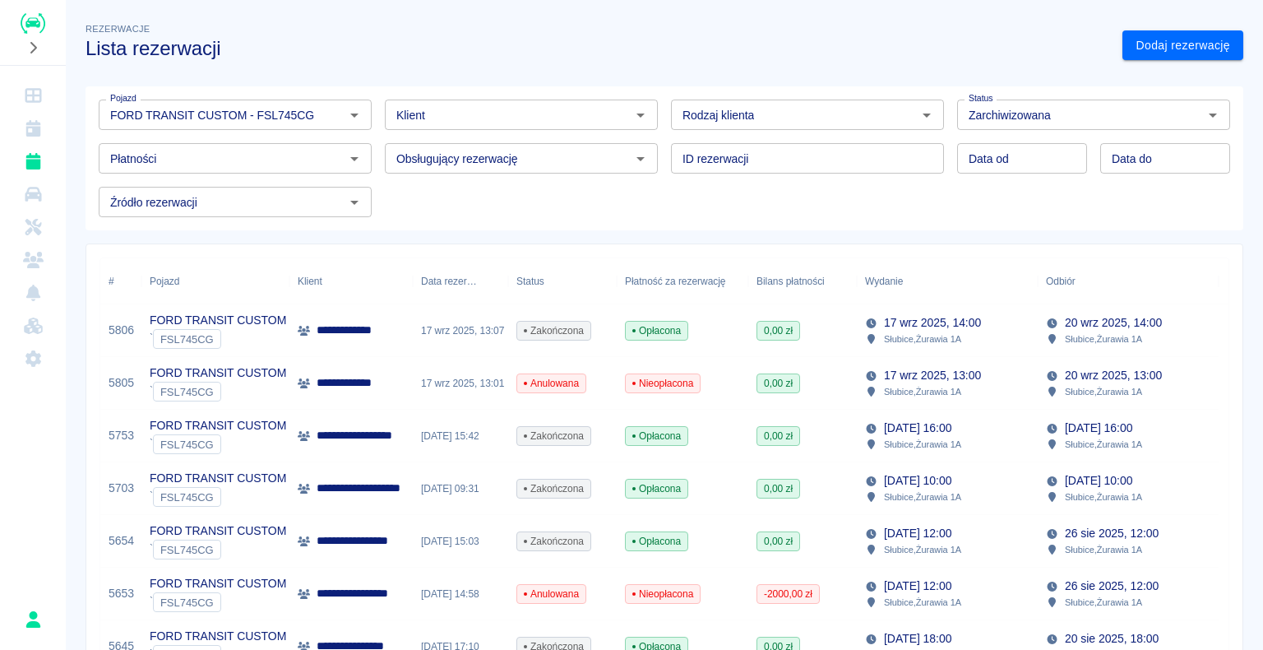
click at [622, 75] on div "Opłacona" at bounding box center [683, 330] width 132 height 53
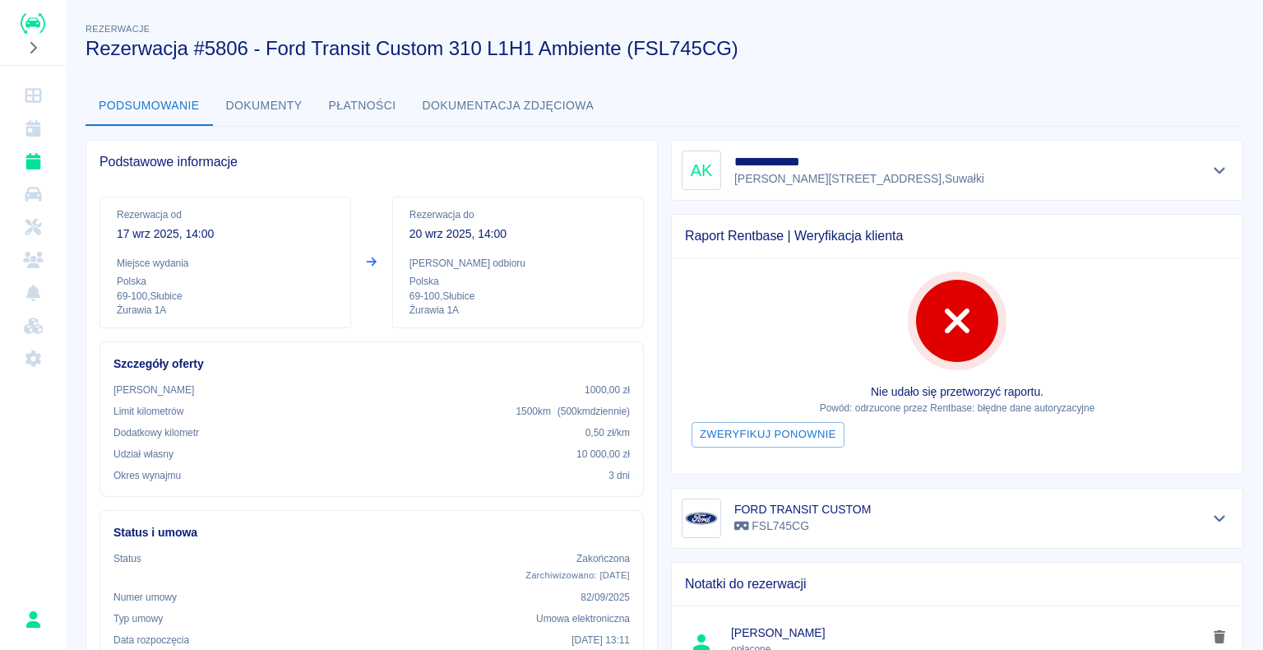
click at [36, 28] on img "Renthelp" at bounding box center [33, 23] width 25 height 21
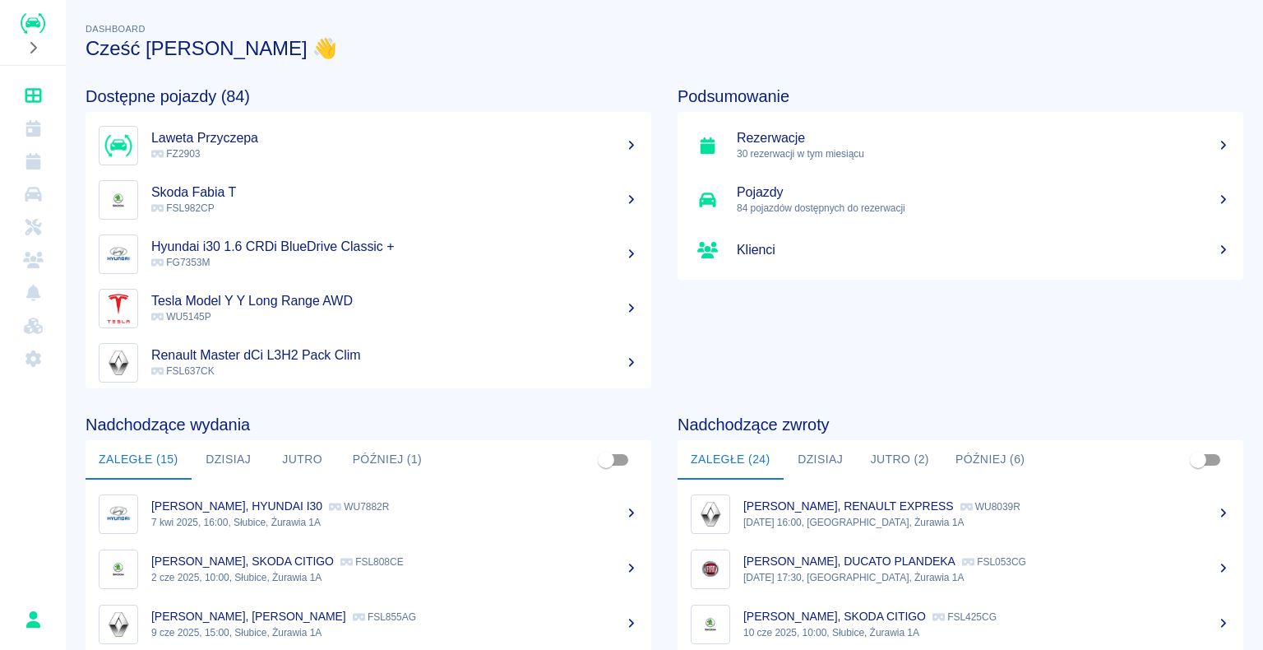
click at [826, 75] on p "30 rezerwacji w tym miesiącu" at bounding box center [983, 153] width 493 height 15
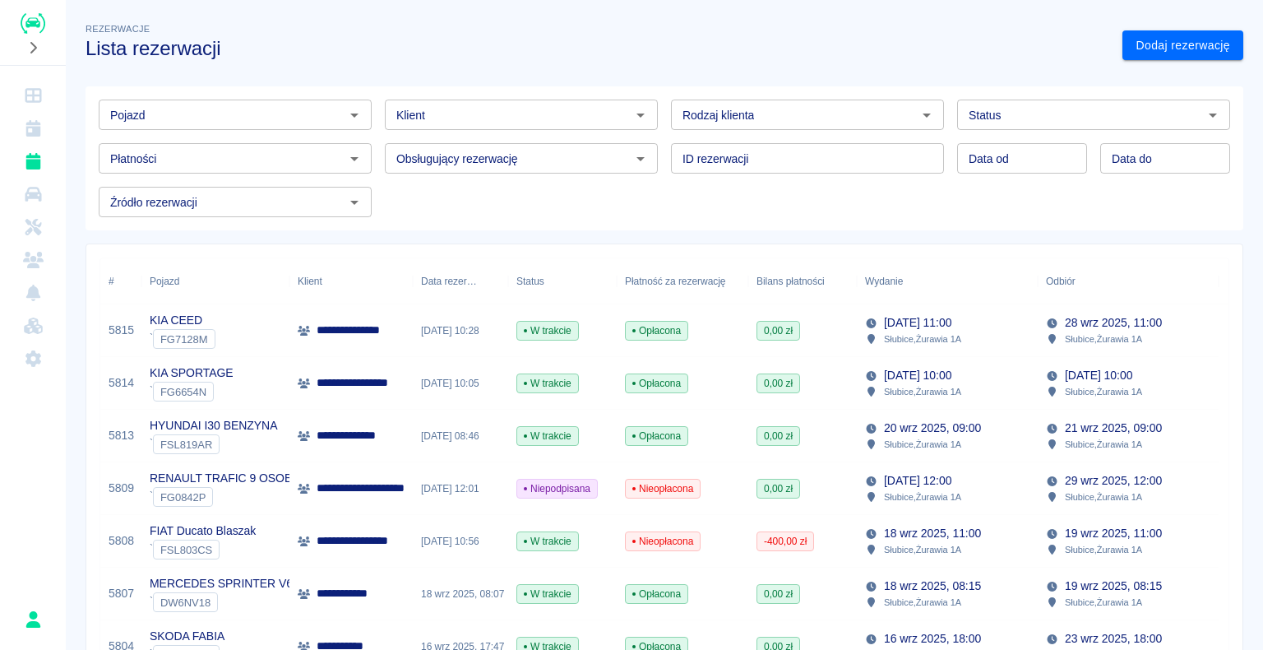
click at [917, 75] on icon "Otwórz" at bounding box center [927, 115] width 20 height 20
click at [824, 75] on li "Osoba prywatna" at bounding box center [800, 150] width 270 height 27
type input "Osoba prywatna"
click at [1141, 47] on link "Dodaj rezerwację" at bounding box center [1183, 45] width 121 height 30
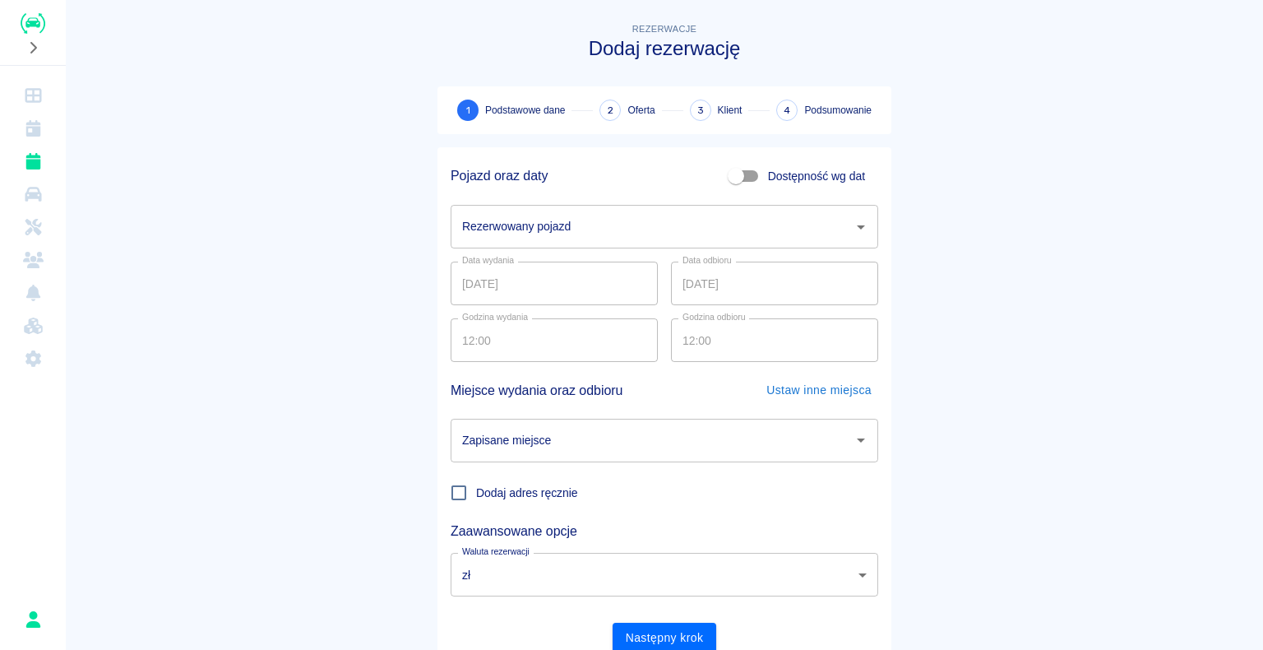
click at [854, 75] on icon "Otwórz" at bounding box center [861, 227] width 20 height 20
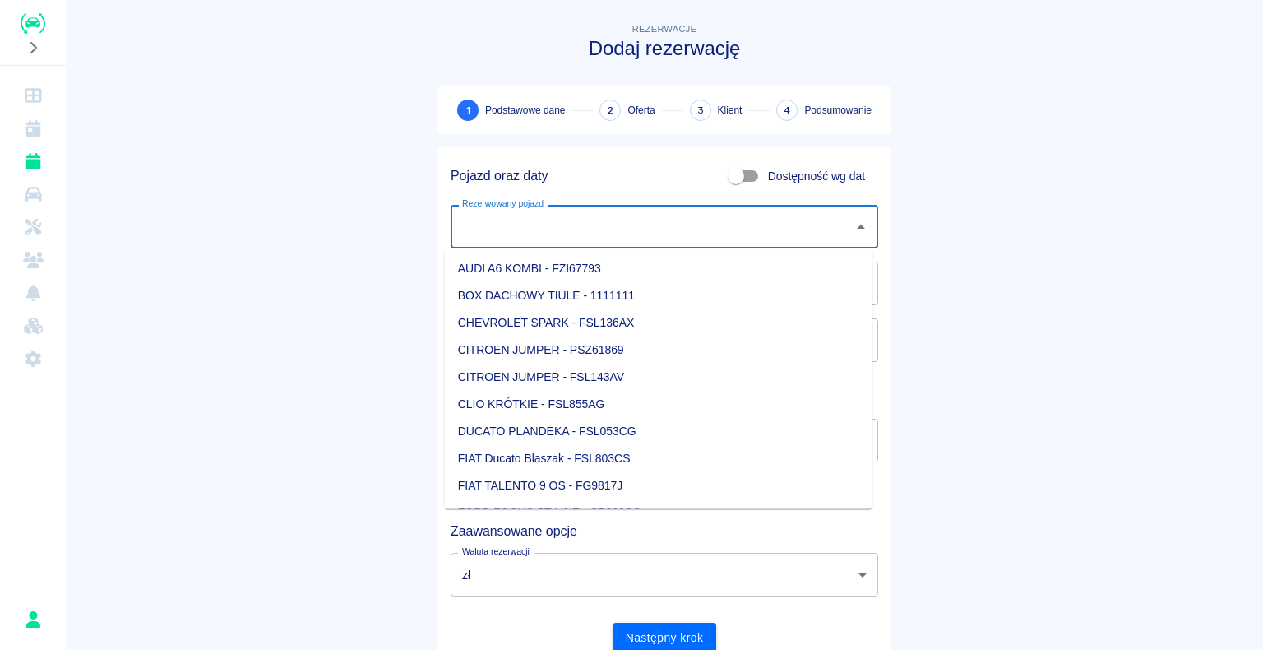
scroll to position [164, 0]
click at [763, 75] on li "FORD TRANSIT CUSTOM - FSL745CG" at bounding box center [659, 402] width 428 height 27
type input "FORD TRANSIT CUSTOM - FSL745CG"
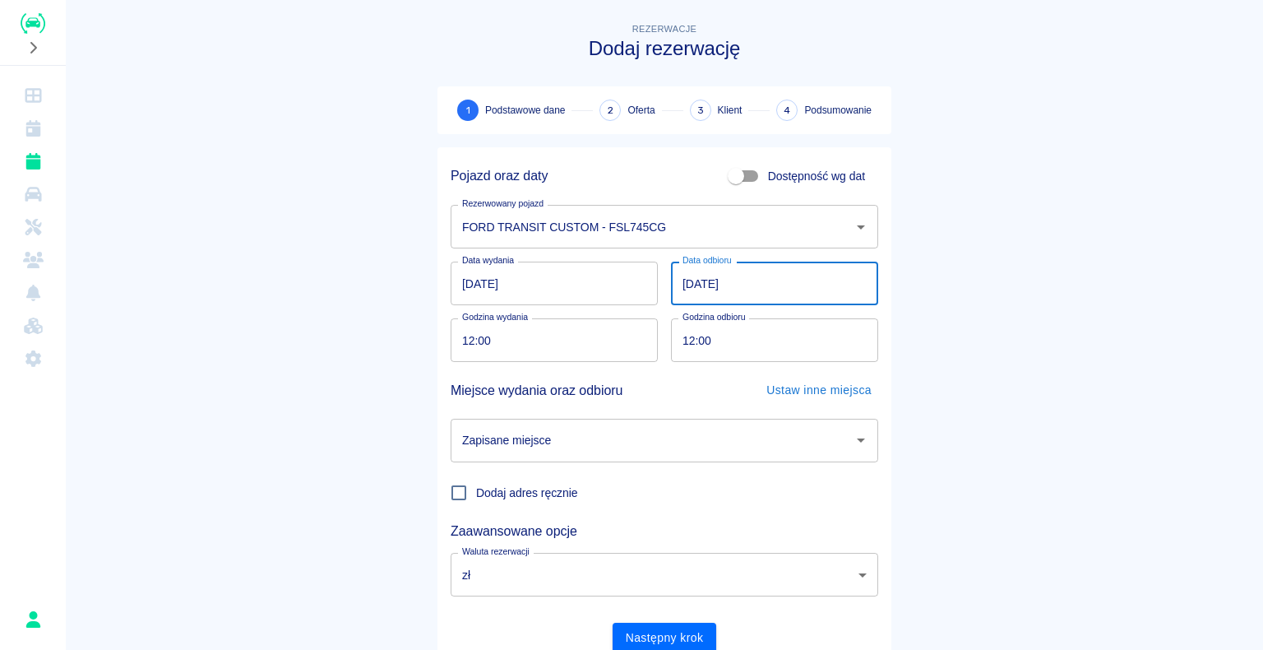
click at [691, 75] on input "[DATE]" at bounding box center [774, 284] width 207 height 44
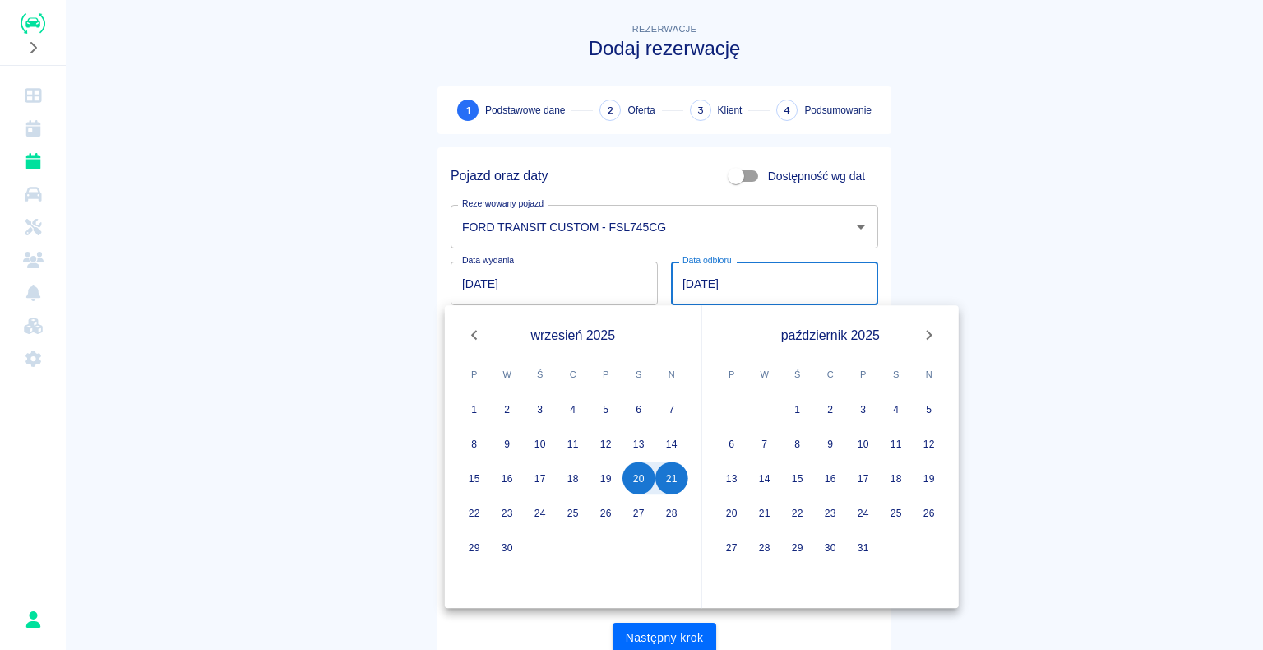
click at [688, 75] on input "[DATE]" at bounding box center [774, 284] width 207 height 44
click at [510, 75] on button "23" at bounding box center [507, 512] width 33 height 33
type input "23.09.2025"
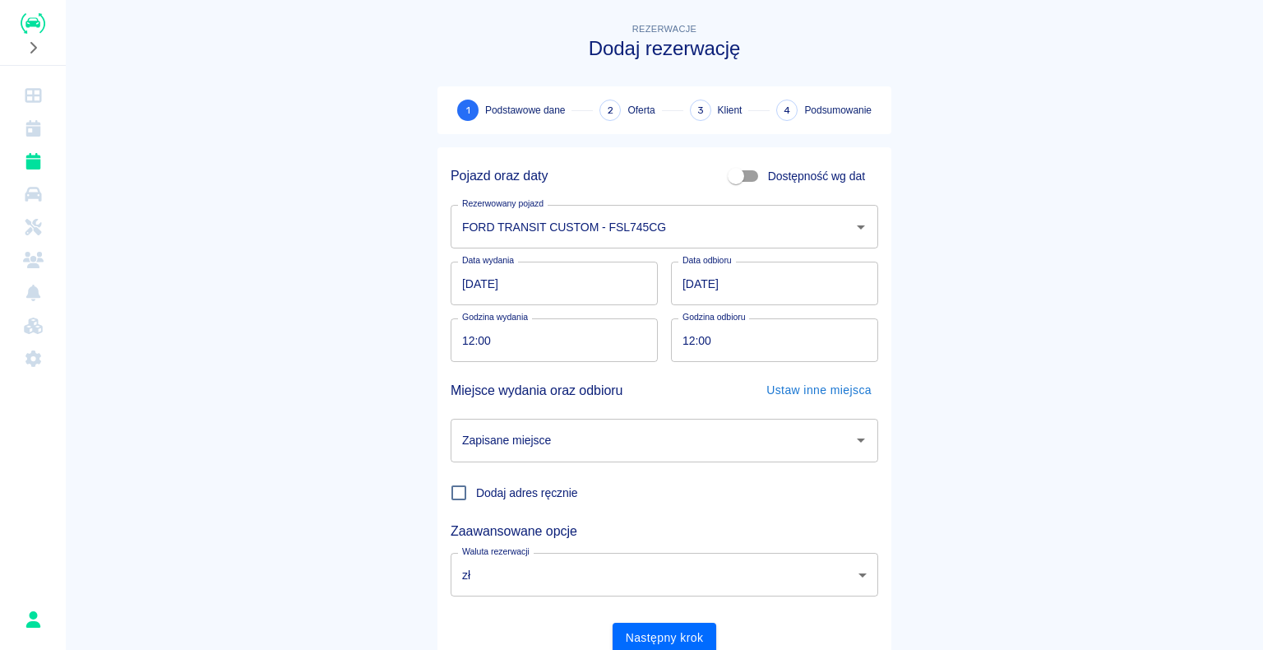
click at [852, 75] on icon "Otwórz" at bounding box center [861, 440] width 20 height 20
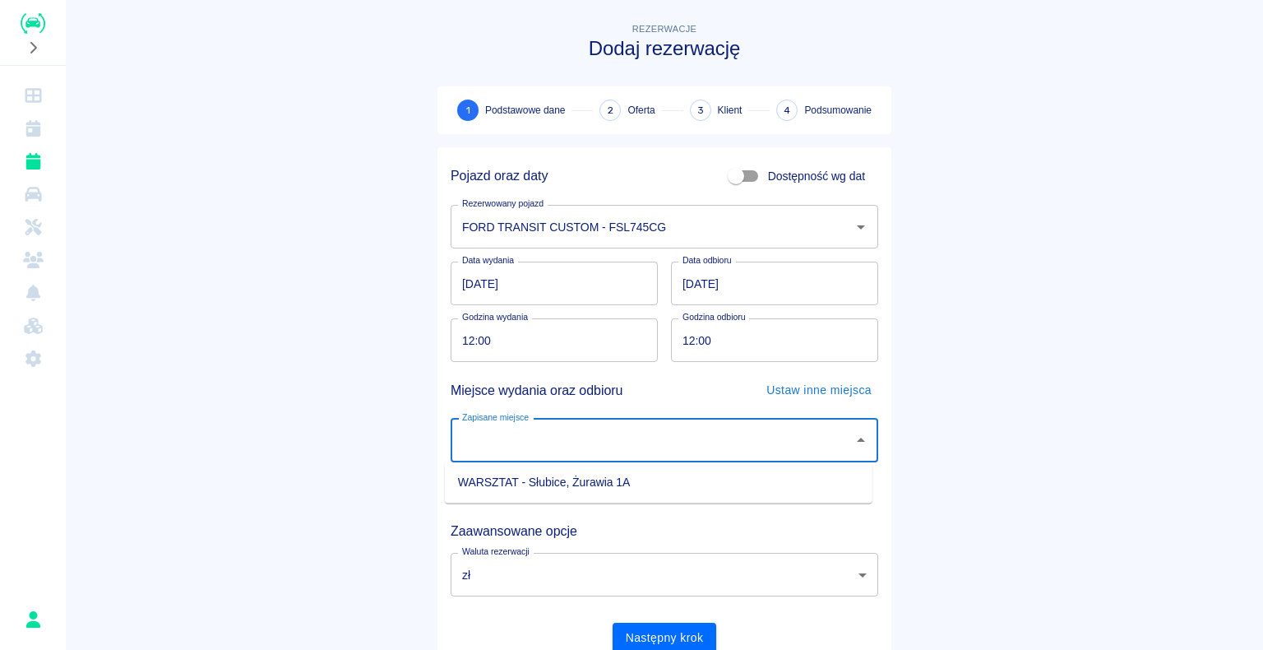
click at [736, 75] on li "WARSZTAT - Słubice, Żurawia 1A" at bounding box center [659, 482] width 428 height 27
type input "WARSZTAT - Słubice, Żurawia 1A"
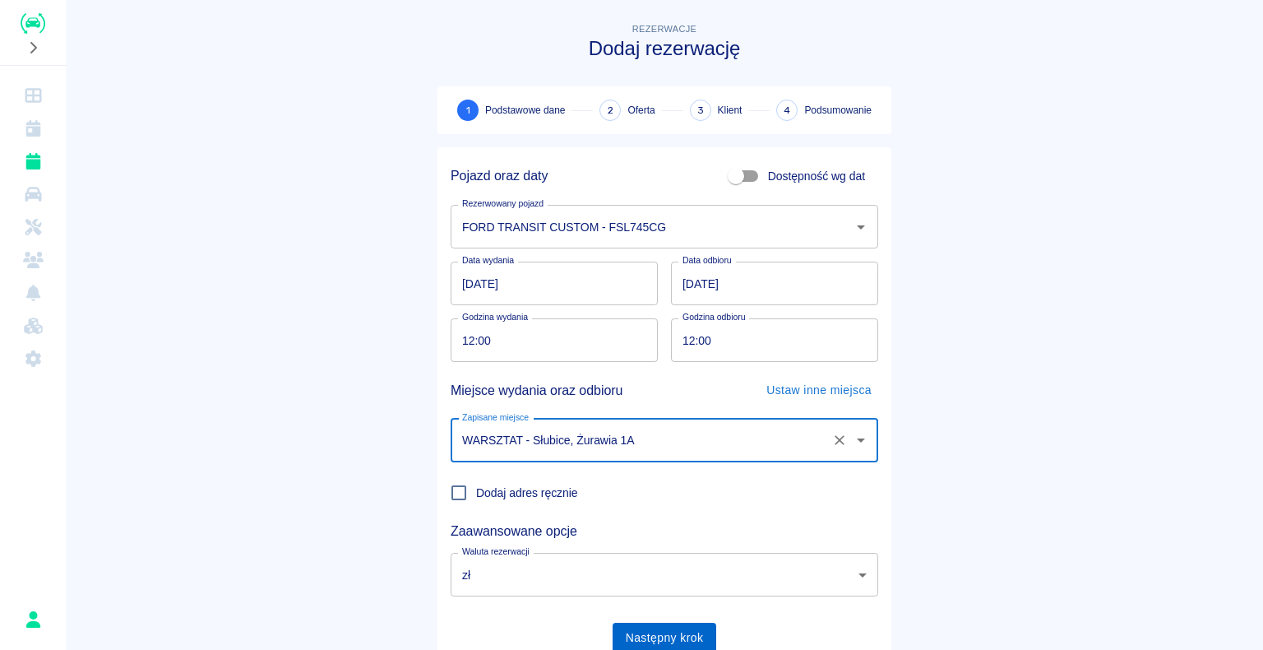
click at [671, 75] on button "Następny krok" at bounding box center [665, 638] width 104 height 30
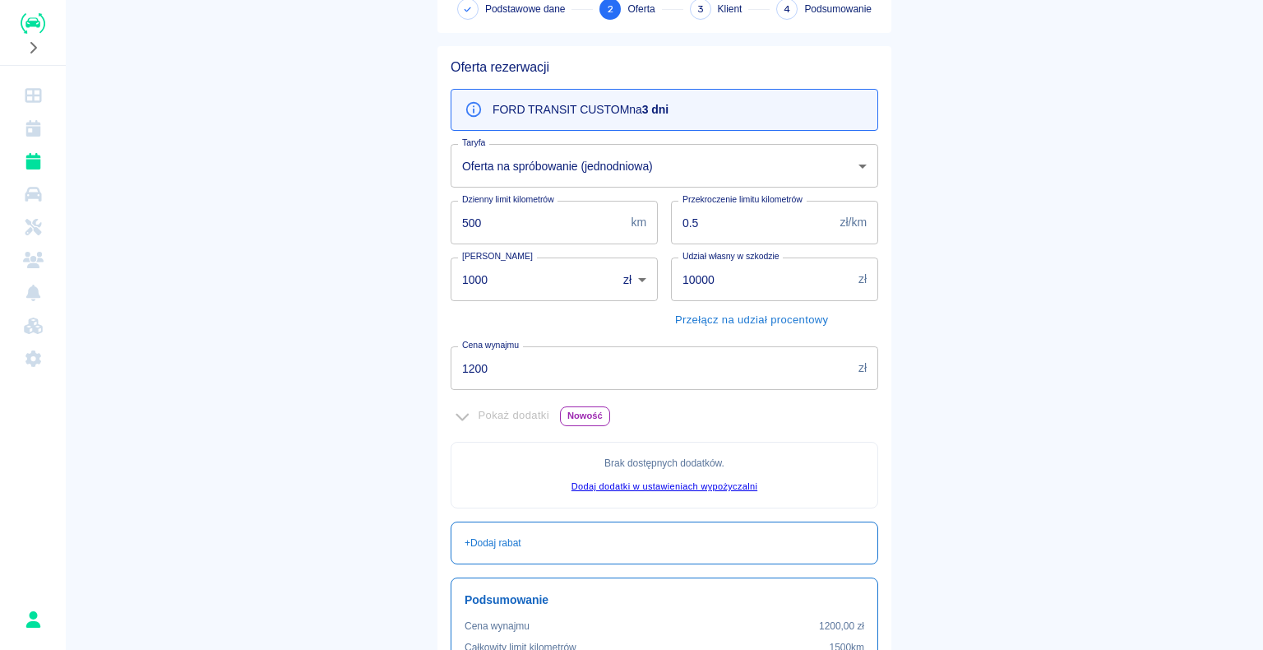
scroll to position [299, 0]
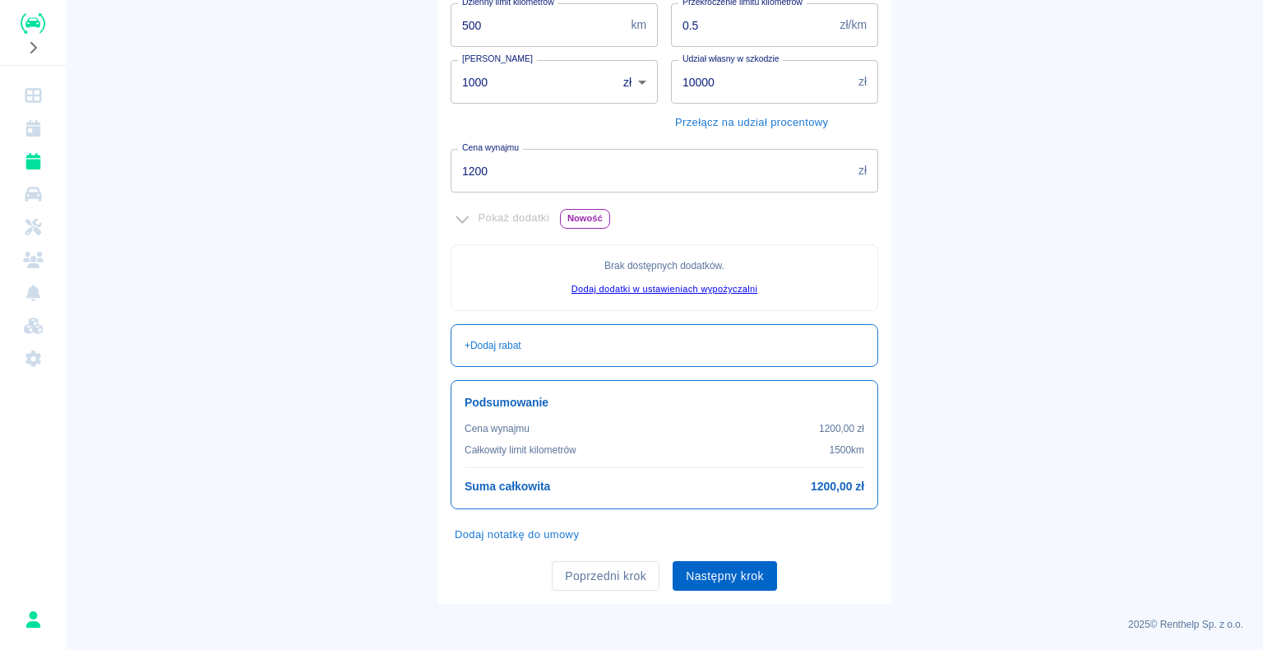
click at [720, 75] on button "Następny krok" at bounding box center [725, 576] width 104 height 30
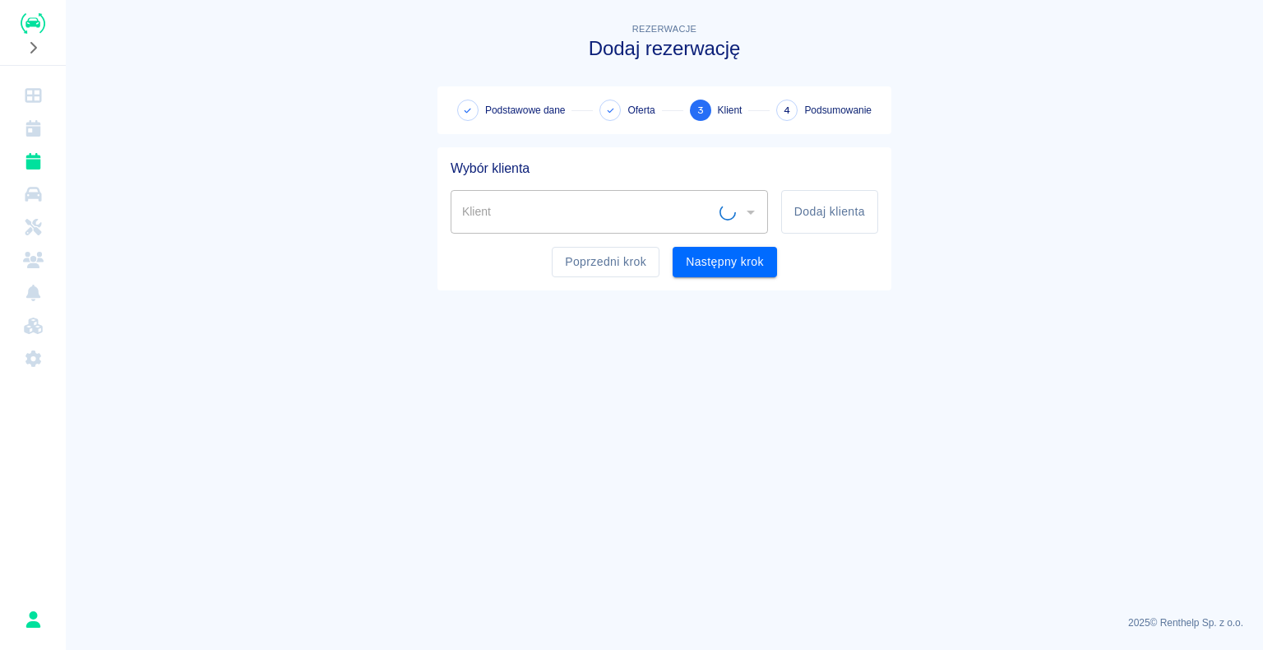
scroll to position [0, 0]
click at [585, 75] on input "Klient" at bounding box center [597, 211] width 278 height 29
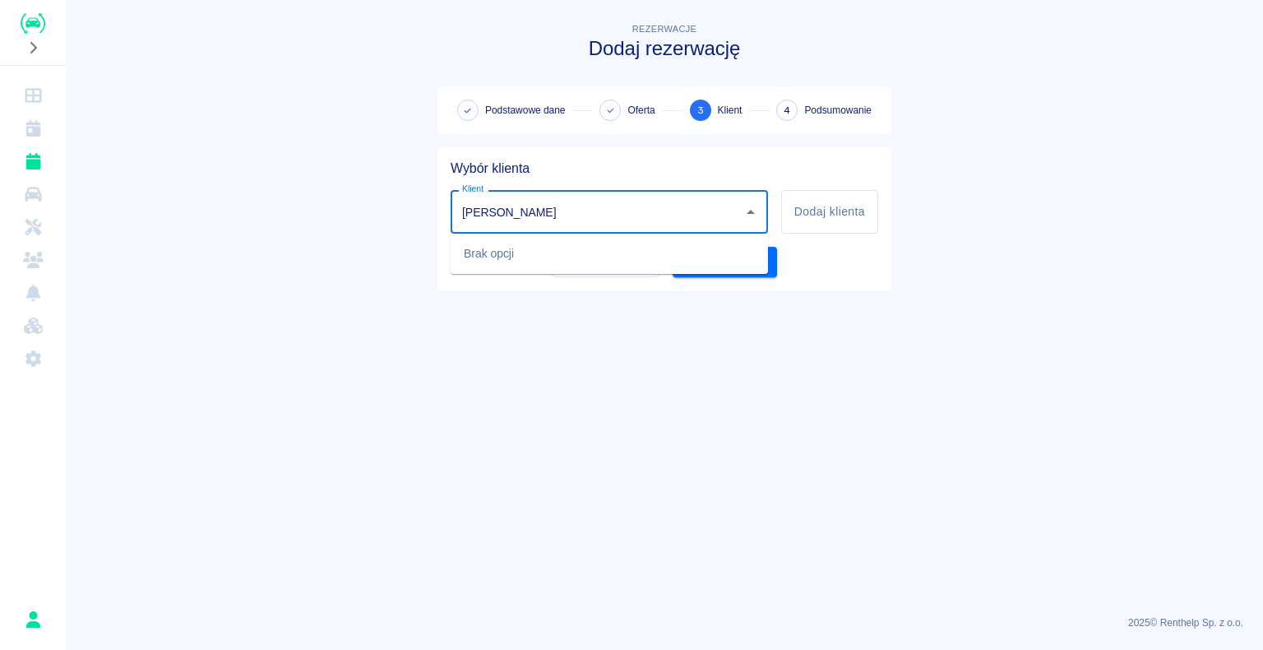
type input "andrzej łuczak"
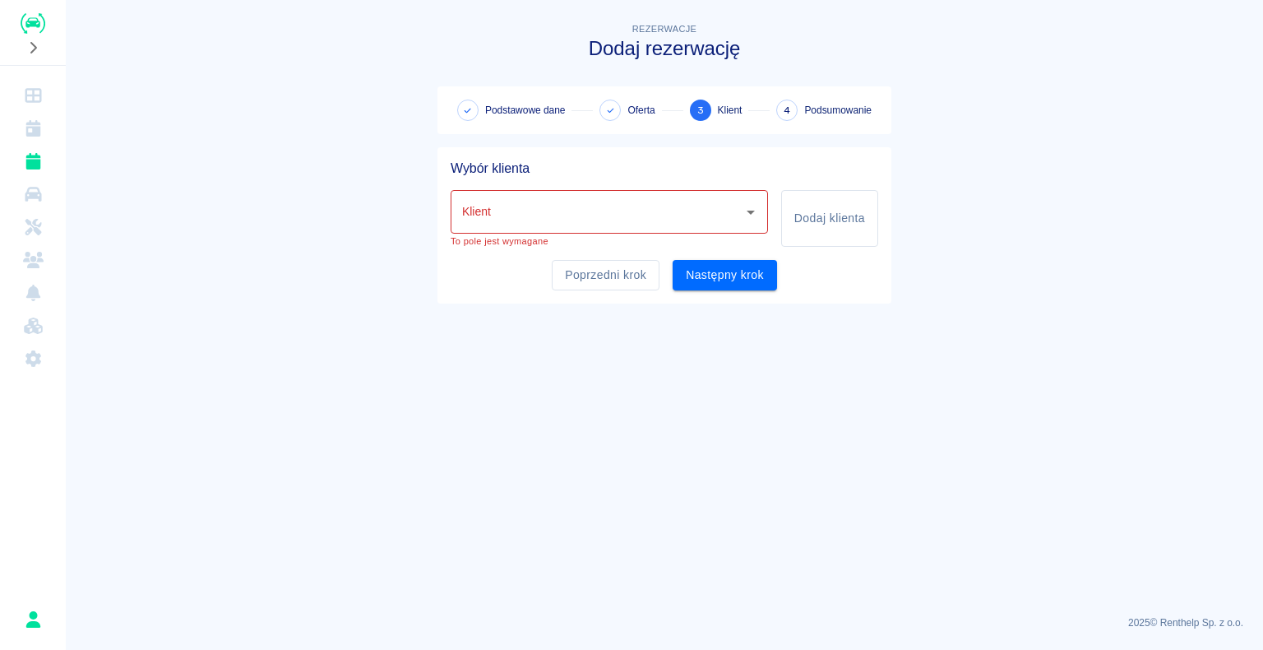
click at [330, 75] on main "Rezerwacje Dodaj rezerwację Podstawowe dane Oferta 3 Klient 4 Podsumowanie Wybó…" at bounding box center [664, 311] width 1197 height 582
click at [487, 75] on div "Klient Klient" at bounding box center [609, 212] width 317 height 44
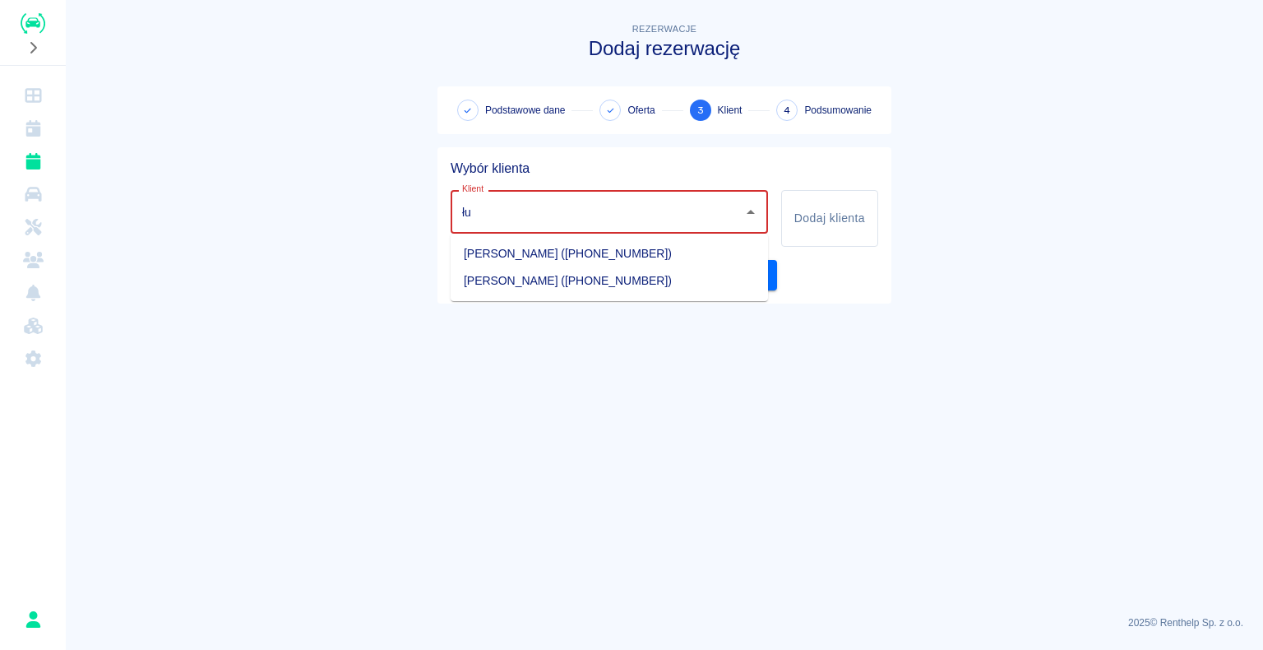
type input "ł"
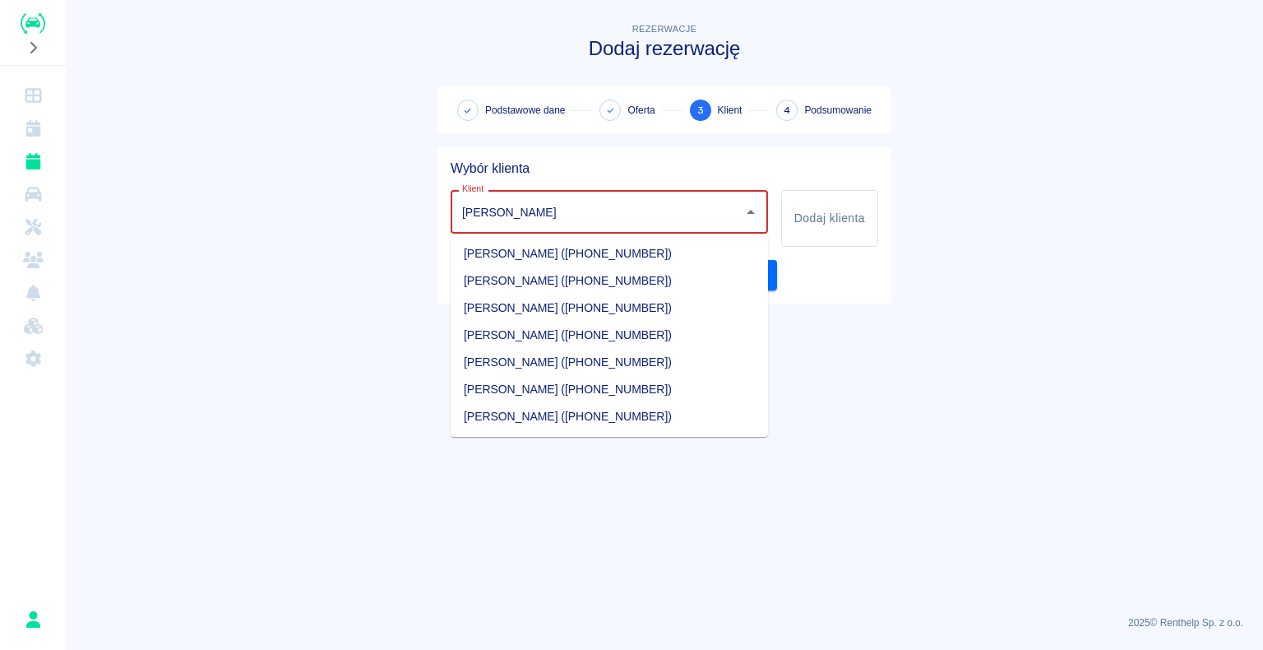
click at [663, 75] on li "[PERSON_NAME] ([PHONE_NUMBER])" at bounding box center [609, 335] width 317 height 27
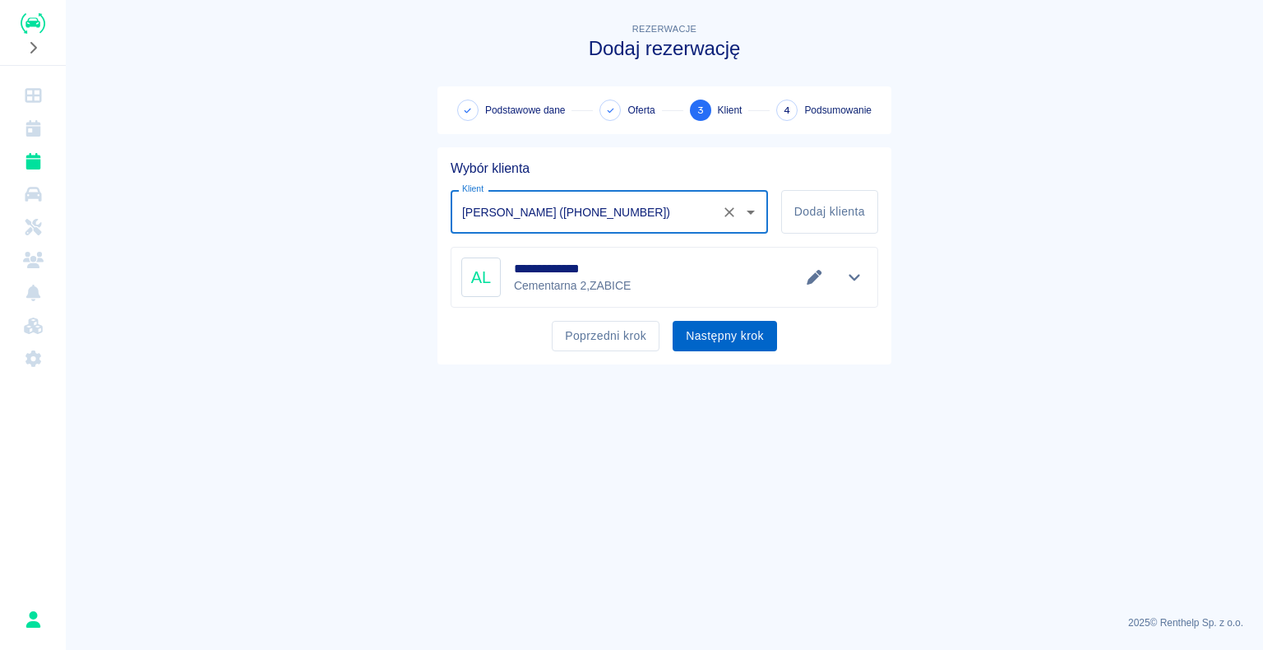
type input "[PERSON_NAME] ([PHONE_NUMBER])"
click at [704, 75] on button "Następny krok" at bounding box center [725, 336] width 104 height 30
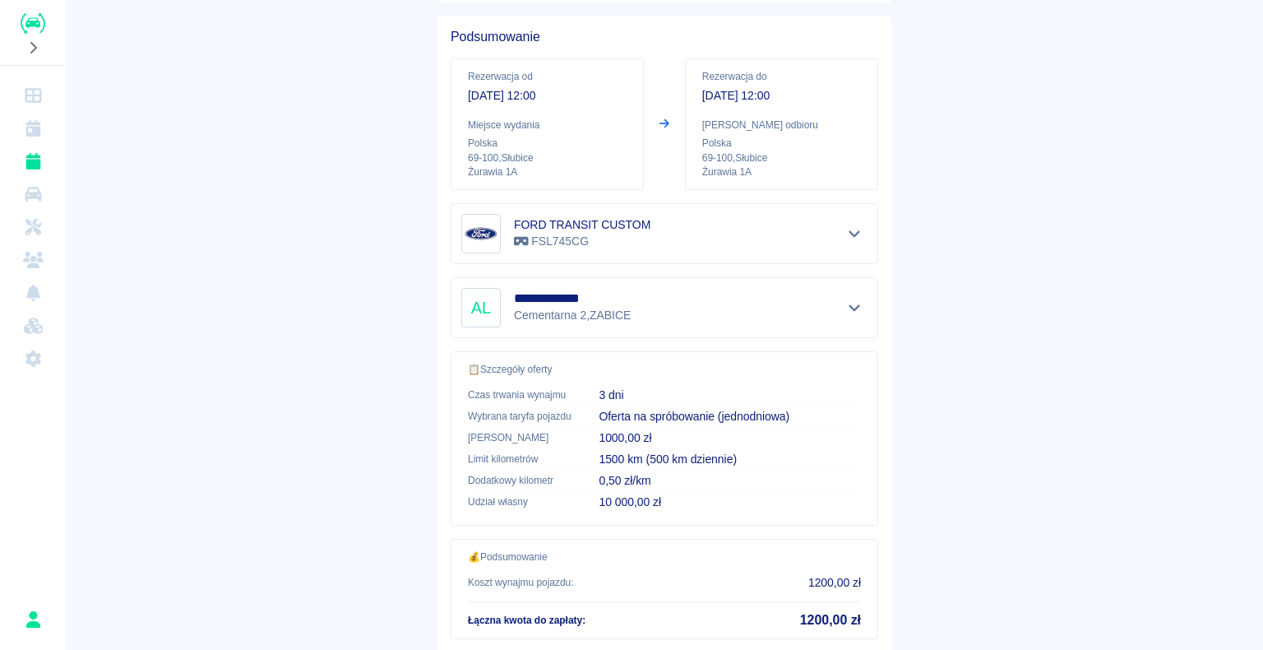
scroll to position [234, 0]
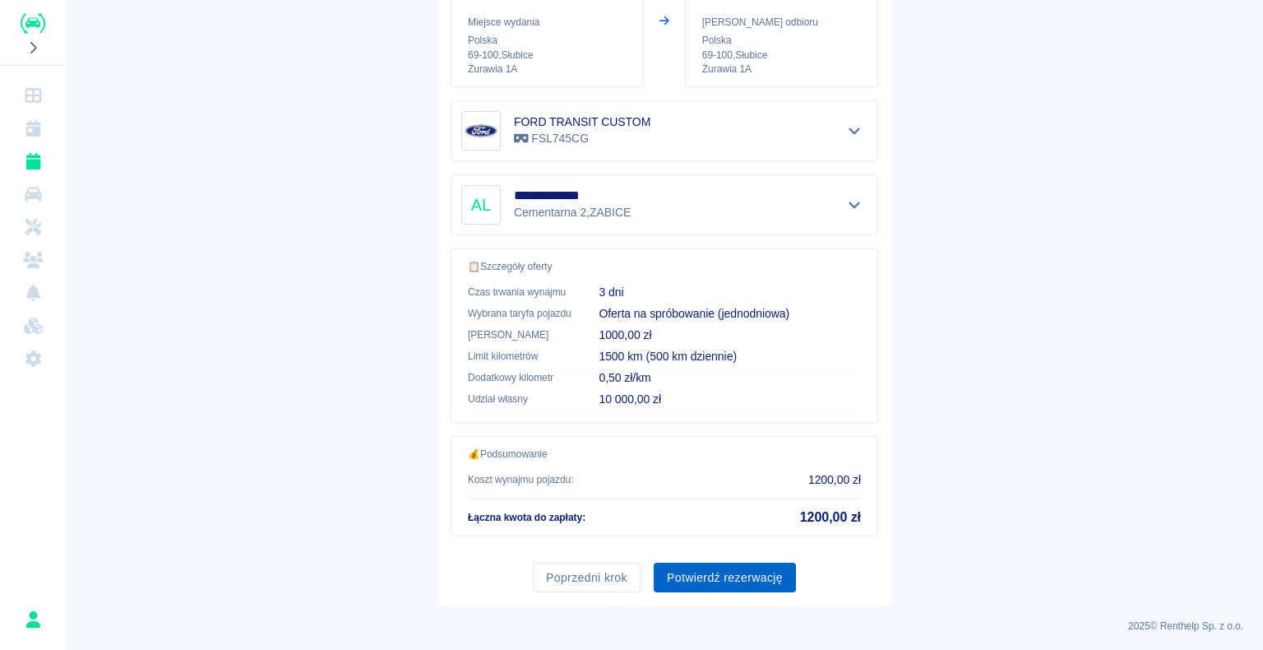
click at [713, 75] on button "Potwierdź rezerwację" at bounding box center [725, 578] width 142 height 30
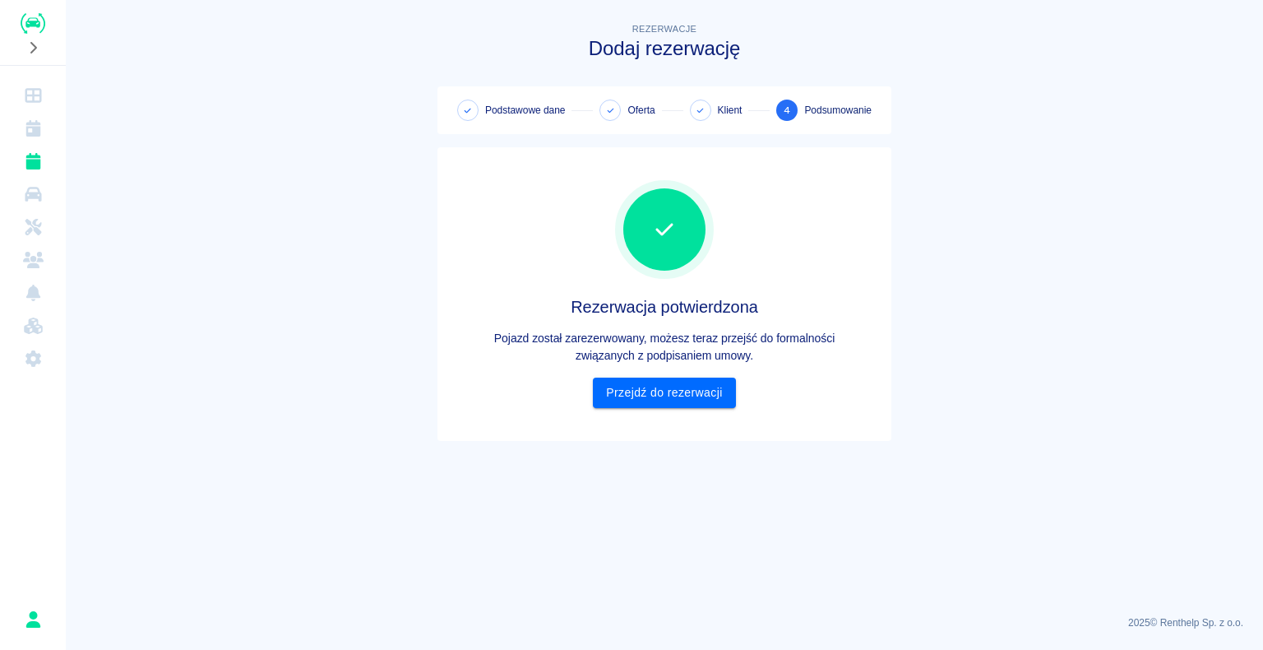
scroll to position [0, 0]
click at [660, 75] on link "Przejdź do rezerwacji" at bounding box center [664, 392] width 142 height 30
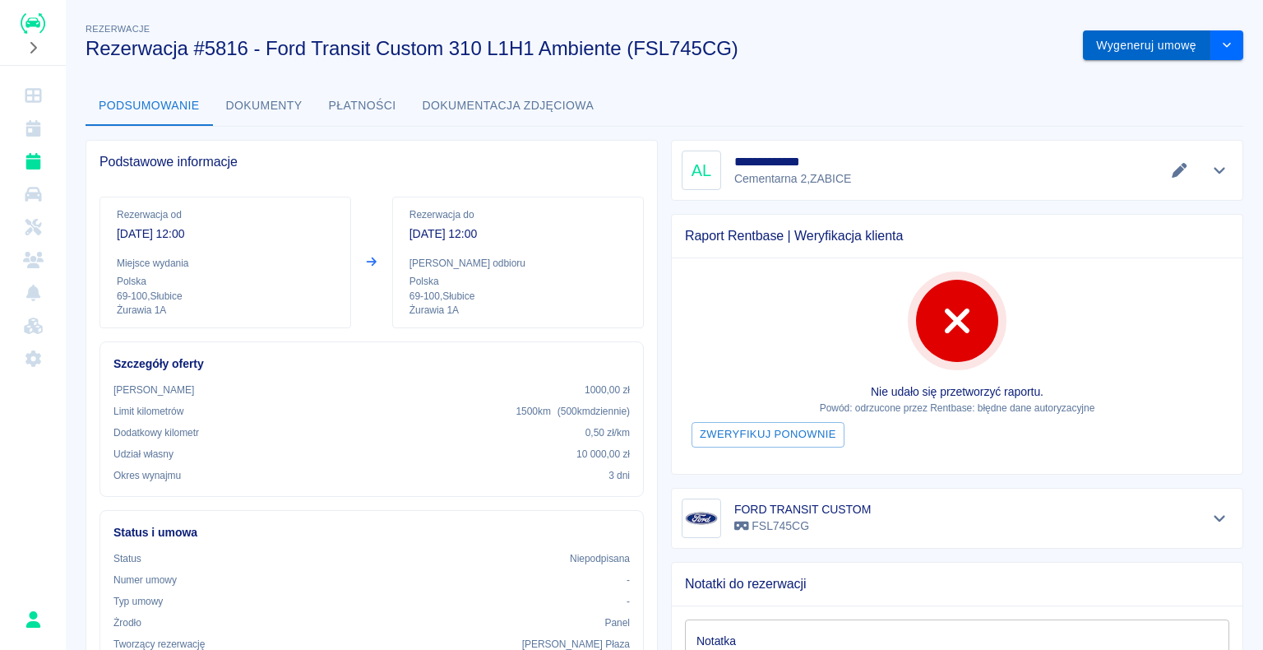
click at [1115, 49] on button "Wygeneruj umowę" at bounding box center [1146, 45] width 127 height 30
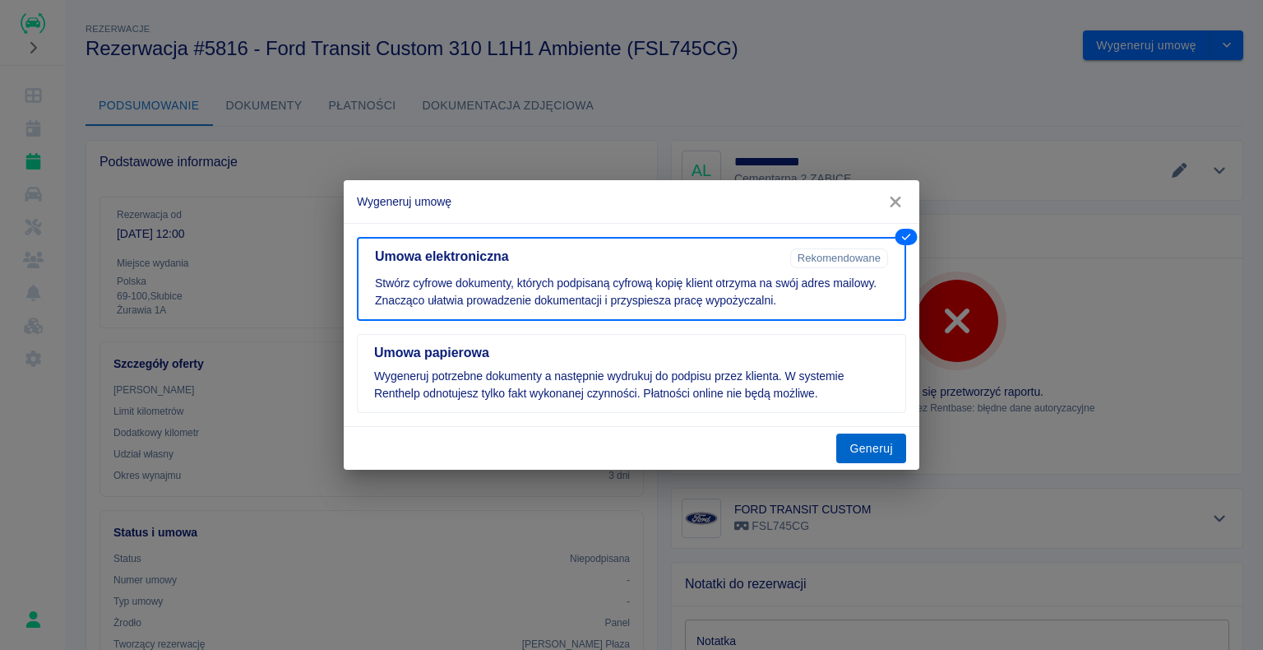
click at [870, 75] on button "Generuj" at bounding box center [871, 448] width 70 height 30
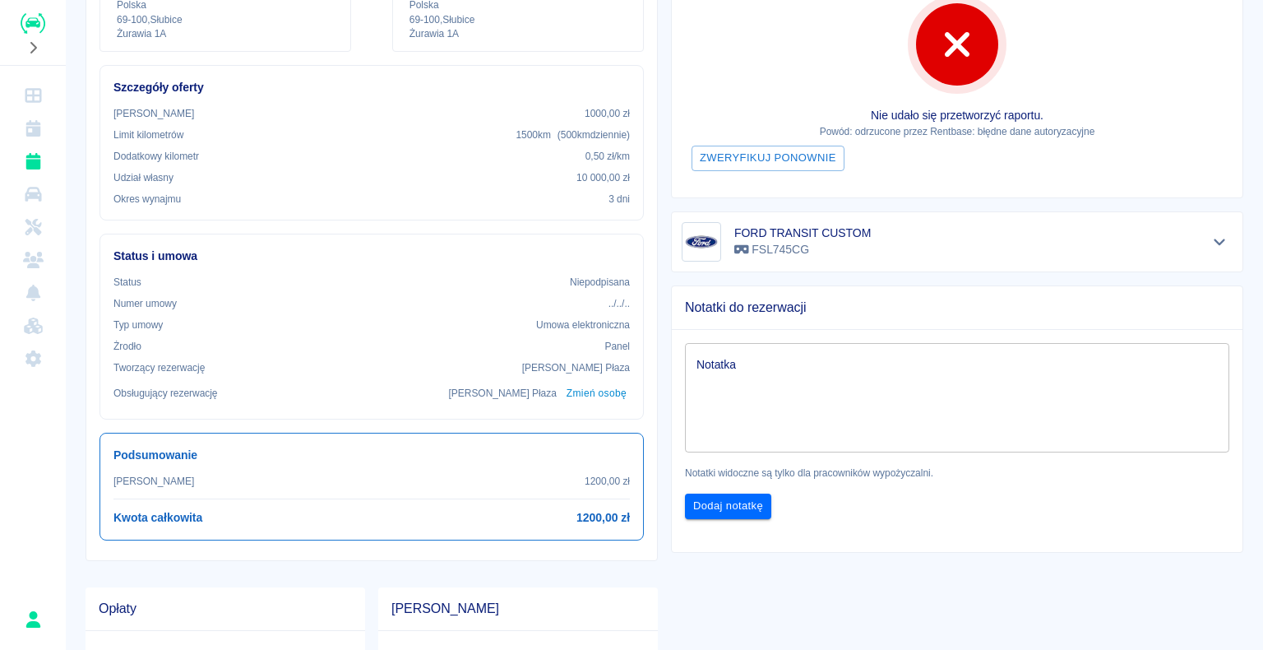
scroll to position [329, 0]
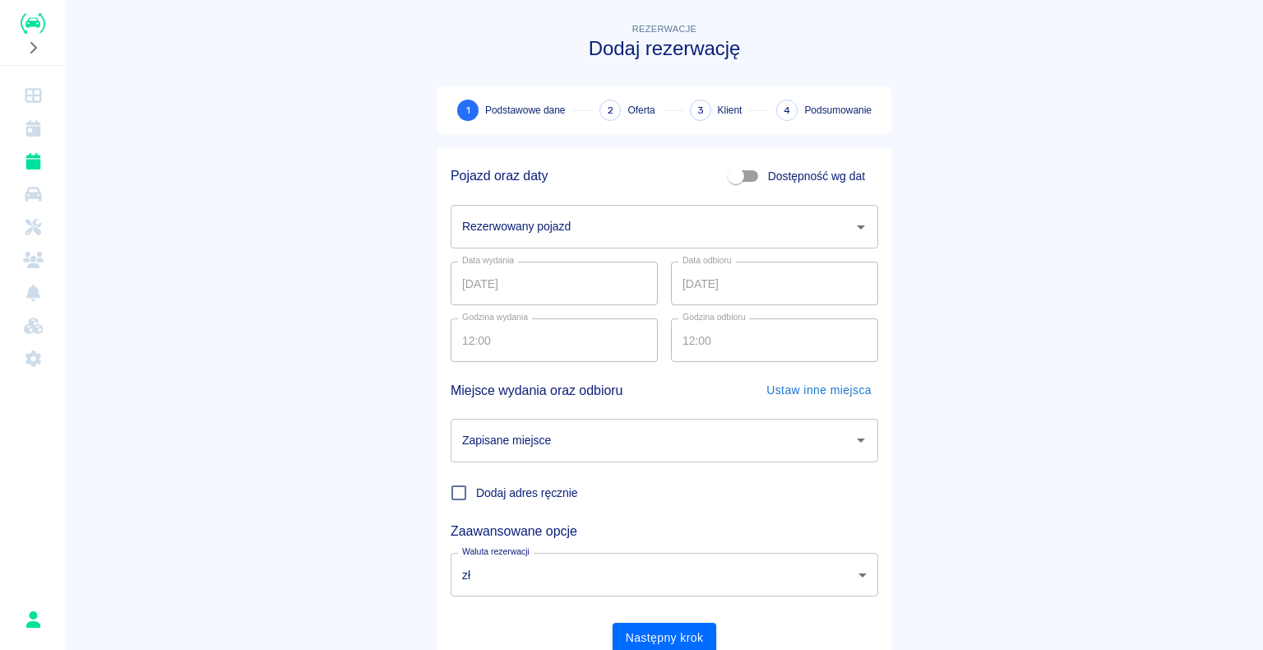
click at [41, 15] on img "Renthelp" at bounding box center [33, 23] width 25 height 21
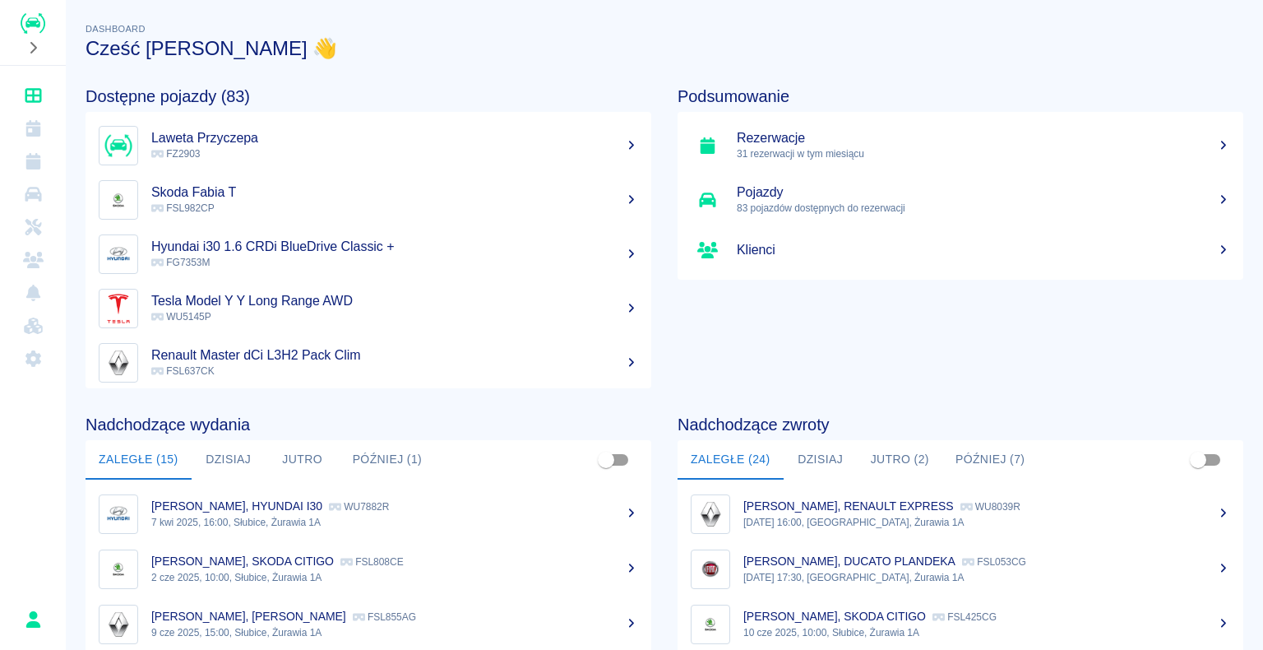
click at [777, 75] on h5 "Rezerwacje" at bounding box center [983, 138] width 493 height 16
